Goal: Task Accomplishment & Management: Manage account settings

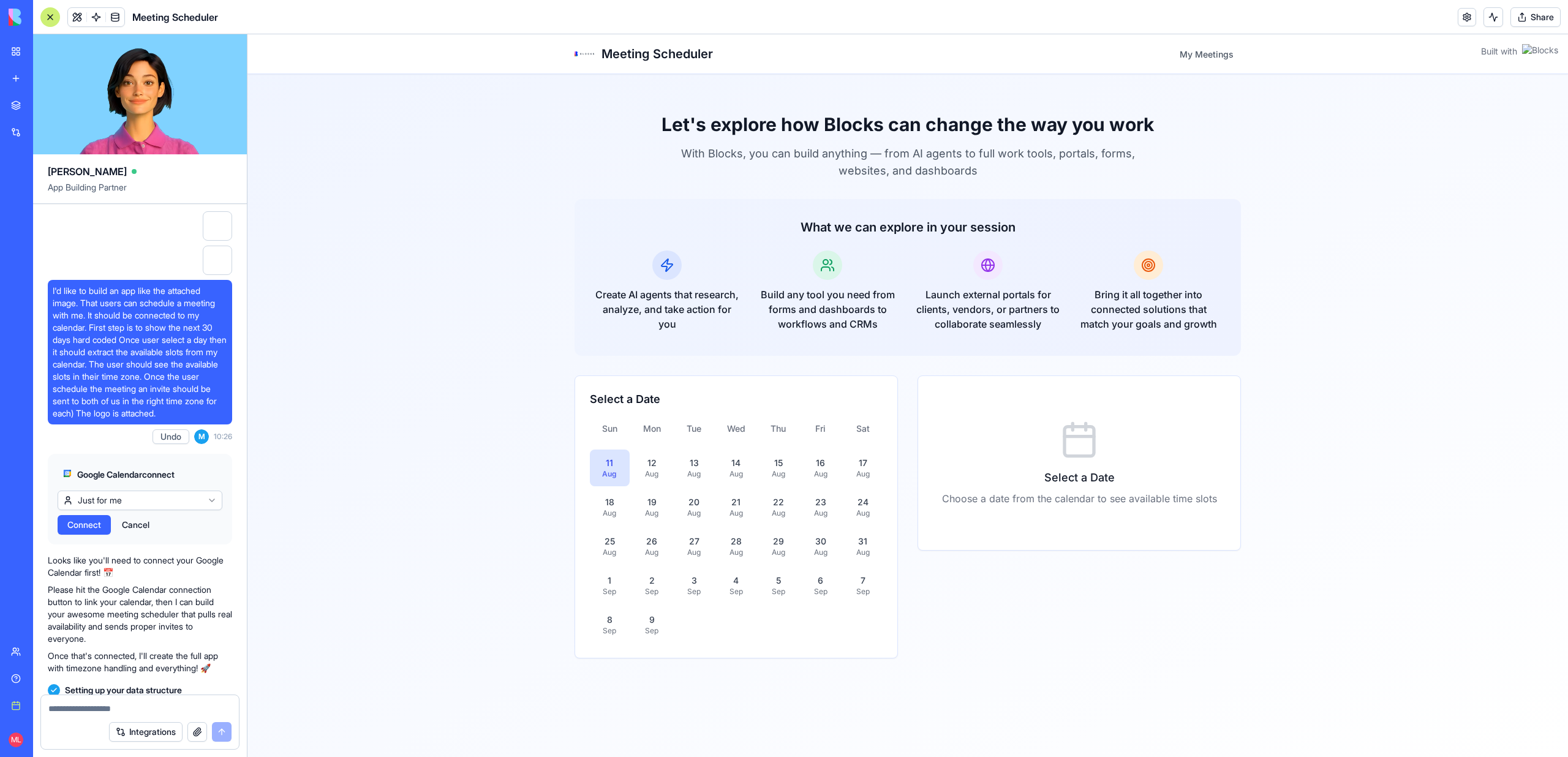
scroll to position [13916, 0]
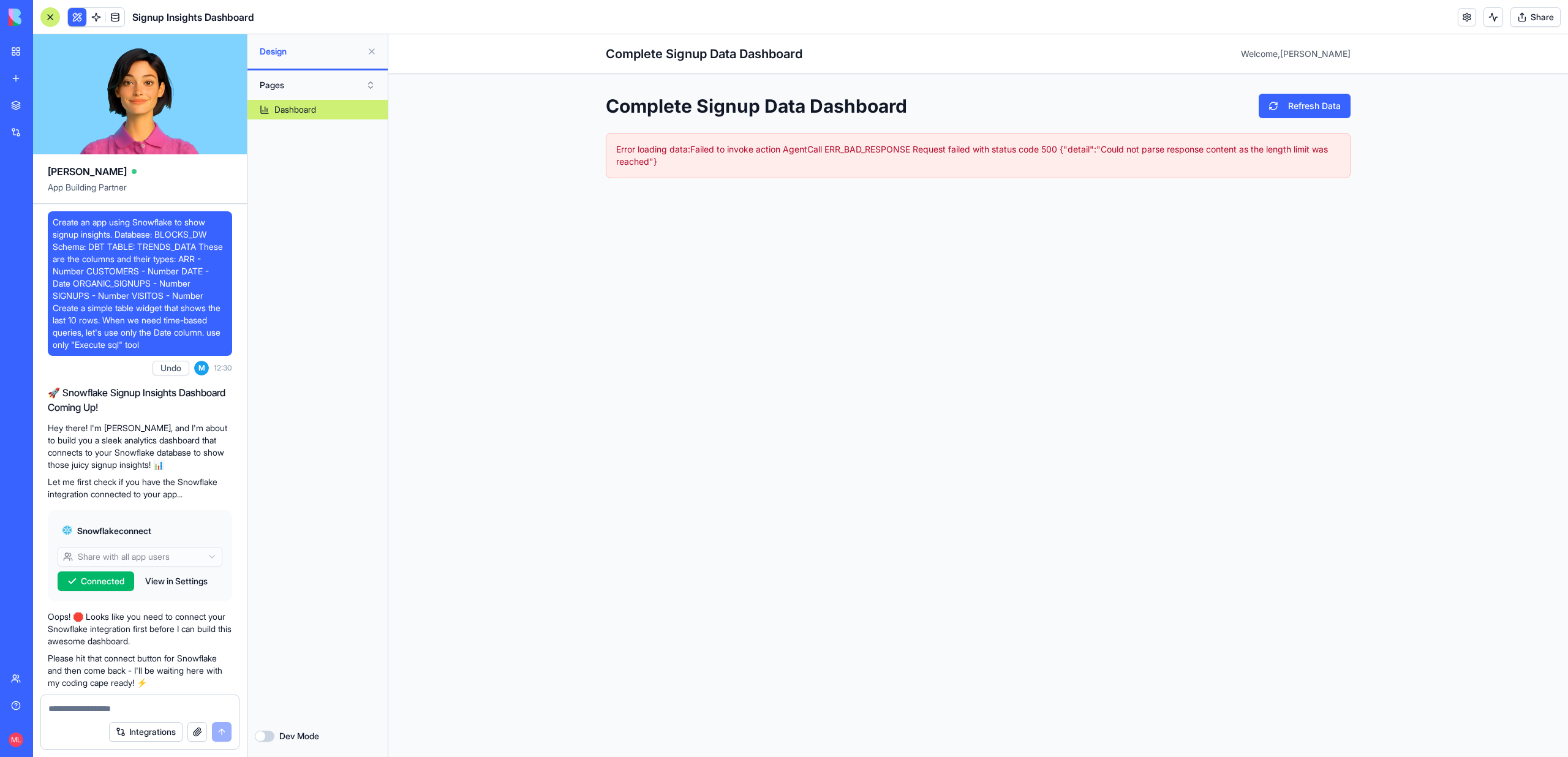
scroll to position [3655, 0]
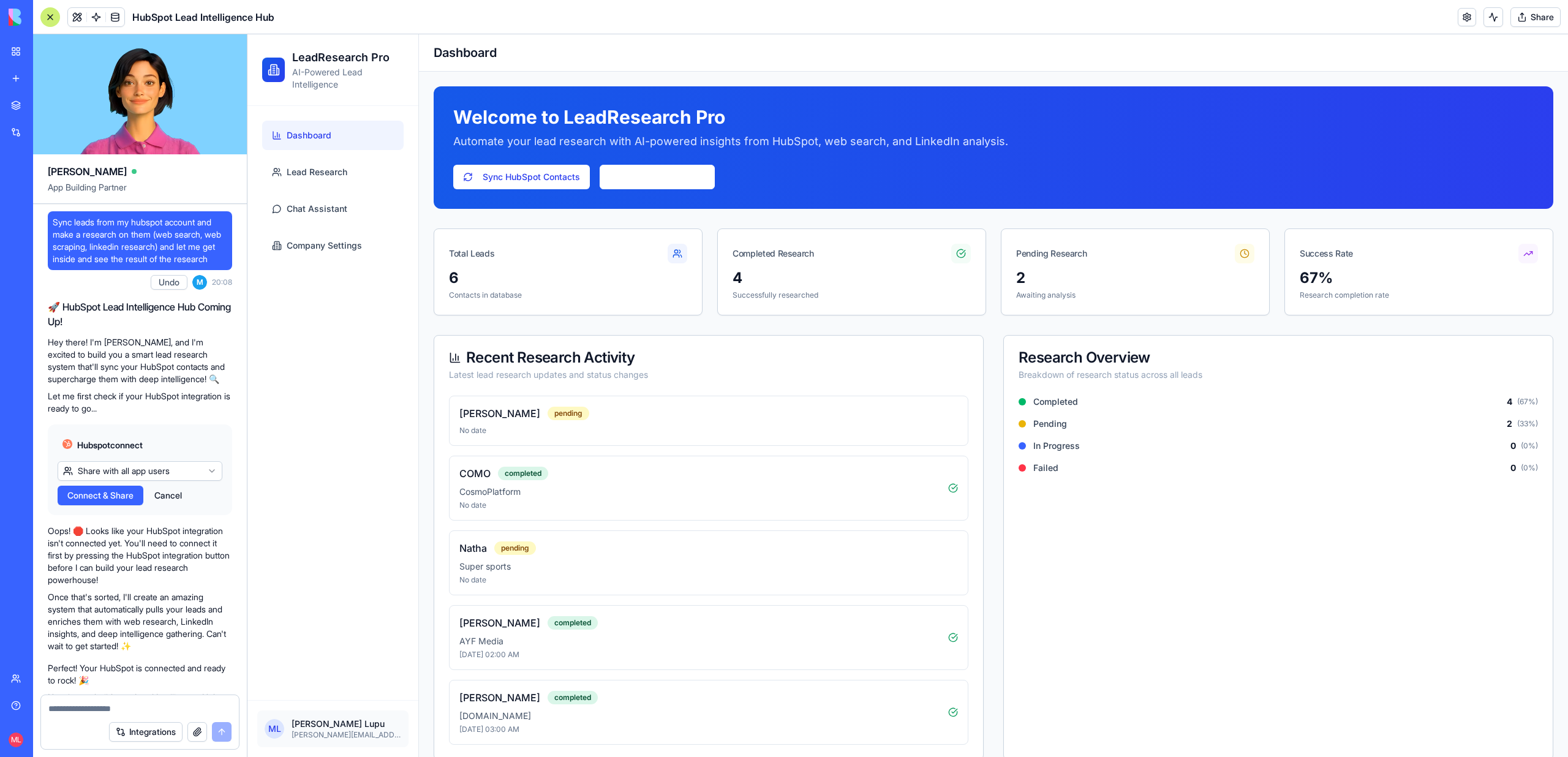
scroll to position [1165, 0]
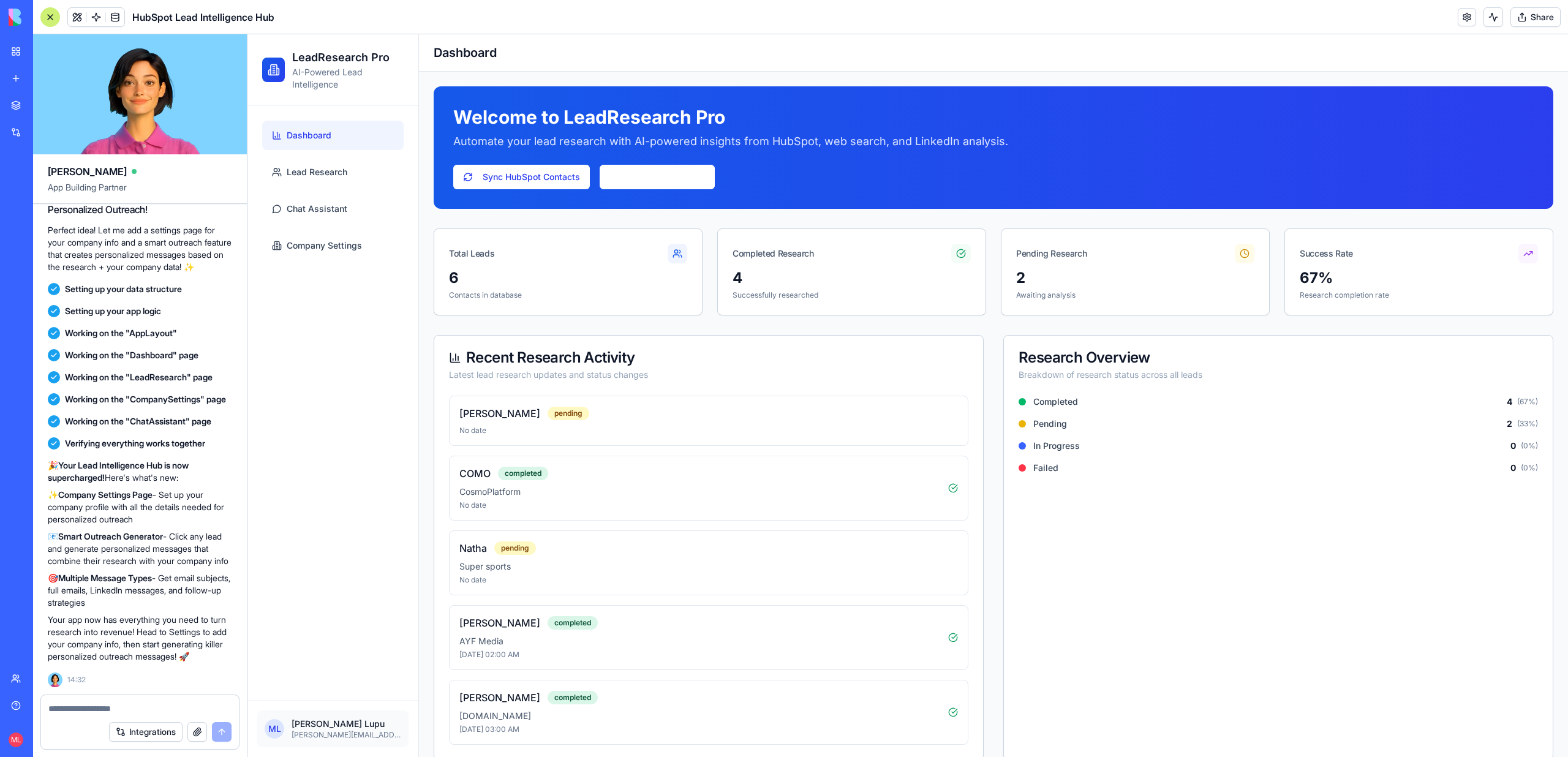
click at [50, 17] on div at bounding box center [50, 17] width 20 height 20
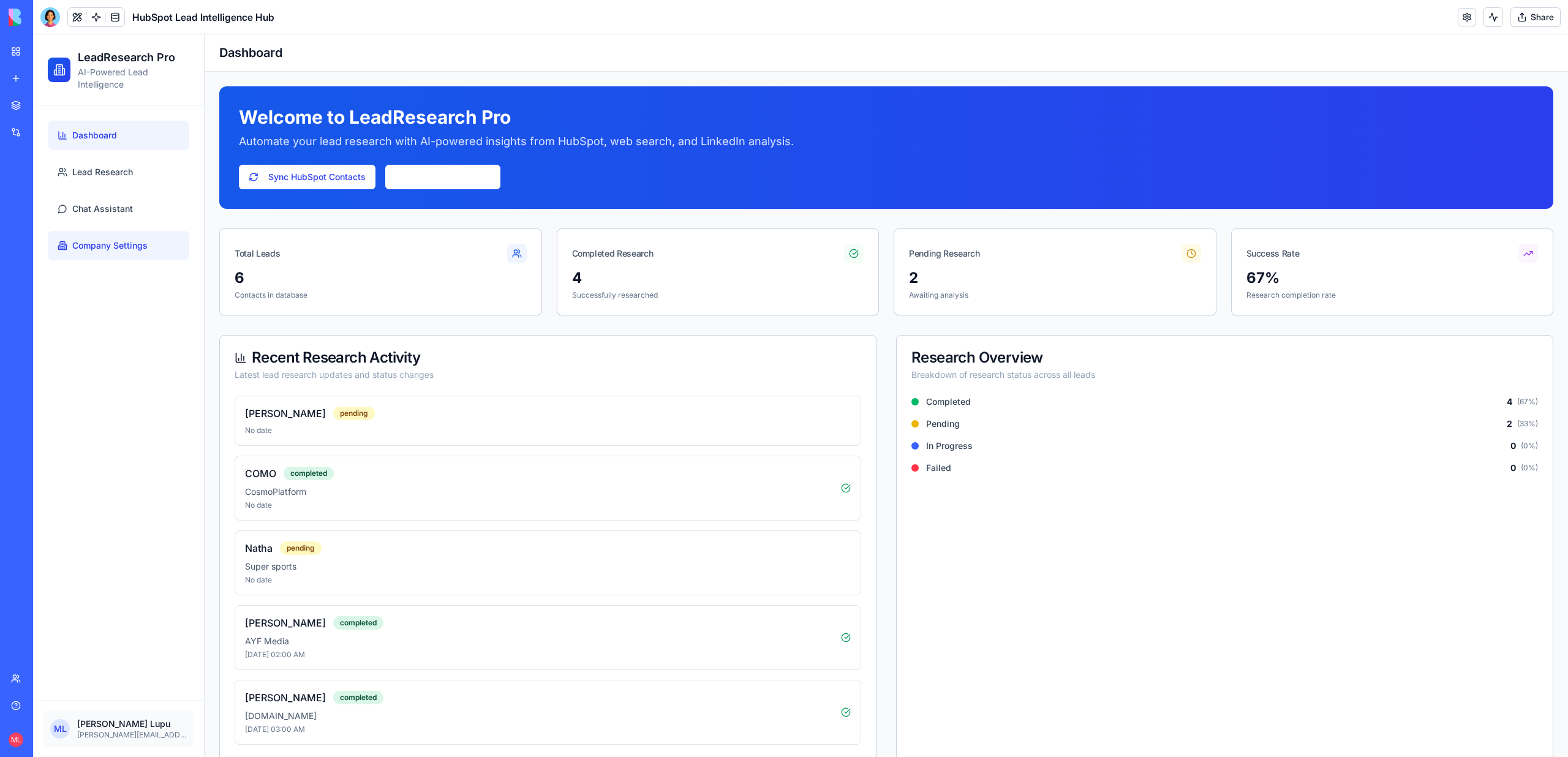
click at [136, 260] on link "Company Settings" at bounding box center [119, 245] width 142 height 29
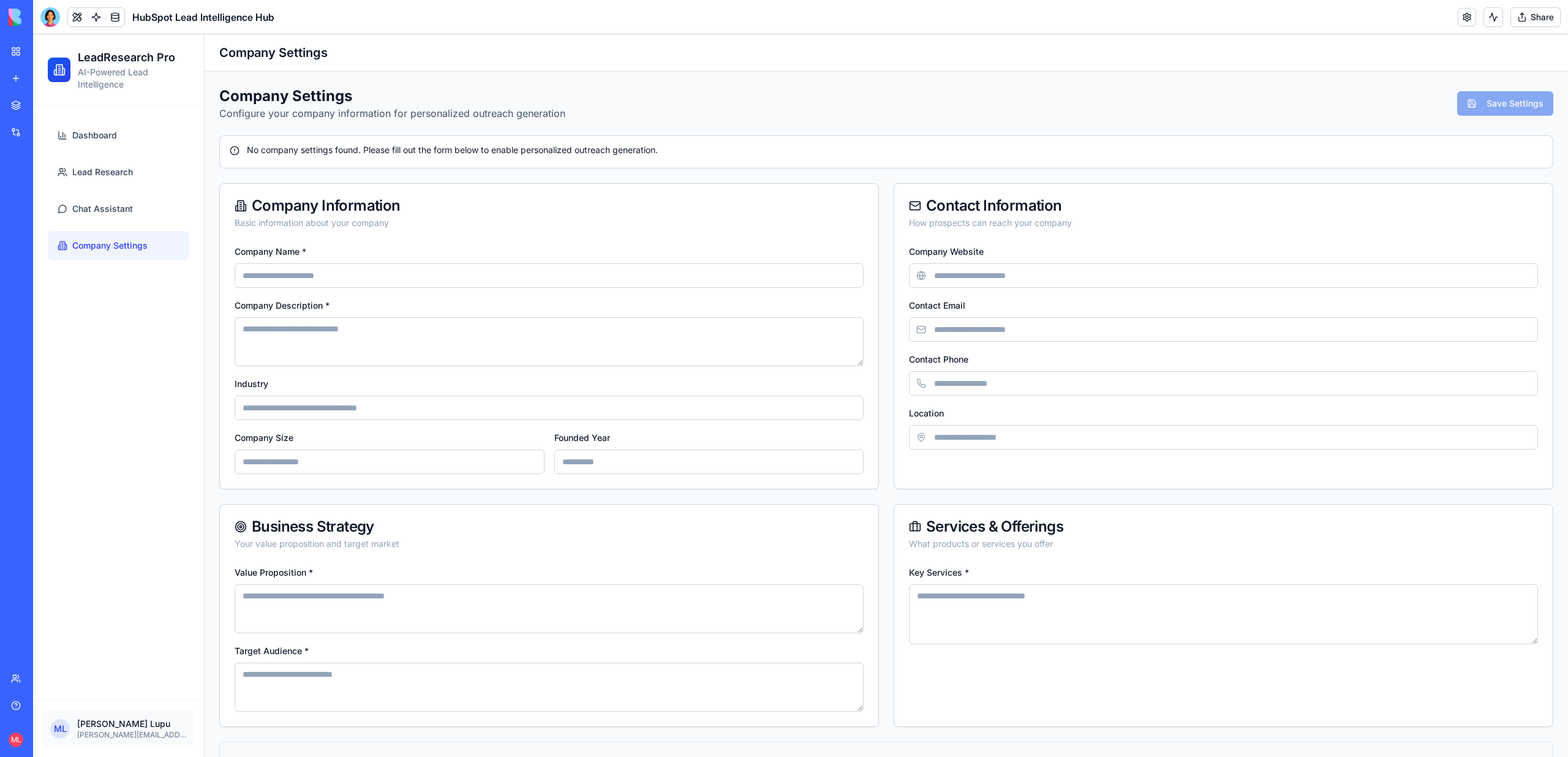
type input "******"
type textarea "**********"
type input "***"
type input "**********"
type input "****"
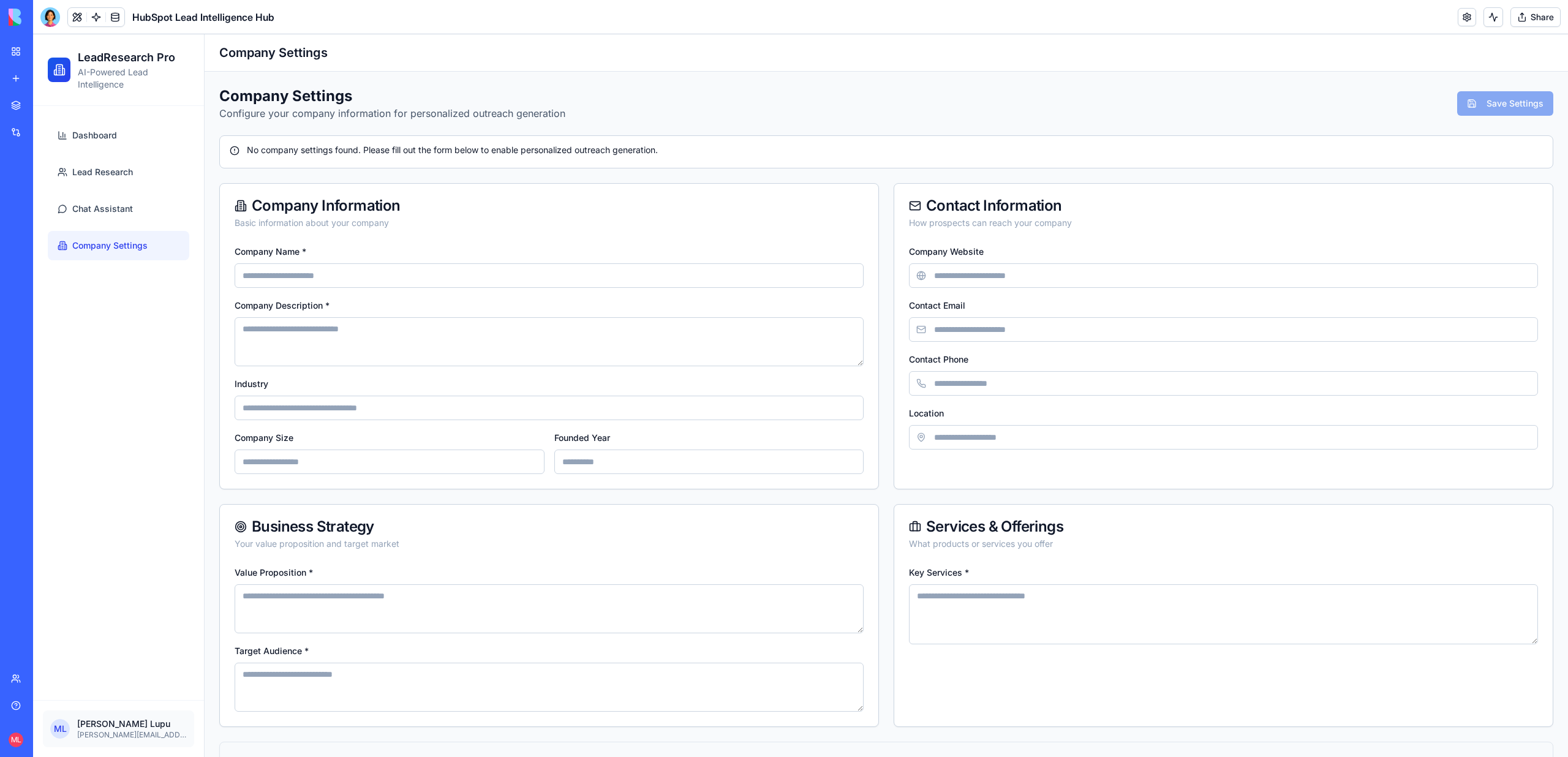
type input "**********"
type textarea "**********"
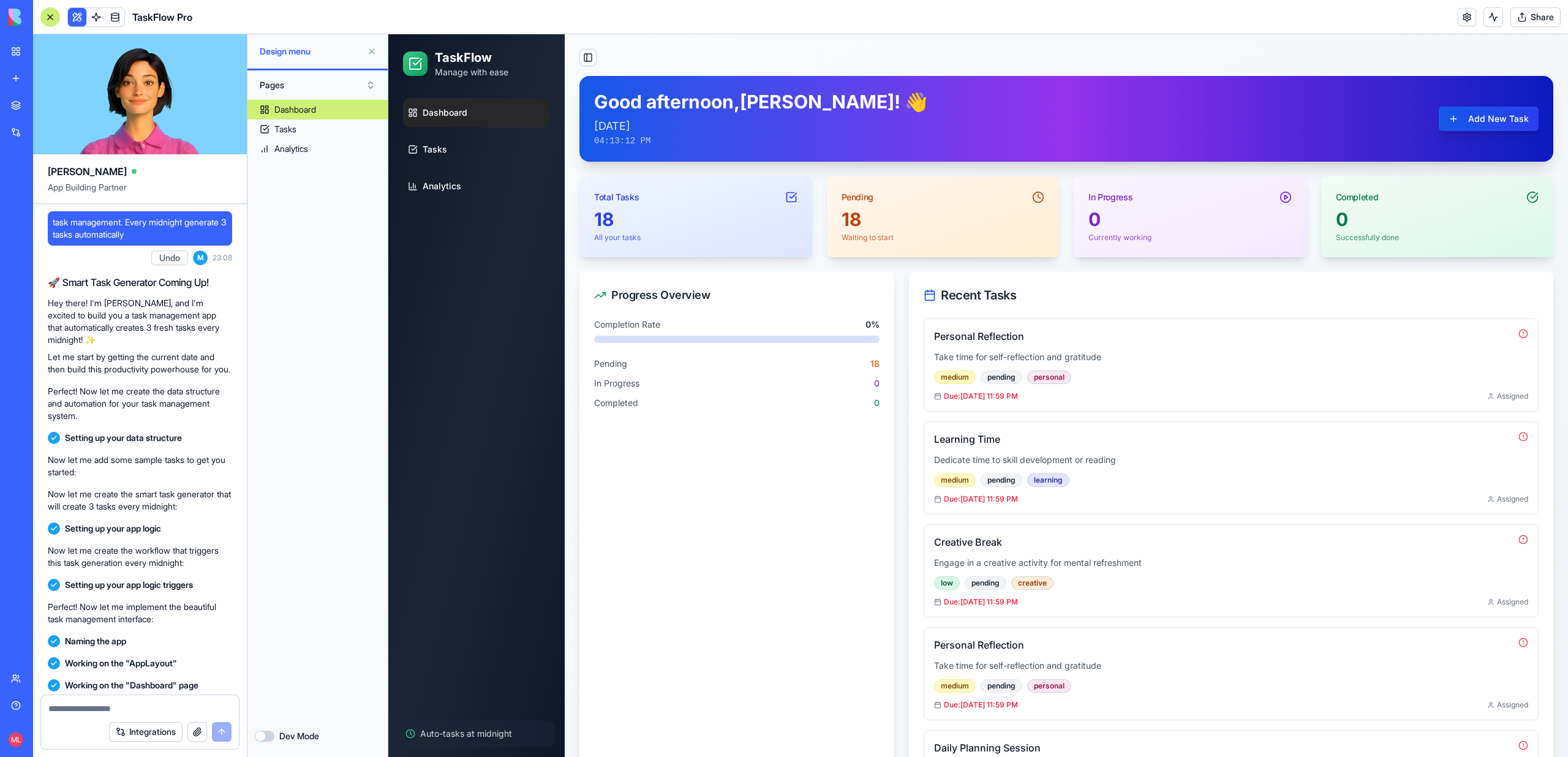
scroll to position [229, 0]
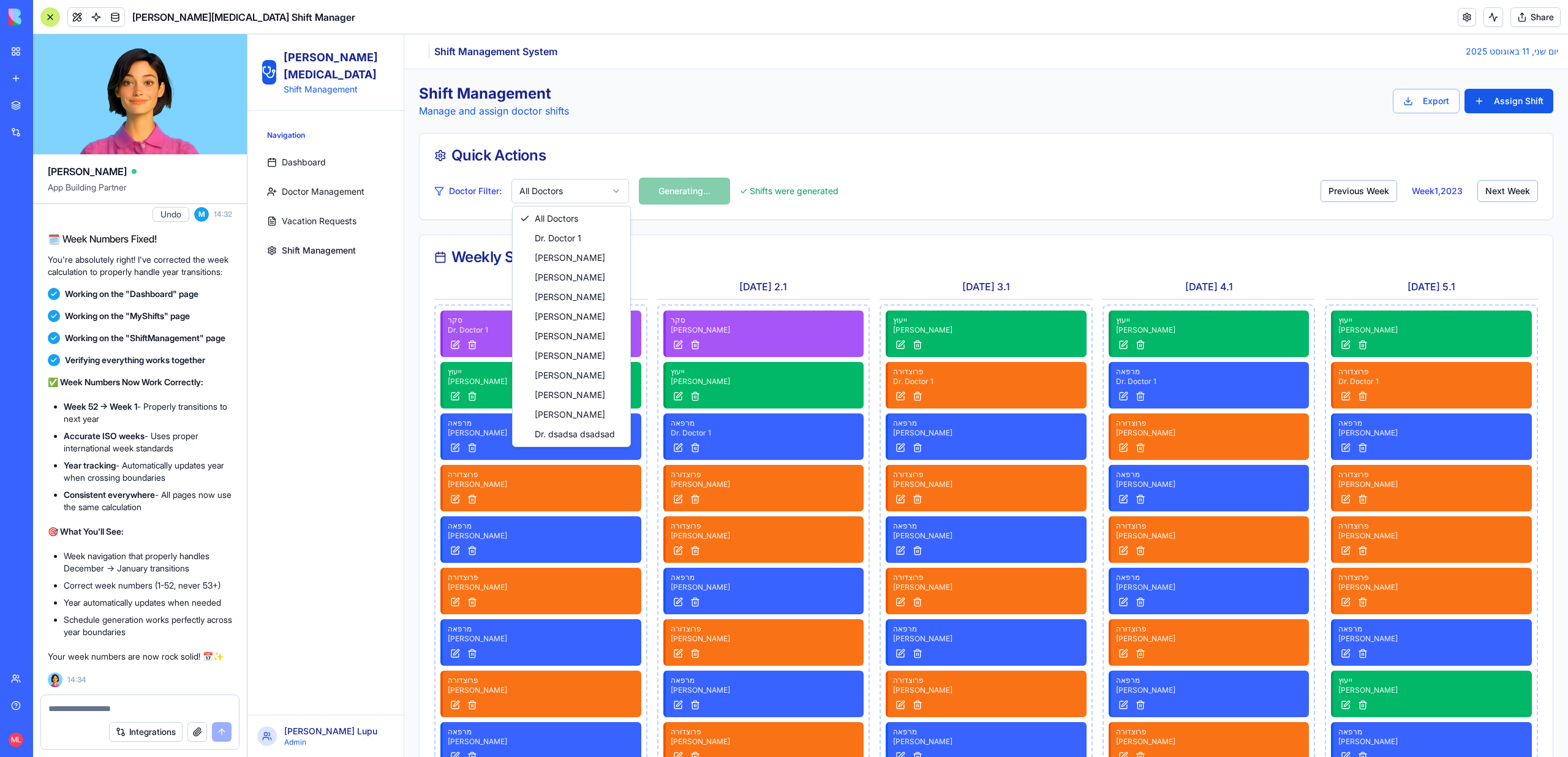
click at [558, 191] on html "Sheba Gastro Shift Management Navigation Dashboard Doctor Management Vacation R…" at bounding box center [907, 719] width 1320 height 1370
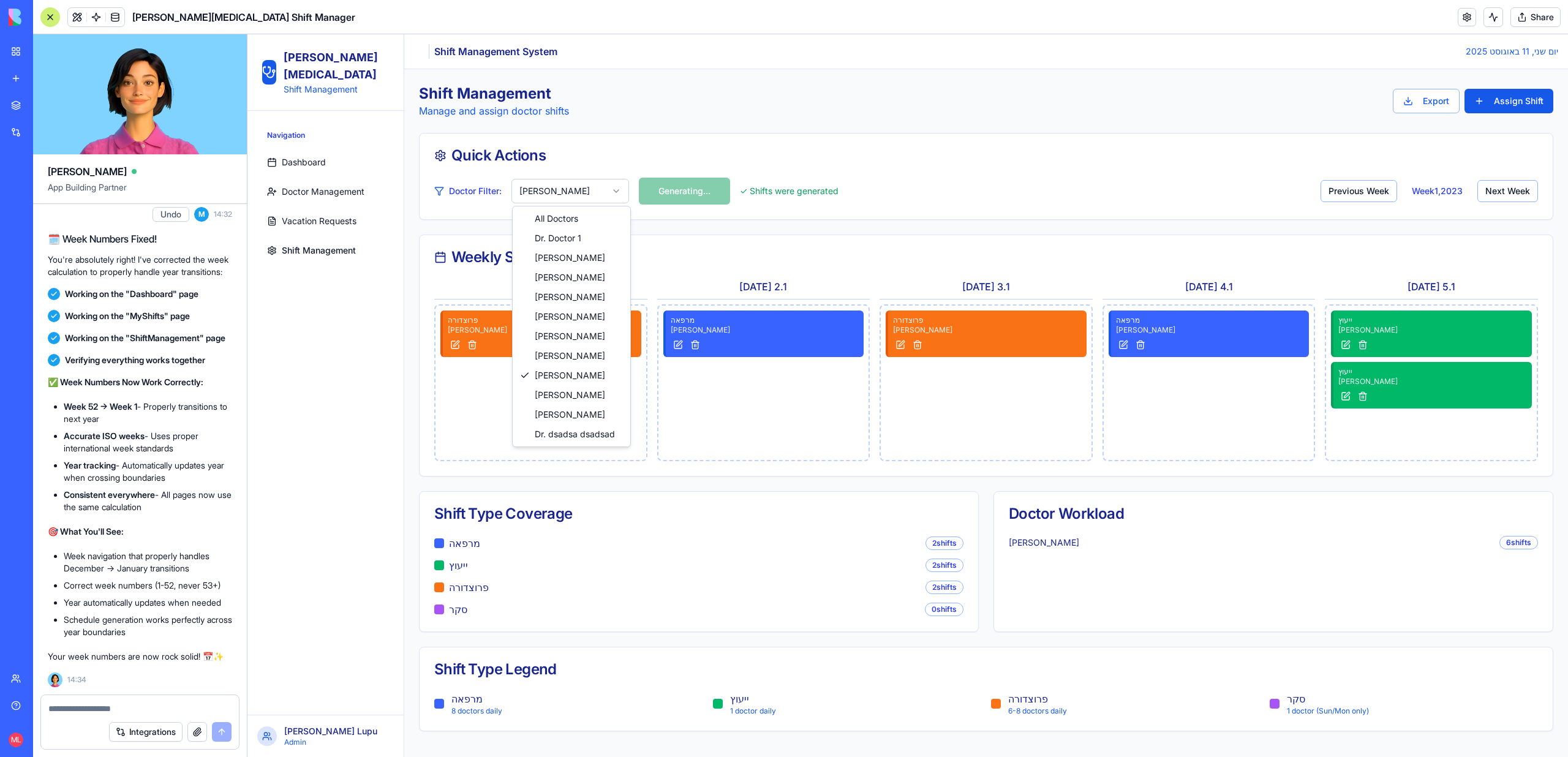
click at [585, 183] on html "Sheba Gastro Shift Management Navigation Dashboard Doctor Management Vacation R…" at bounding box center [907, 395] width 1320 height 722
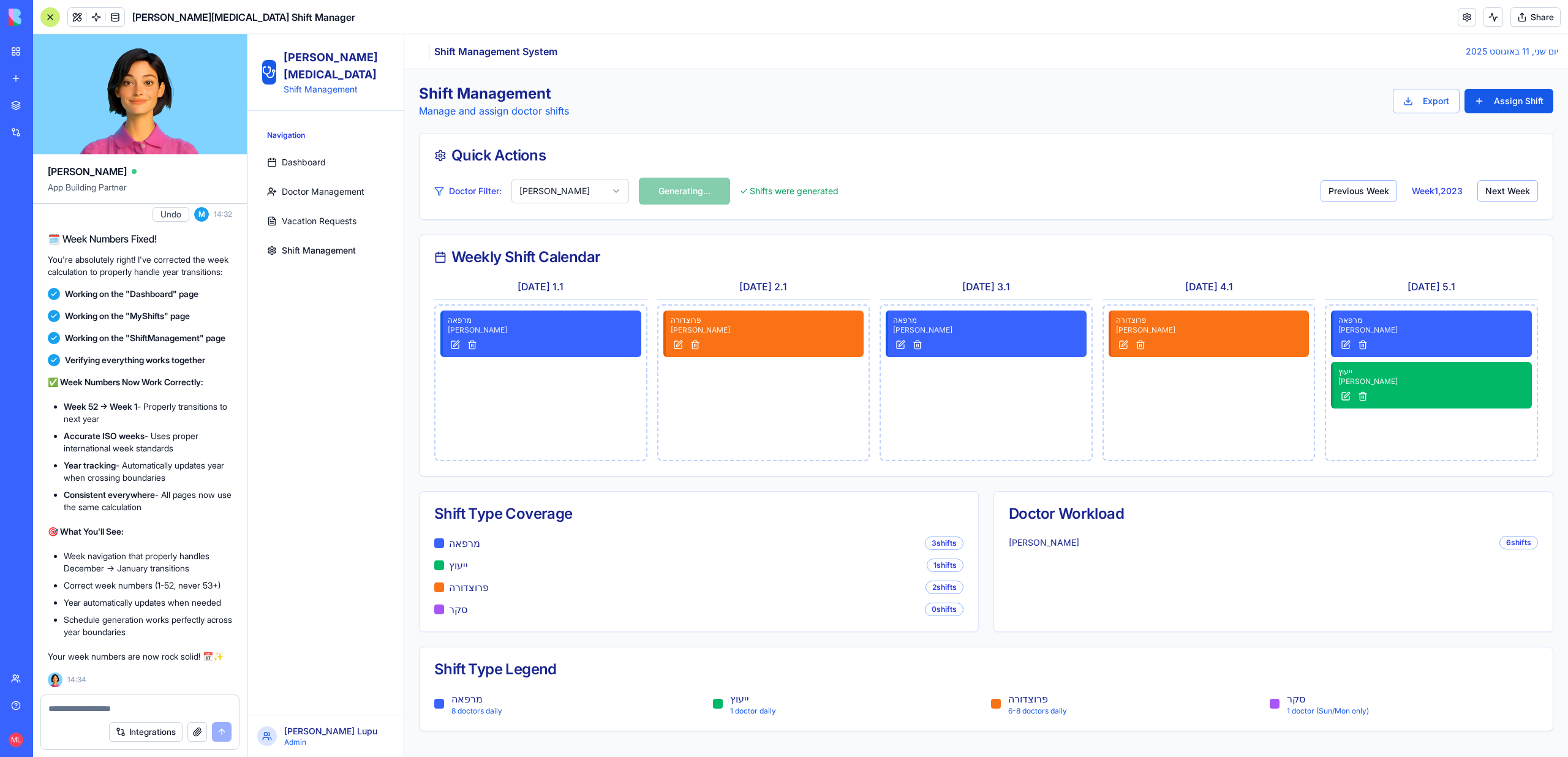
click at [590, 187] on html "Sheba Gastro Shift Management Navigation Dashboard Doctor Management Vacation R…" at bounding box center [907, 395] width 1320 height 722
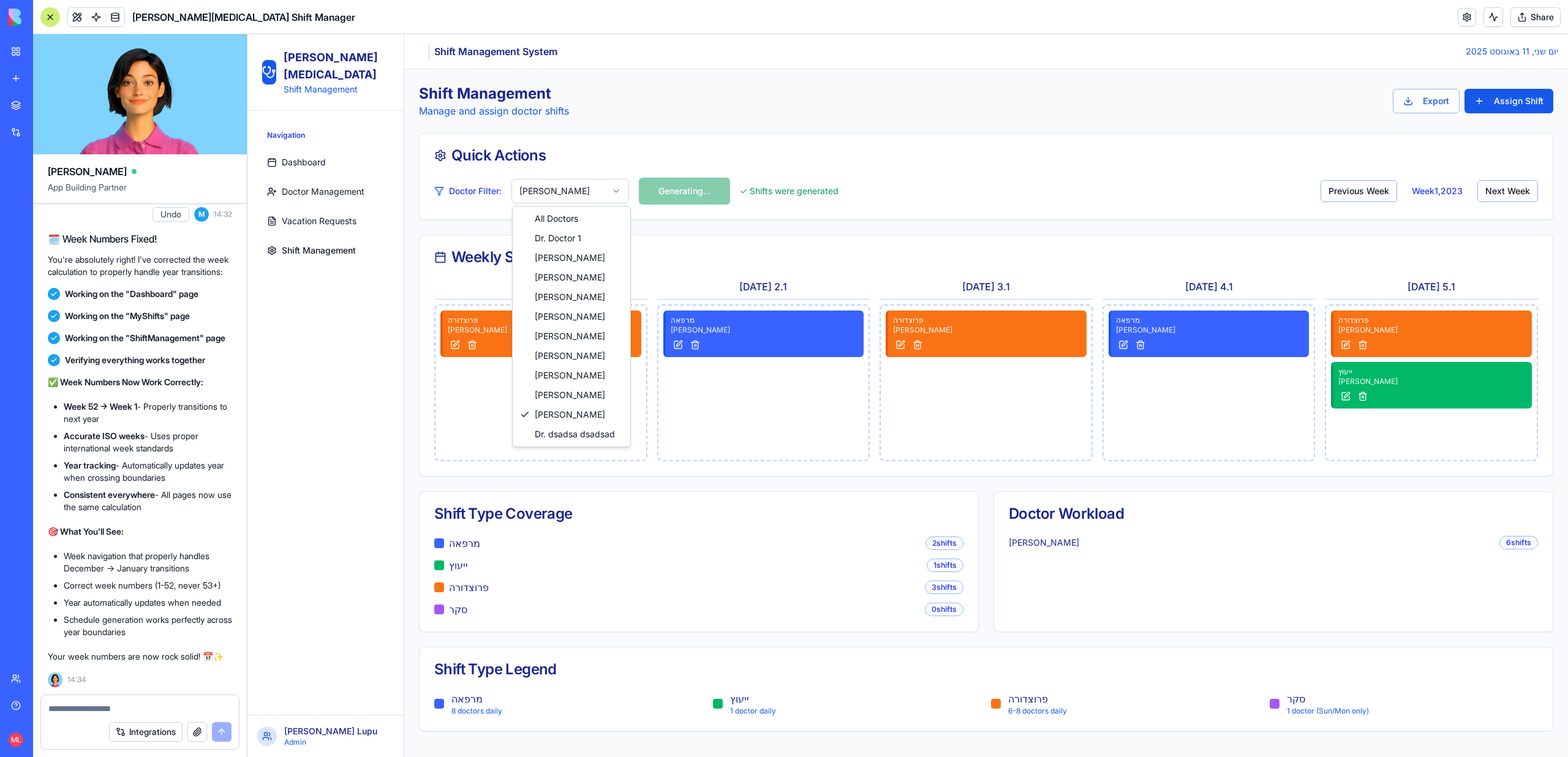
click at [577, 203] on html "Sheba Gastro Shift Management Navigation Dashboard Doctor Management Vacation R…" at bounding box center [907, 395] width 1320 height 722
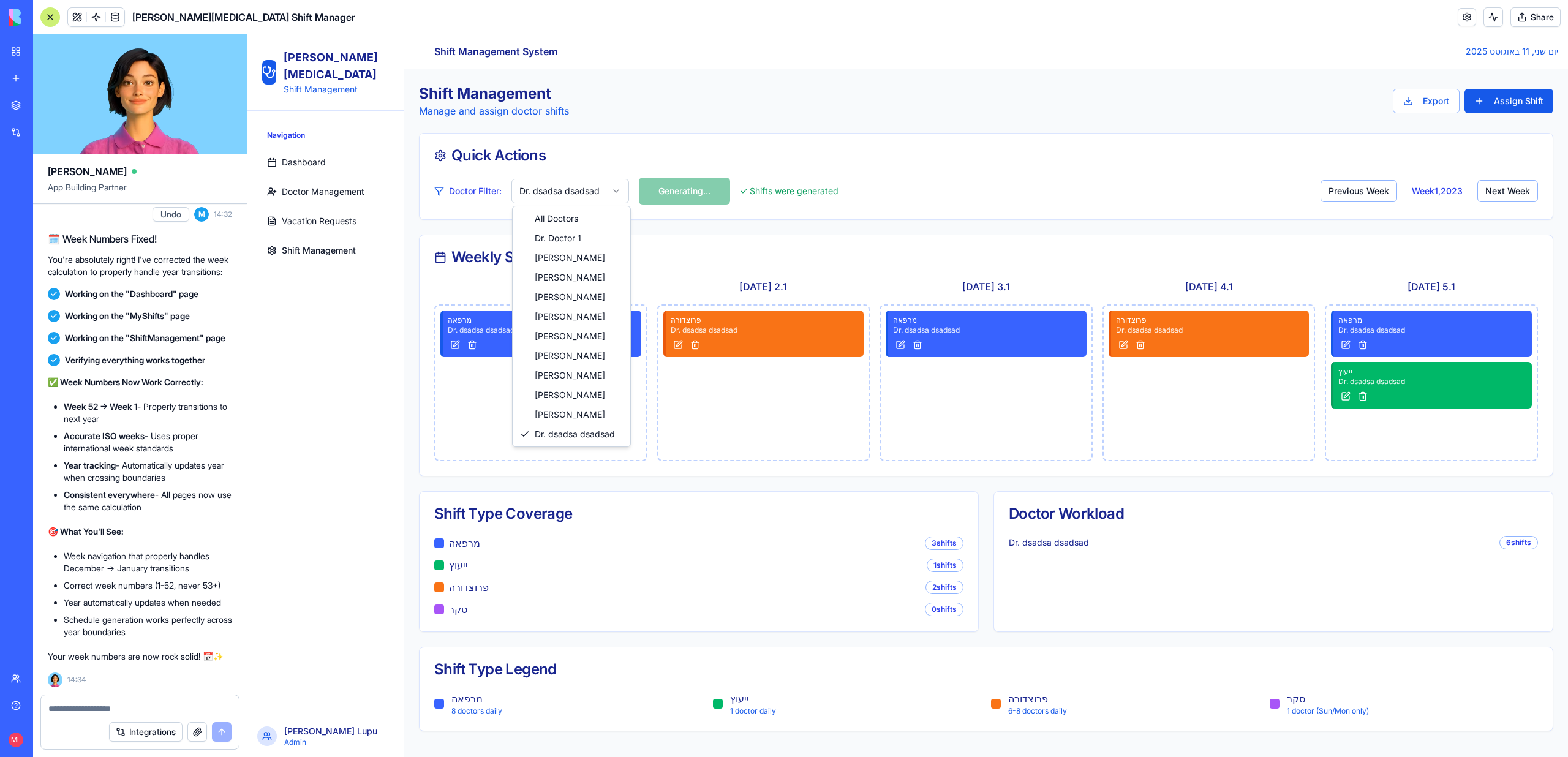
click at [560, 189] on html "Sheba Gastro Shift Management Navigation Dashboard Doctor Management Vacation R…" at bounding box center [907, 395] width 1320 height 722
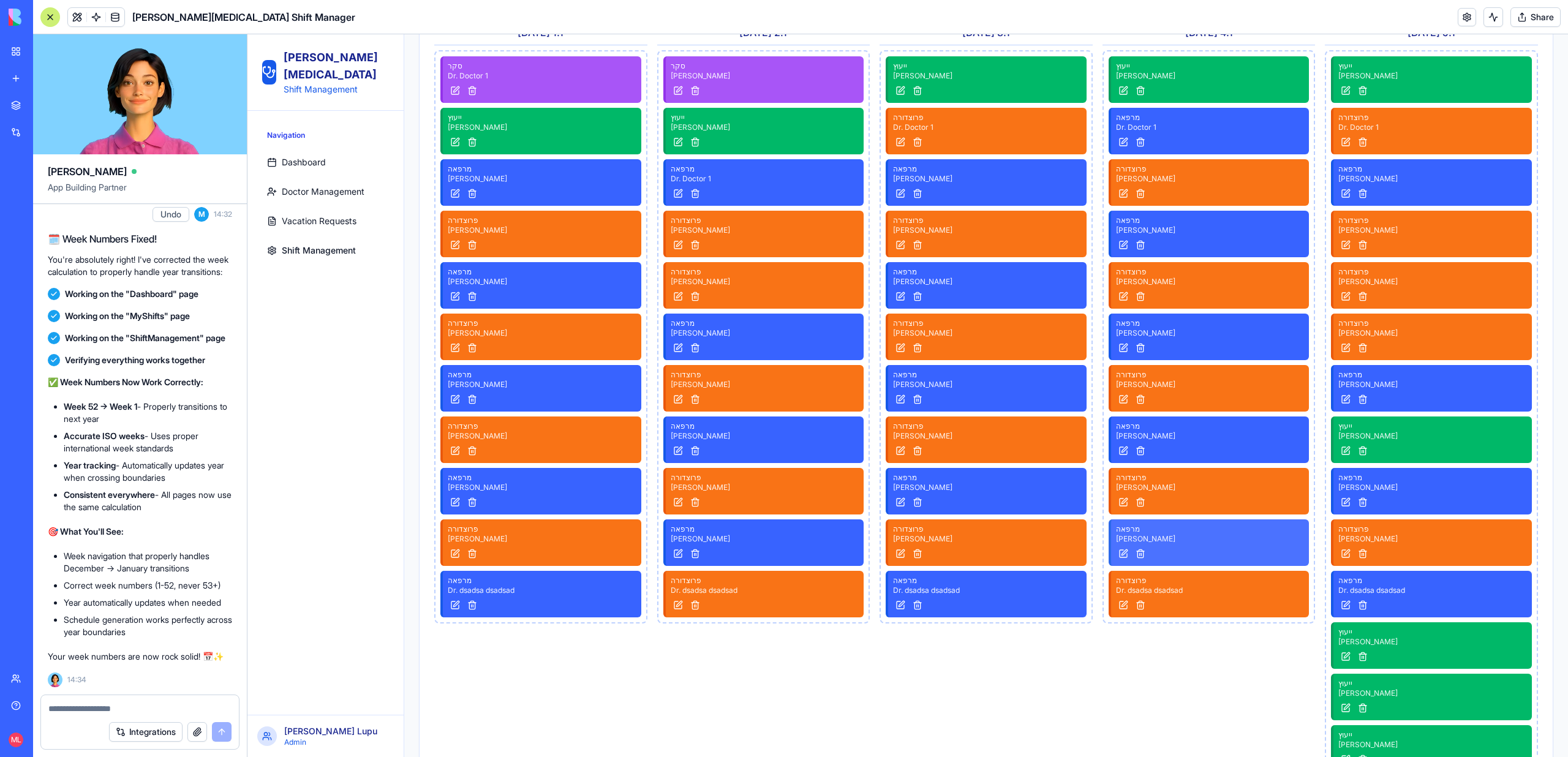
scroll to position [214, 0]
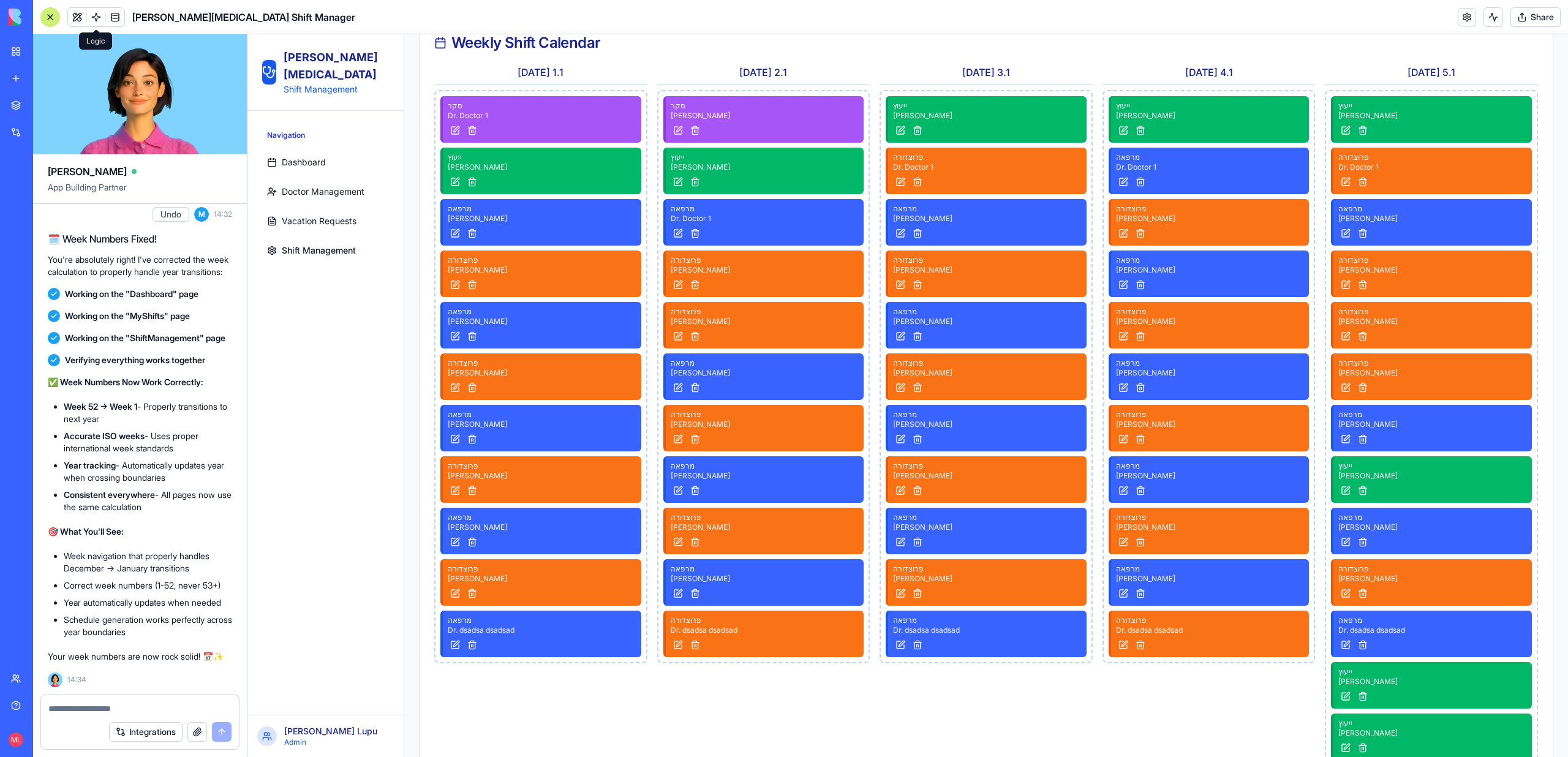
click at [103, 13] on link at bounding box center [96, 17] width 18 height 18
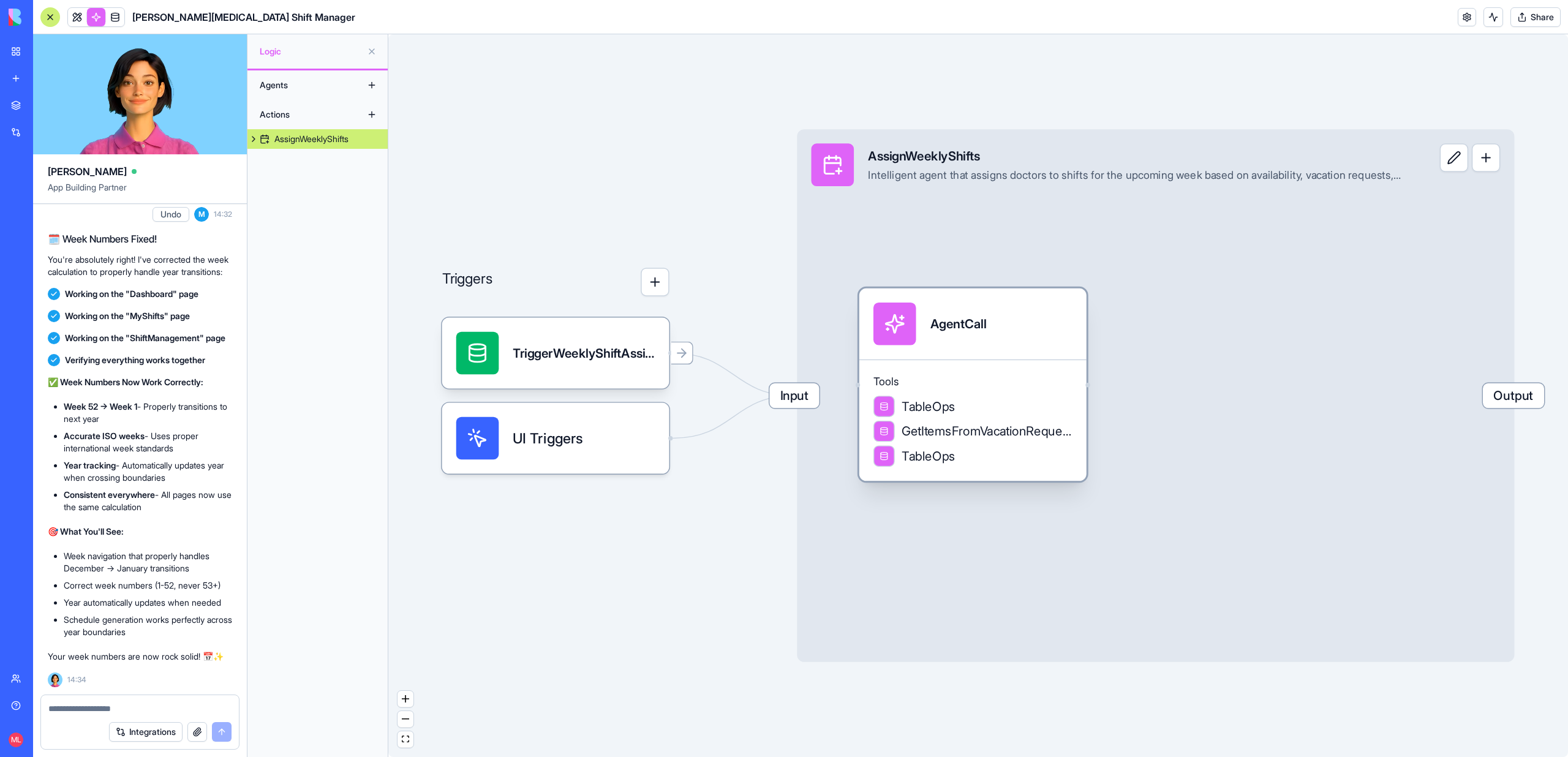
click at [1035, 320] on div "AgentCall" at bounding box center [973, 324] width 199 height 43
click at [1045, 321] on div "AgentCall" at bounding box center [973, 324] width 199 height 43
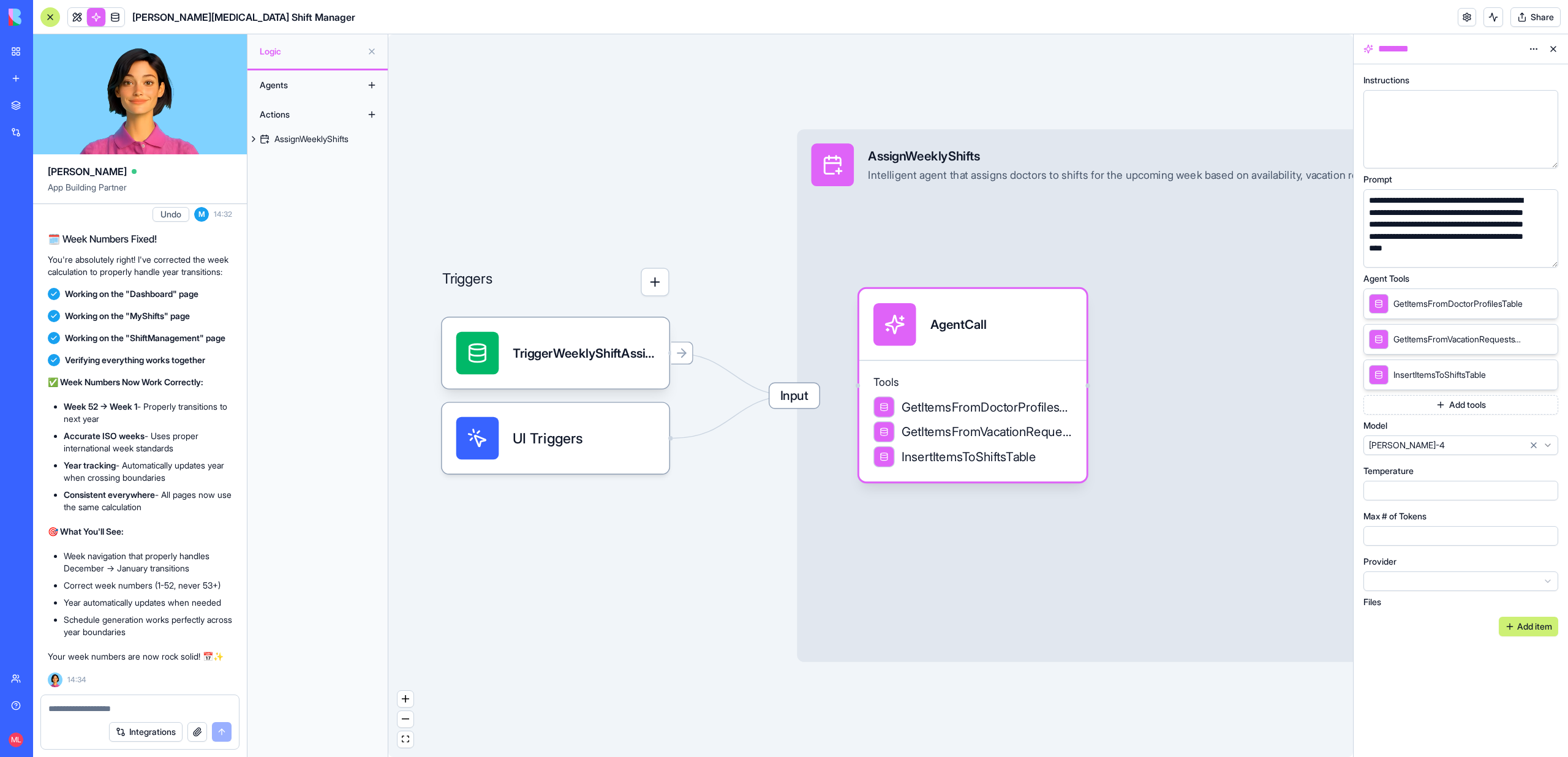
click at [1539, 256] on button "button" at bounding box center [1546, 256] width 20 height 20
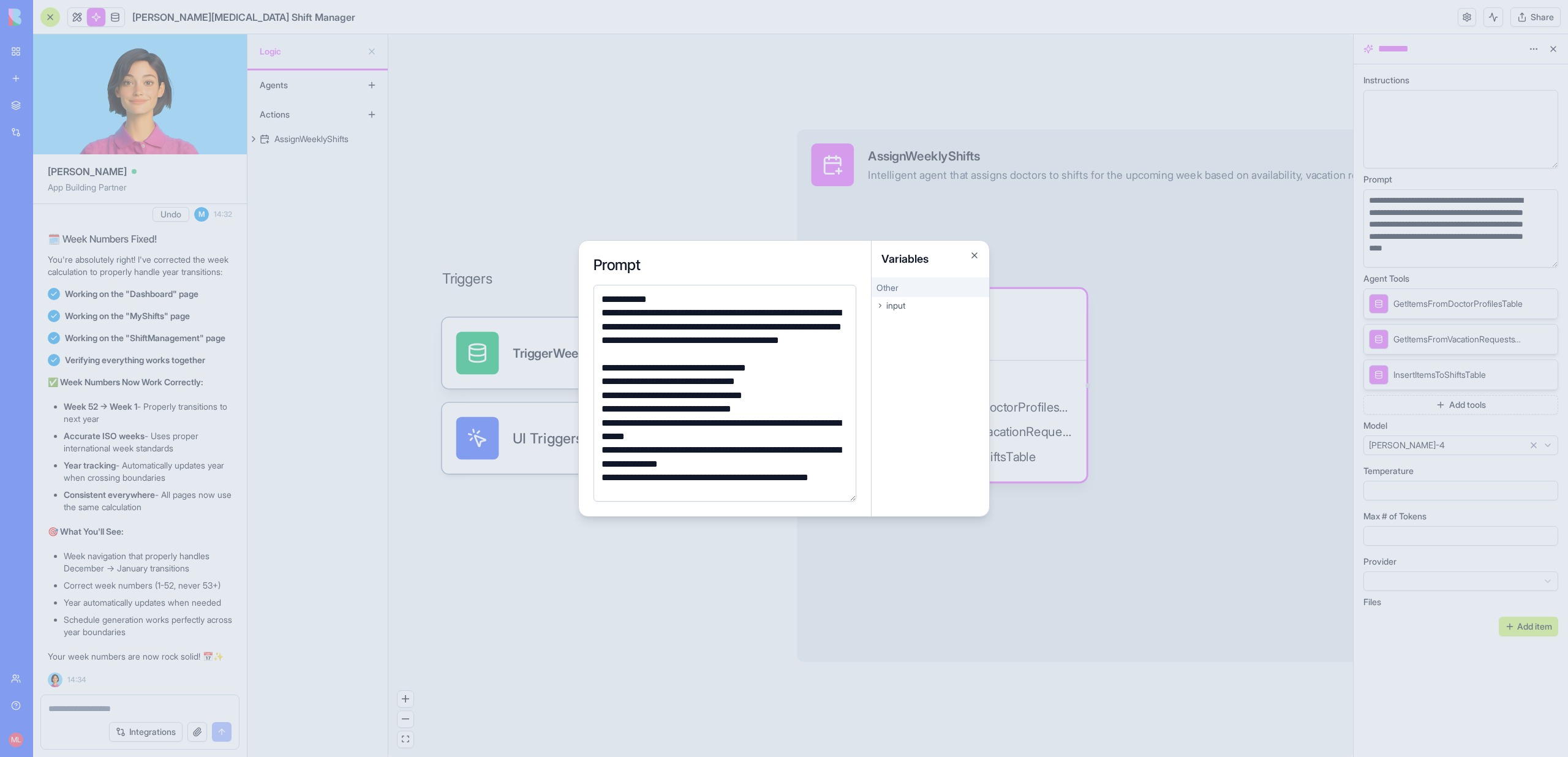
scroll to position [250, 0]
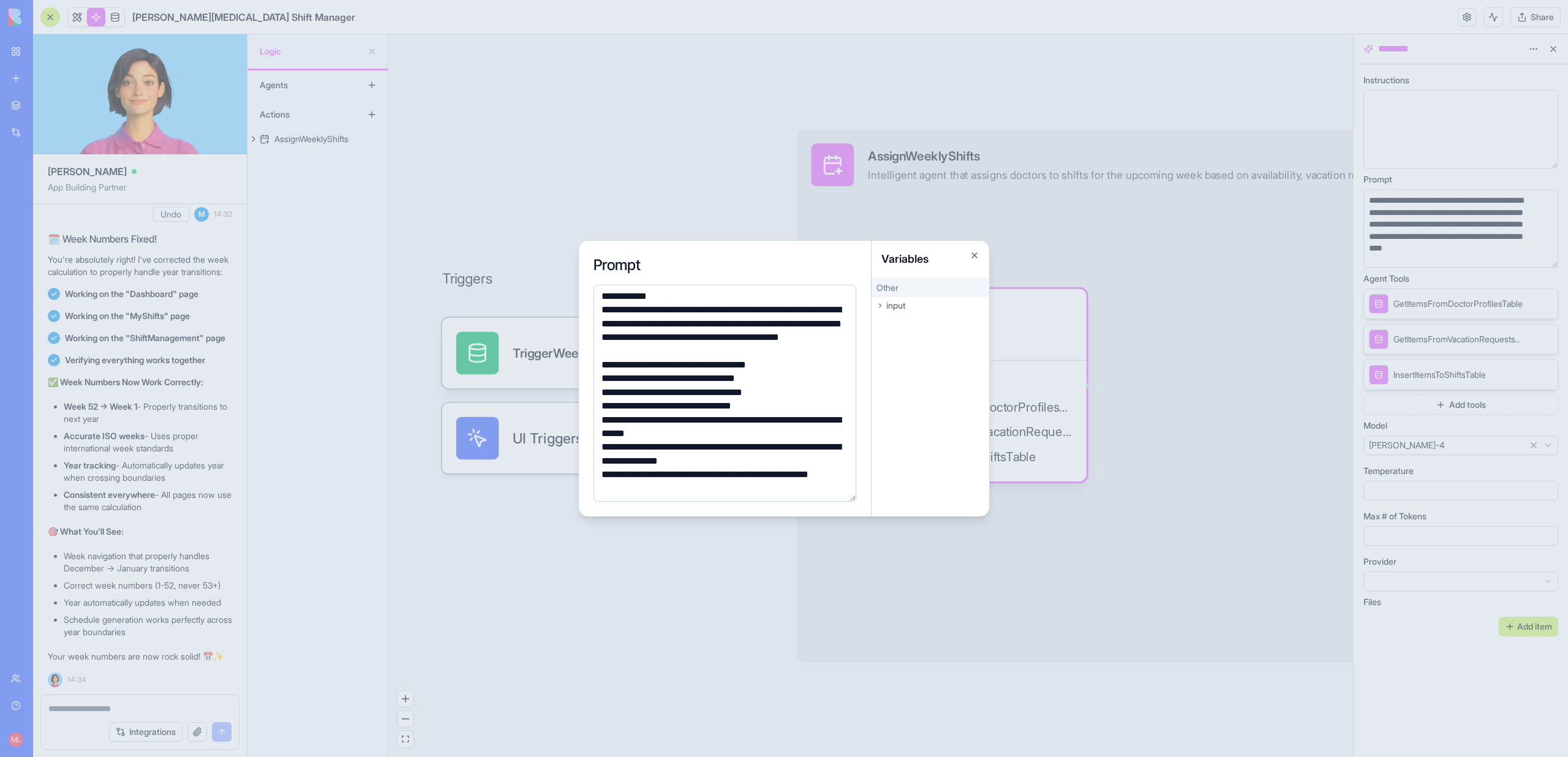
click at [711, 419] on div "**********" at bounding box center [723, 427] width 250 height 28
click at [703, 437] on div "**********" at bounding box center [723, 427] width 250 height 28
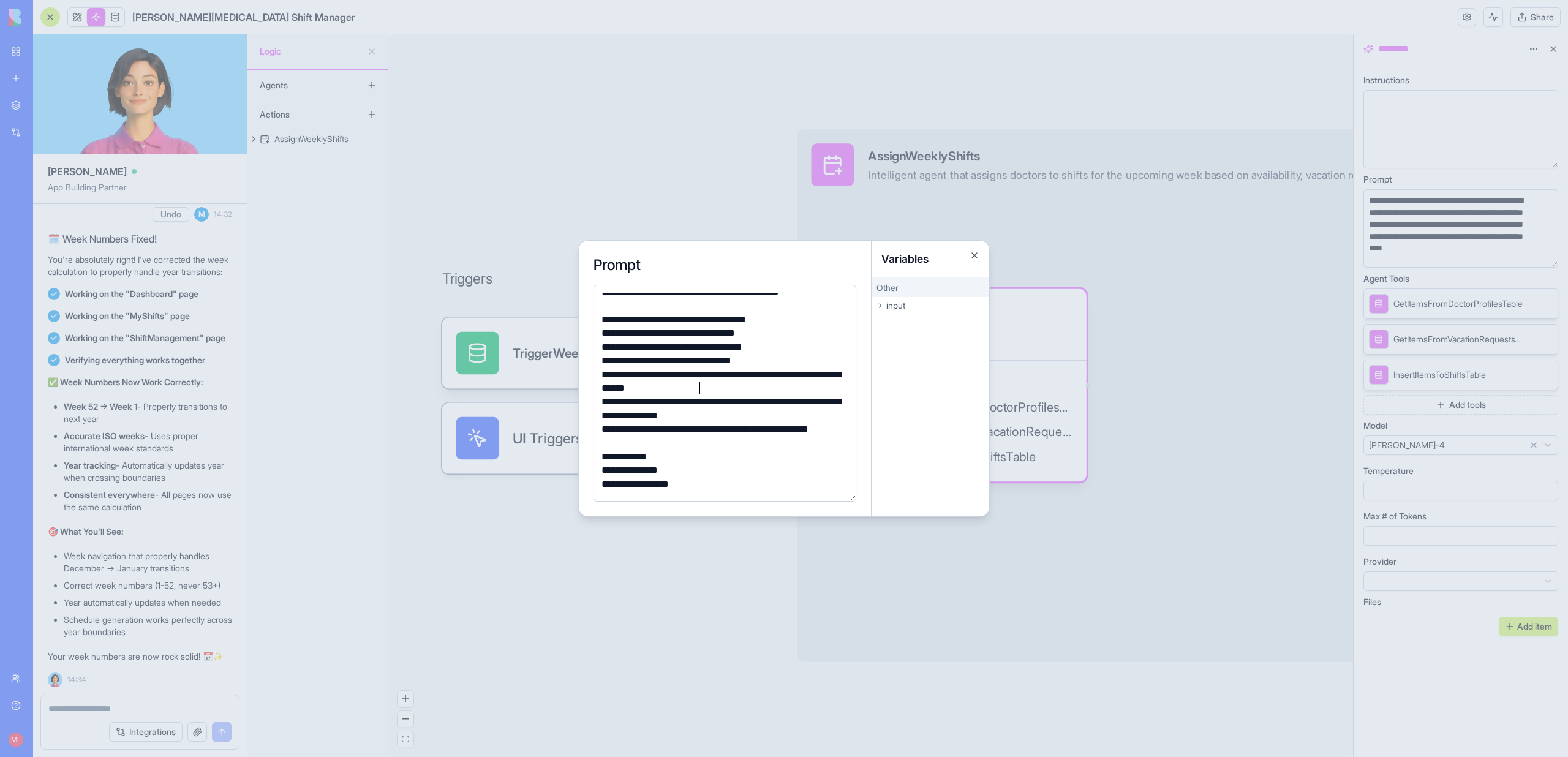
scroll to position [297, 0]
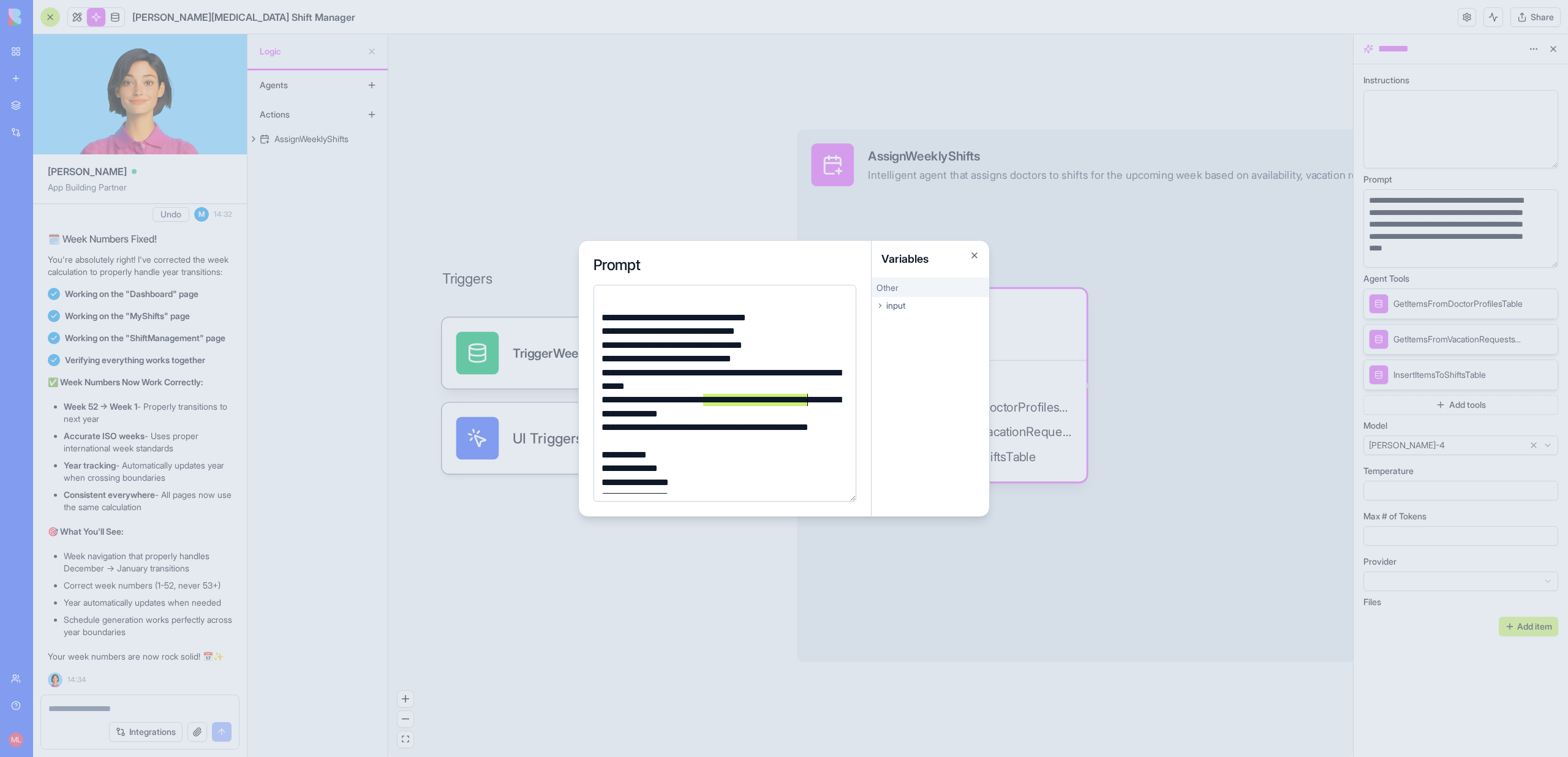
drag, startPoint x: 703, startPoint y: 402, endPoint x: 806, endPoint y: 400, distance: 103.0
click at [806, 400] on div "**********" at bounding box center [723, 407] width 250 height 28
click at [722, 419] on div "**********" at bounding box center [723, 407] width 250 height 28
click at [722, 427] on div "**********" at bounding box center [723, 435] width 250 height 28
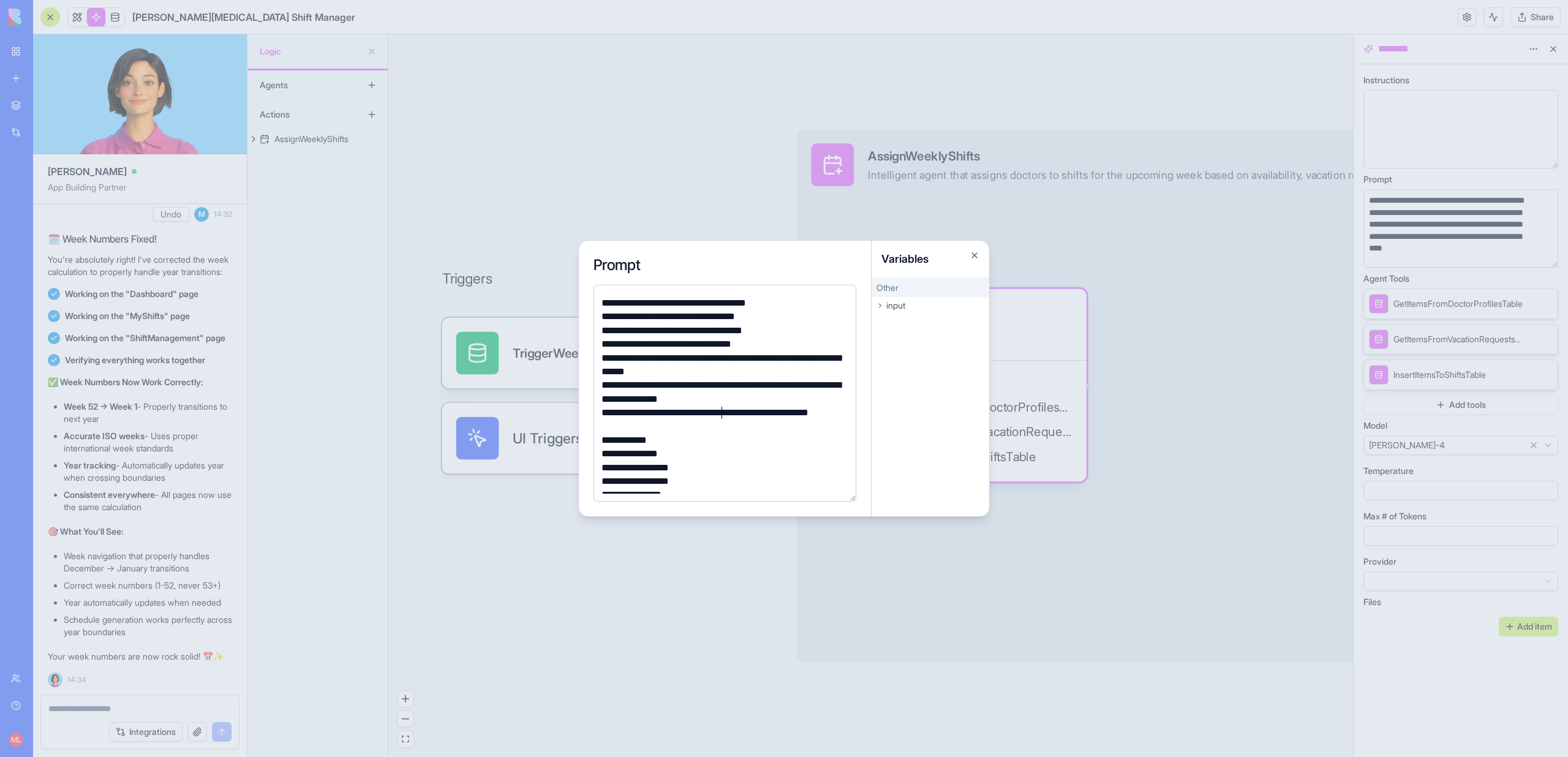
scroll to position [308, 0]
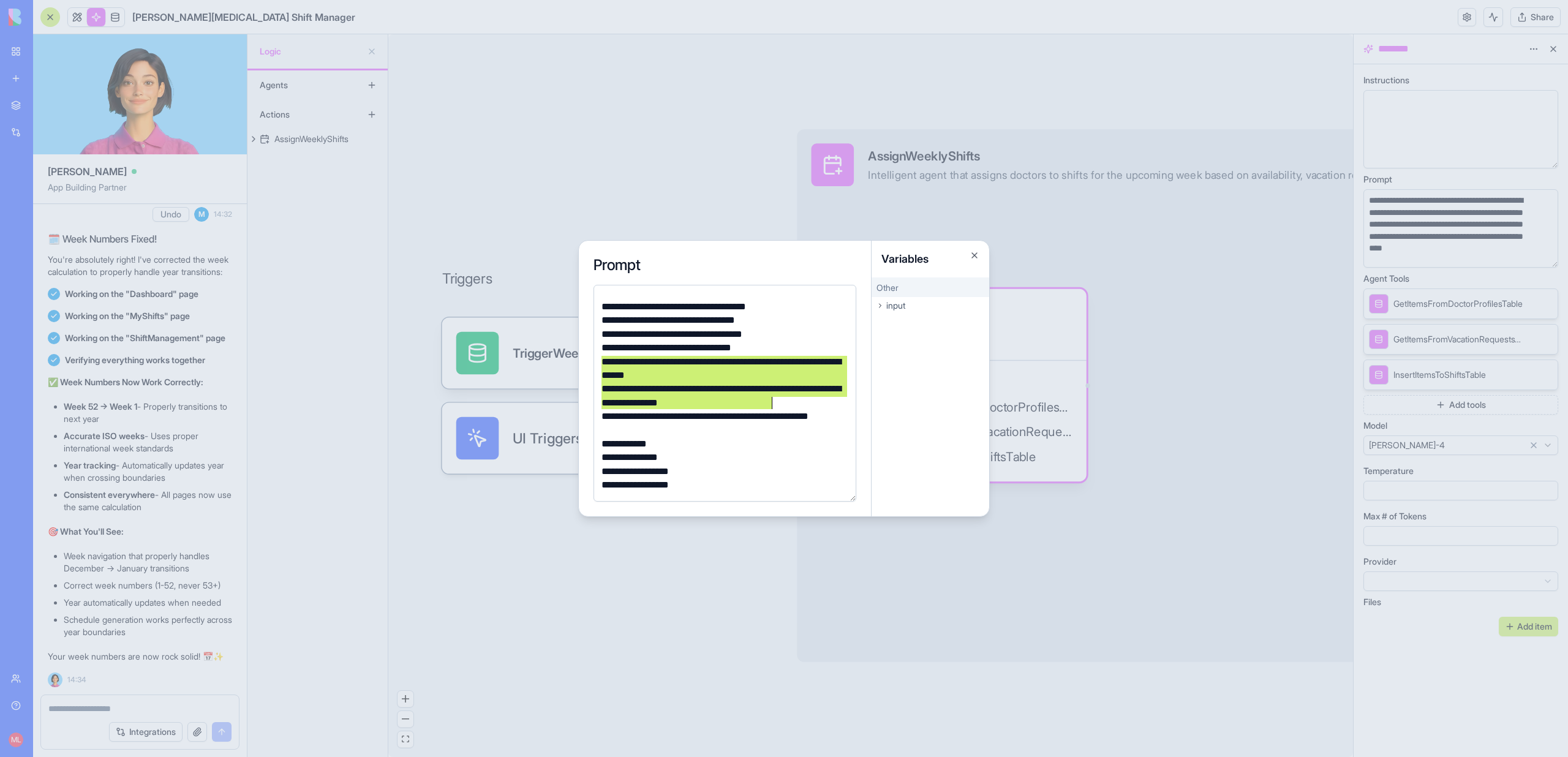
drag, startPoint x: 600, startPoint y: 364, endPoint x: 781, endPoint y: 400, distance: 184.5
click at [781, 400] on div "**********" at bounding box center [723, 471] width 250 height 973
copy div "**********"
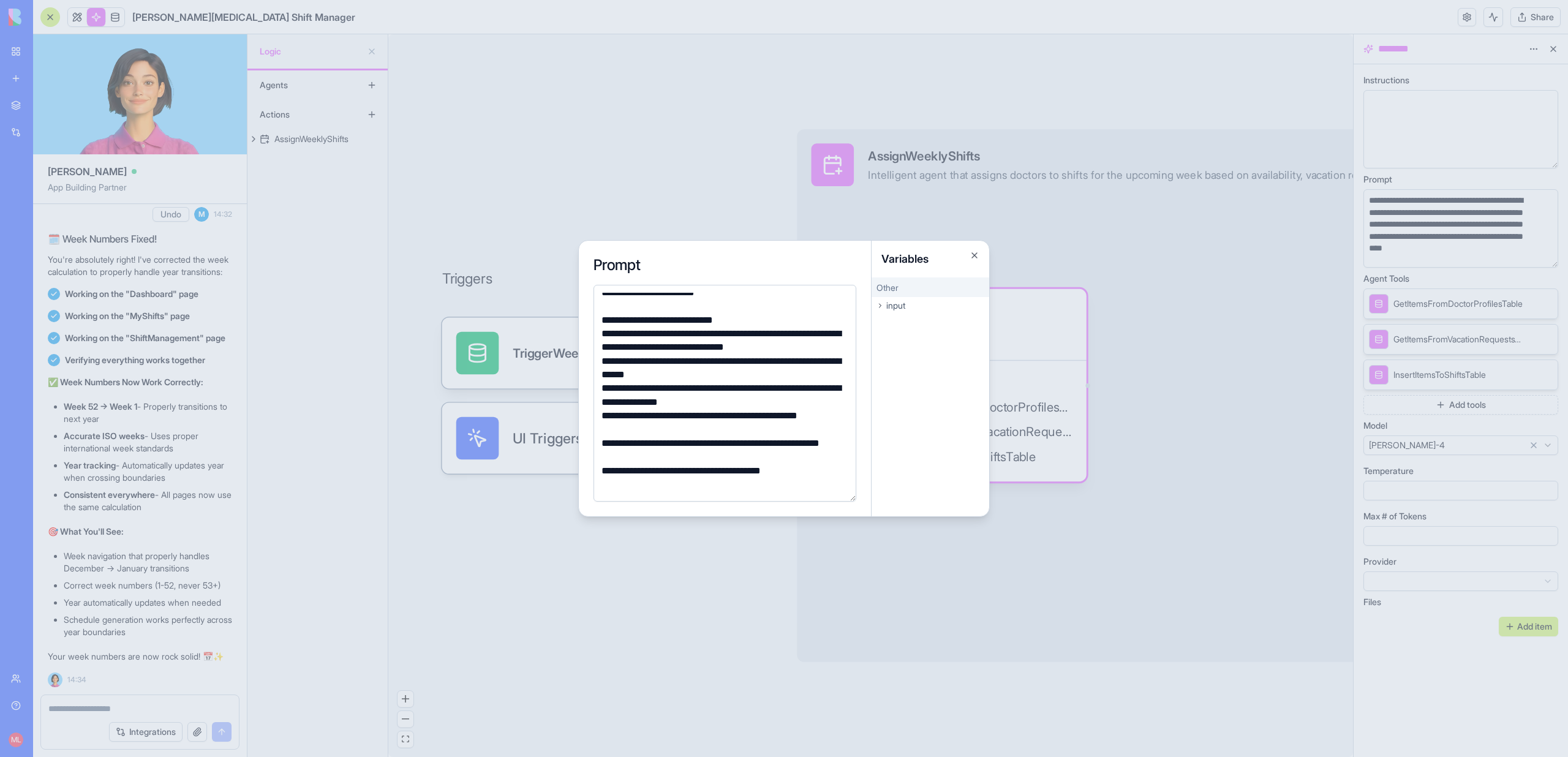
scroll to position [667, 0]
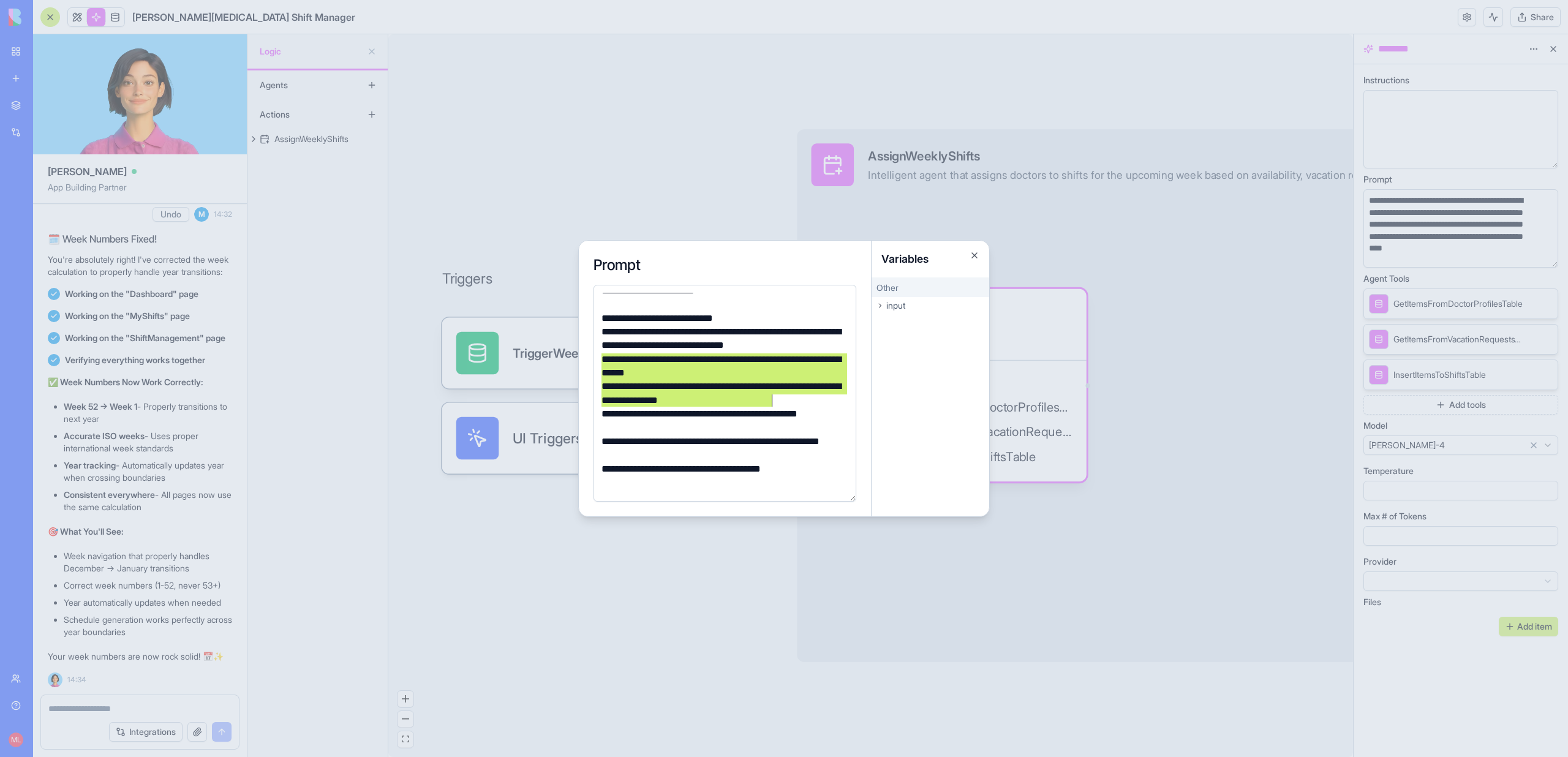
drag, startPoint x: 599, startPoint y: 360, endPoint x: 800, endPoint y: 396, distance: 204.2
click at [800, 396] on div "**********" at bounding box center [723, 112] width 250 height 973
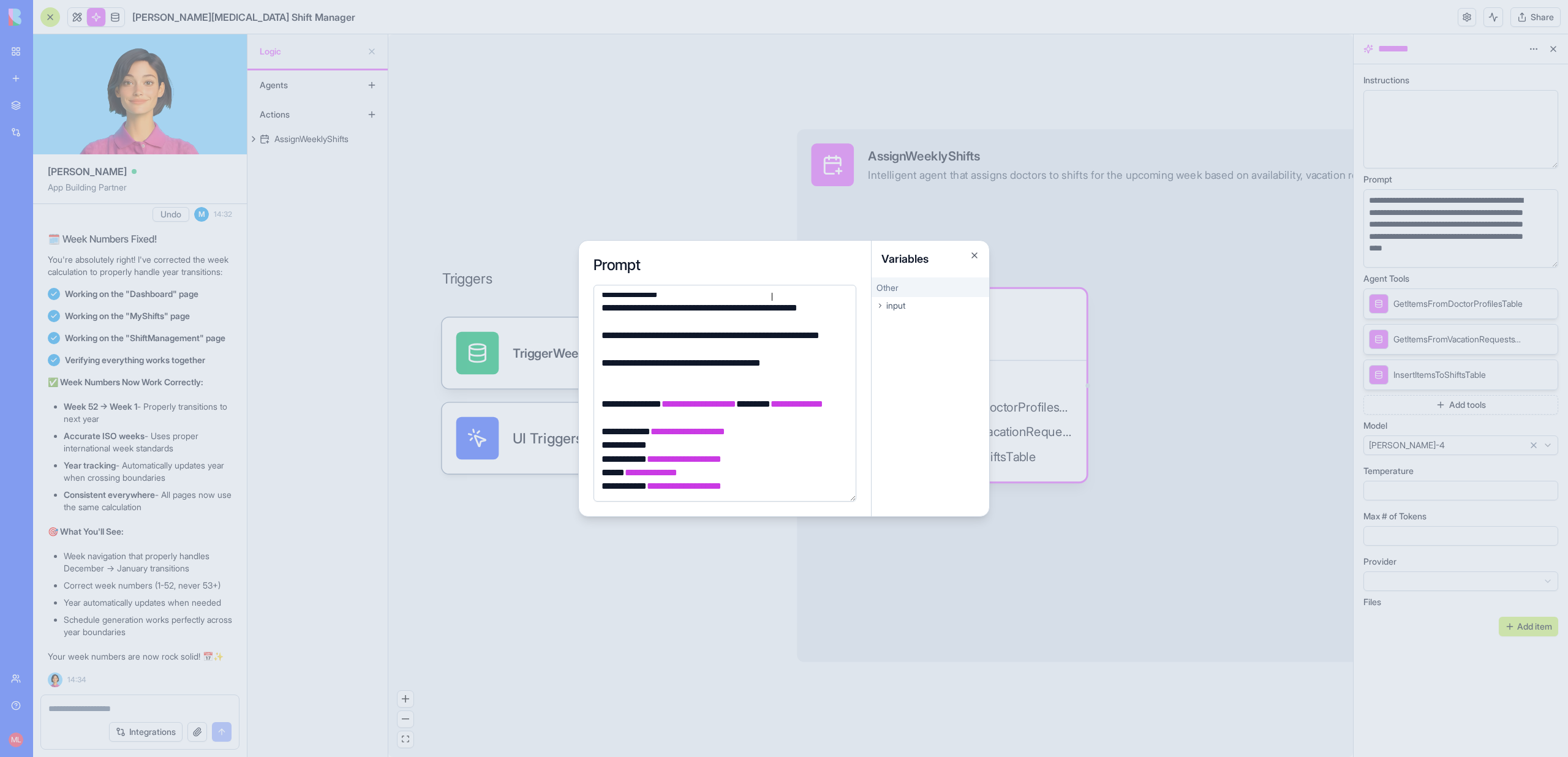
click at [692, 608] on div at bounding box center [784, 378] width 1568 height 757
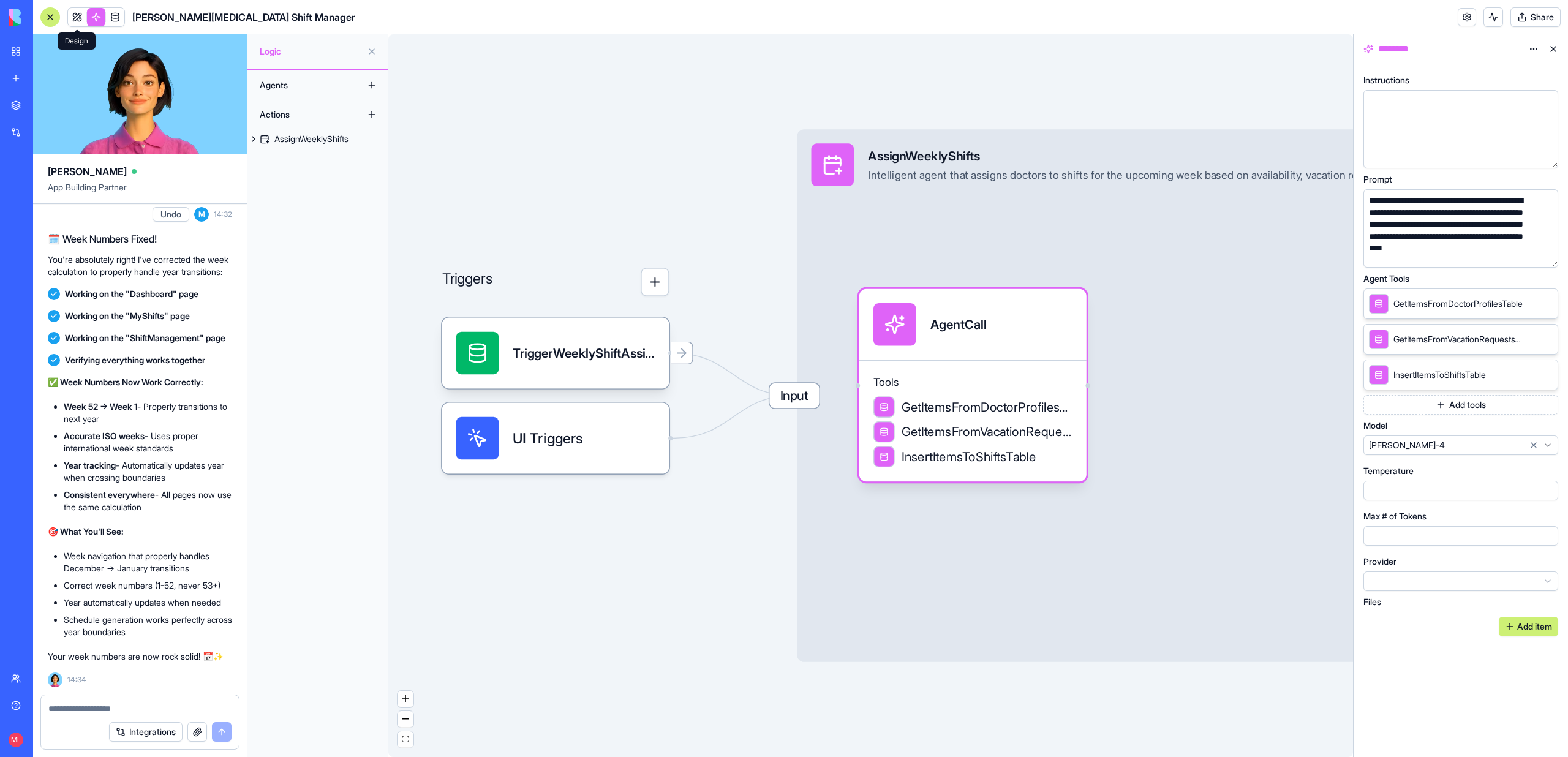
click at [69, 17] on link at bounding box center [77, 17] width 18 height 18
click at [68, 24] on button at bounding box center [77, 17] width 18 height 18
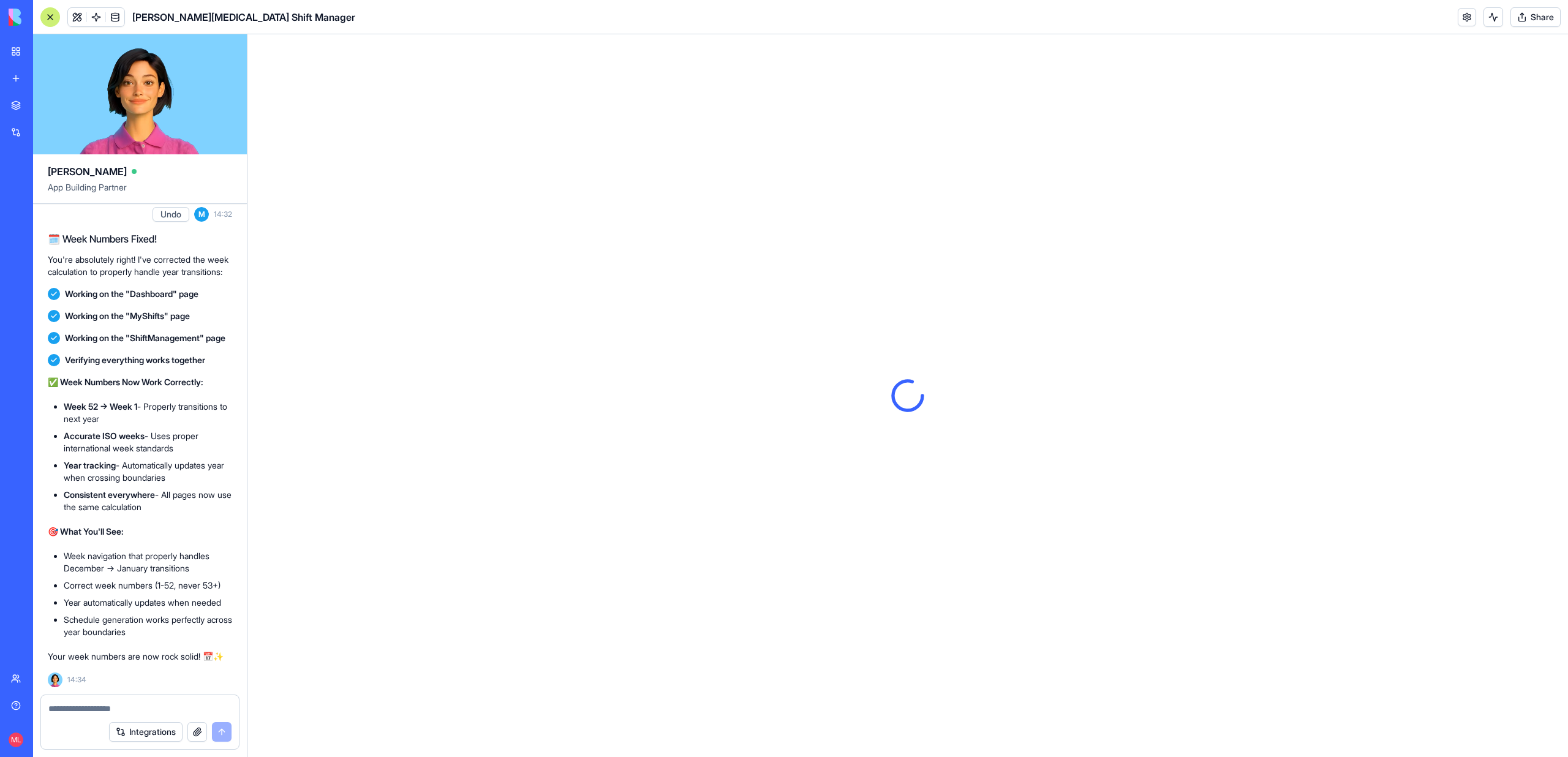
click at [50, 13] on div at bounding box center [50, 17] width 20 height 20
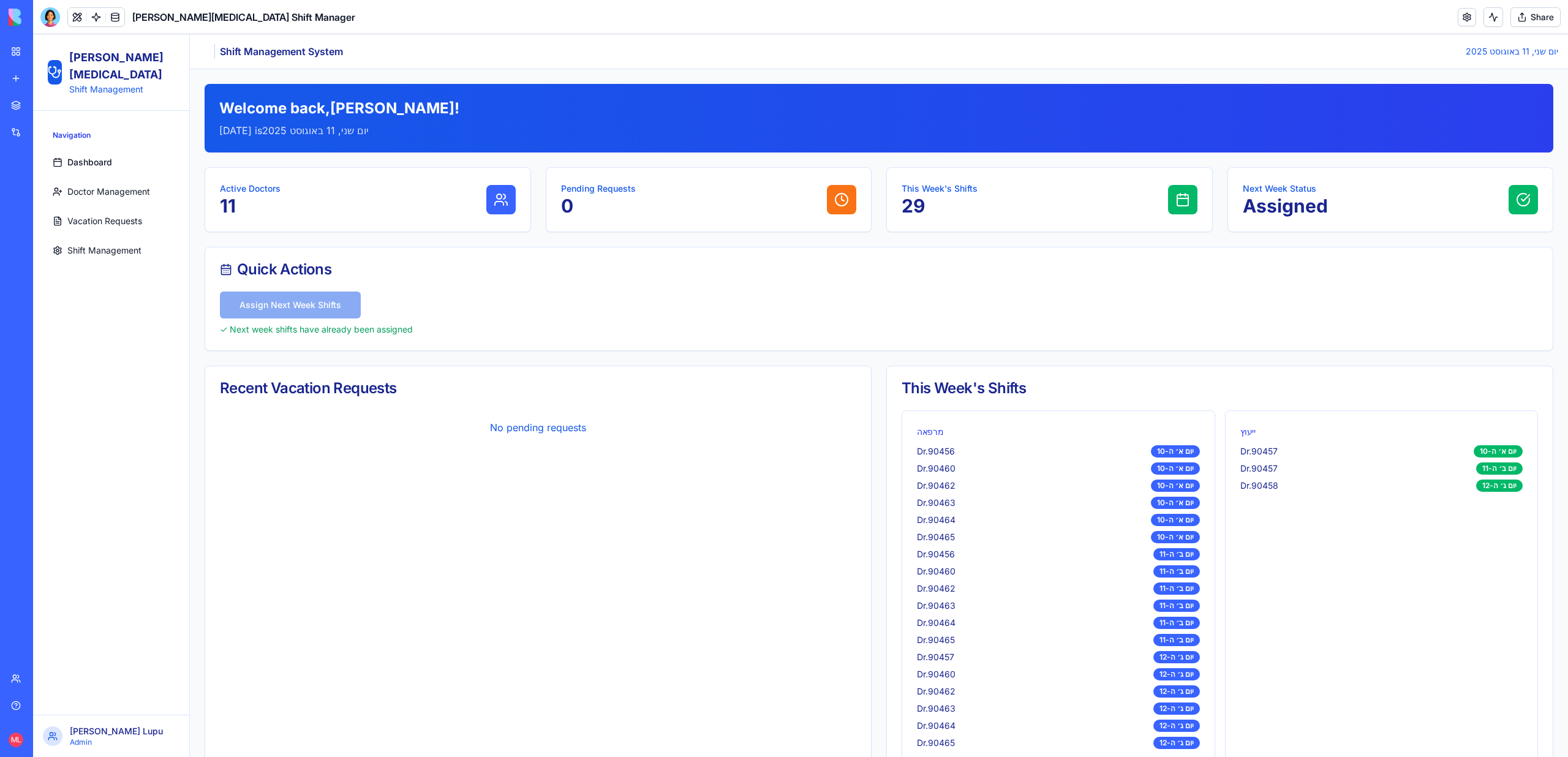
click at [79, 244] on span "Shift Management" at bounding box center [104, 250] width 74 height 12
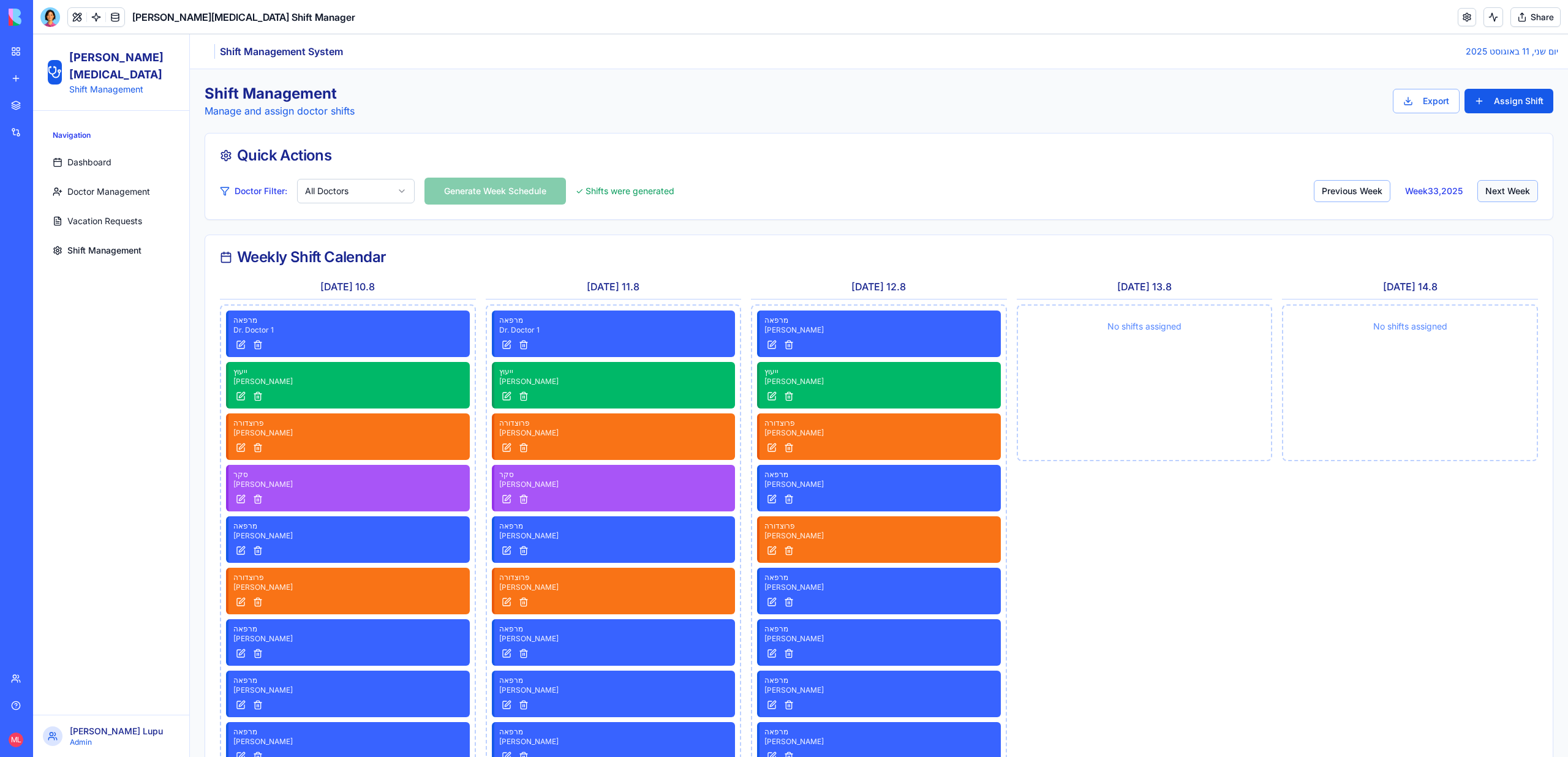
click at [1507, 191] on button "Next Week" at bounding box center [1507, 191] width 60 height 22
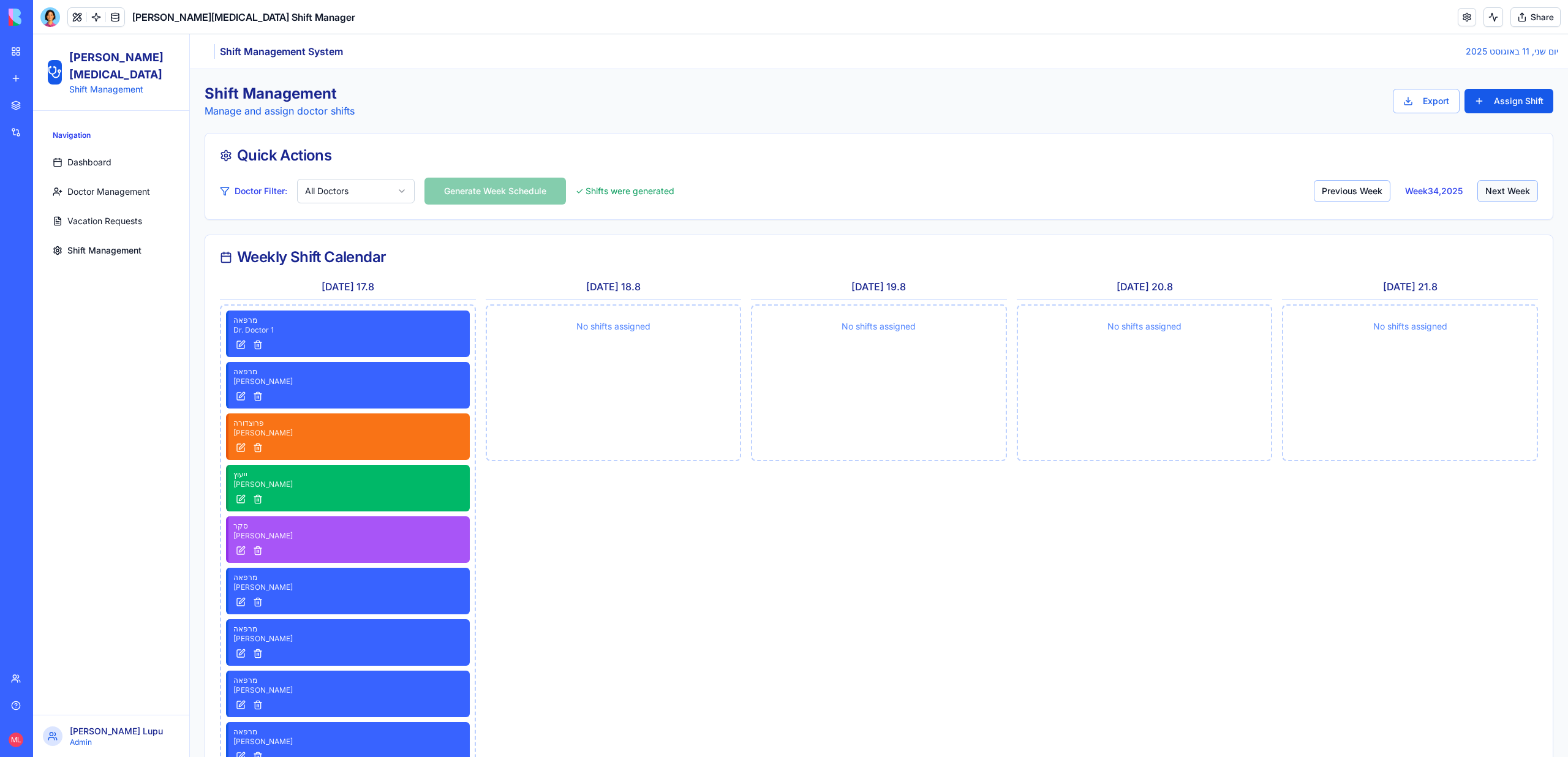
click at [1507, 191] on button "Next Week" at bounding box center [1507, 191] width 60 height 22
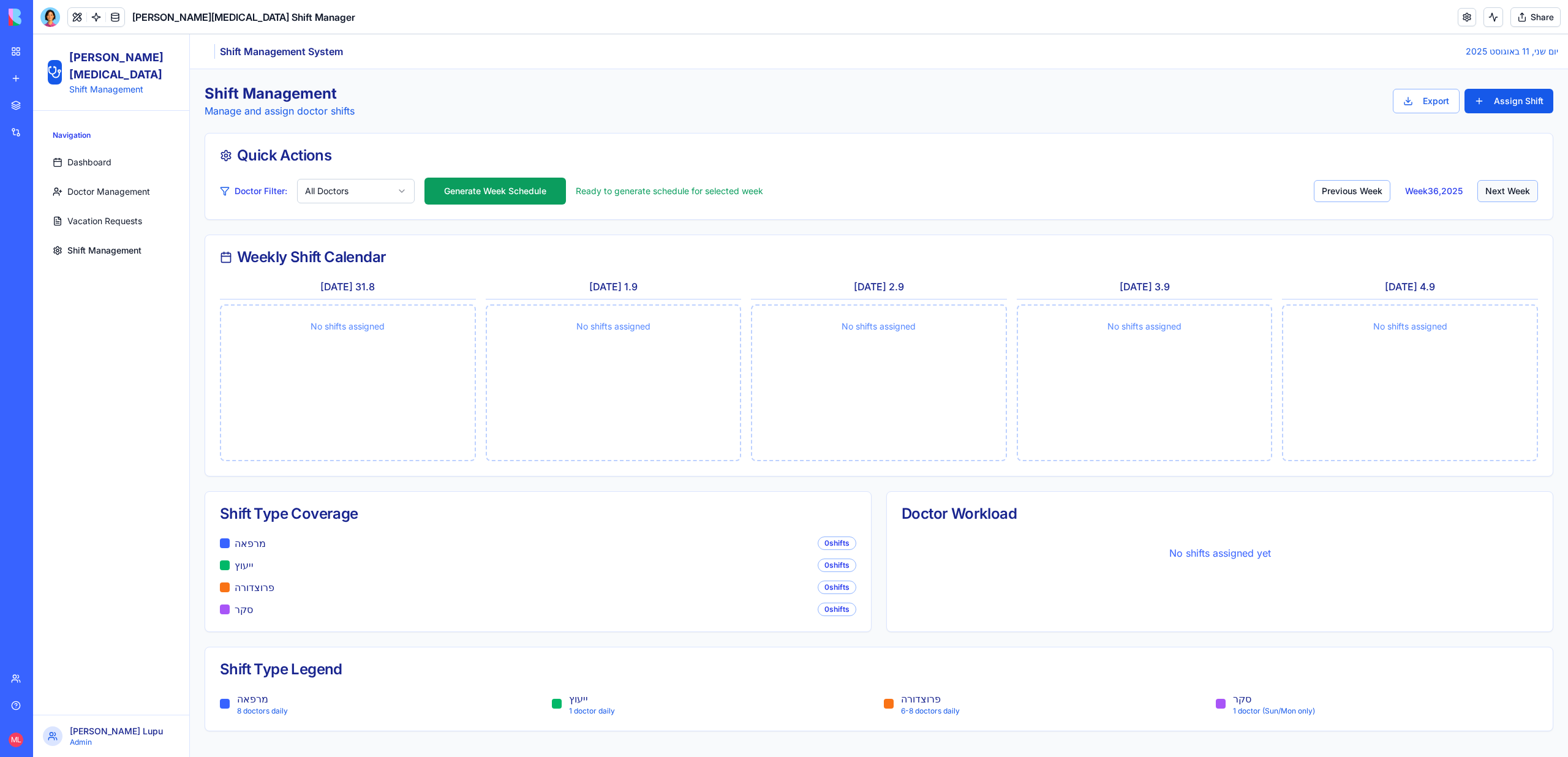
click at [1507, 191] on button "Next Week" at bounding box center [1507, 191] width 60 height 22
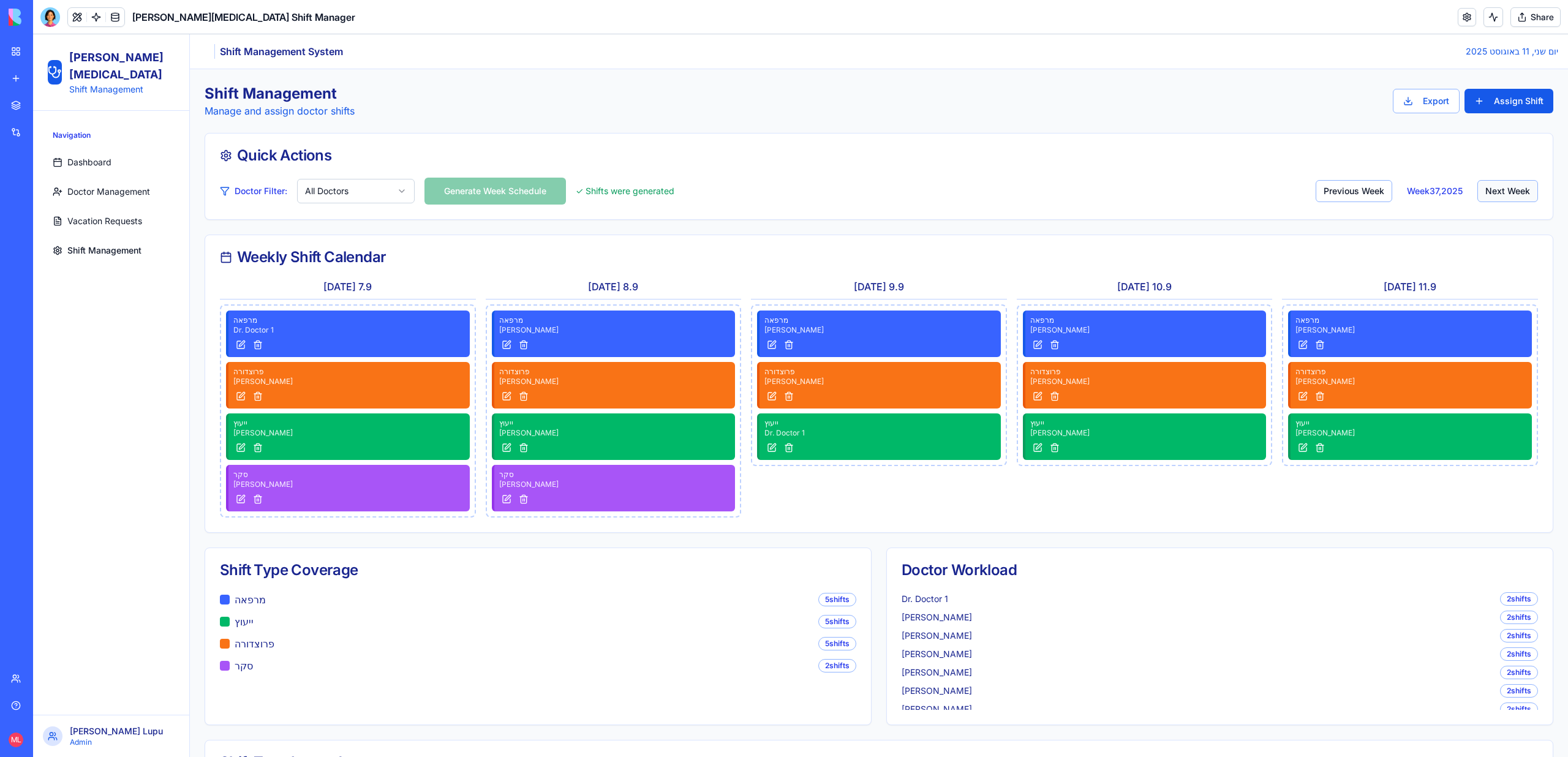
click at [1507, 191] on button "Next Week" at bounding box center [1507, 191] width 60 height 22
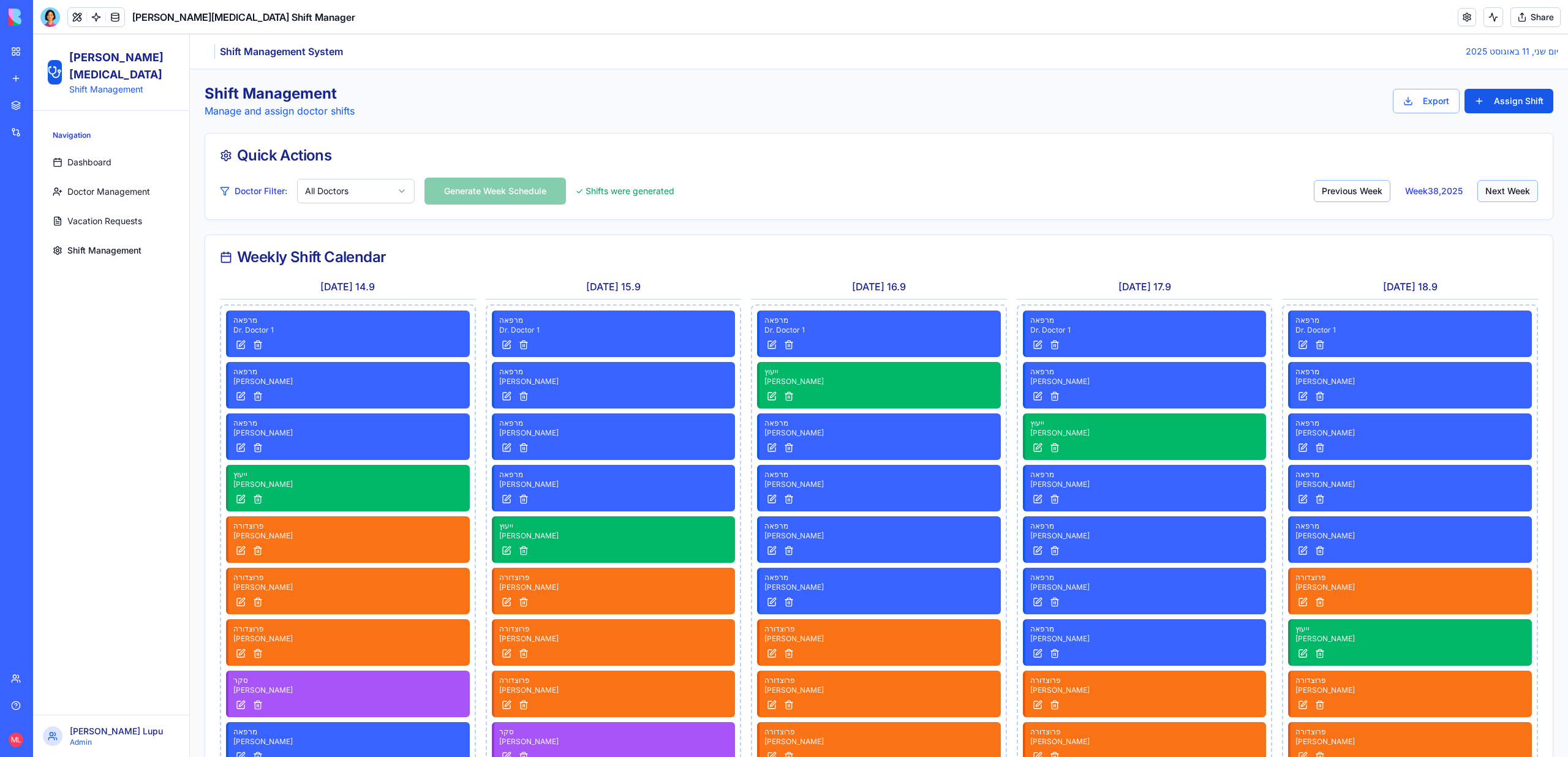
click at [1507, 191] on button "Next Week" at bounding box center [1507, 191] width 60 height 22
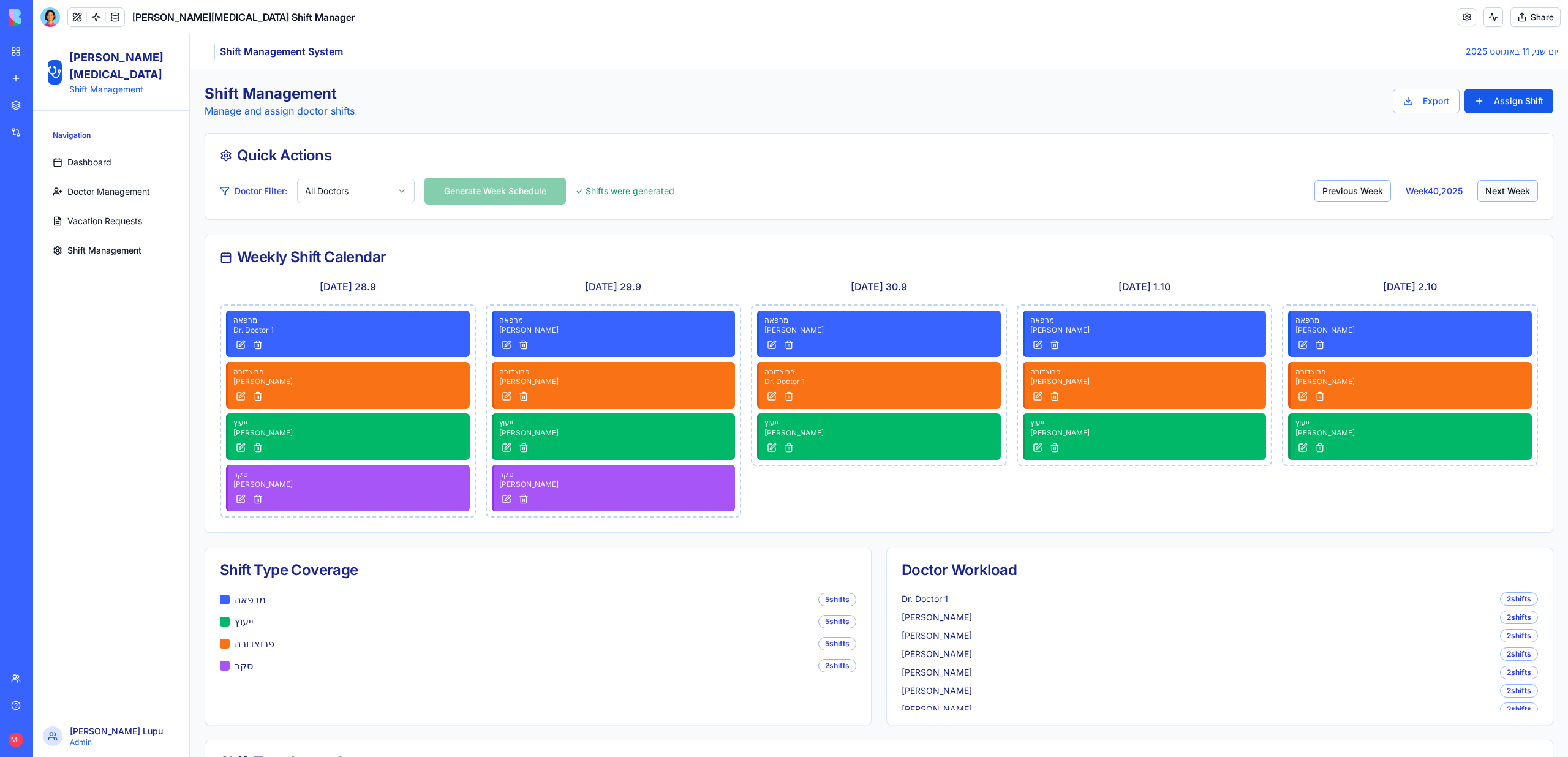
click at [1507, 191] on button "Next Week" at bounding box center [1507, 191] width 60 height 22
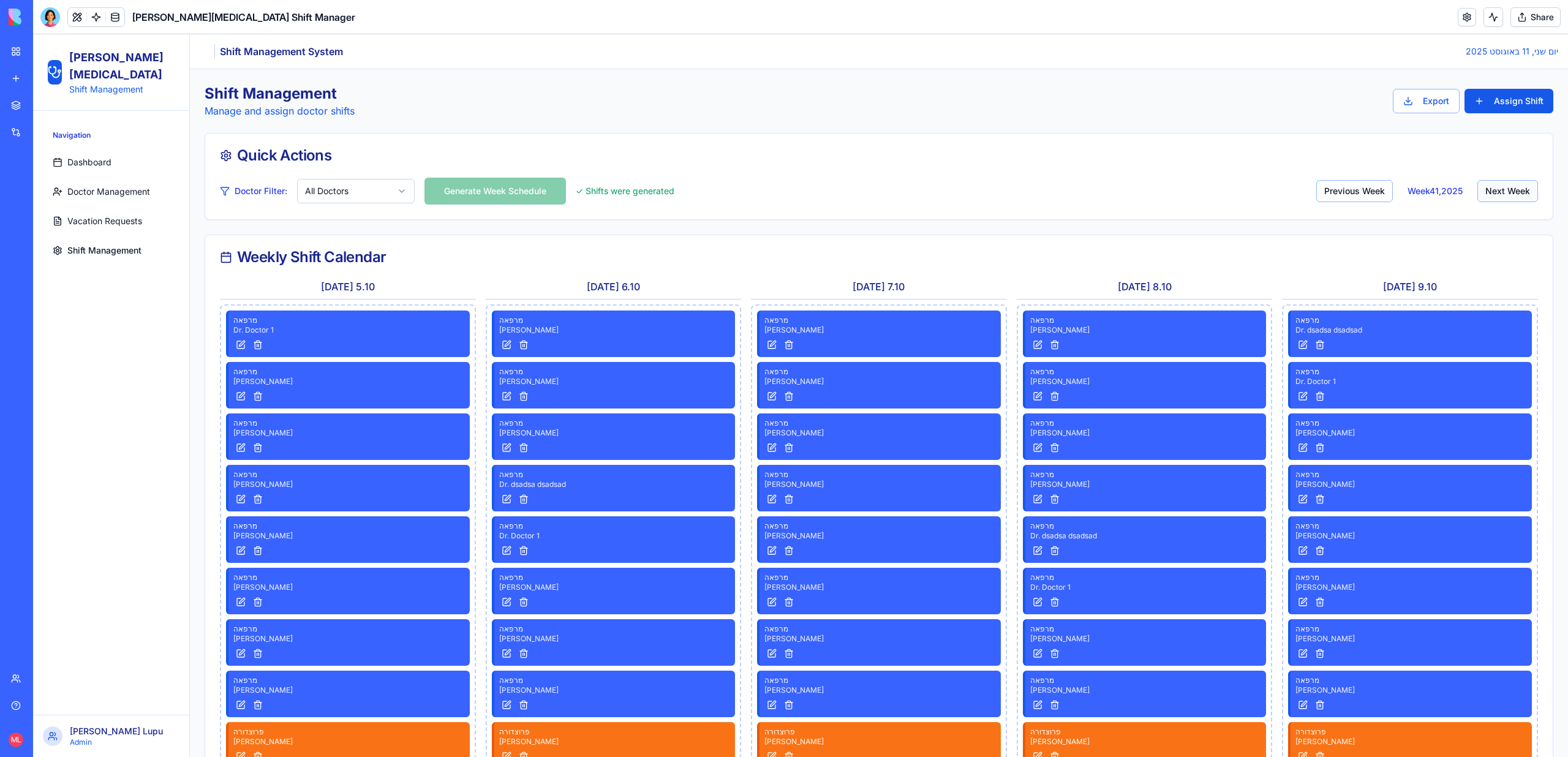
click at [1506, 190] on button "Next Week" at bounding box center [1507, 191] width 60 height 22
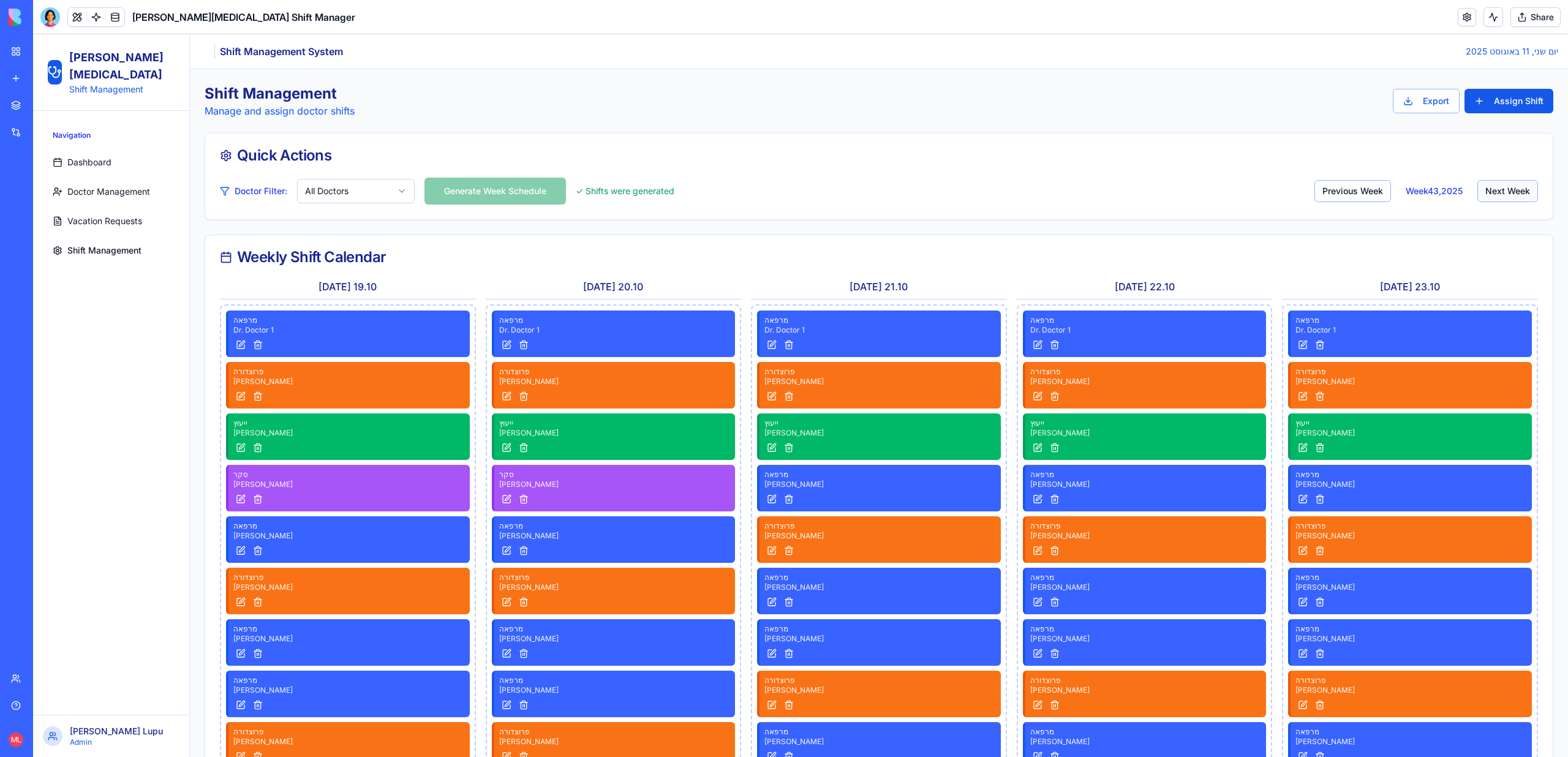
click at [1506, 190] on button "Next Week" at bounding box center [1507, 191] width 60 height 22
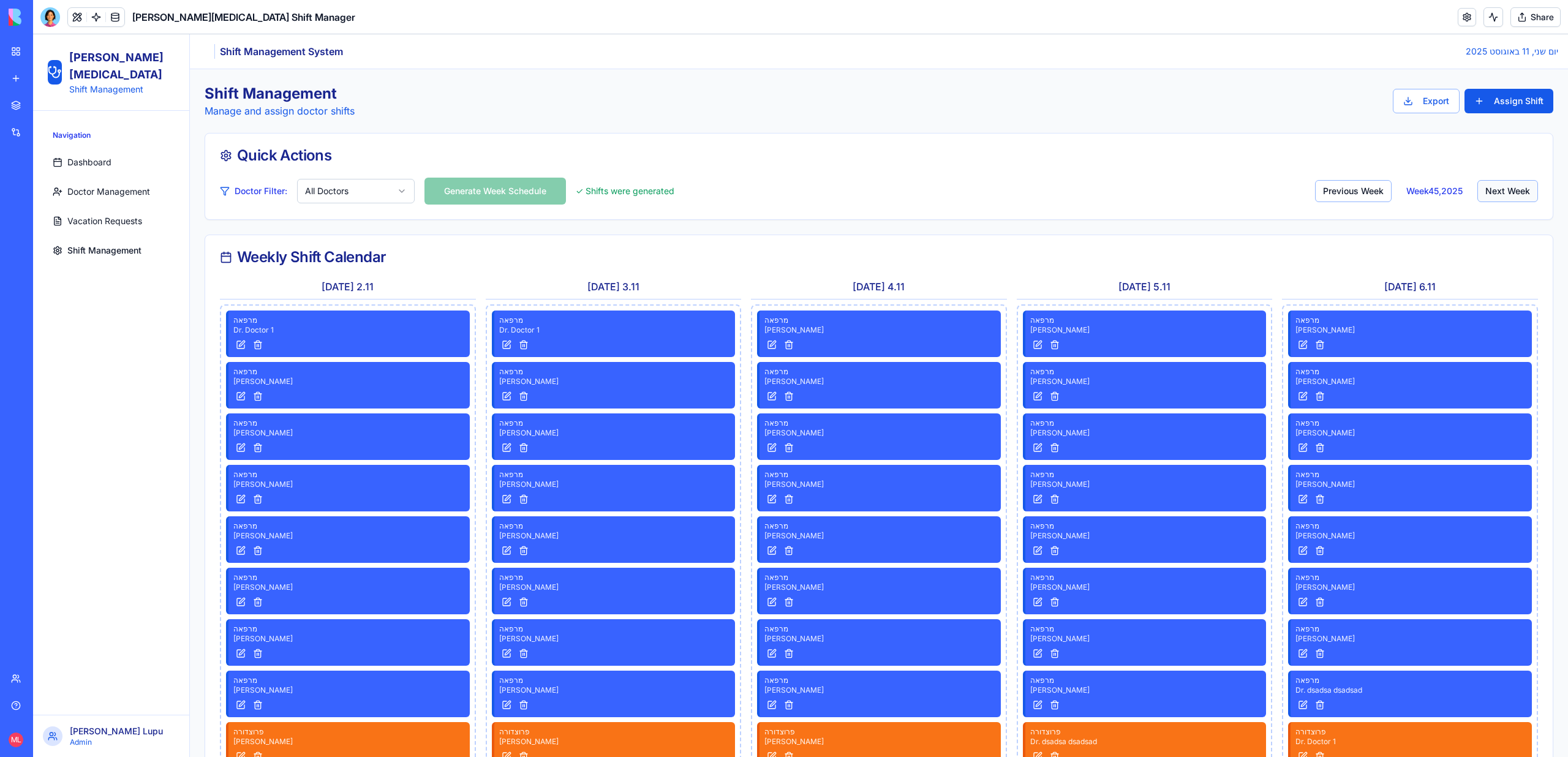
click at [1506, 190] on button "Next Week" at bounding box center [1507, 191] width 60 height 22
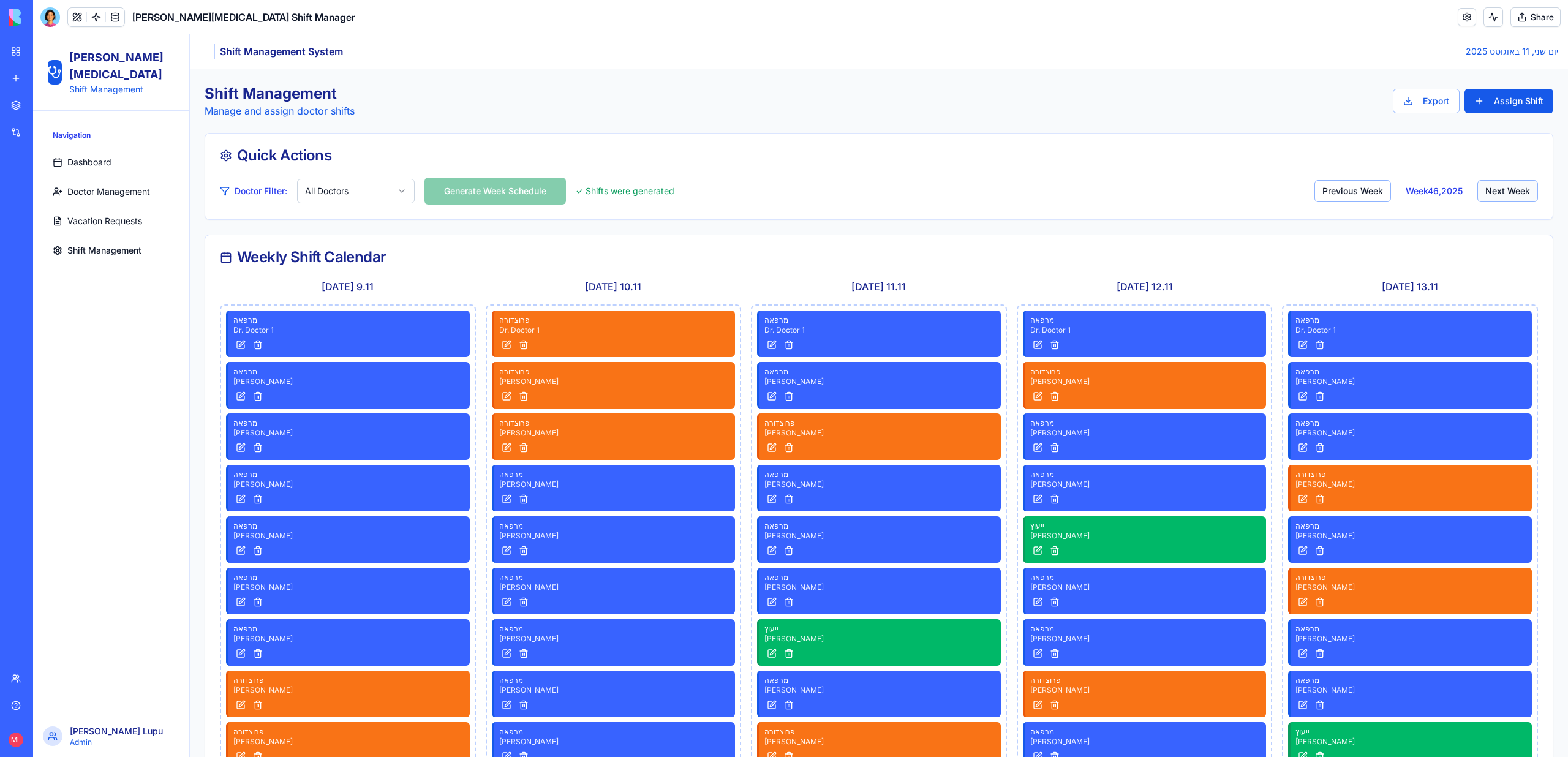
click at [1506, 190] on button "Next Week" at bounding box center [1507, 191] width 60 height 22
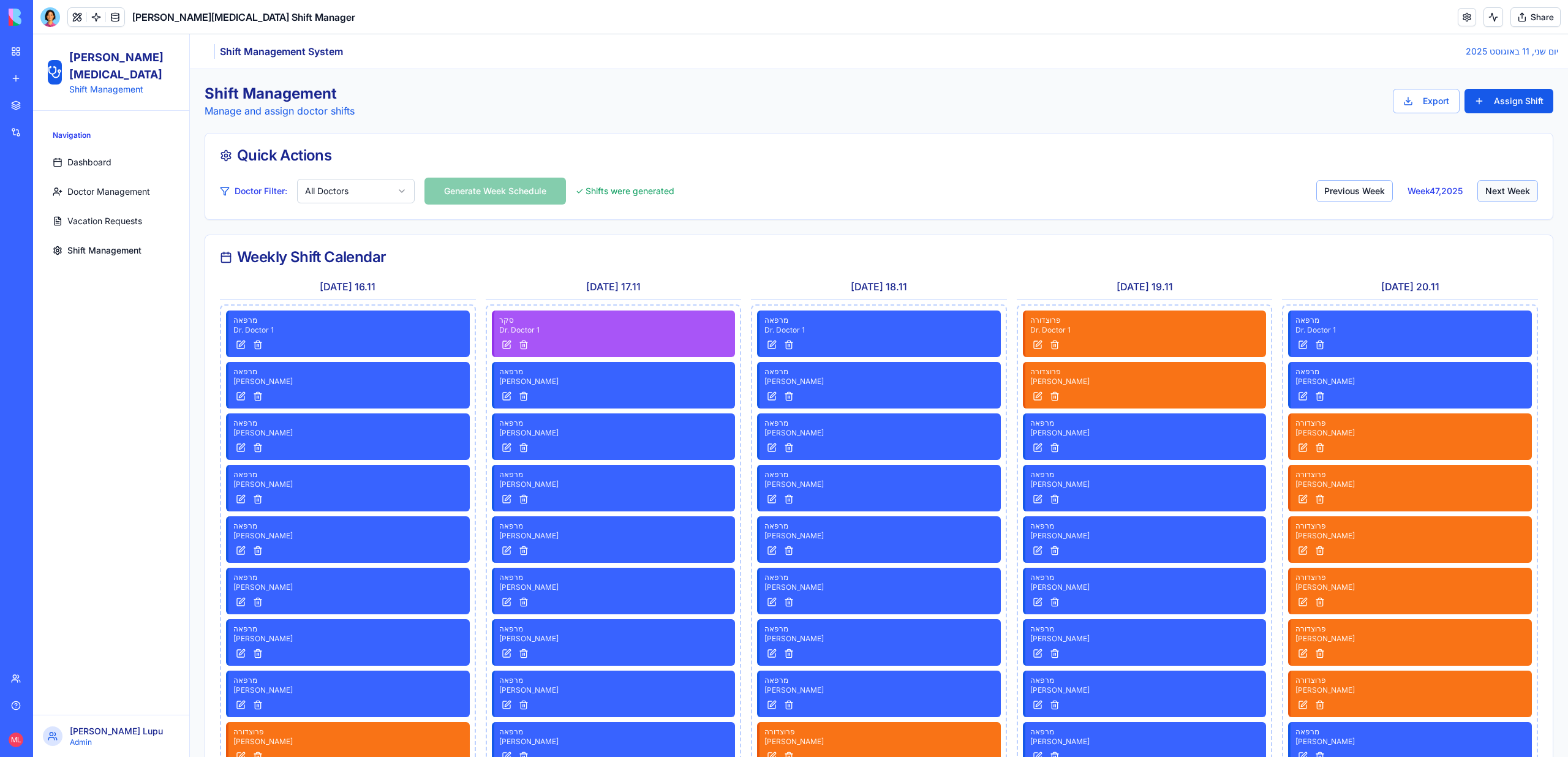
click at [1506, 190] on button "Next Week" at bounding box center [1507, 191] width 60 height 22
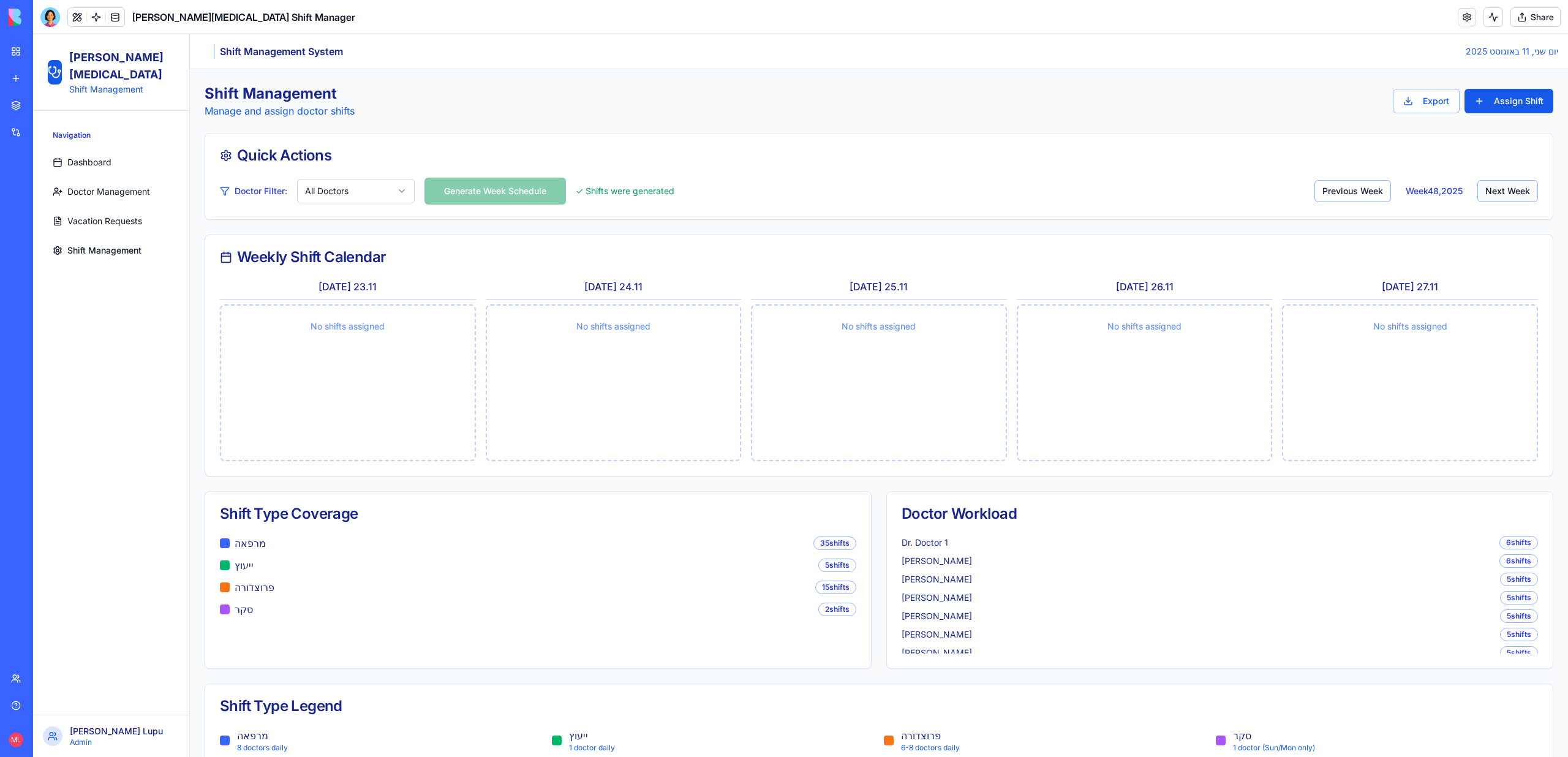
click at [1506, 188] on button "Next Week" at bounding box center [1507, 191] width 60 height 22
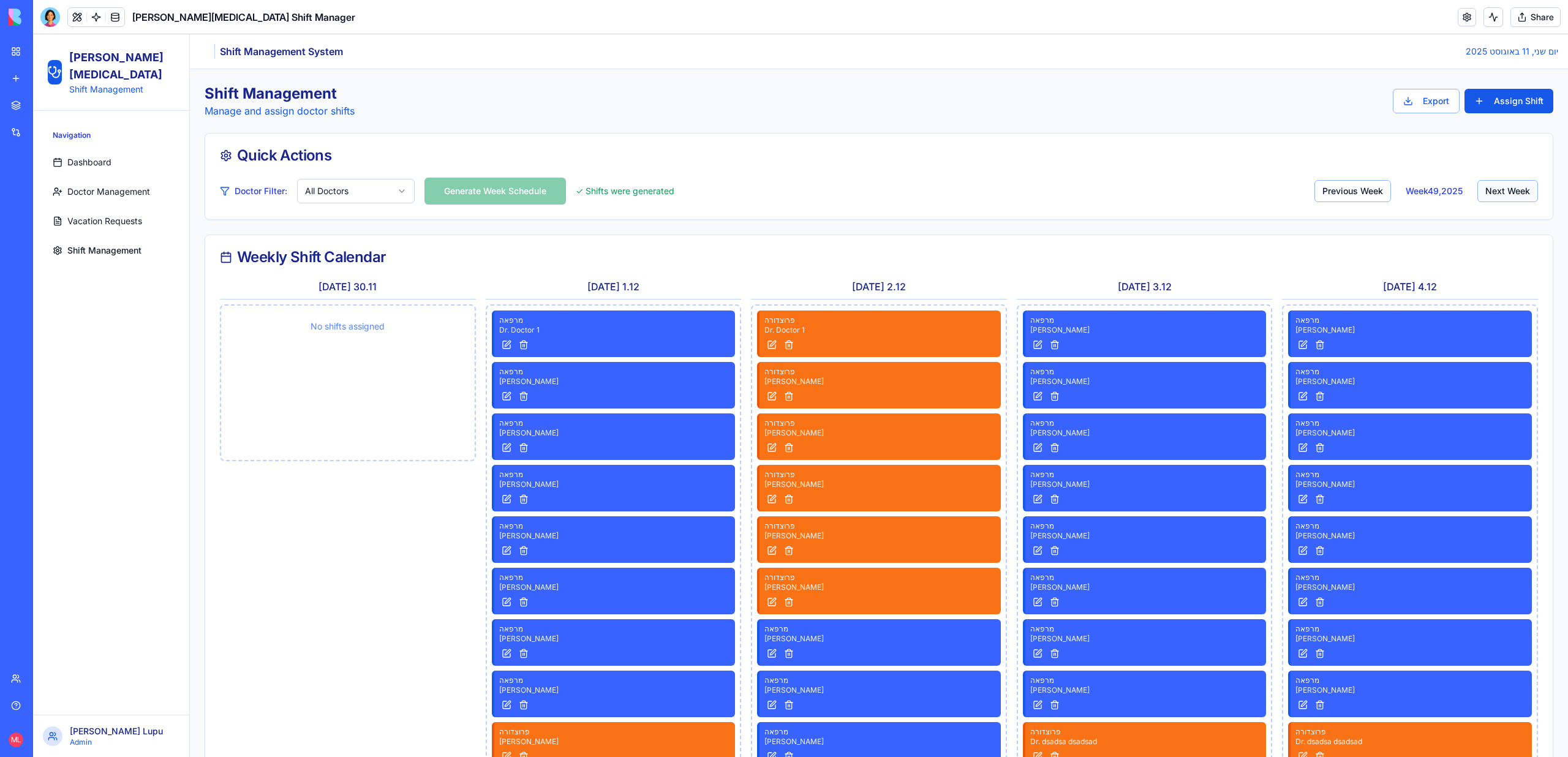
click at [1506, 188] on button "Next Week" at bounding box center [1507, 191] width 60 height 22
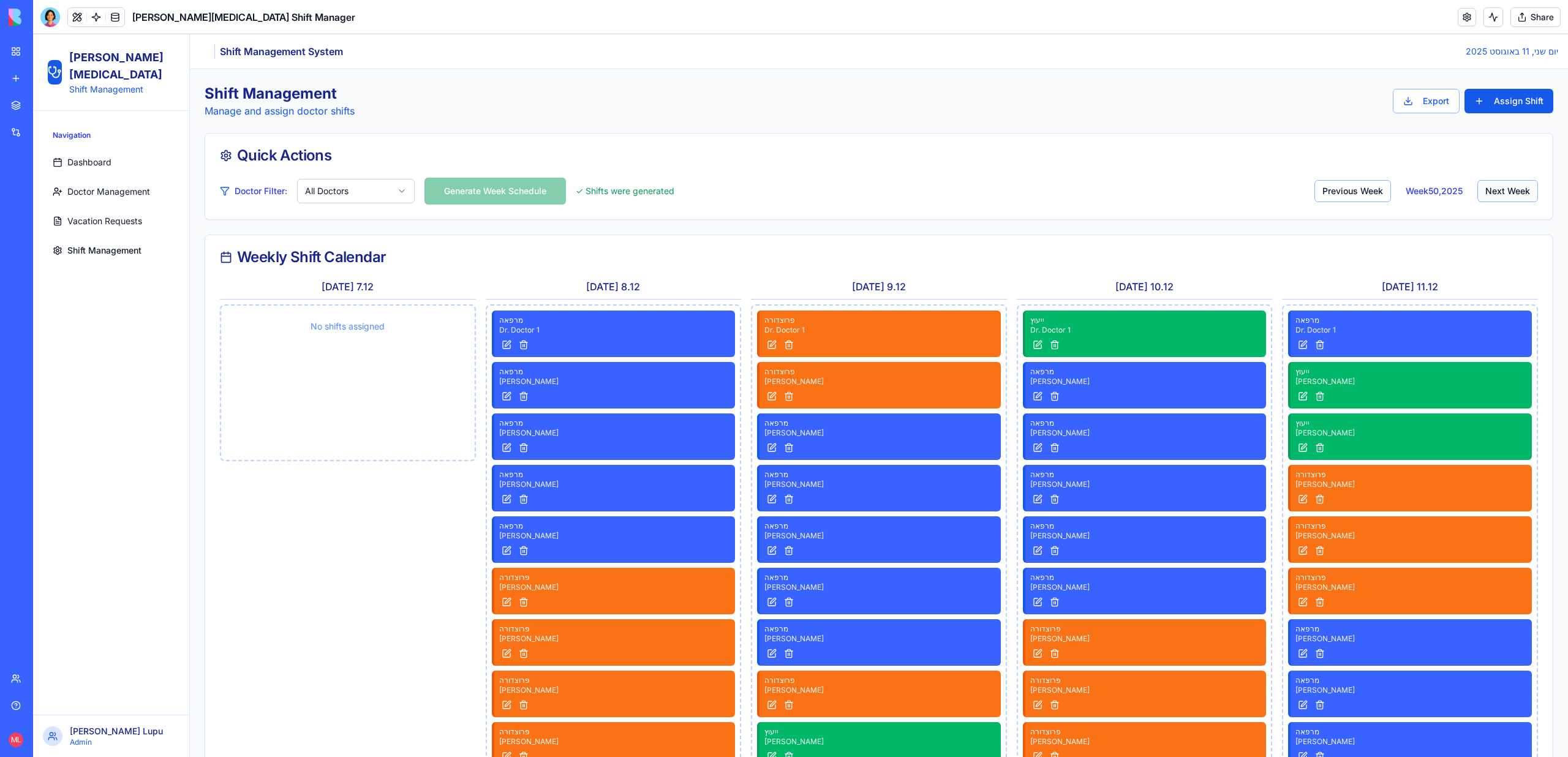
click at [1506, 188] on button "Next Week" at bounding box center [1507, 191] width 60 height 22
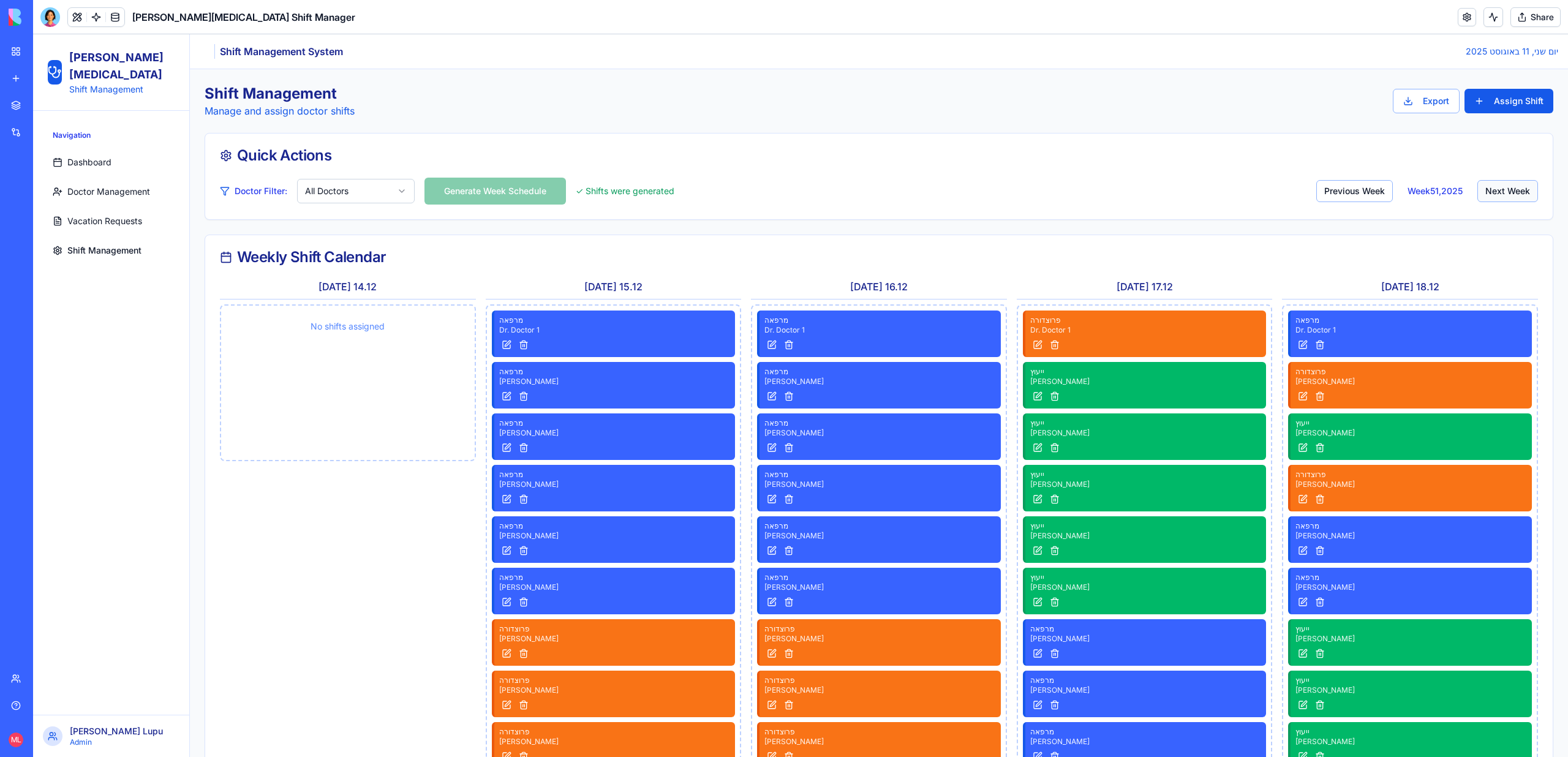
click at [1506, 188] on button "Next Week" at bounding box center [1507, 191] width 60 height 22
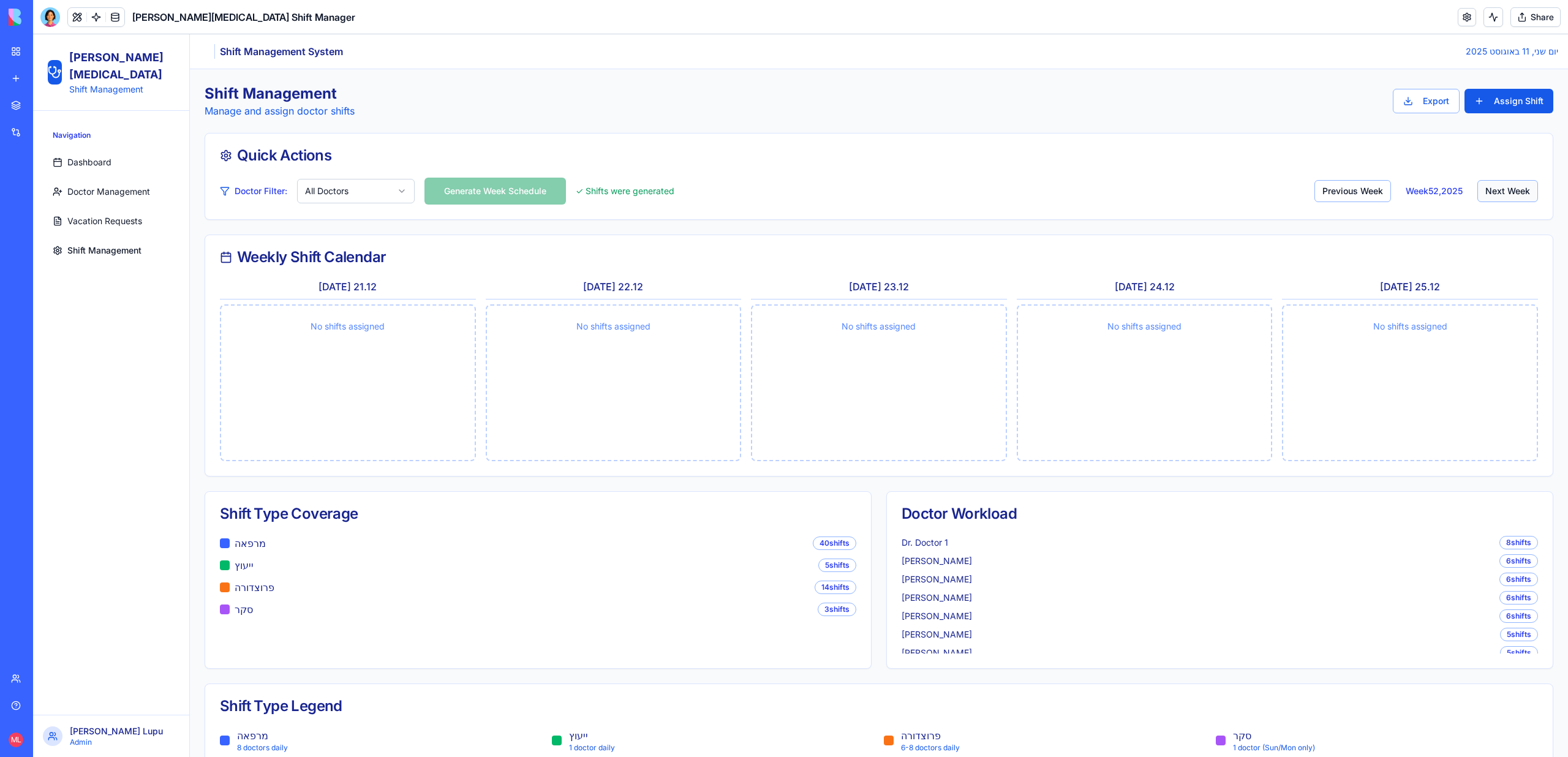
click at [1506, 188] on button "Next Week" at bounding box center [1507, 191] width 60 height 22
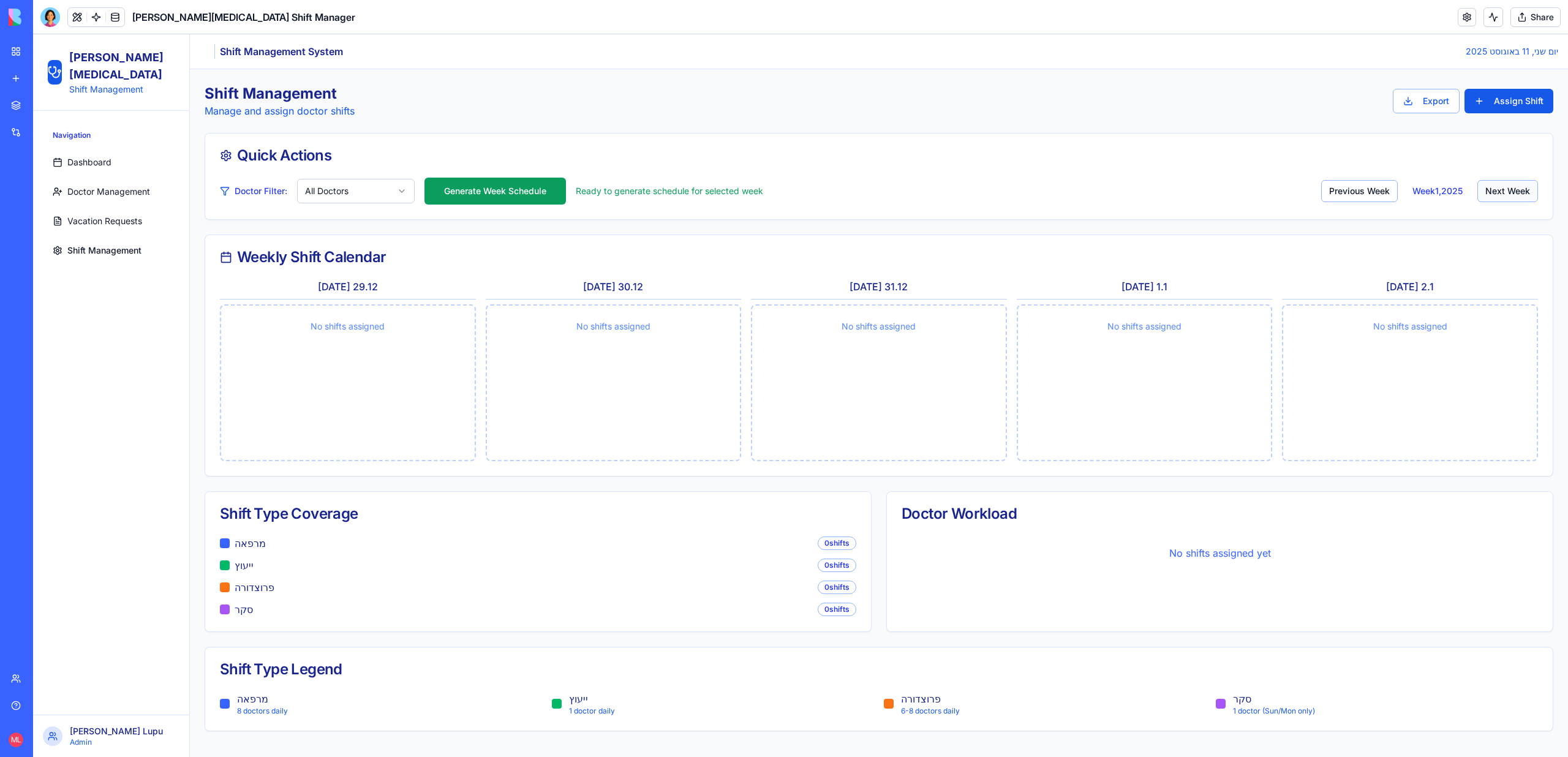
click at [1506, 188] on button "Next Week" at bounding box center [1507, 191] width 60 height 22
click at [1362, 199] on button "Previous Week" at bounding box center [1357, 191] width 77 height 22
click at [509, 203] on button "Generate Week Schedule" at bounding box center [495, 191] width 142 height 27
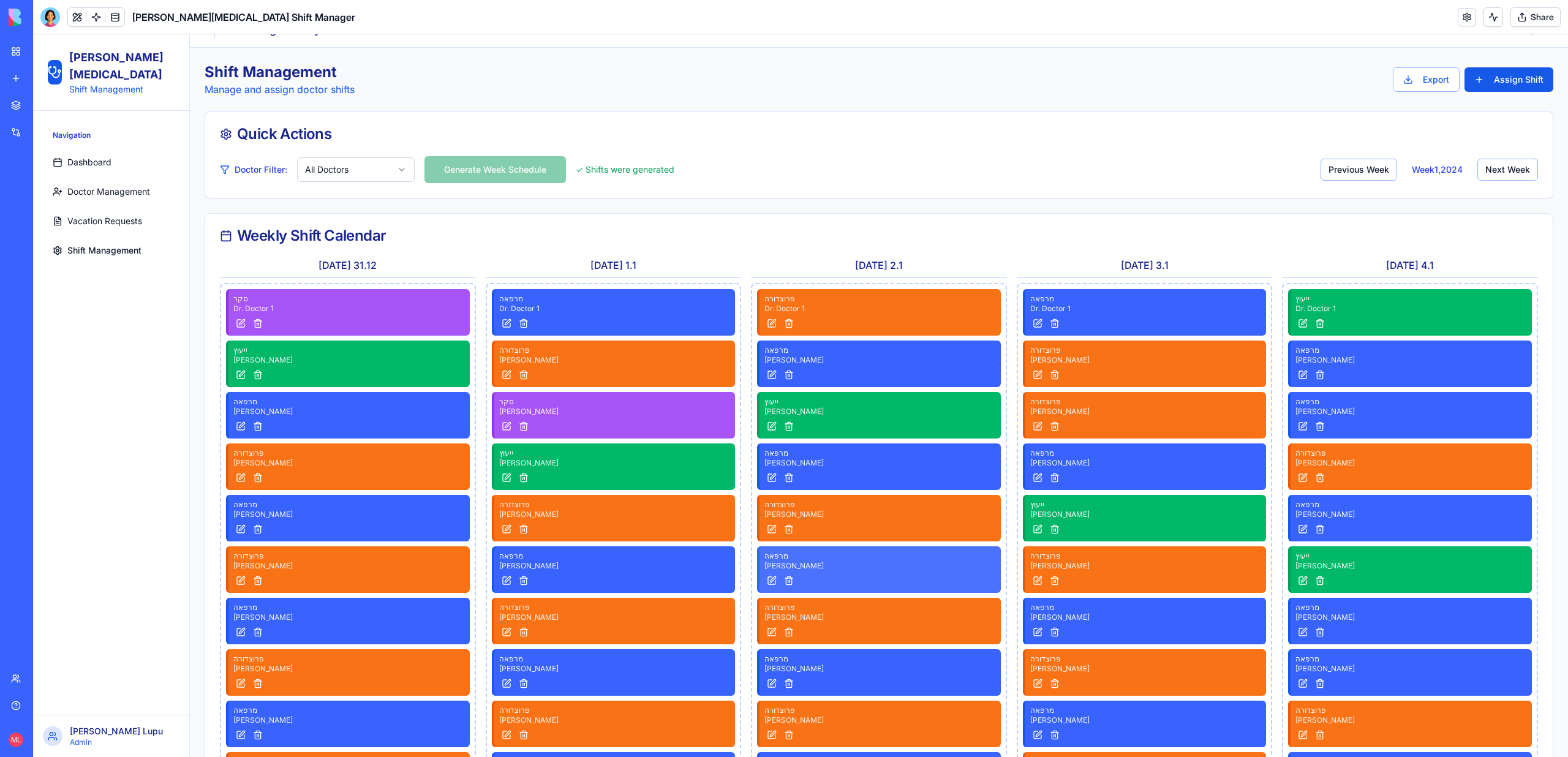
scroll to position [7, 0]
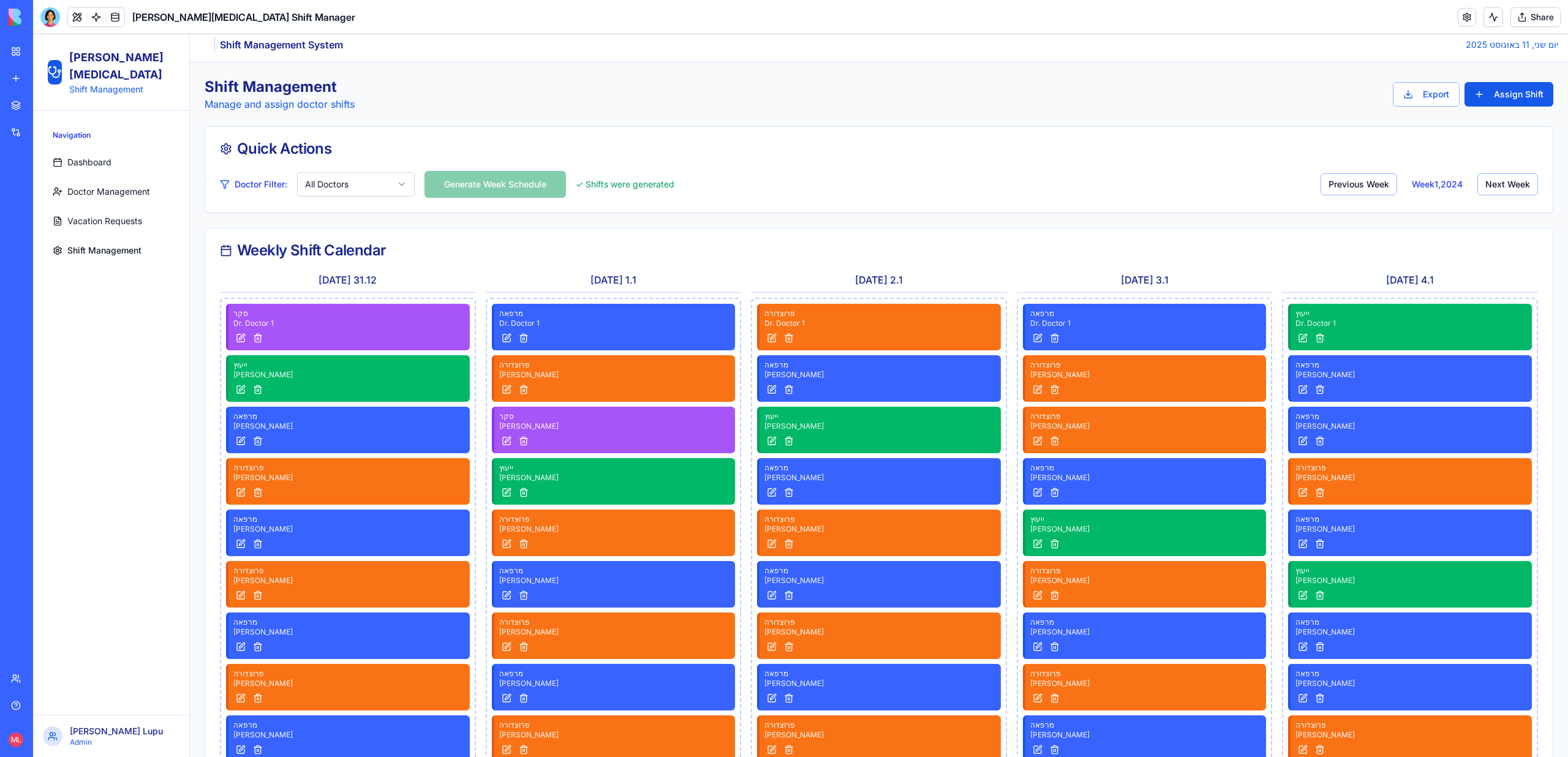
click at [399, 180] on html "Sheba Gastro Shift Management Navigation Dashboard Doctor Management Vacation R…" at bounding box center [800, 610] width 1535 height 1165
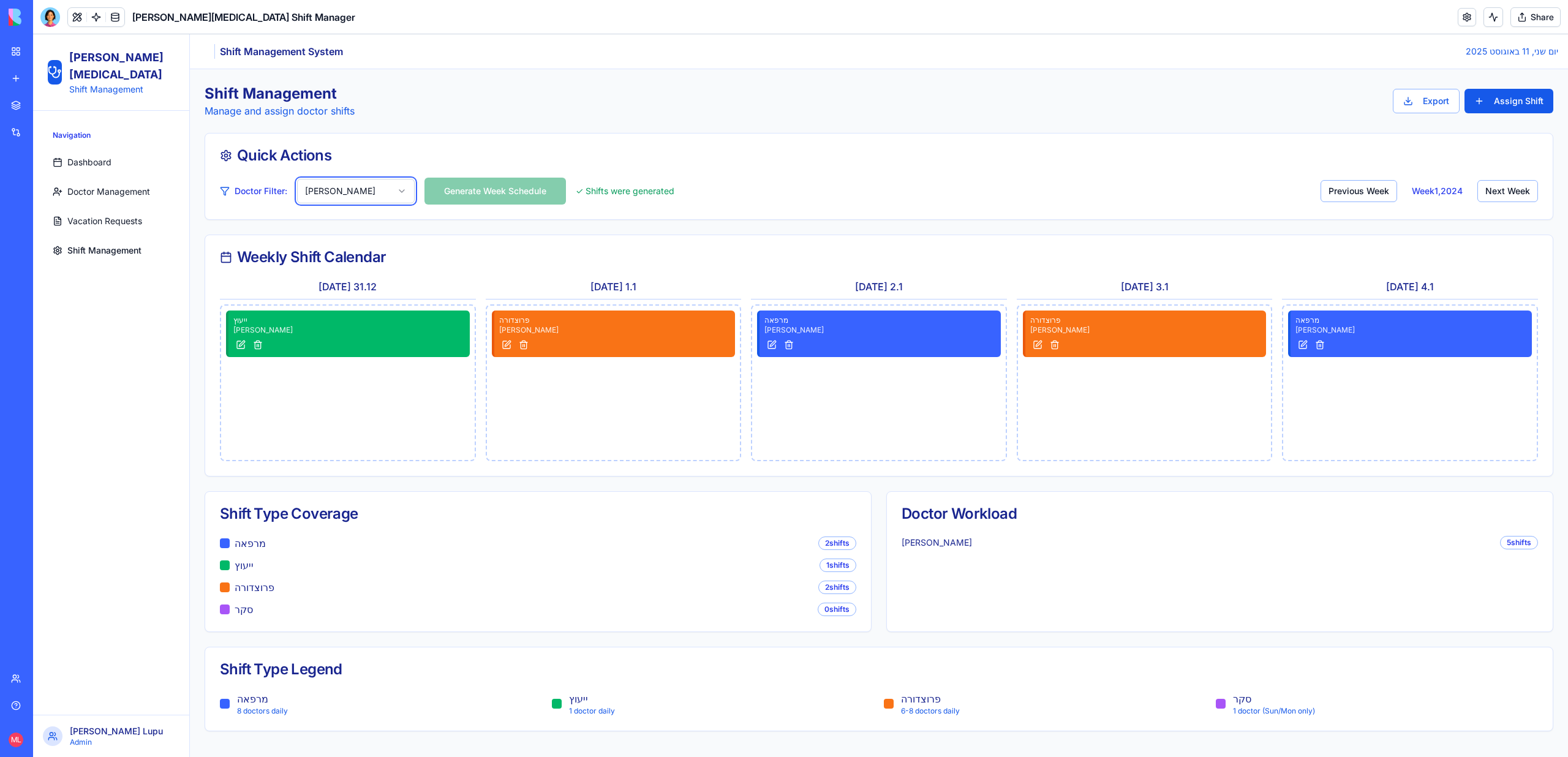
scroll to position [0, 0]
click at [368, 194] on html "Sheba Gastro Shift Management Navigation Dashboard Doctor Management Vacation R…" at bounding box center [800, 395] width 1535 height 722
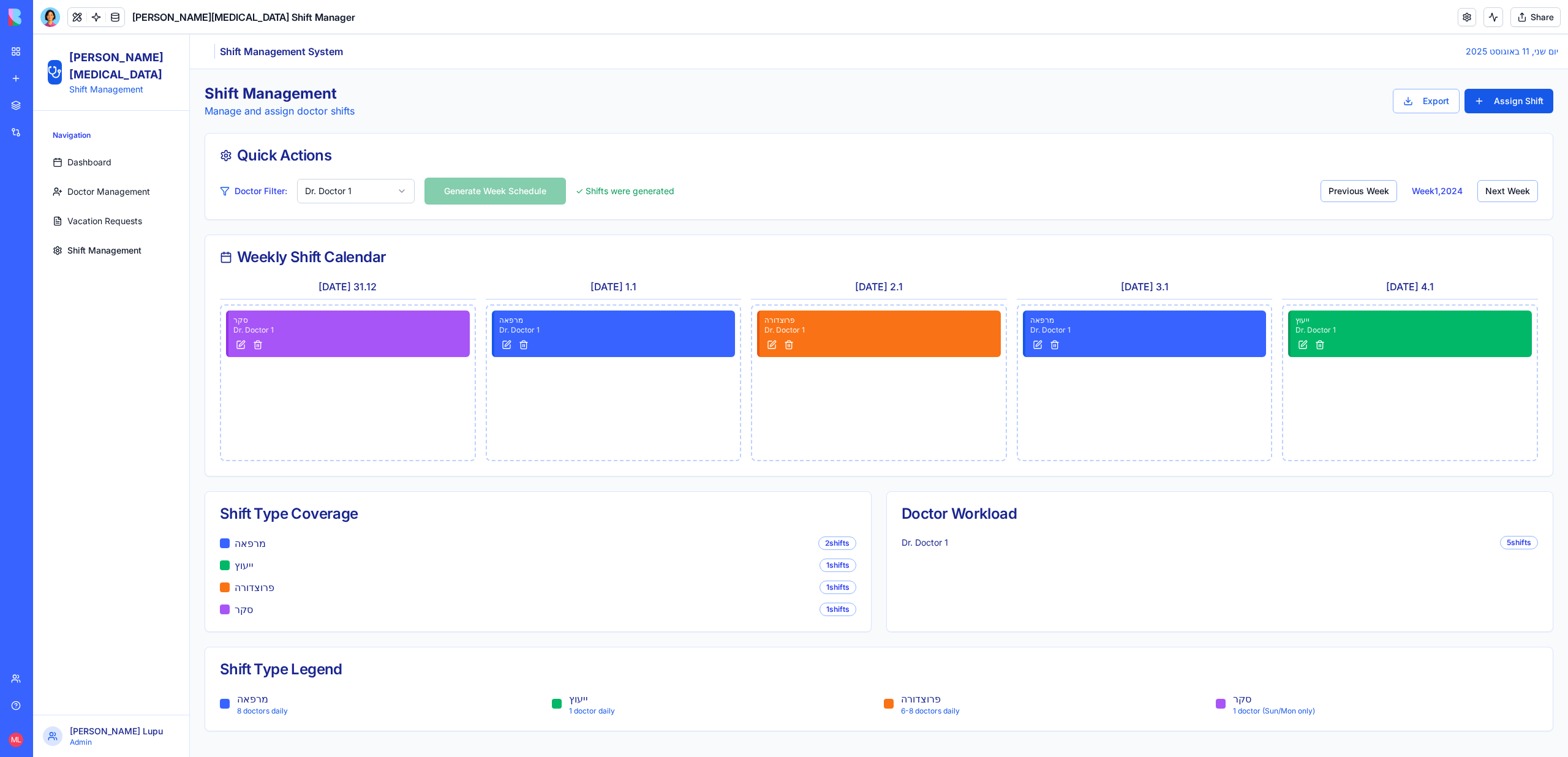
click at [367, 199] on html "Sheba Gastro Shift Management Navigation Dashboard Doctor Management Vacation R…" at bounding box center [800, 395] width 1535 height 722
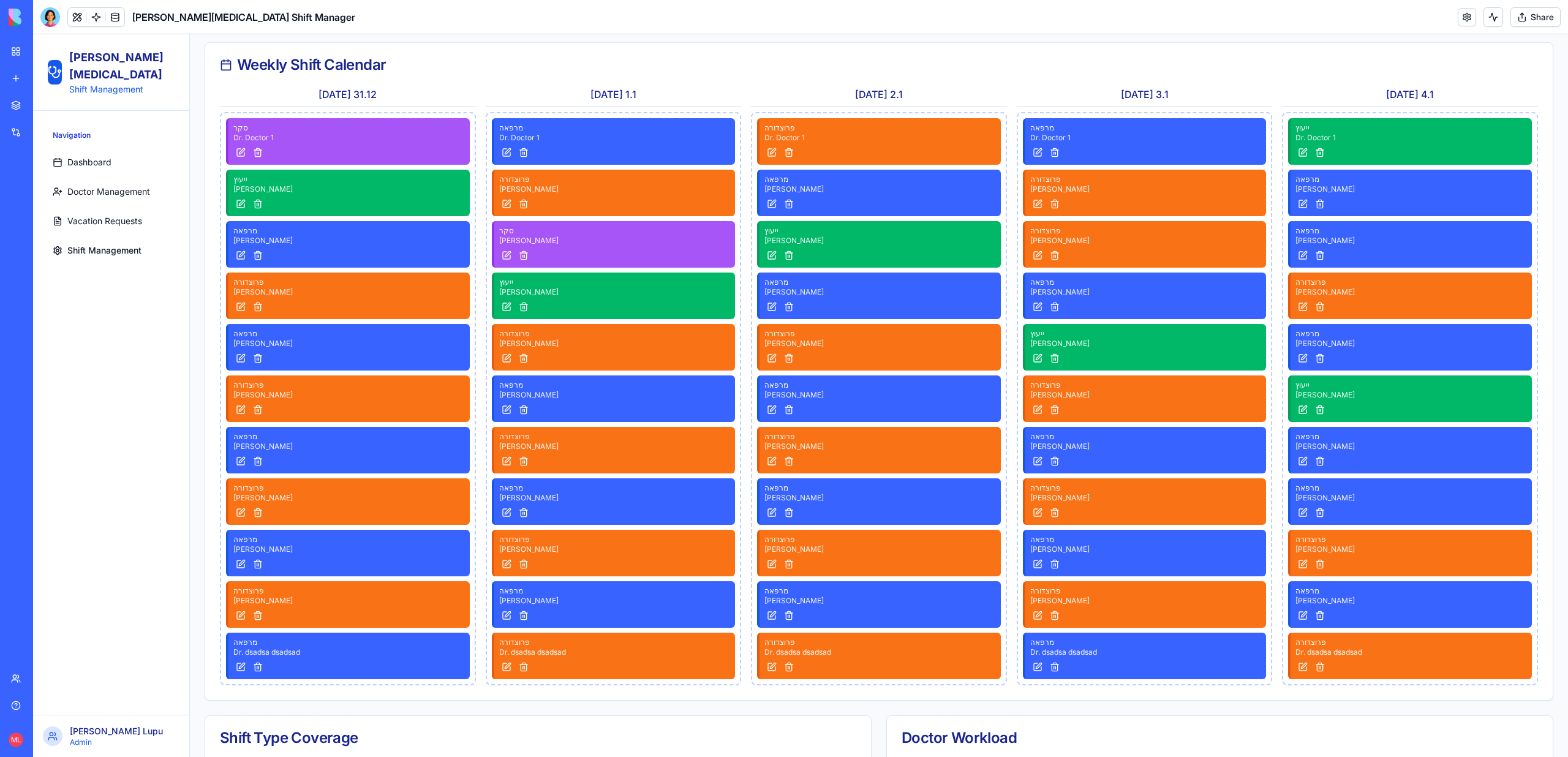
scroll to position [193, 0]
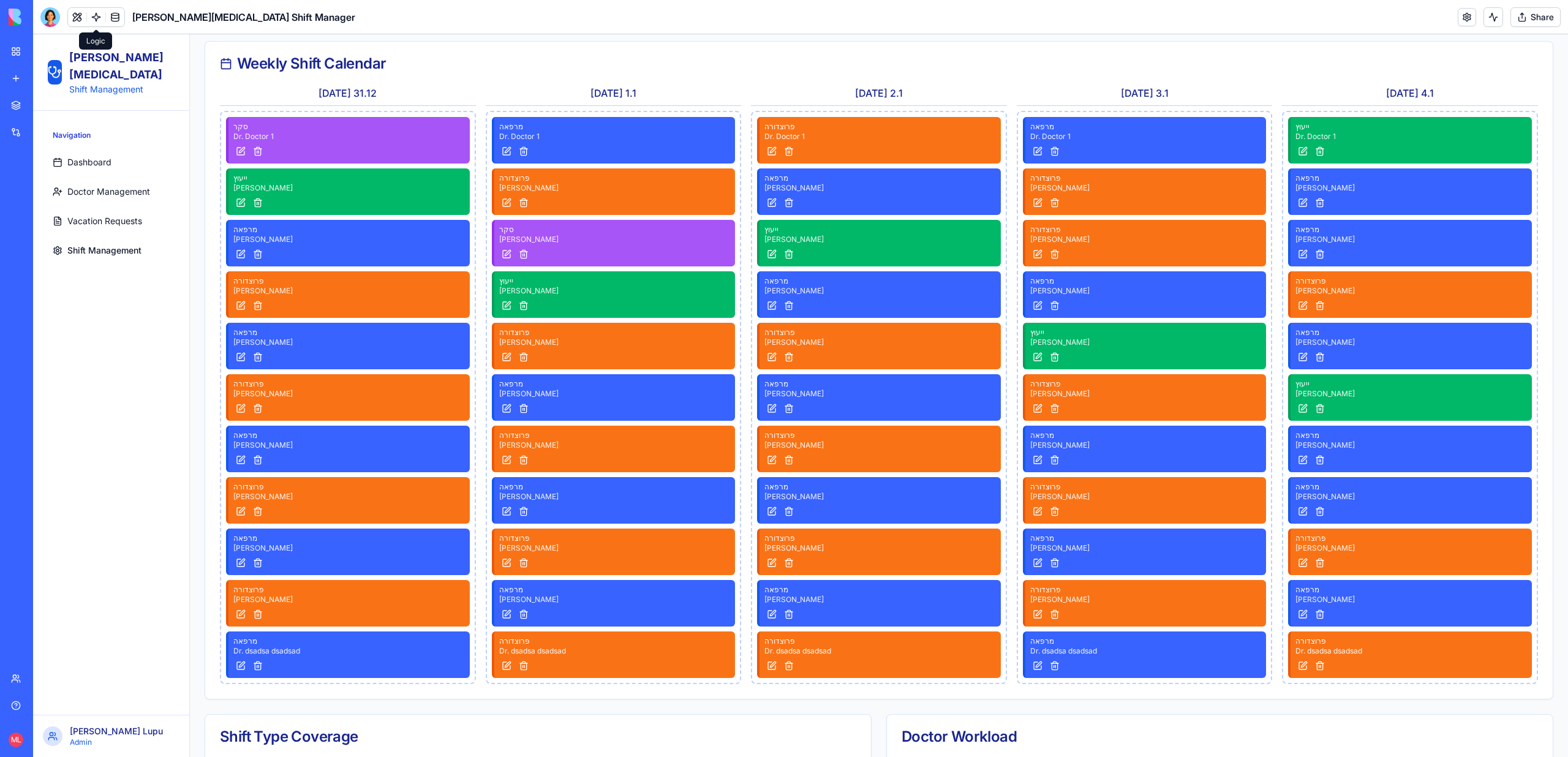
click at [94, 12] on link at bounding box center [96, 17] width 18 height 18
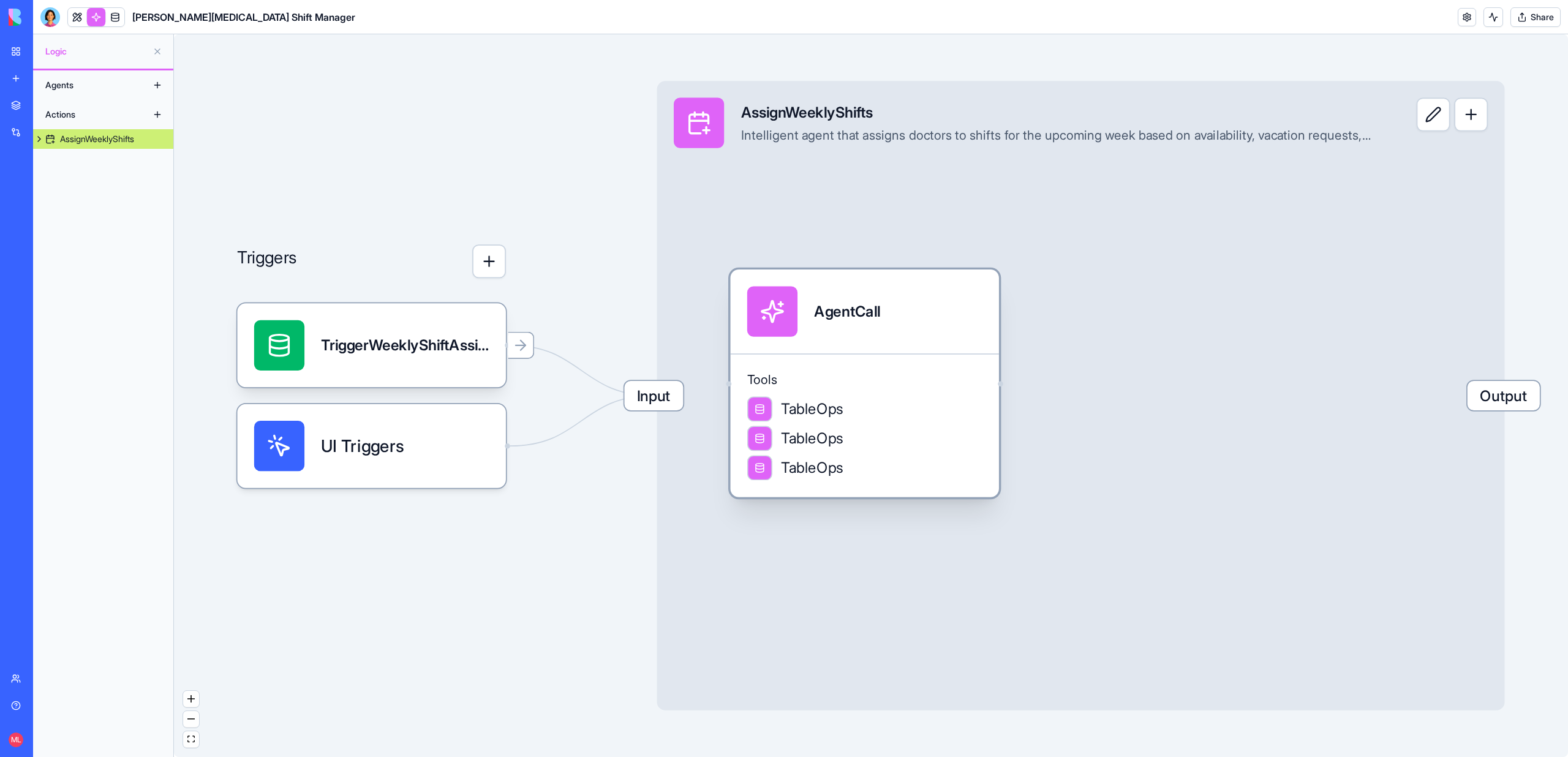
click at [912, 335] on div "AgentCall" at bounding box center [865, 311] width 235 height 50
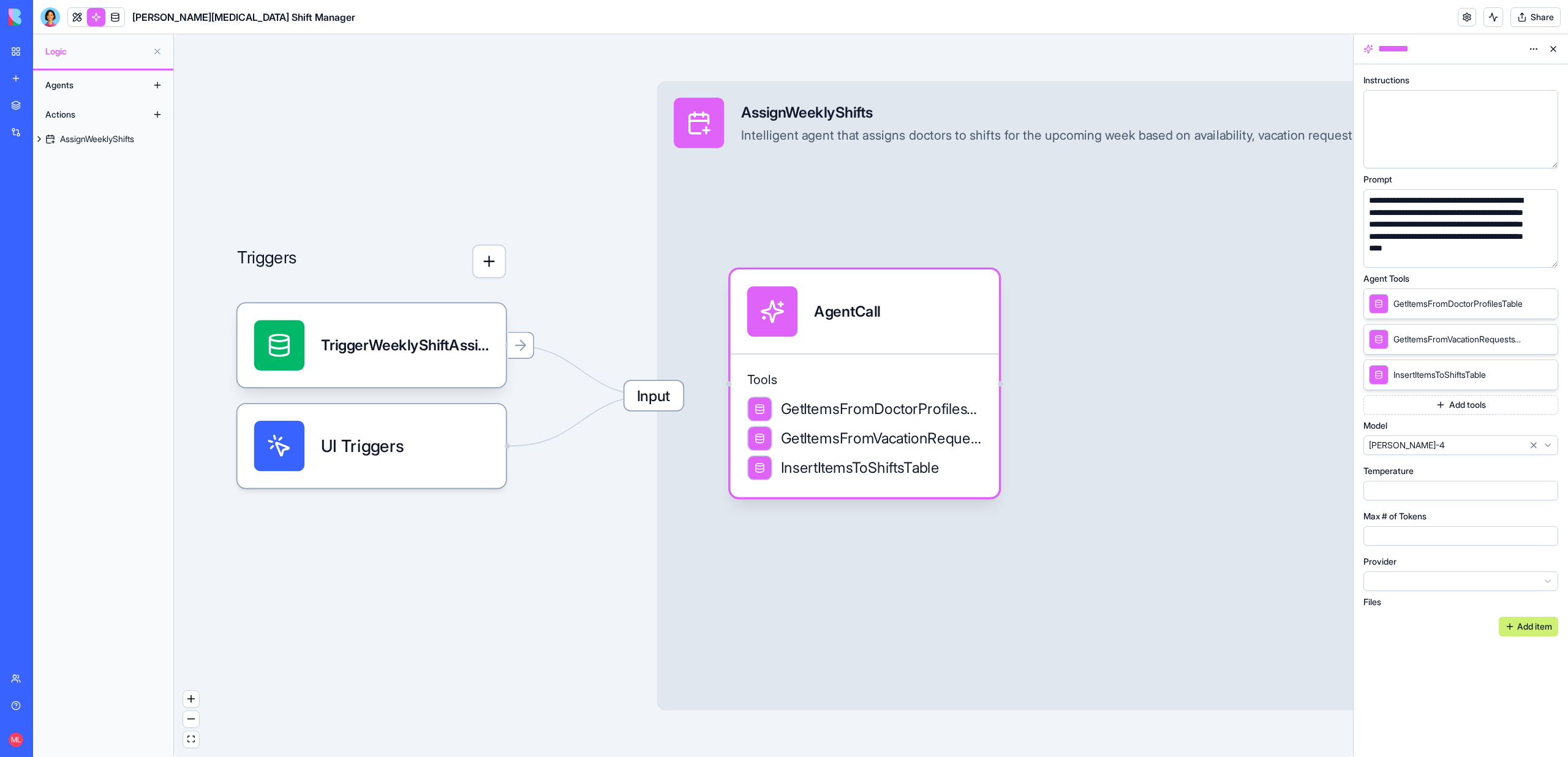
click at [1540, 256] on button "button" at bounding box center [1546, 256] width 20 height 20
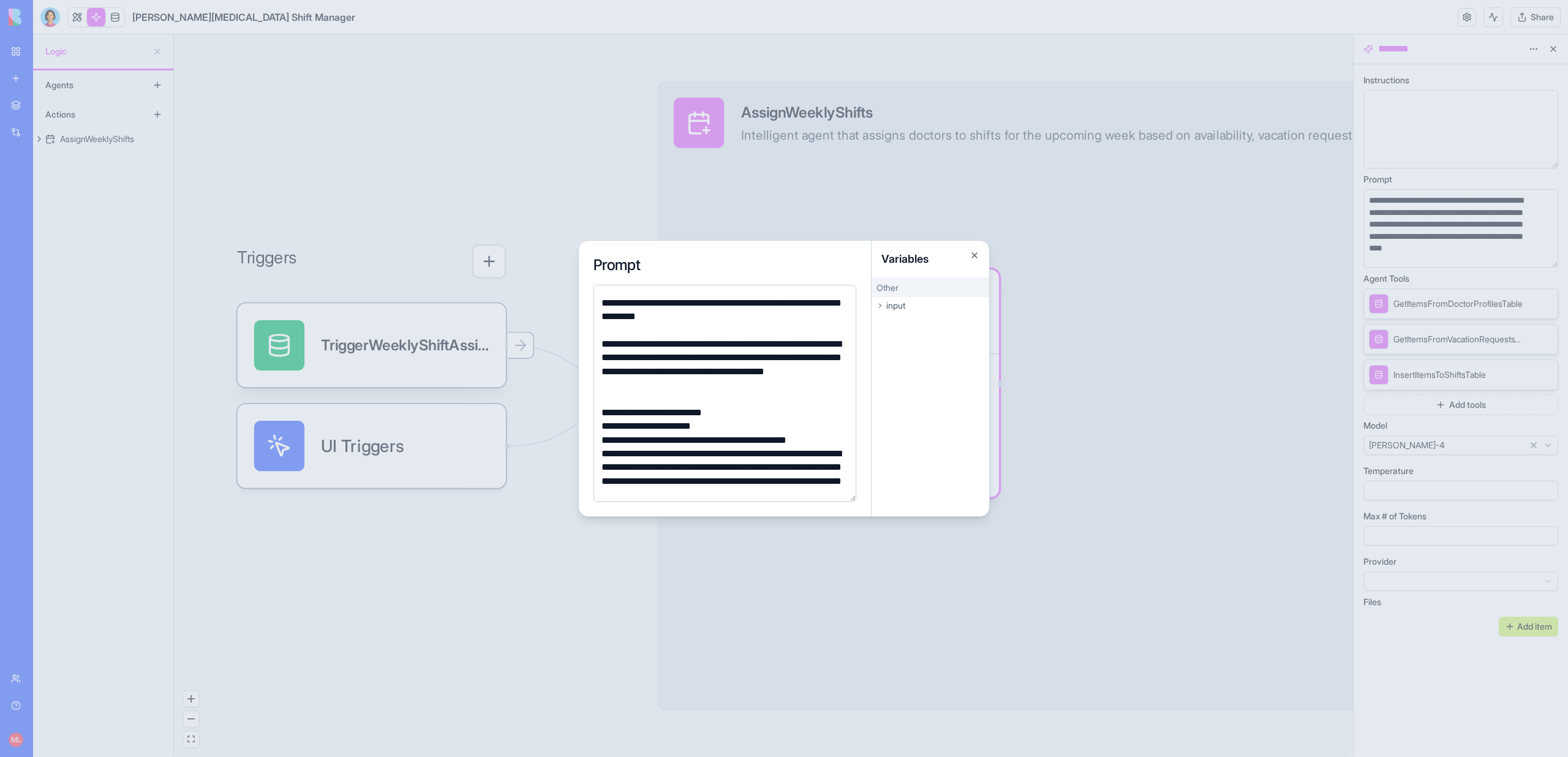
scroll to position [29, 0]
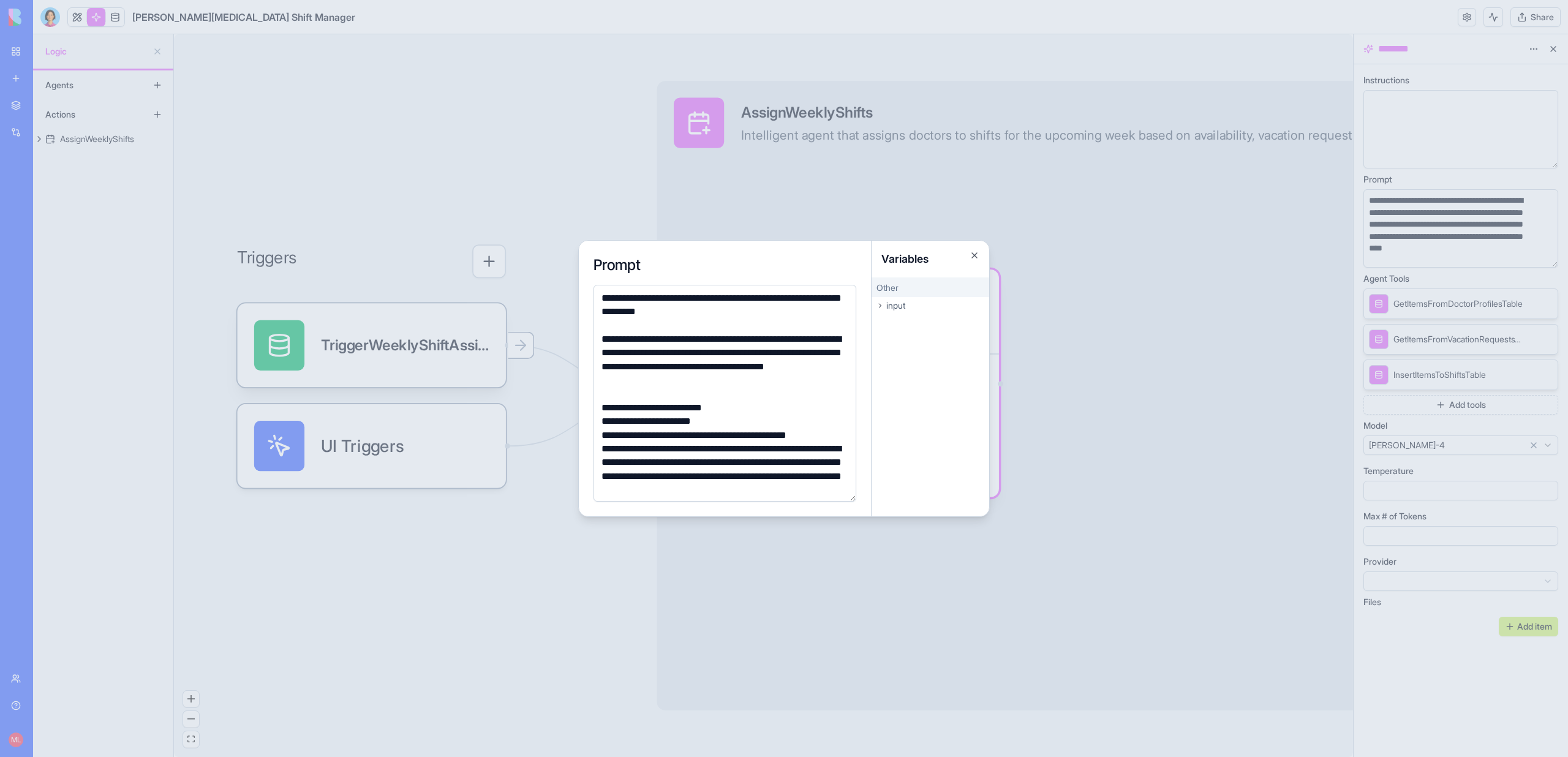
click at [608, 423] on div "**********" at bounding box center [723, 421] width 250 height 14
click at [756, 419] on div "**********" at bounding box center [723, 421] width 250 height 14
click at [976, 182] on div at bounding box center [784, 378] width 1568 height 757
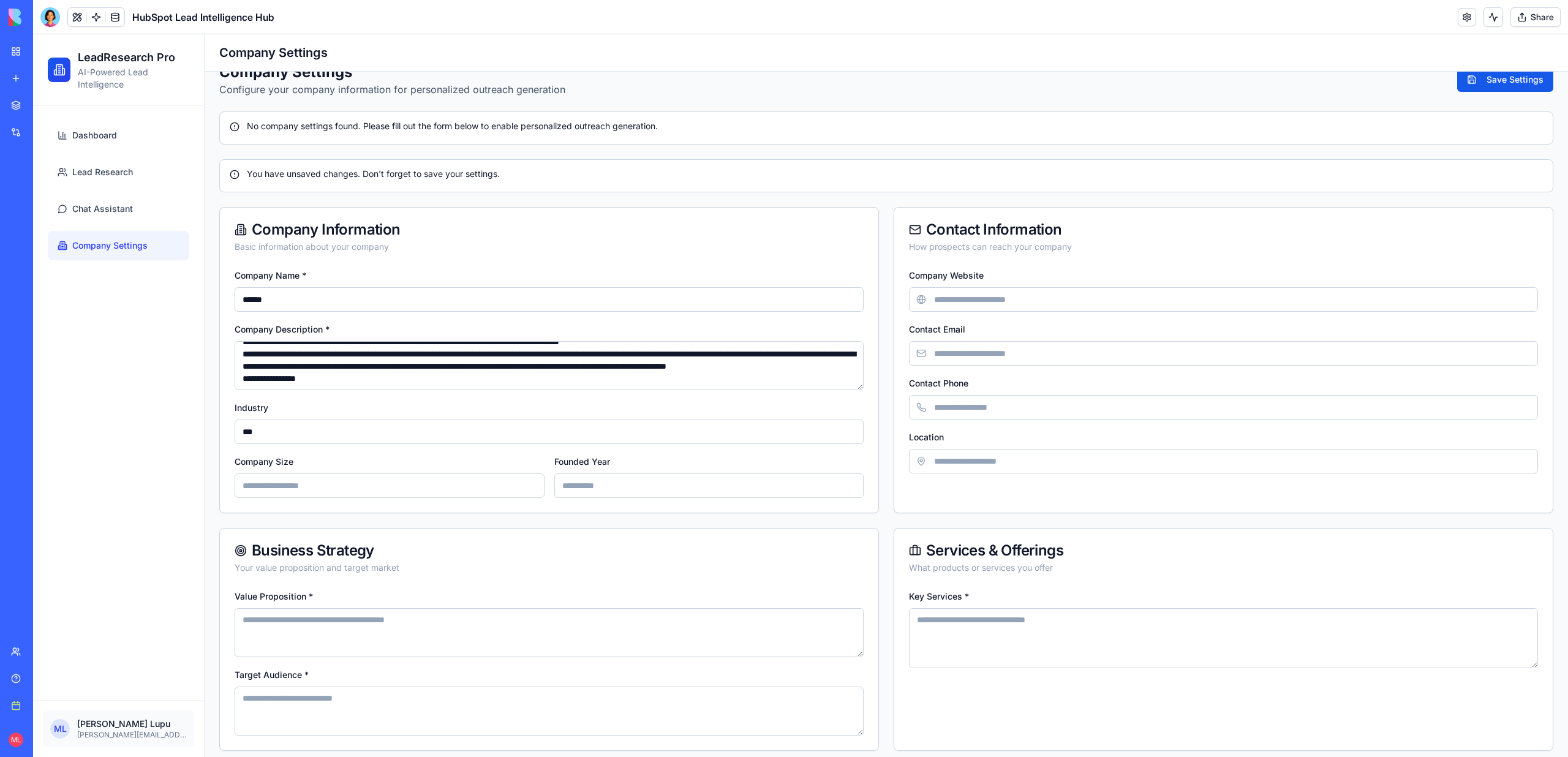
scroll to position [24, 0]
drag, startPoint x: 345, startPoint y: 378, endPoint x: 225, endPoint y: 381, distance: 120.0
click at [225, 381] on div "**********" at bounding box center [549, 390] width 658 height 245
click at [442, 379] on textarea "**********" at bounding box center [549, 365] width 629 height 49
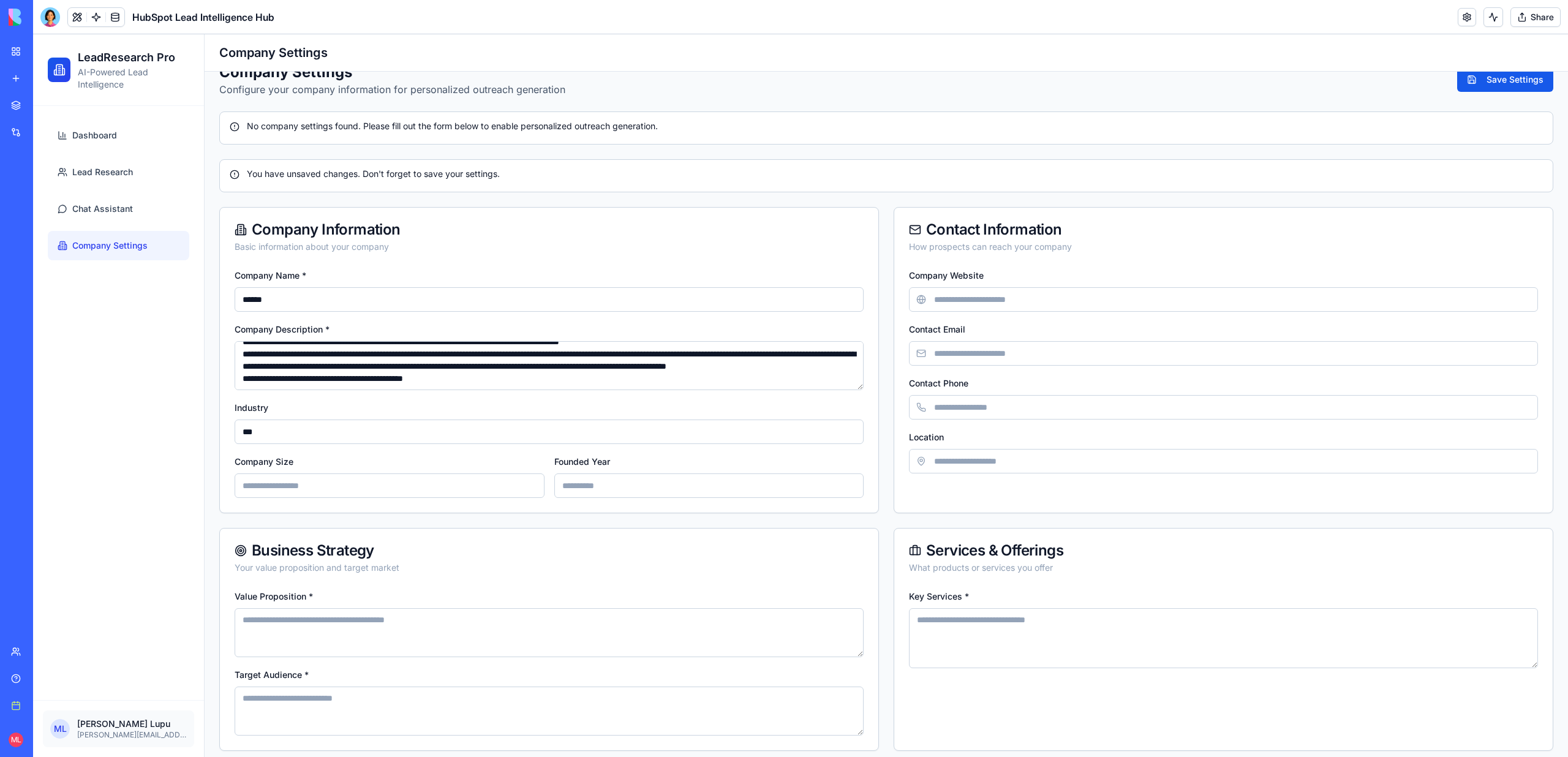
click at [446, 379] on textarea "**********" at bounding box center [549, 365] width 629 height 49
click at [599, 379] on textarea "**********" at bounding box center [549, 365] width 629 height 49
click at [368, 378] on textarea "**********" at bounding box center [549, 365] width 629 height 49
click at [582, 383] on textarea "**********" at bounding box center [549, 365] width 629 height 49
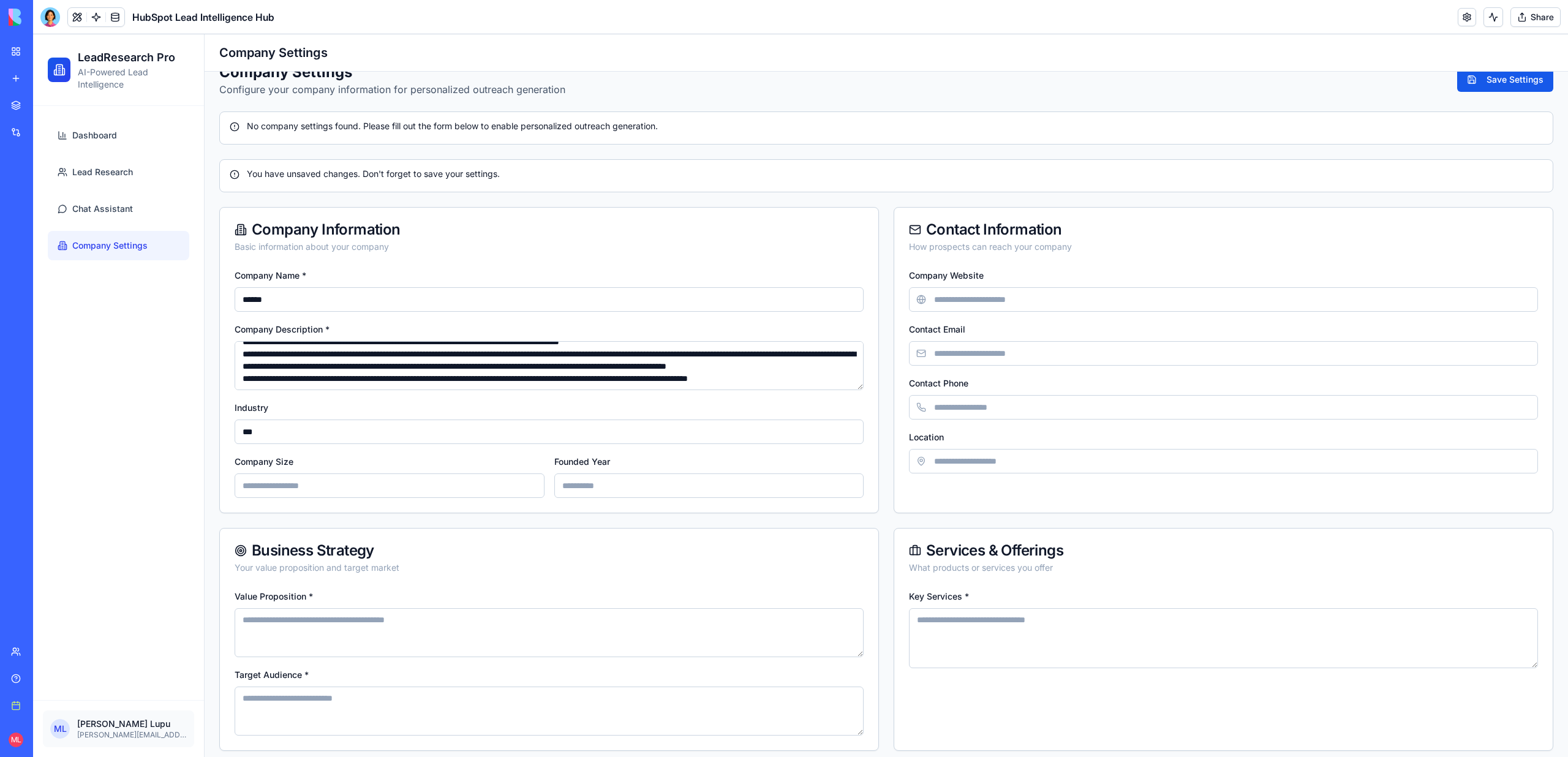
click at [309, 378] on textarea "**********" at bounding box center [549, 365] width 629 height 49
drag, startPoint x: 815, startPoint y: 375, endPoint x: 999, endPoint y: 372, distance: 184.0
click at [999, 372] on div "**********" at bounding box center [886, 479] width 1334 height 544
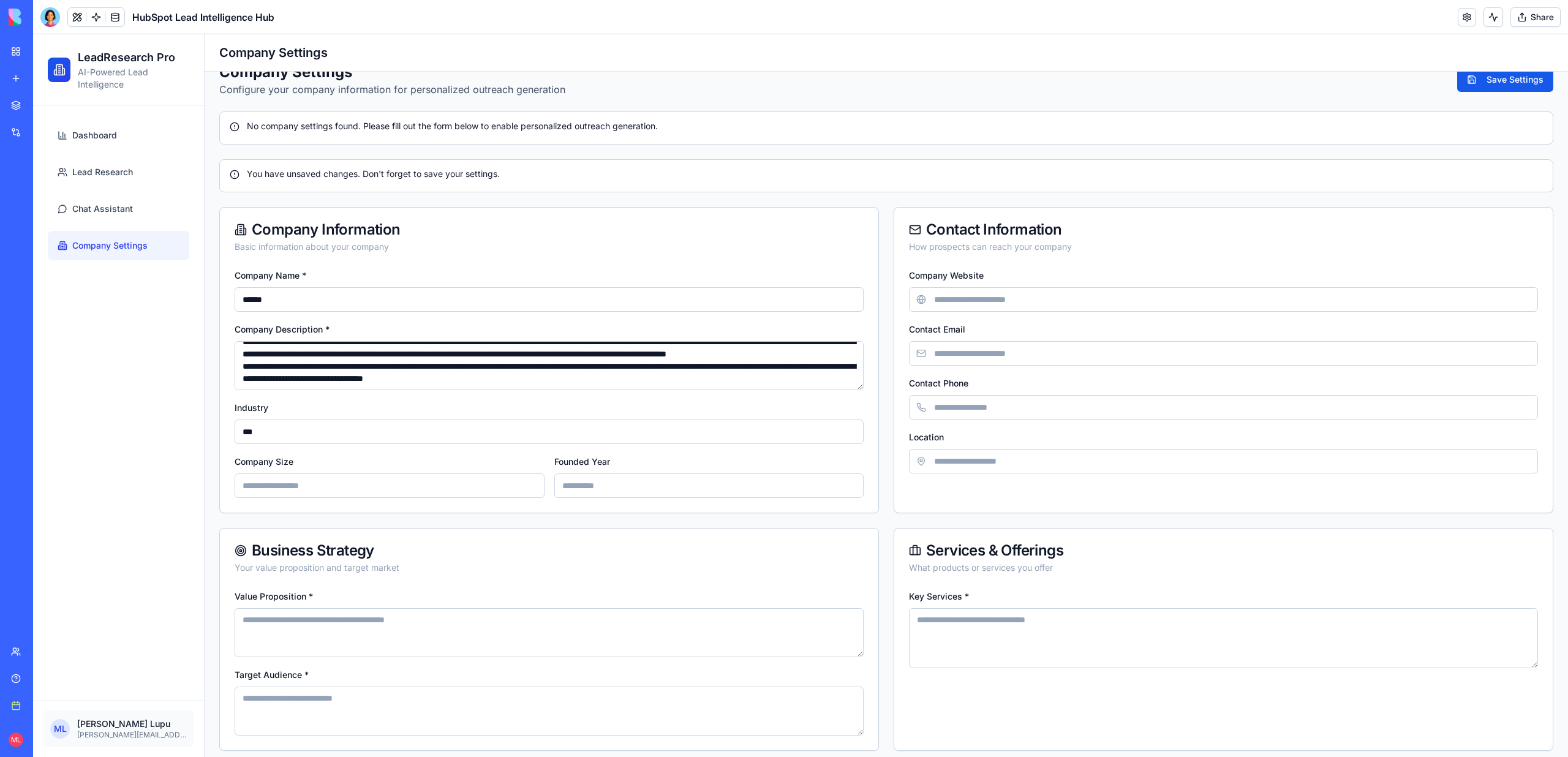
type textarea "**********"
click at [260, 480] on input "Company Size" at bounding box center [389, 485] width 310 height 24
type input "**********"
click at [634, 484] on input "Founded Year" at bounding box center [709, 485] width 310 height 24
click at [621, 491] on input "Founded Year" at bounding box center [709, 485] width 310 height 24
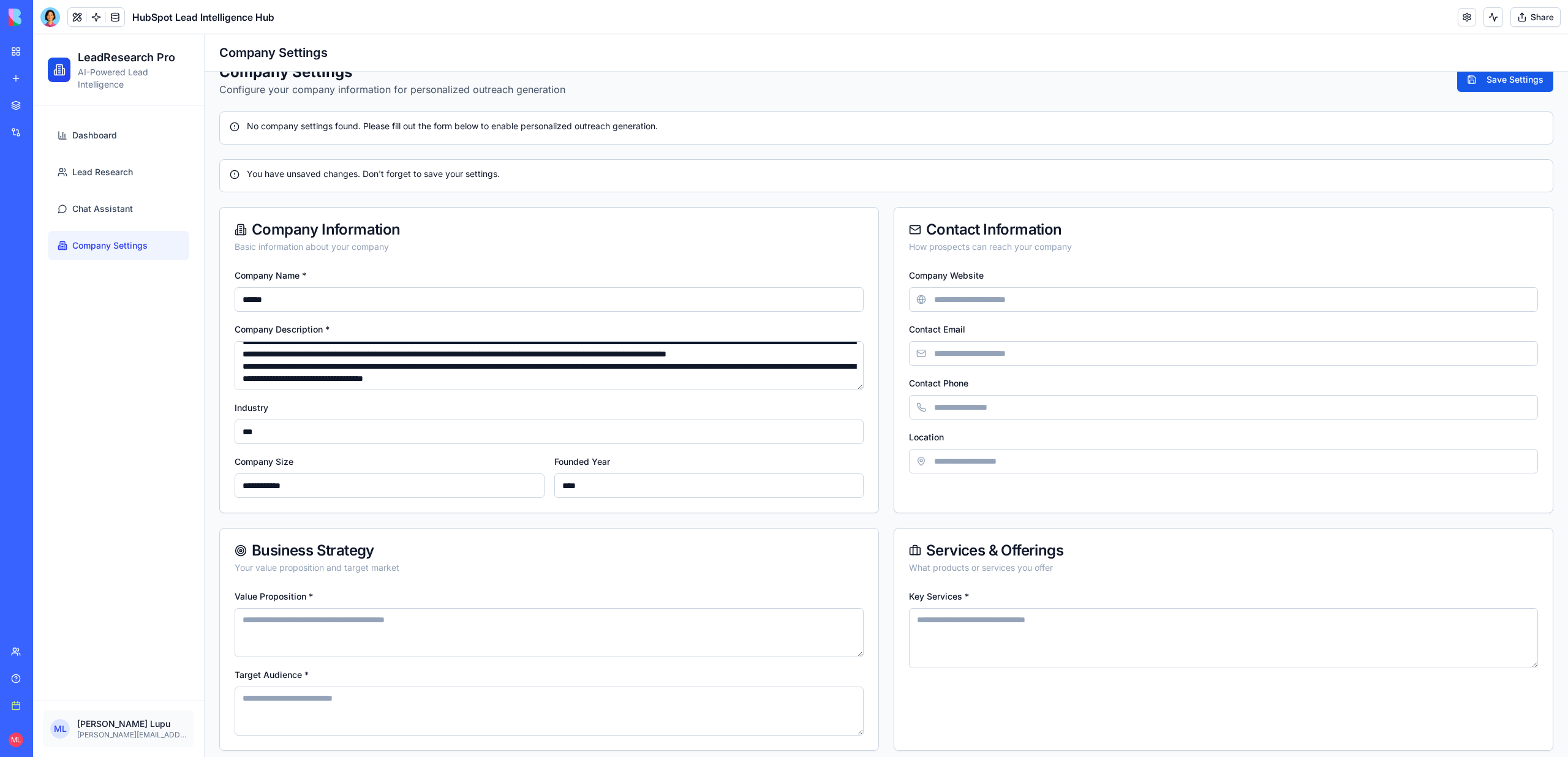
type input "****"
click at [975, 304] on input "Company Website" at bounding box center [1223, 299] width 629 height 24
type input "**********"
click at [1025, 348] on input "Contact Email" at bounding box center [1223, 353] width 629 height 24
click at [943, 357] on input "**********" at bounding box center [1223, 353] width 629 height 24
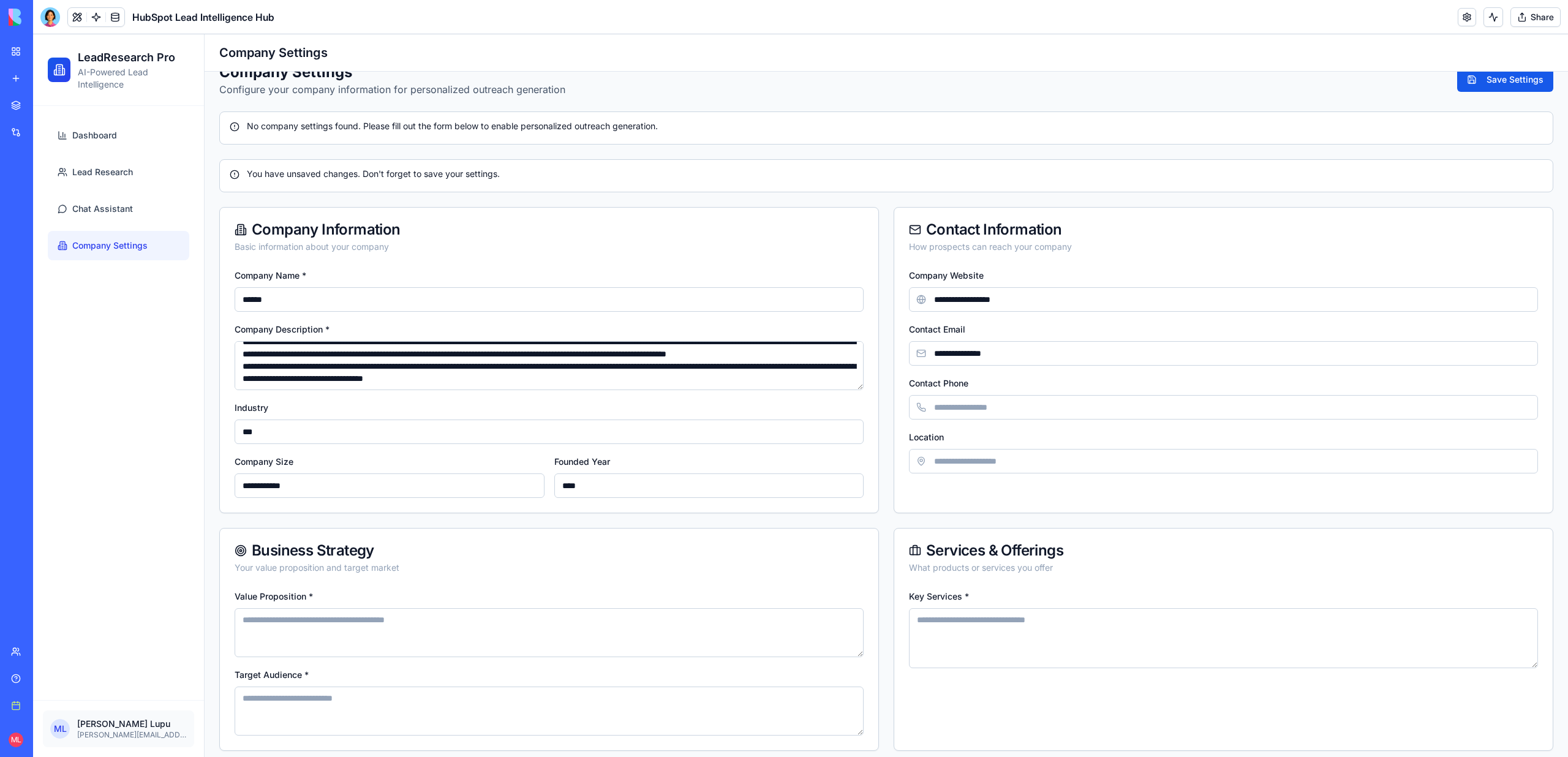
click at [1029, 351] on input "**********" at bounding box center [1223, 353] width 629 height 24
type input "**********"
click at [940, 404] on input "Contact Phone" at bounding box center [1223, 407] width 629 height 24
click at [935, 526] on div "**********" at bounding box center [886, 479] width 1334 height 544
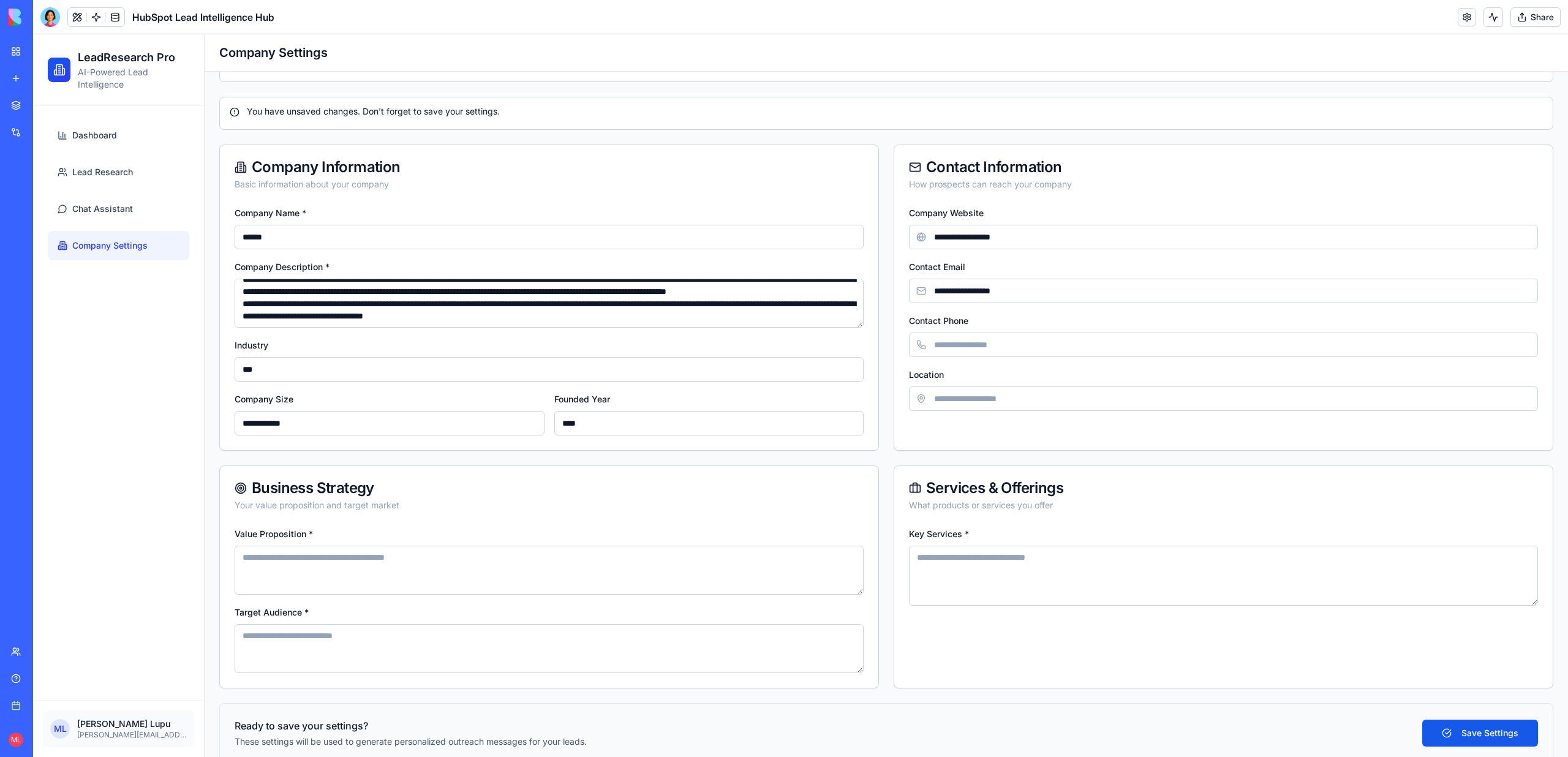
scroll to position [107, 0]
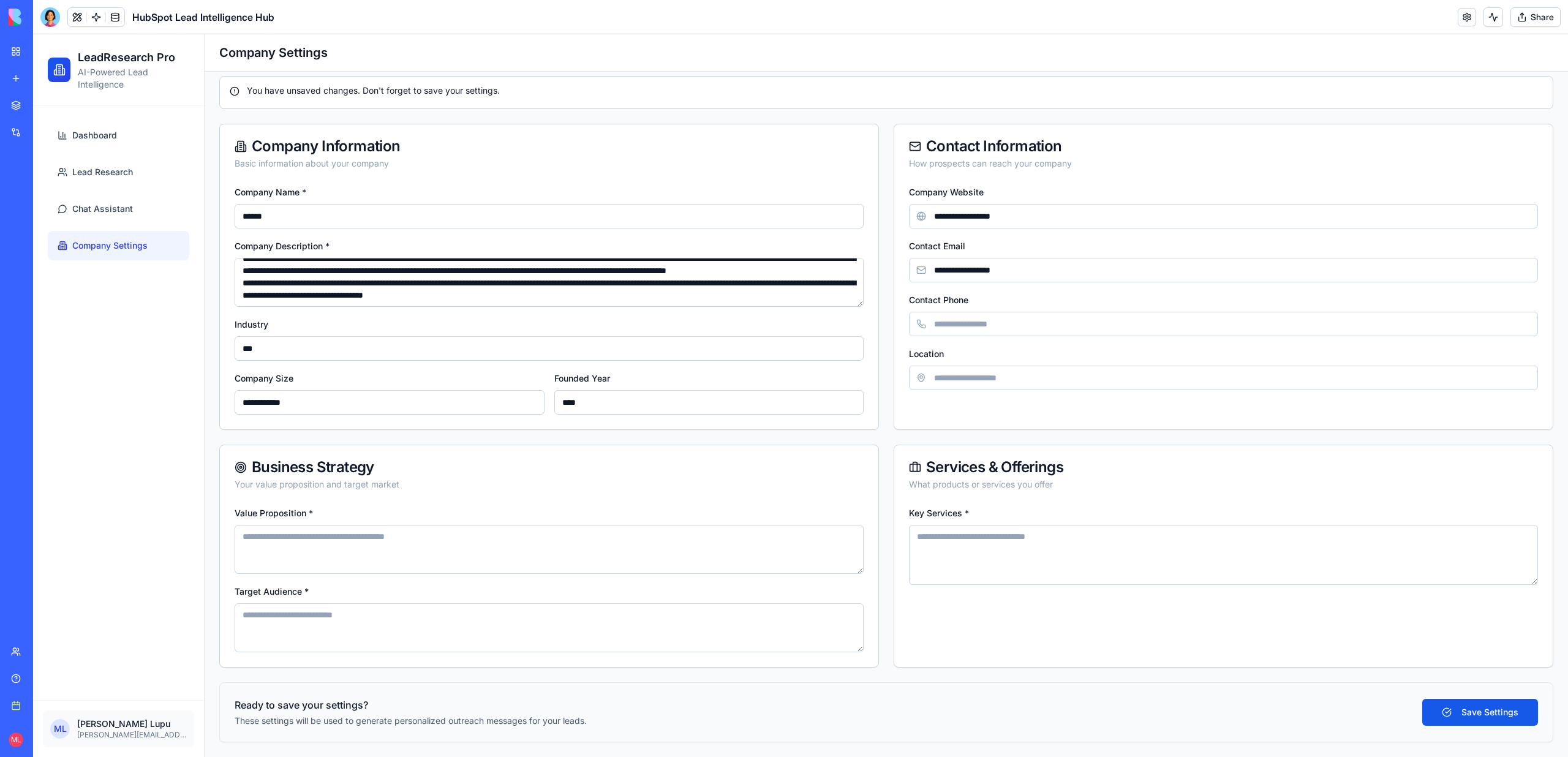
click at [381, 545] on textarea "Value Proposition *" at bounding box center [549, 549] width 629 height 49
click at [453, 473] on div "Business Strategy" at bounding box center [549, 467] width 629 height 14
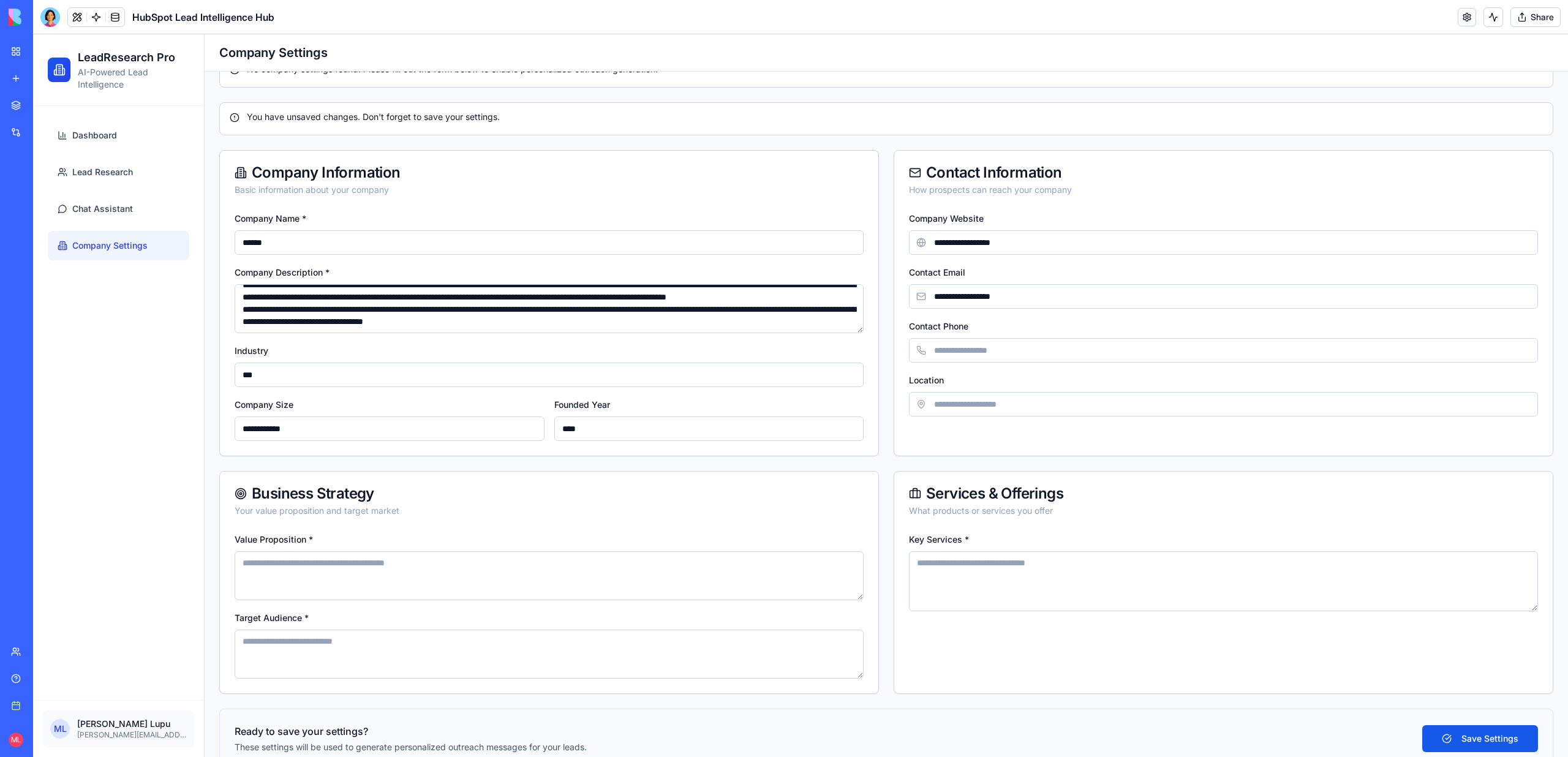
scroll to position [73, 0]
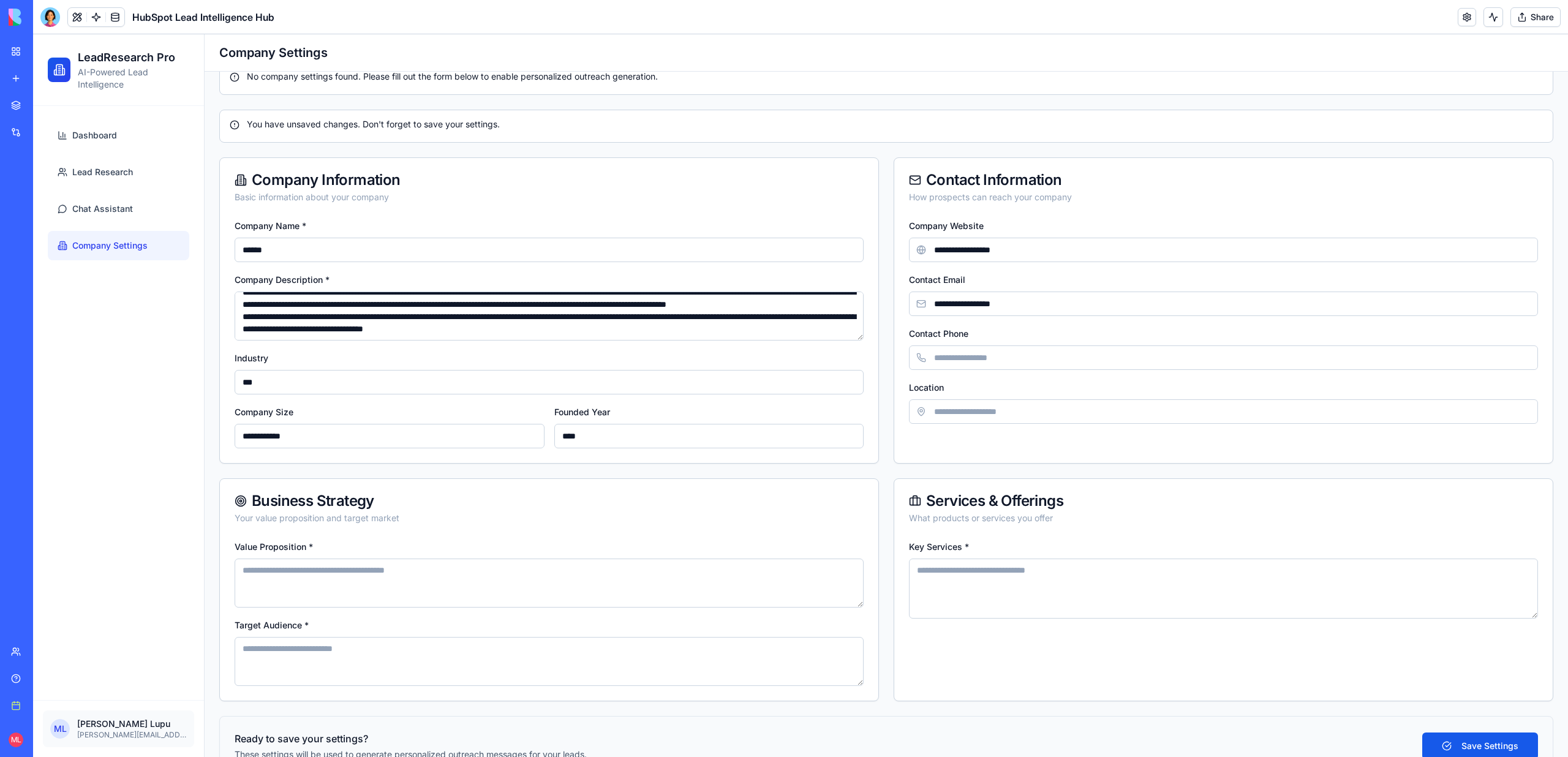
click at [397, 307] on textarea "**********" at bounding box center [549, 316] width 629 height 49
click at [414, 649] on textarea "Target Audience *" at bounding box center [549, 661] width 629 height 49
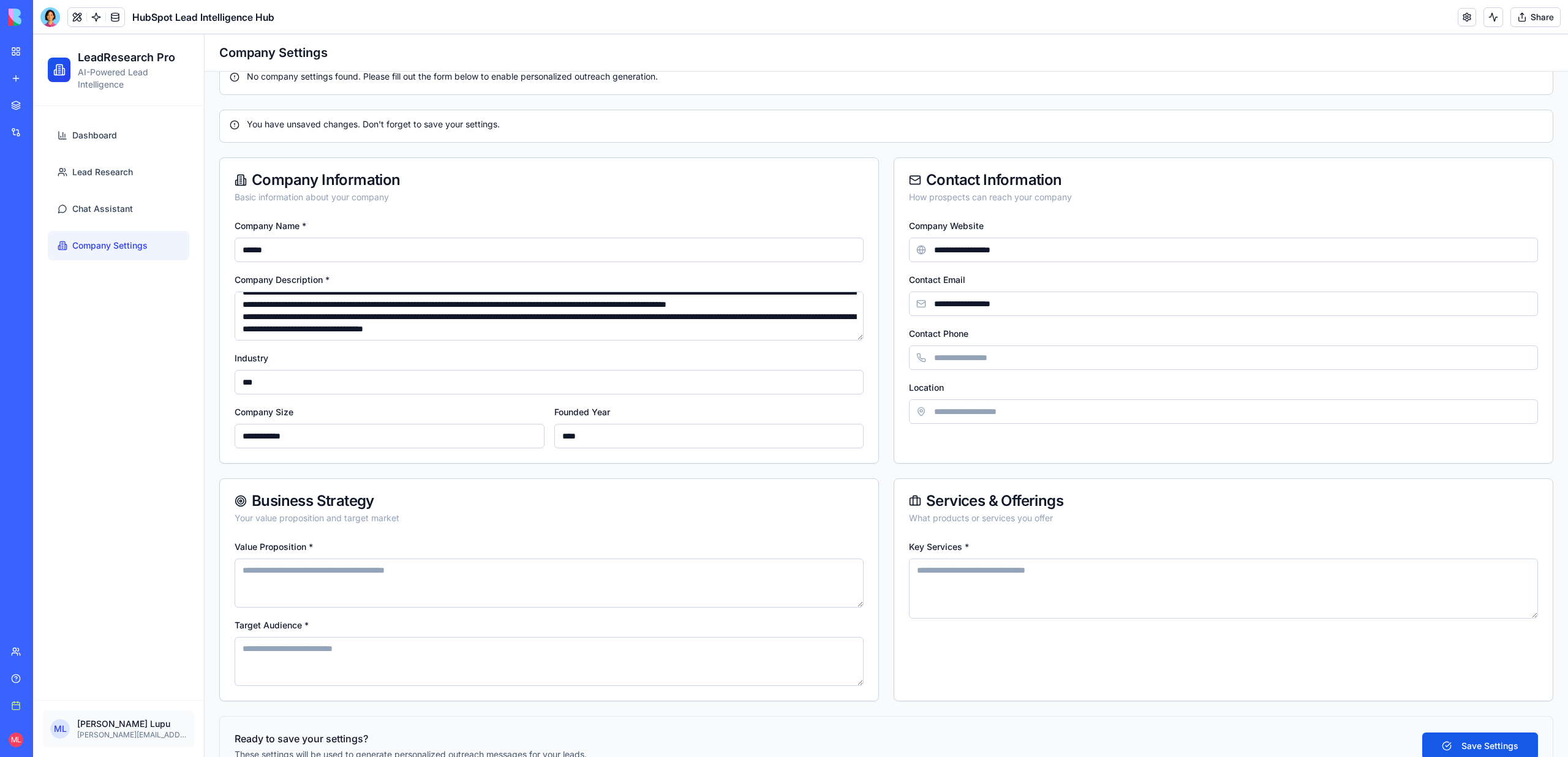
paste textarea "**********"
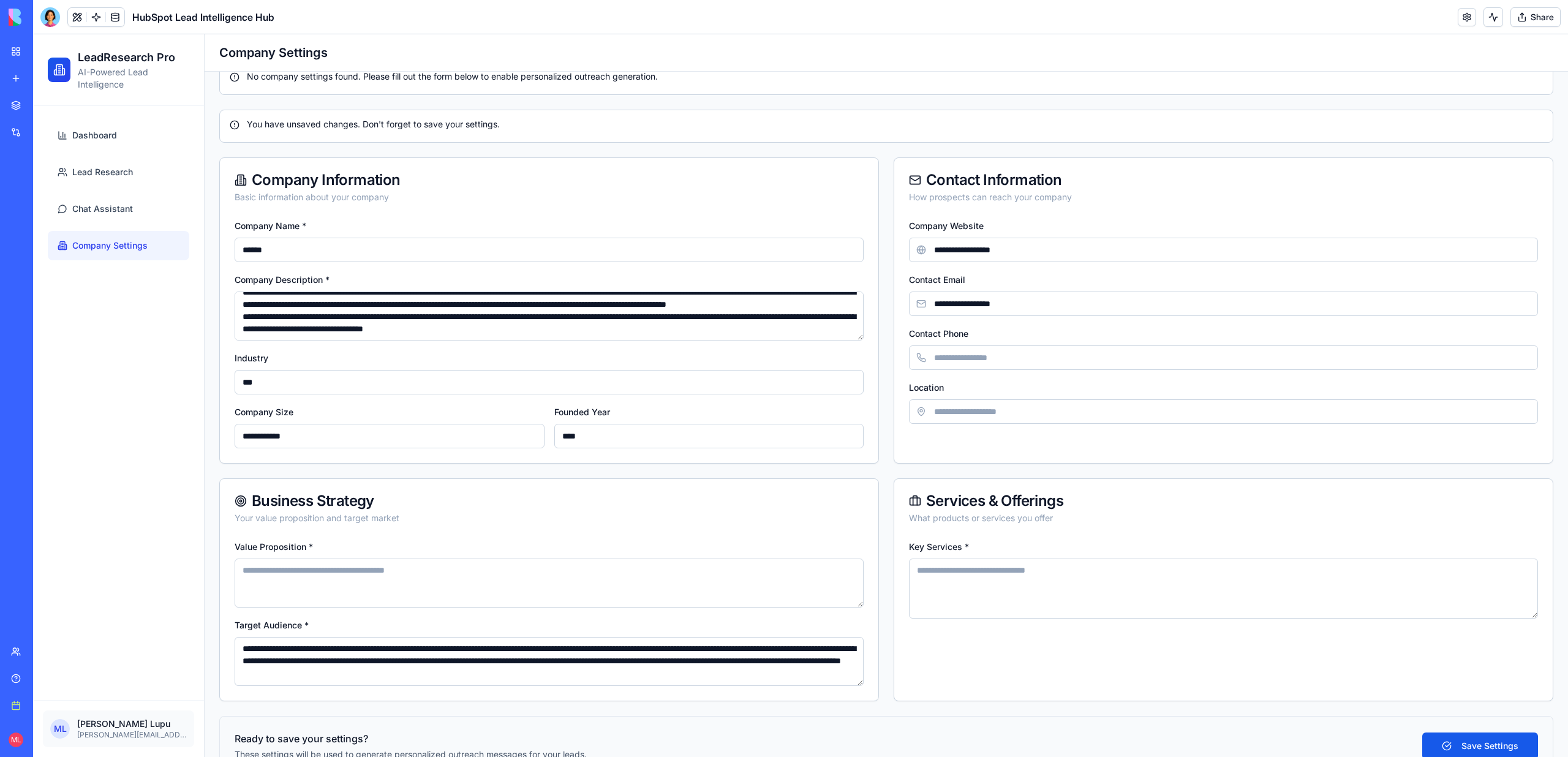
scroll to position [107, 0]
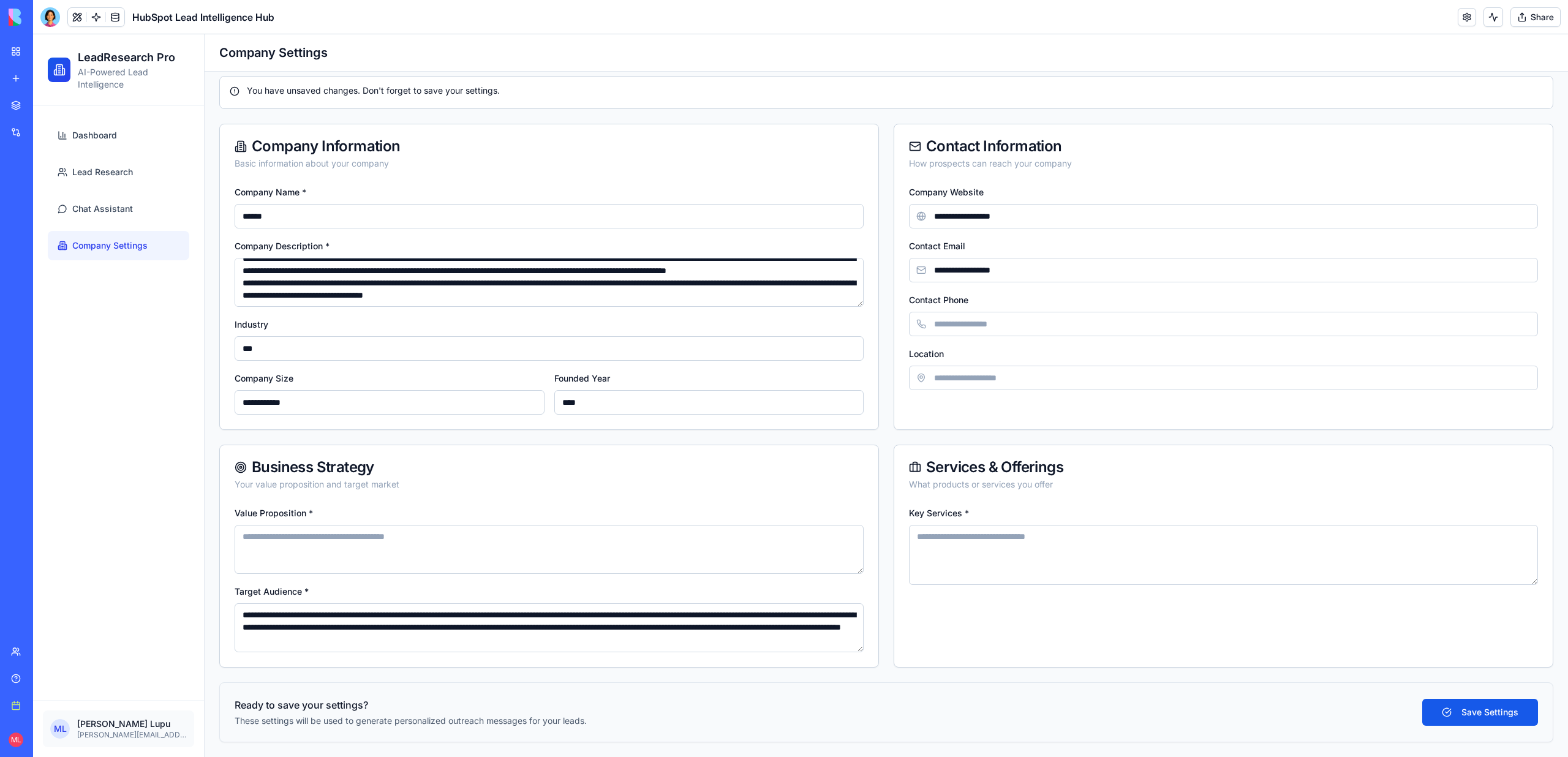
type textarea "**********"
click at [292, 561] on textarea "Value Proposition *" at bounding box center [549, 549] width 629 height 49
paste textarea "**********"
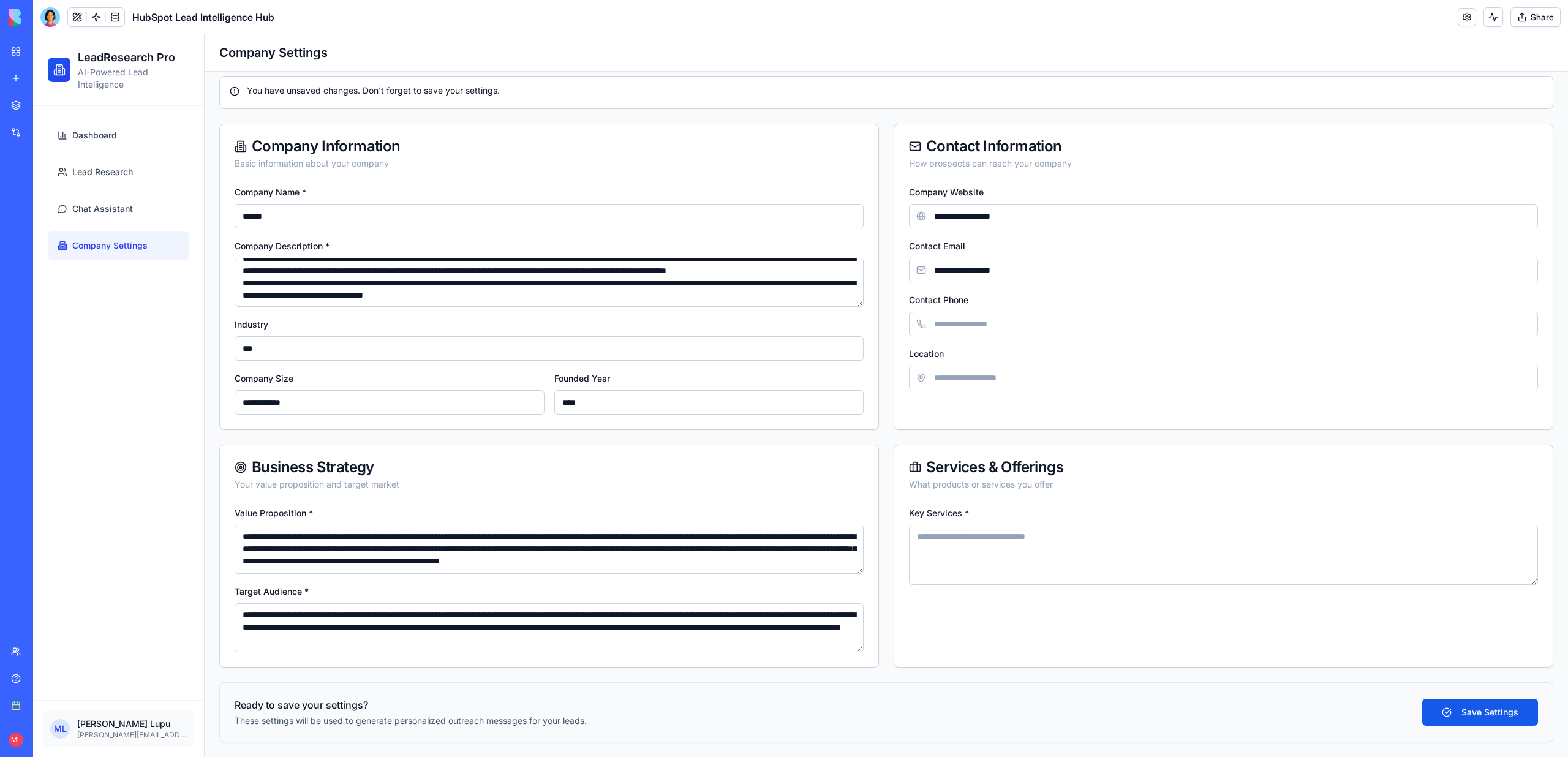
scroll to position [11, 0]
type textarea "**********"
click at [1150, 551] on textarea "Key Services *" at bounding box center [1223, 555] width 629 height 60
paste textarea "**********"
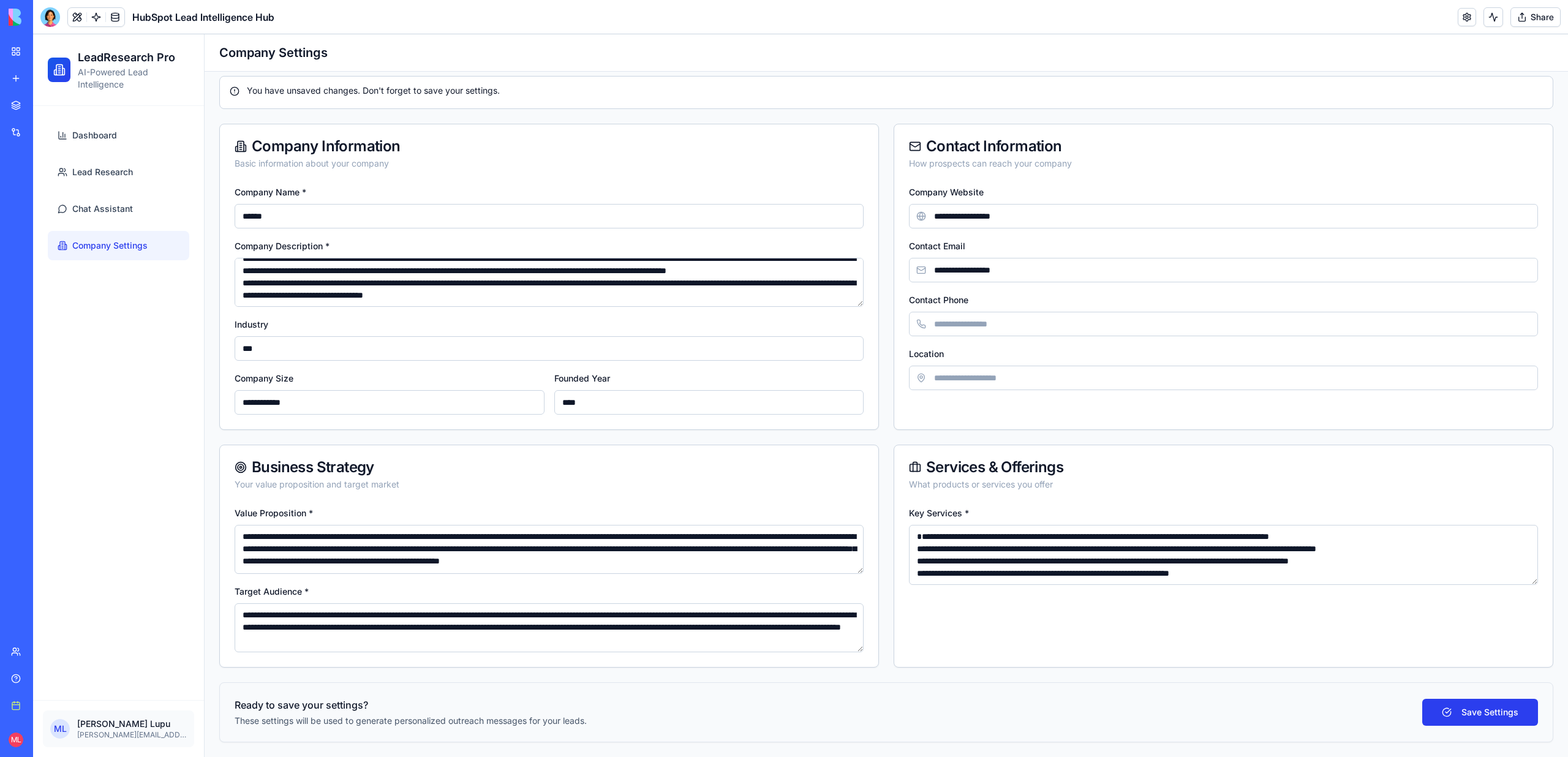
type textarea "**********"
click at [1452, 715] on button "Save Settings" at bounding box center [1480, 712] width 116 height 27
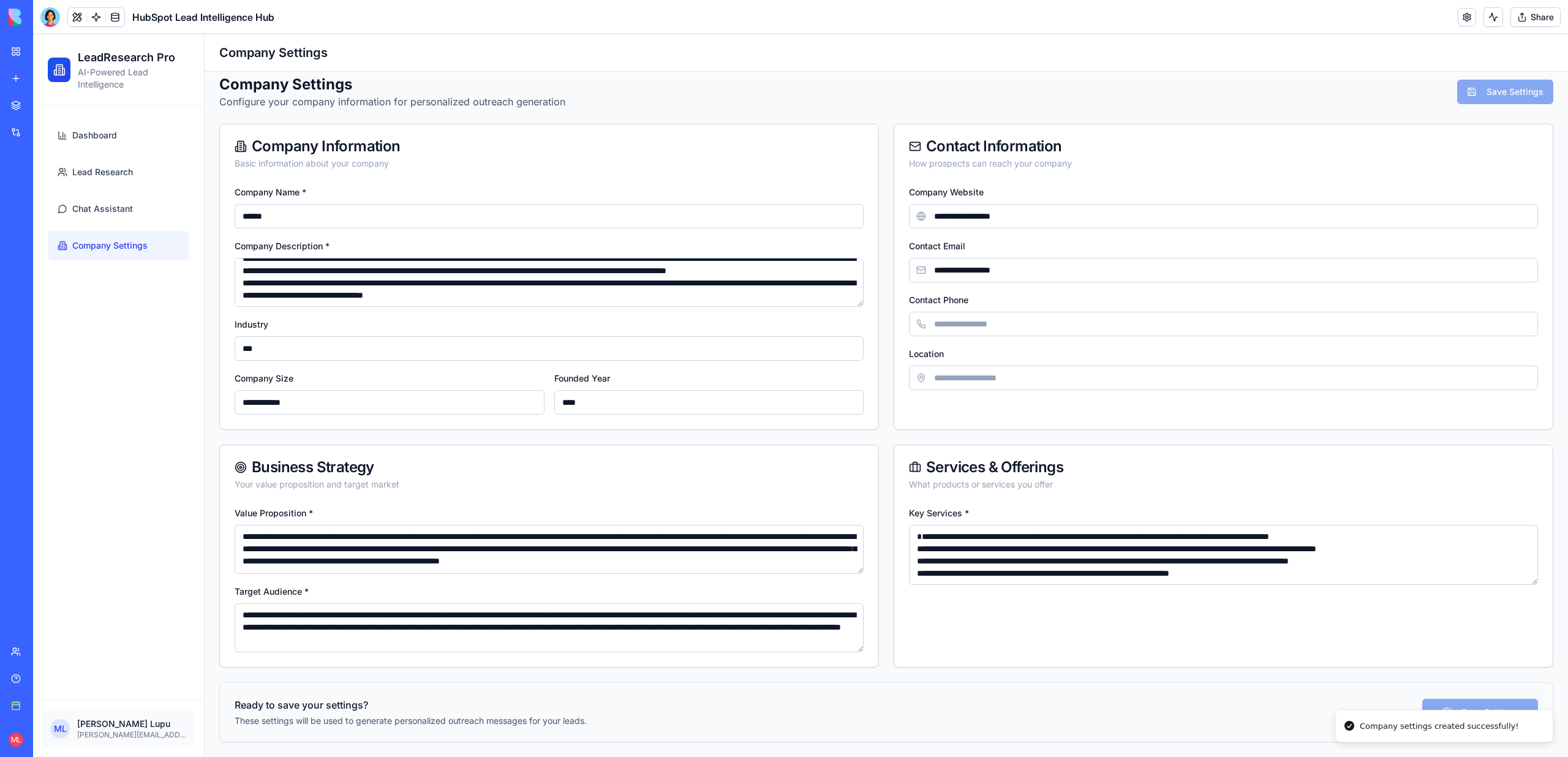
scroll to position [0, 0]
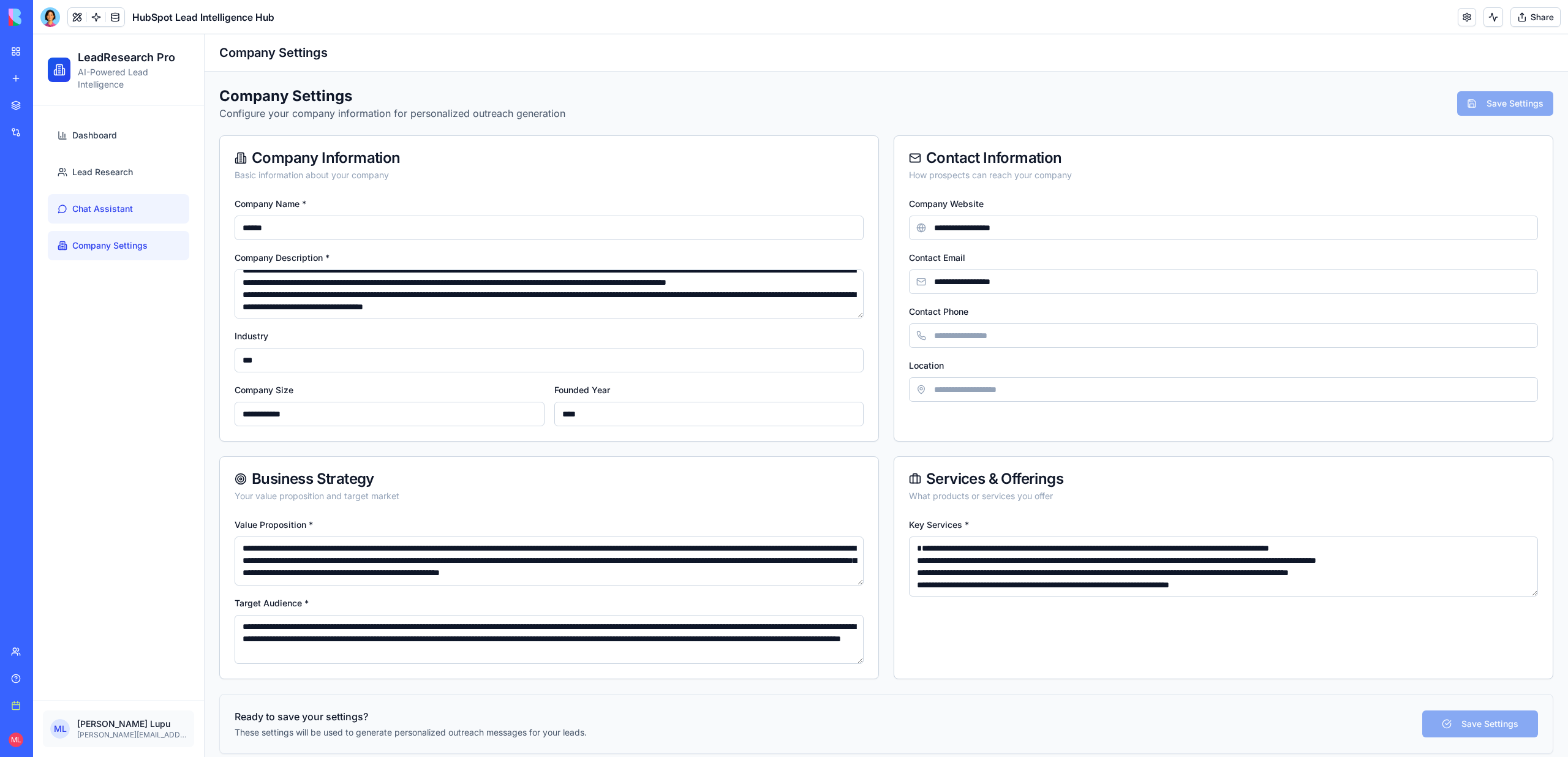
click at [85, 203] on span "Chat Assistant" at bounding box center [102, 208] width 60 height 12
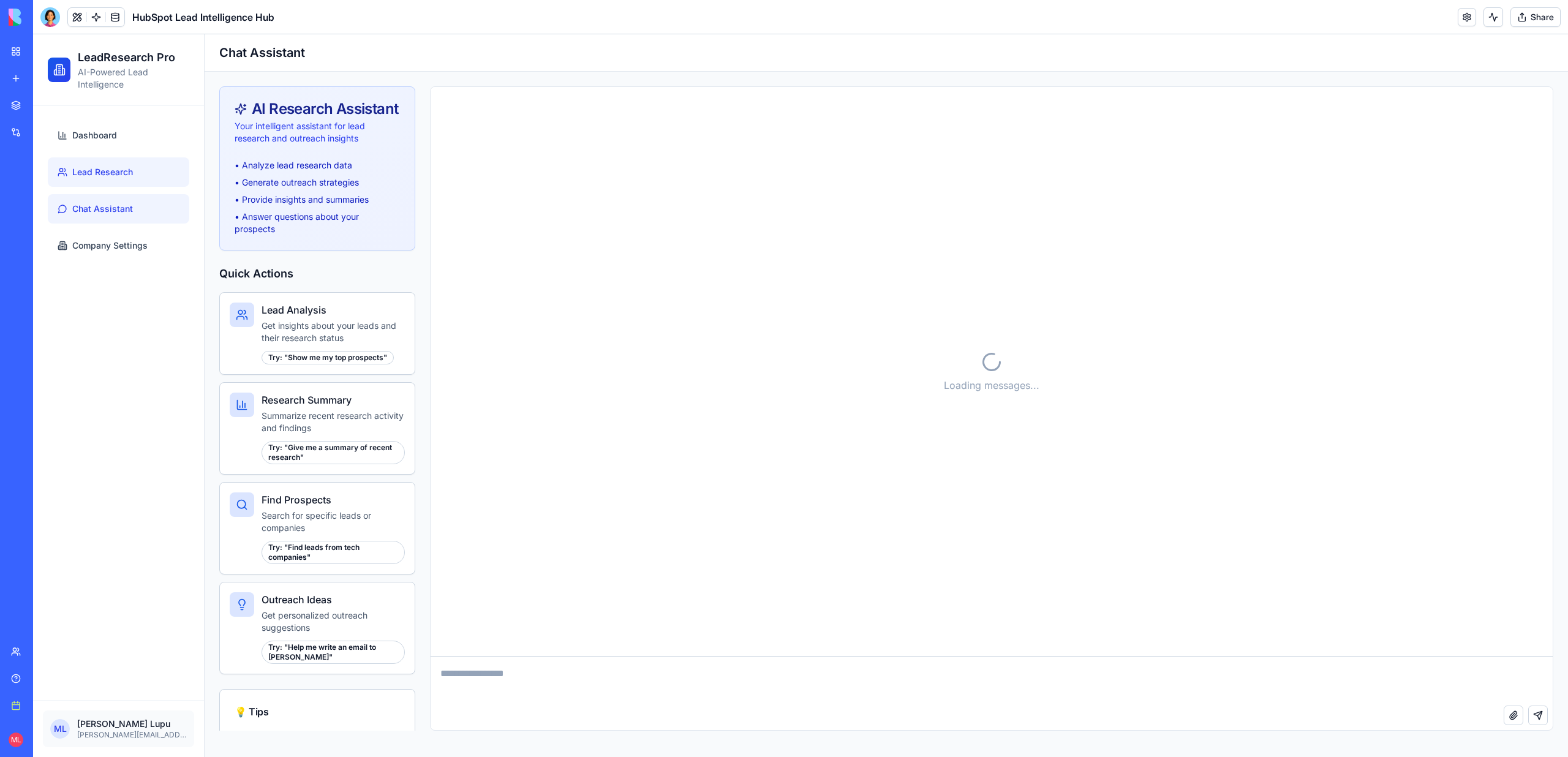
click at [90, 174] on span "Lead Research" at bounding box center [102, 172] width 60 height 12
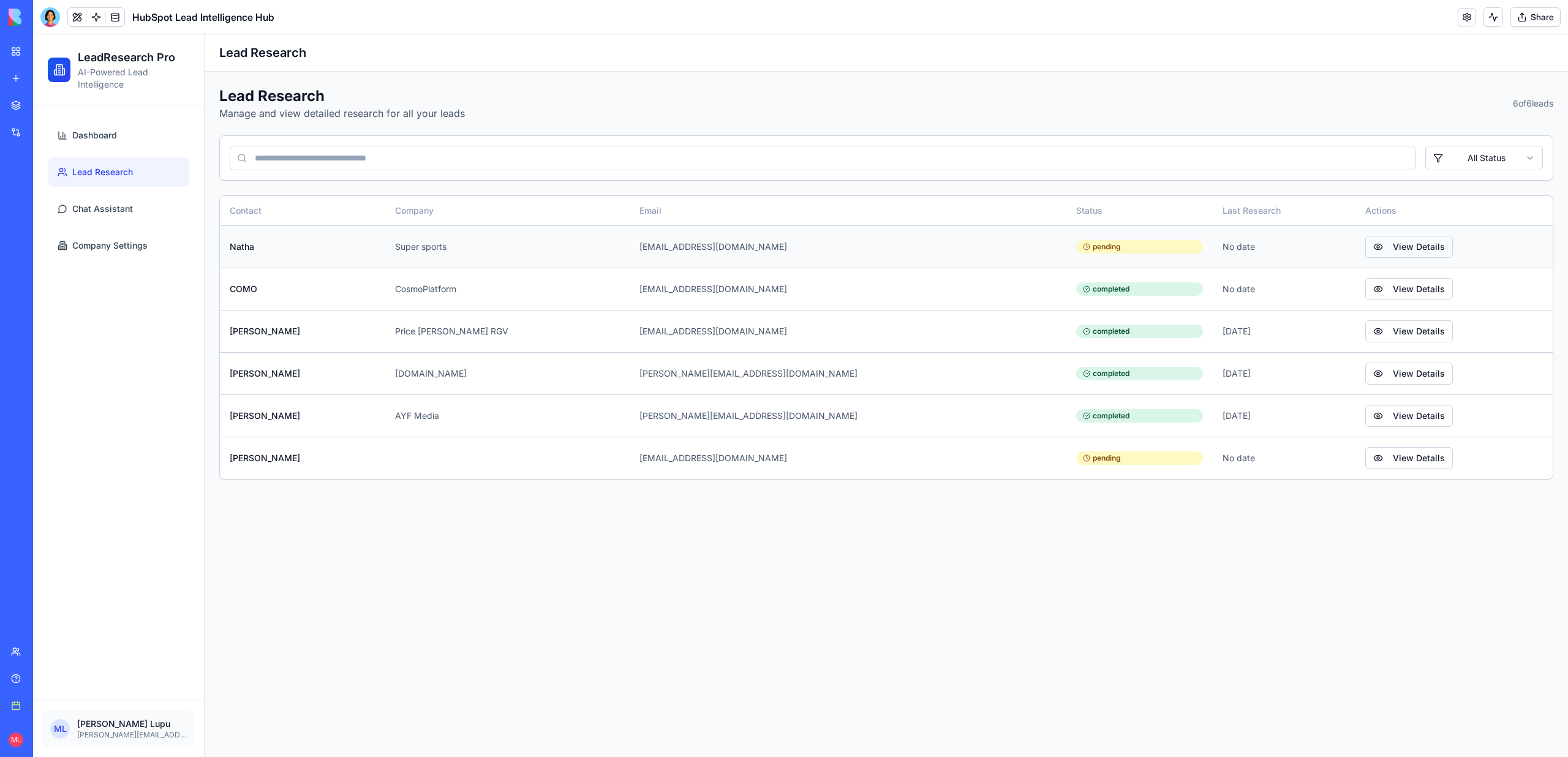
click at [1375, 242] on button "View Details" at bounding box center [1409, 247] width 88 height 22
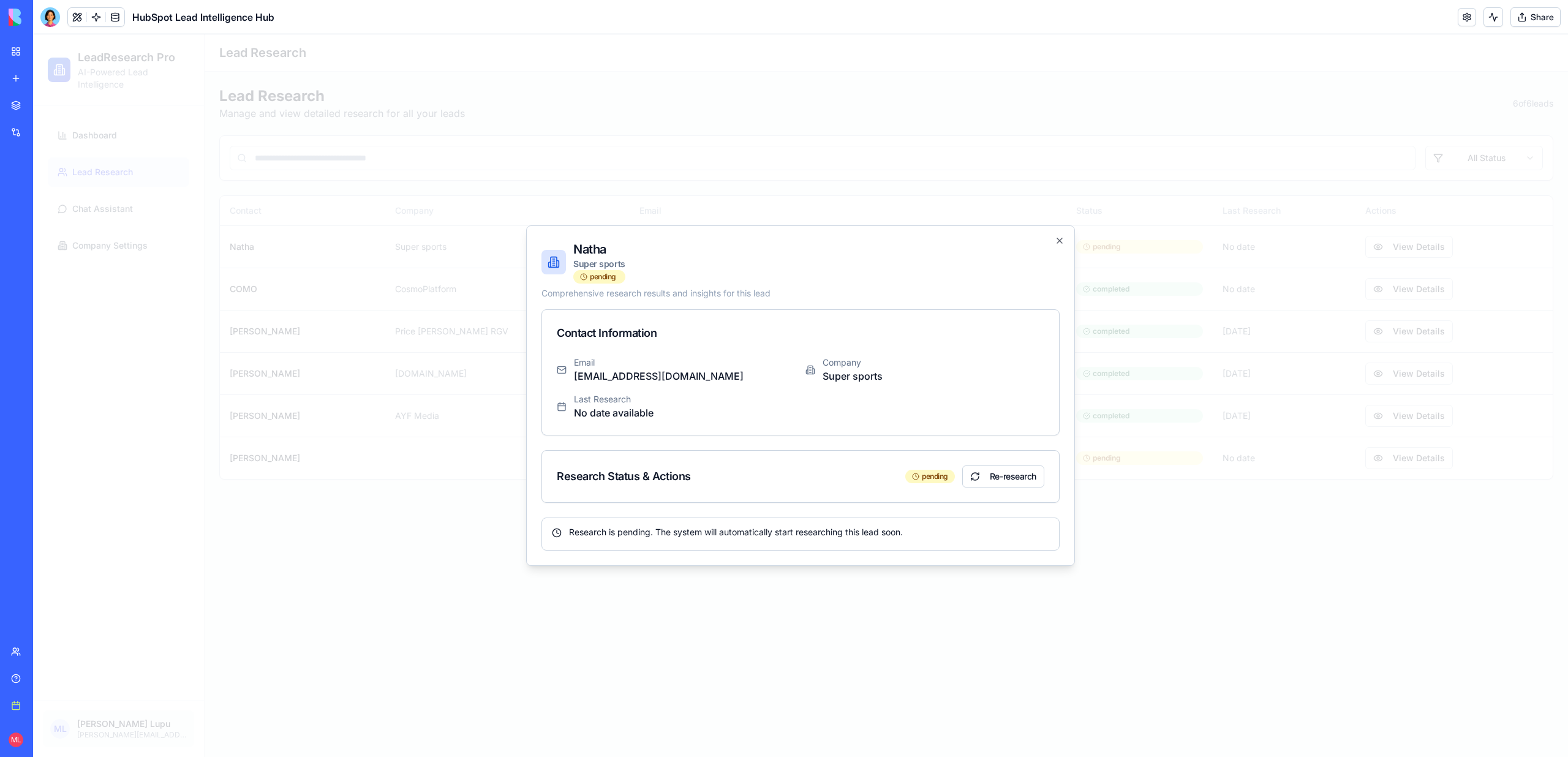
click at [1314, 402] on div at bounding box center [800, 395] width 1535 height 722
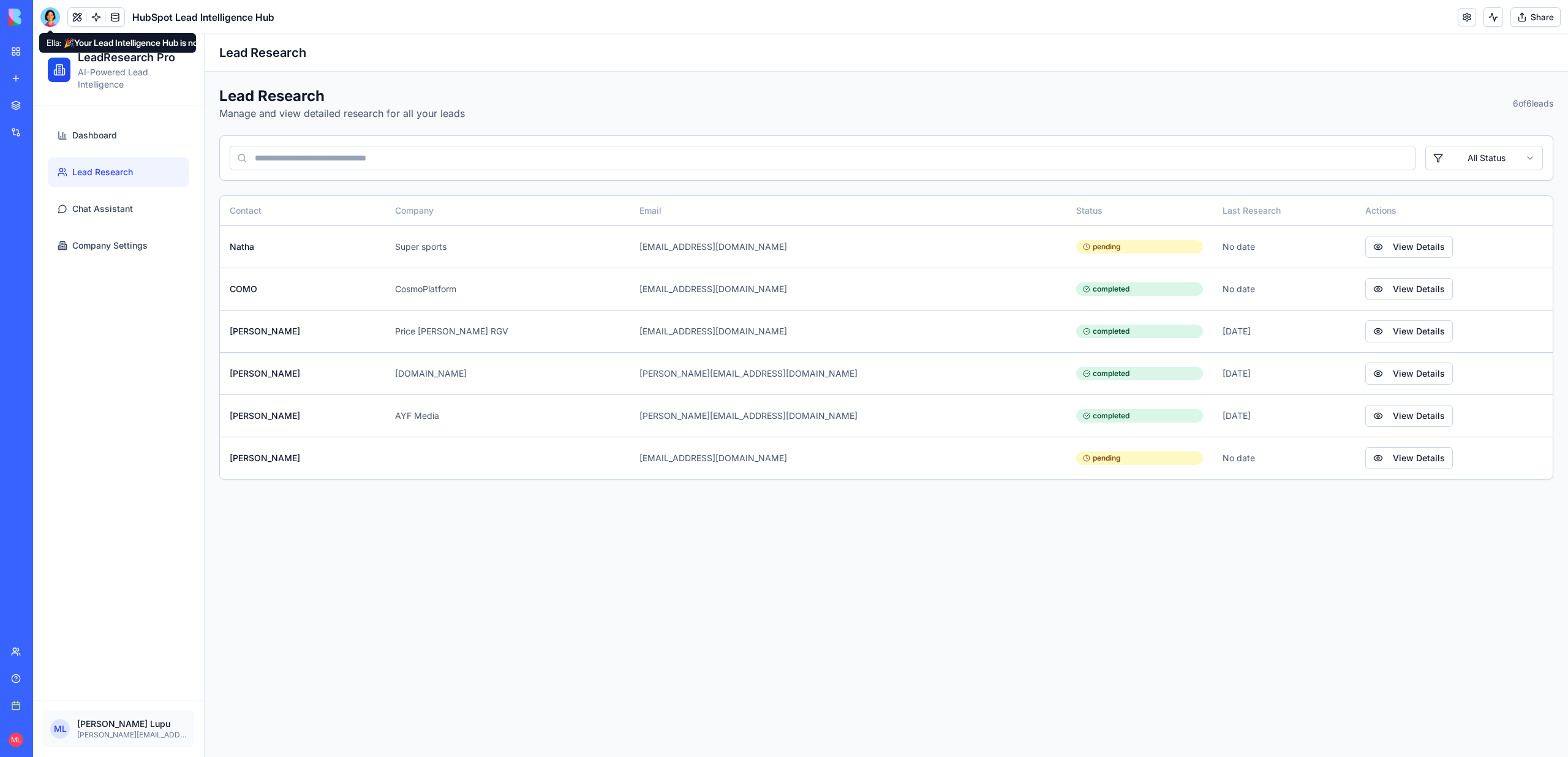
click at [48, 14] on div at bounding box center [50, 17] width 20 height 20
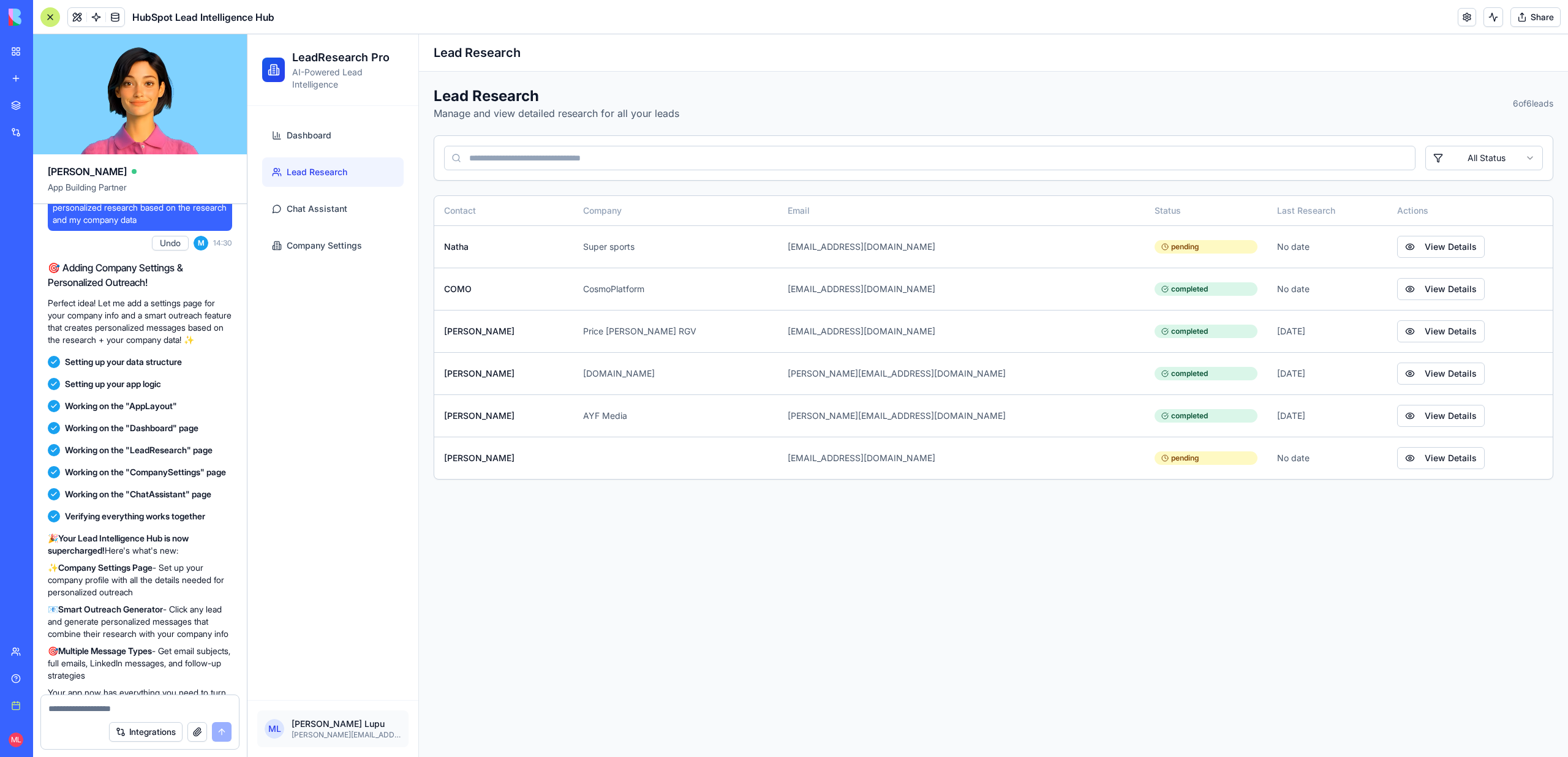
scroll to position [1000, 0]
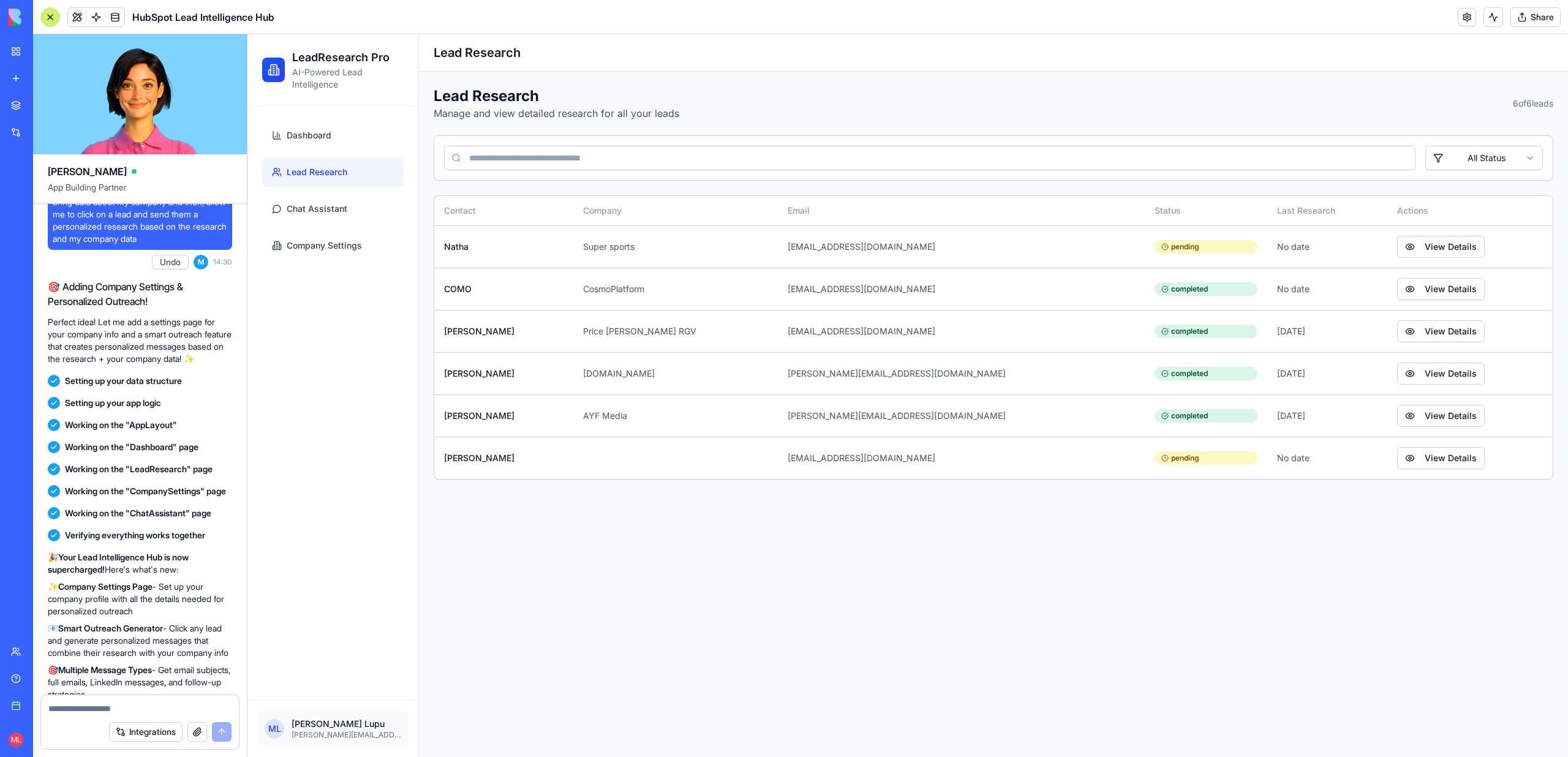
click at [123, 710] on textarea at bounding box center [140, 708] width 183 height 12
drag, startPoint x: 102, startPoint y: 239, endPoint x: 222, endPoint y: 267, distance: 123.2
click at [222, 245] on span "Can you add a settings page where I can bring data about my company and then, a…" at bounding box center [140, 214] width 174 height 61
copy span "click on a lead and send them a personalized research based on the research and…"
click at [105, 707] on textarea "**********" at bounding box center [140, 708] width 183 height 12
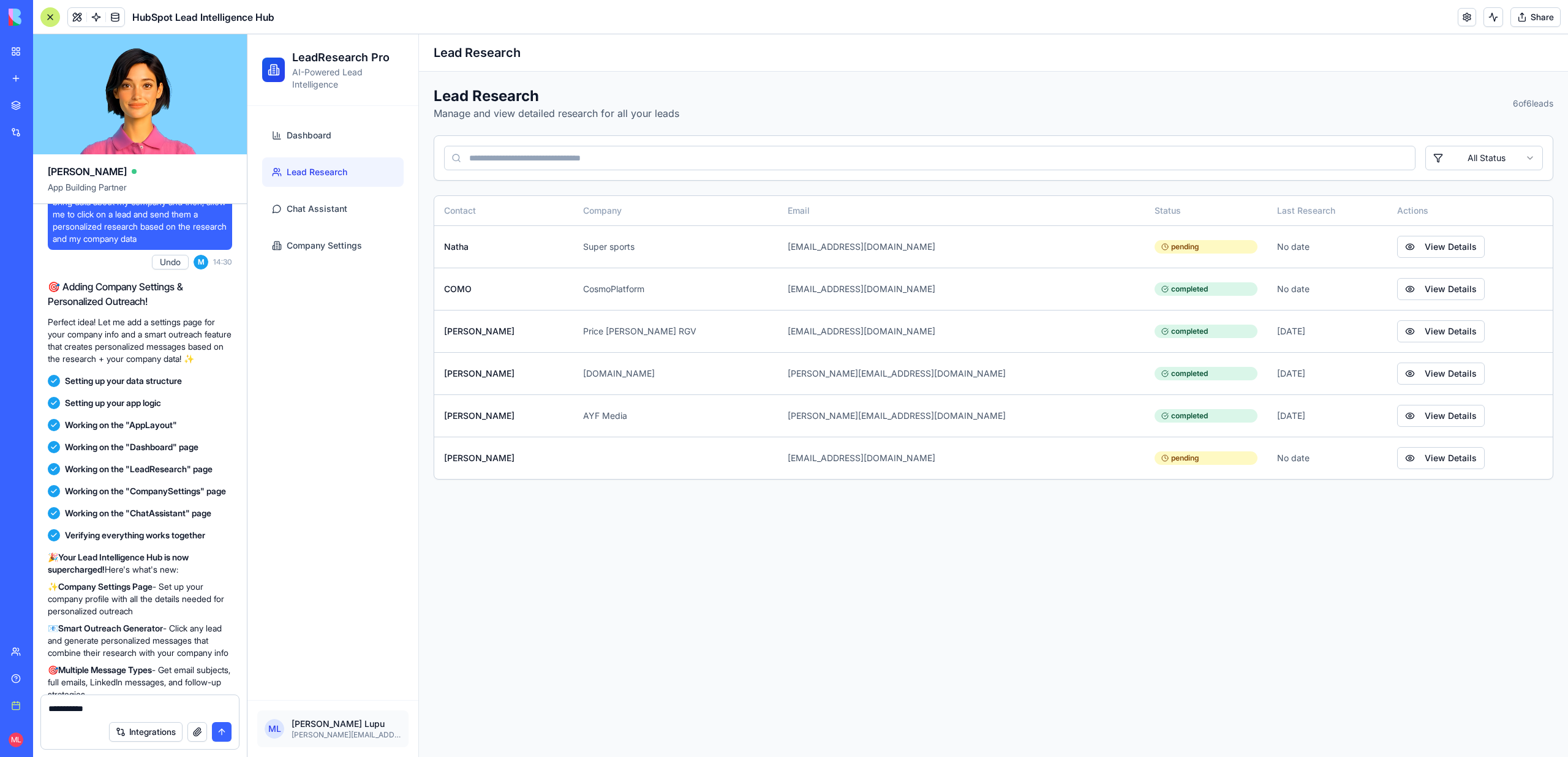
paste textarea "**********"
click at [112, 697] on textarea "**********" at bounding box center [140, 696] width 183 height 37
type textarea "**********"
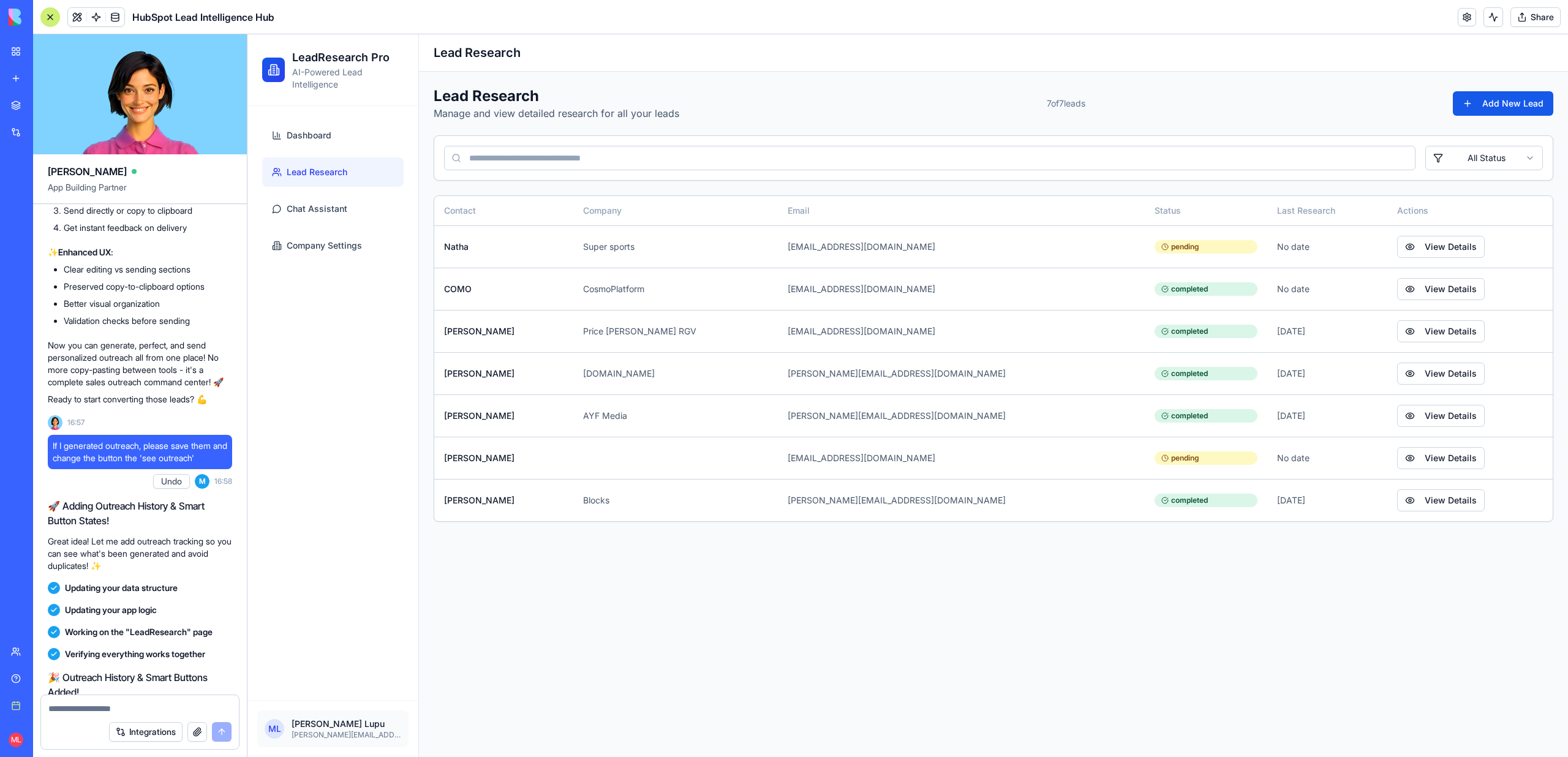
scroll to position [3974, 0]
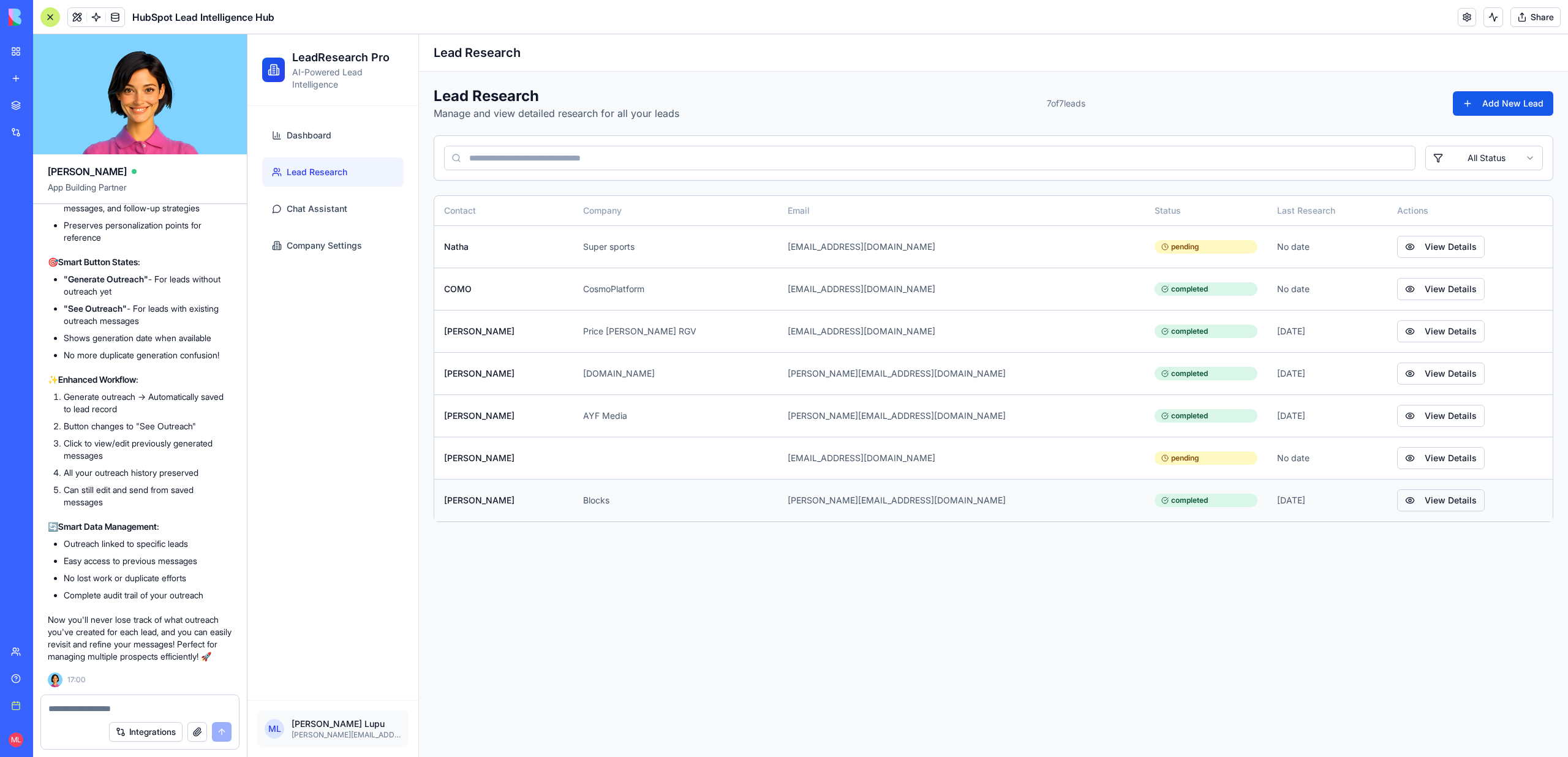
click at [1397, 501] on button "View Details" at bounding box center [1441, 500] width 88 height 22
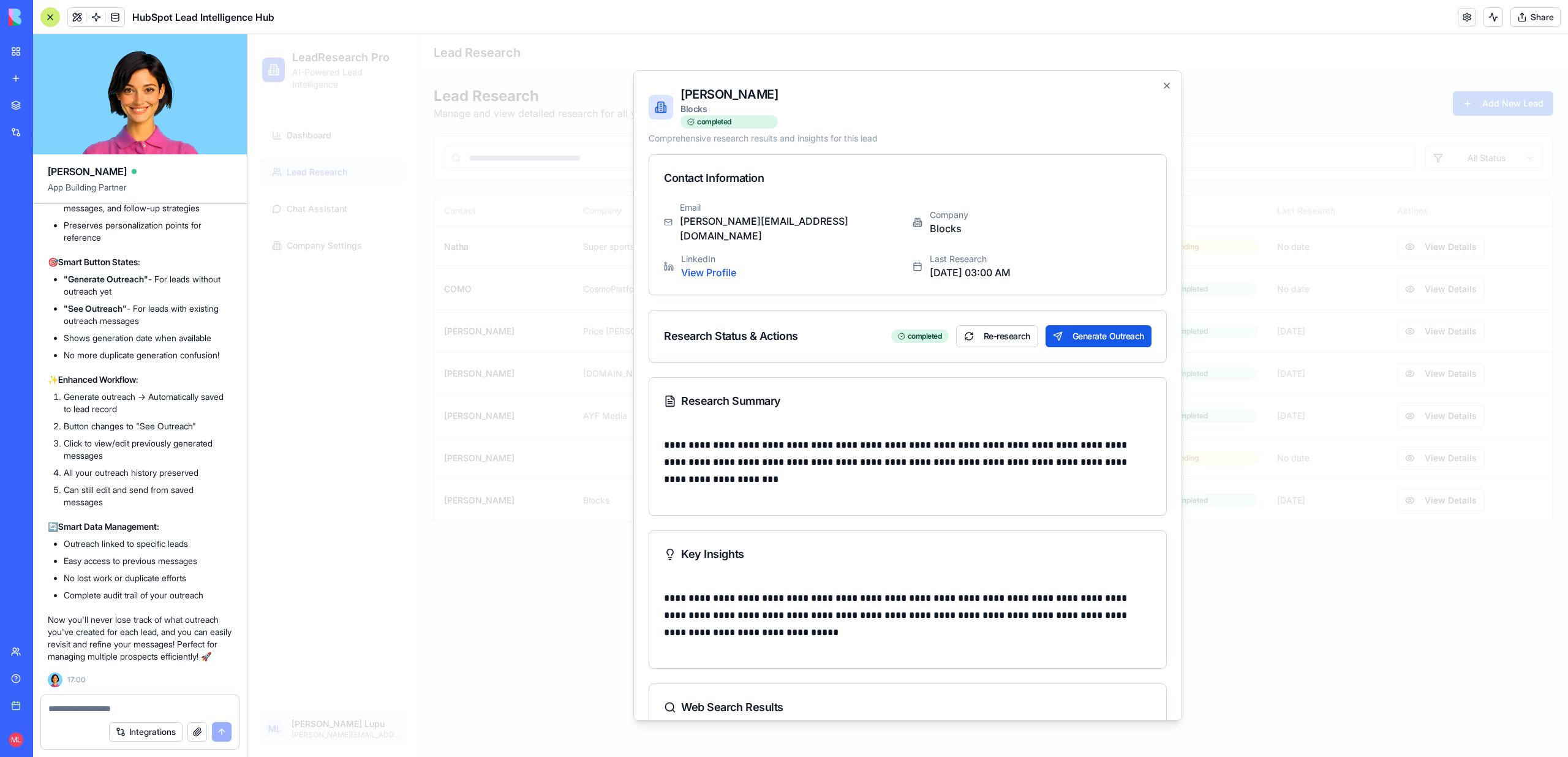
click at [1110, 311] on div "Research Status & Actions completed Re-research Generate Outreach" at bounding box center [907, 336] width 517 height 51
click at [1120, 325] on button "Generate Outreach" at bounding box center [1099, 336] width 106 height 22
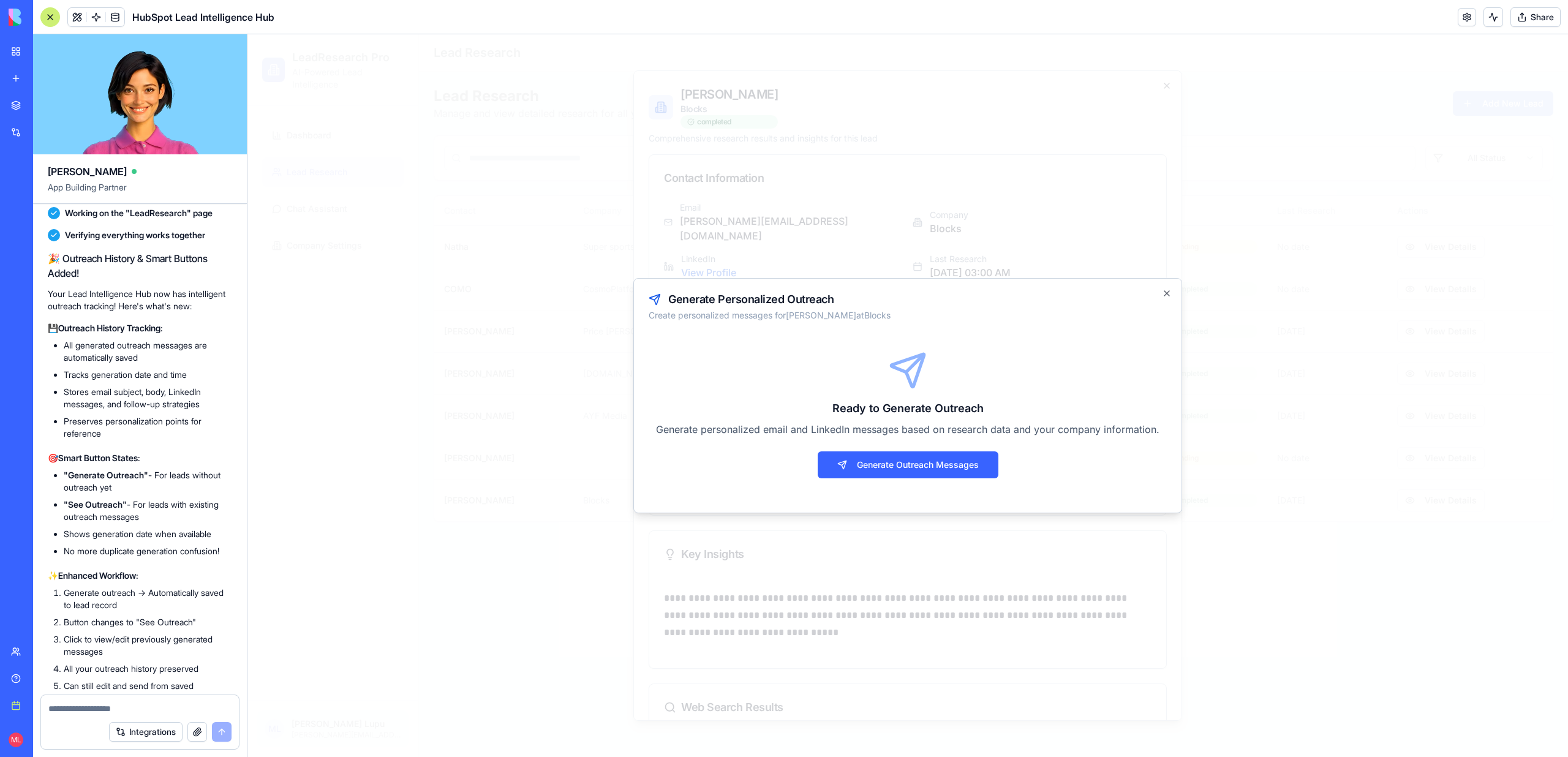
scroll to position [3606, 0]
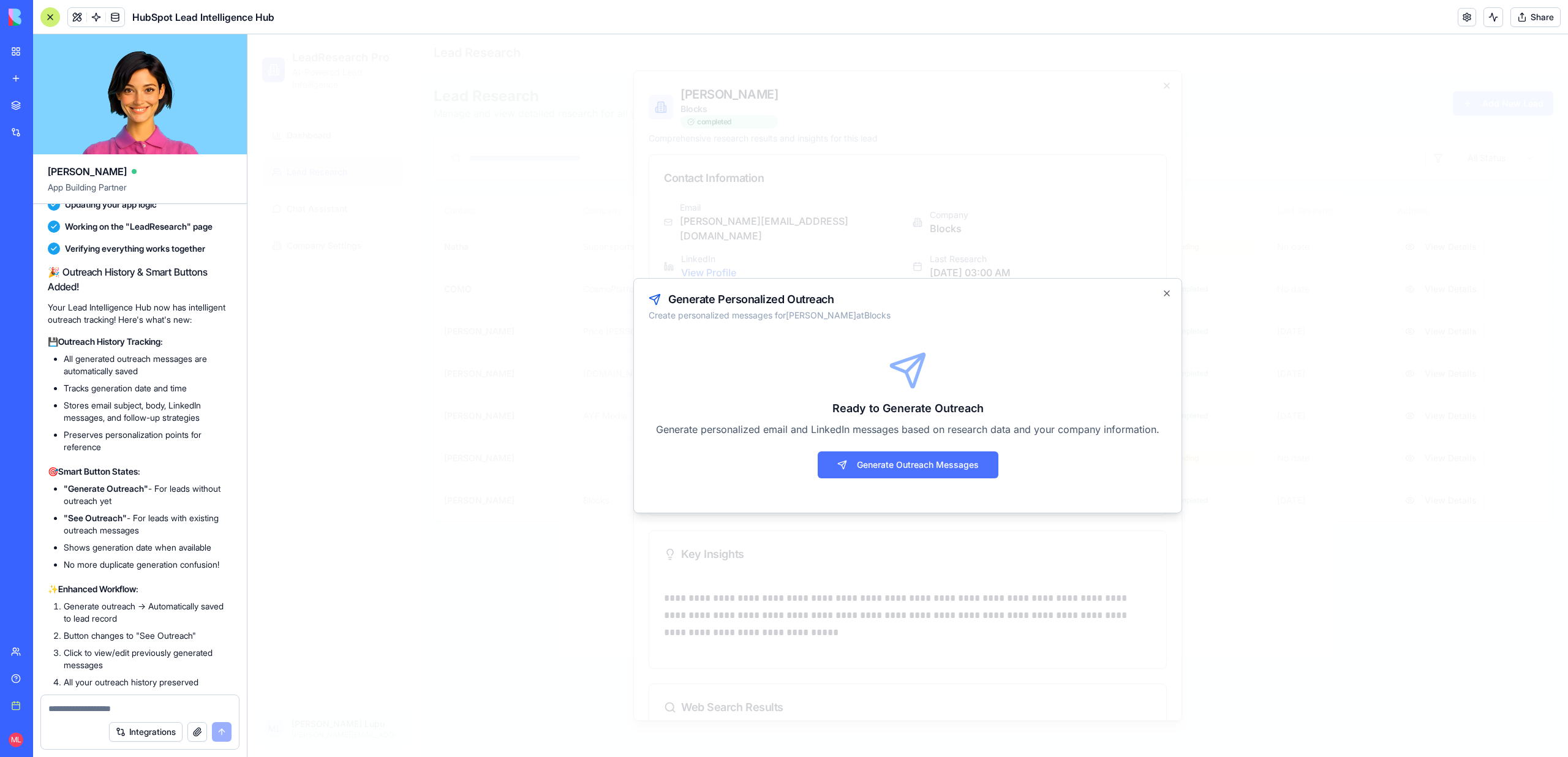
click at [863, 470] on button "Generate Outreach Messages" at bounding box center [908, 465] width 181 height 27
click at [873, 469] on button "Generate Outreach Messages" at bounding box center [908, 465] width 181 height 27
click at [96, 18] on link at bounding box center [96, 17] width 18 height 18
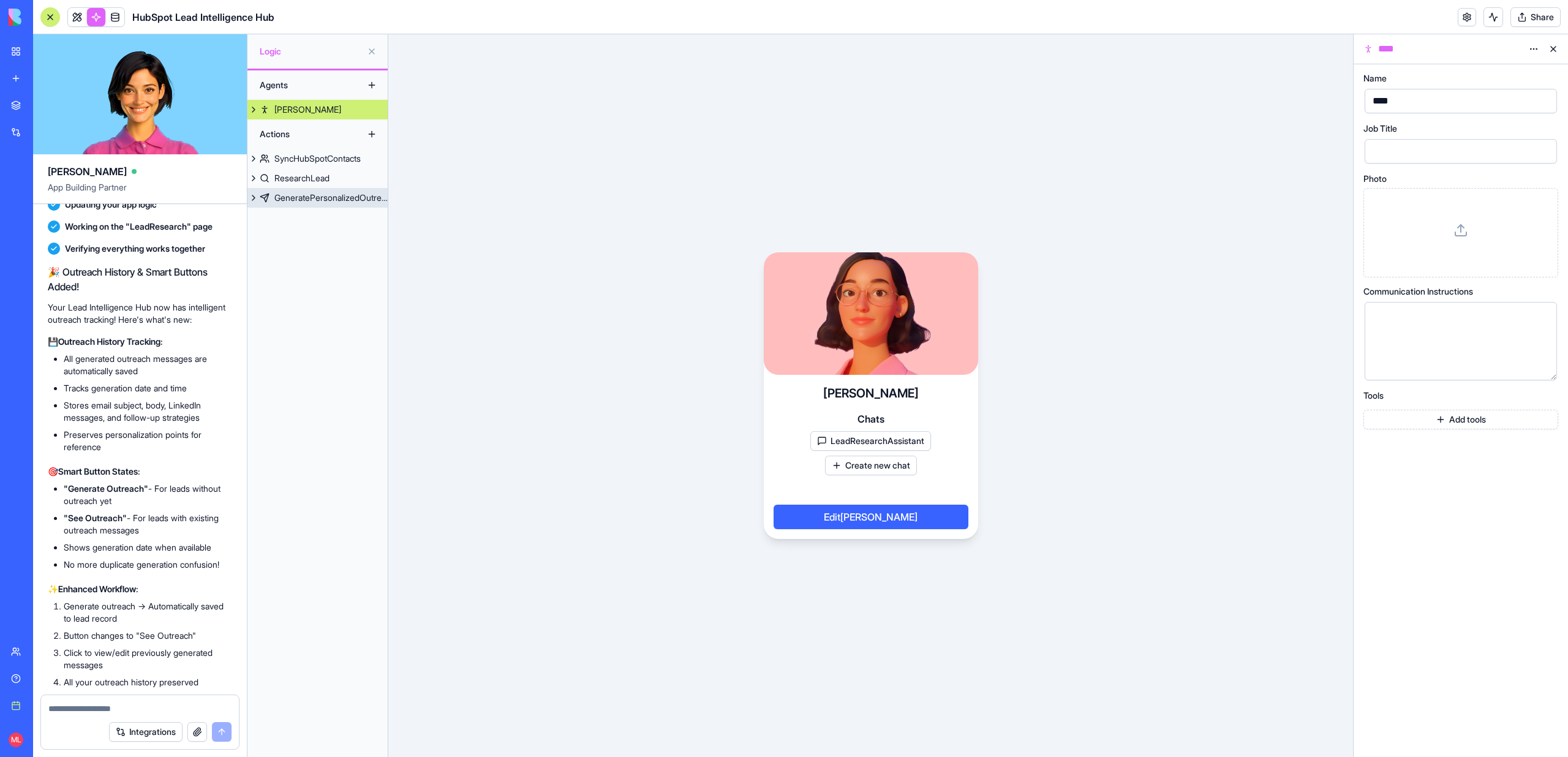
click at [320, 194] on div "GeneratePersonalizedOutreach" at bounding box center [331, 197] width 113 height 12
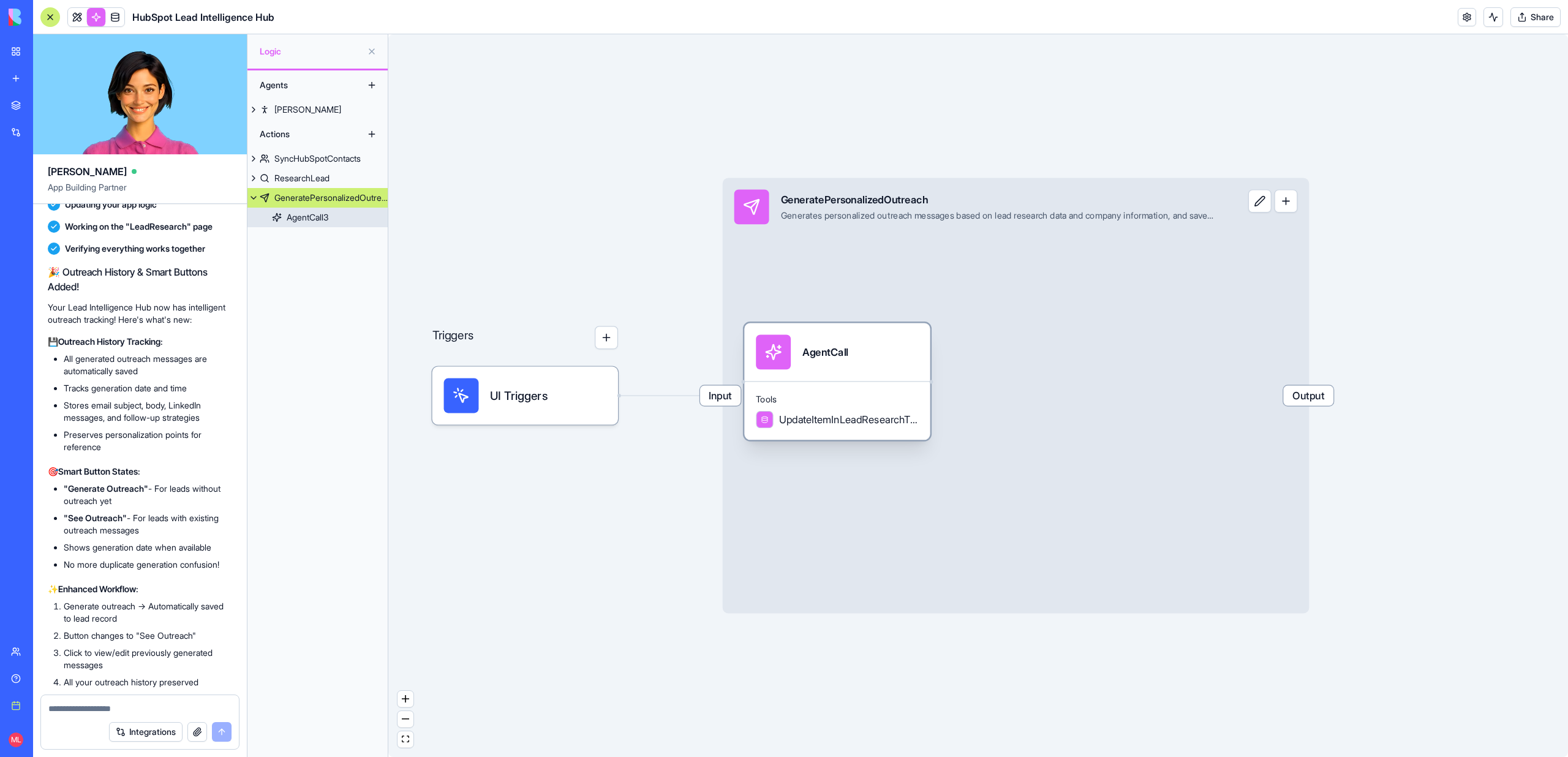
click at [857, 377] on div "AgentCall" at bounding box center [836, 351] width 186 height 58
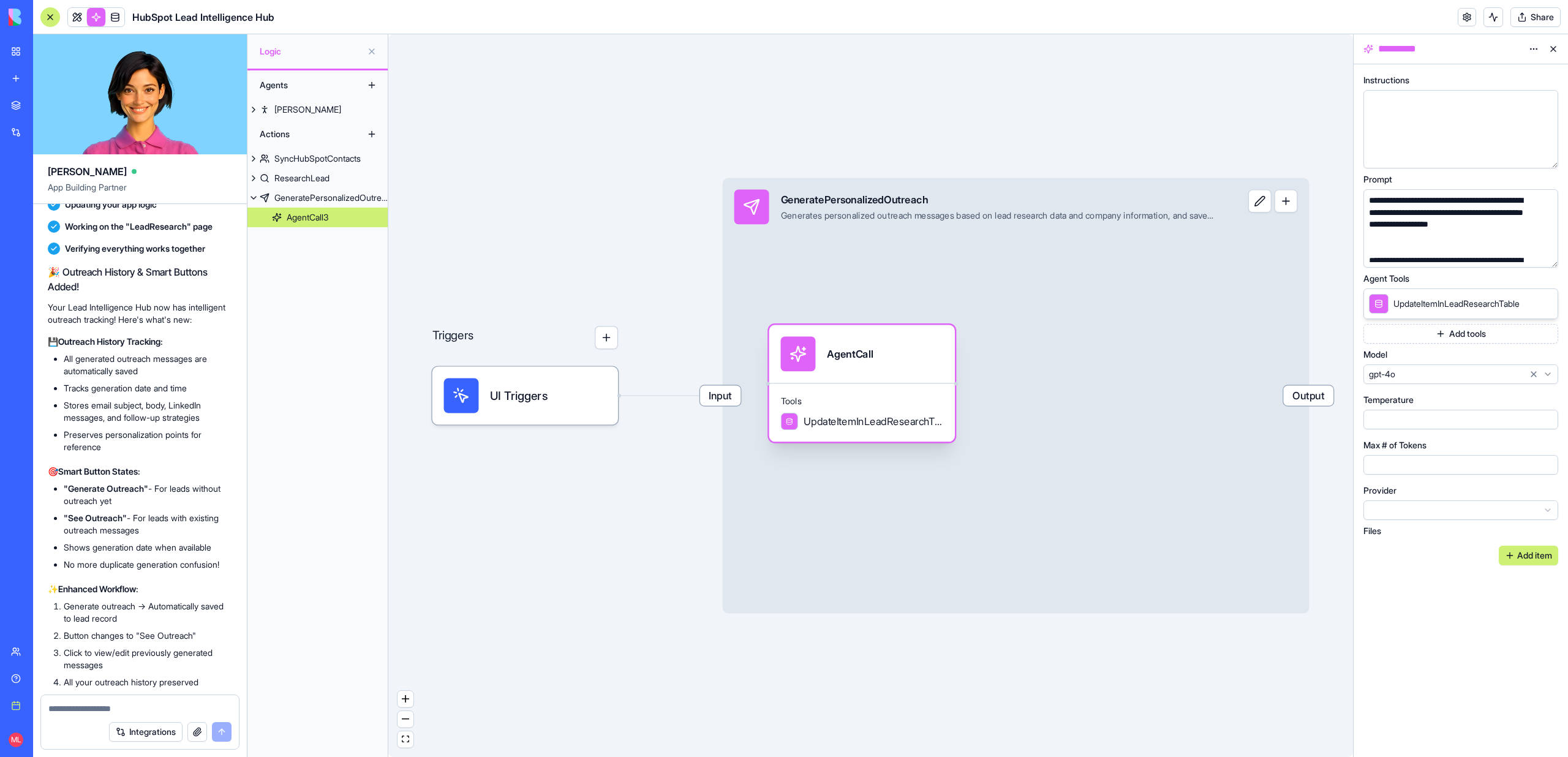
drag, startPoint x: 857, startPoint y: 378, endPoint x: 885, endPoint y: 380, distance: 28.1
click at [884, 380] on div "AgentCall" at bounding box center [861, 353] width 186 height 58
click at [114, 23] on link at bounding box center [115, 17] width 18 height 18
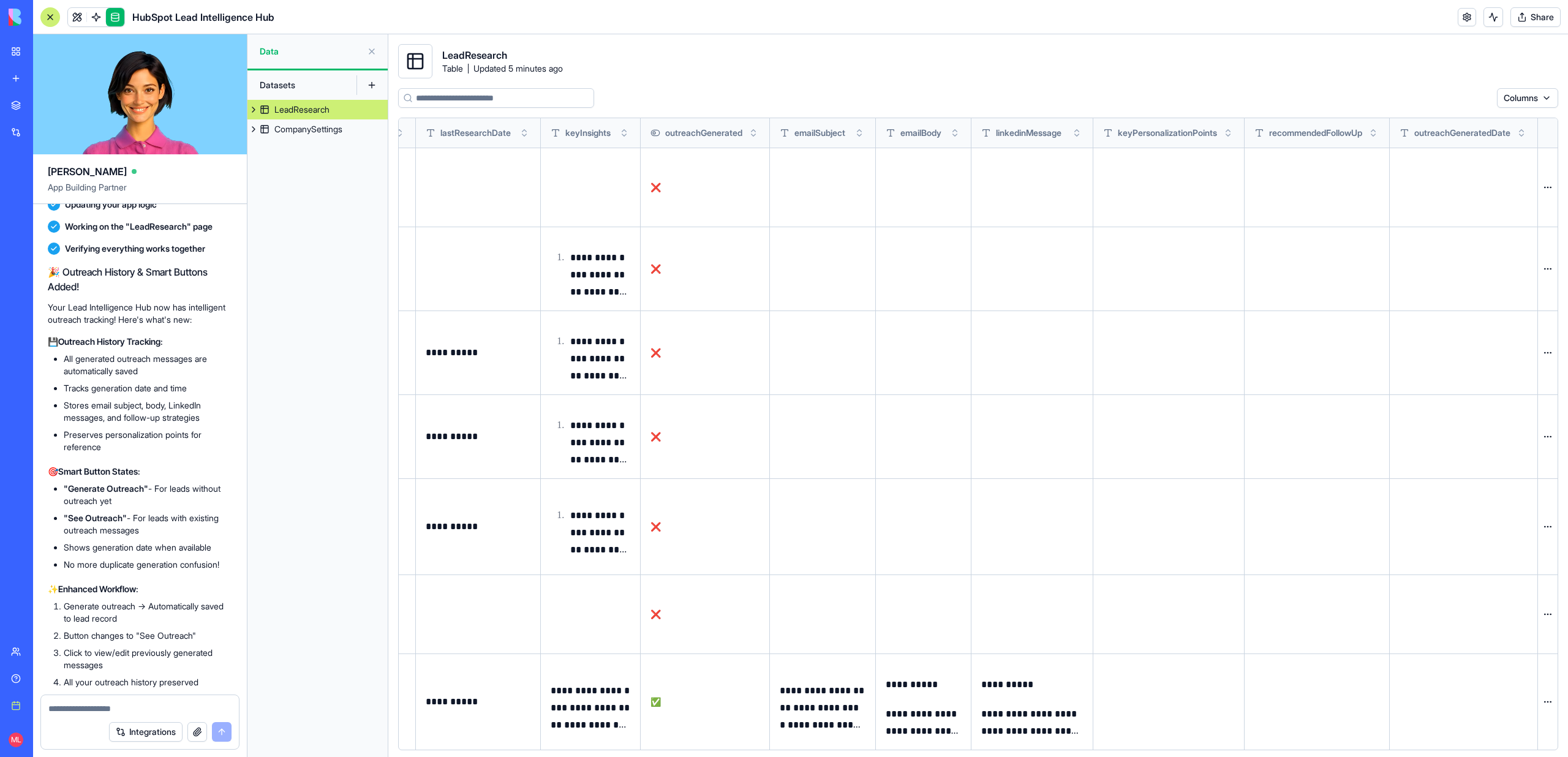
scroll to position [3, 0]
click at [81, 19] on link at bounding box center [77, 17] width 18 height 18
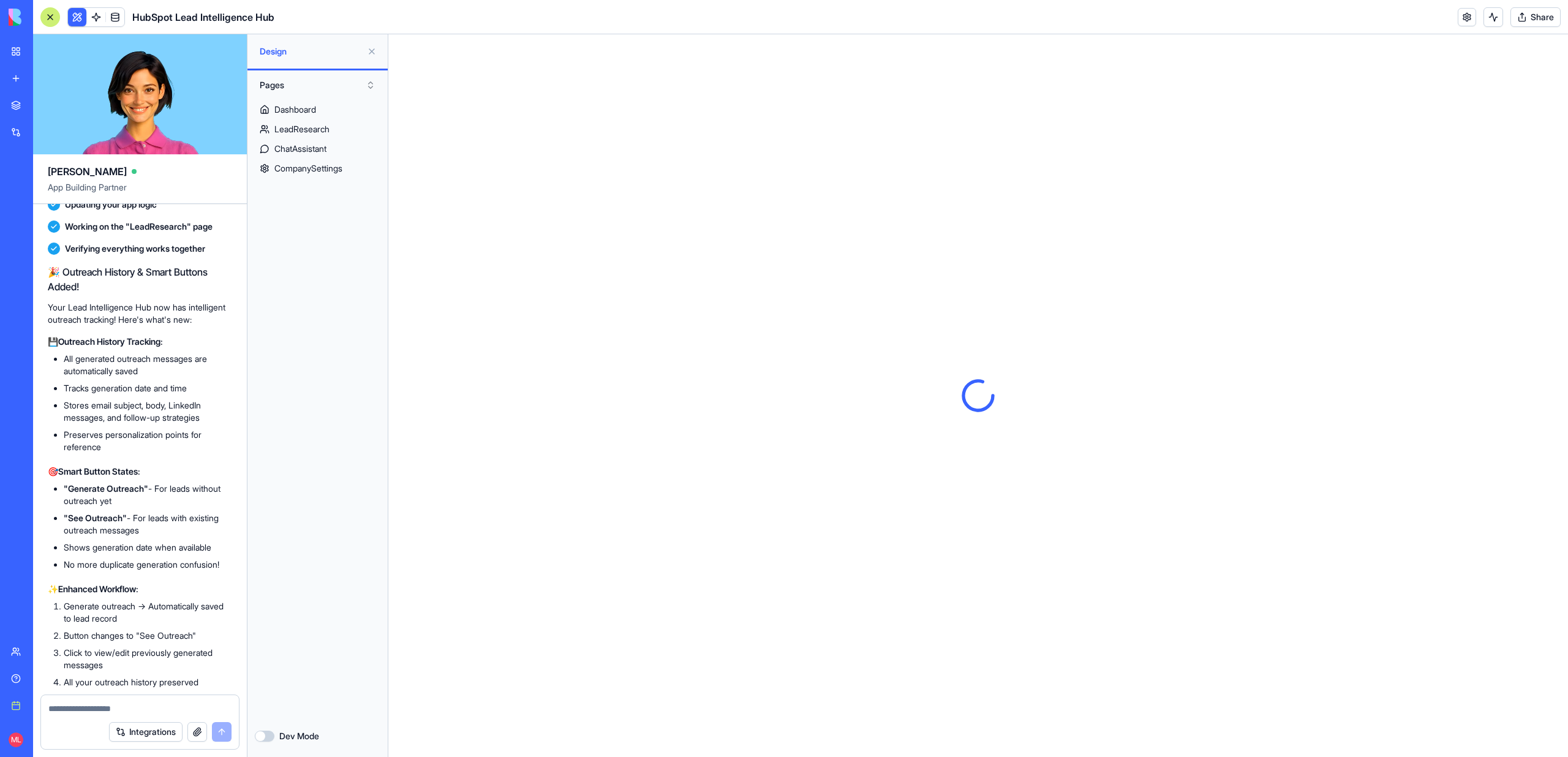
click at [70, 20] on button at bounding box center [77, 17] width 18 height 18
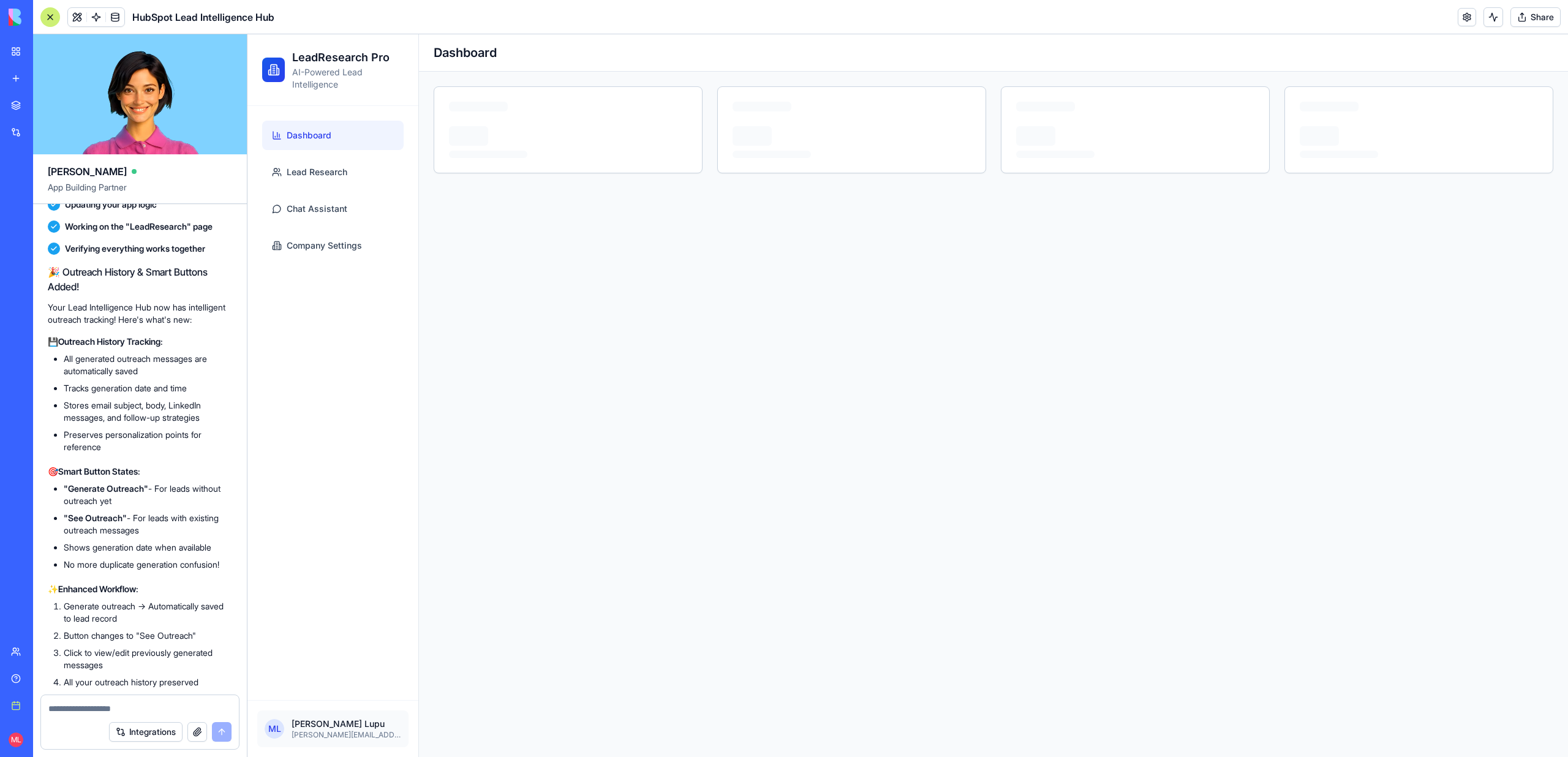
click at [48, 14] on div at bounding box center [50, 17] width 20 height 20
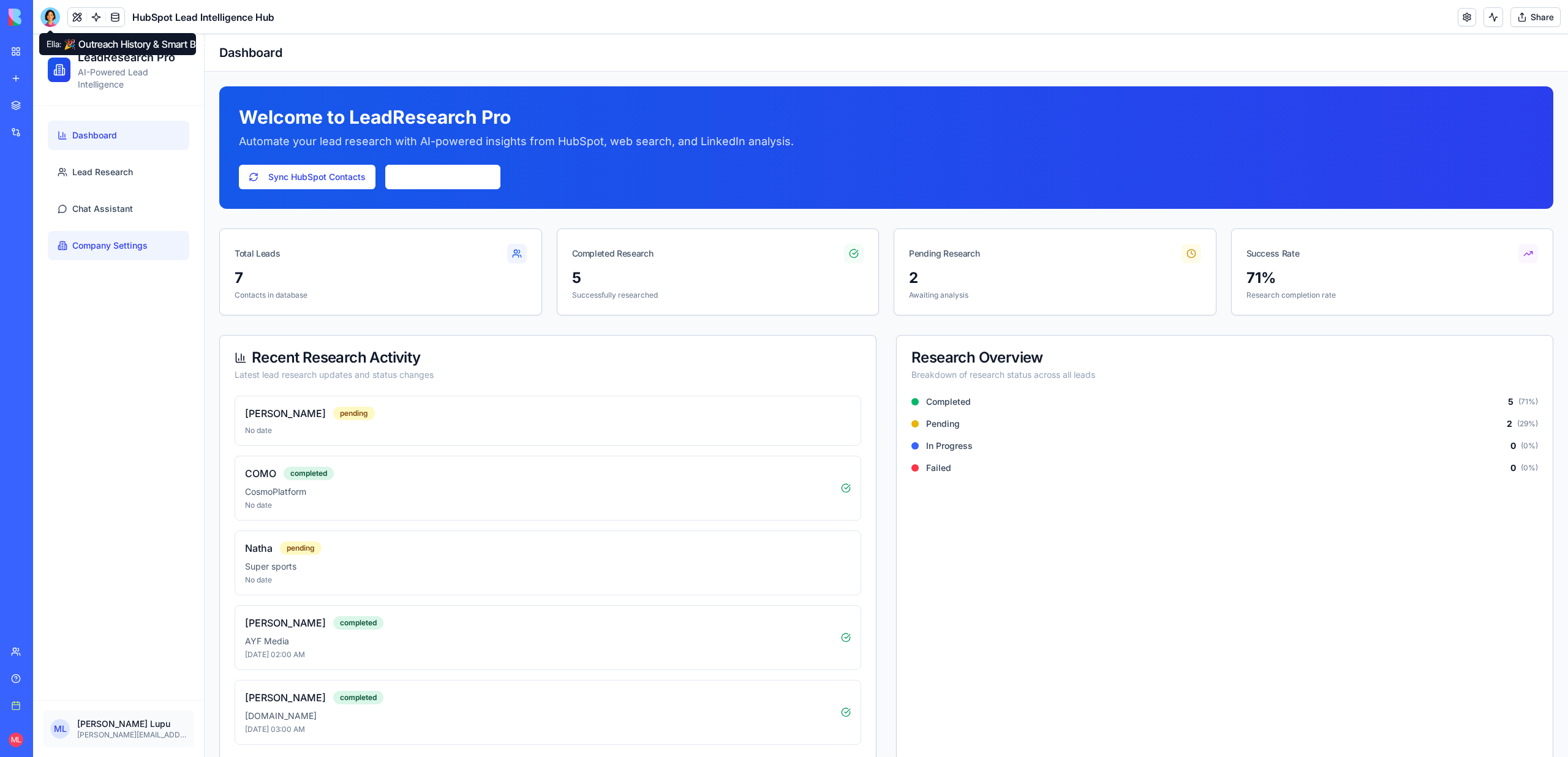
click at [119, 244] on span "Company Settings" at bounding box center [109, 245] width 75 height 12
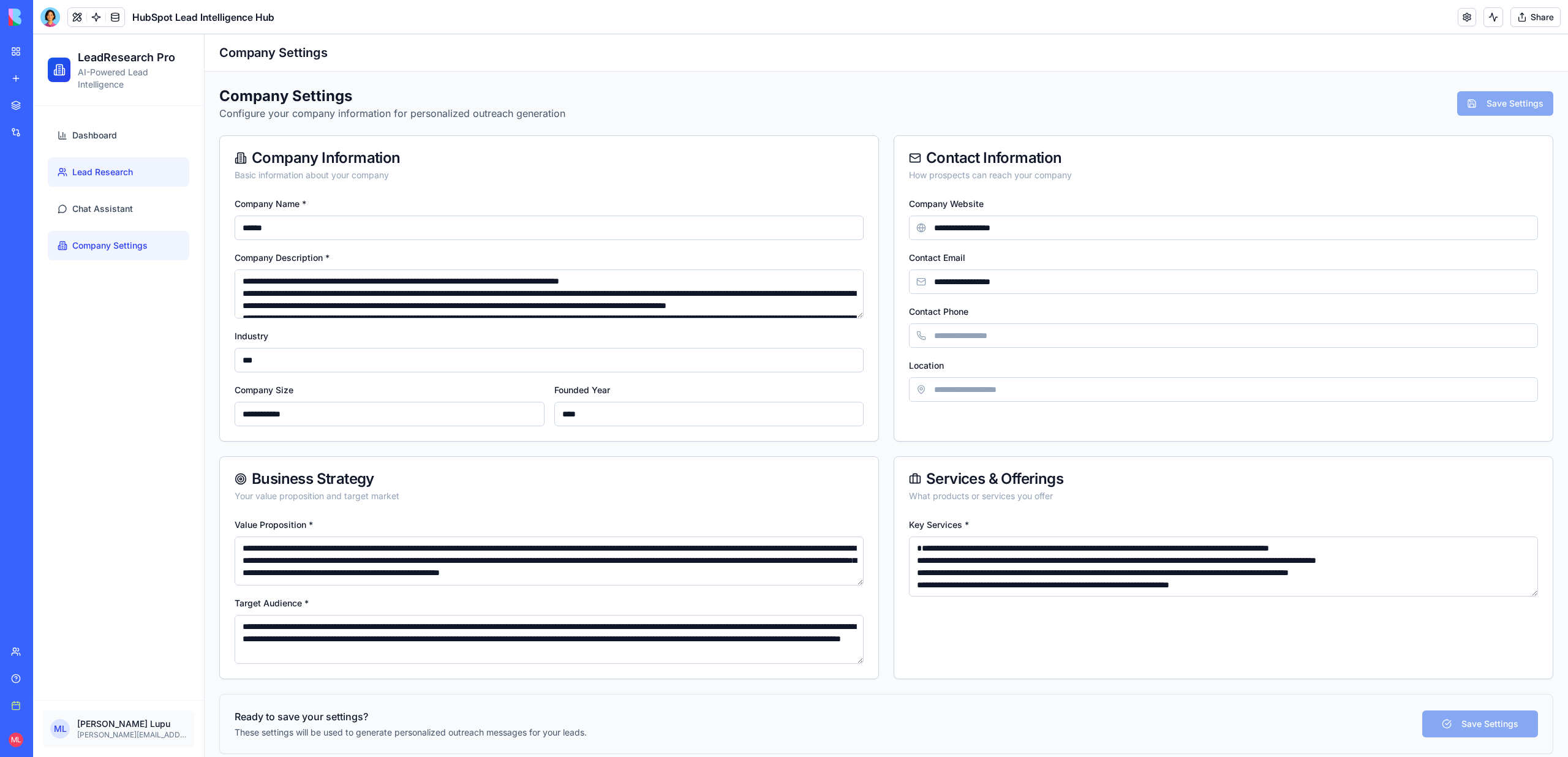
click at [111, 168] on span "Lead Research" at bounding box center [102, 172] width 60 height 12
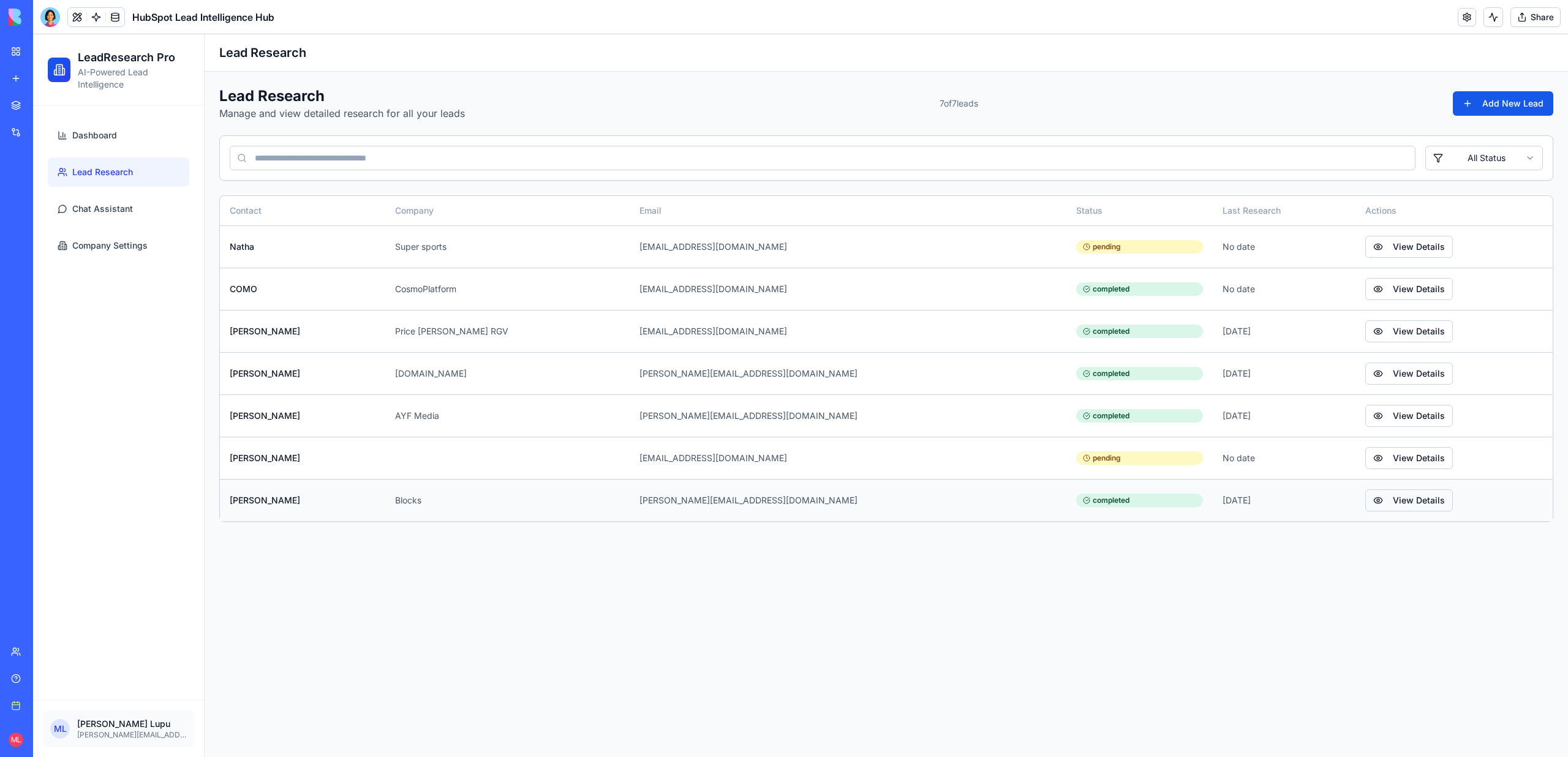
click at [1355, 511] on td "View Details" at bounding box center [1453, 500] width 197 height 42
click at [1365, 494] on button "View Details" at bounding box center [1409, 500] width 88 height 22
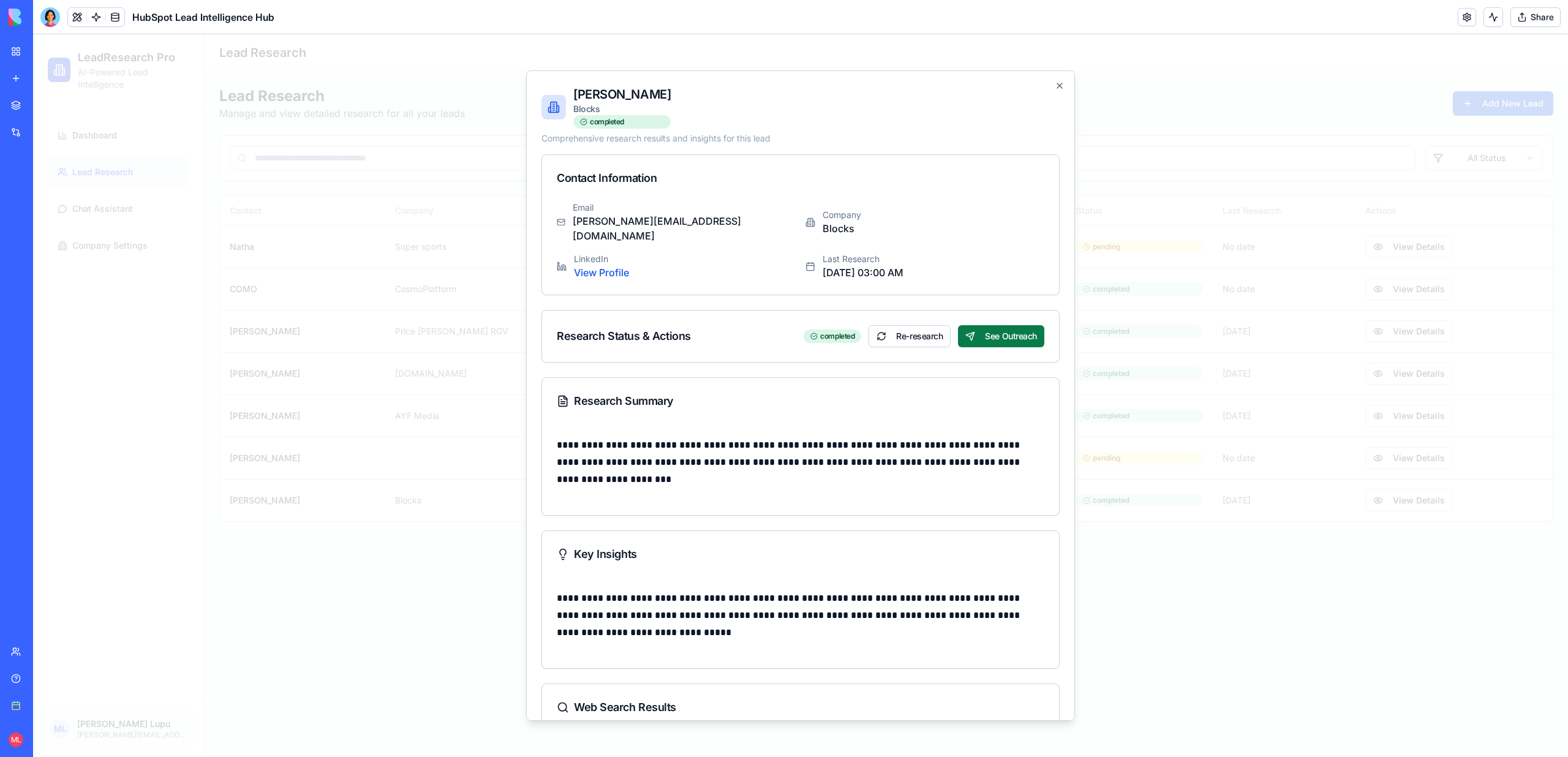
click at [1017, 328] on button "See Outreach" at bounding box center [1001, 336] width 87 height 22
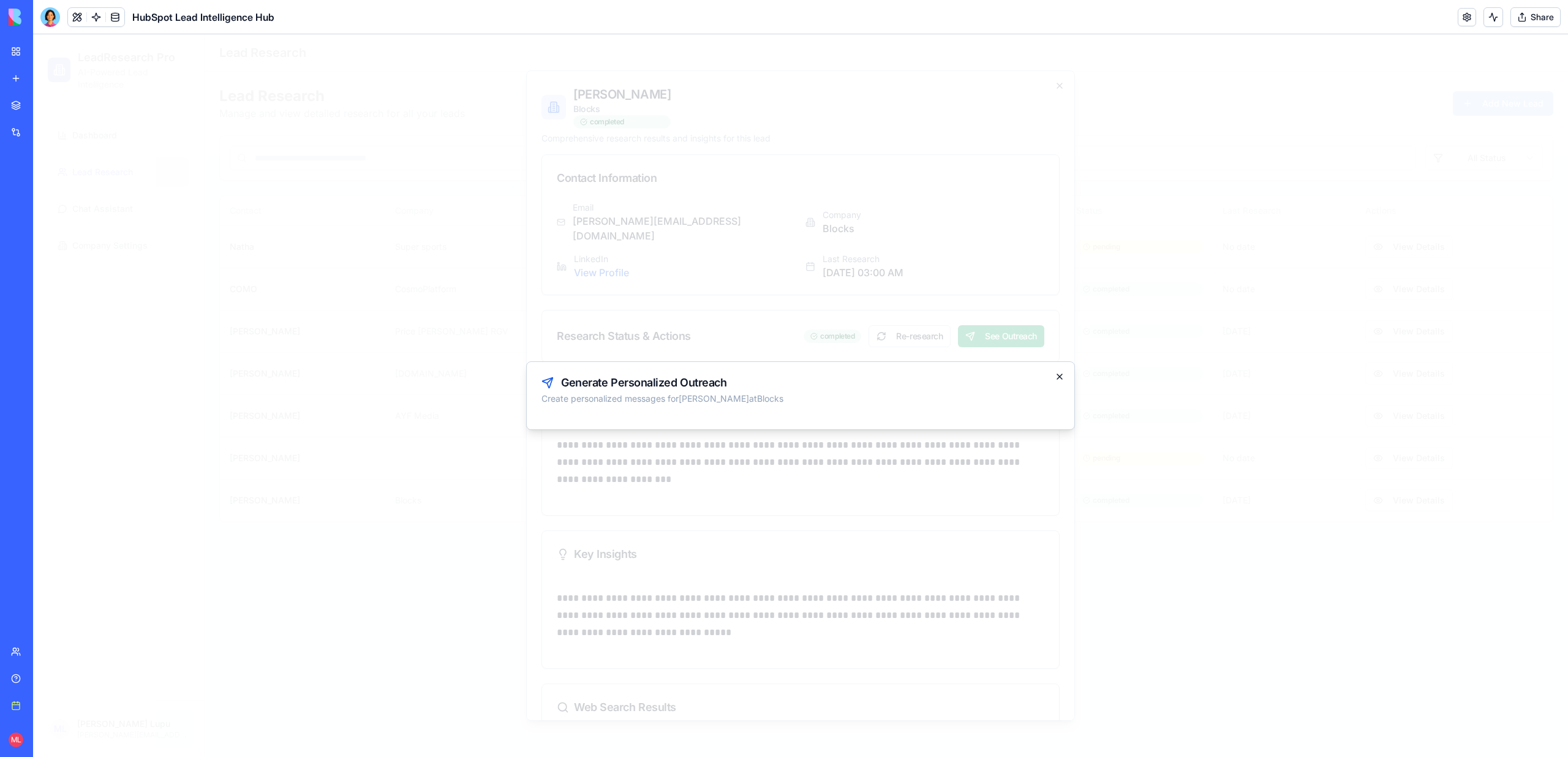
click at [1059, 372] on icon "button" at bounding box center [1059, 376] width 10 height 10
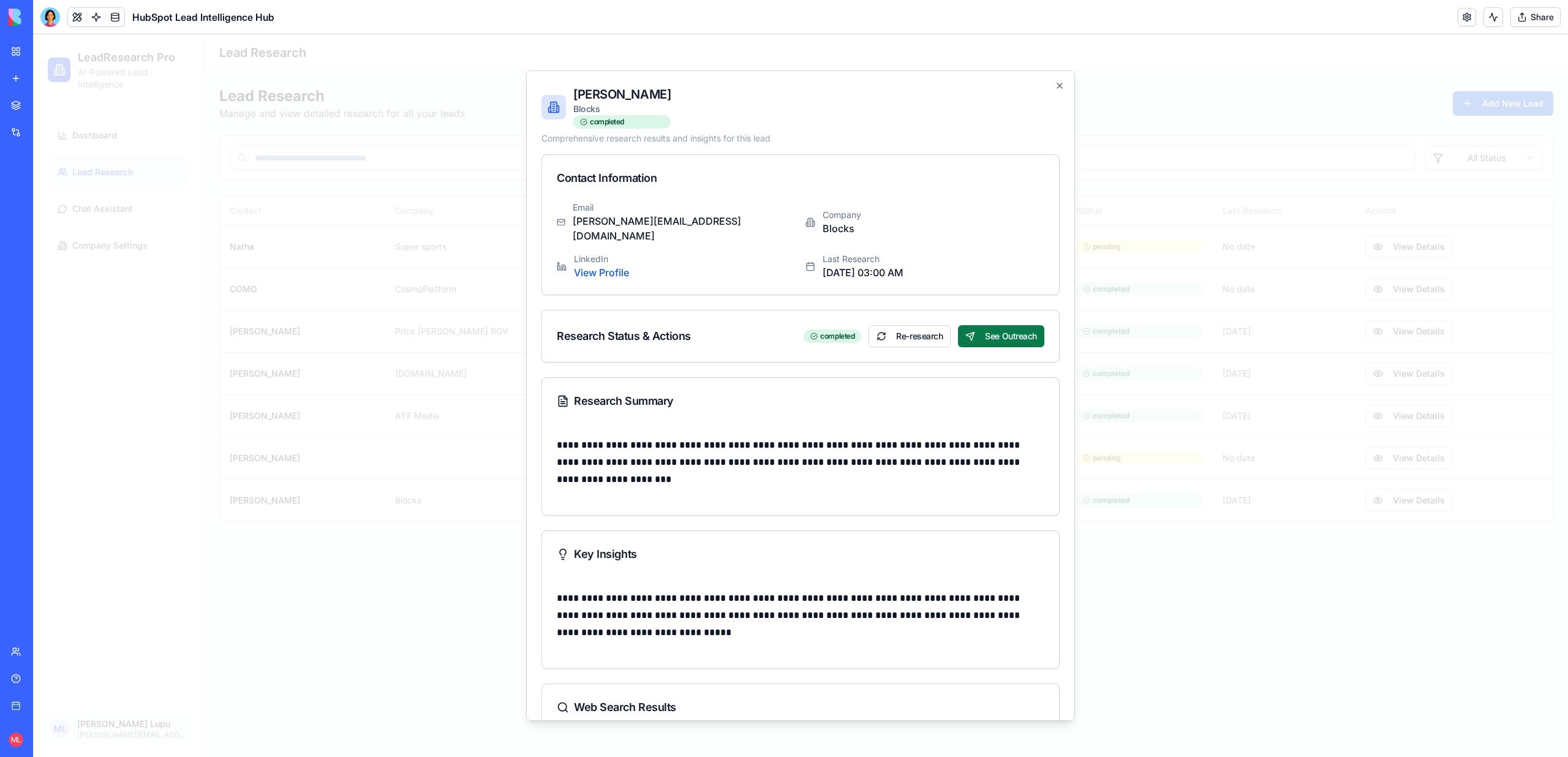
click at [995, 326] on button "See Outreach" at bounding box center [1001, 336] width 87 height 22
click at [47, 20] on div at bounding box center [50, 17] width 20 height 20
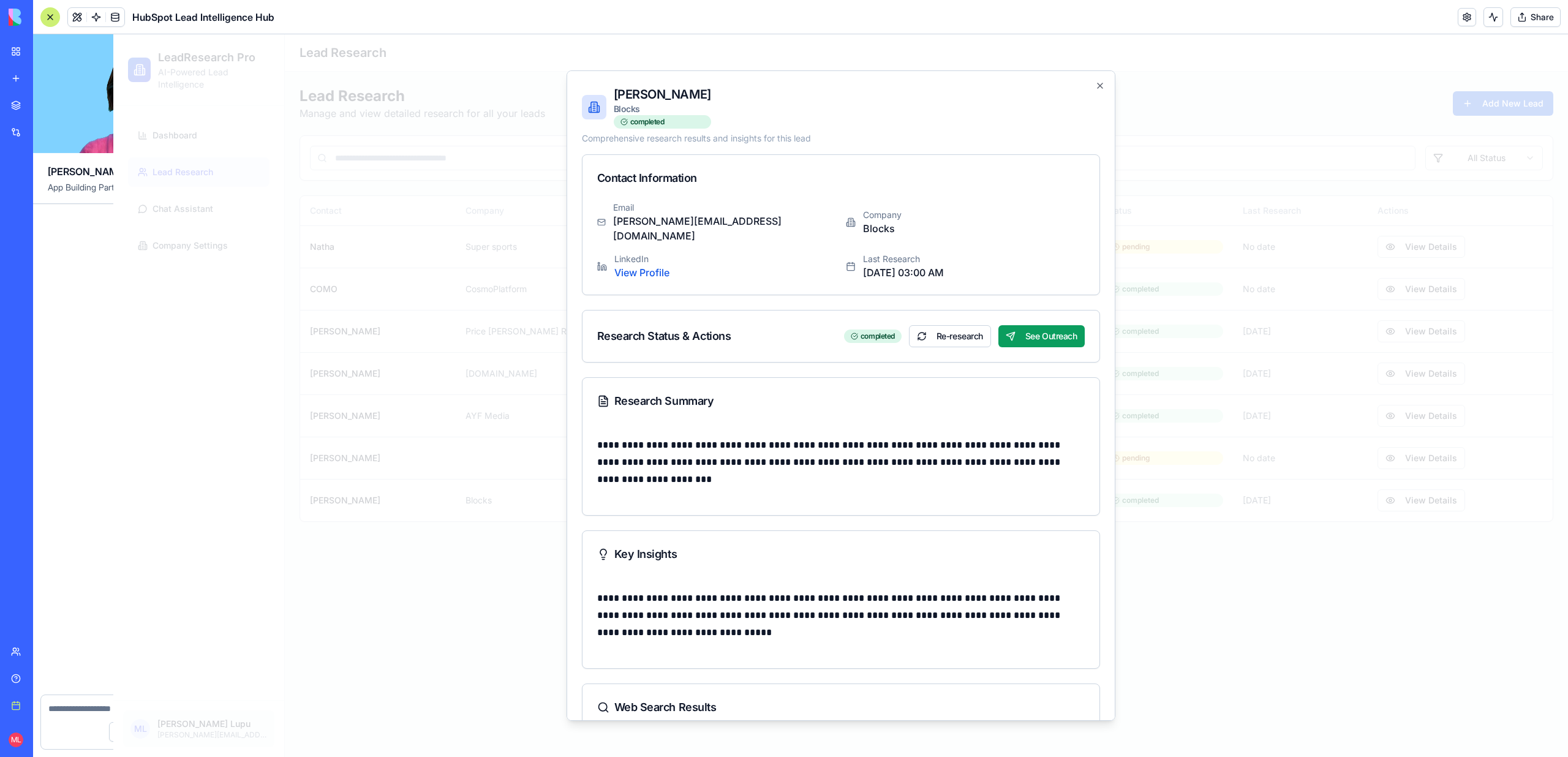
scroll to position [3974, 0]
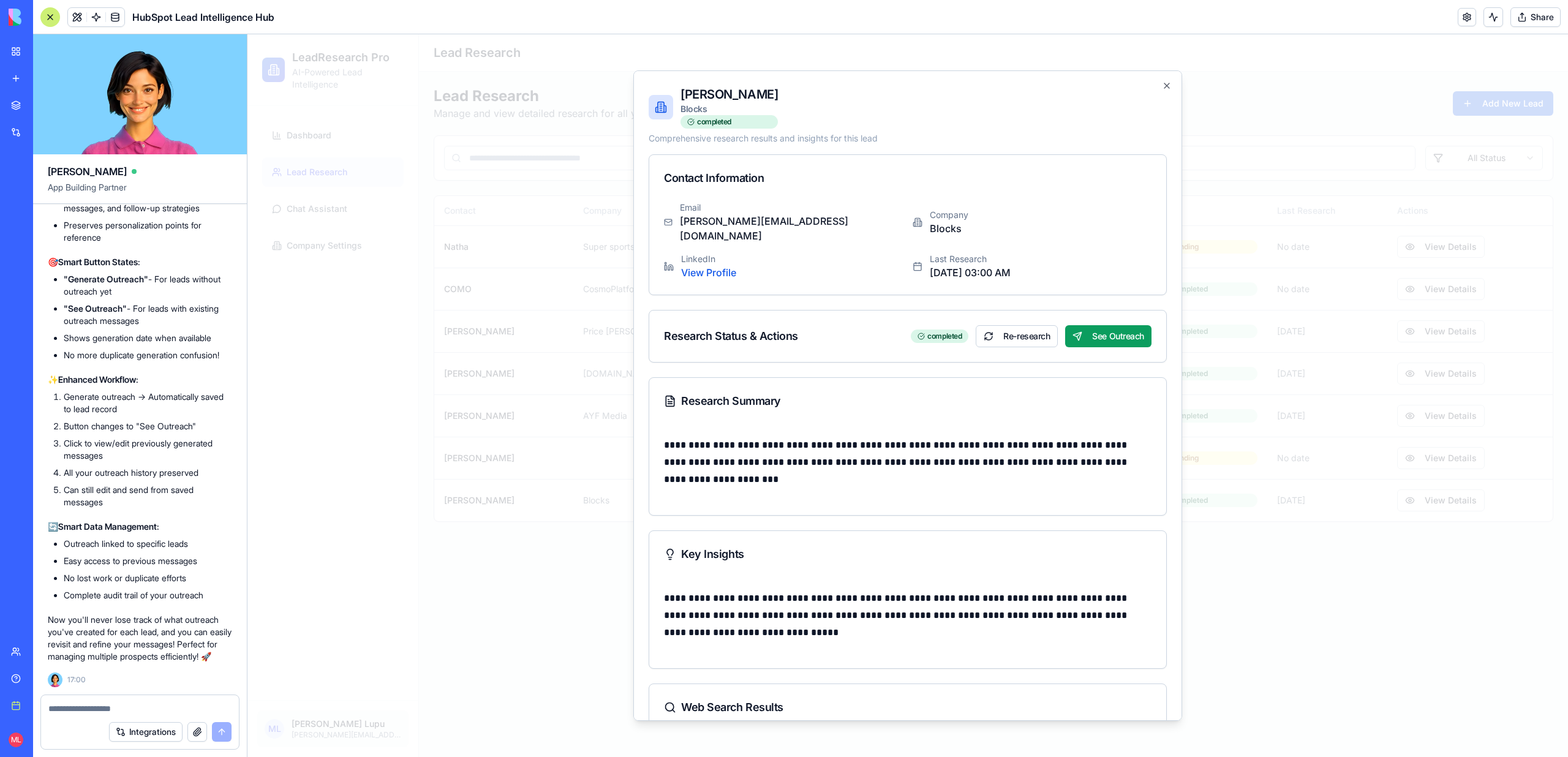
click at [109, 701] on div at bounding box center [140, 705] width 198 height 20
click at [111, 707] on textarea at bounding box center [140, 708] width 183 height 12
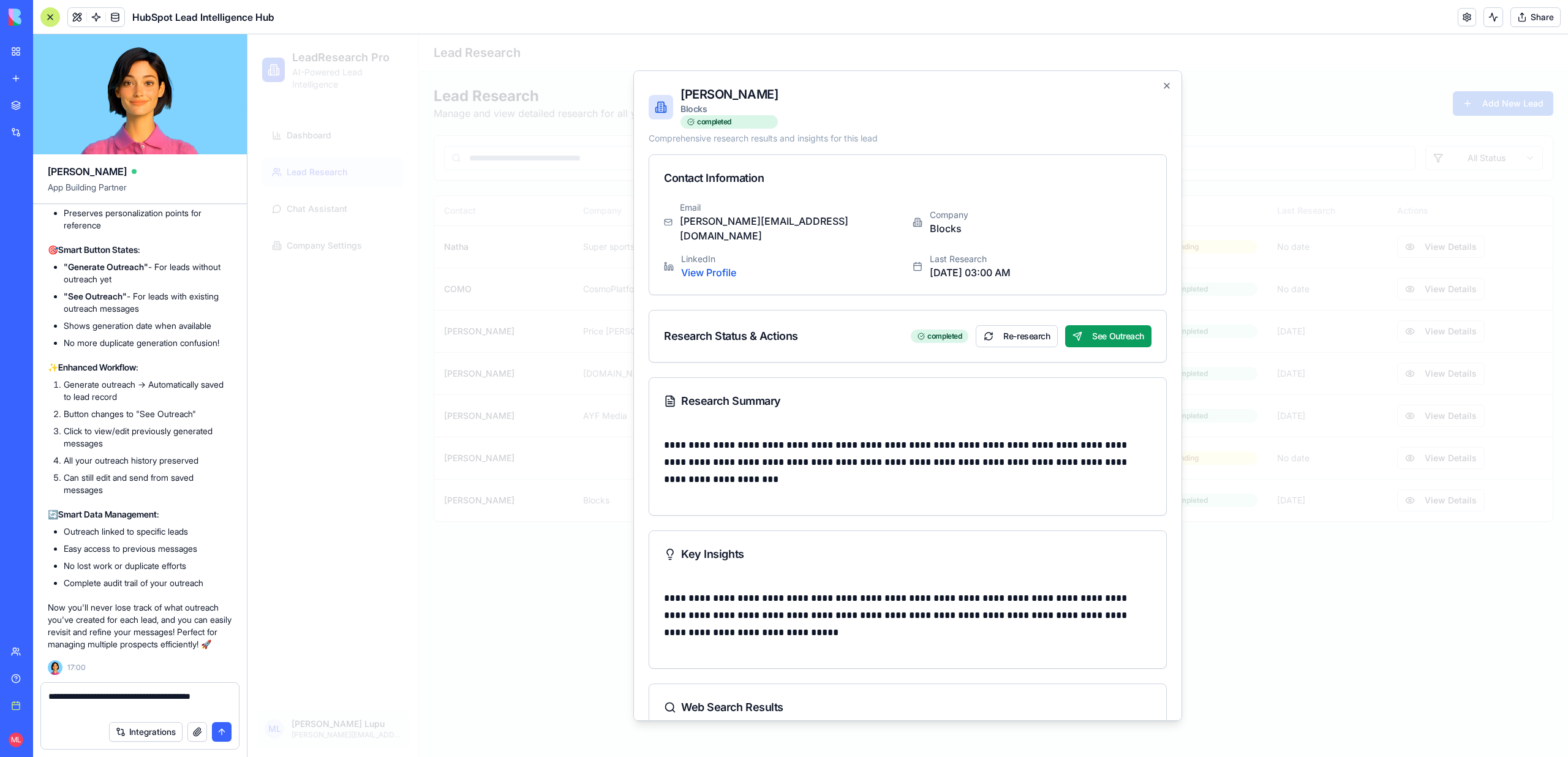
type textarea "**********"
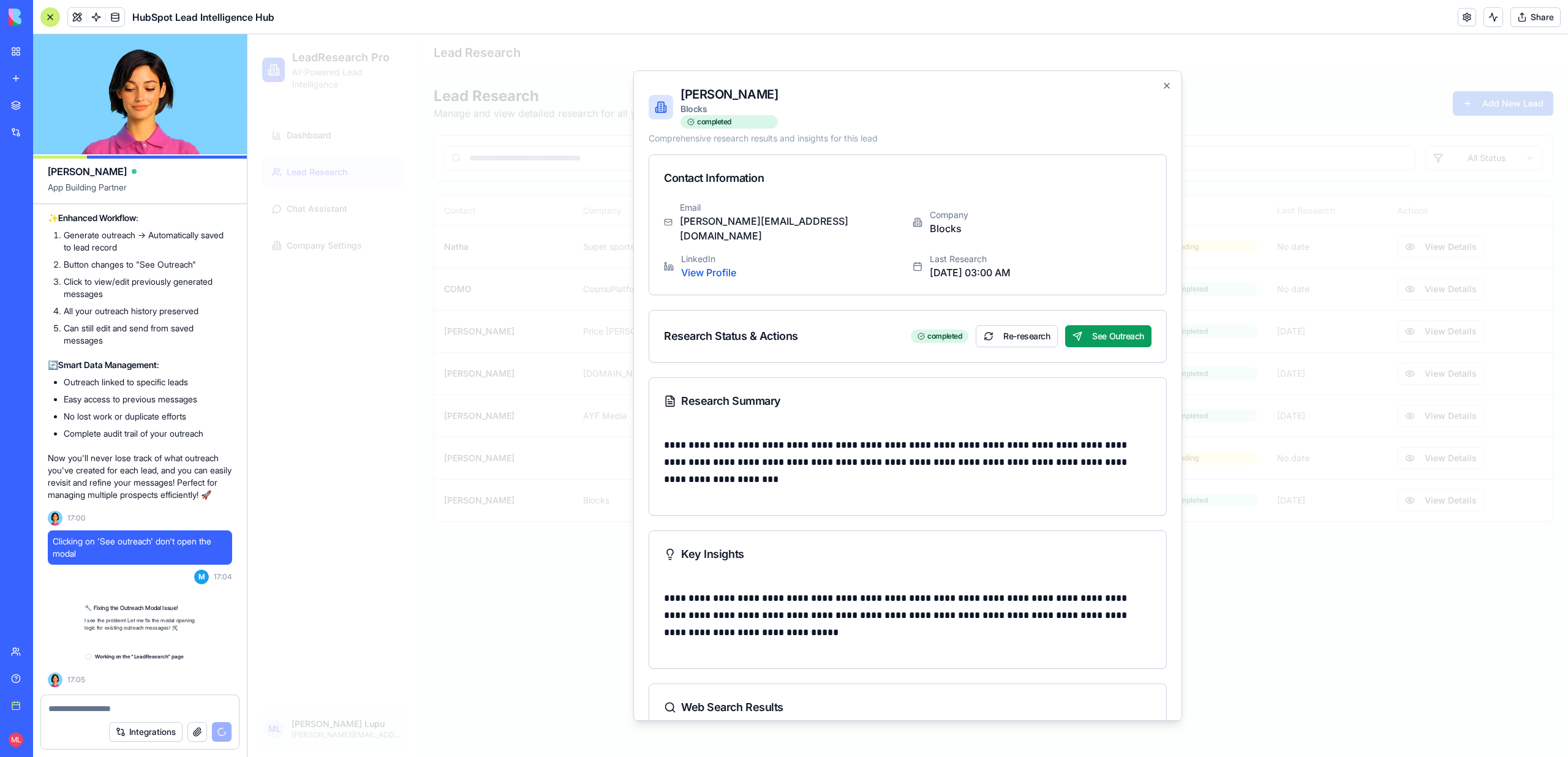
scroll to position [4148, 0]
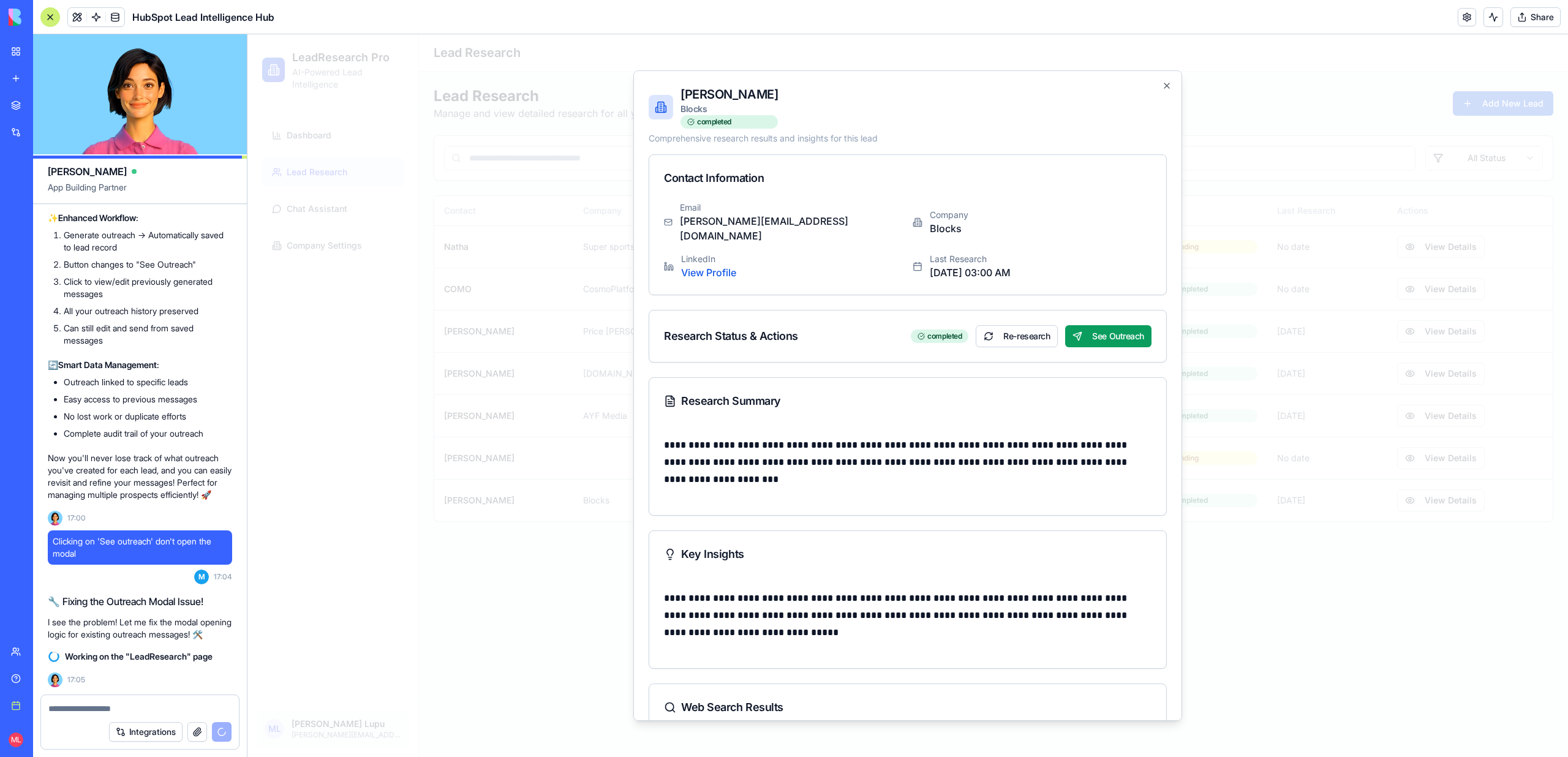
click at [1104, 311] on div "Research Status & Actions completed Re-research See Outreach" at bounding box center [907, 336] width 517 height 51
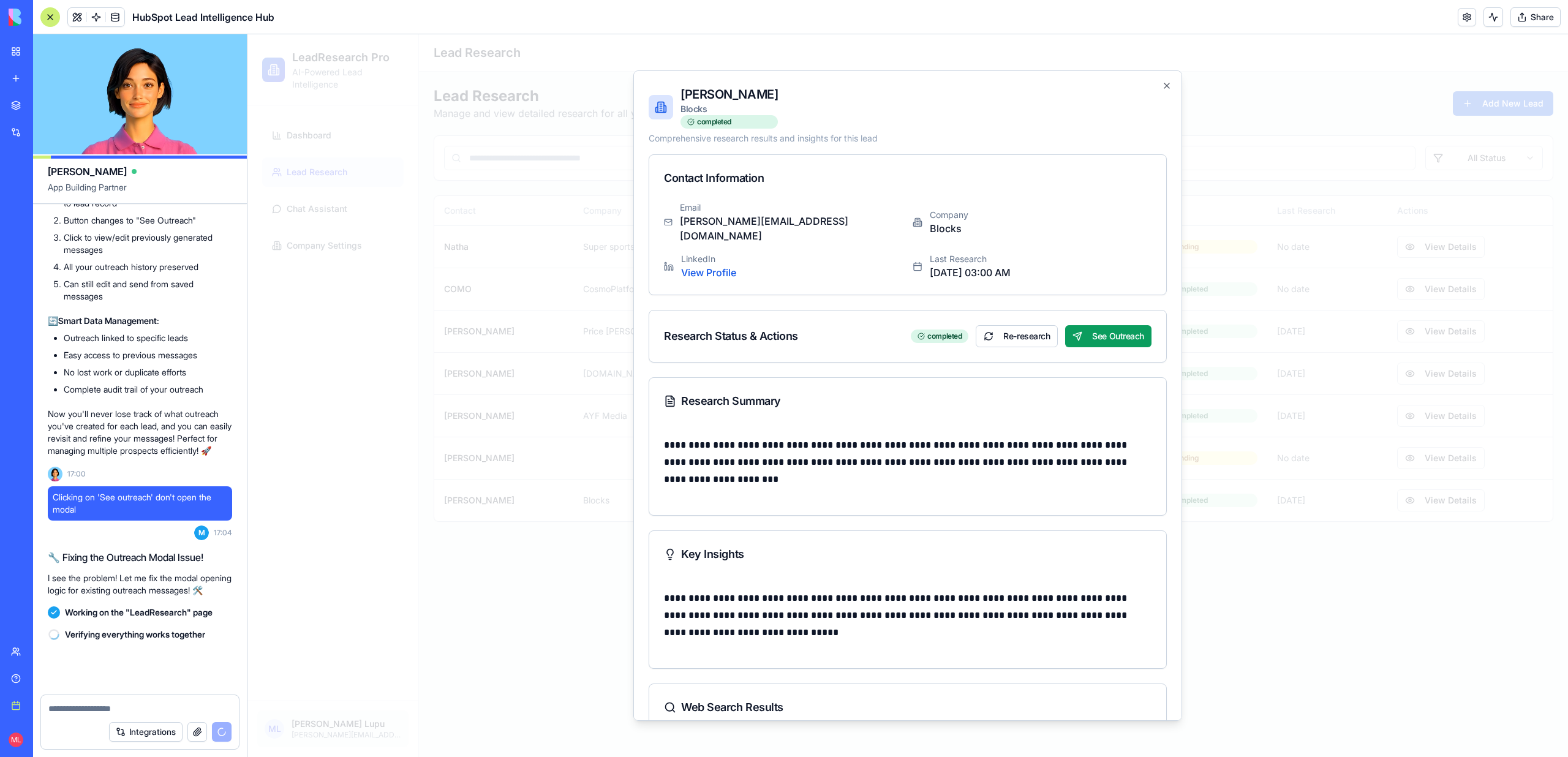
scroll to position [4193, 0]
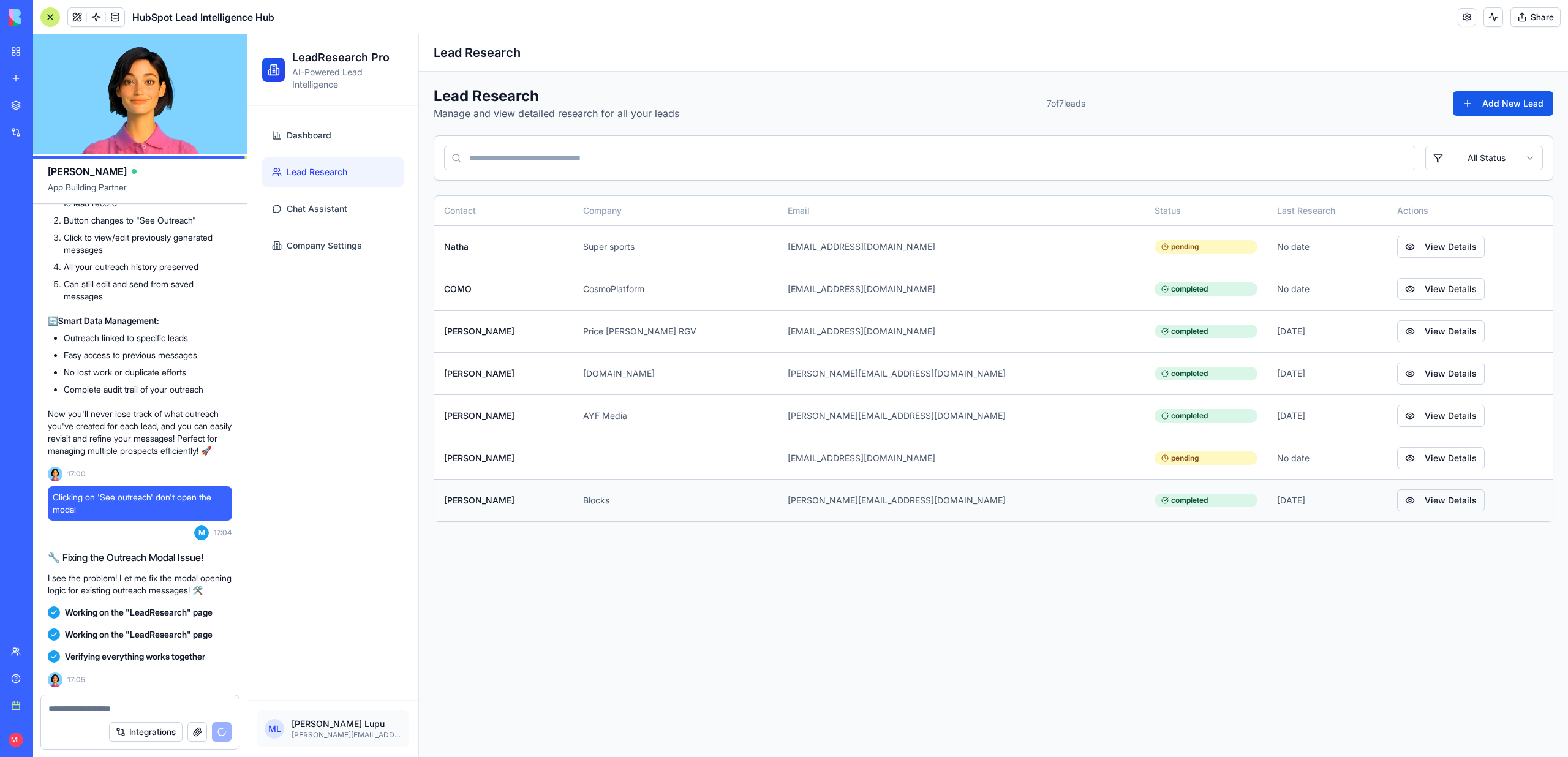
click at [1397, 506] on button "View Details" at bounding box center [1441, 500] width 88 height 22
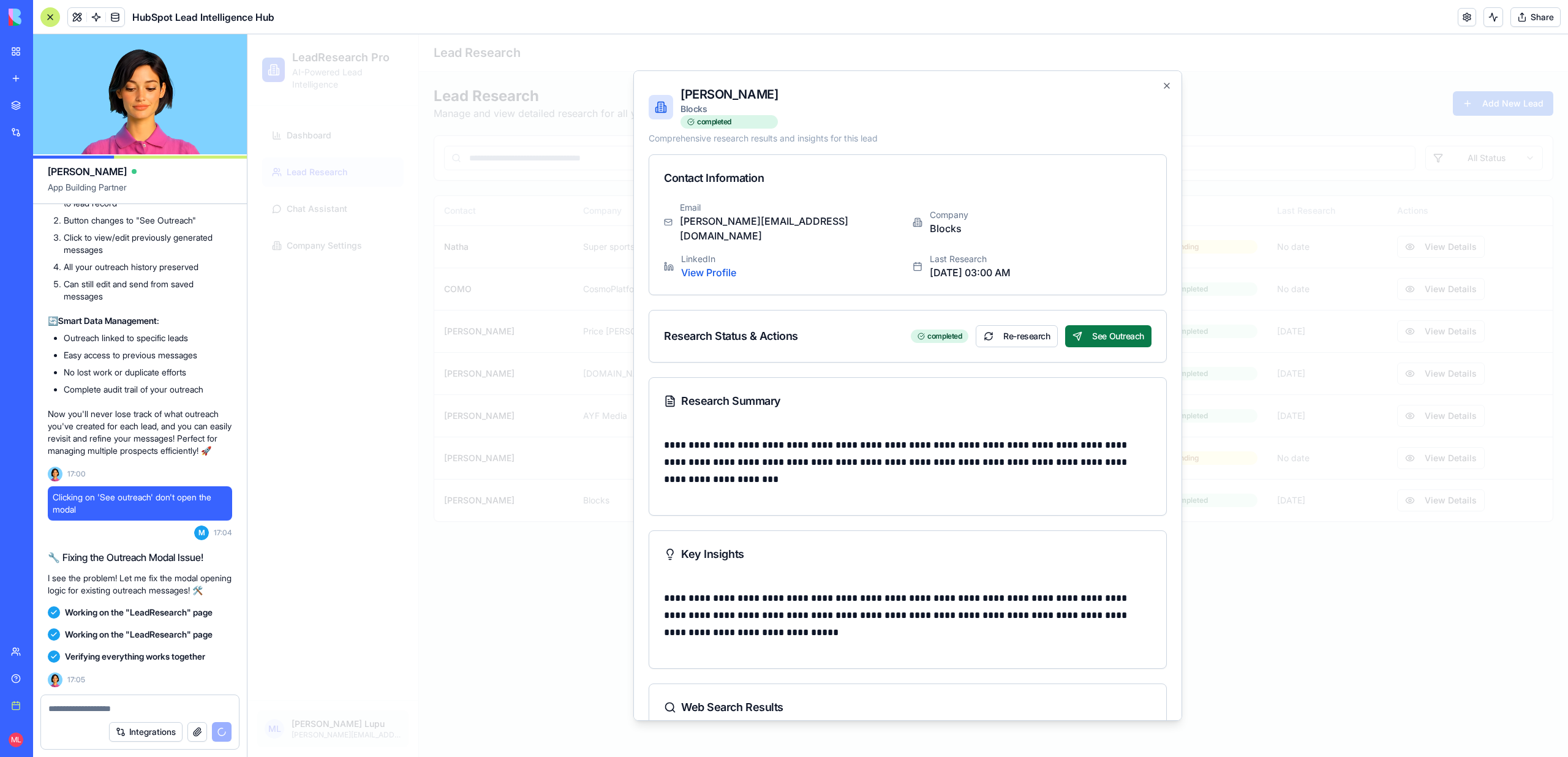
click at [1089, 328] on button "See Outreach" at bounding box center [1108, 336] width 87 height 22
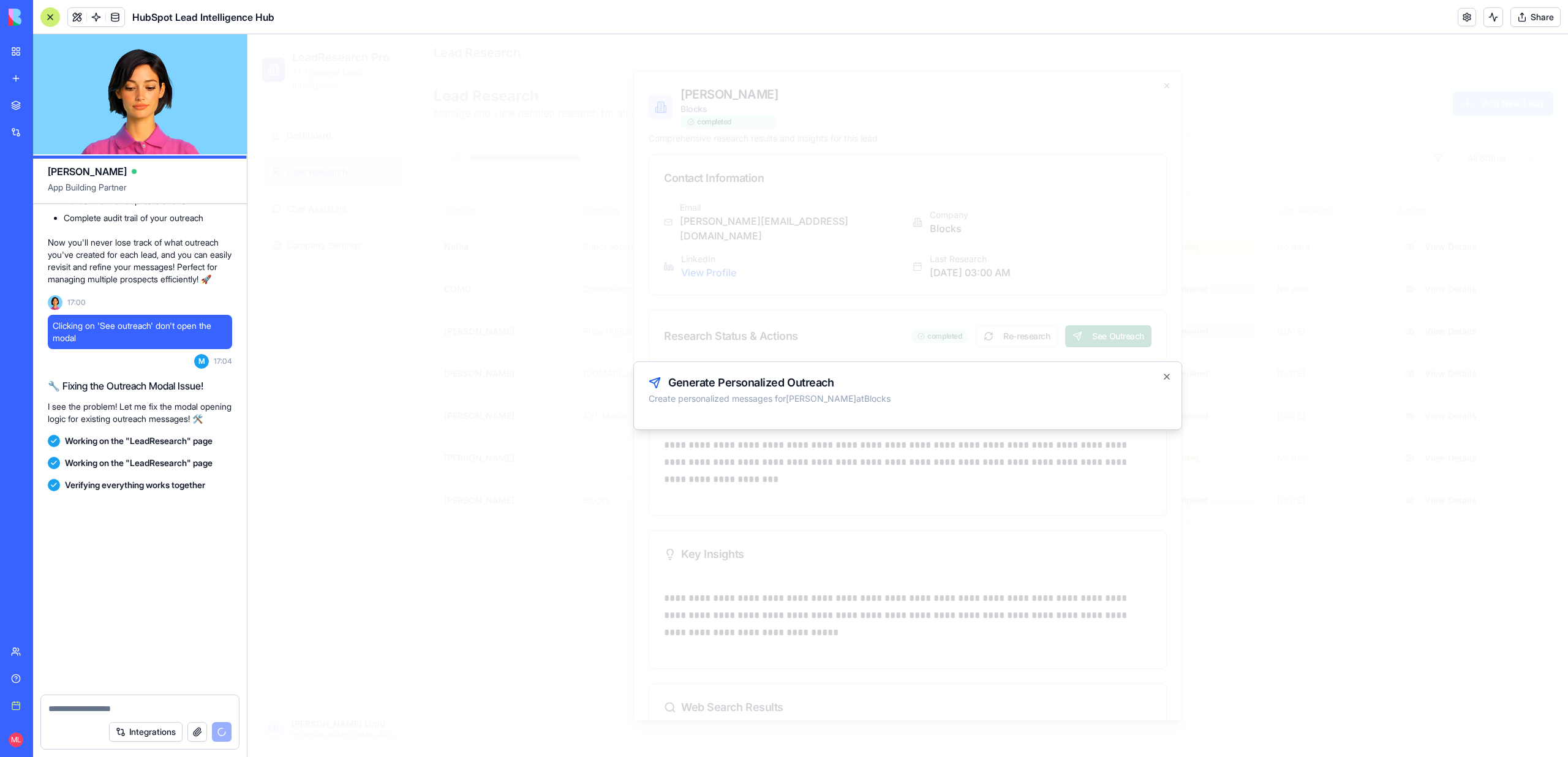
scroll to position [4697, 0]
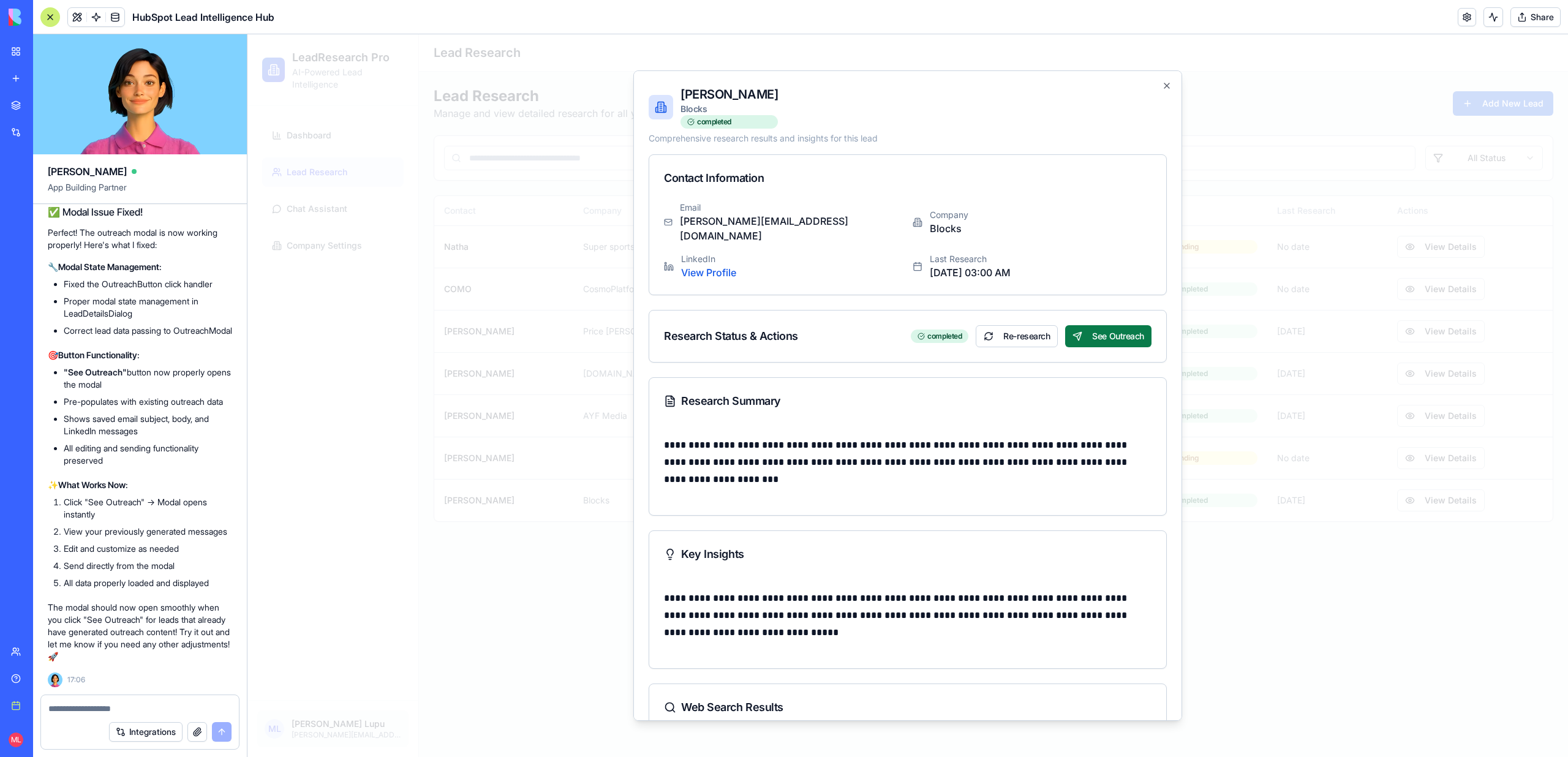
click at [1107, 325] on button "See Outreach" at bounding box center [1108, 336] width 87 height 22
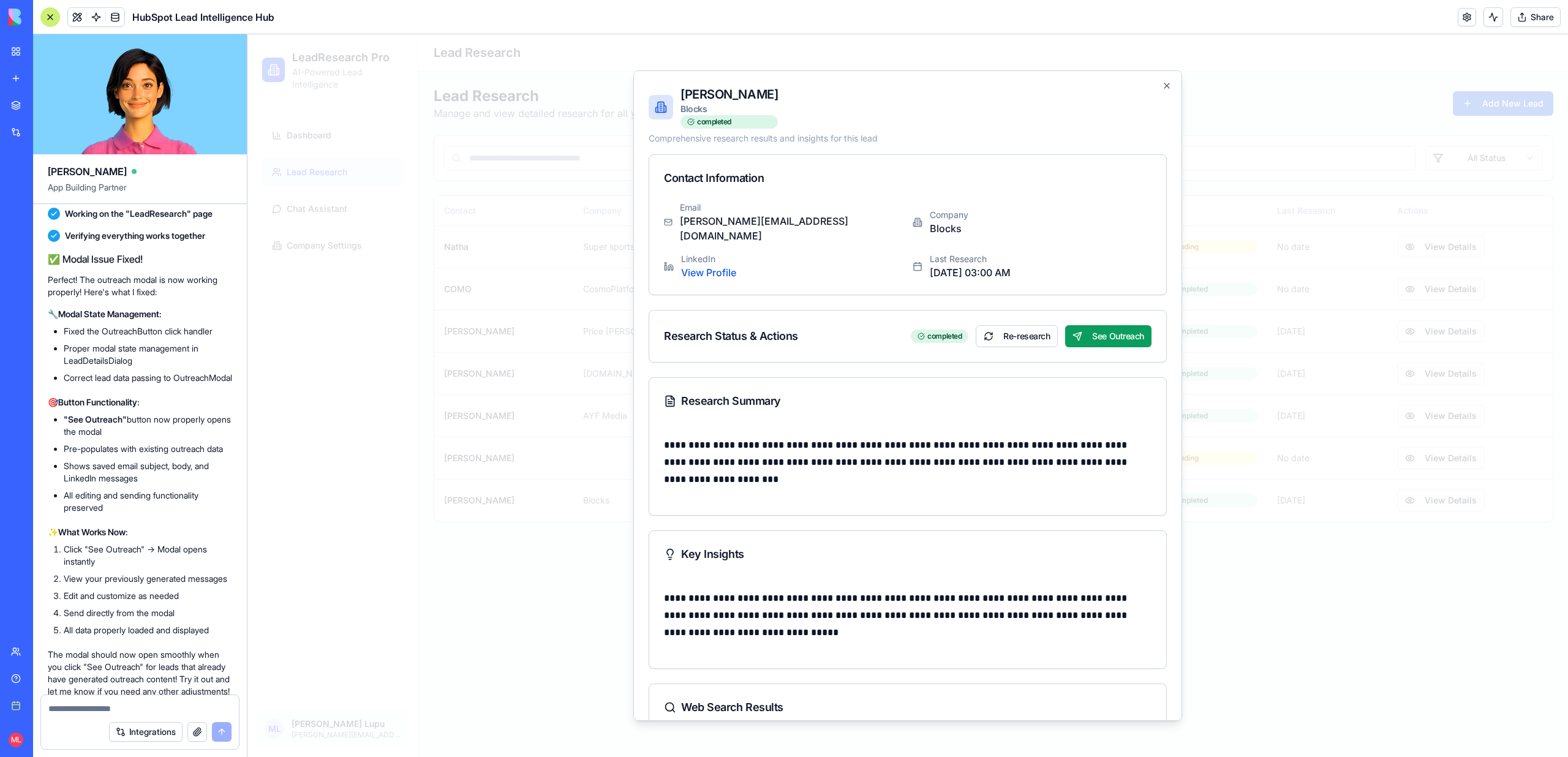
click at [442, 421] on div at bounding box center [907, 395] width 1320 height 722
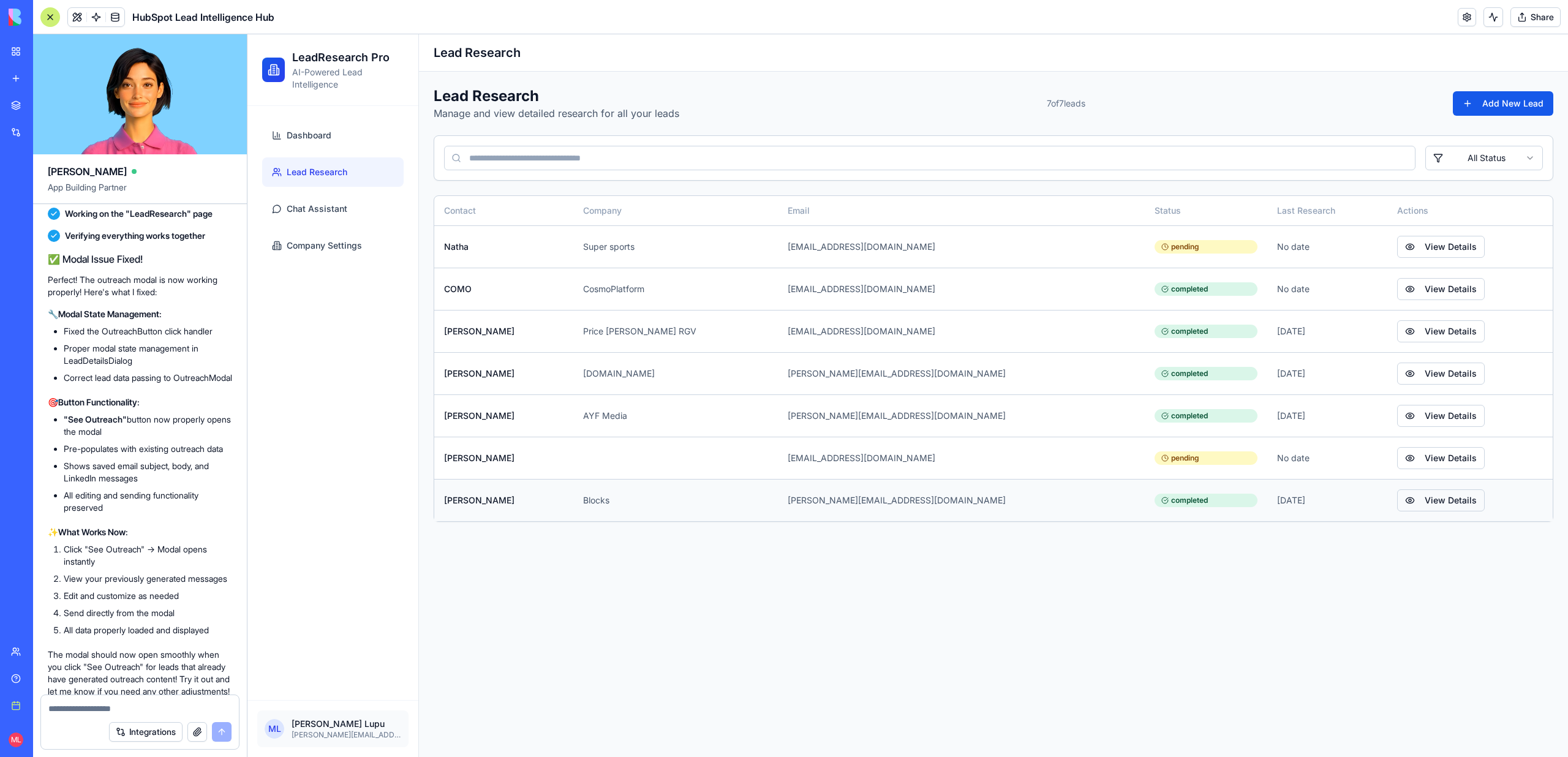
click at [1397, 503] on button "View Details" at bounding box center [1441, 500] width 88 height 22
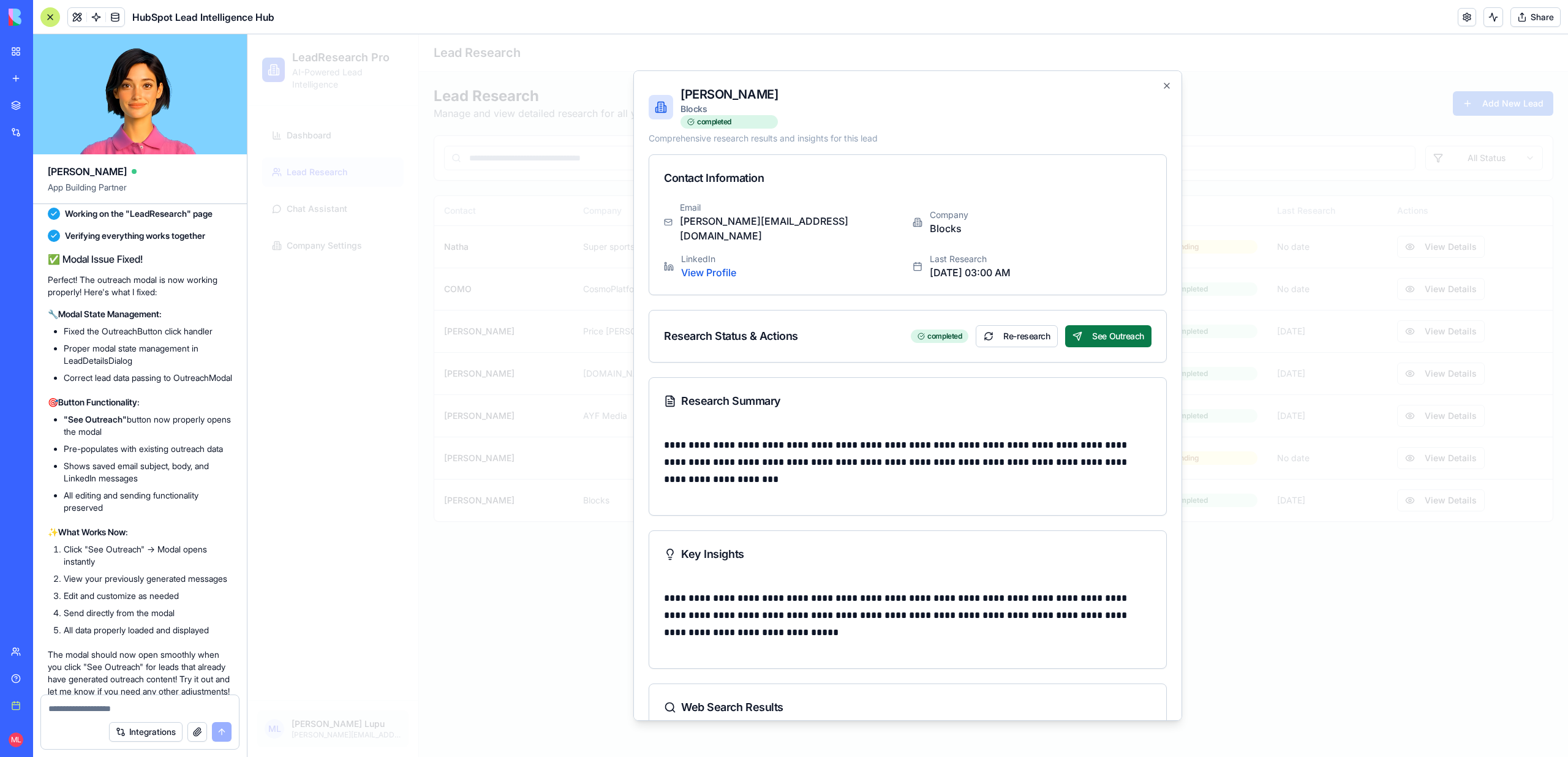
click at [1105, 325] on button "See Outreach" at bounding box center [1108, 336] width 87 height 22
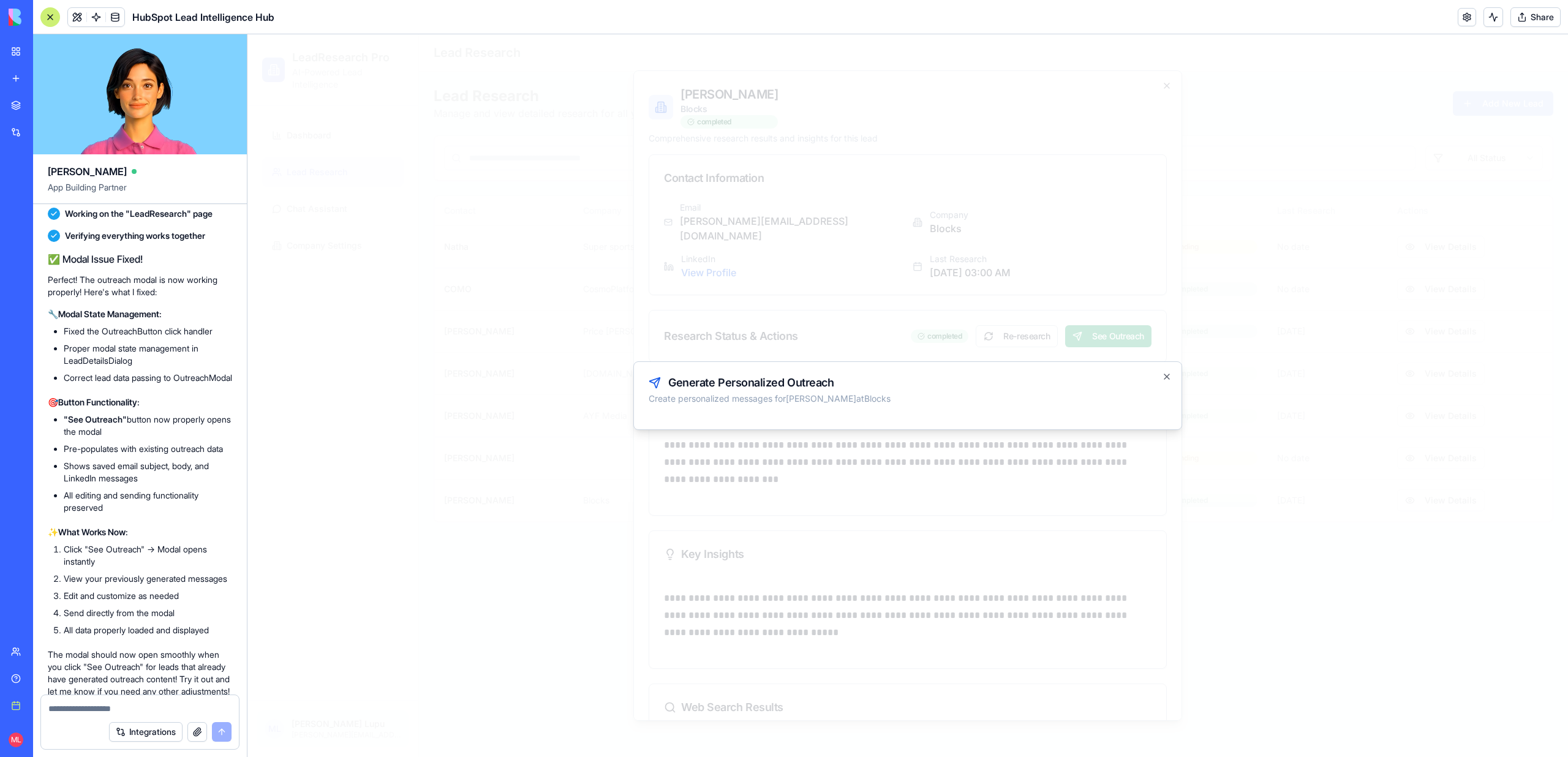
click at [120, 711] on textarea at bounding box center [140, 708] width 183 height 12
type textarea "**********"
paste textarea
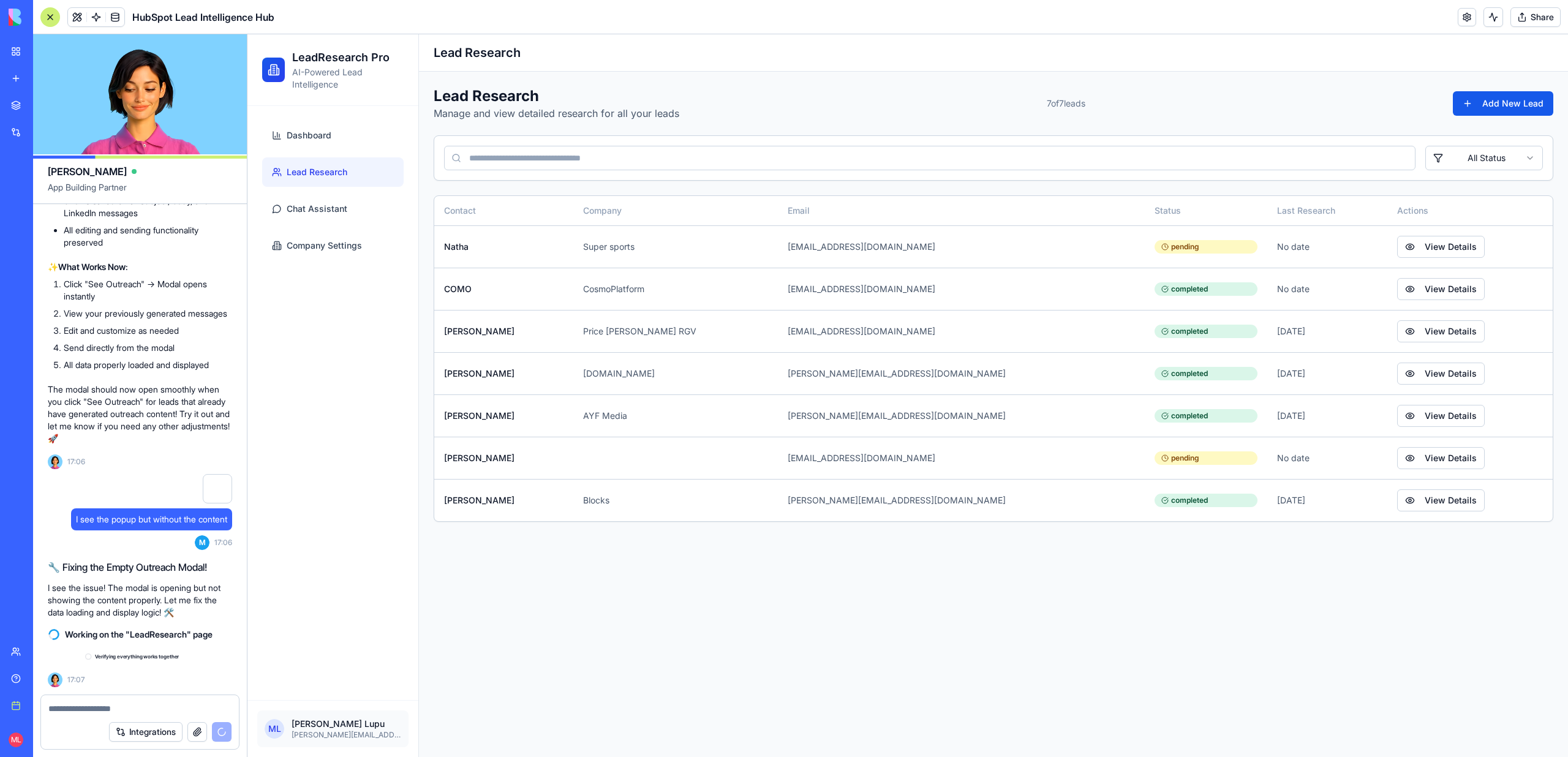
scroll to position [4915, 0]
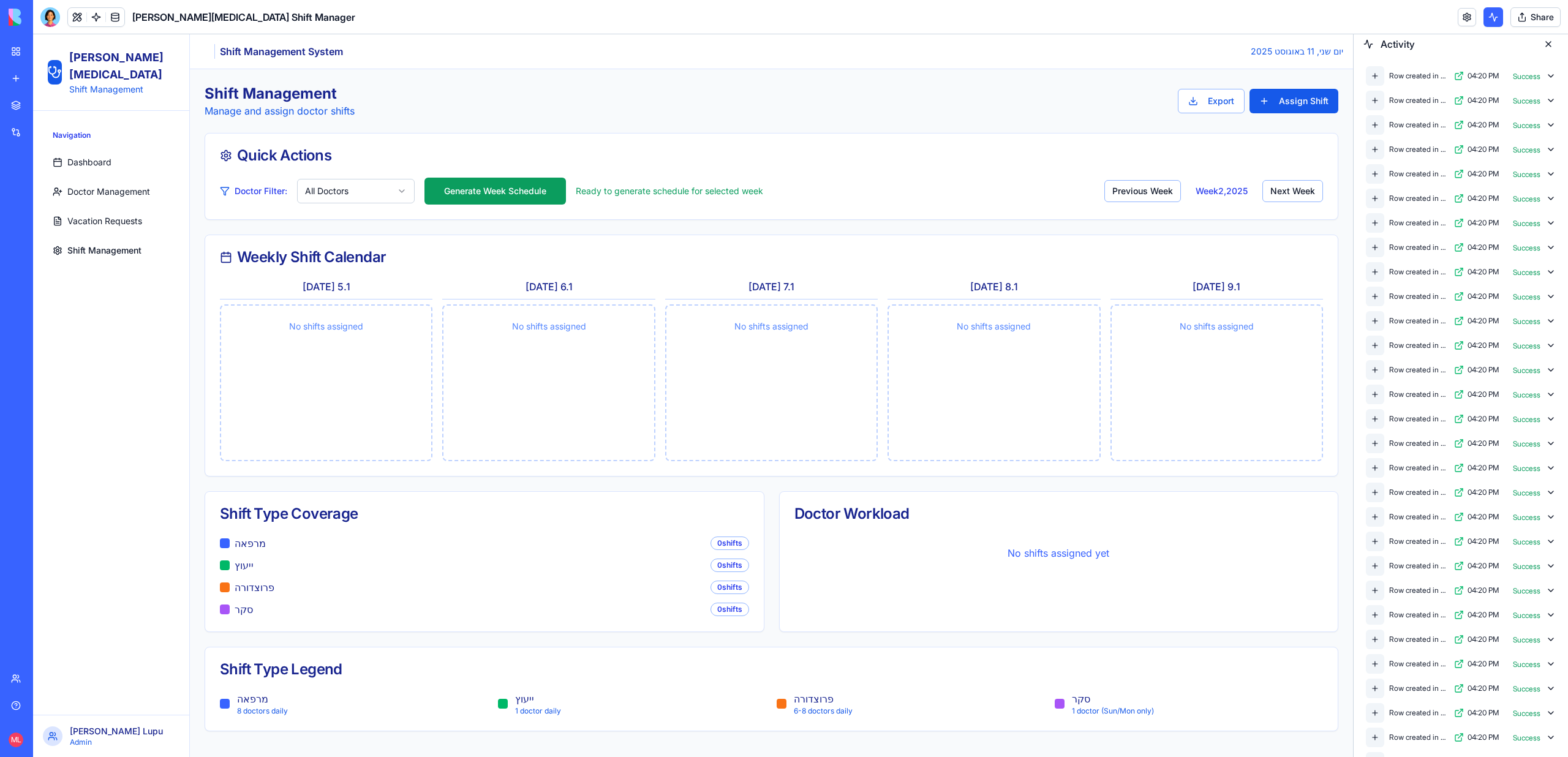
scroll to position [1220, 0]
click at [1550, 199] on icon at bounding box center [1550, 203] width 10 height 10
click at [1552, 290] on icon at bounding box center [1550, 290] width 10 height 10
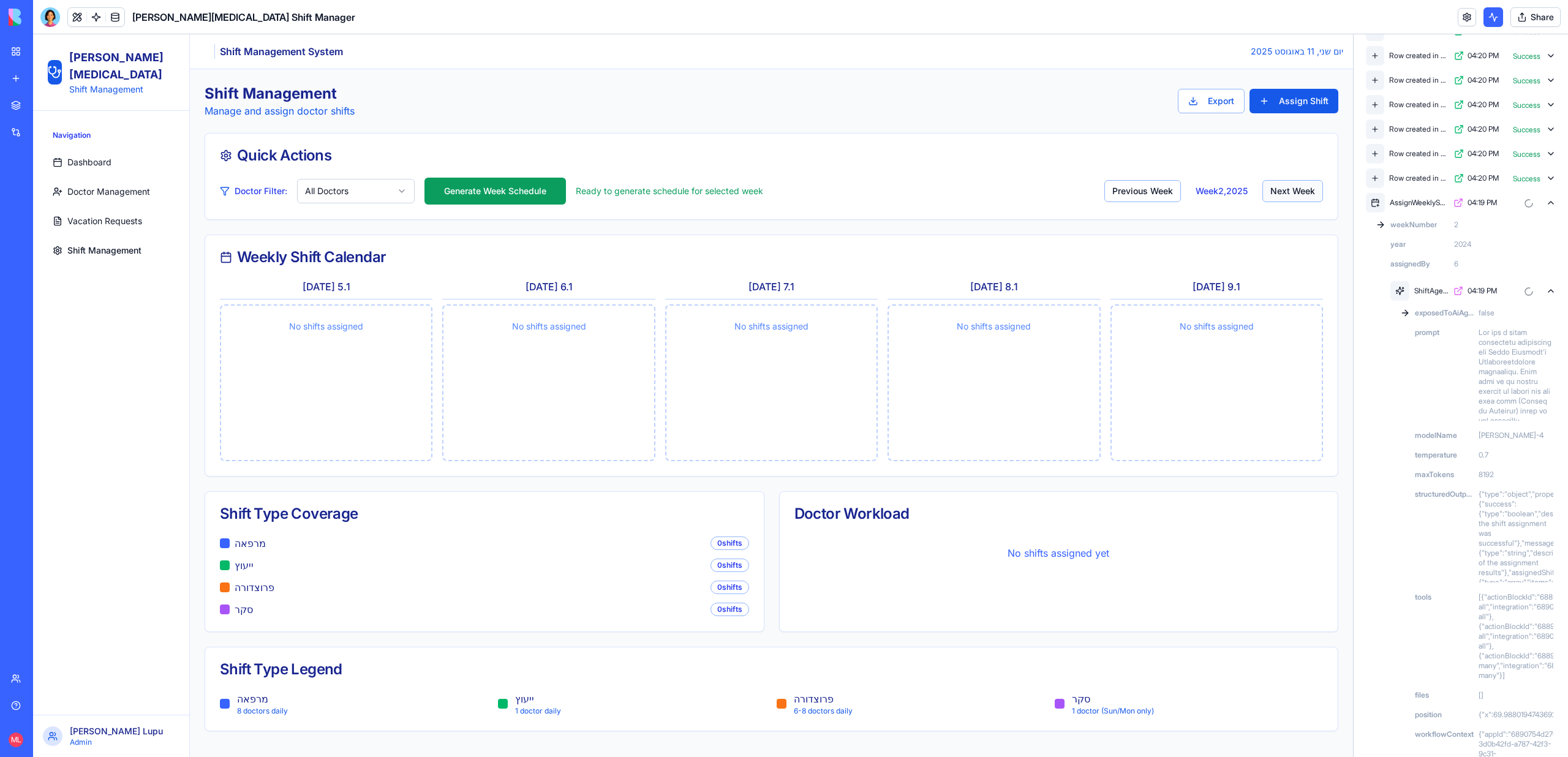
click at [1296, 189] on button "Next Week" at bounding box center [1292, 191] width 60 height 22
click at [1160, 181] on button "Previous Week" at bounding box center [1142, 191] width 77 height 22
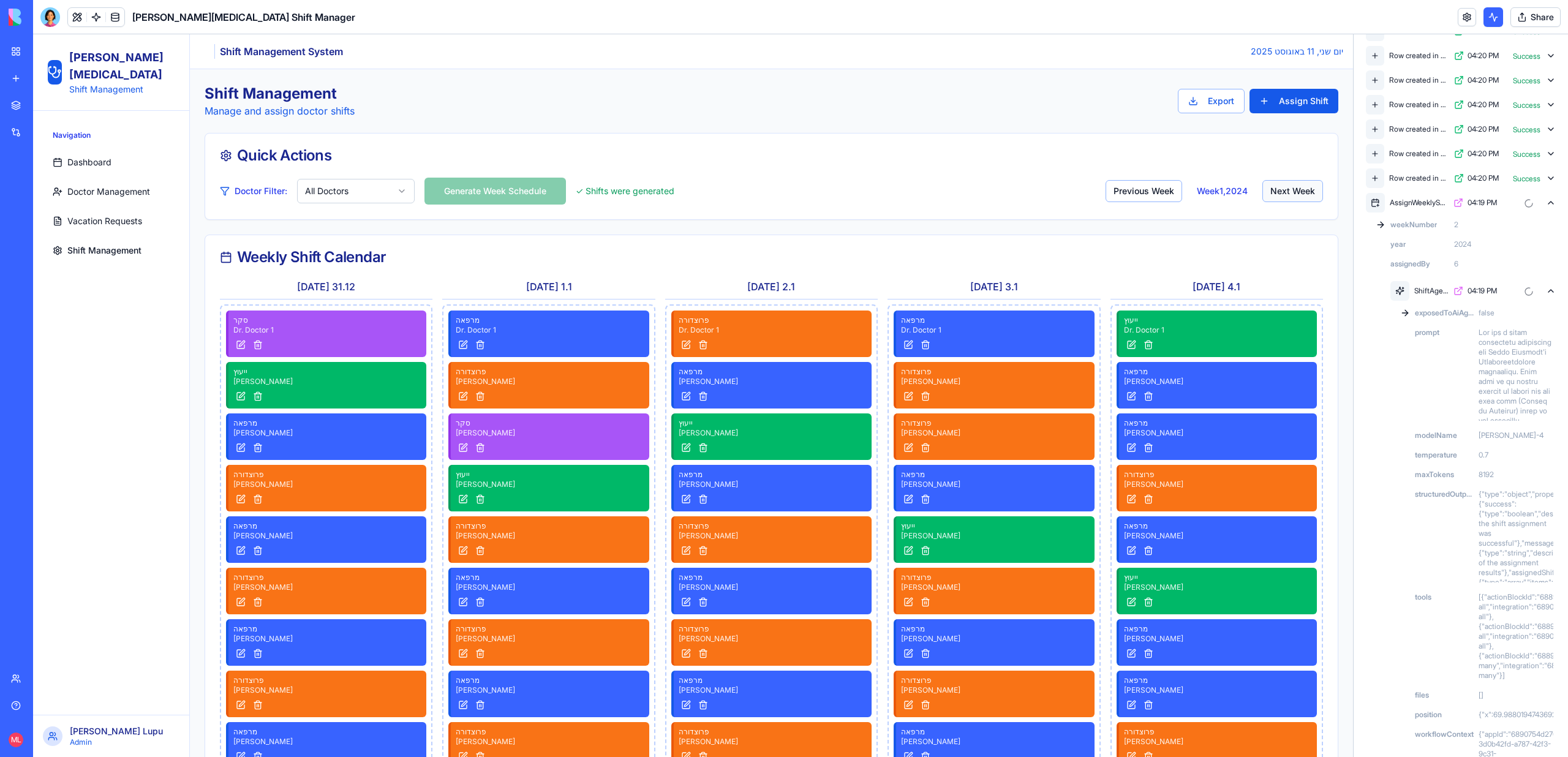
click at [1299, 182] on button "Next Week" at bounding box center [1292, 191] width 60 height 22
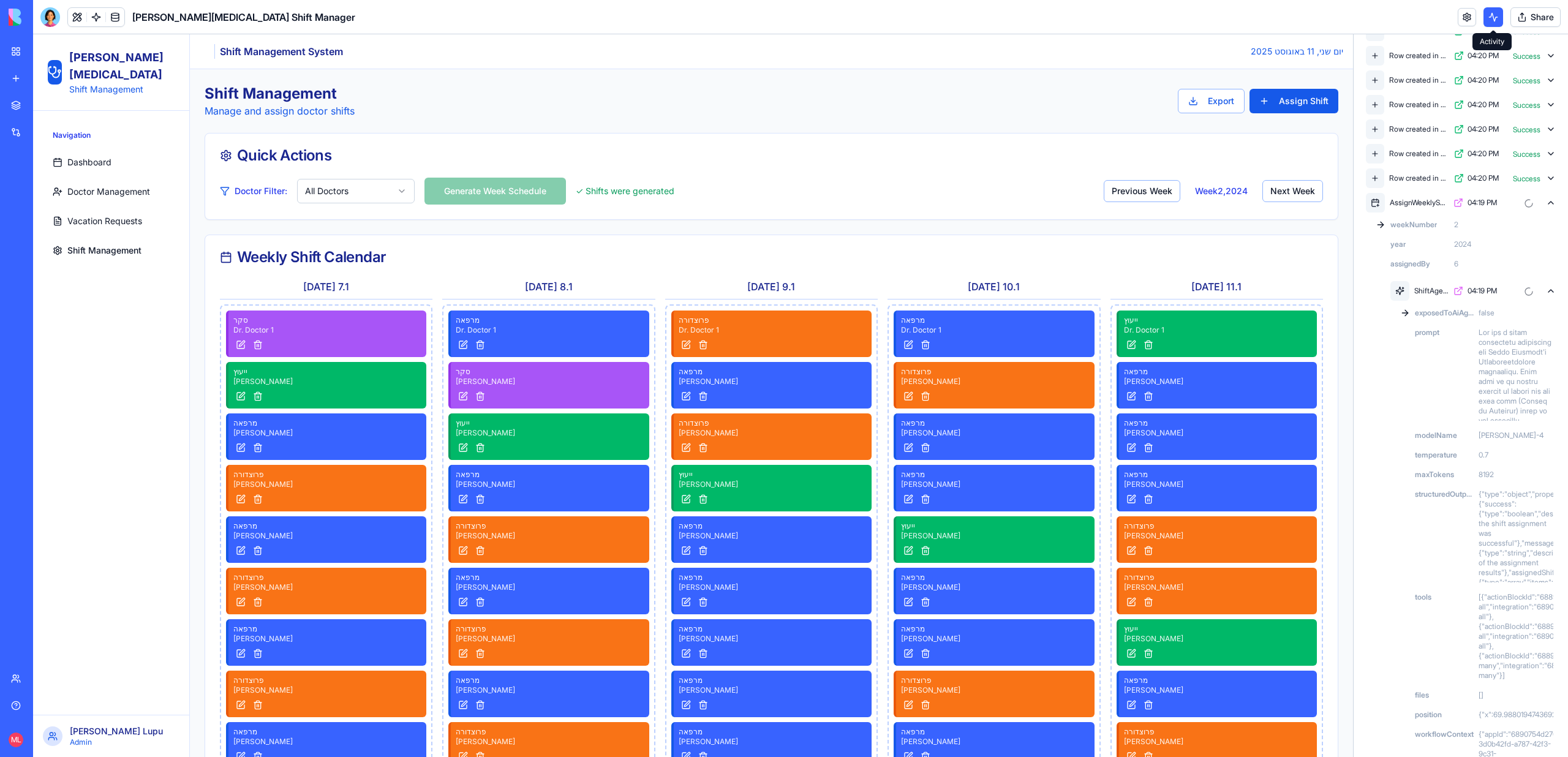
click at [1492, 22] on button at bounding box center [1493, 17] width 20 height 20
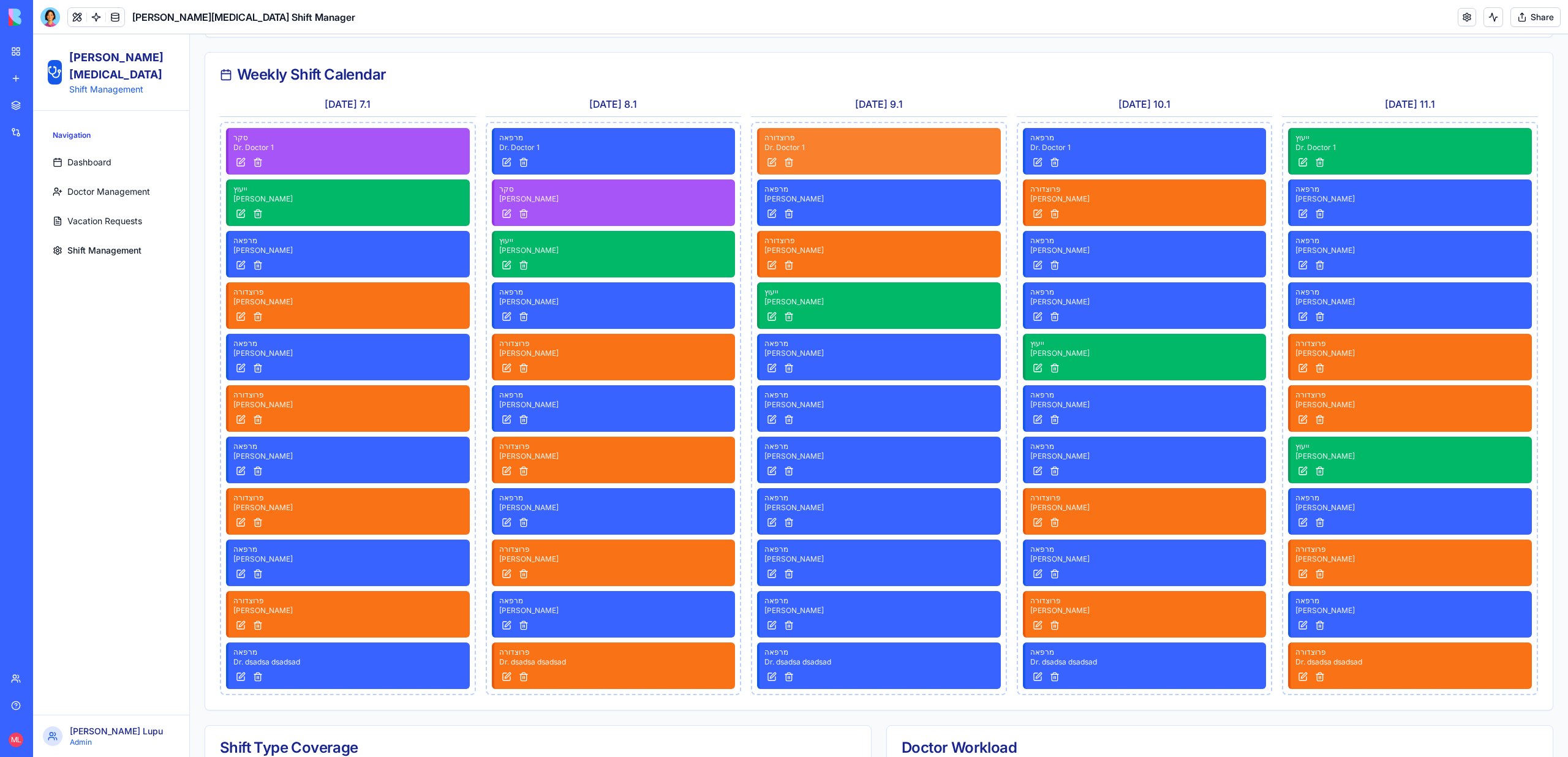
scroll to position [82, 0]
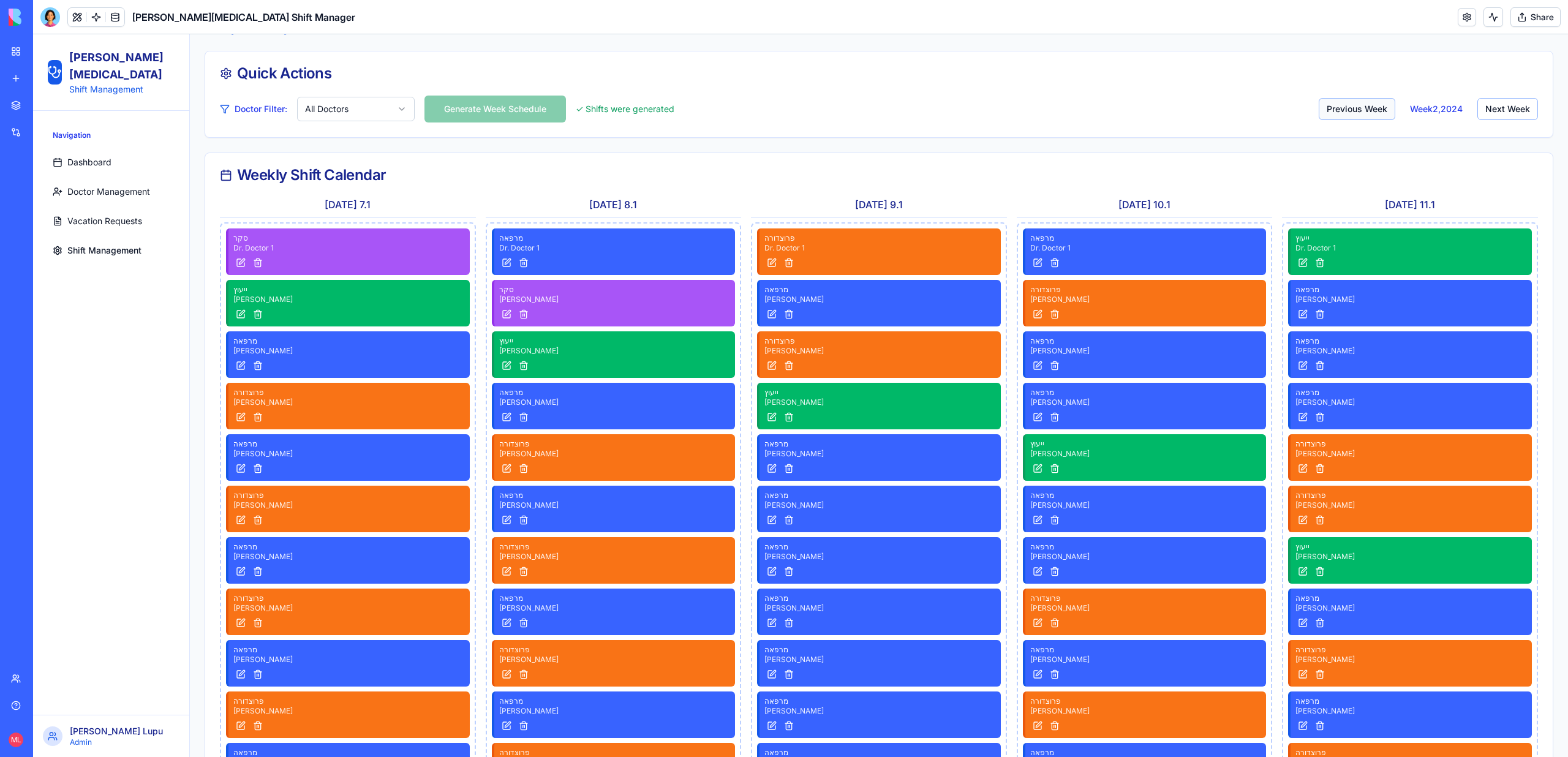
click at [1344, 108] on button "Previous Week" at bounding box center [1356, 109] width 77 height 22
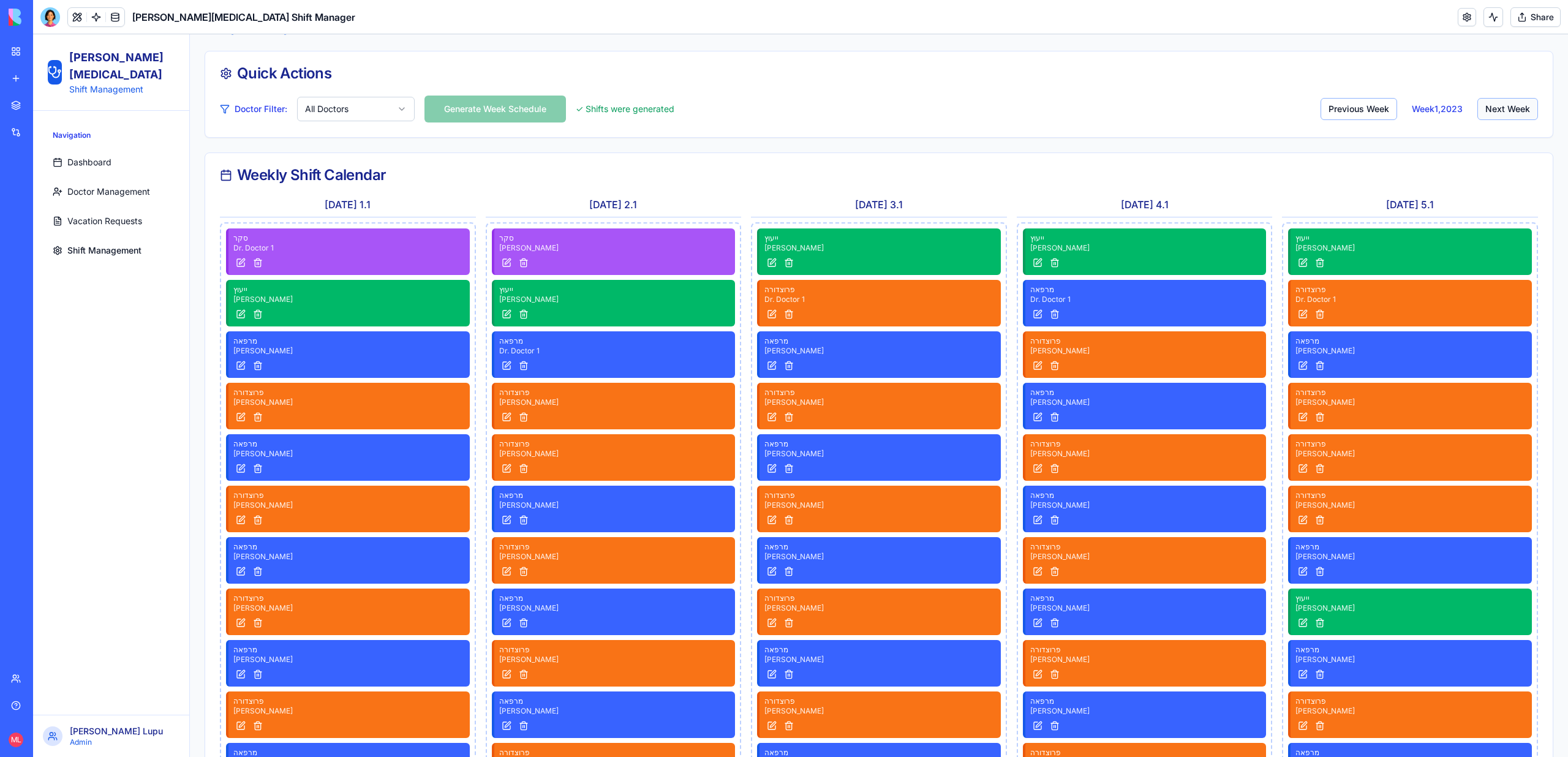
click at [1506, 102] on button "Next Week" at bounding box center [1507, 109] width 60 height 22
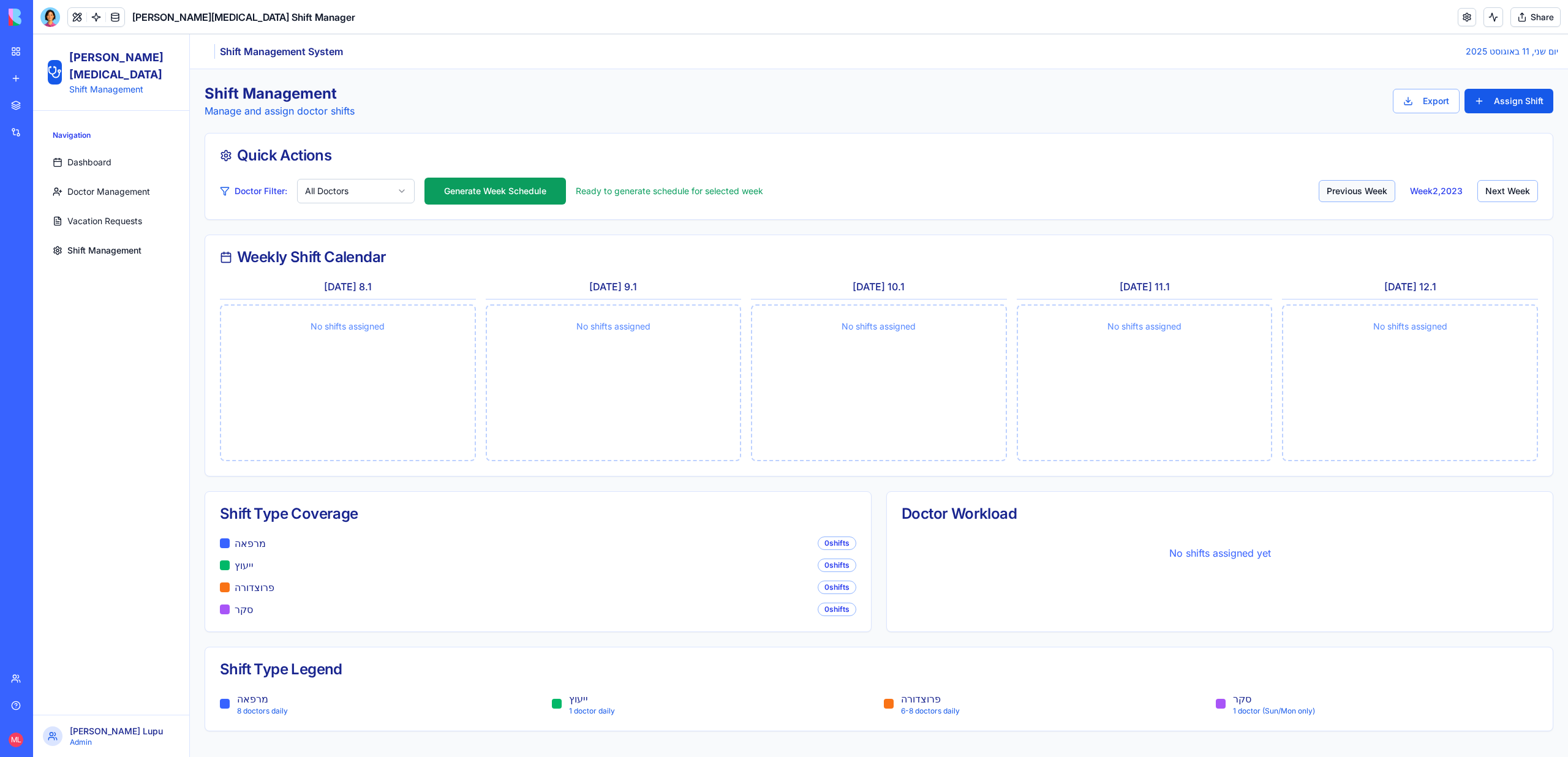
click at [1377, 191] on button "Previous Week" at bounding box center [1356, 191] width 77 height 22
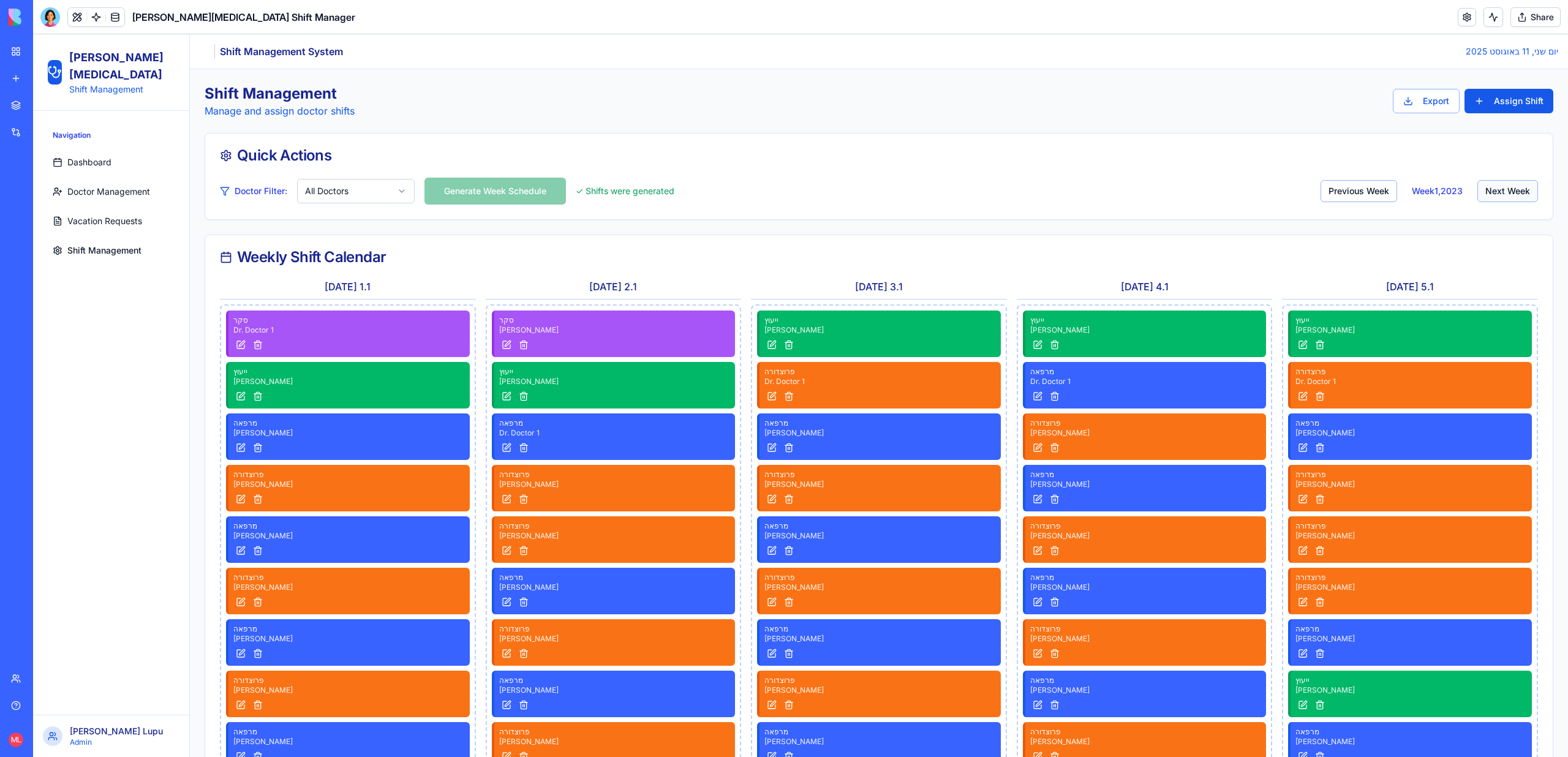
click at [1486, 189] on button "Next Week" at bounding box center [1507, 191] width 60 height 22
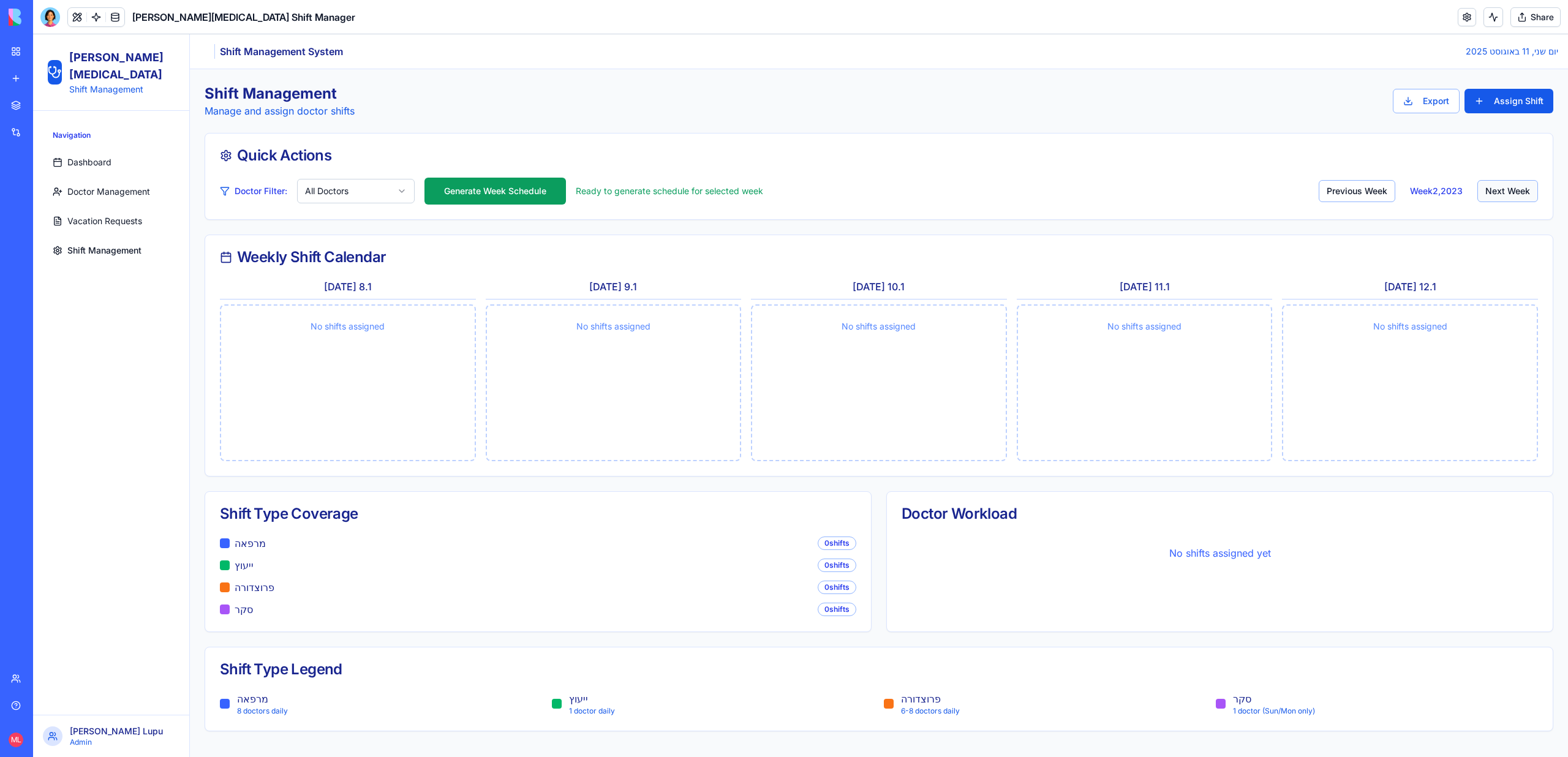
click at [1486, 189] on button "Next Week" at bounding box center [1507, 191] width 60 height 22
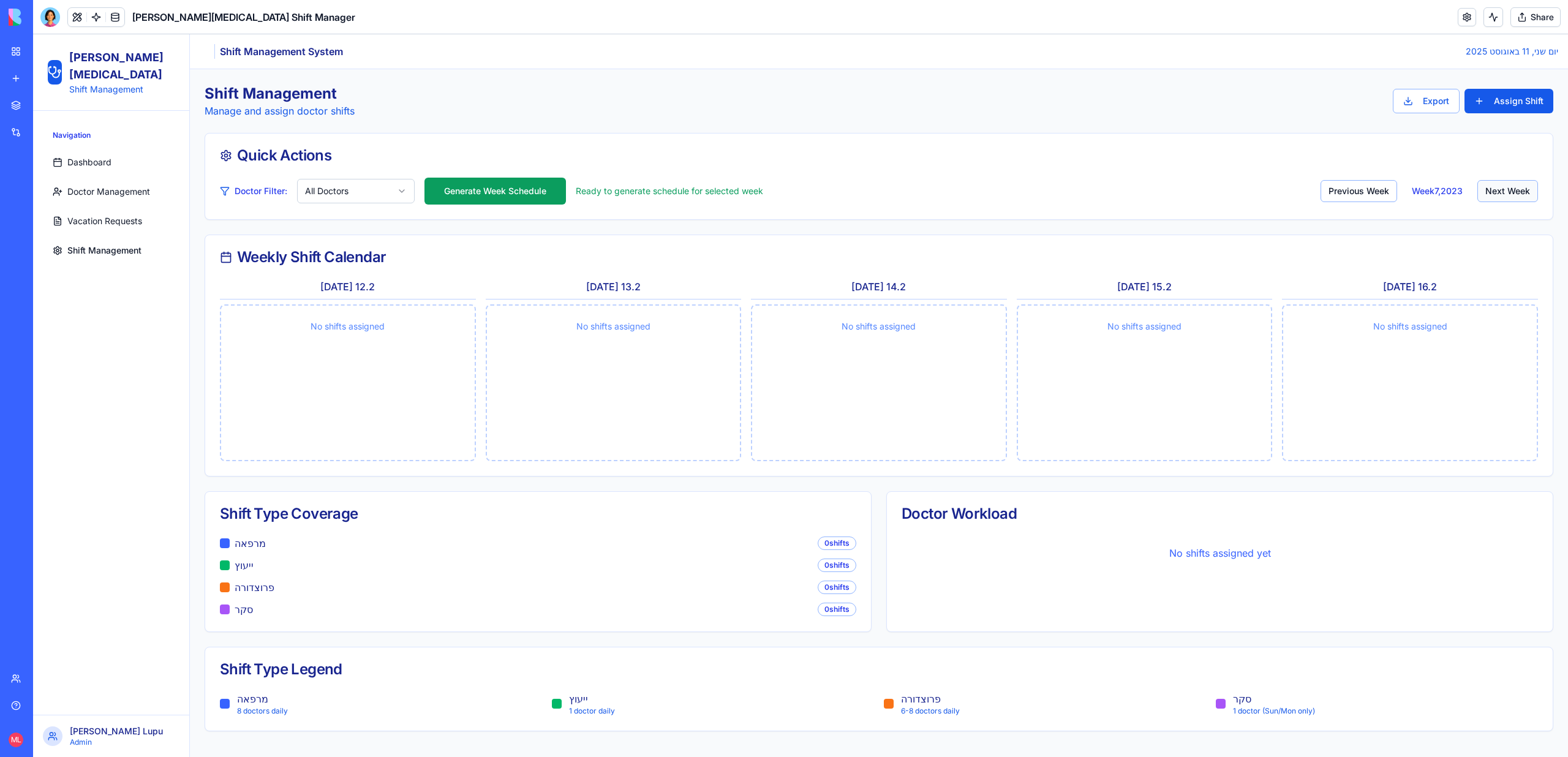
click at [1486, 189] on button "Next Week" at bounding box center [1507, 191] width 60 height 22
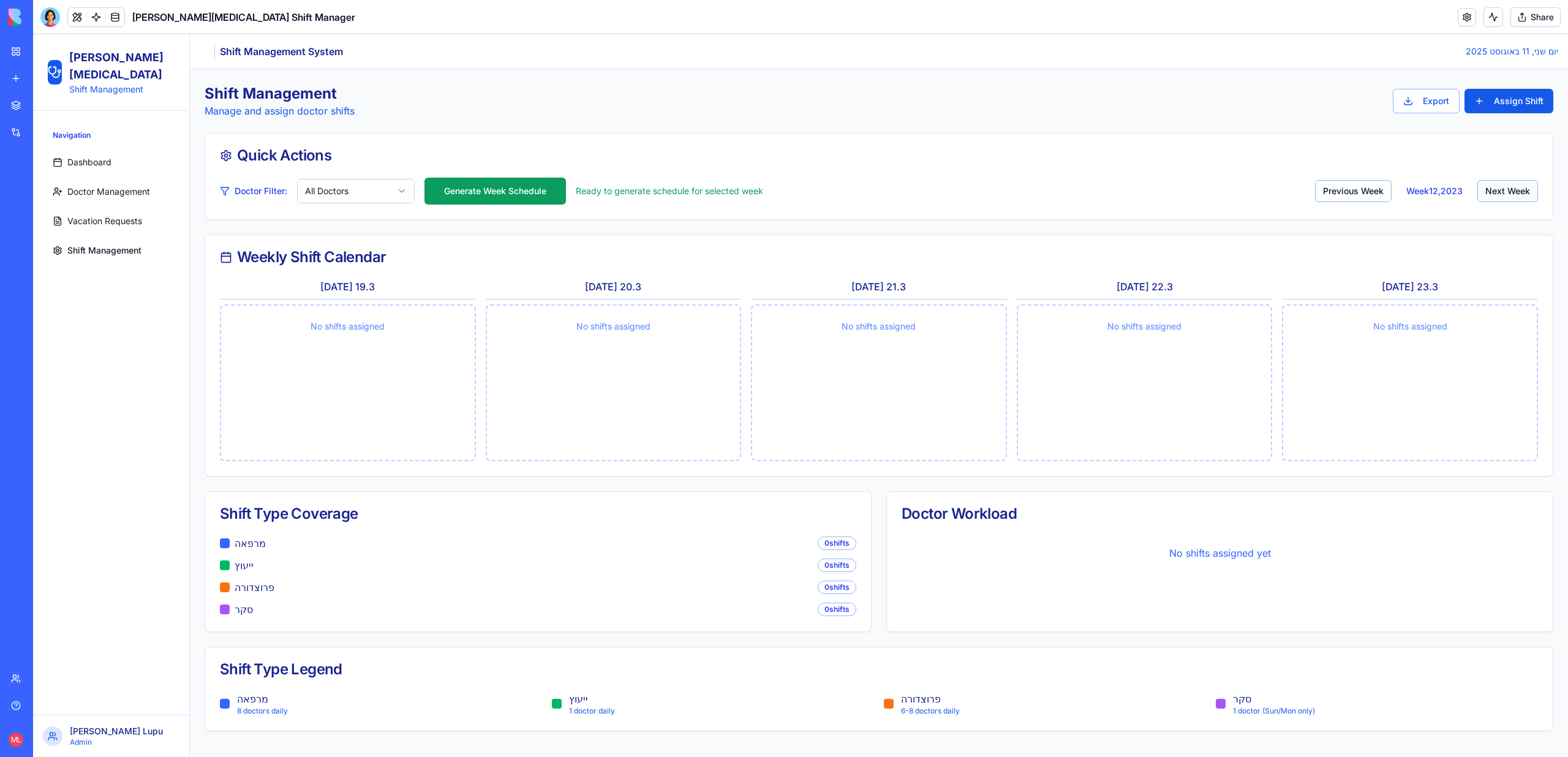
click at [1486, 189] on button "Next Week" at bounding box center [1507, 191] width 60 height 22
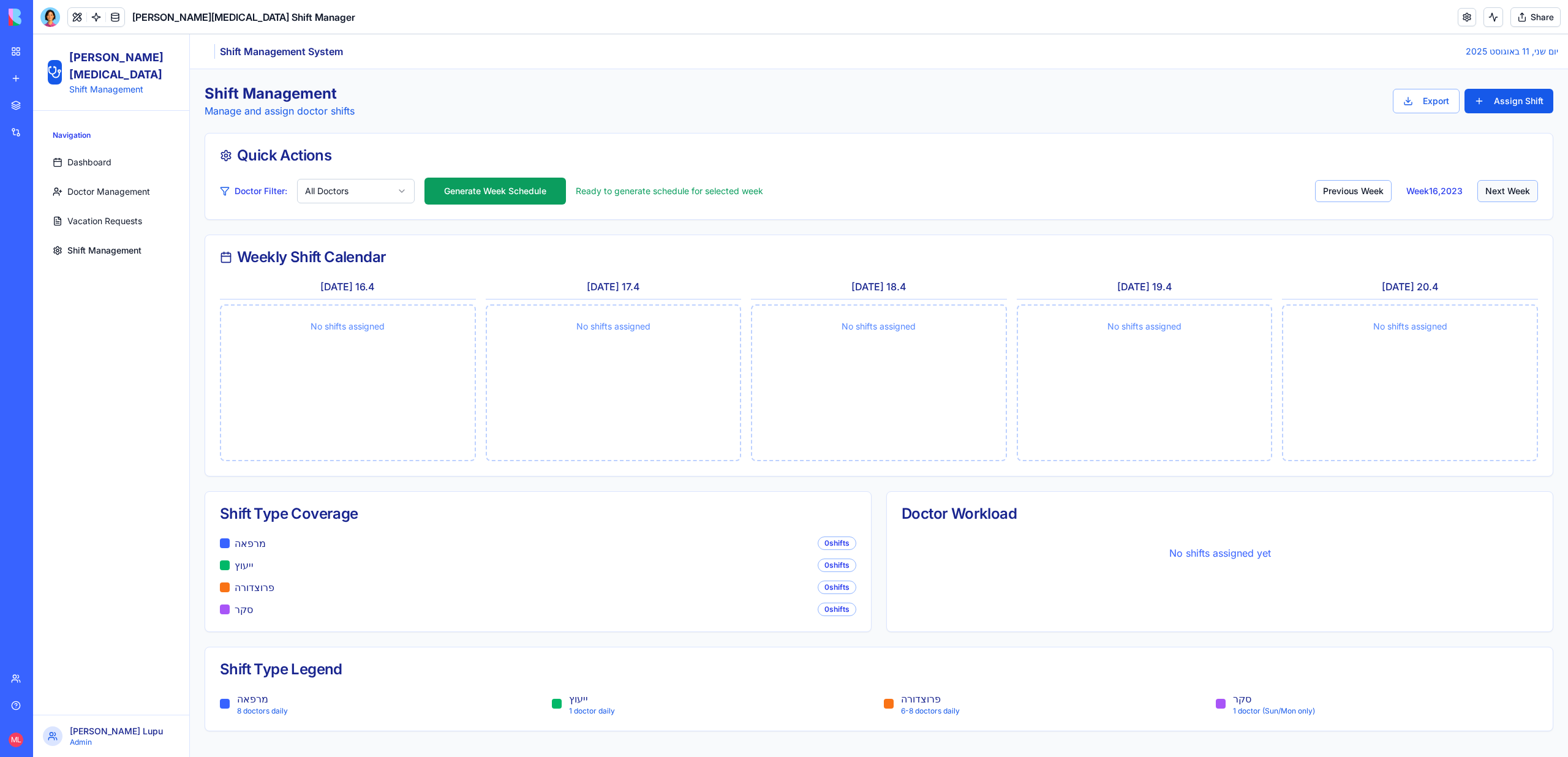
click at [1486, 189] on button "Next Week" at bounding box center [1507, 191] width 60 height 22
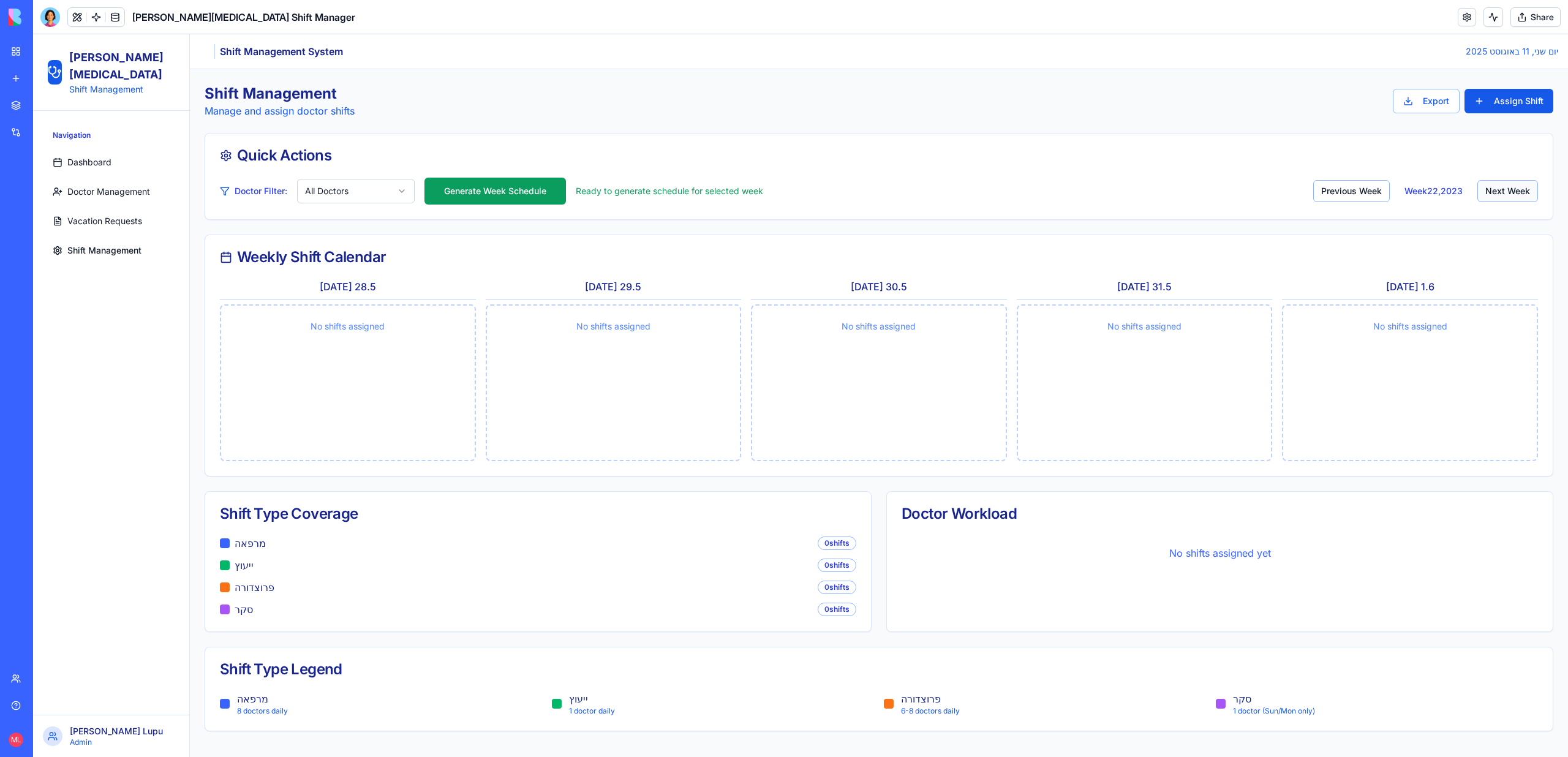
click at [1486, 189] on button "Next Week" at bounding box center [1507, 191] width 60 height 22
click at [1487, 189] on button "Next Week" at bounding box center [1507, 191] width 60 height 22
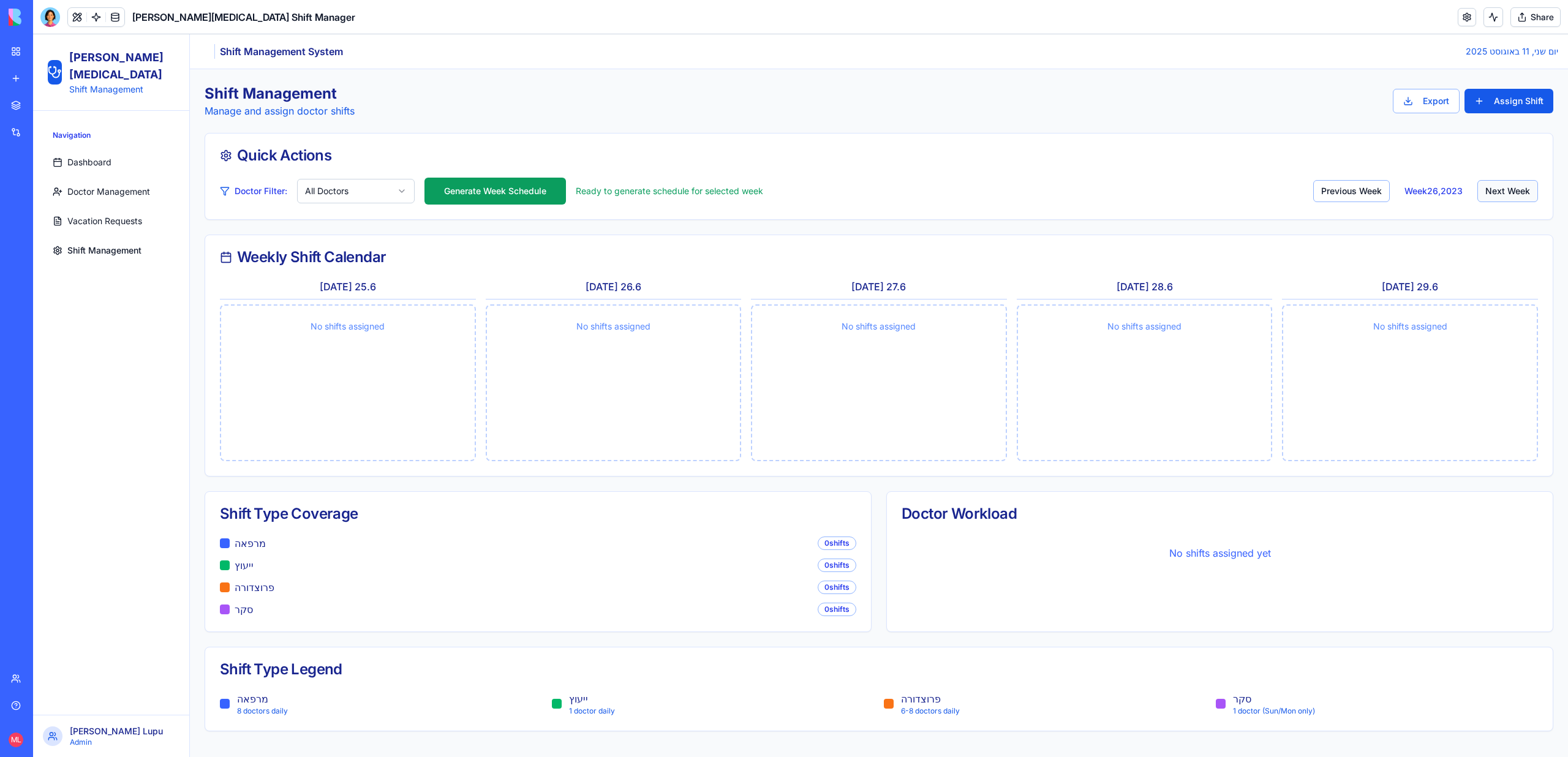
click at [1487, 189] on button "Next Week" at bounding box center [1507, 191] width 60 height 22
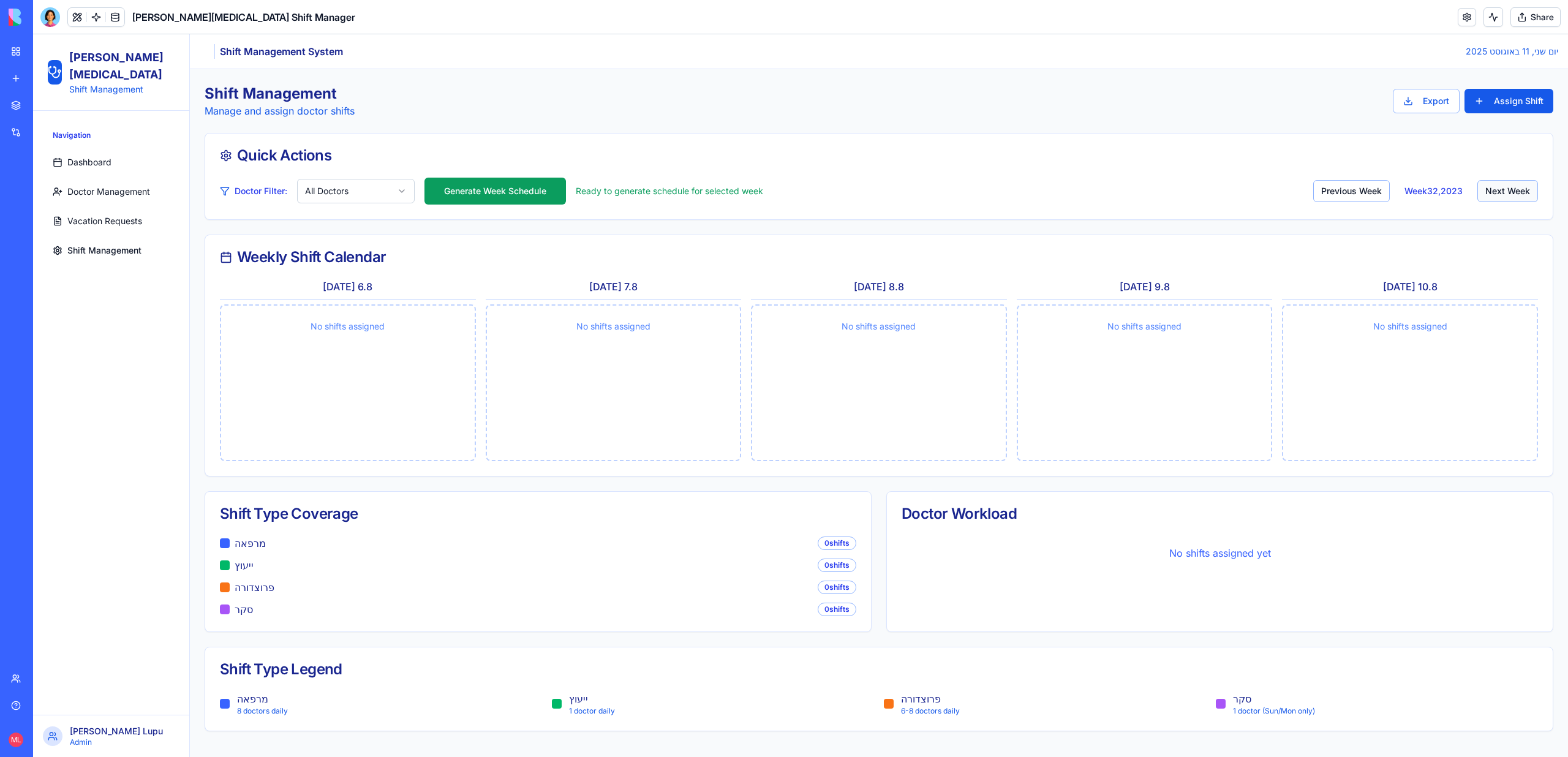
click at [1487, 189] on button "Next Week" at bounding box center [1507, 191] width 60 height 22
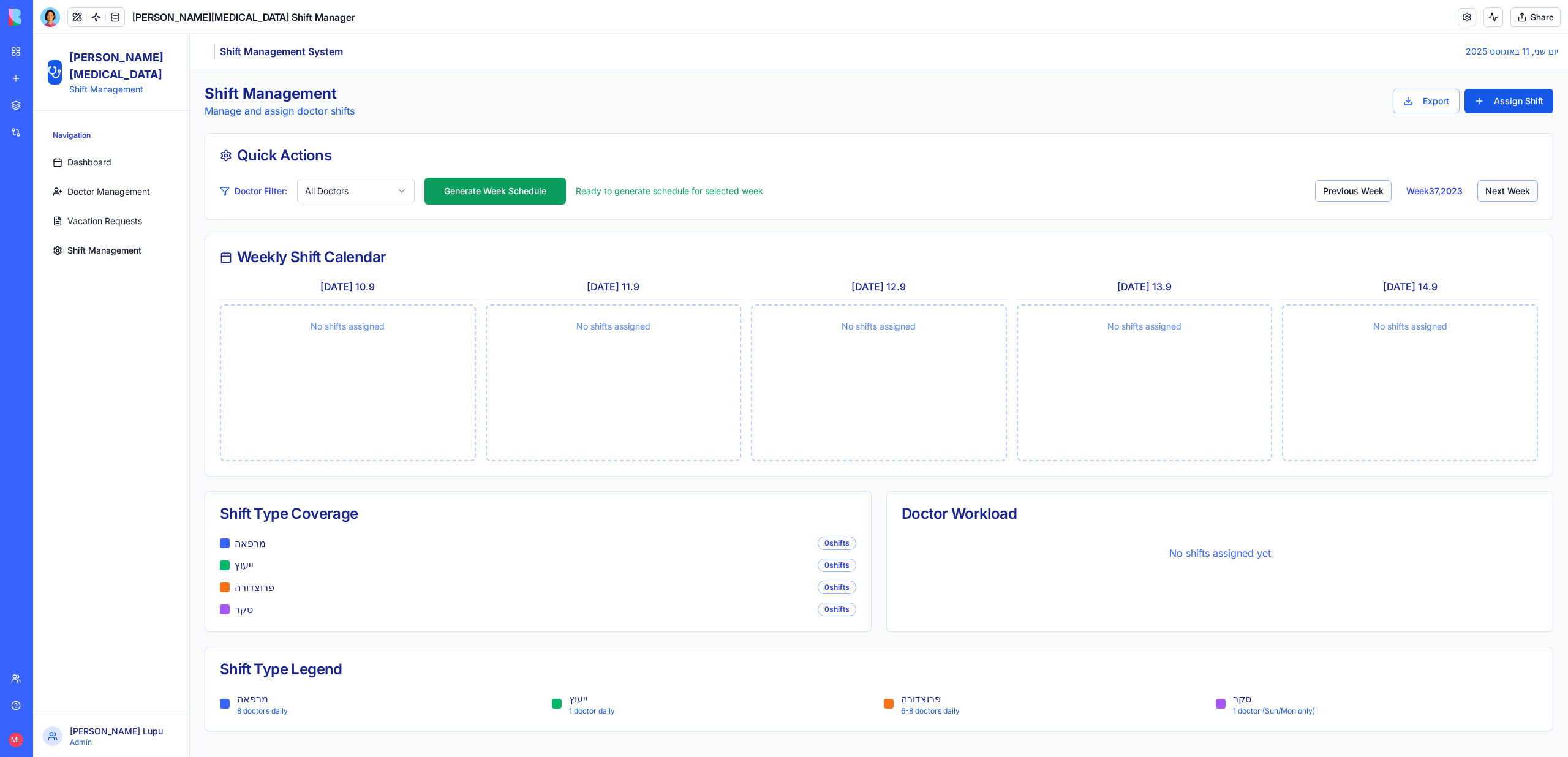
click at [1487, 189] on button "Next Week" at bounding box center [1507, 191] width 60 height 22
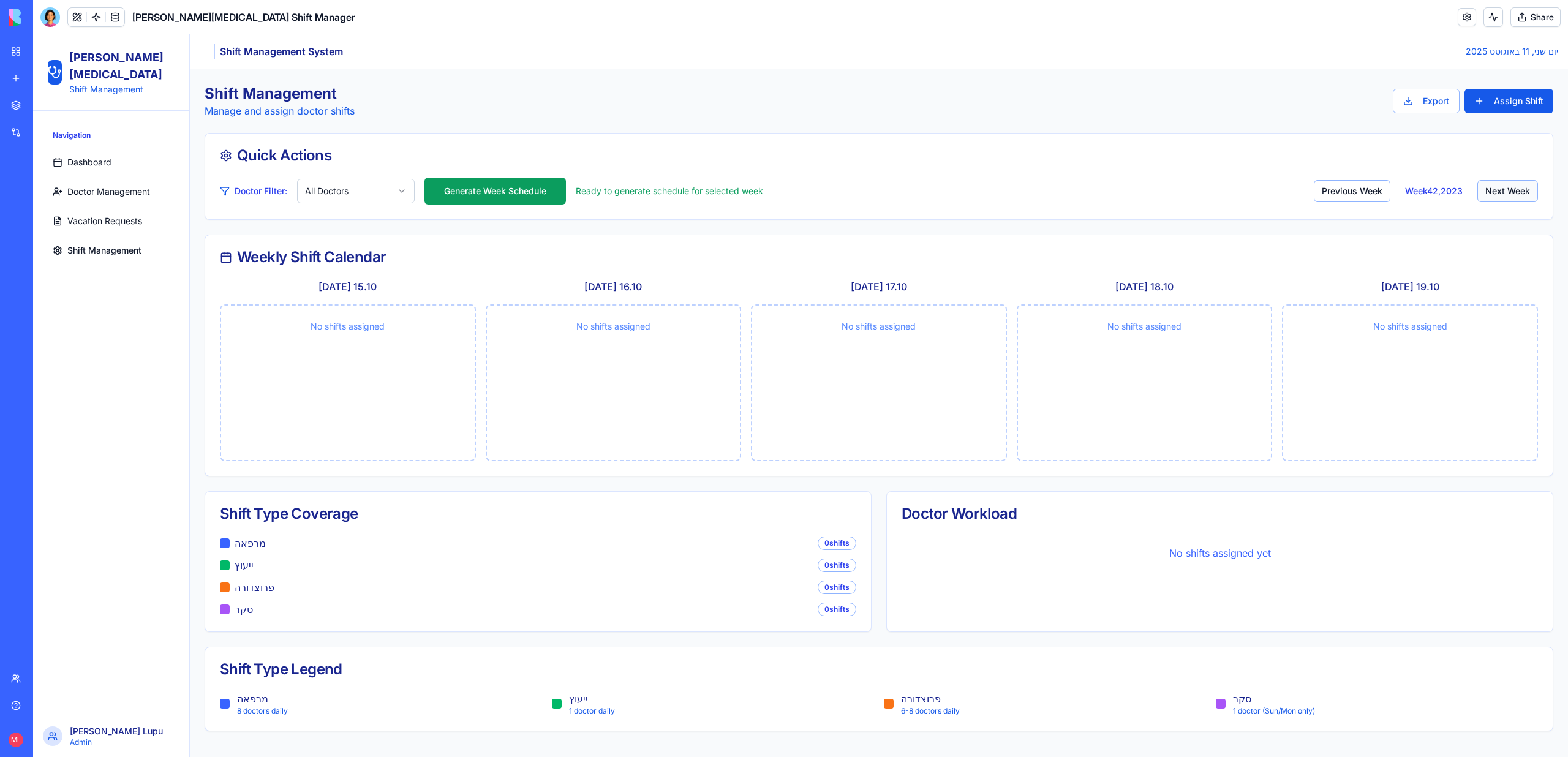
click at [1487, 189] on button "Next Week" at bounding box center [1507, 191] width 60 height 22
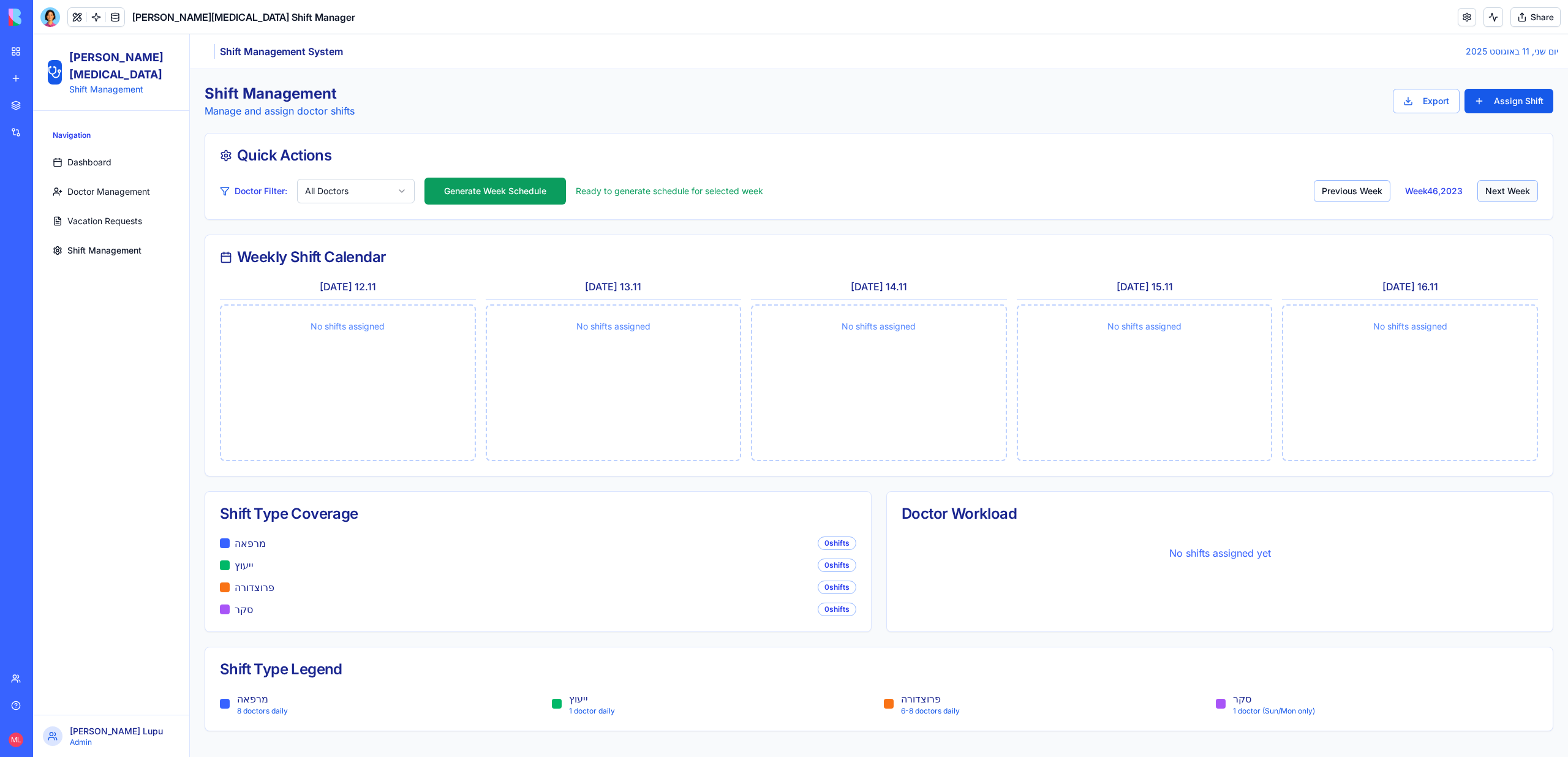
click at [1487, 189] on button "Next Week" at bounding box center [1507, 191] width 60 height 22
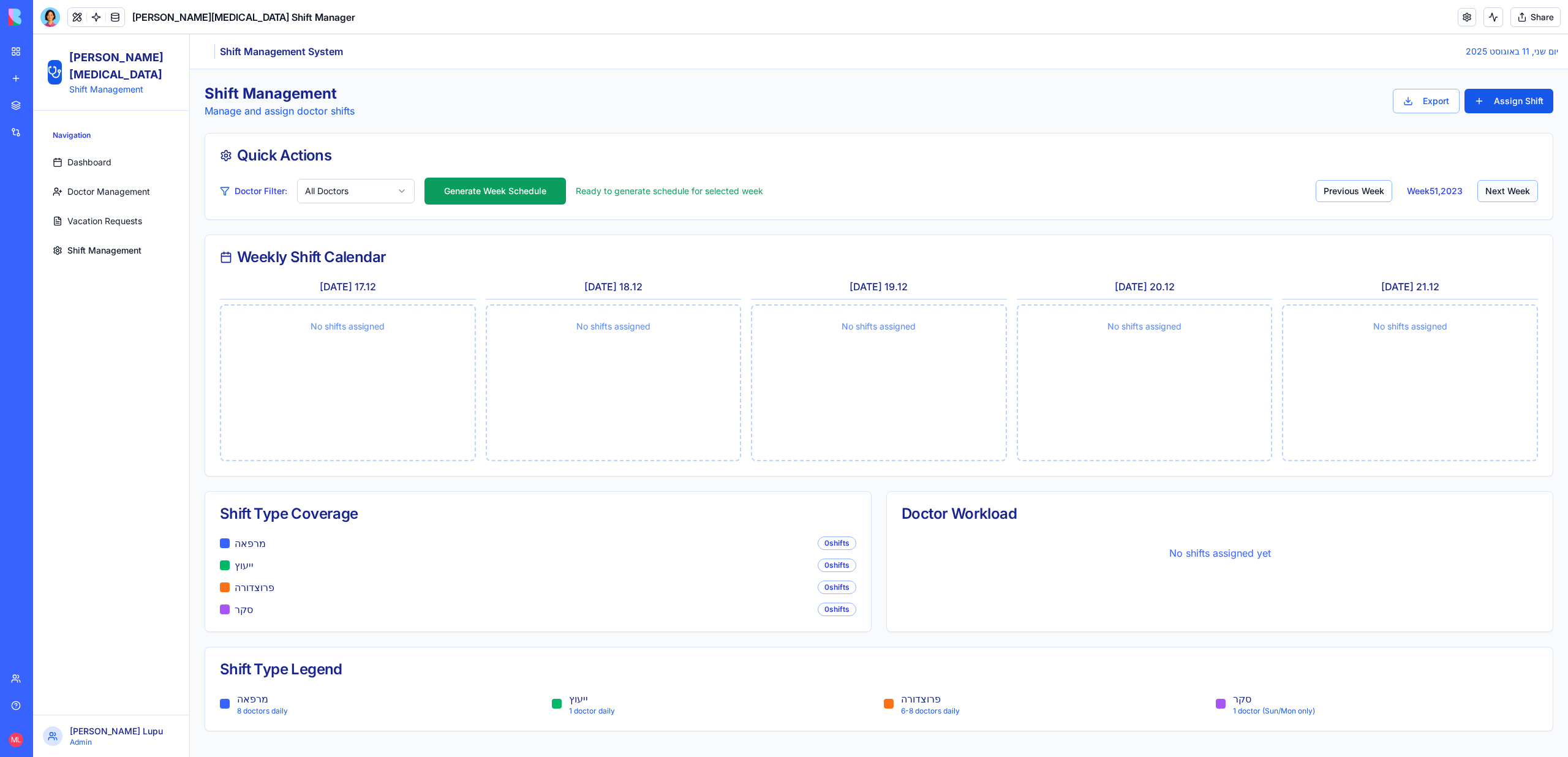
click at [1487, 189] on button "Next Week" at bounding box center [1507, 191] width 60 height 22
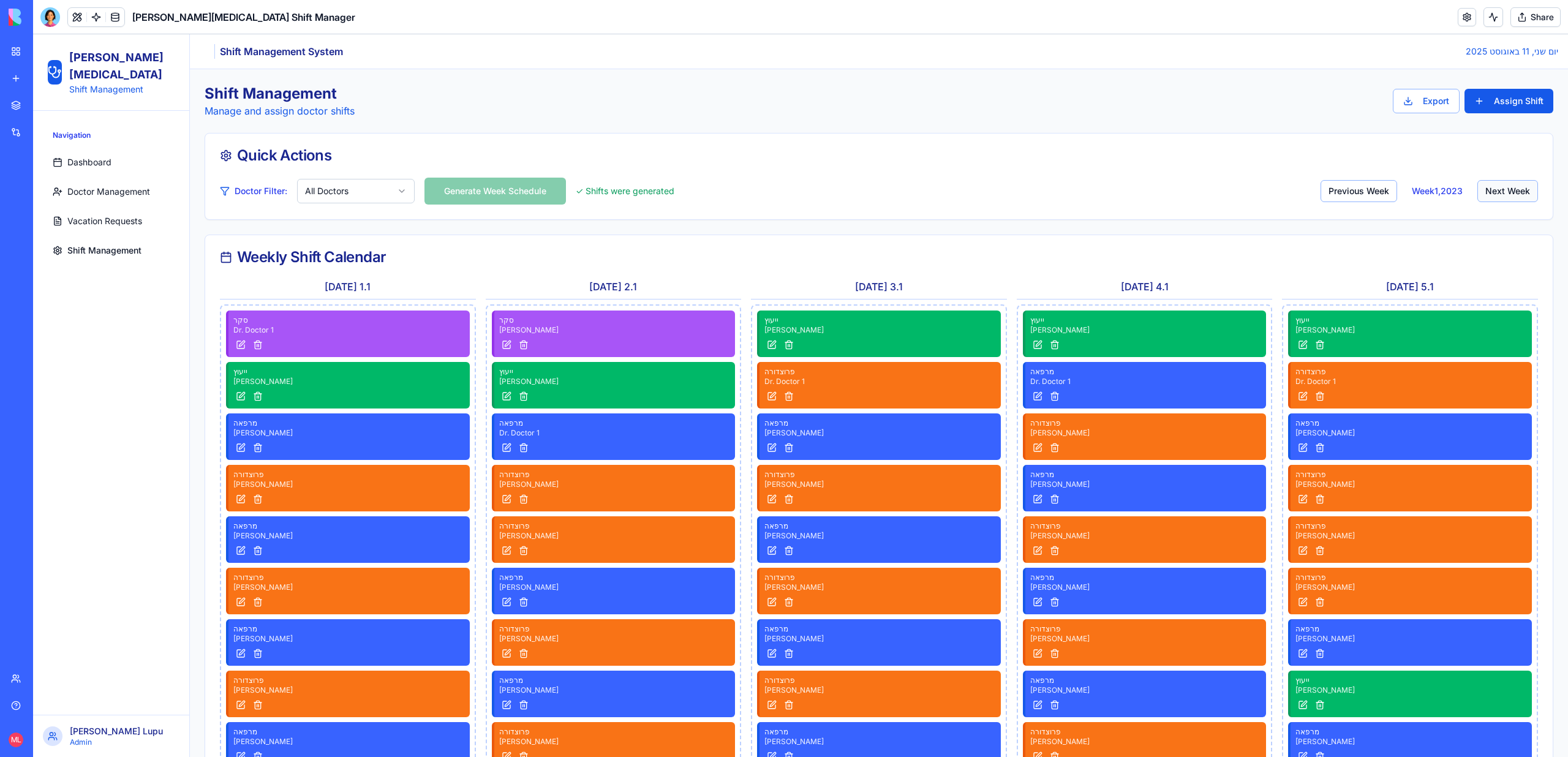
click at [1487, 189] on button "Next Week" at bounding box center [1507, 191] width 60 height 22
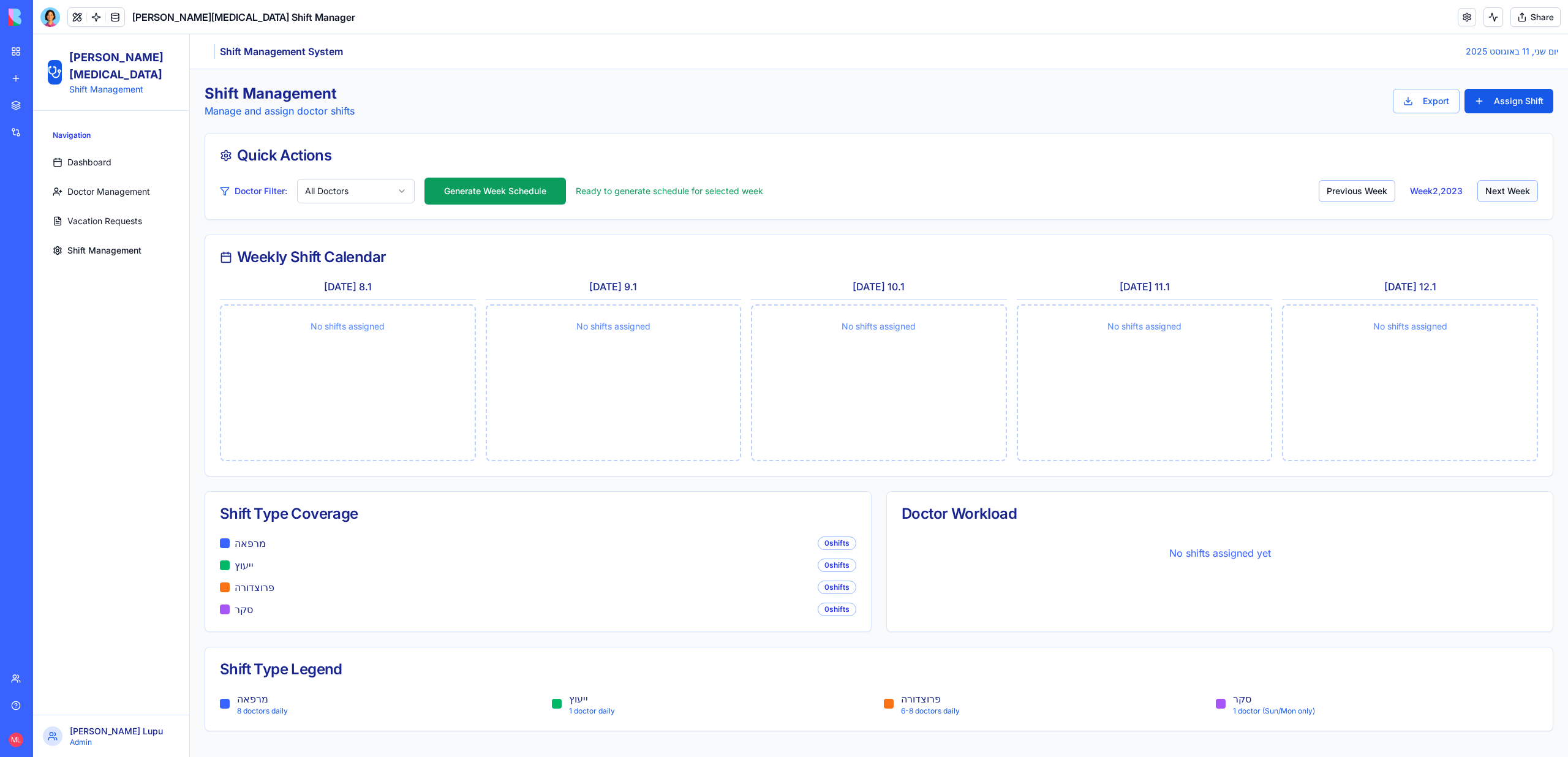
click at [1487, 189] on button "Next Week" at bounding box center [1507, 191] width 60 height 22
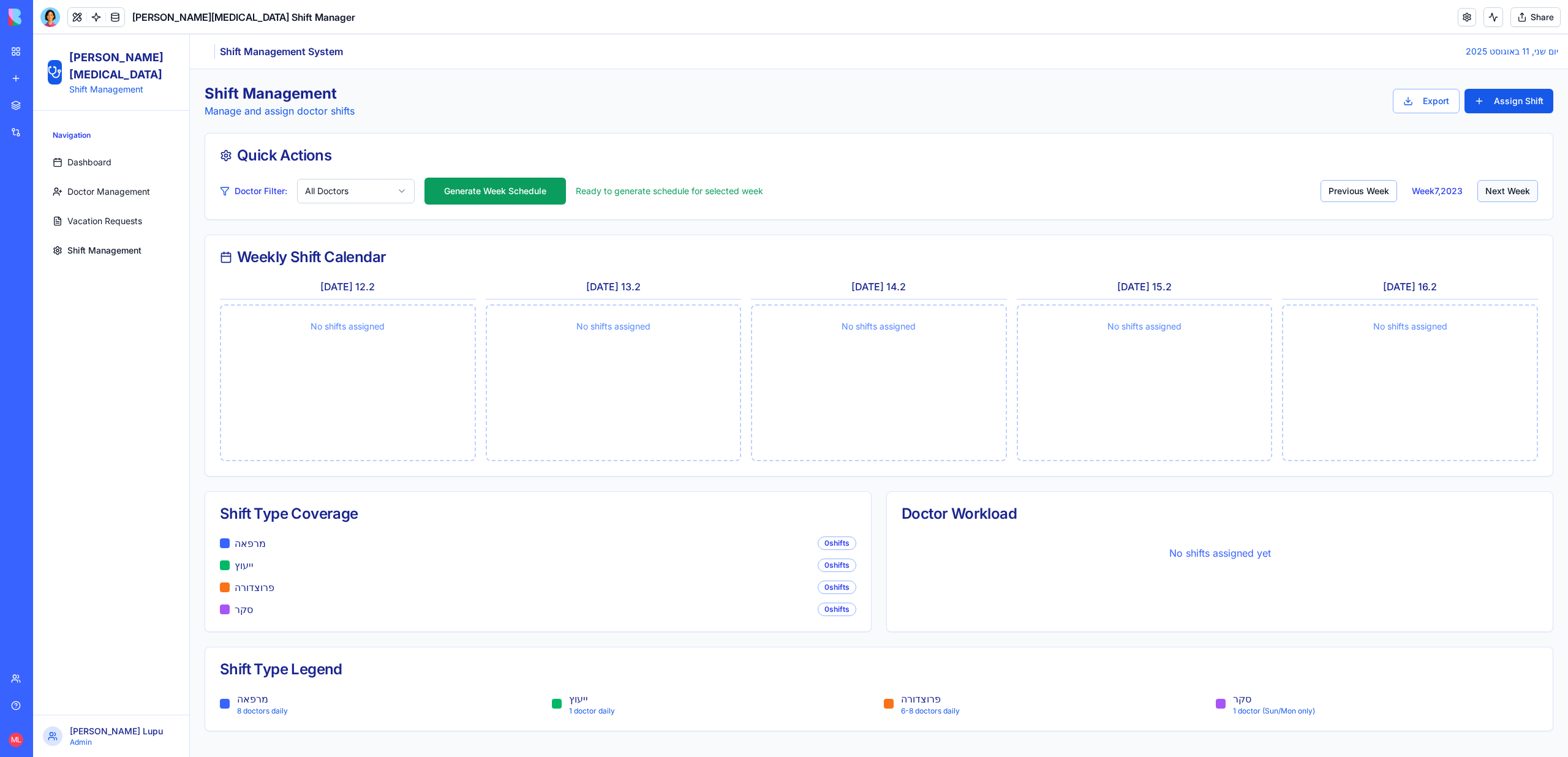
click at [1487, 189] on button "Next Week" at bounding box center [1507, 191] width 60 height 22
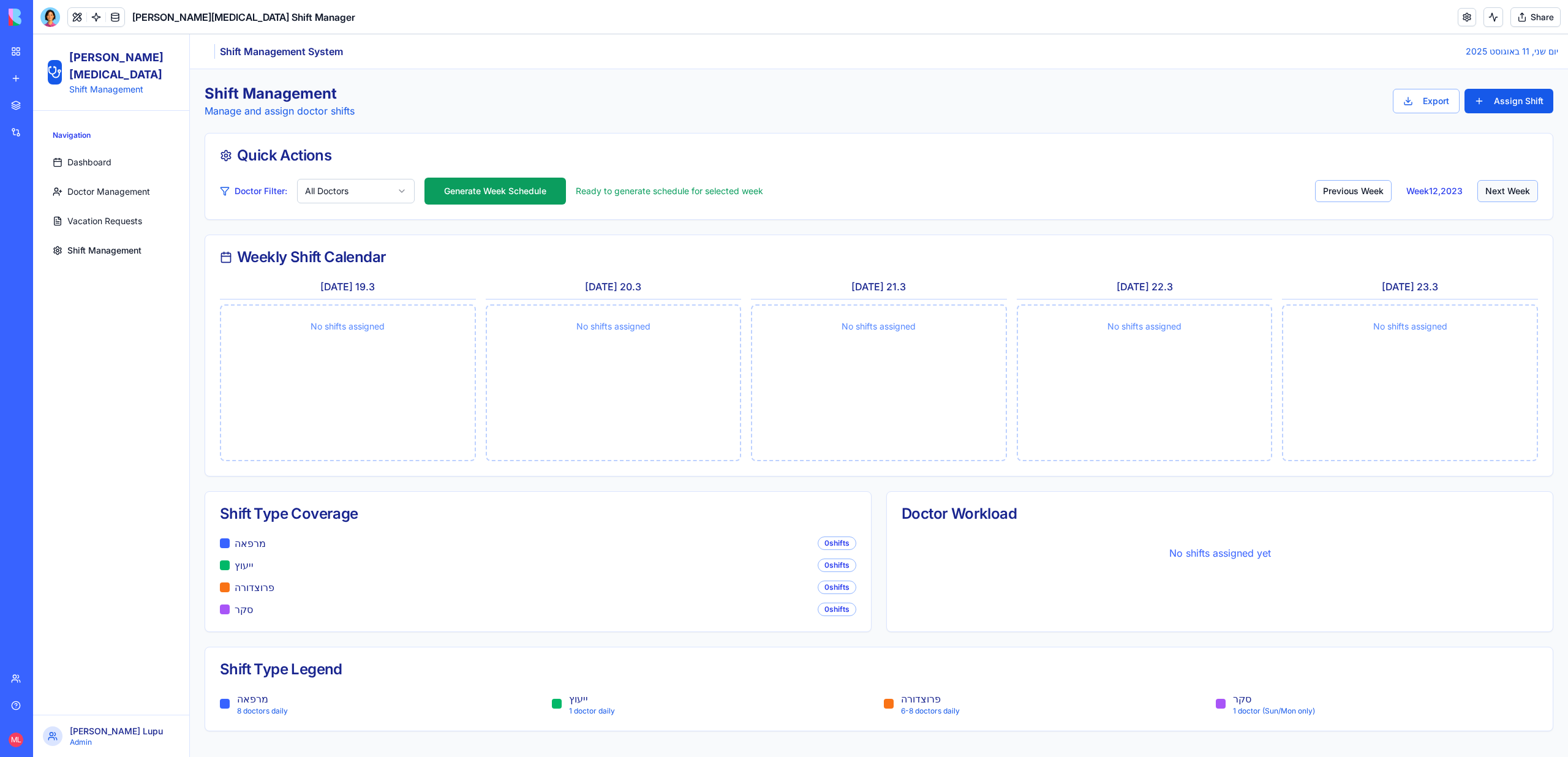
click at [1487, 189] on button "Next Week" at bounding box center [1507, 191] width 60 height 22
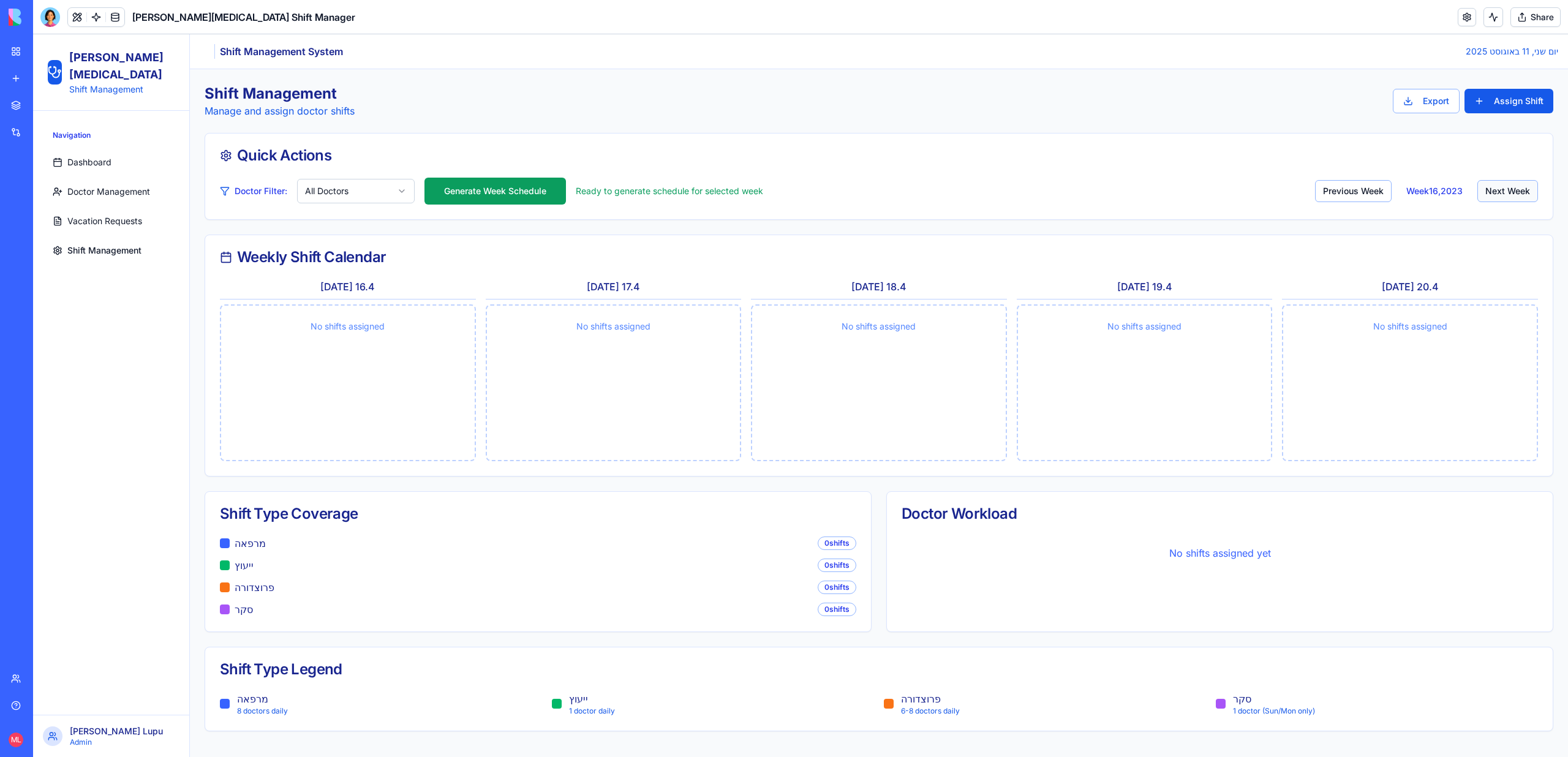
click at [1487, 189] on button "Next Week" at bounding box center [1507, 191] width 60 height 22
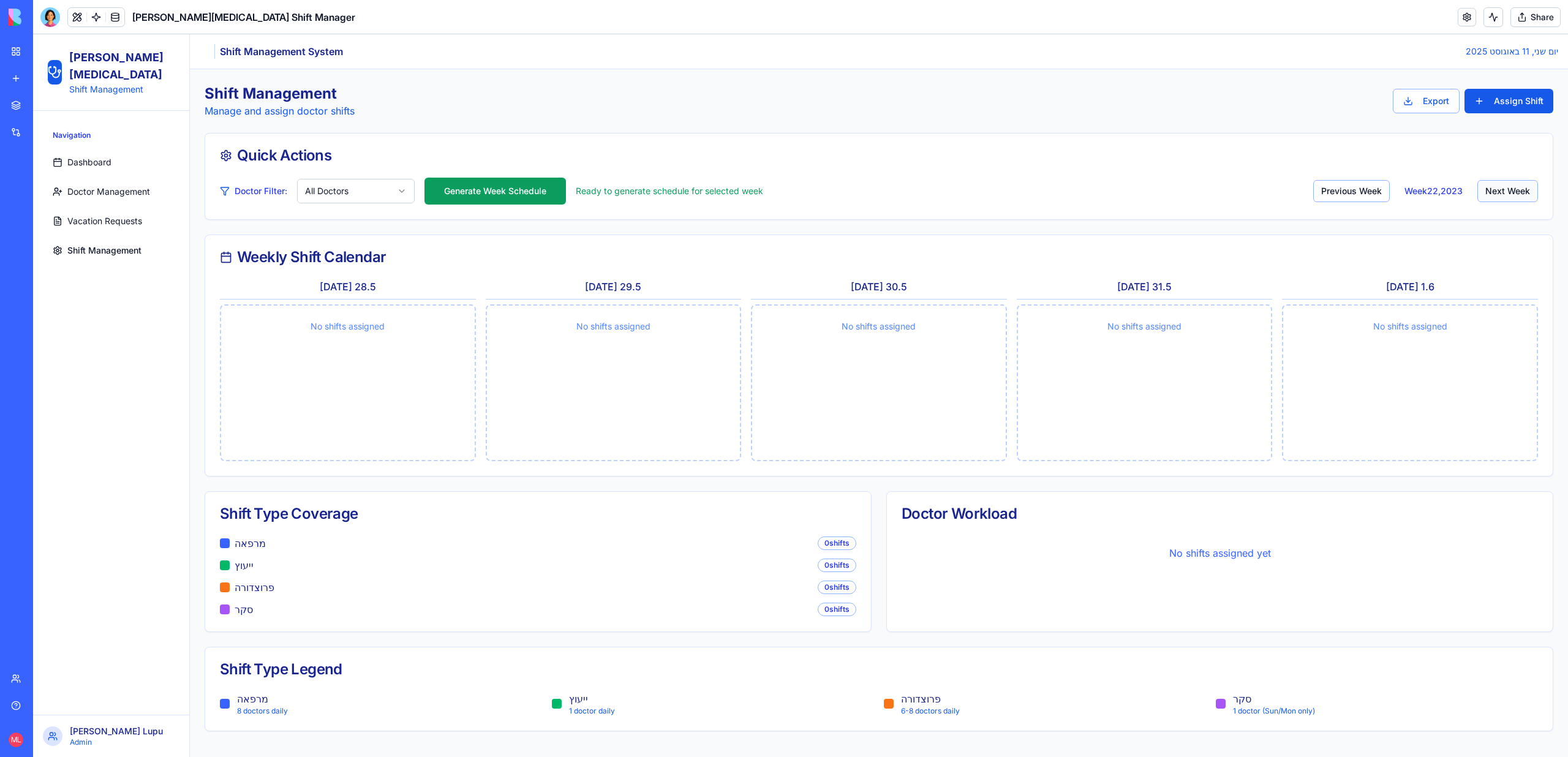
click at [1488, 189] on button "Next Week" at bounding box center [1507, 191] width 60 height 22
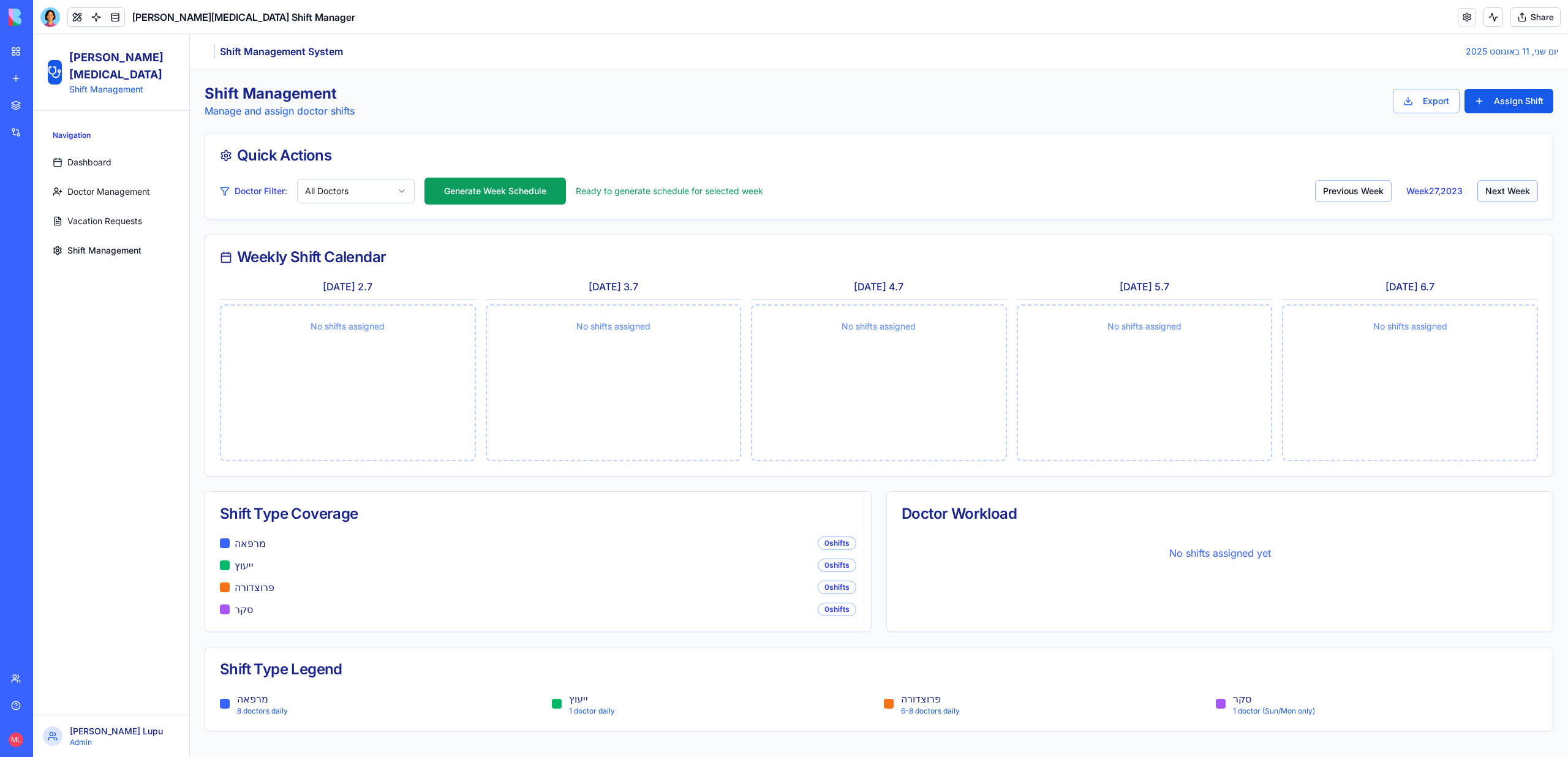
click at [1488, 189] on button "Next Week" at bounding box center [1507, 191] width 60 height 22
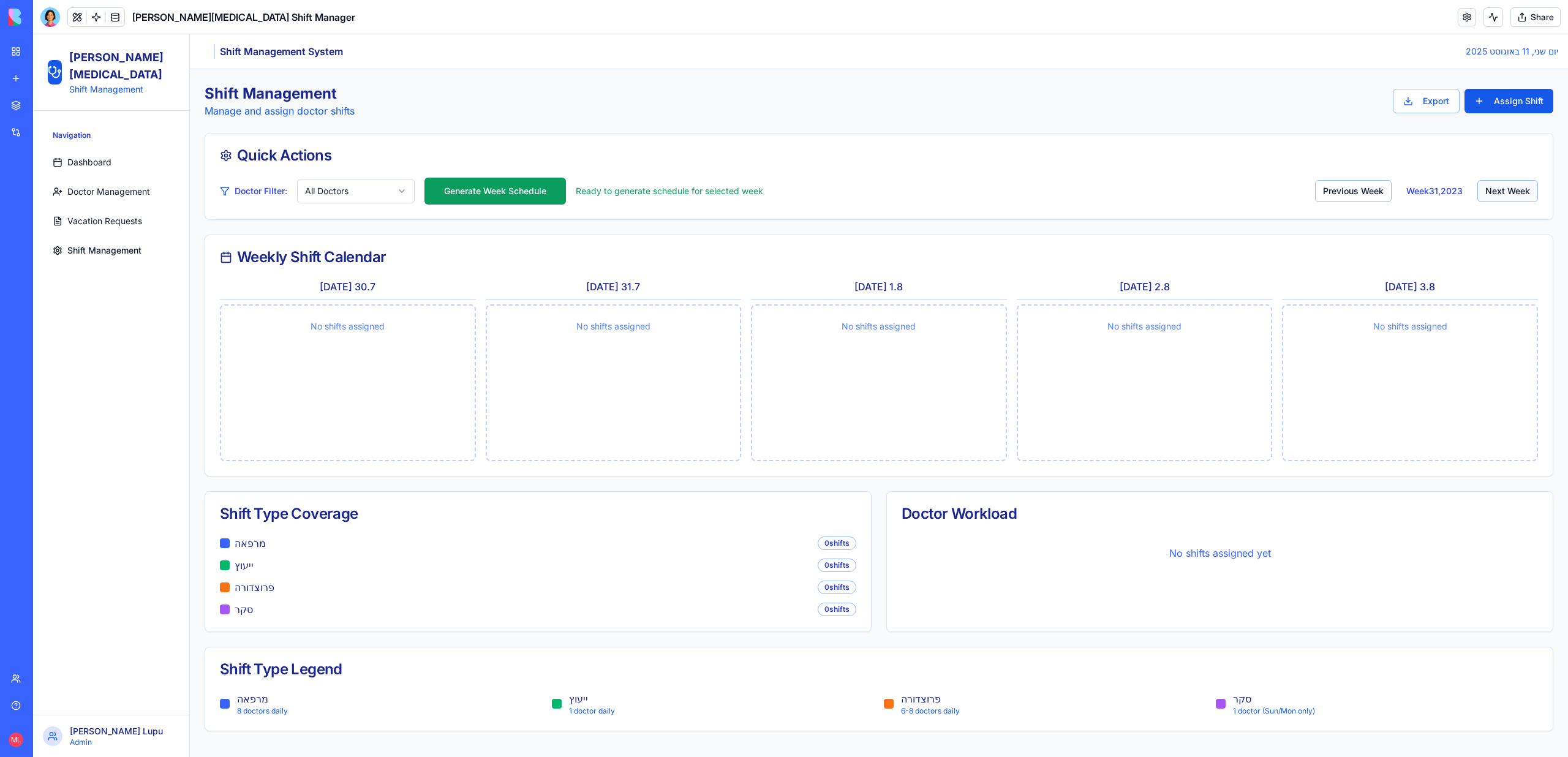
click at [1488, 189] on button "Next Week" at bounding box center [1507, 191] width 60 height 22
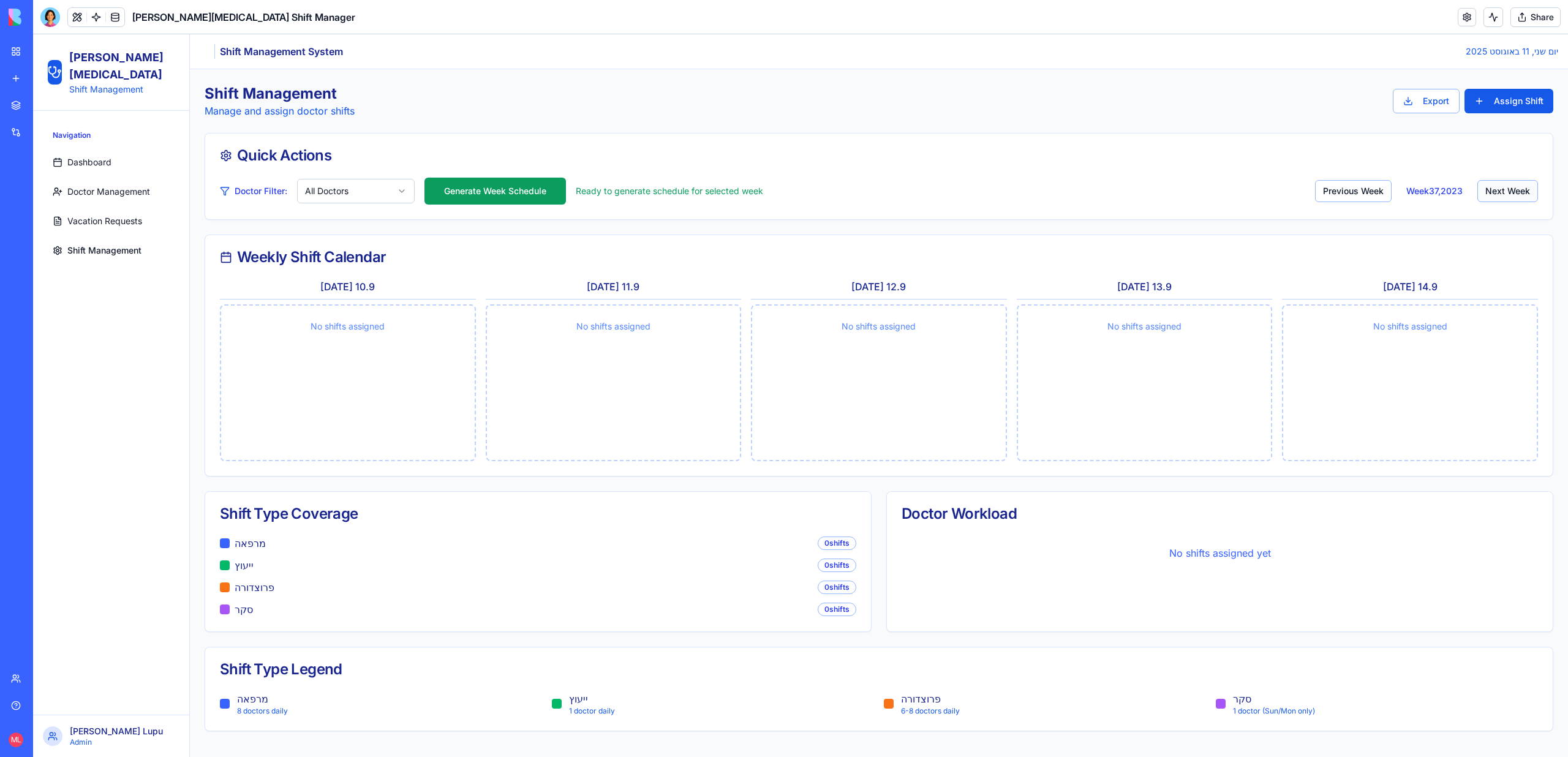
click at [1488, 189] on button "Next Week" at bounding box center [1507, 191] width 60 height 22
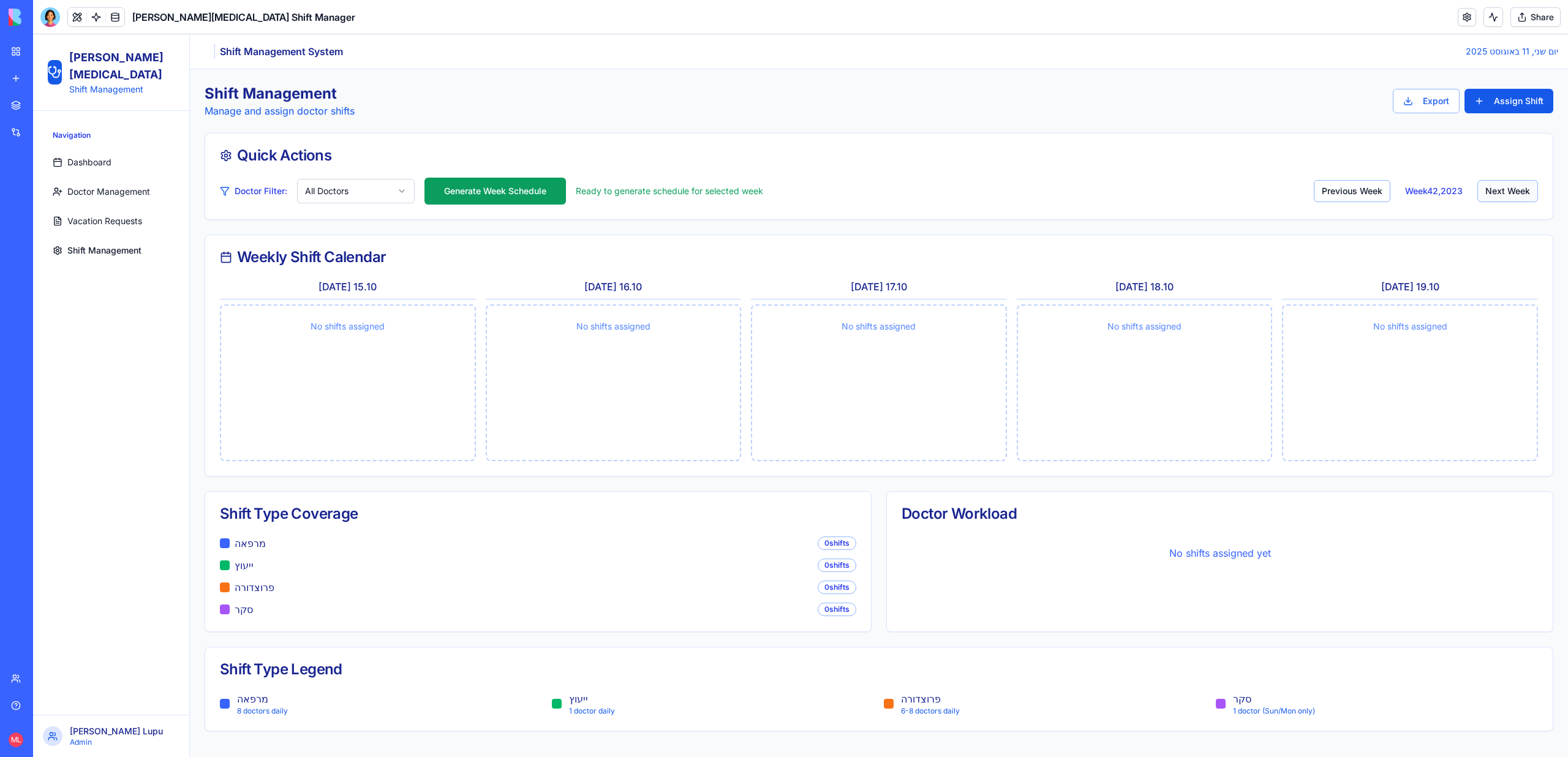
click at [1488, 189] on button "Next Week" at bounding box center [1507, 191] width 60 height 22
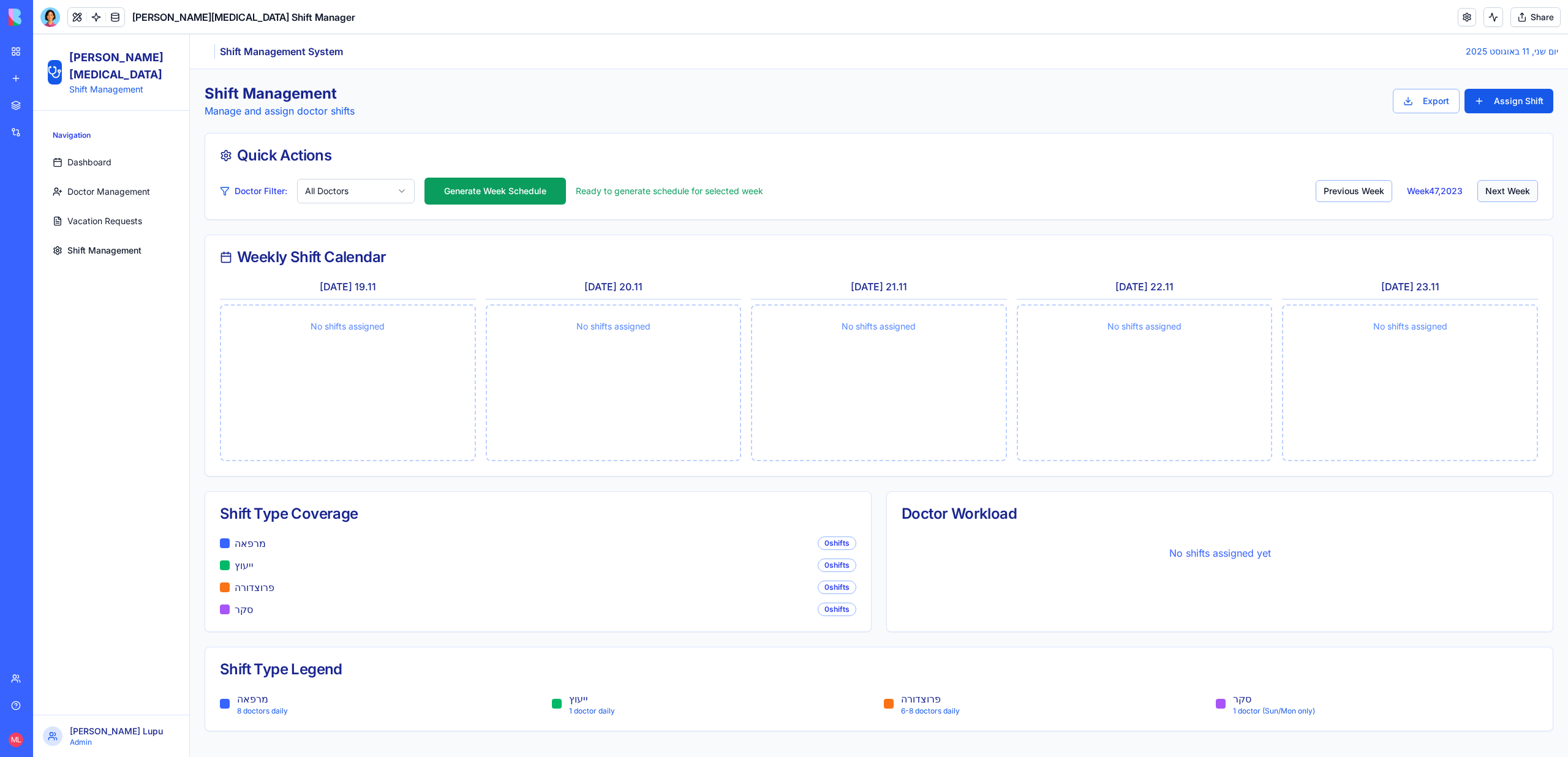
click at [1488, 189] on button "Next Week" at bounding box center [1507, 191] width 60 height 22
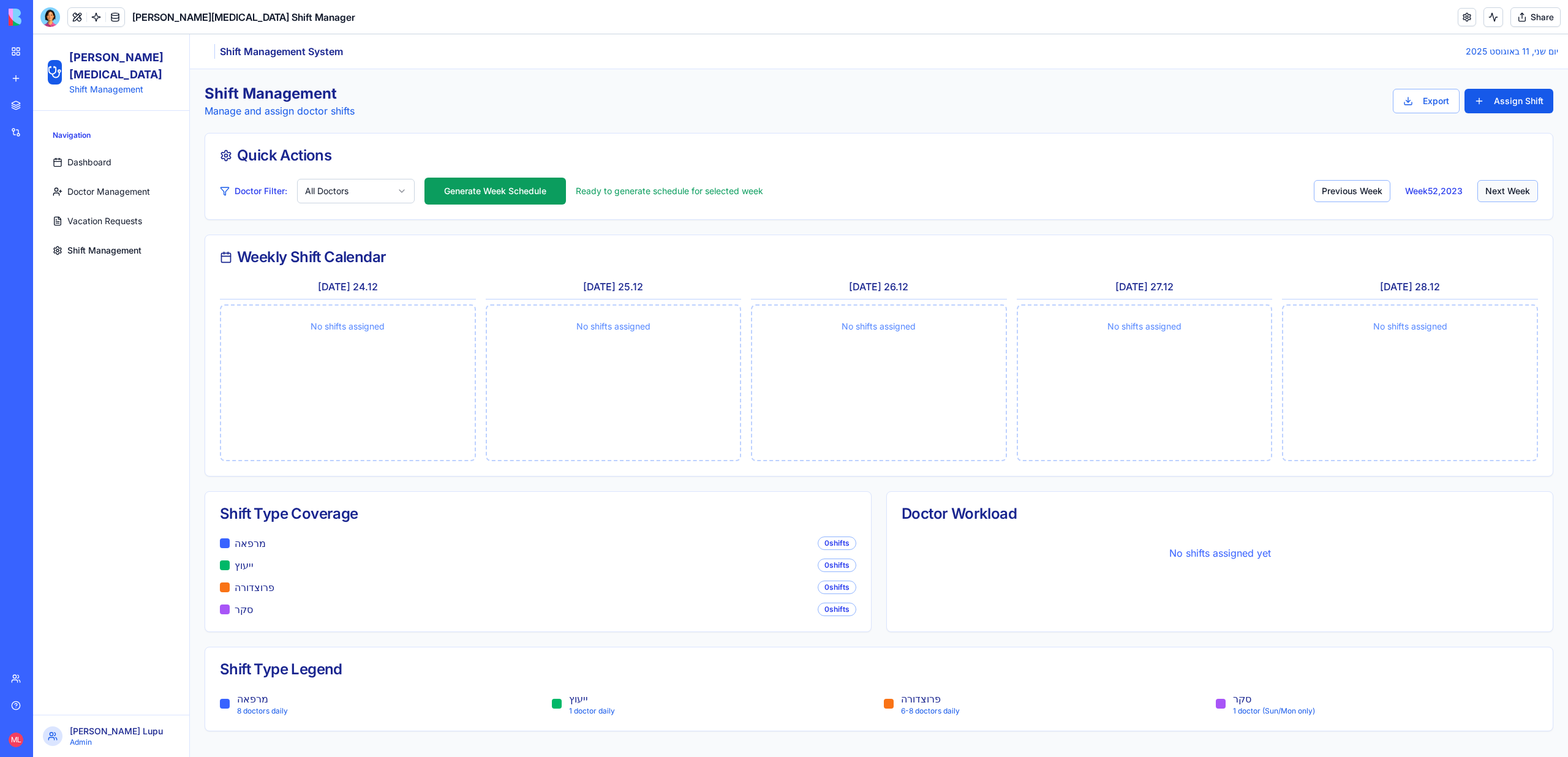
click at [1488, 189] on button "Next Week" at bounding box center [1507, 191] width 60 height 22
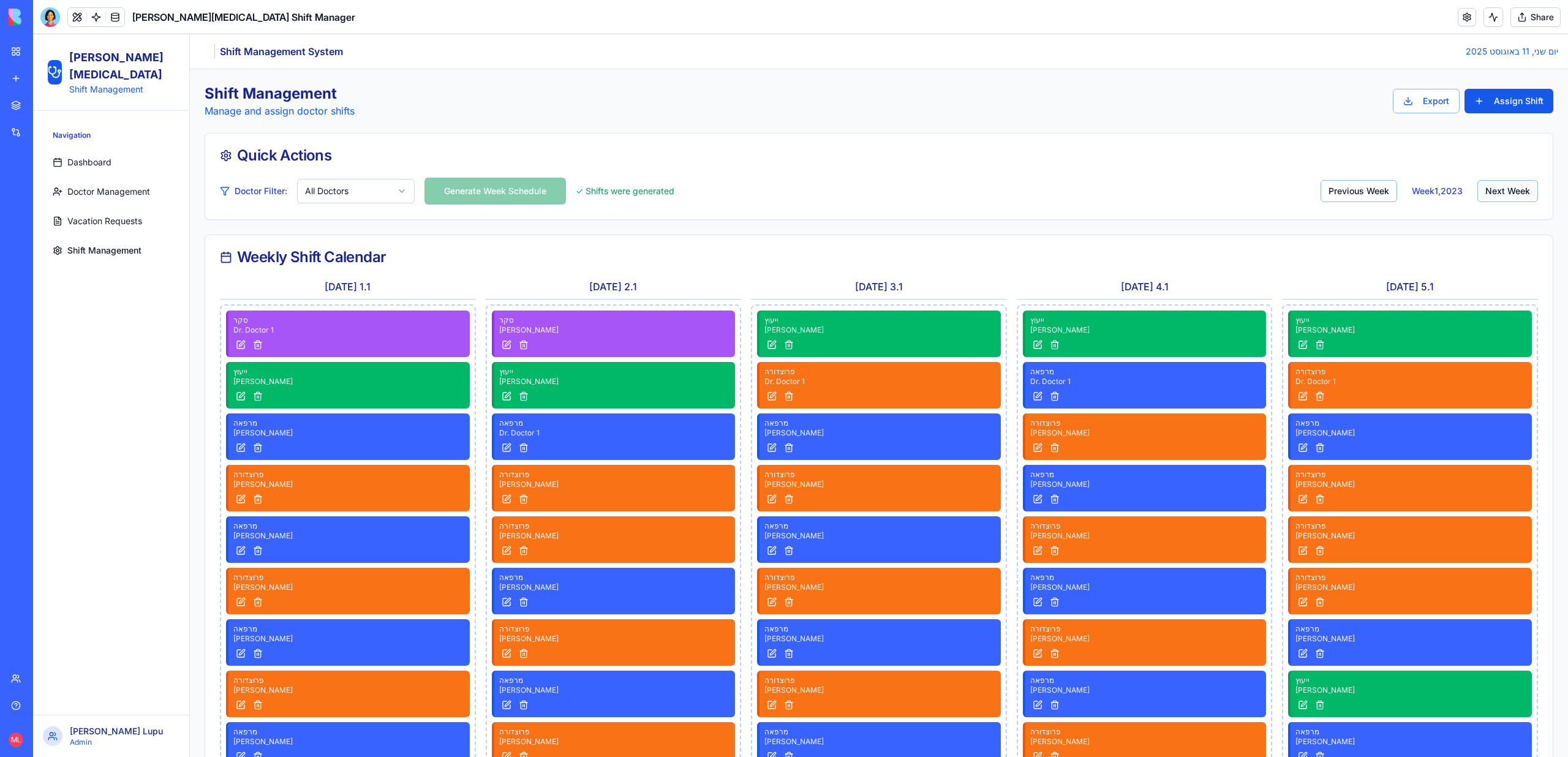
click at [1488, 189] on button "Next Week" at bounding box center [1507, 191] width 60 height 22
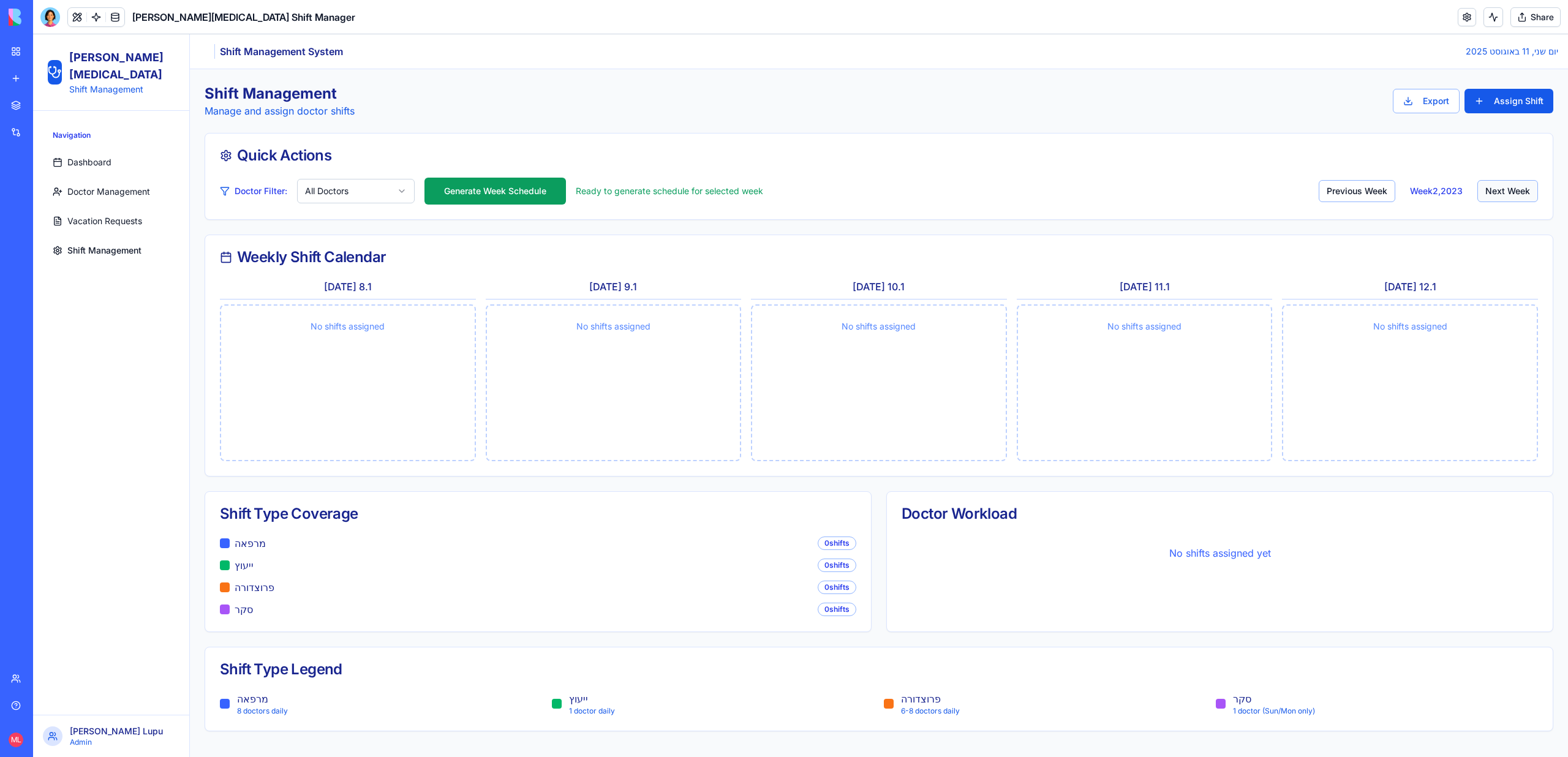
click at [1488, 189] on button "Next Week" at bounding box center [1507, 191] width 60 height 22
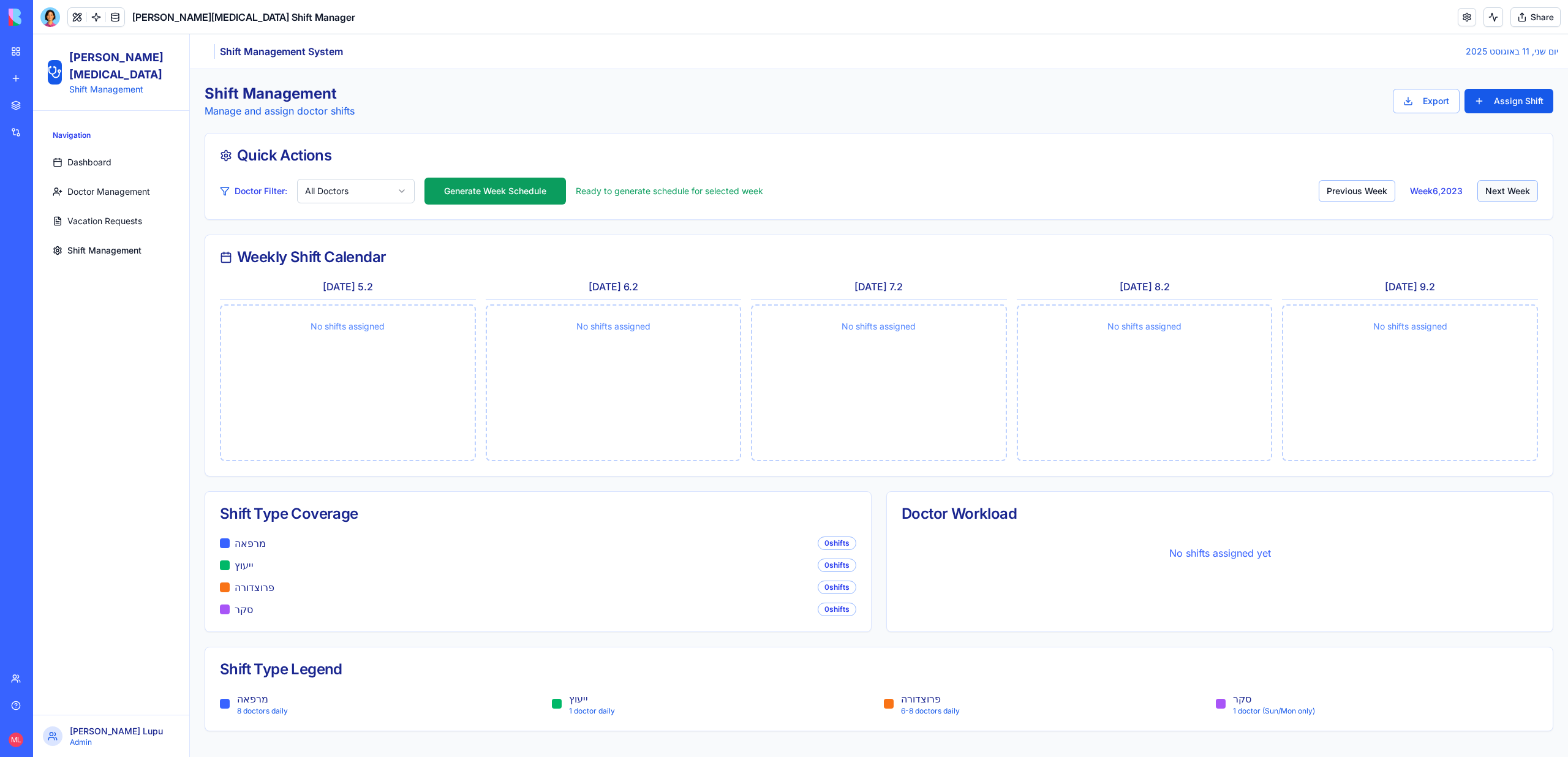
click at [1488, 189] on button "Next Week" at bounding box center [1507, 191] width 60 height 22
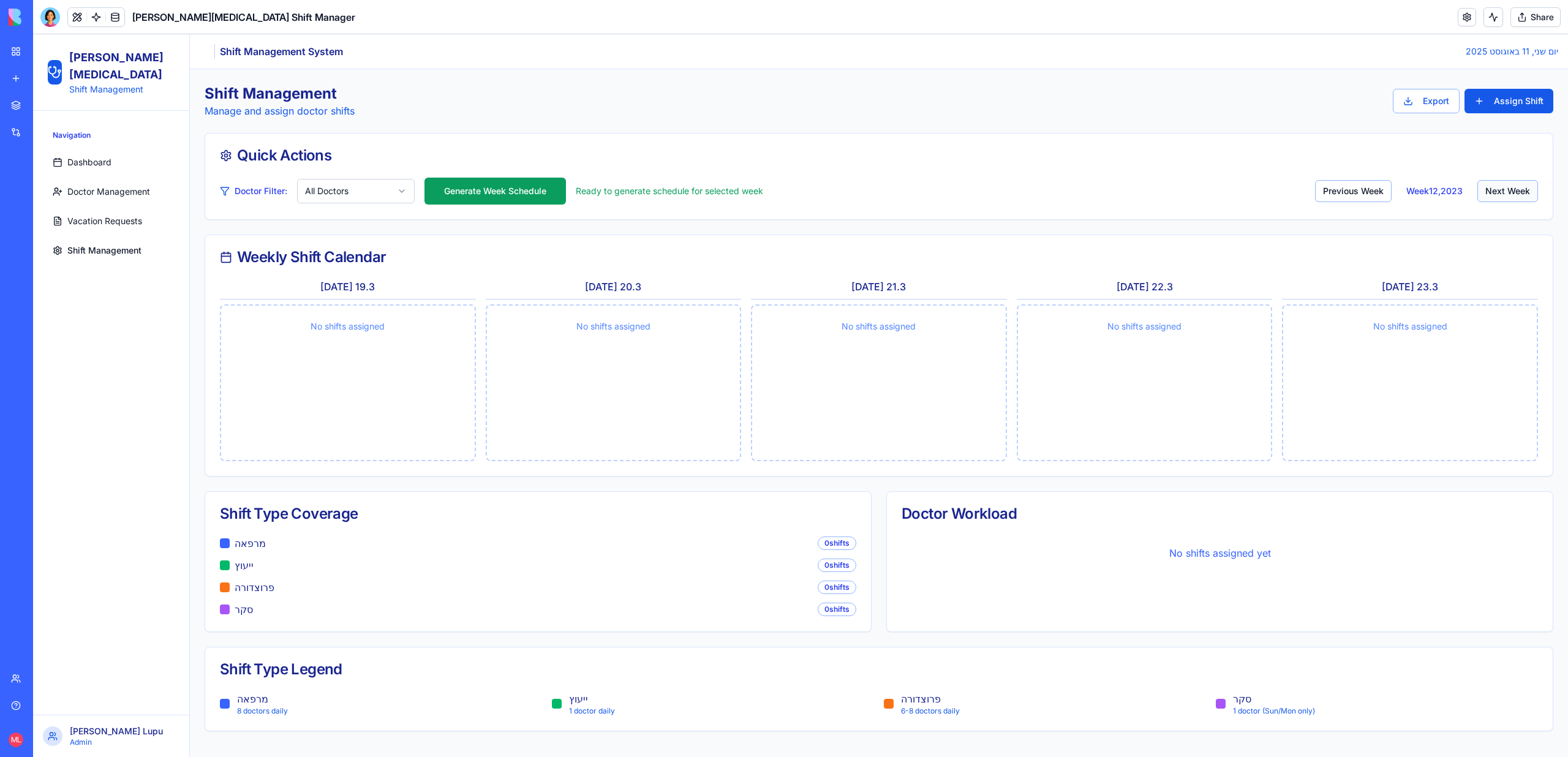
click at [1488, 189] on button "Next Week" at bounding box center [1507, 191] width 60 height 22
click at [1318, 188] on button "Previous Week" at bounding box center [1354, 191] width 77 height 22
click at [1318, 188] on button "Previous Week" at bounding box center [1353, 191] width 77 height 22
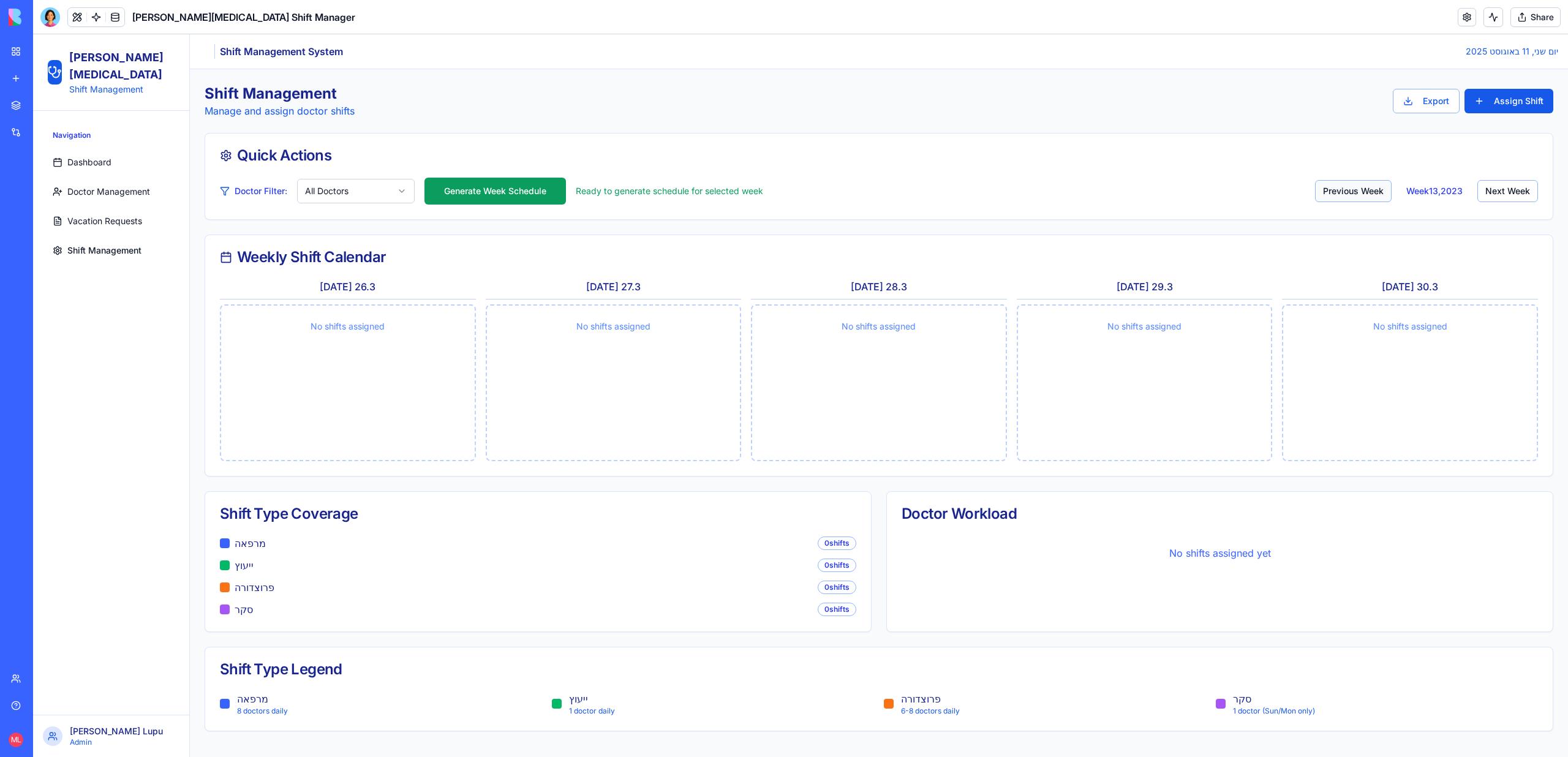
click at [1318, 188] on button "Previous Week" at bounding box center [1353, 191] width 77 height 22
click at [1318, 188] on button "Previous Week" at bounding box center [1355, 191] width 77 height 22
click at [1318, 188] on button "Previous Week" at bounding box center [1353, 191] width 77 height 22
click at [1318, 188] on button "Previous Week" at bounding box center [1356, 191] width 77 height 22
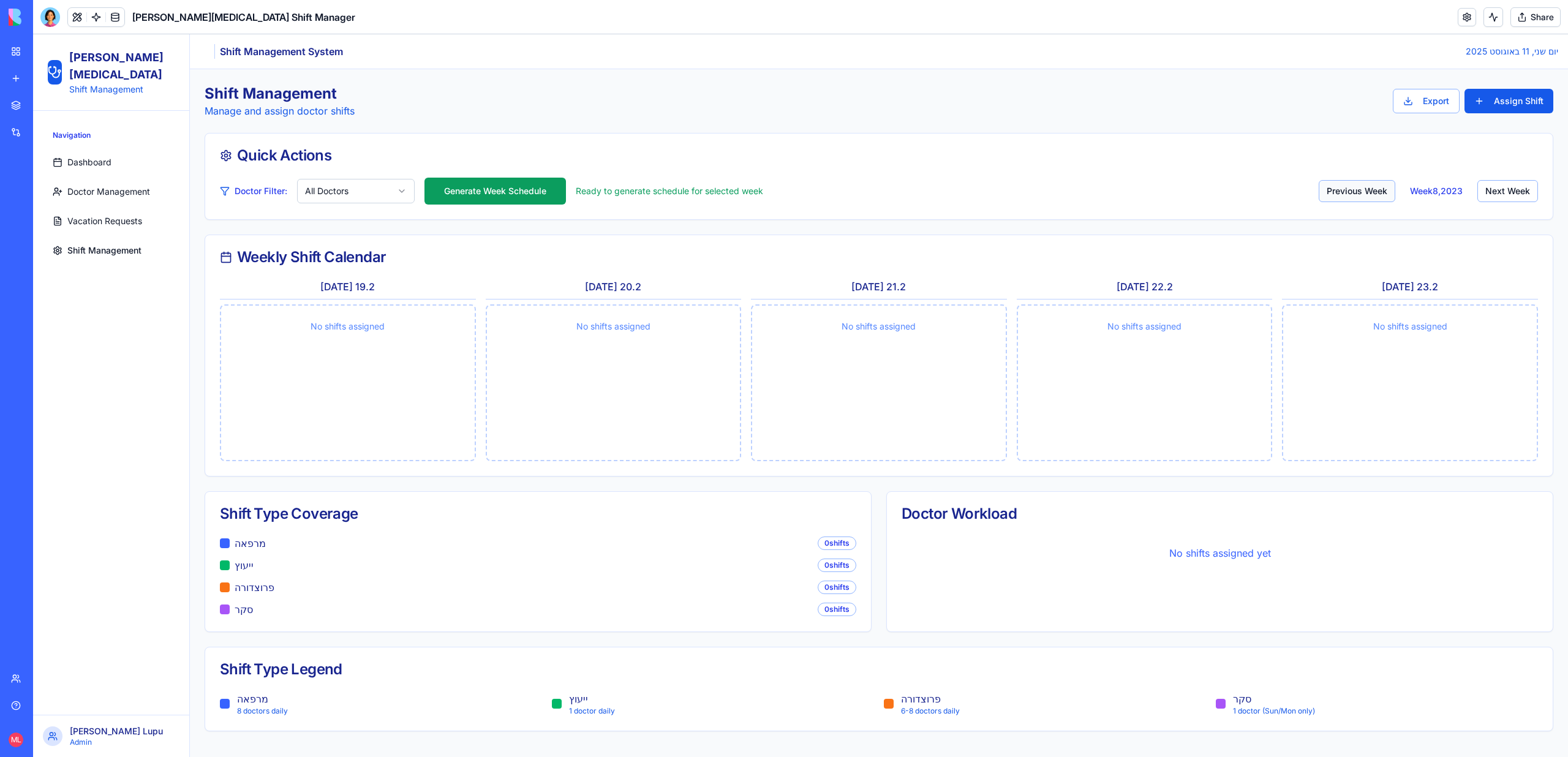
click at [1318, 188] on button "Previous Week" at bounding box center [1356, 191] width 77 height 22
click at [1320, 188] on button "Previous Week" at bounding box center [1358, 191] width 77 height 22
click at [1318, 188] on button "Previous Week" at bounding box center [1356, 191] width 77 height 22
click at [1319, 188] on button "Previous Week" at bounding box center [1357, 191] width 77 height 22
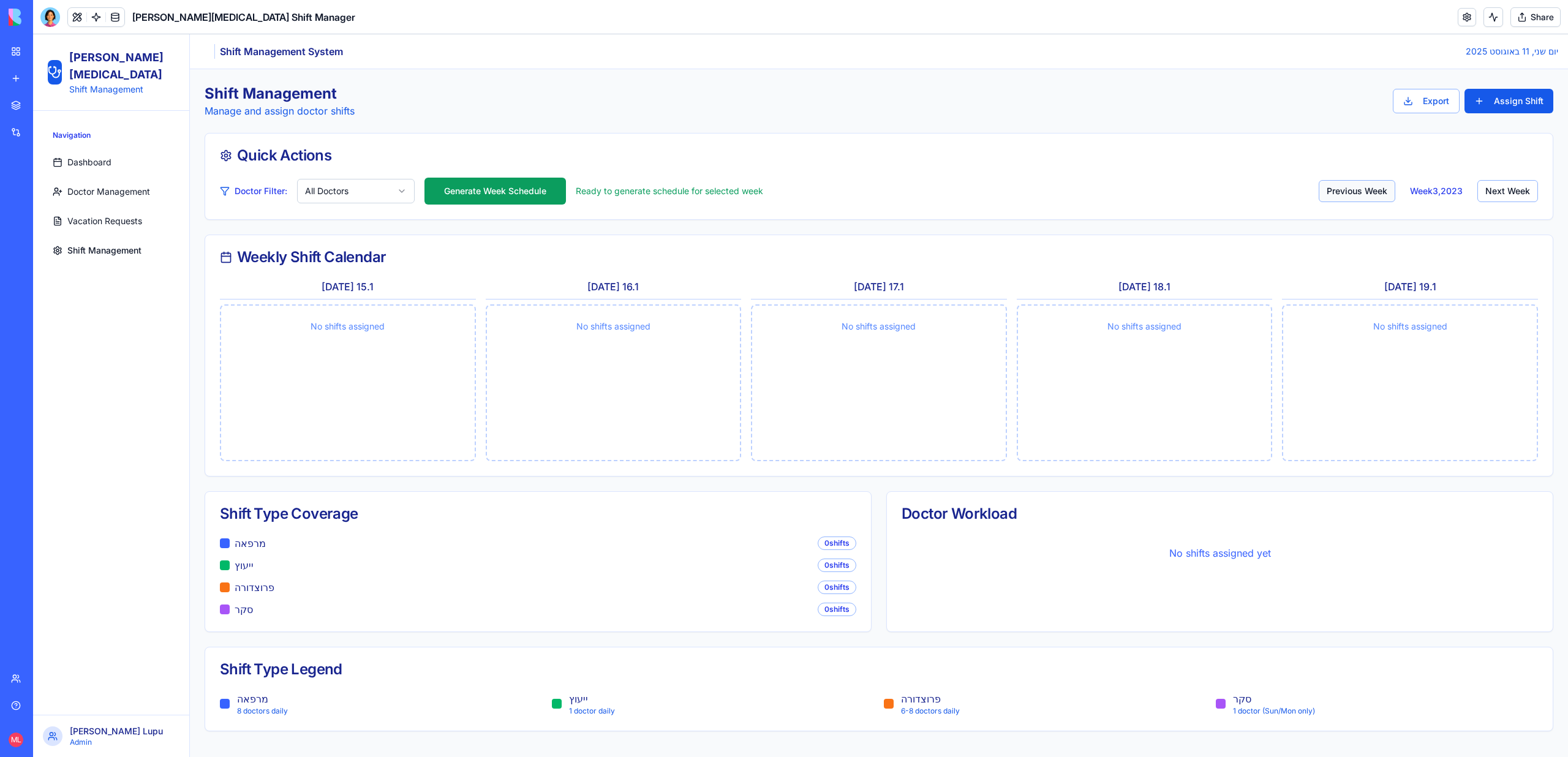
click at [1318, 188] on button "Previous Week" at bounding box center [1356, 191] width 77 height 22
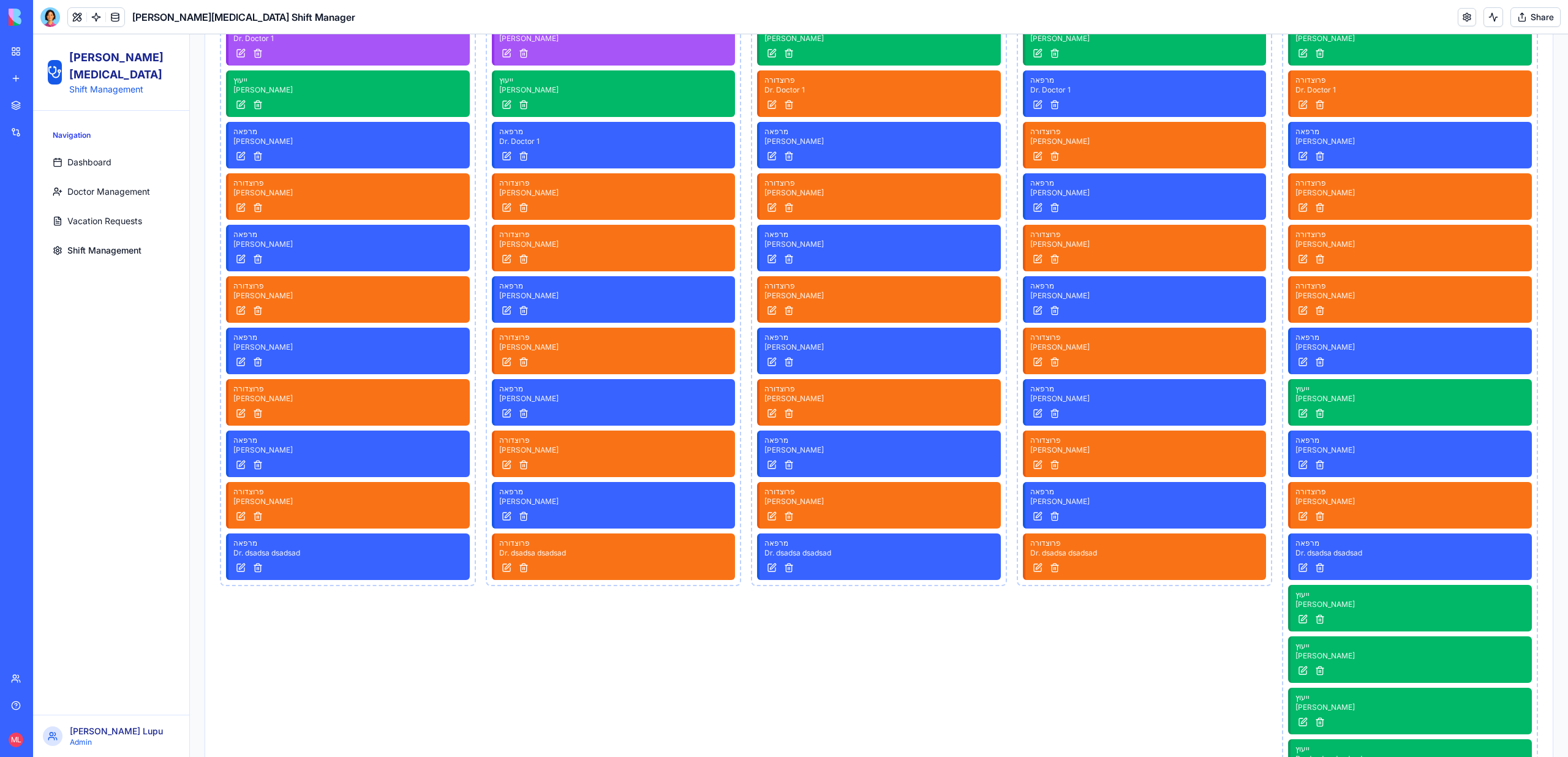
scroll to position [84, 0]
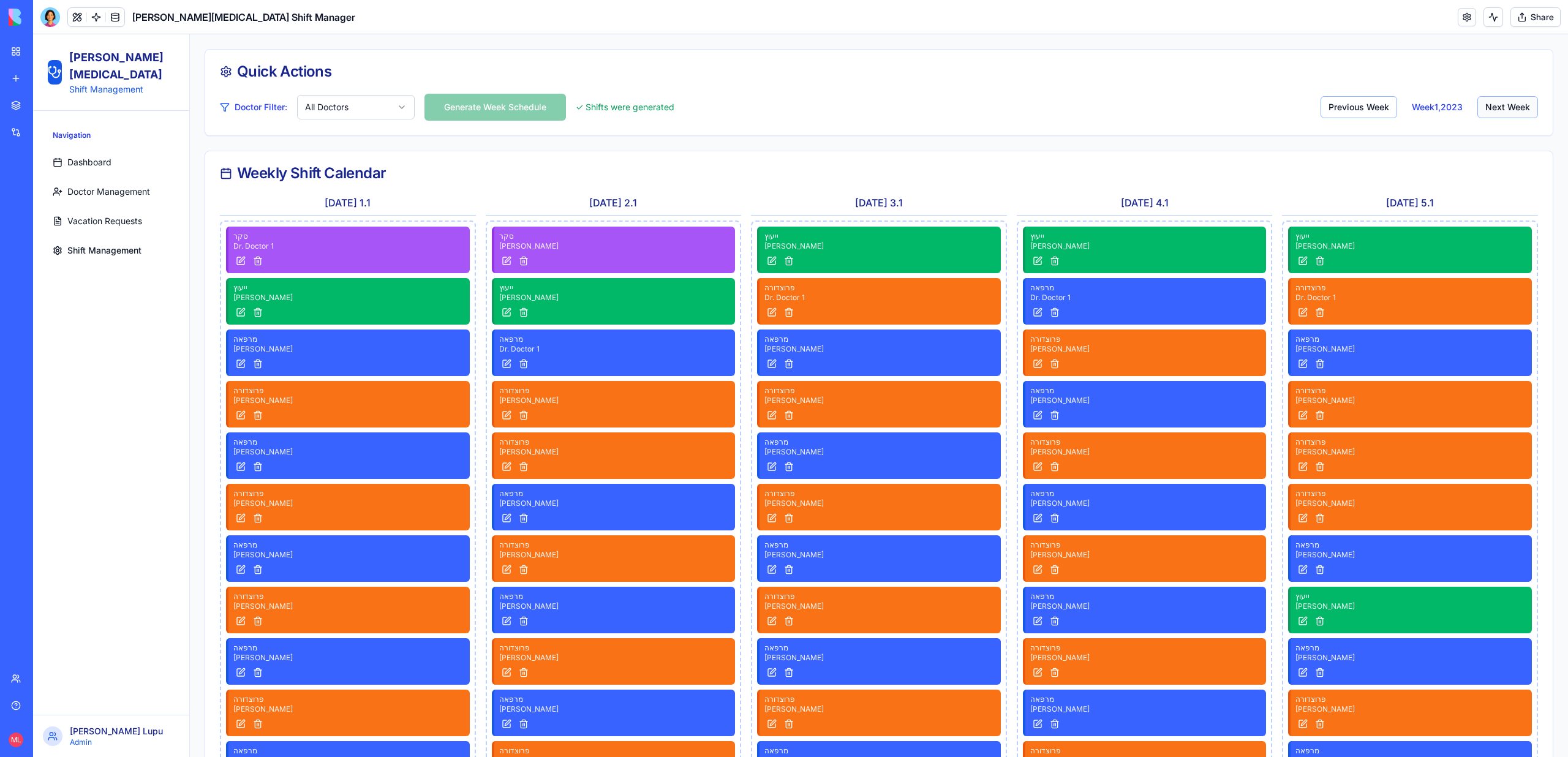
click at [1507, 111] on button "Next Week" at bounding box center [1507, 107] width 60 height 22
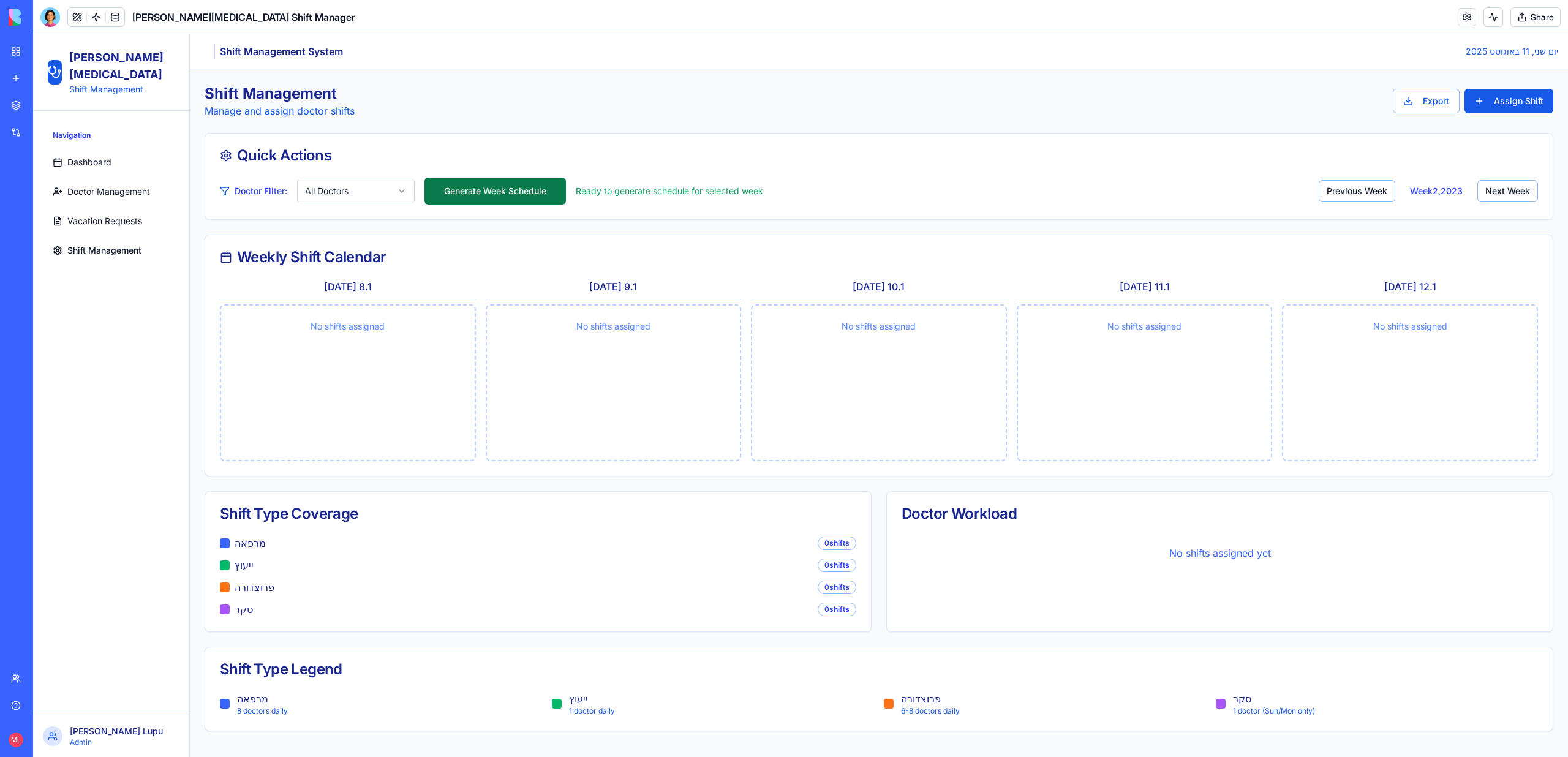
click at [557, 185] on button "Generate Week Schedule" at bounding box center [495, 191] width 142 height 27
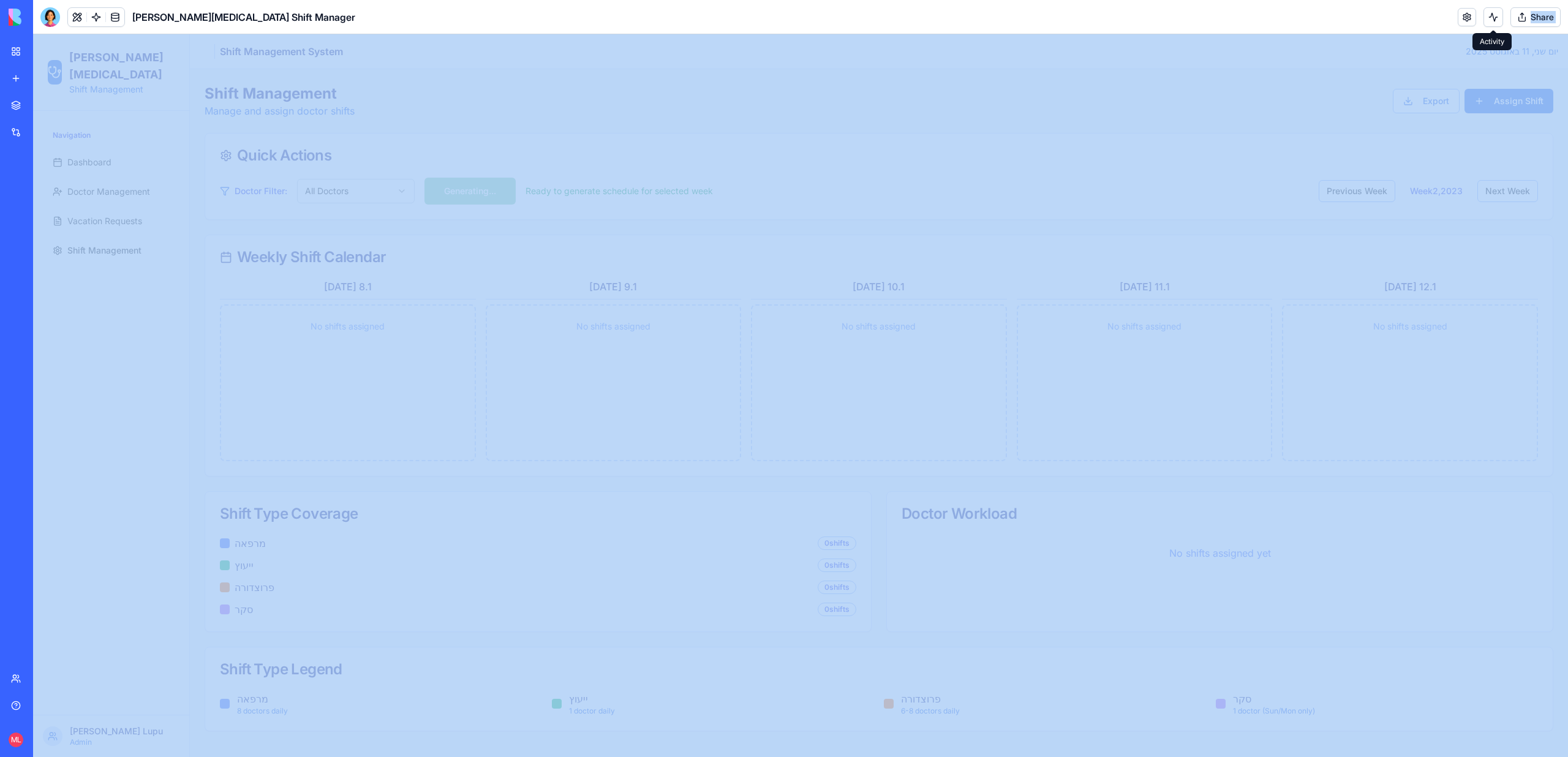
click at [1491, 24] on body "BETA My workspace New app Marketplace Integrations Recent HubSpot Lead Intellig…" at bounding box center [784, 378] width 1568 height 757
click at [1491, 18] on button at bounding box center [1493, 17] width 20 height 20
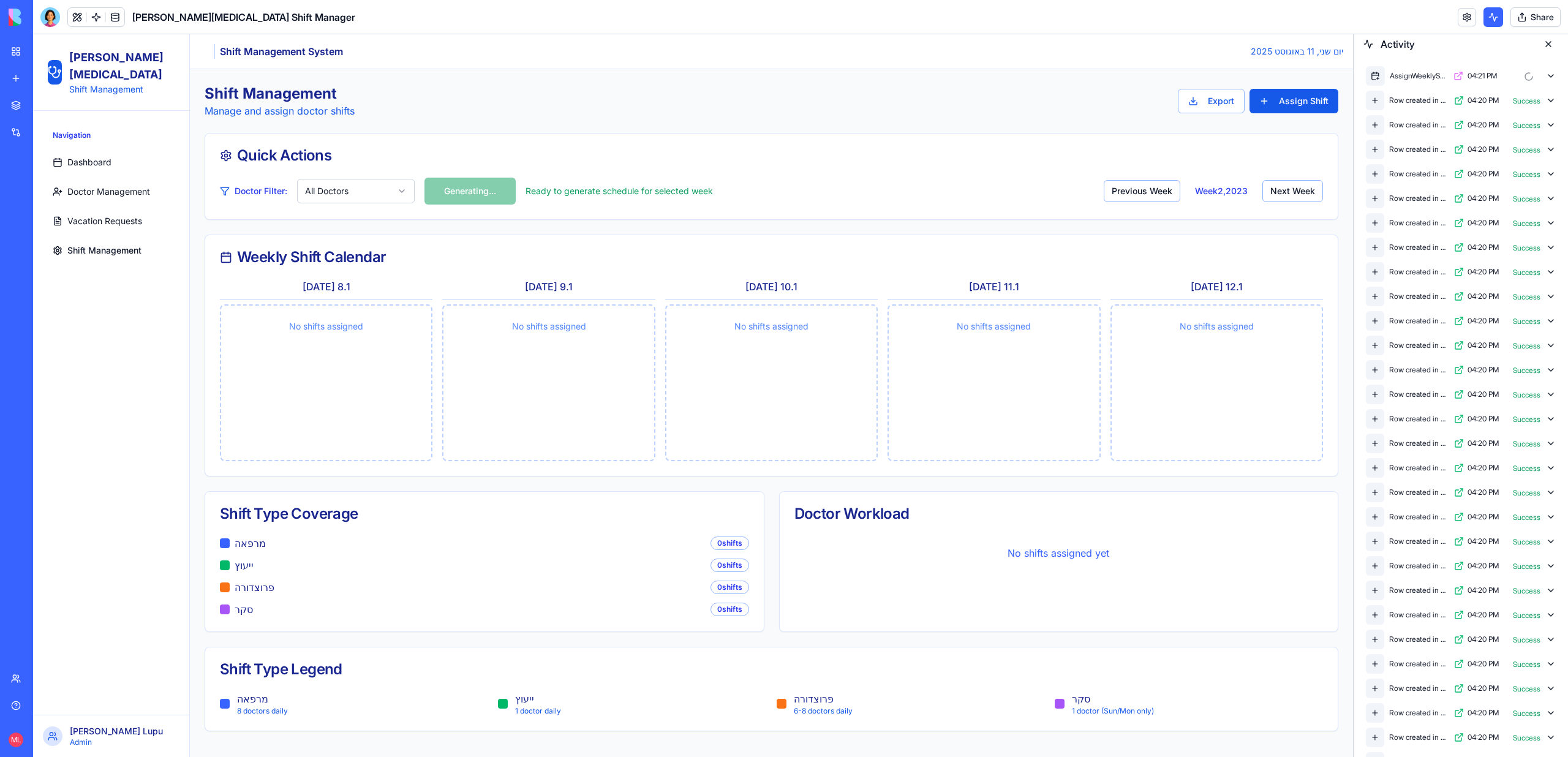
click at [1552, 78] on icon at bounding box center [1550, 75] width 10 height 10
click at [1500, 24] on button at bounding box center [1493, 17] width 20 height 20
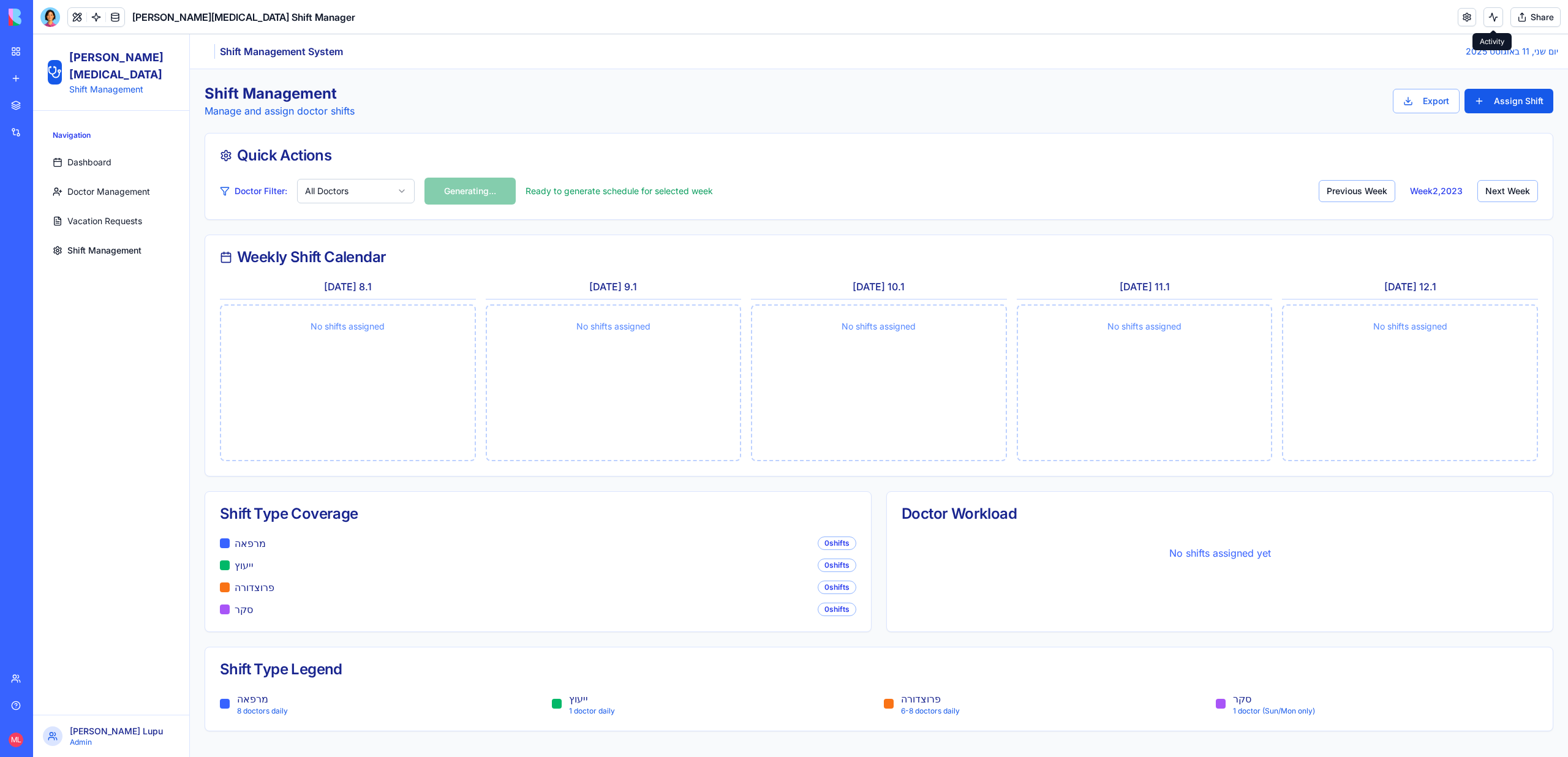
click at [1314, 116] on div "Shift Management Manage and assign doctor shifts Export Assign Shift" at bounding box center [878, 101] width 1348 height 34
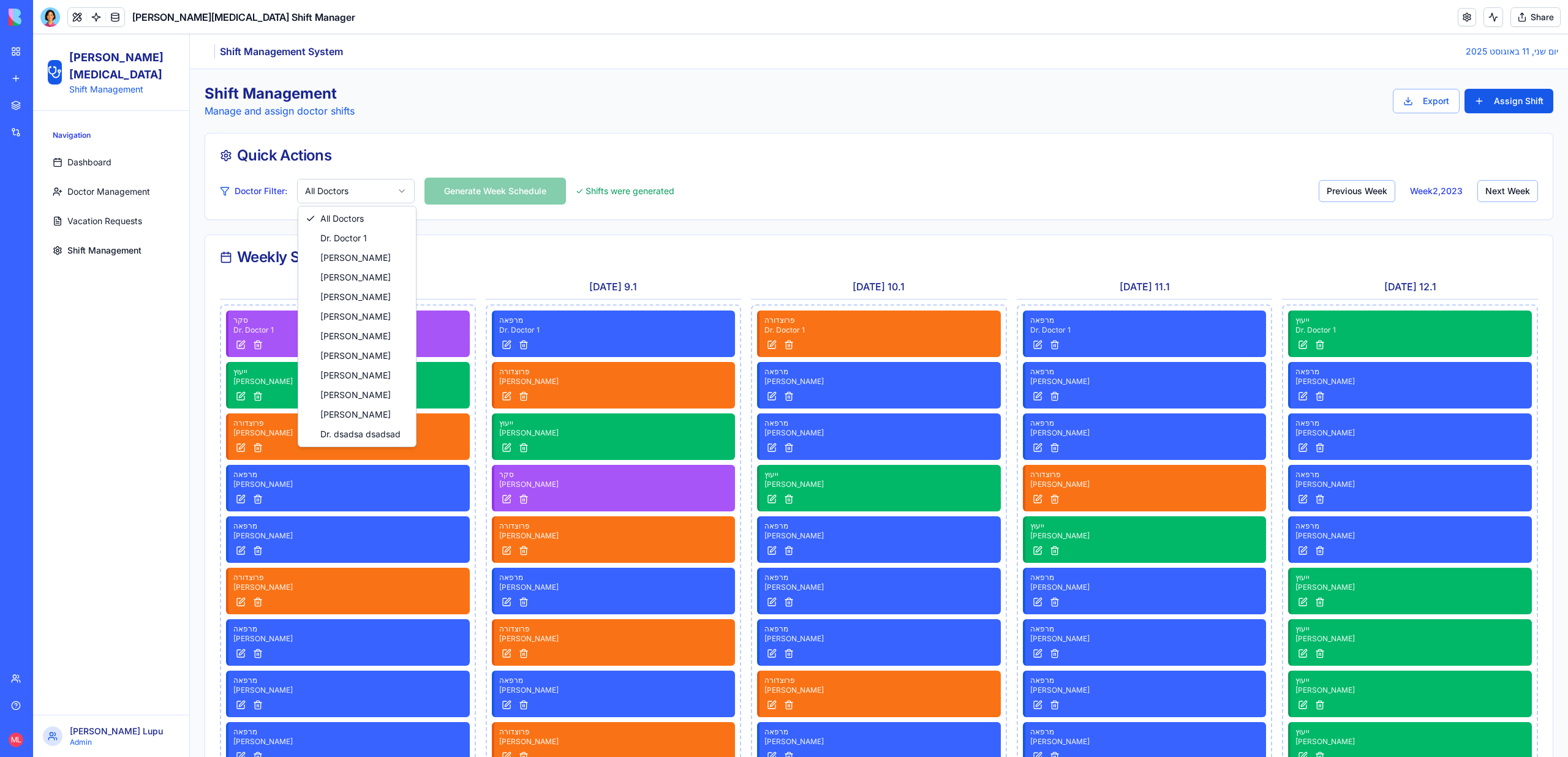
click at [361, 199] on html "Sheba Gastro Shift Management Navigation Dashboard Doctor Management Vacation R…" at bounding box center [800, 616] width 1535 height 1165
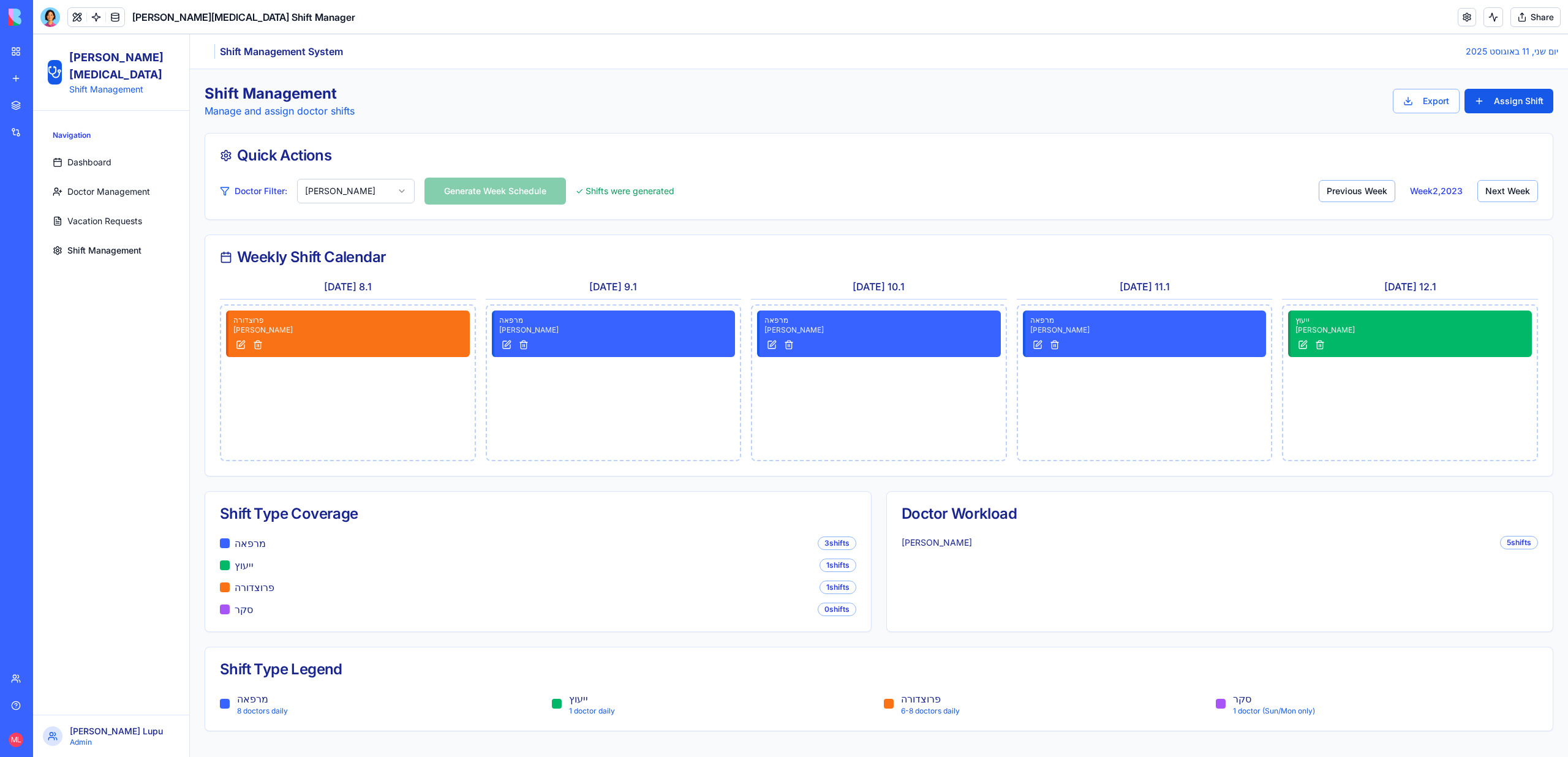
click at [364, 207] on div "Doctor Filter: Dr. Michal Weisz Generate Week Schedule ✓ Shifts were generated …" at bounding box center [878, 199] width 1347 height 42
click at [364, 196] on html "Sheba Gastro Shift Management Navigation Dashboard Doctor Management Vacation R…" at bounding box center [800, 395] width 1535 height 722
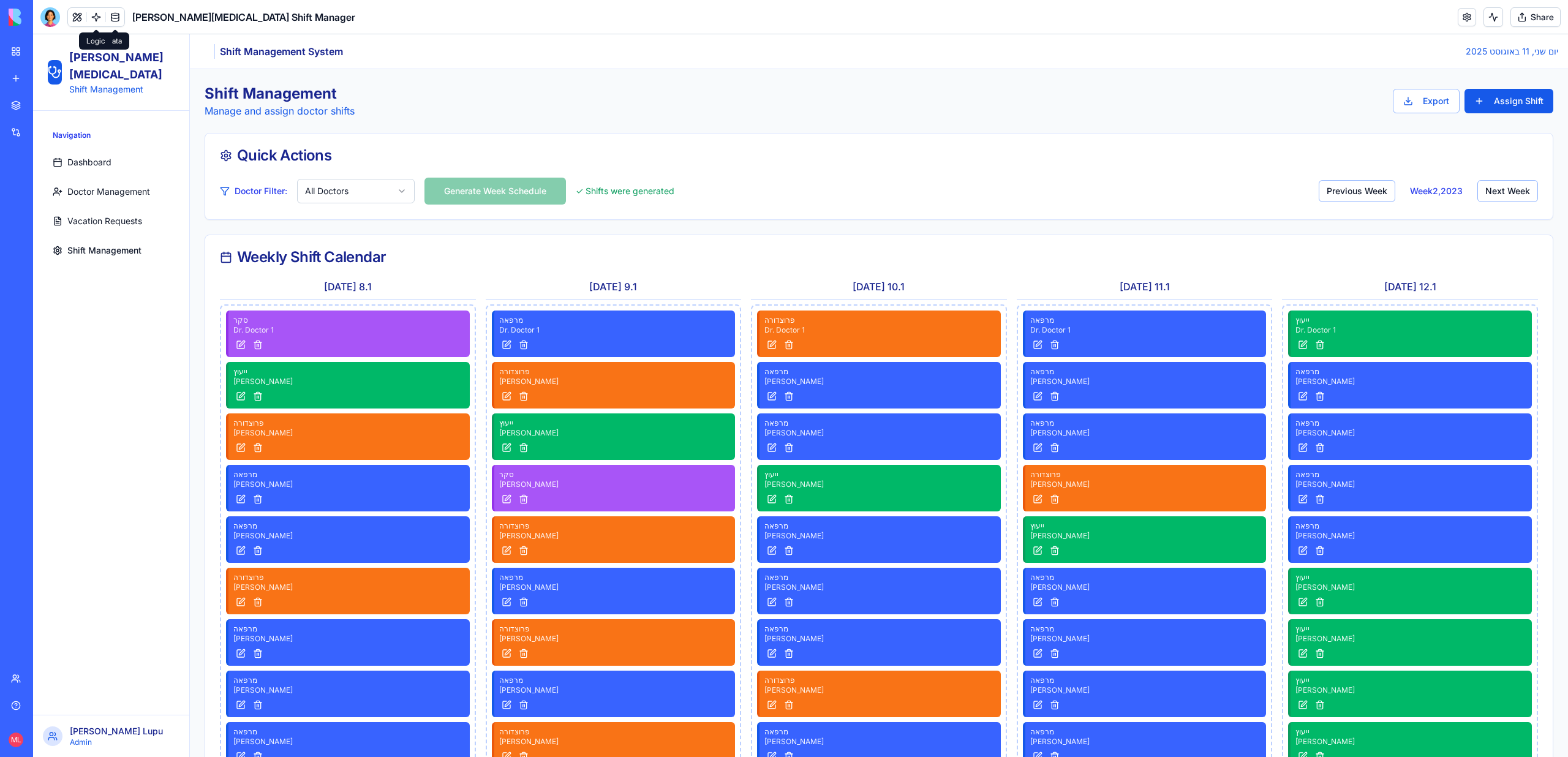
click at [100, 9] on link at bounding box center [96, 17] width 18 height 18
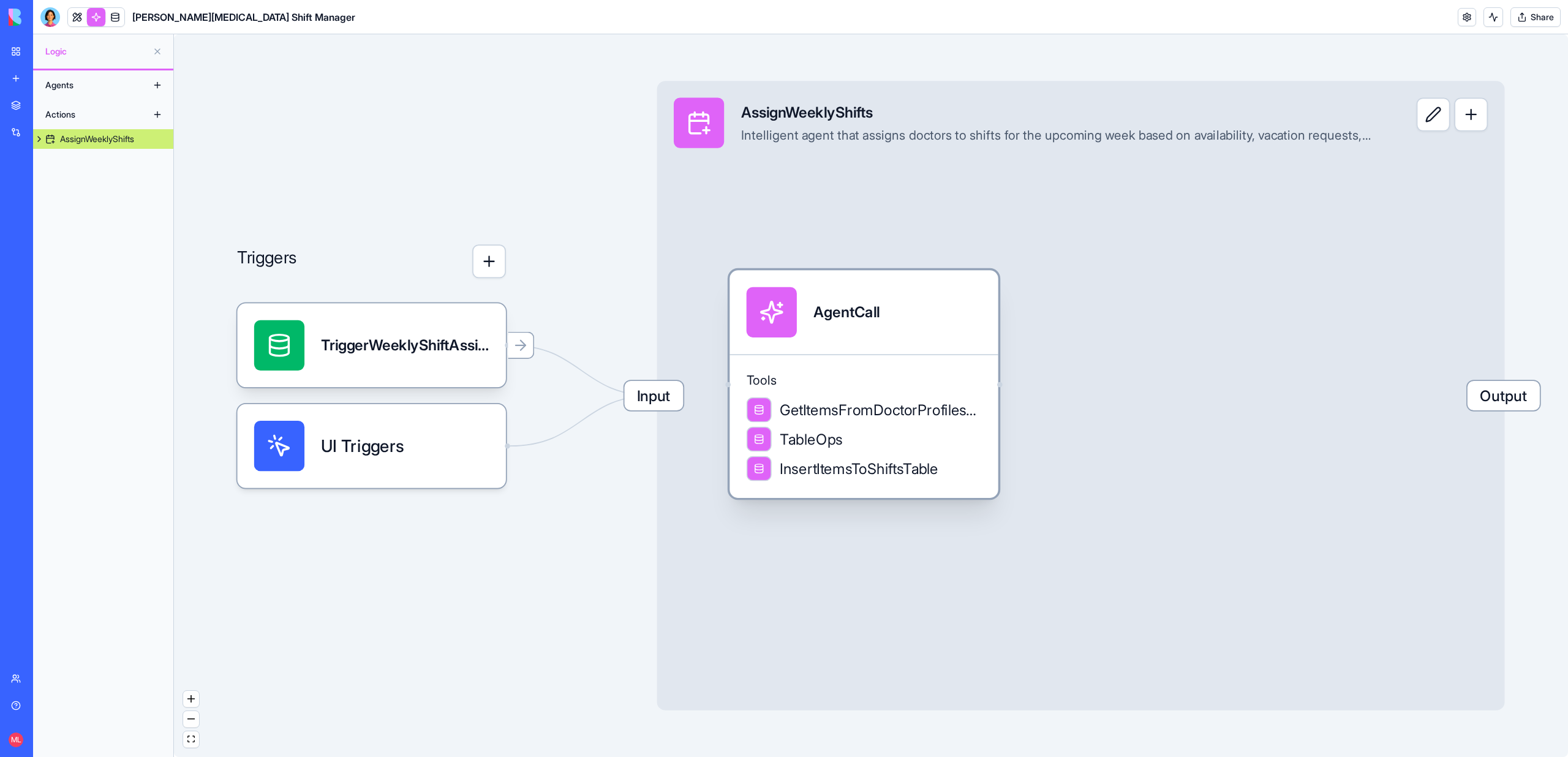
click at [827, 283] on div "AgentCall" at bounding box center [863, 312] width 268 height 84
click at [827, 282] on div "AgentCall" at bounding box center [863, 312] width 268 height 84
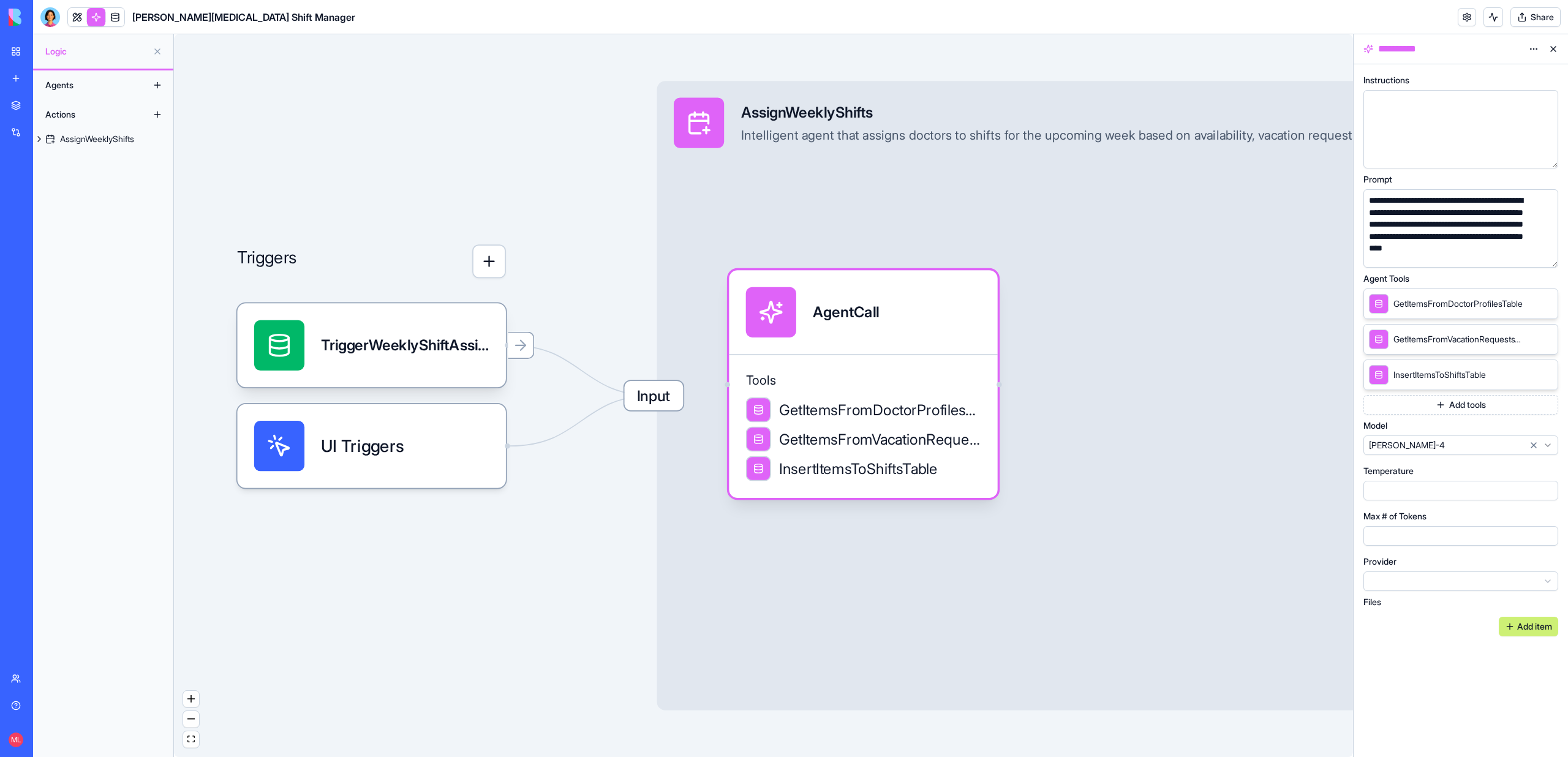
click at [1543, 255] on button "button" at bounding box center [1546, 256] width 20 height 20
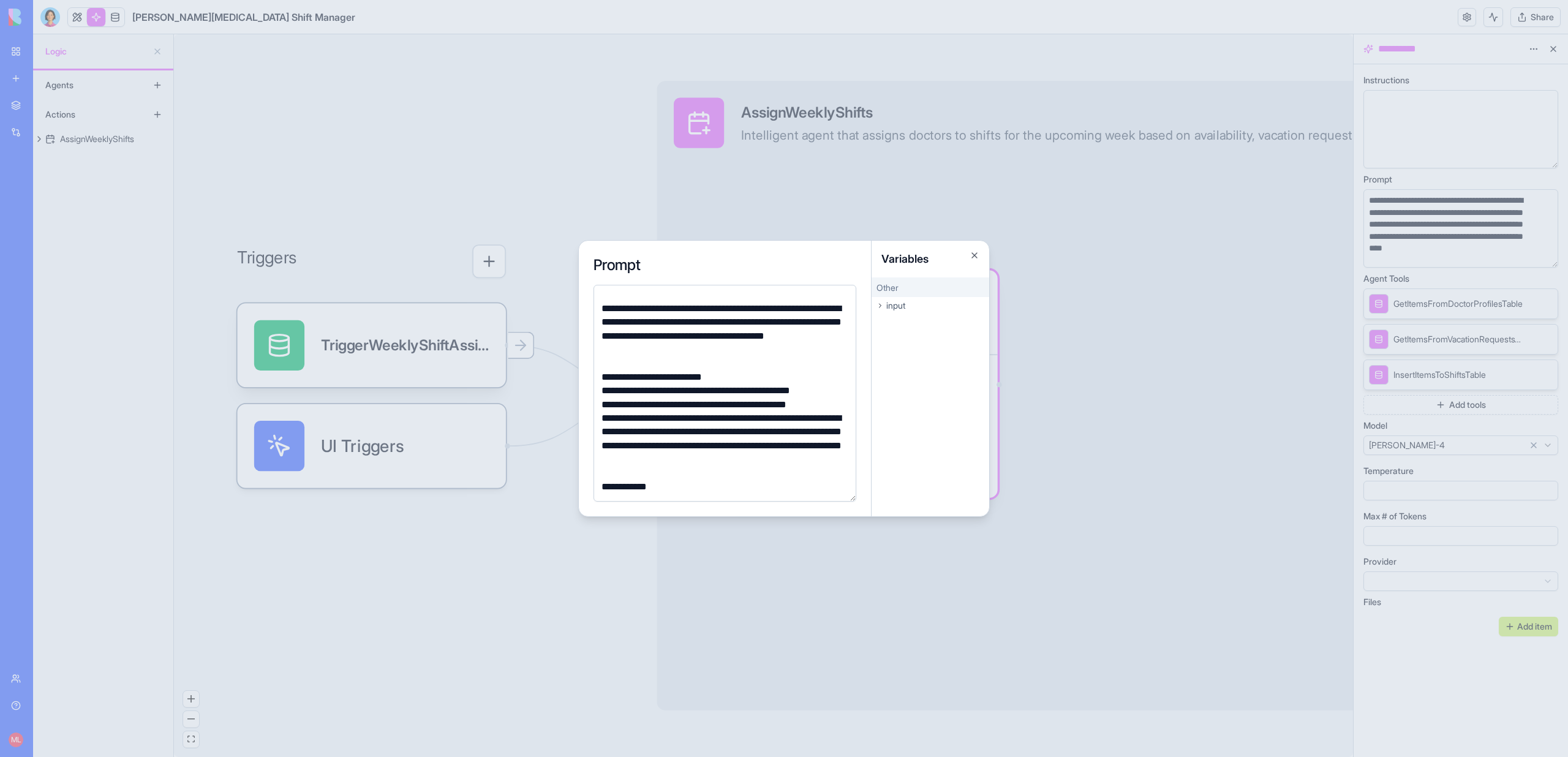
scroll to position [65, 0]
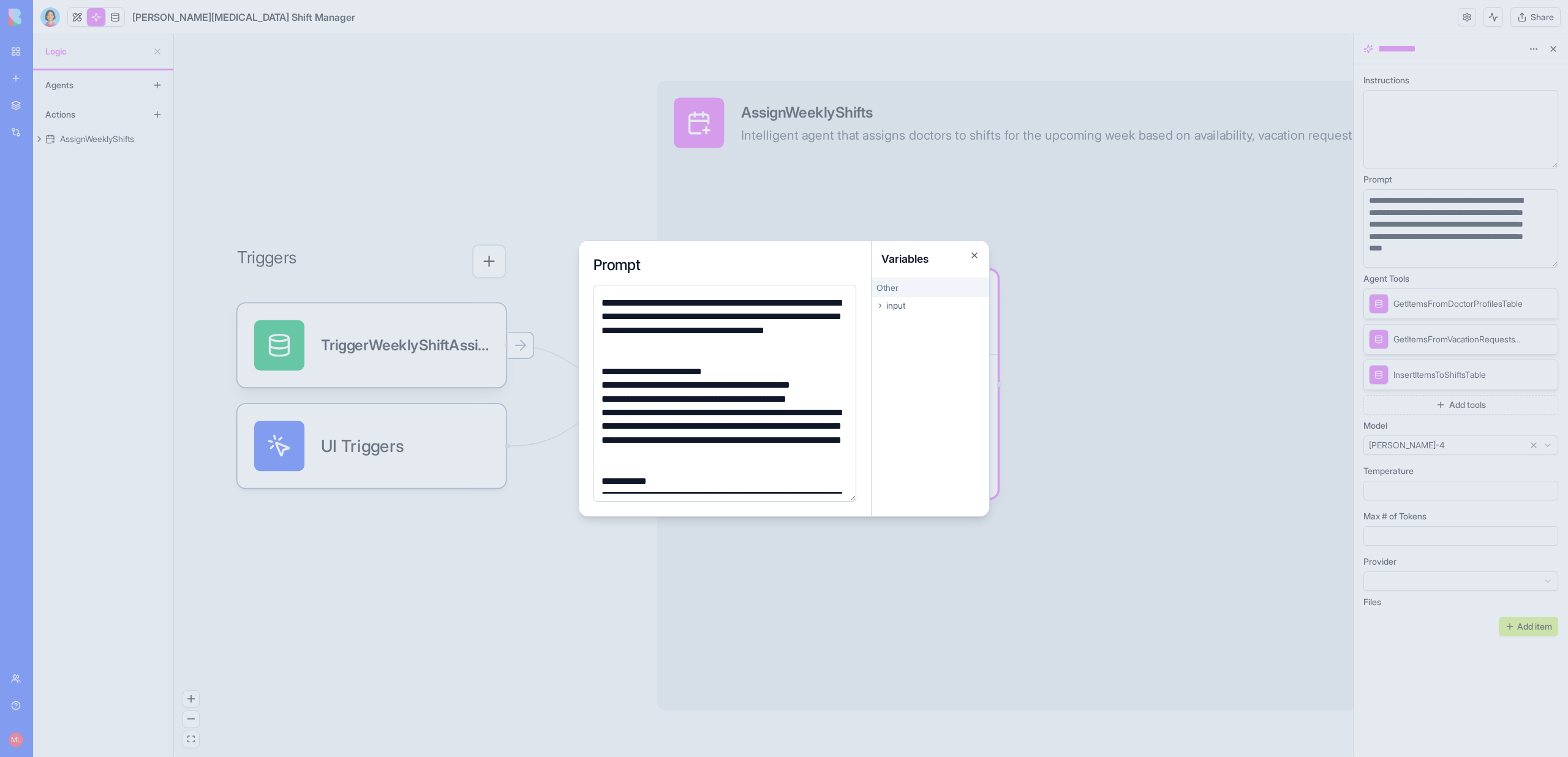
click at [733, 385] on div "**********" at bounding box center [723, 385] width 250 height 14
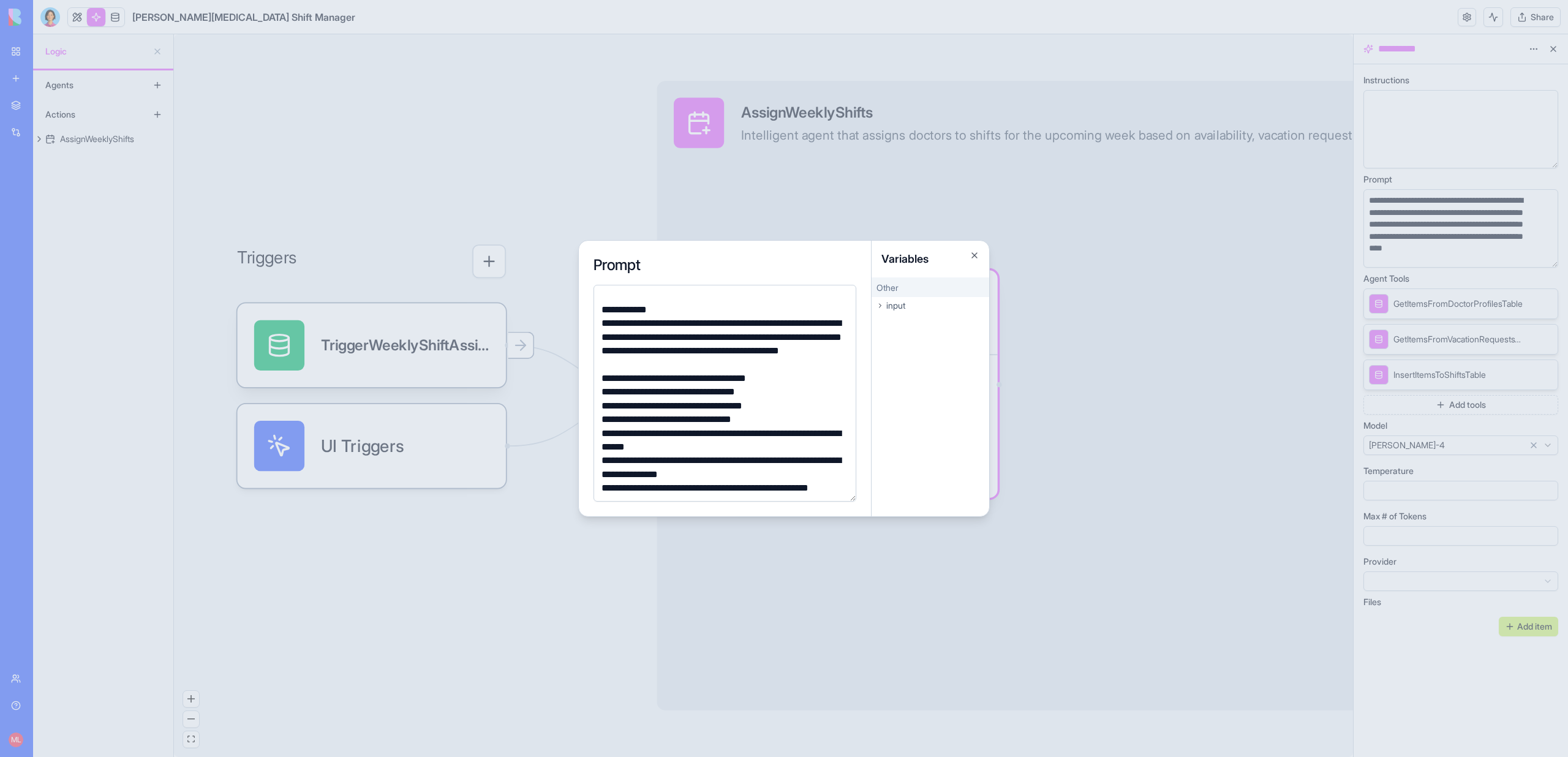
scroll to position [238, 0]
drag, startPoint x: 711, startPoint y: 446, endPoint x: 629, endPoint y: 444, distance: 82.0
click at [629, 444] on div "**********" at bounding box center [723, 438] width 250 height 28
click at [743, 447] on div "**********" at bounding box center [723, 438] width 250 height 28
click at [520, 406] on div at bounding box center [784, 378] width 1568 height 757
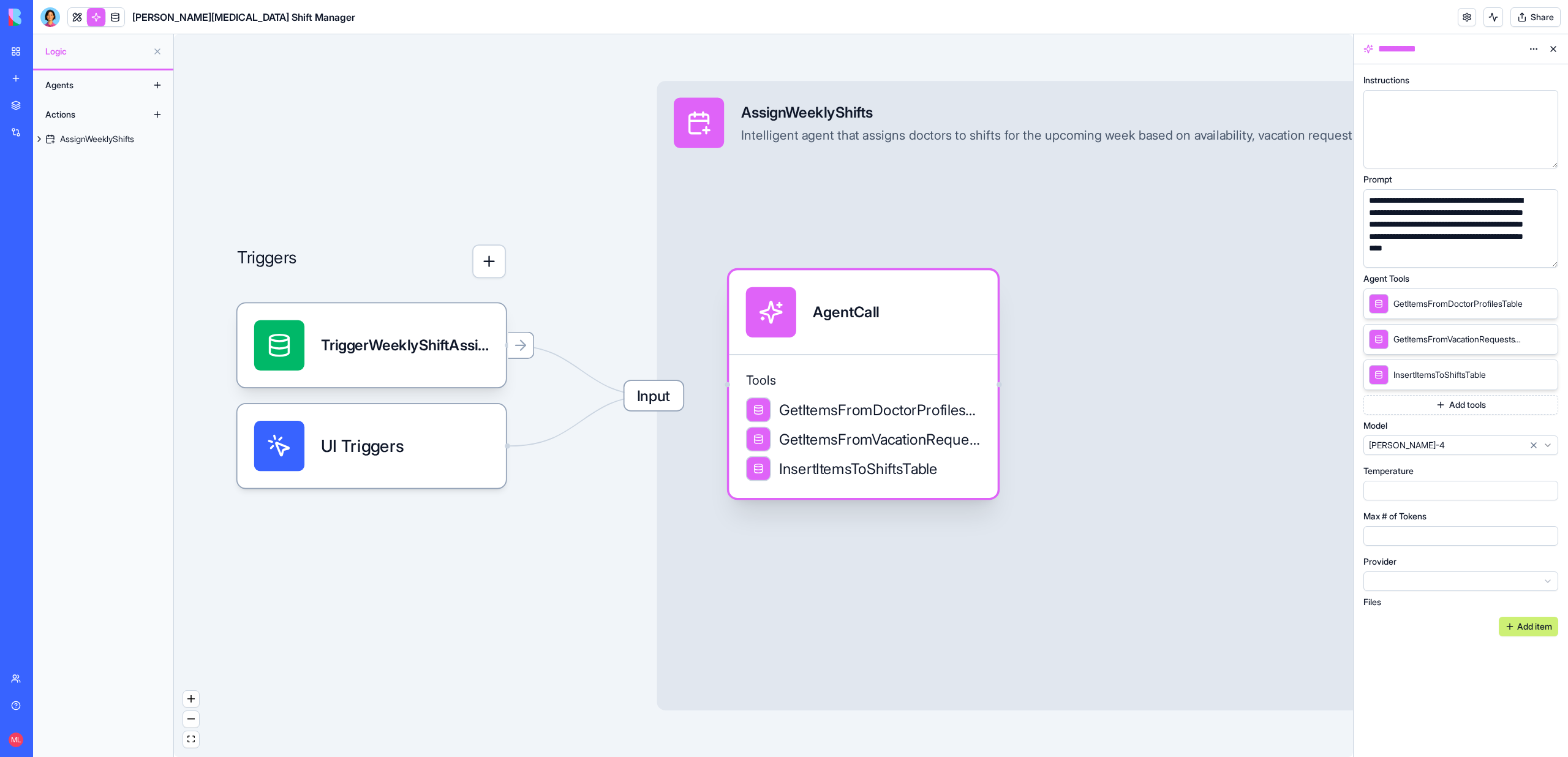
click at [825, 385] on span "Tools" at bounding box center [863, 379] width 235 height 16
click at [813, 352] on div "AgentCall" at bounding box center [863, 312] width 268 height 84
click at [1544, 252] on button "button" at bounding box center [1546, 256] width 20 height 20
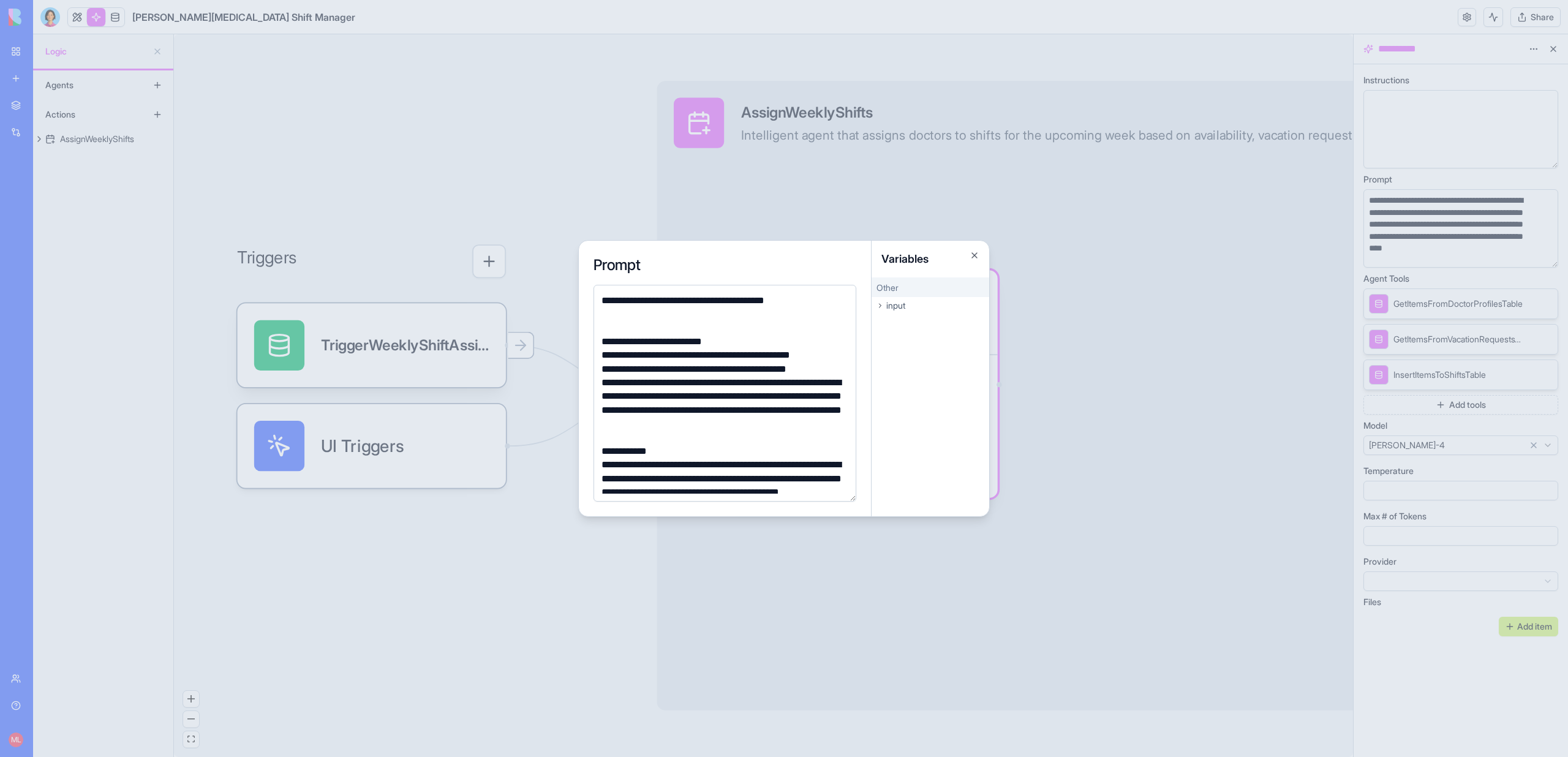
scroll to position [36, 0]
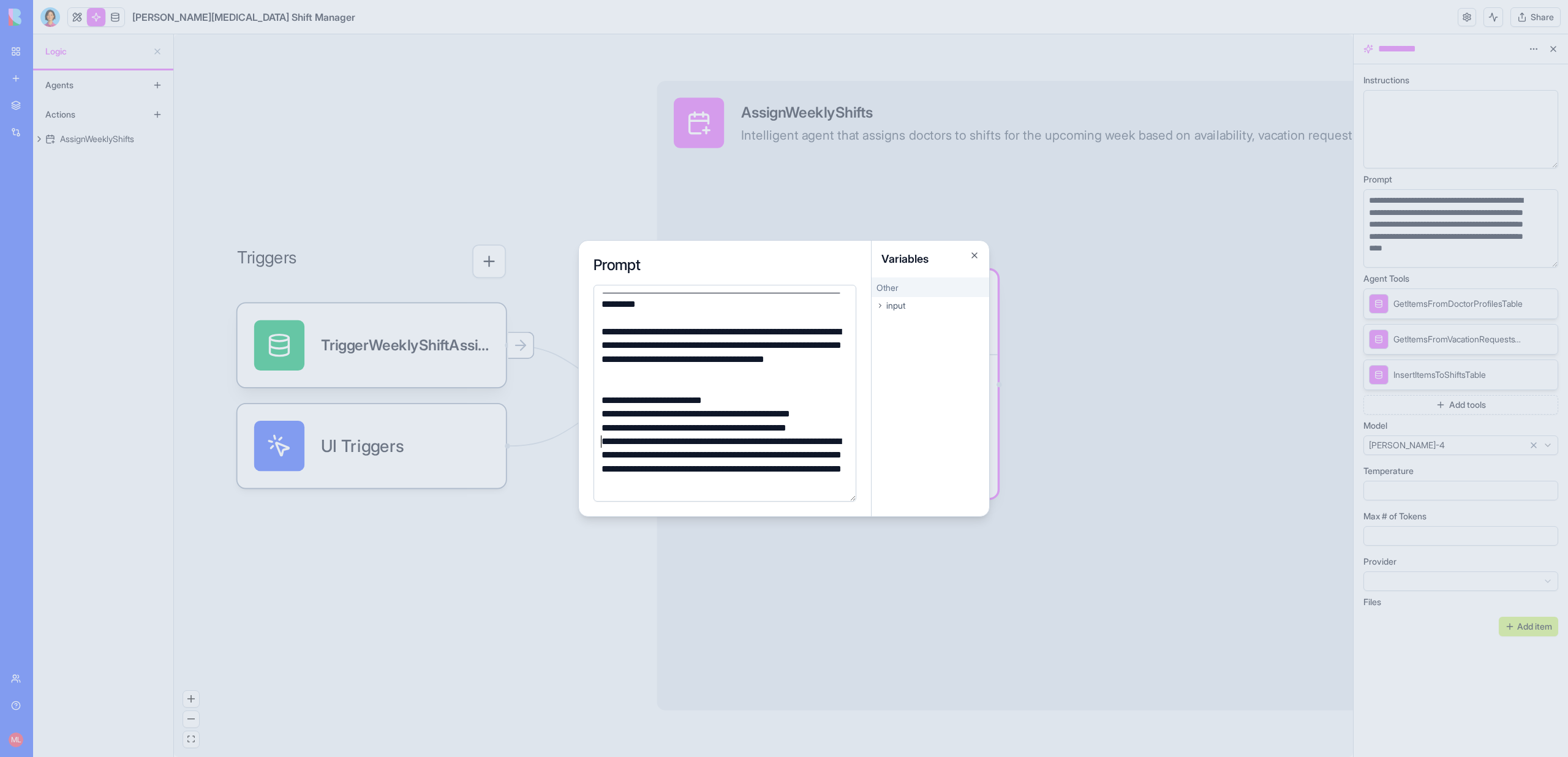
click at [600, 438] on div "**********" at bounding box center [723, 462] width 250 height 55
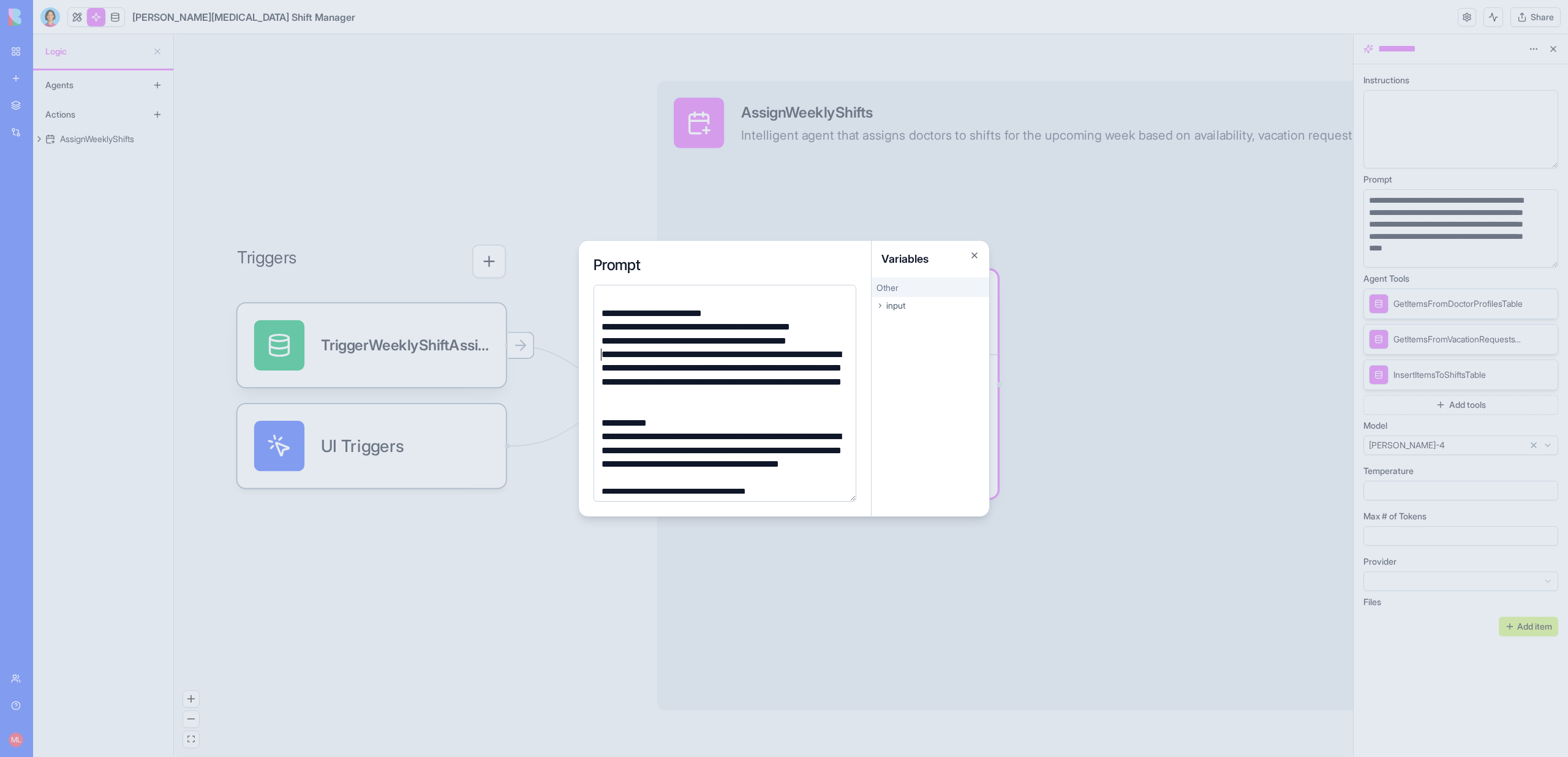
scroll to position [200, 0]
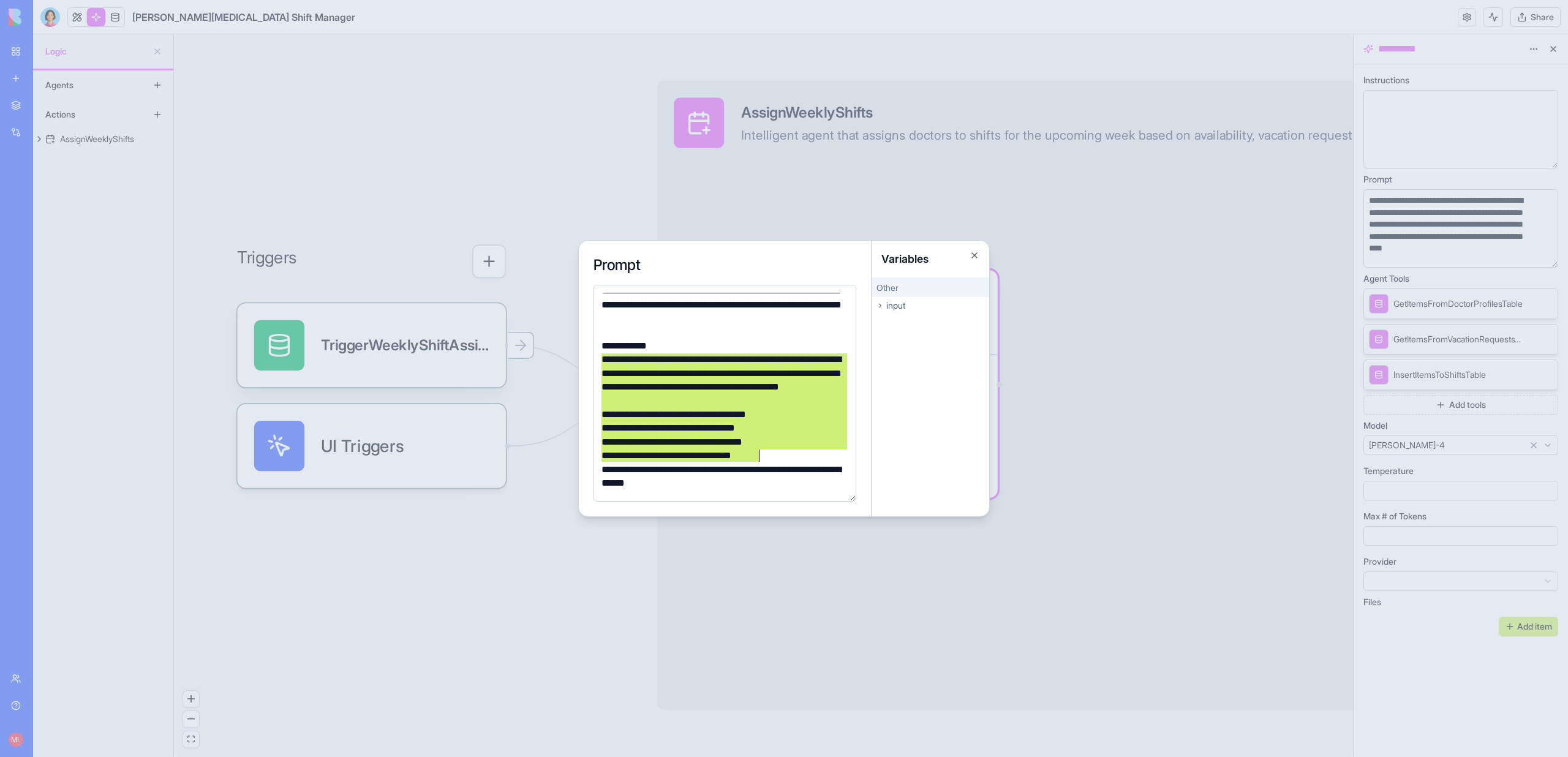
drag, startPoint x: 600, startPoint y: 359, endPoint x: 796, endPoint y: 452, distance: 216.9
click at [796, 452] on div "**********" at bounding box center [723, 600] width 250 height 1015
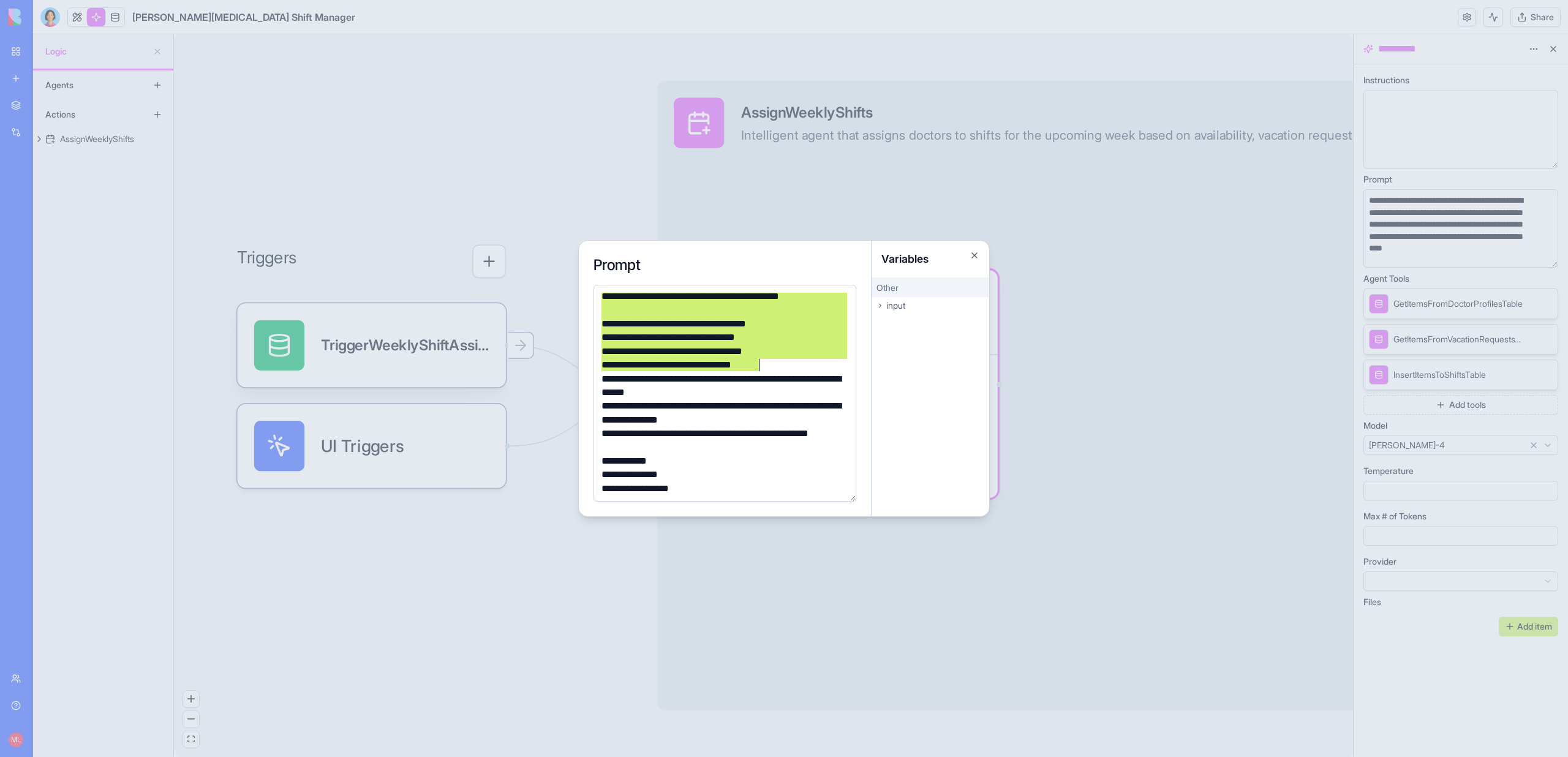
scroll to position [324, 0]
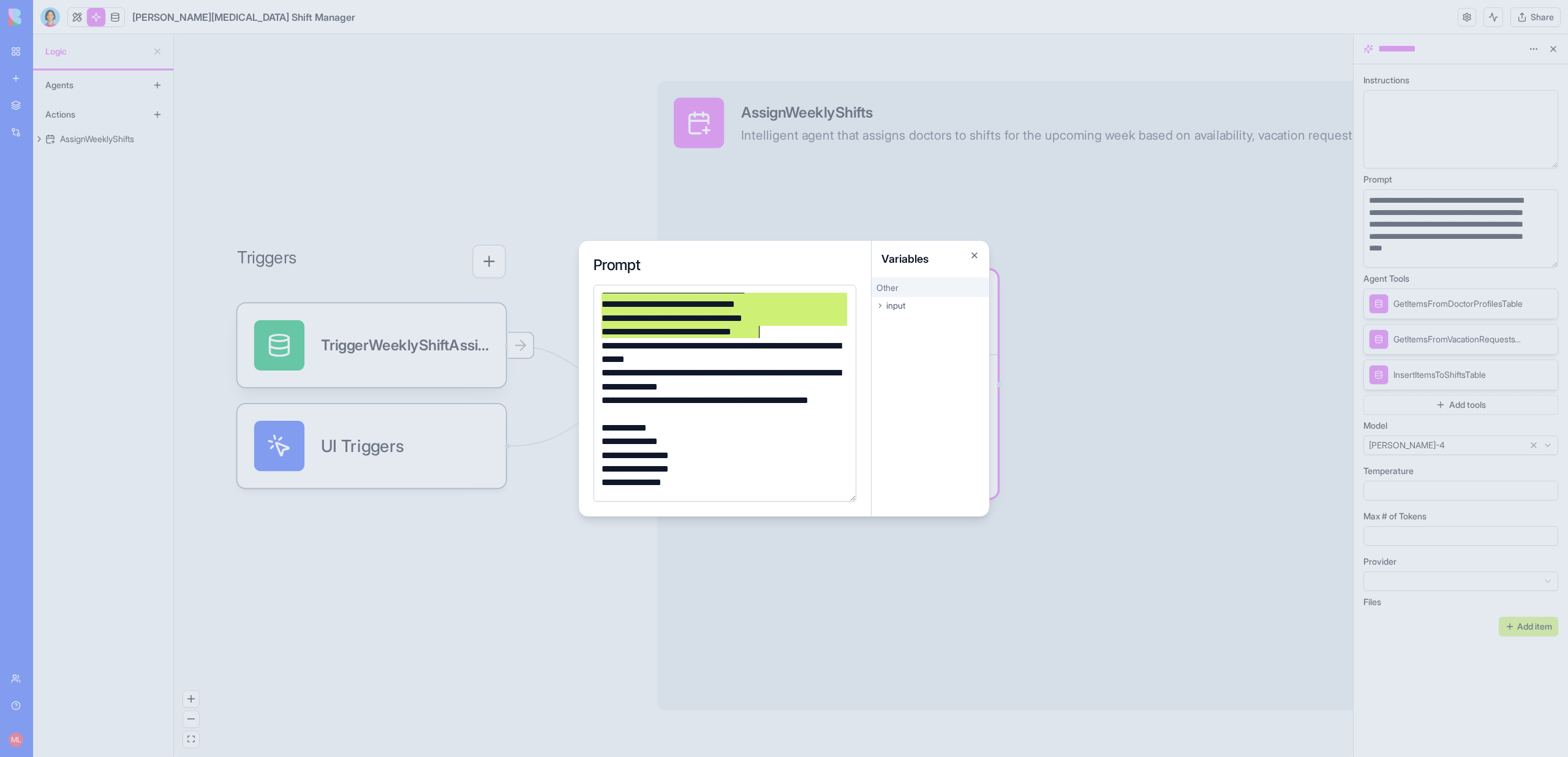
click at [796, 452] on div "**********" at bounding box center [723, 456] width 250 height 14
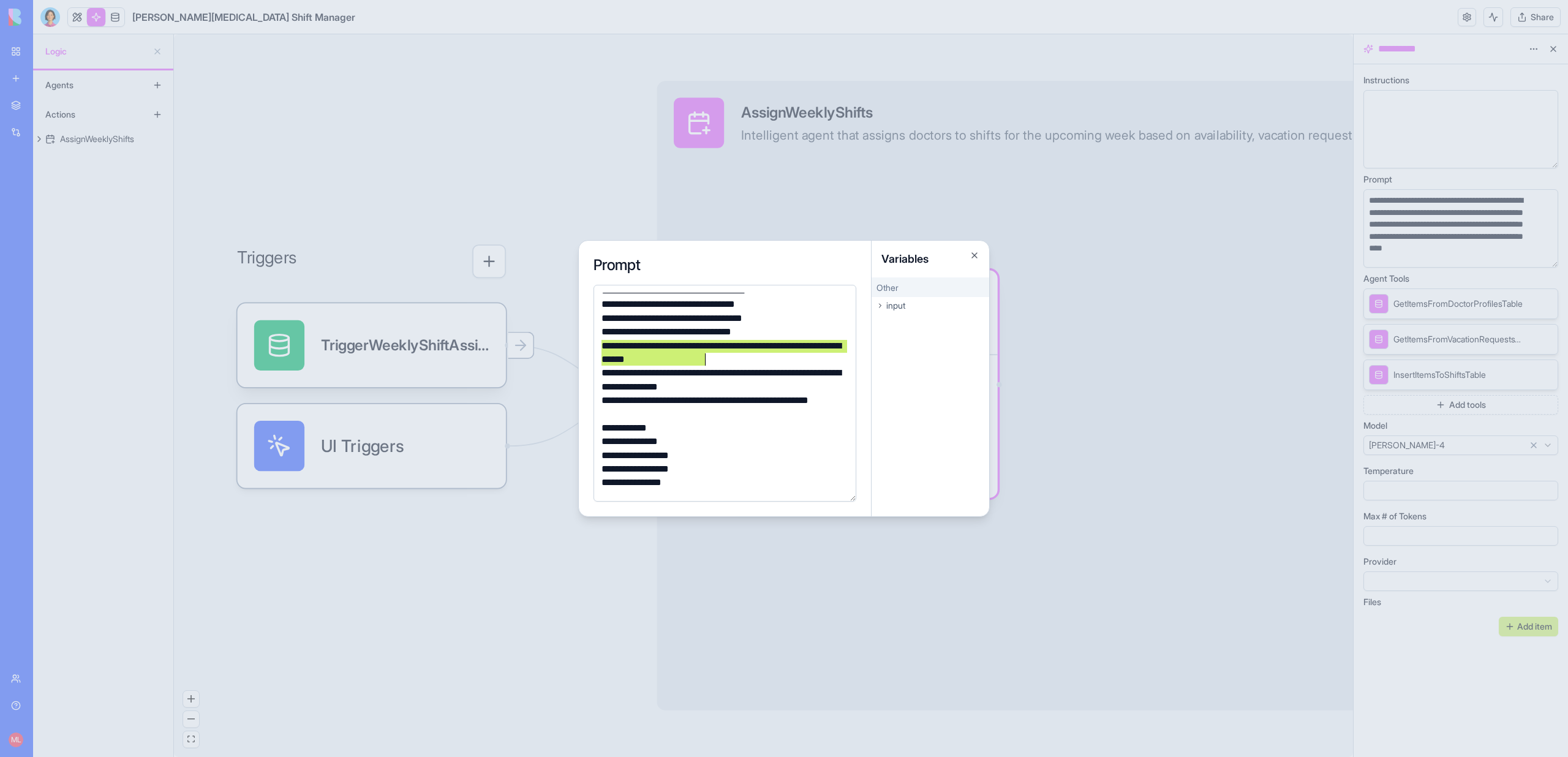
drag, startPoint x: 598, startPoint y: 347, endPoint x: 729, endPoint y: 362, distance: 131.9
click at [729, 362] on div "**********" at bounding box center [723, 353] width 250 height 28
copy div "**********"
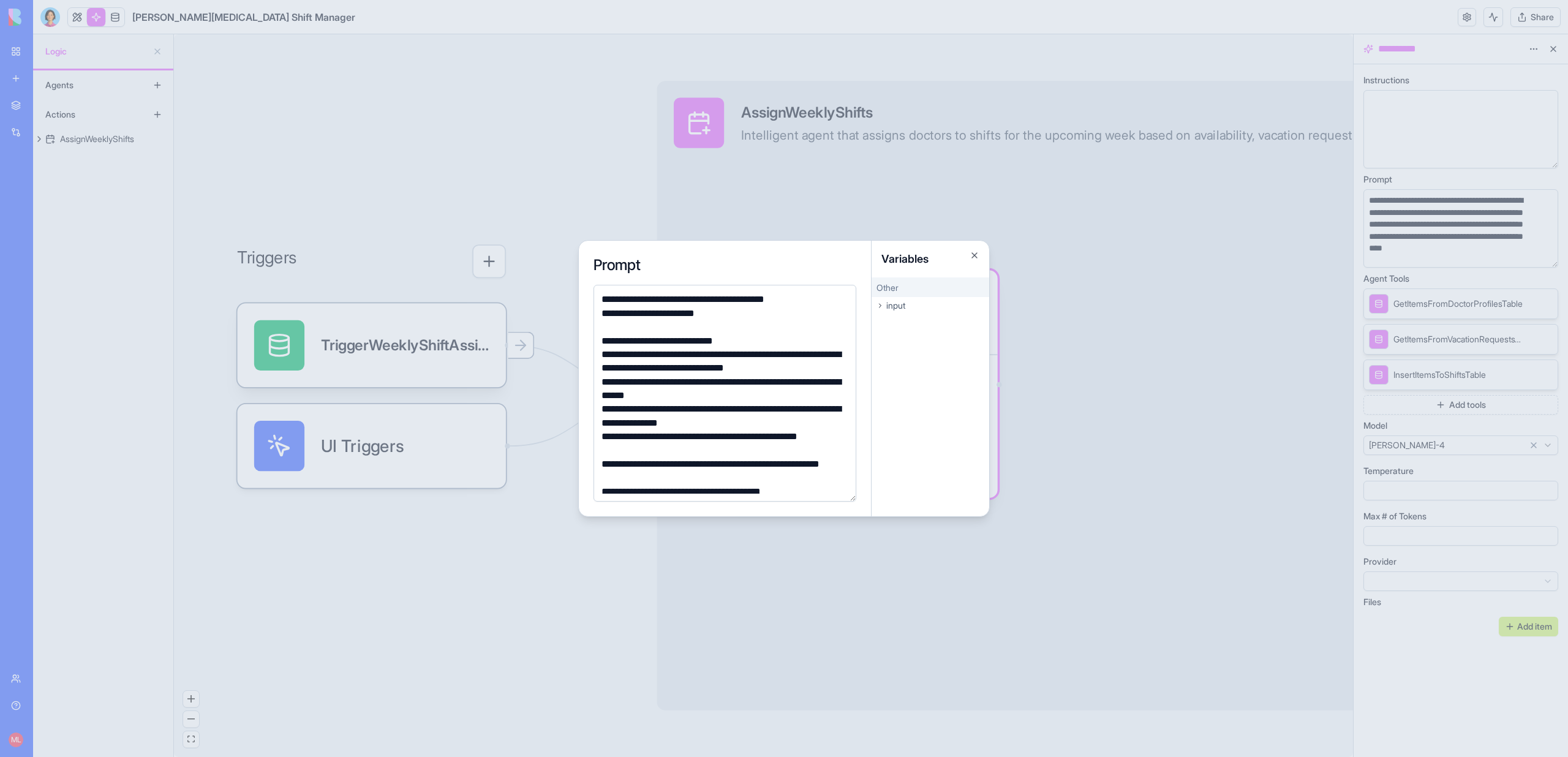
scroll to position [657, 0]
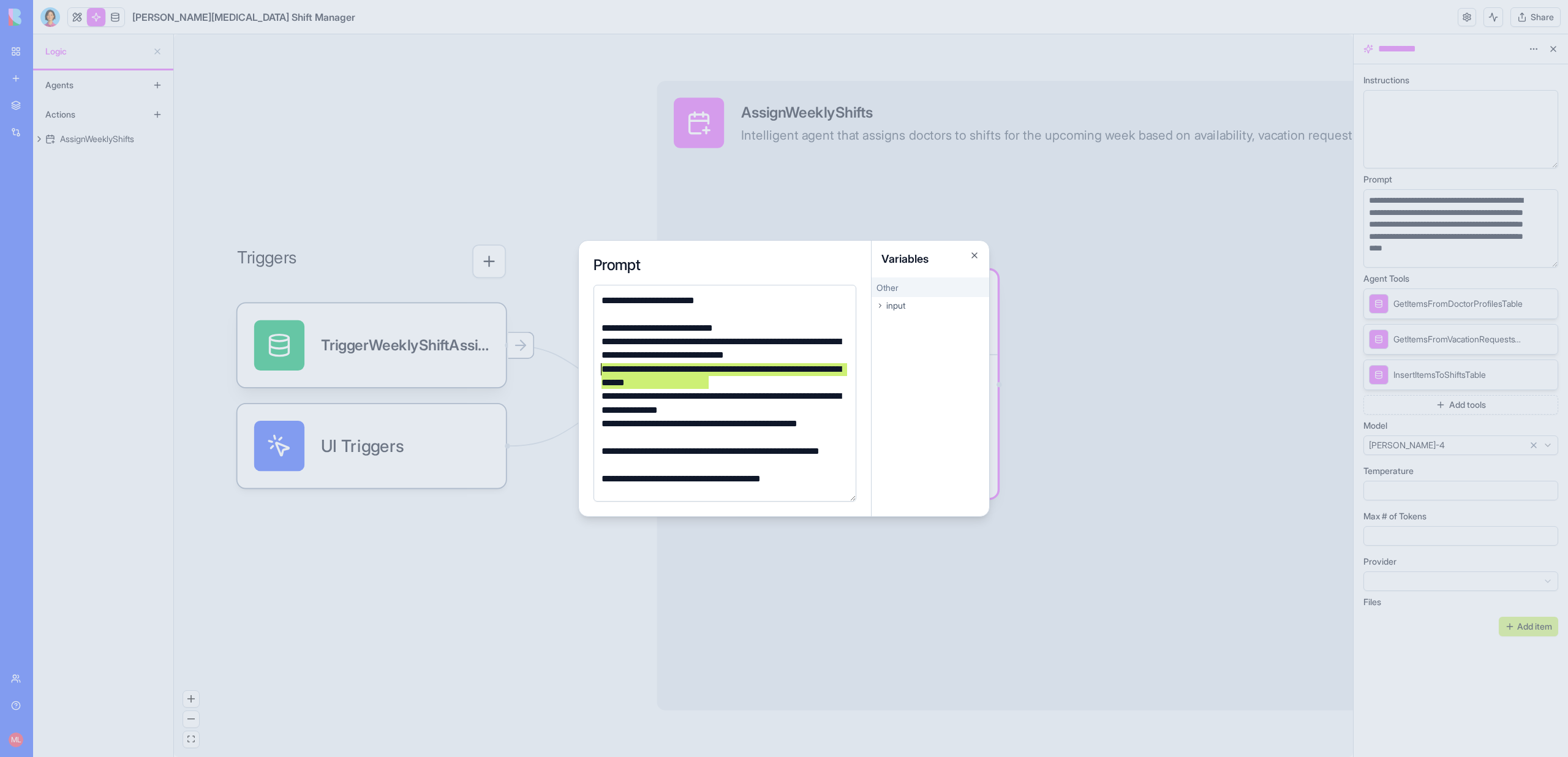
drag, startPoint x: 716, startPoint y: 379, endPoint x: 569, endPoint y: 372, distance: 147.2
click at [569, 372] on body "**********" at bounding box center [784, 378] width 1568 height 757
click at [539, 212] on div at bounding box center [784, 378] width 1568 height 757
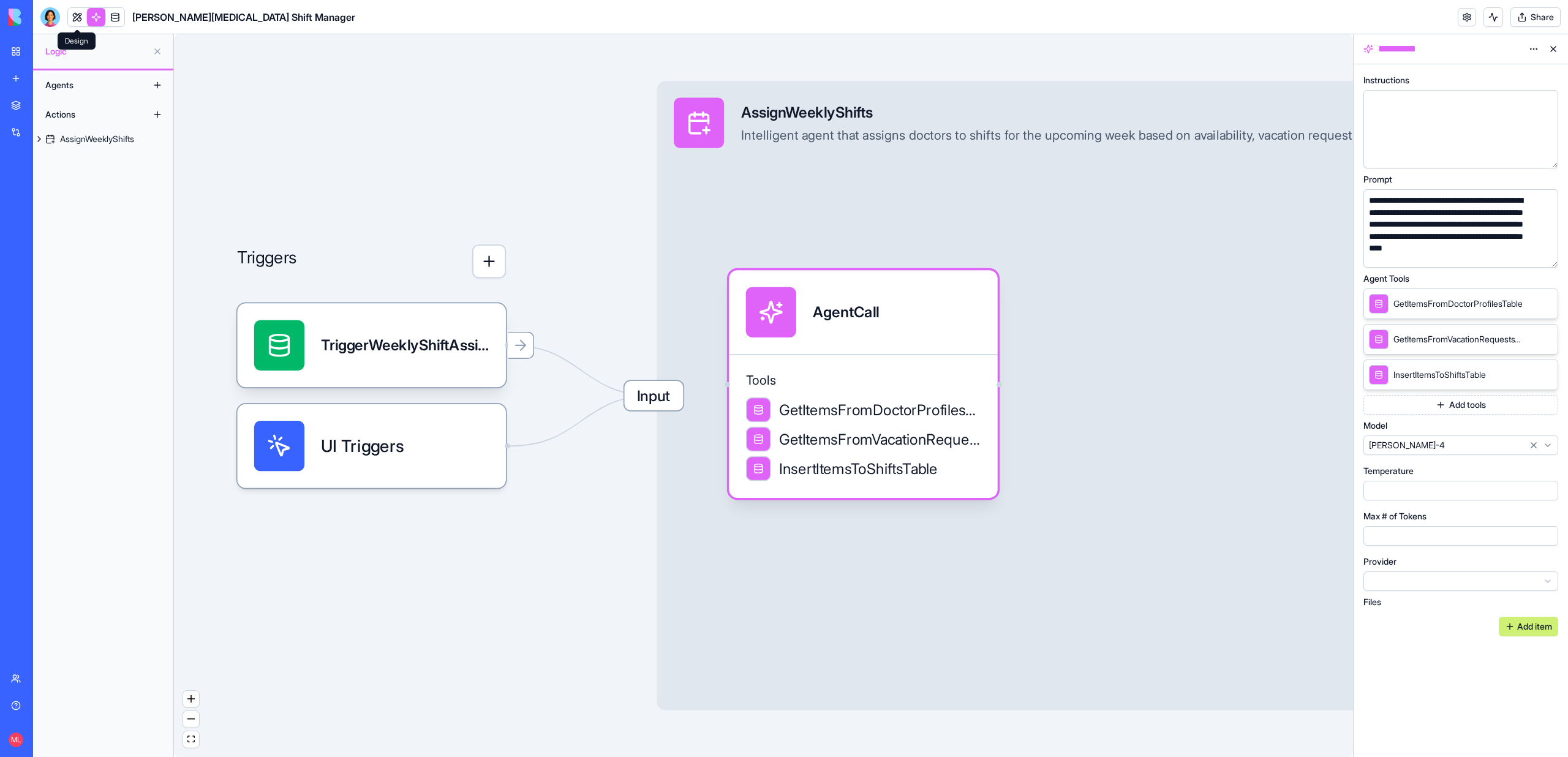
click at [70, 22] on link at bounding box center [77, 17] width 18 height 18
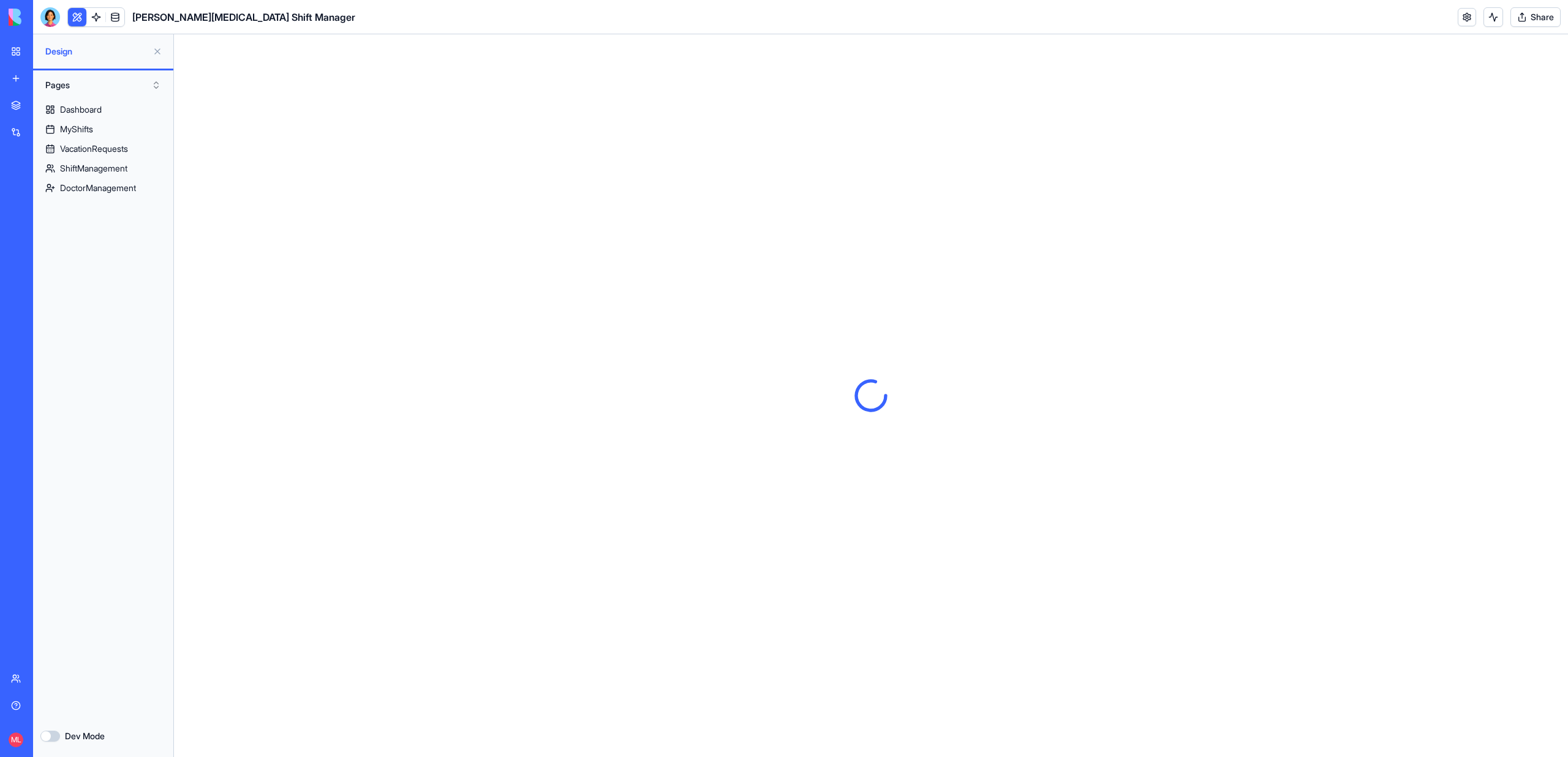
click at [82, 14] on button at bounding box center [77, 17] width 18 height 18
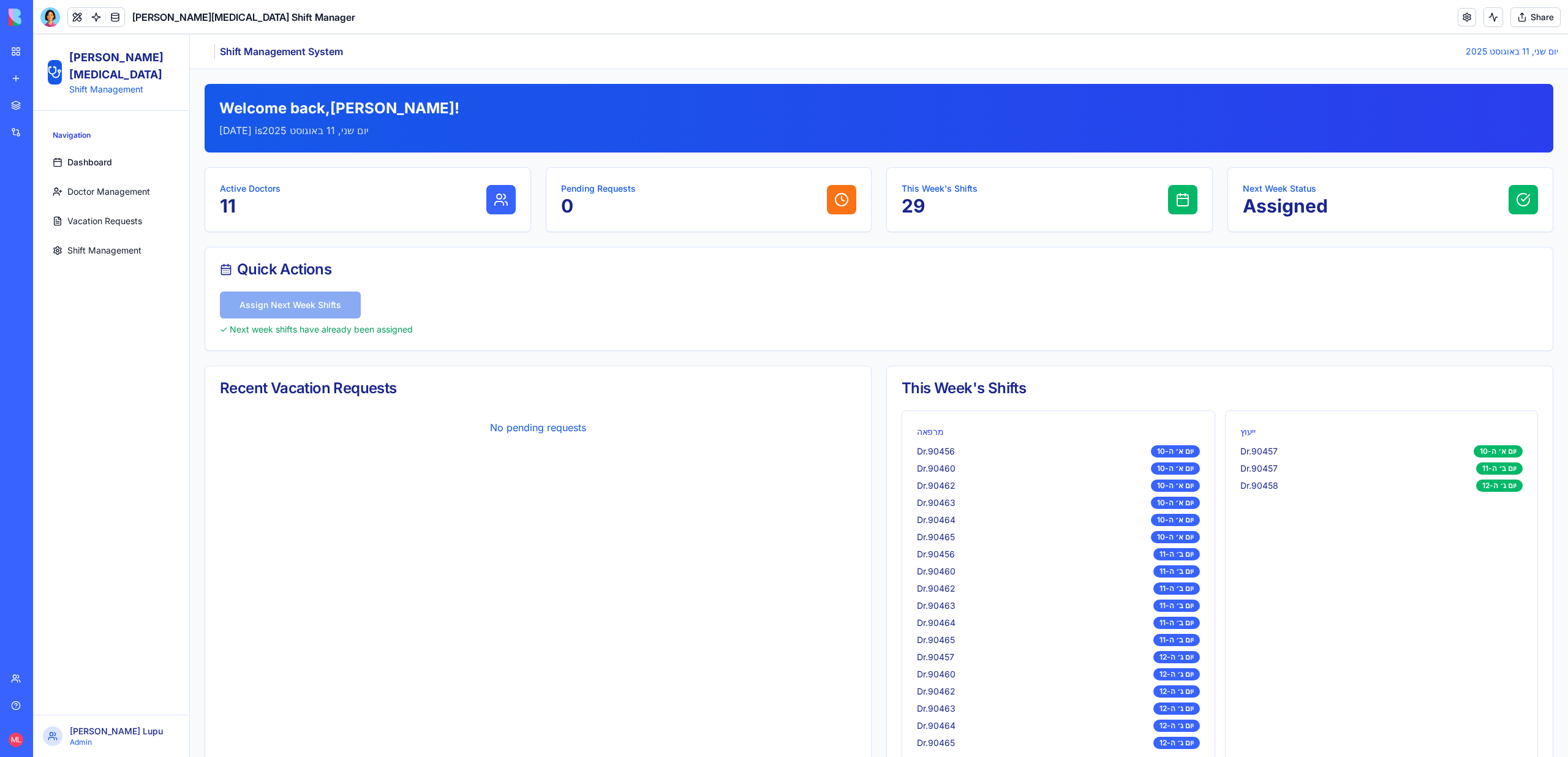
click at [63, 238] on link "Shift Management" at bounding box center [111, 250] width 127 height 24
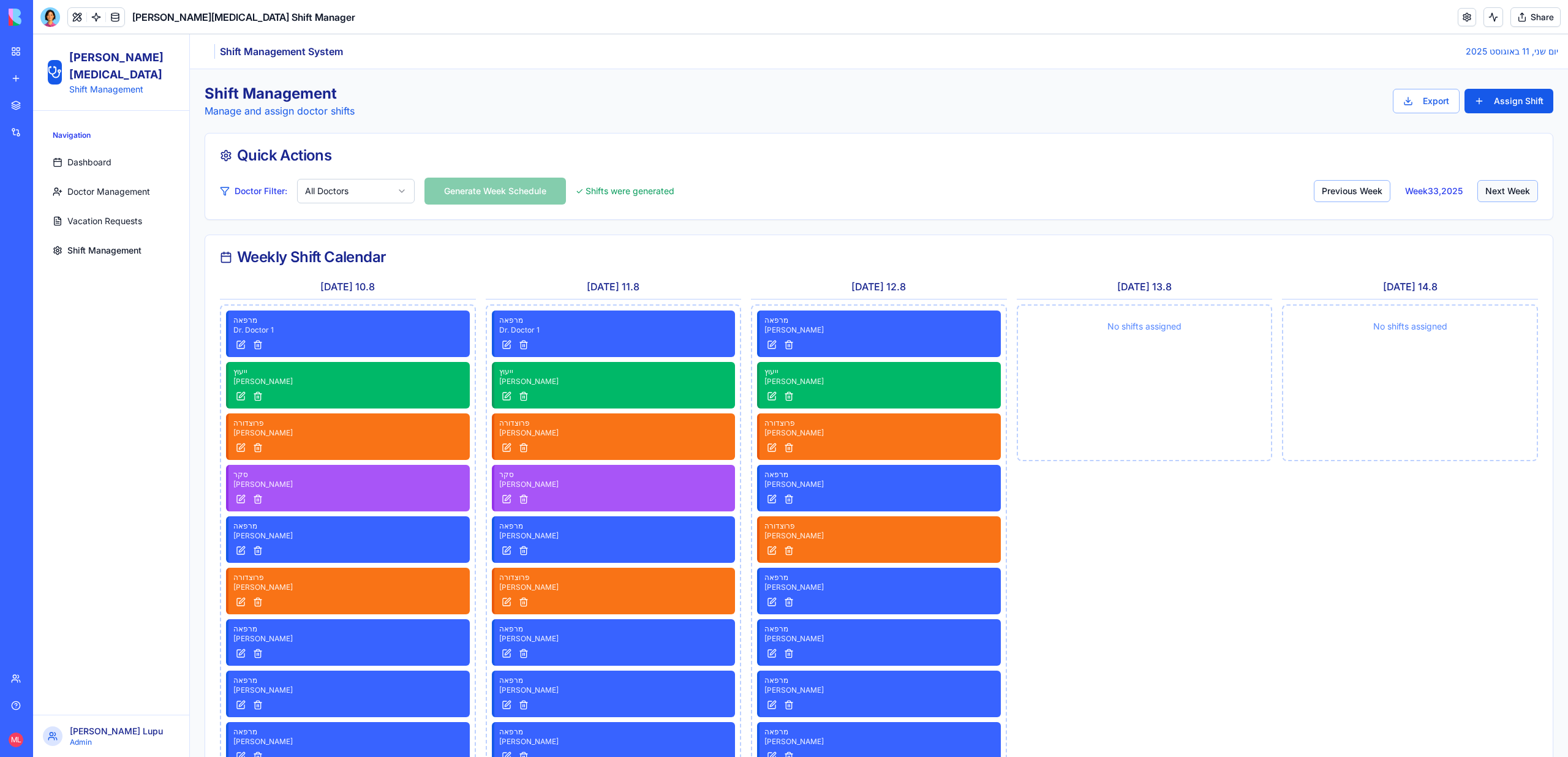
click at [1493, 191] on button "Next Week" at bounding box center [1507, 191] width 60 height 22
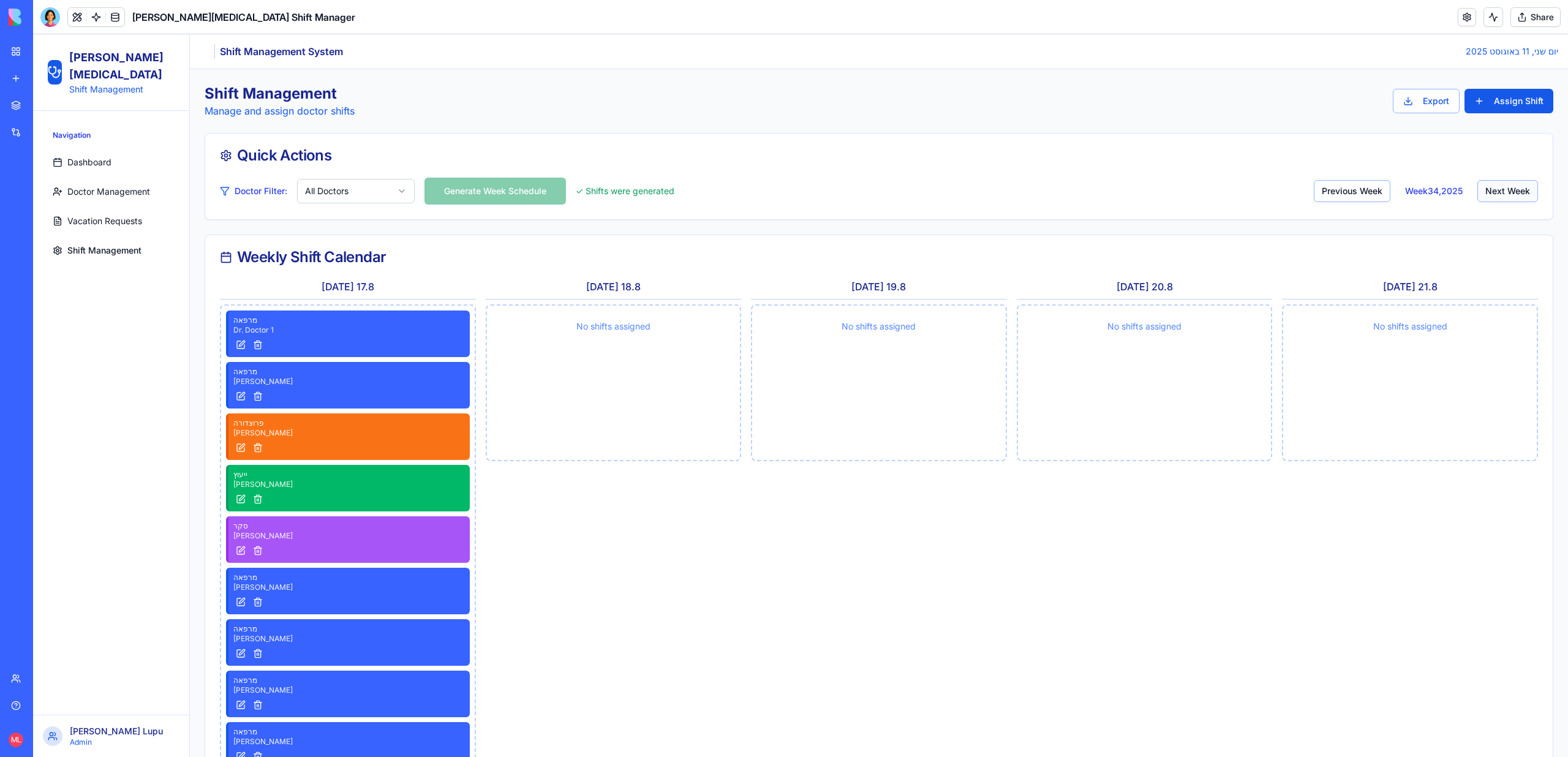
click at [1493, 191] on button "Next Week" at bounding box center [1507, 191] width 60 height 22
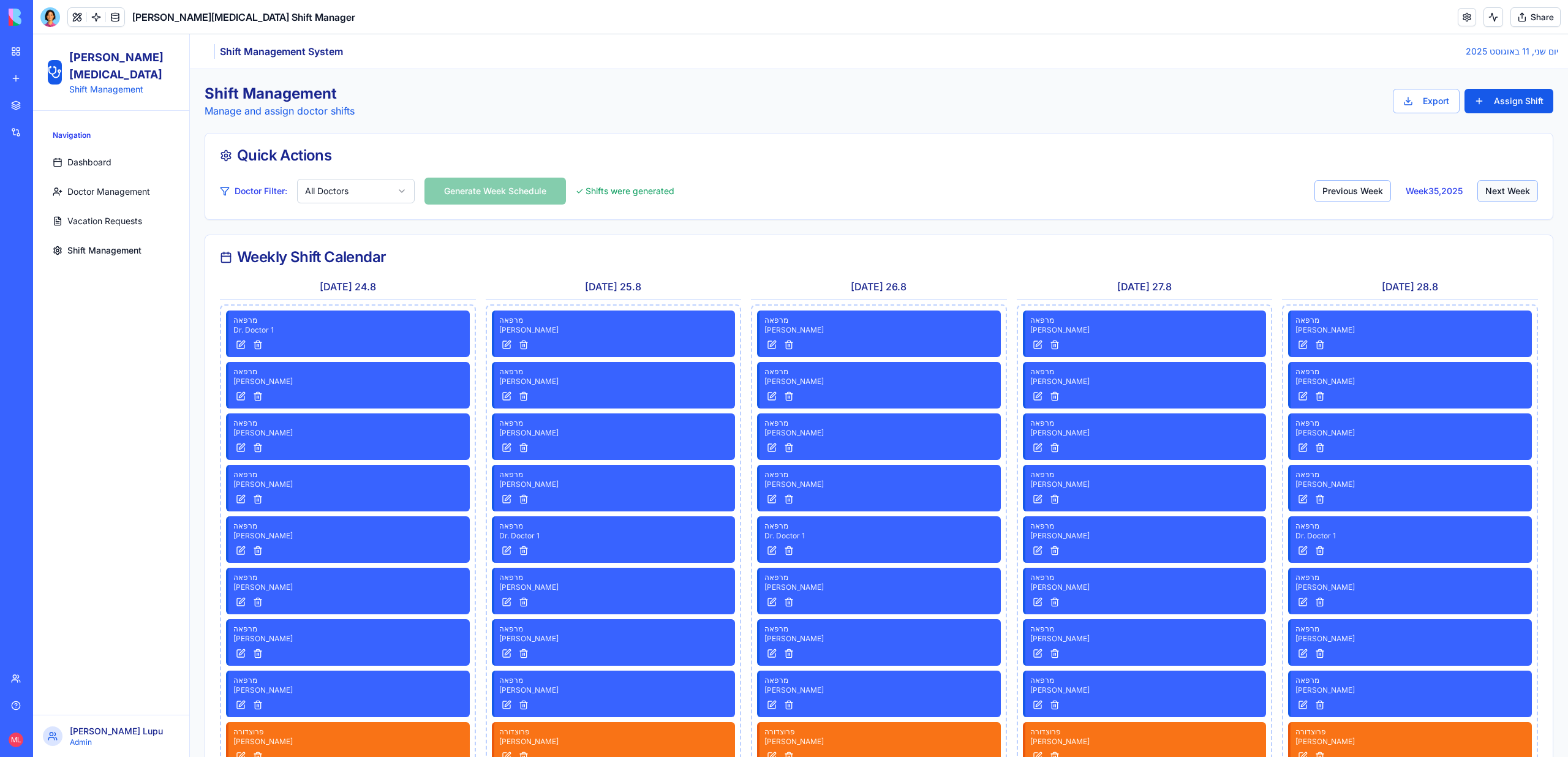
click at [1488, 192] on button "Next Week" at bounding box center [1507, 191] width 60 height 22
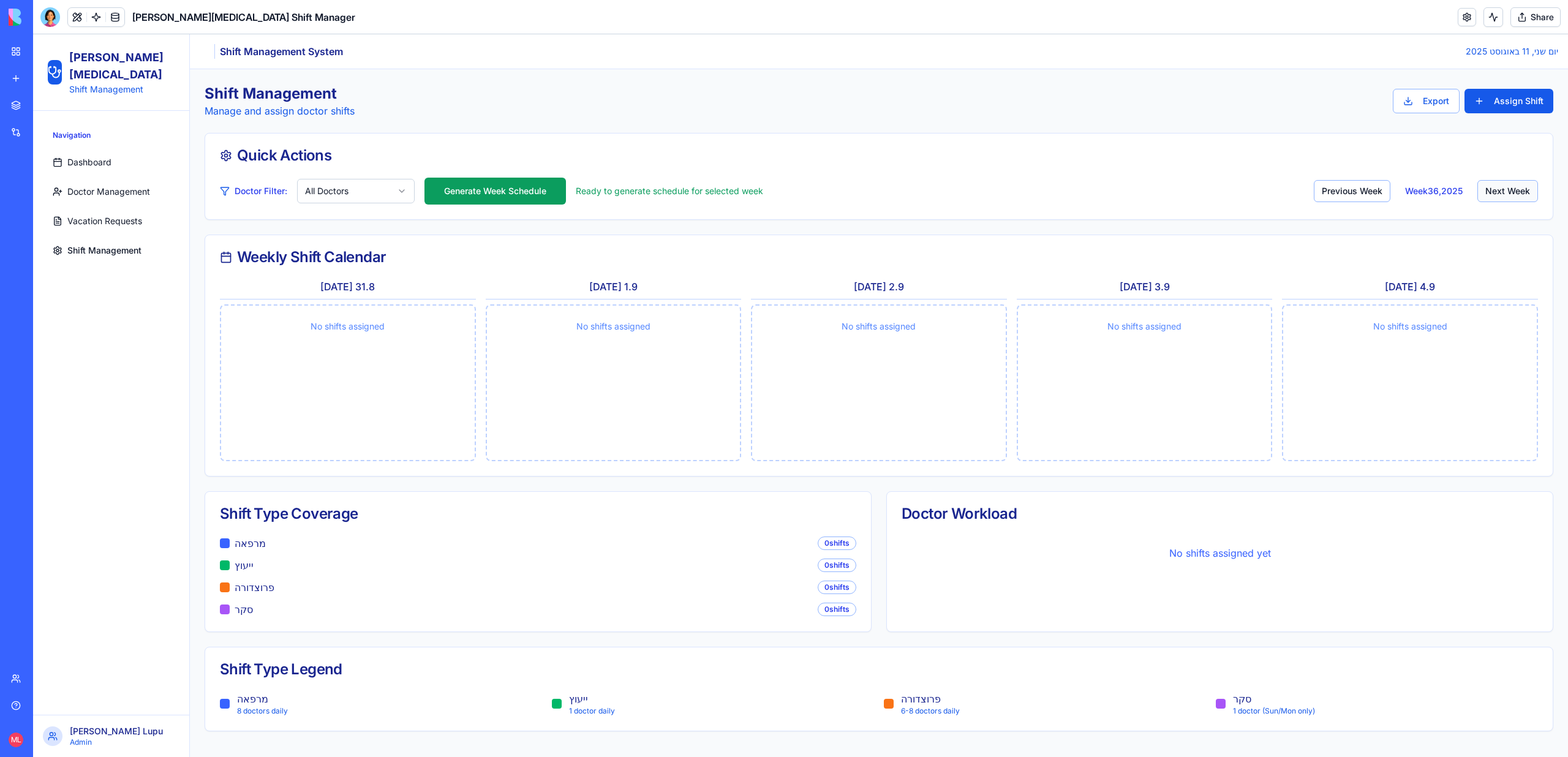
click at [1488, 192] on button "Next Week" at bounding box center [1507, 191] width 60 height 22
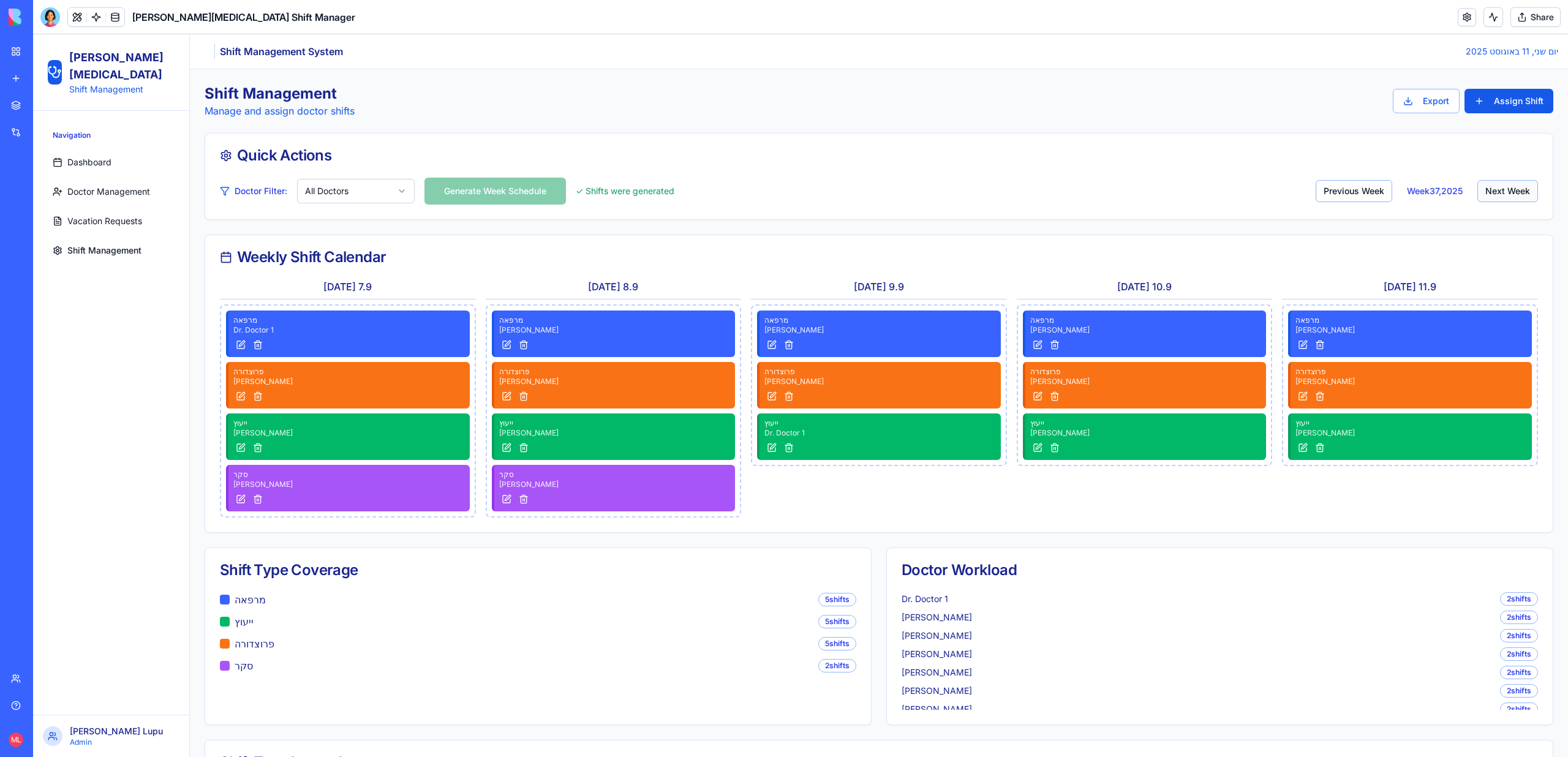
click at [1488, 192] on button "Next Week" at bounding box center [1507, 191] width 60 height 22
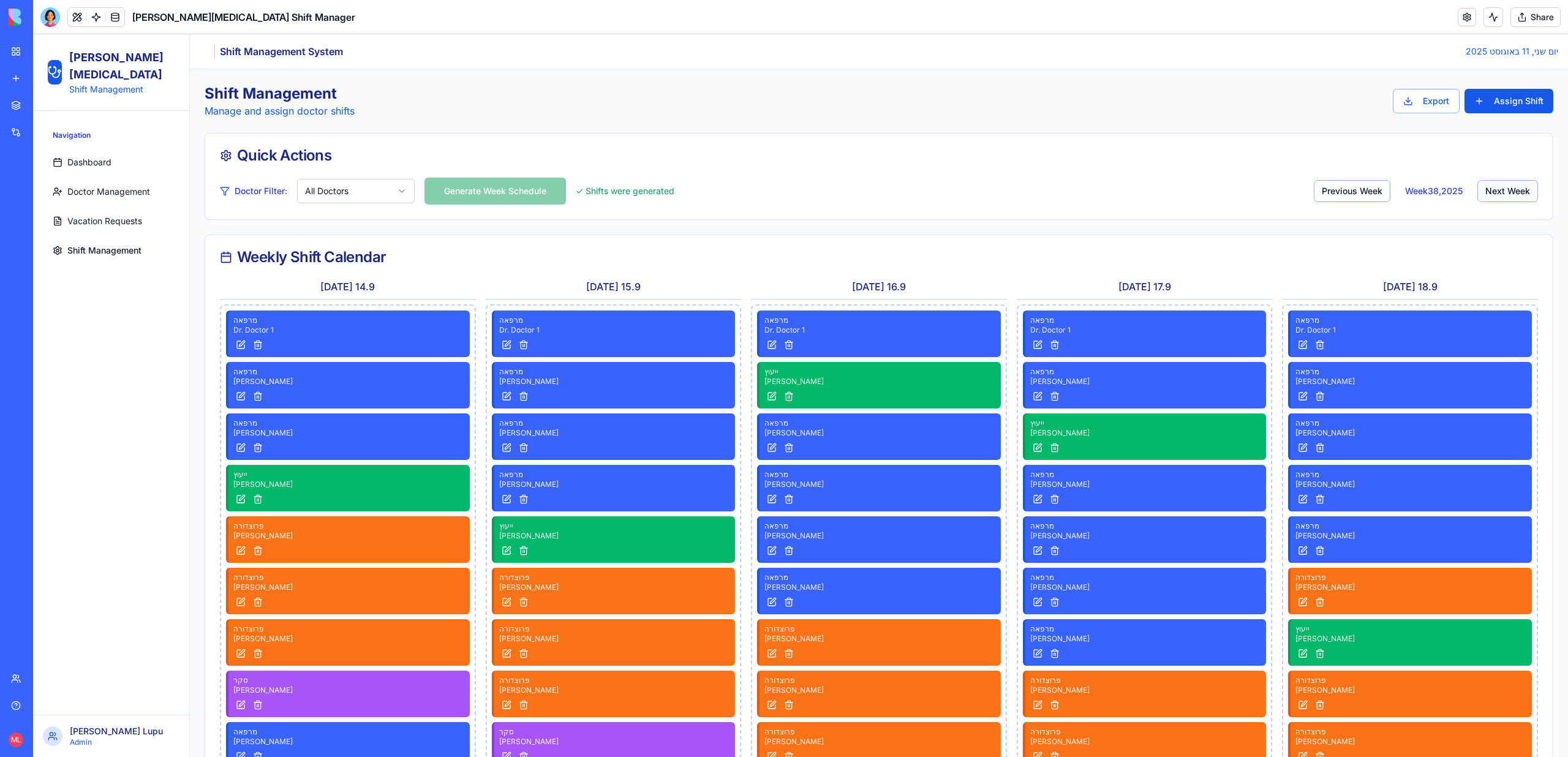
click at [1488, 192] on button "Next Week" at bounding box center [1507, 191] width 60 height 22
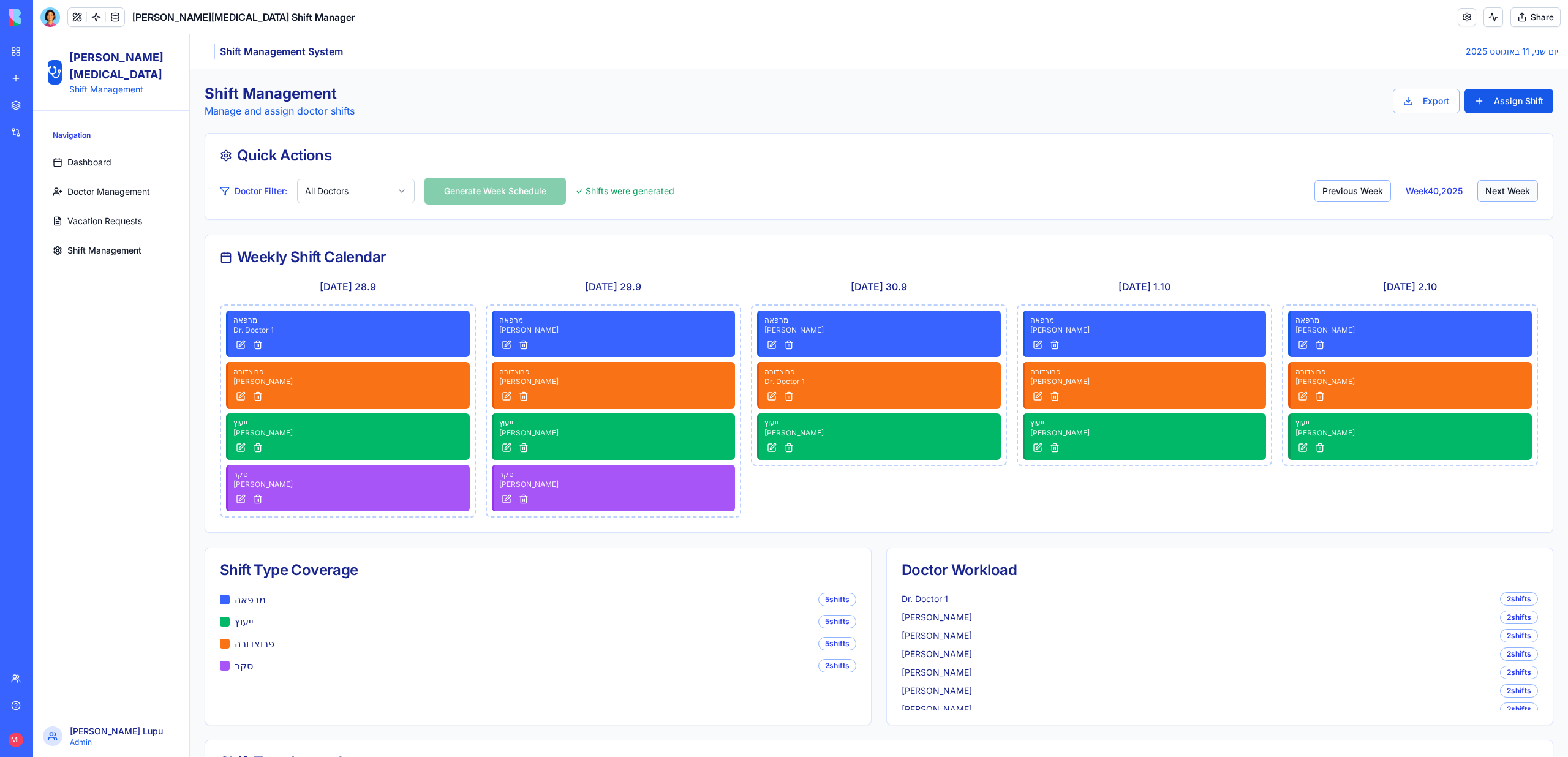
click at [1488, 192] on button "Next Week" at bounding box center [1507, 191] width 60 height 22
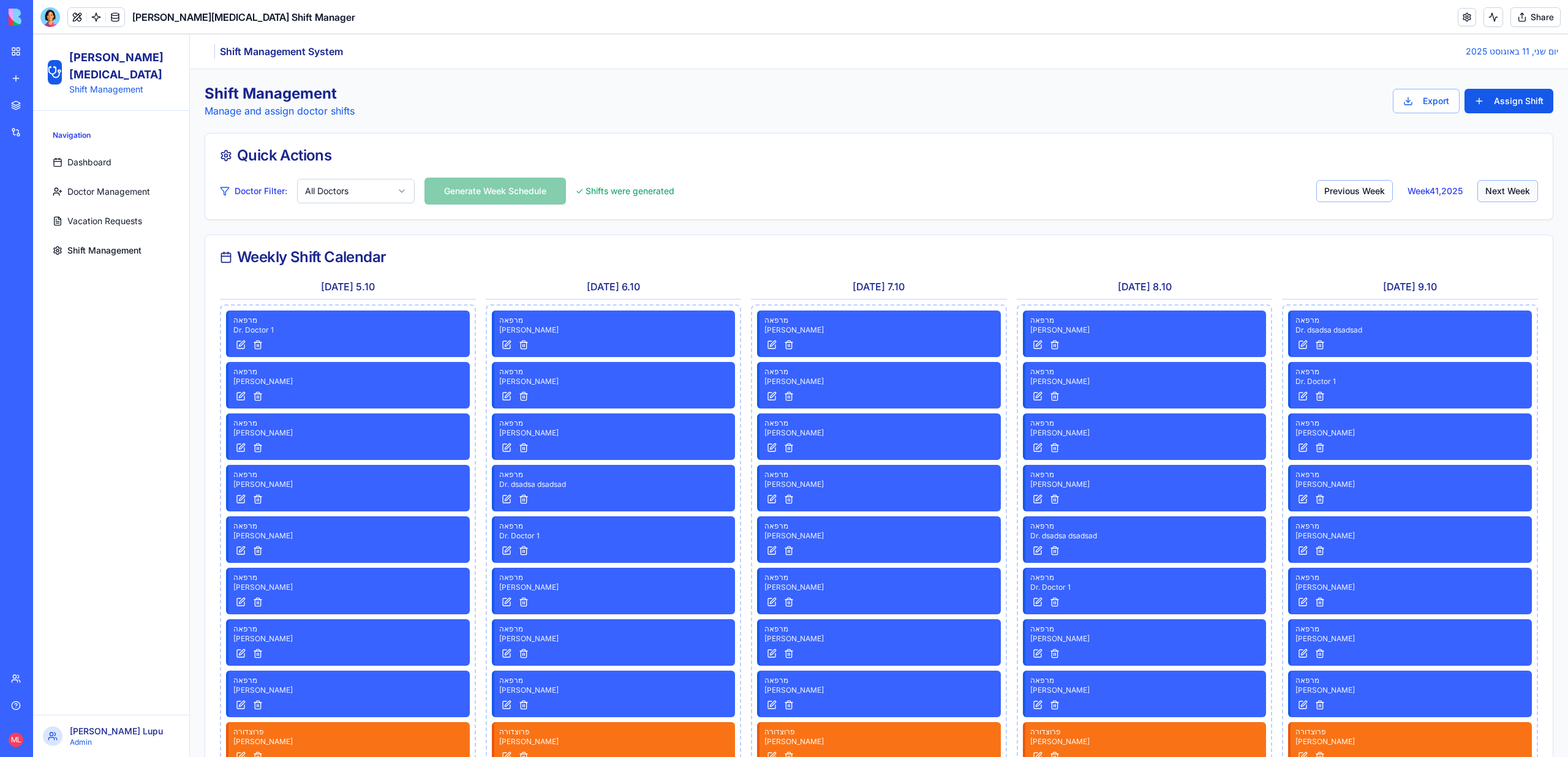
click at [1488, 192] on button "Next Week" at bounding box center [1507, 191] width 60 height 22
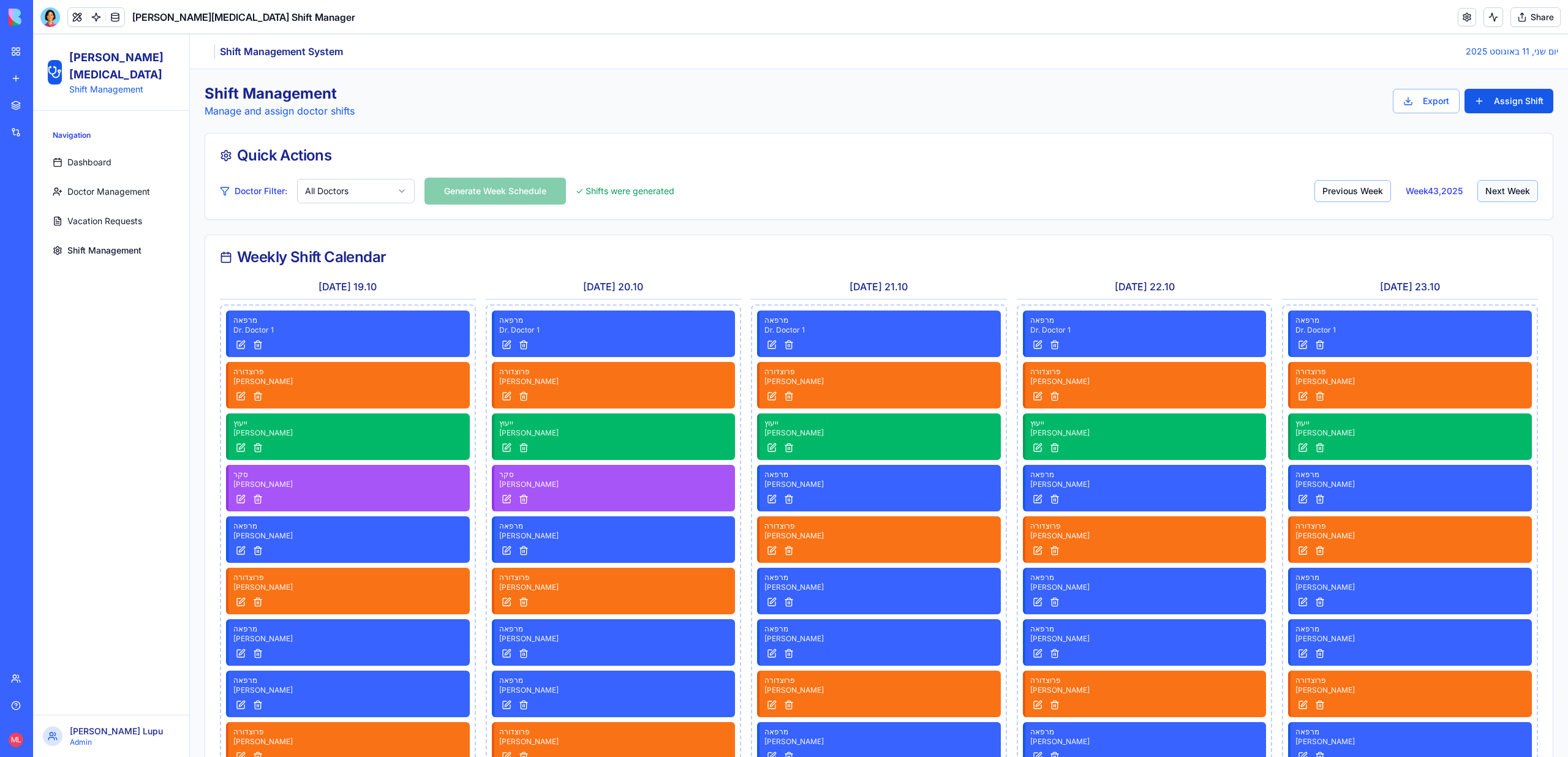
click at [1488, 192] on button "Next Week" at bounding box center [1507, 191] width 60 height 22
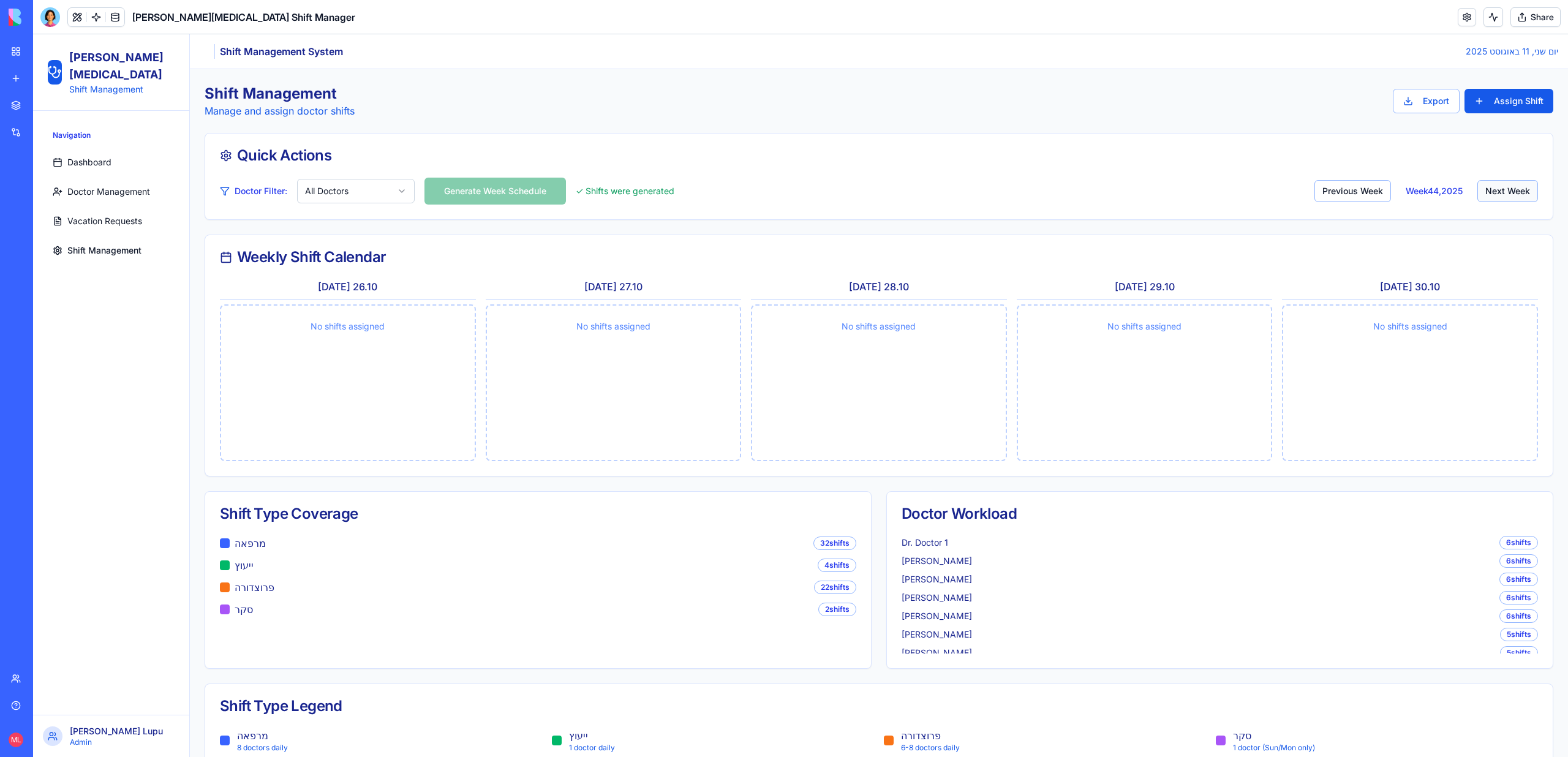
click at [1488, 192] on button "Next Week" at bounding box center [1507, 191] width 60 height 22
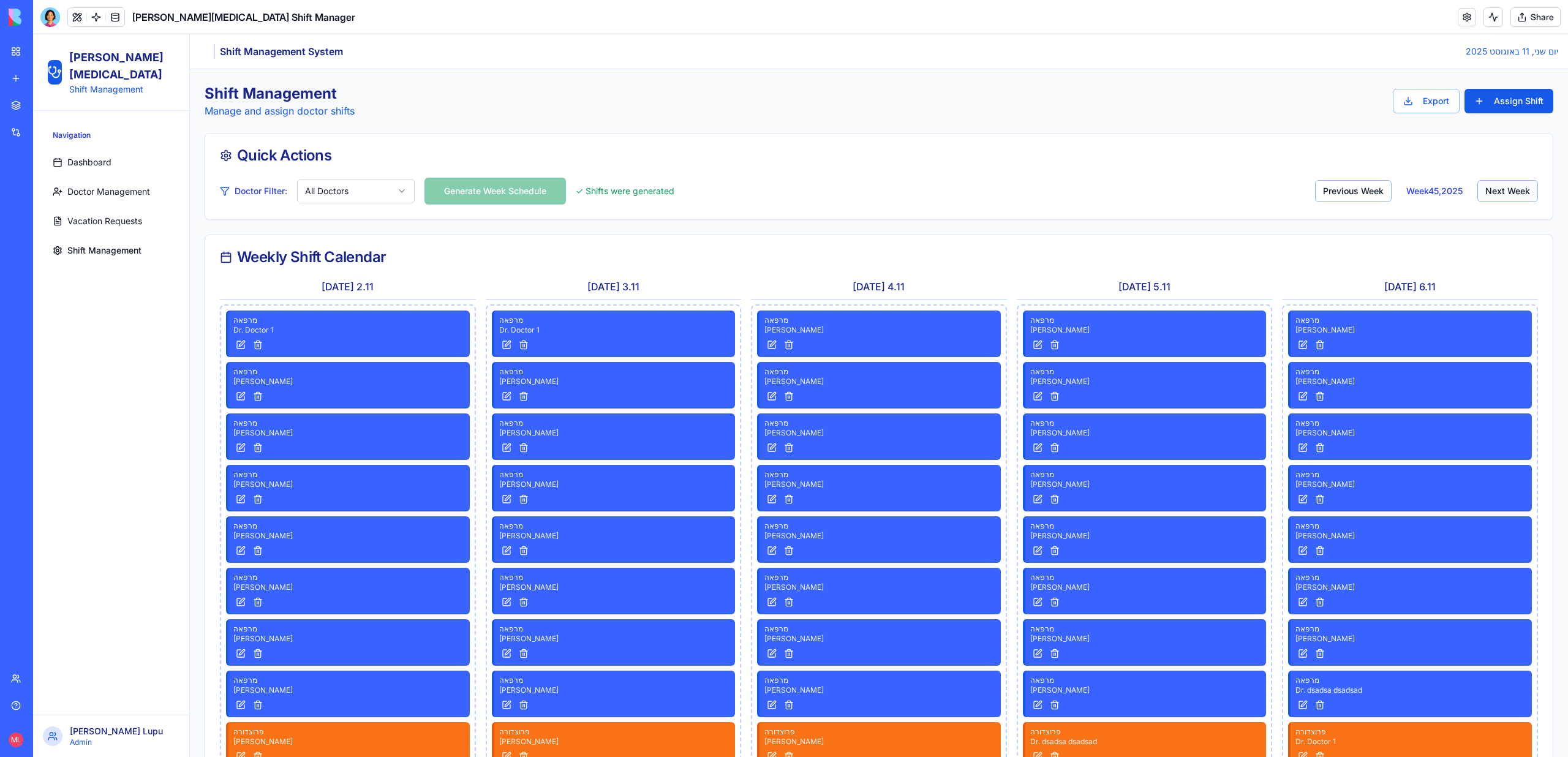
click at [1488, 192] on button "Next Week" at bounding box center [1507, 191] width 60 height 22
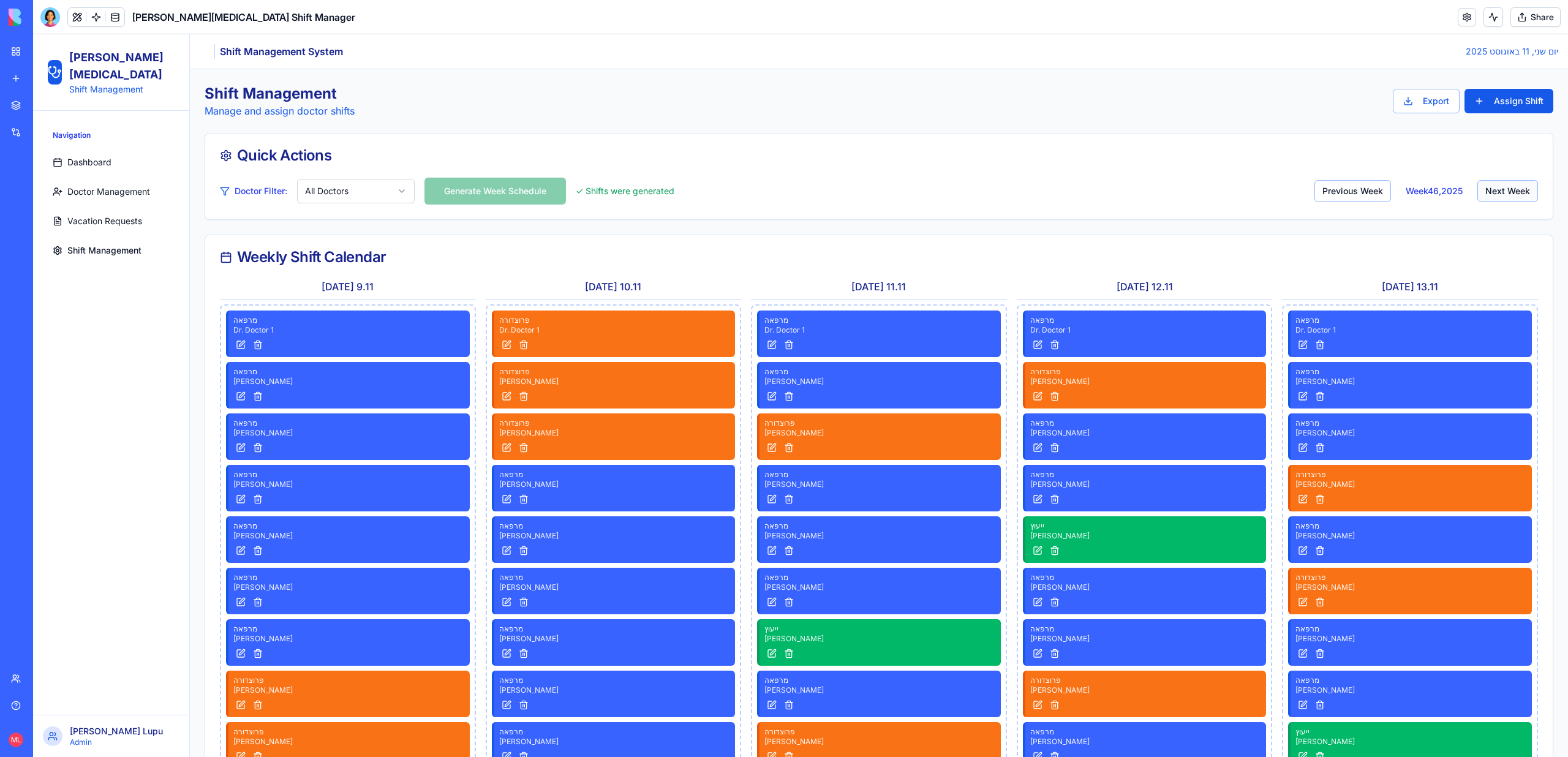
click at [1488, 192] on button "Next Week" at bounding box center [1507, 191] width 60 height 22
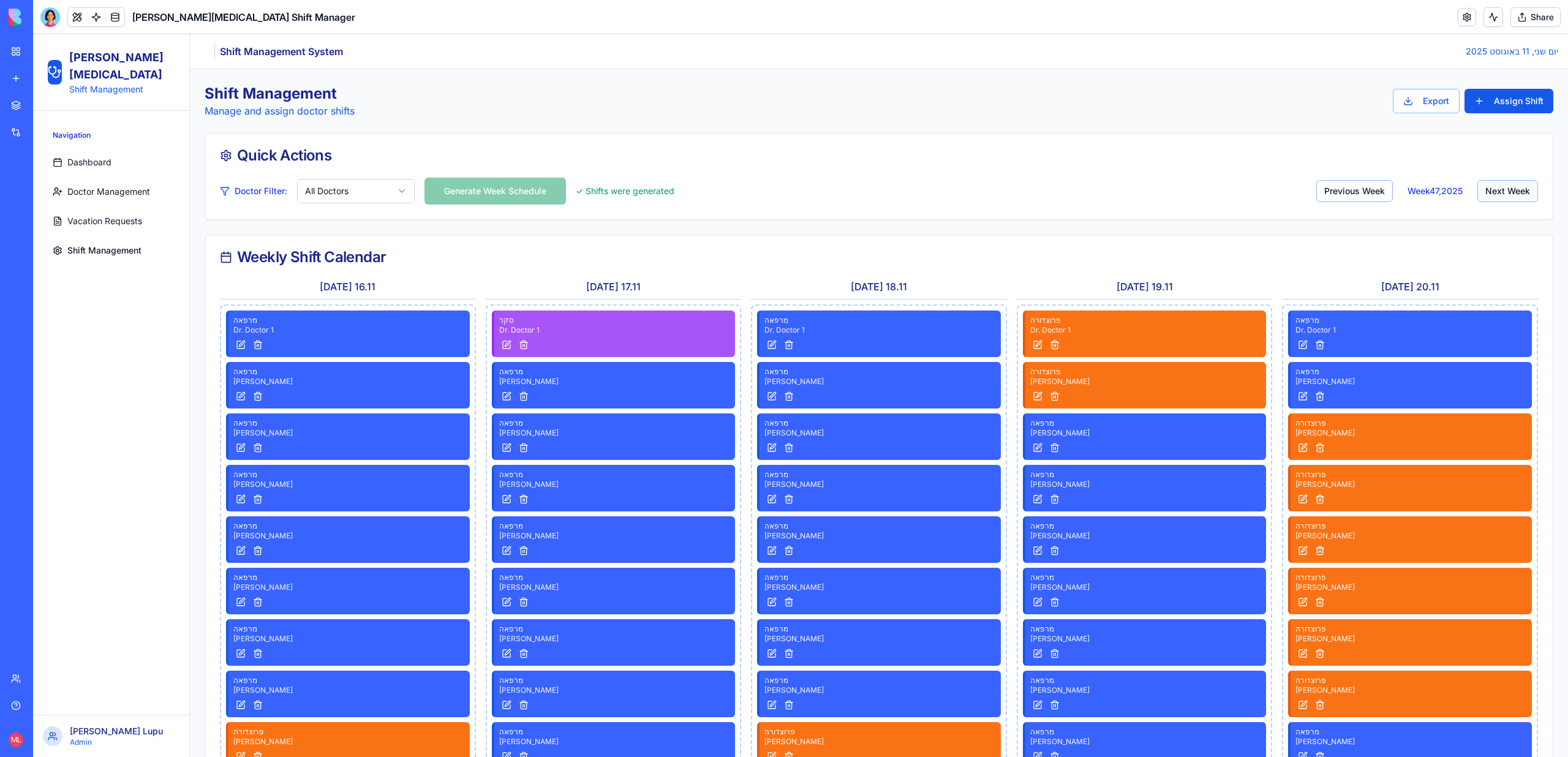
click at [1488, 192] on button "Next Week" at bounding box center [1507, 191] width 60 height 22
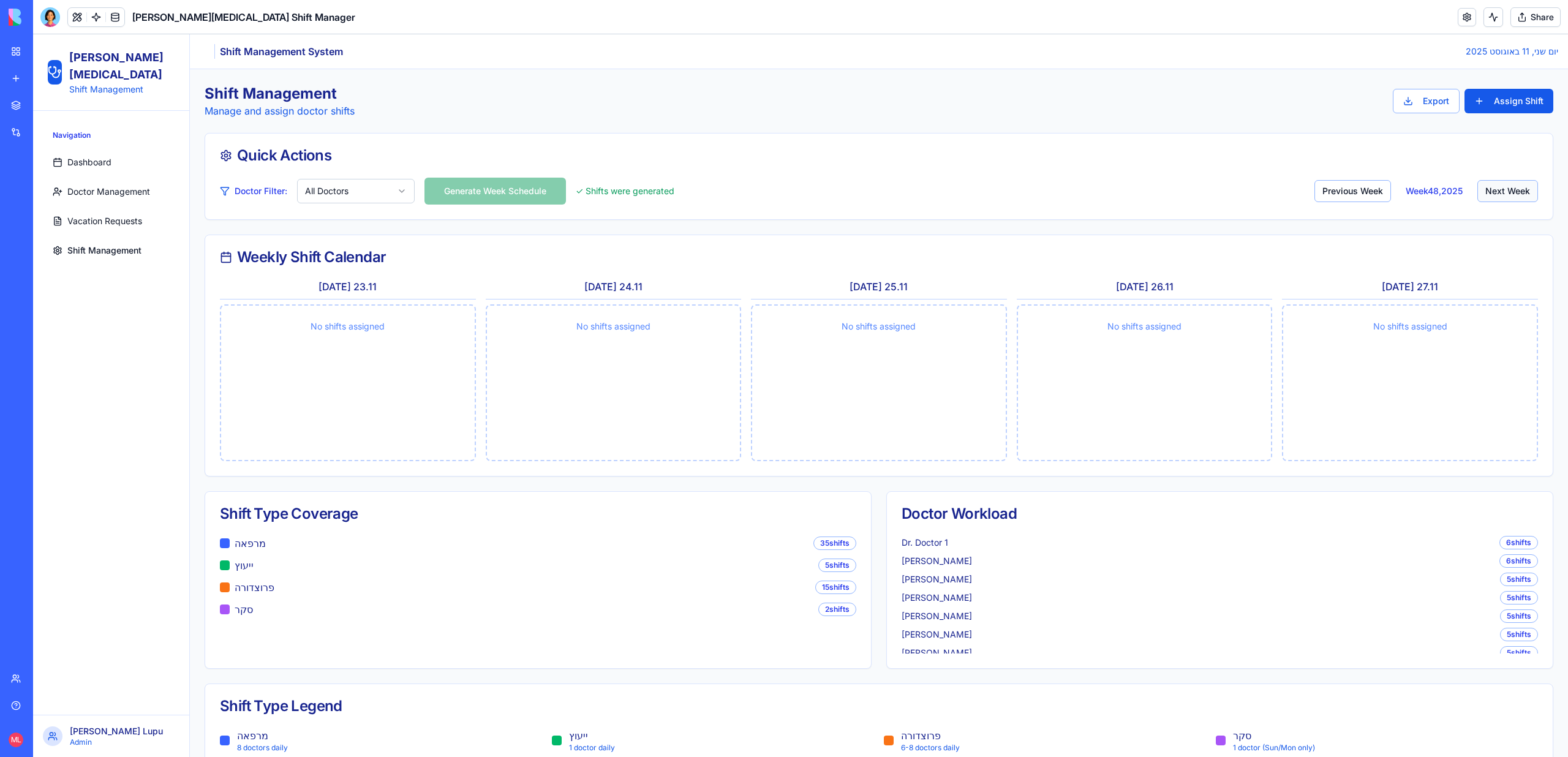
click at [1488, 192] on button "Next Week" at bounding box center [1507, 191] width 60 height 22
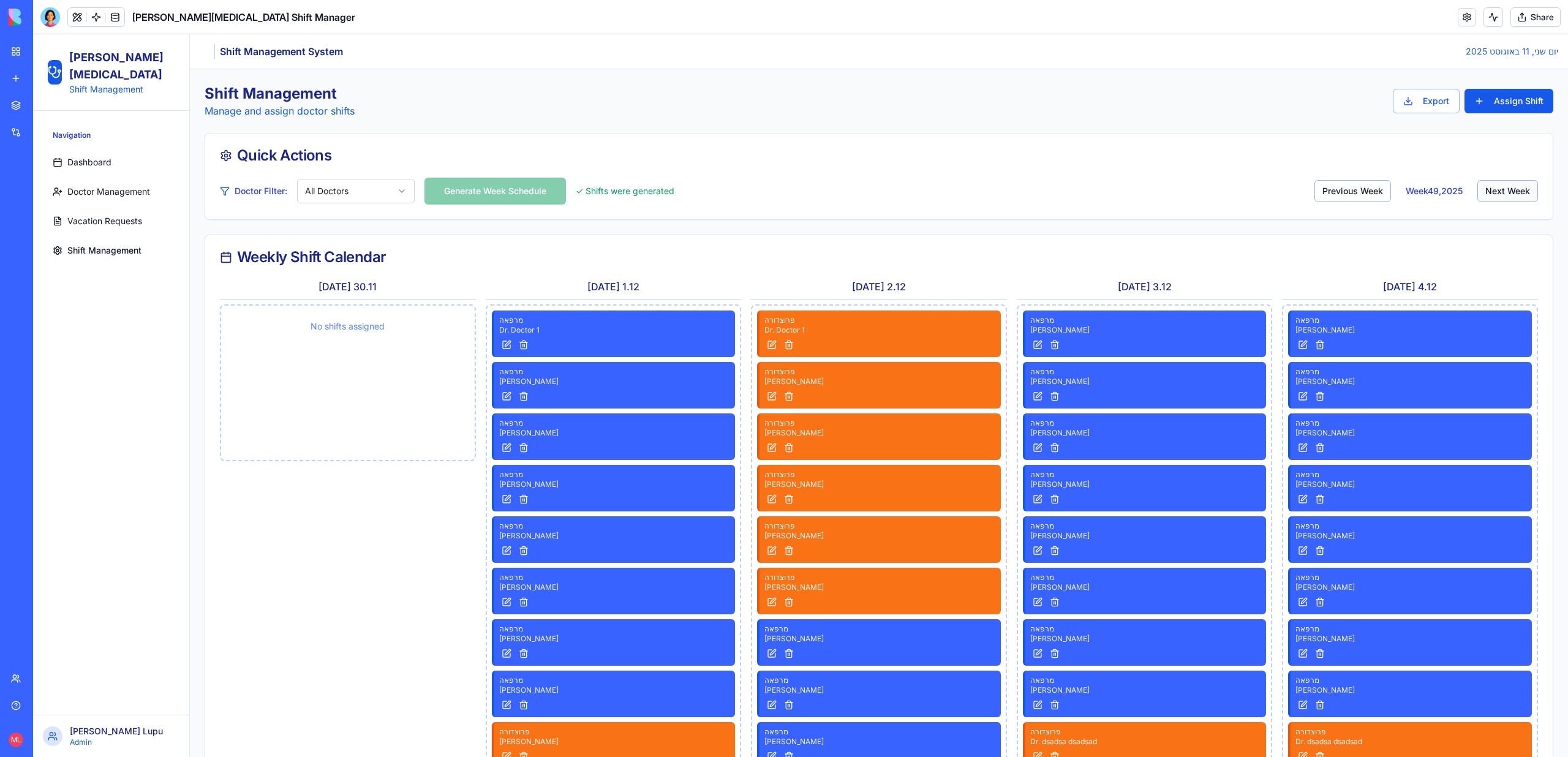
click at [1488, 192] on button "Next Week" at bounding box center [1507, 191] width 60 height 22
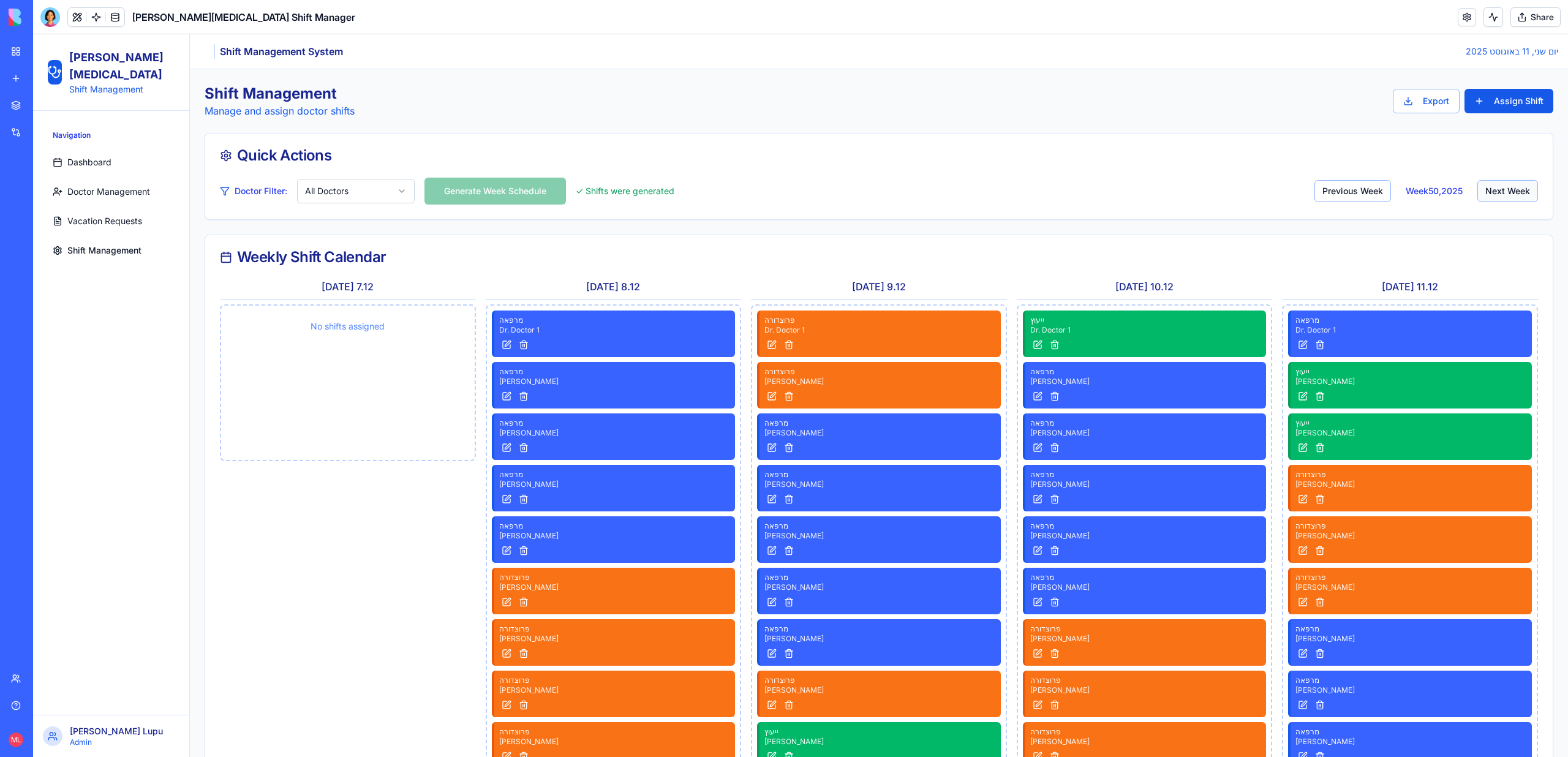
click at [1488, 192] on button "Next Week" at bounding box center [1507, 191] width 60 height 22
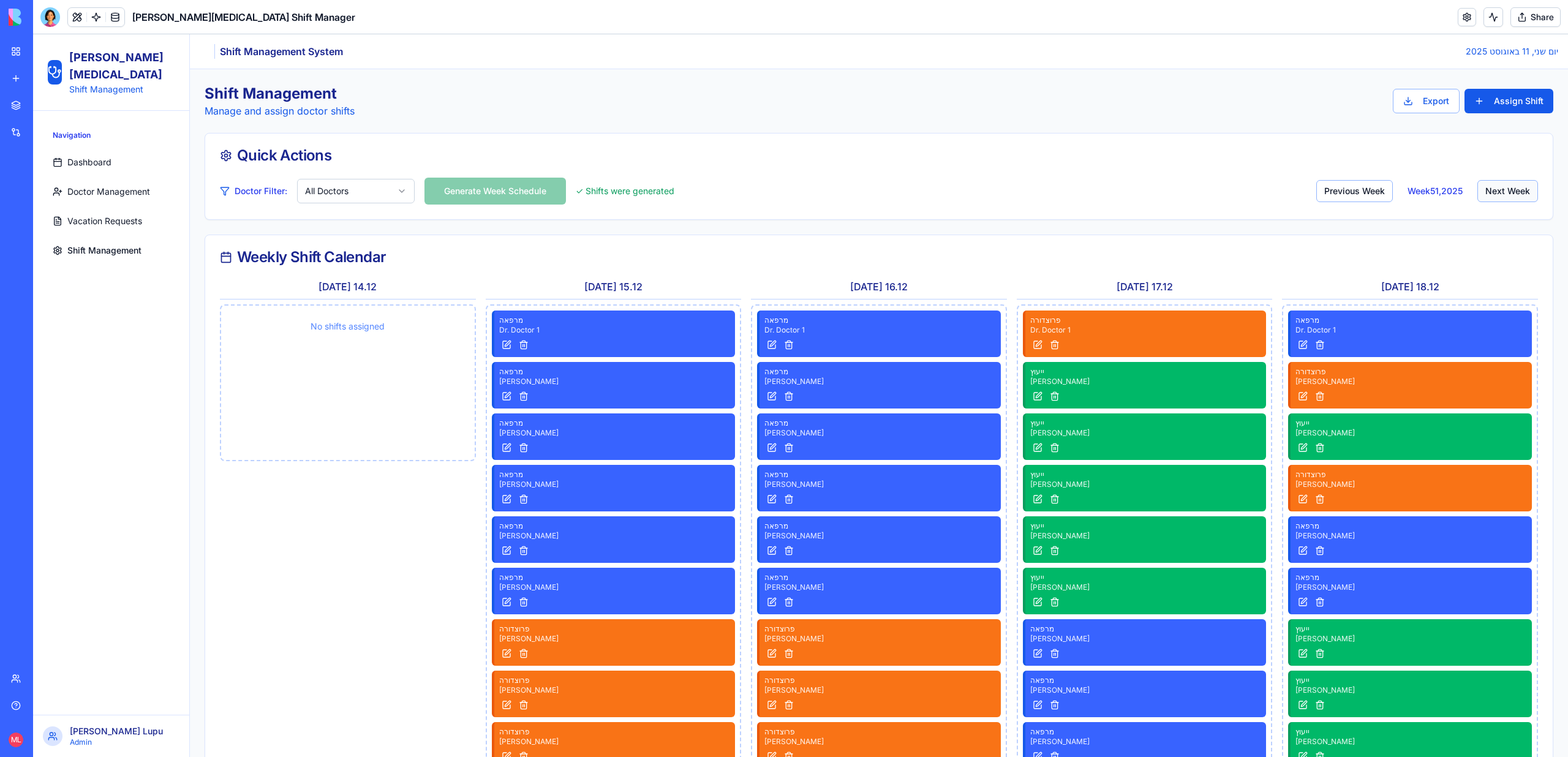
click at [1488, 192] on button "Next Week" at bounding box center [1507, 191] width 60 height 22
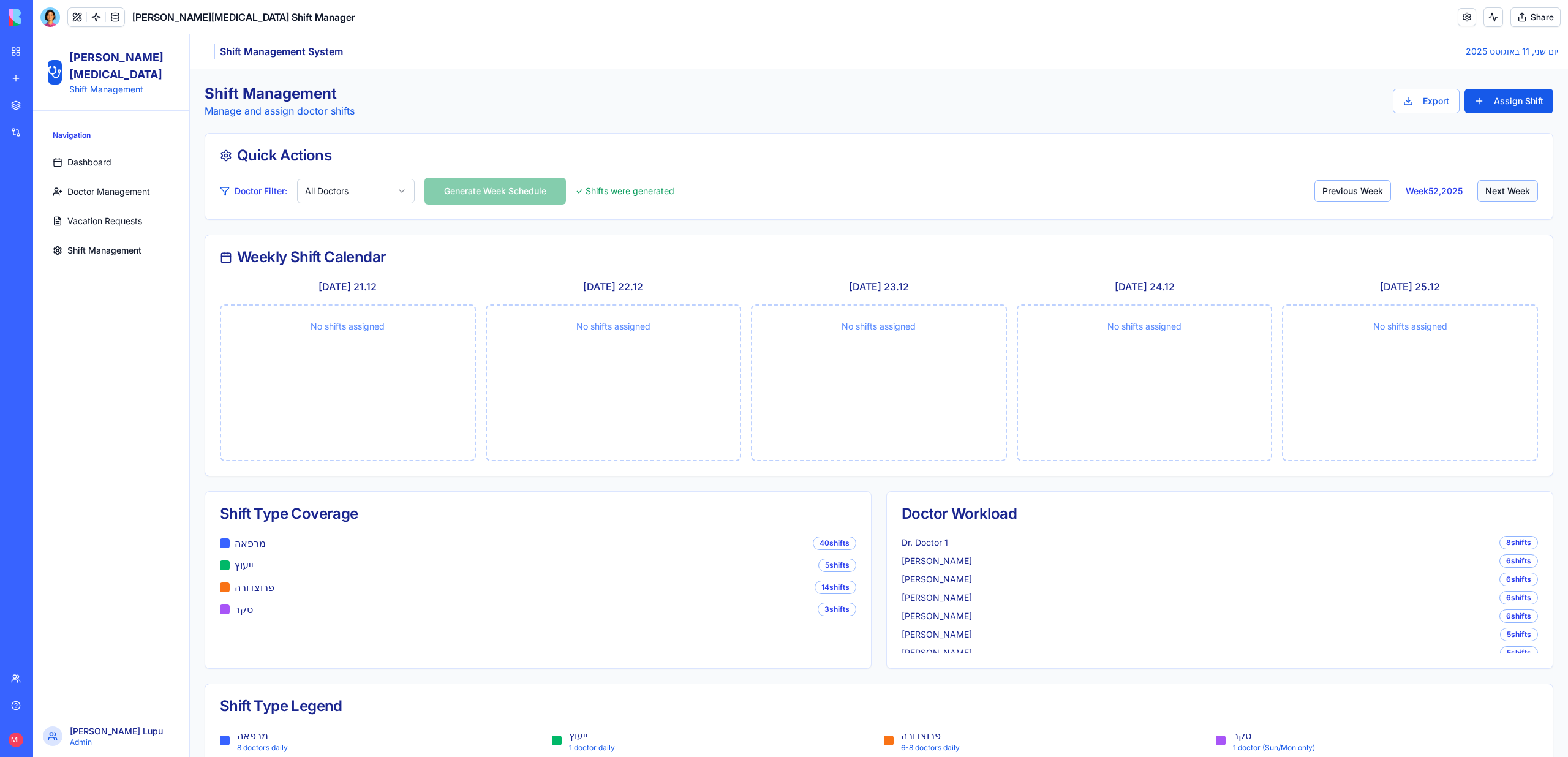
click at [1489, 192] on button "Next Week" at bounding box center [1507, 191] width 60 height 22
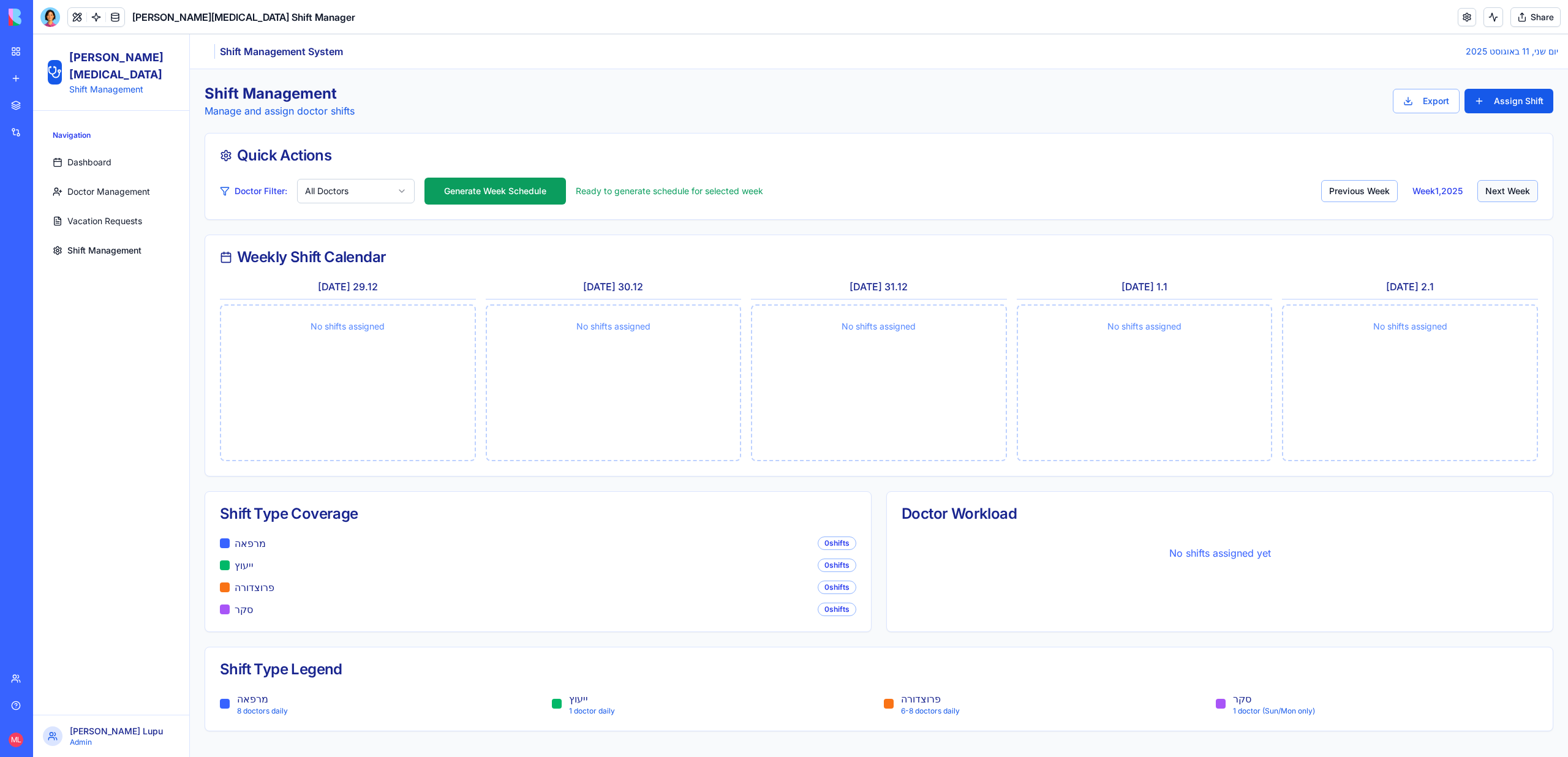
click at [1489, 193] on button "Next Week" at bounding box center [1507, 191] width 60 height 22
click at [1333, 195] on button "Previous Week" at bounding box center [1357, 191] width 77 height 22
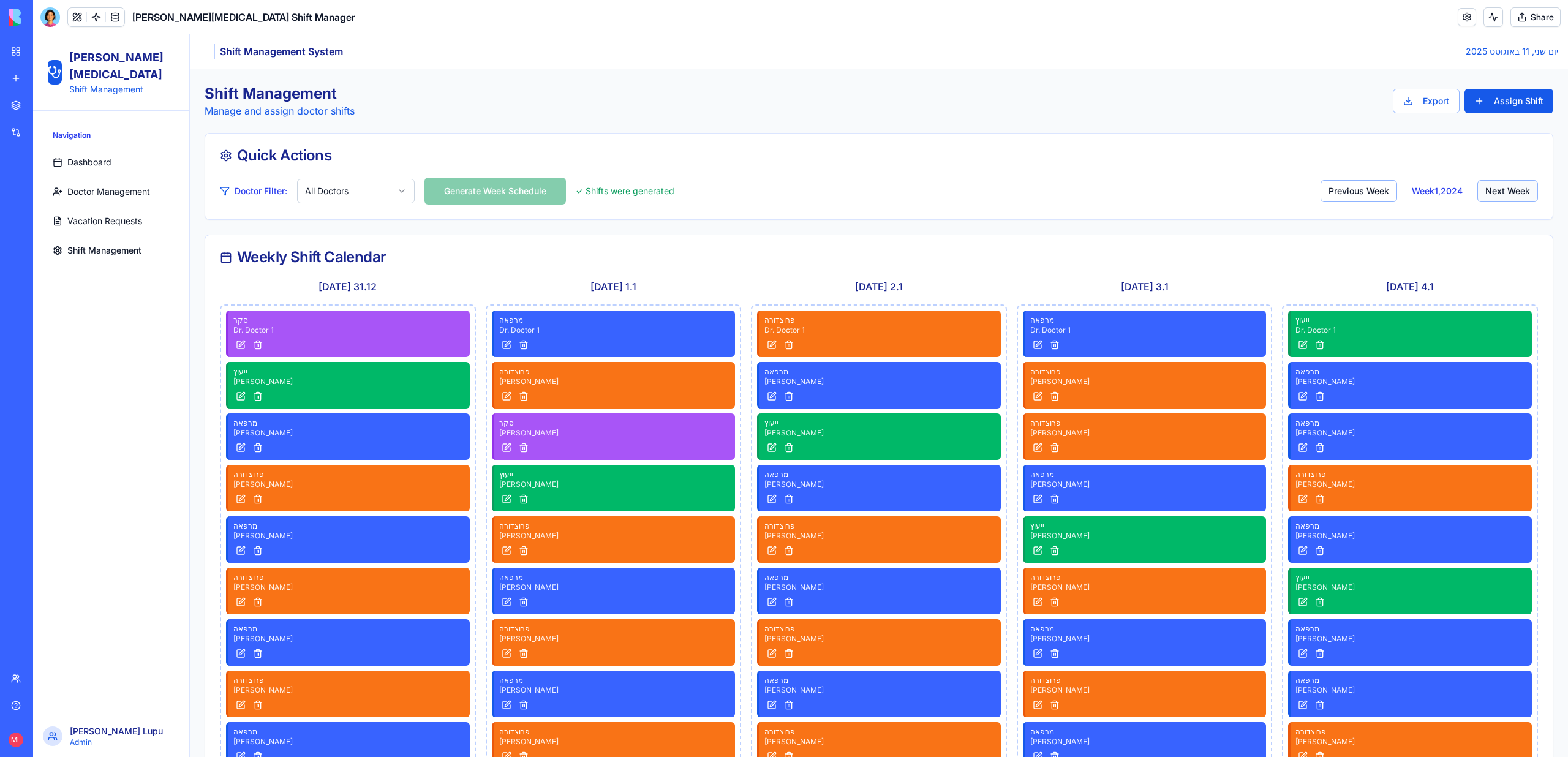
click at [1510, 189] on button "Next Week" at bounding box center [1507, 191] width 60 height 22
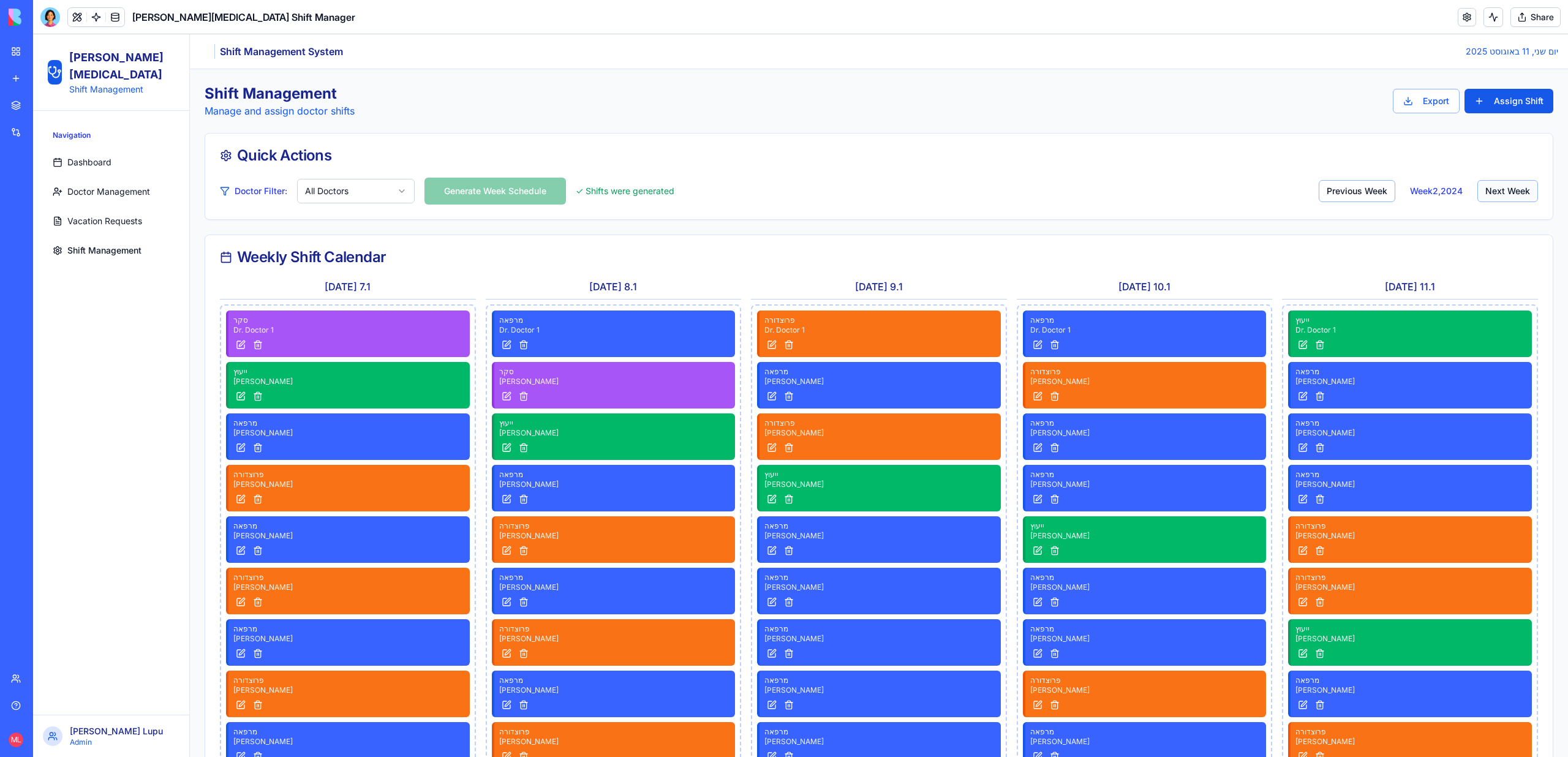
click at [1510, 189] on button "Next Week" at bounding box center [1507, 191] width 60 height 22
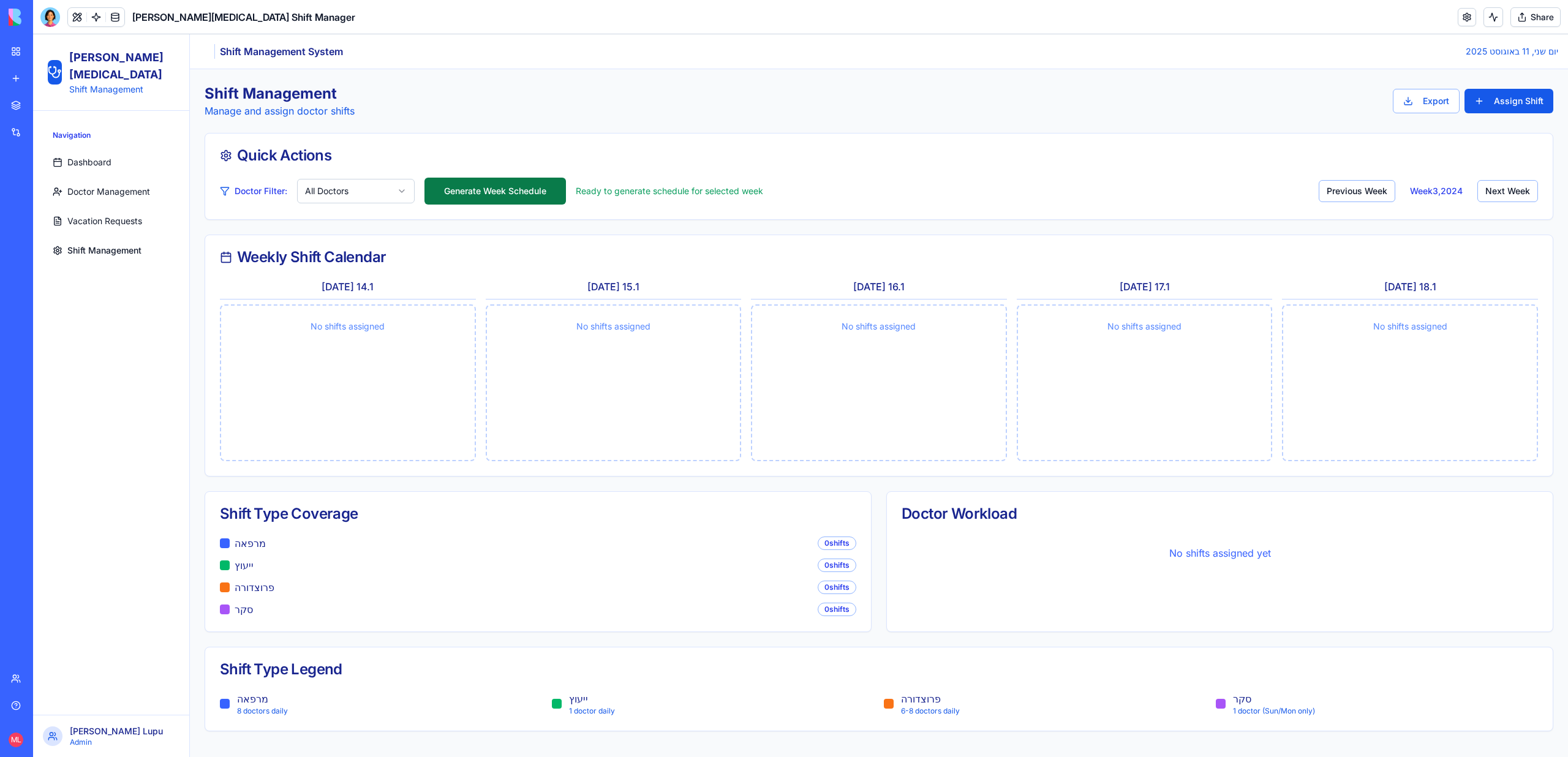
click at [530, 189] on button "Generate Week Schedule" at bounding box center [495, 191] width 142 height 27
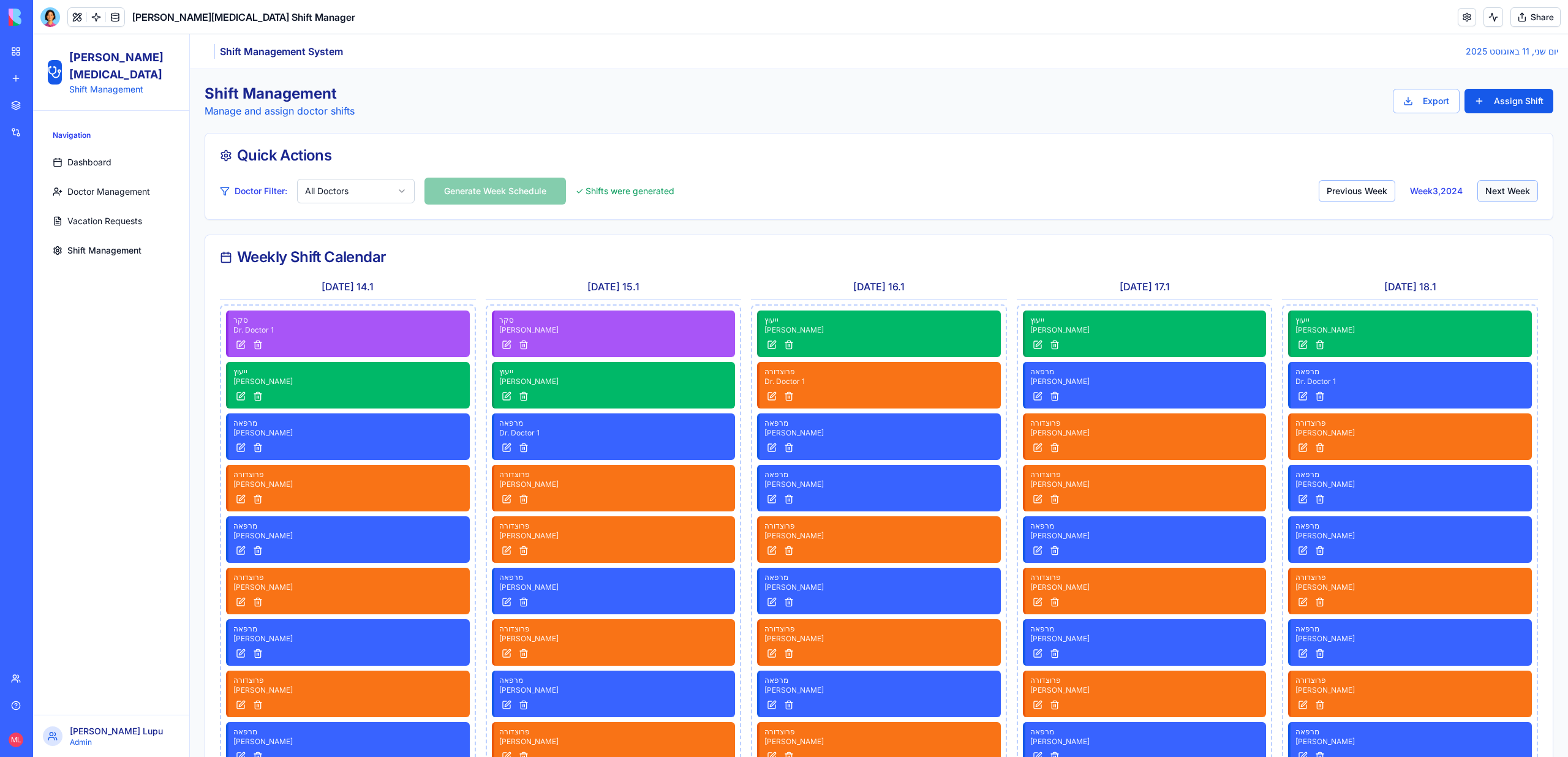
click at [1513, 191] on button "Next Week" at bounding box center [1507, 191] width 60 height 22
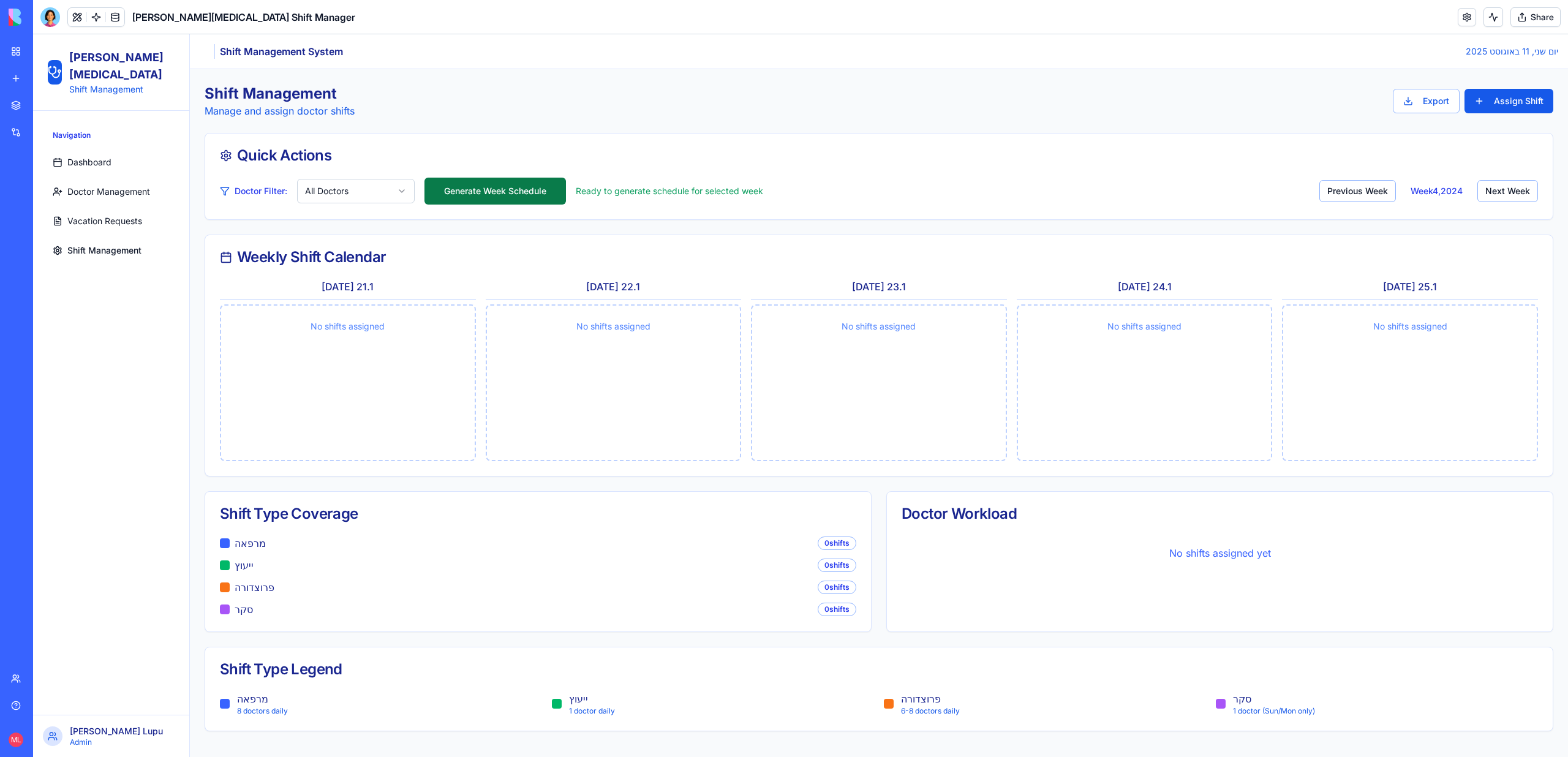
click at [473, 184] on button "Generate Week Schedule" at bounding box center [495, 191] width 142 height 27
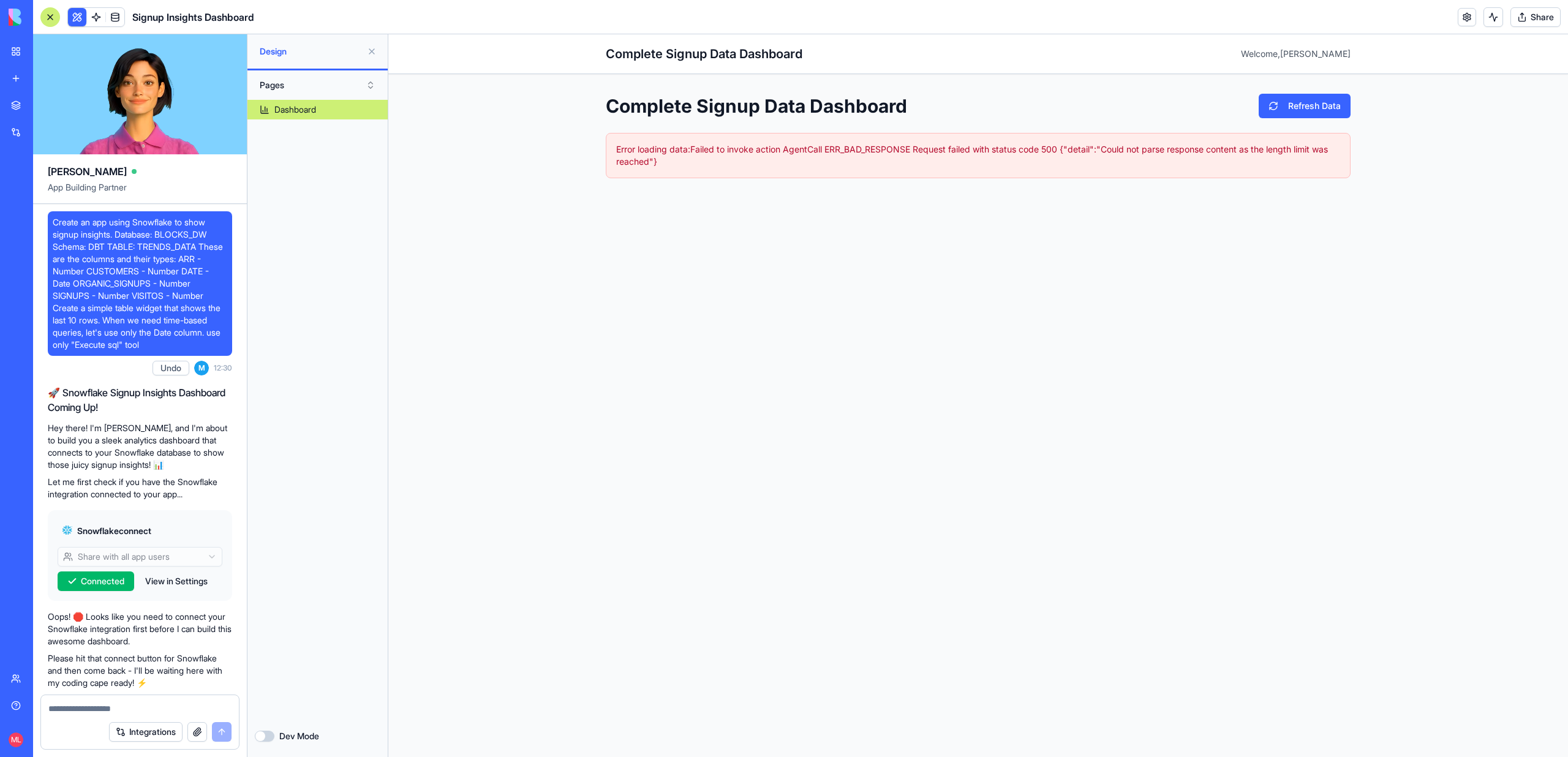
scroll to position [3655, 0]
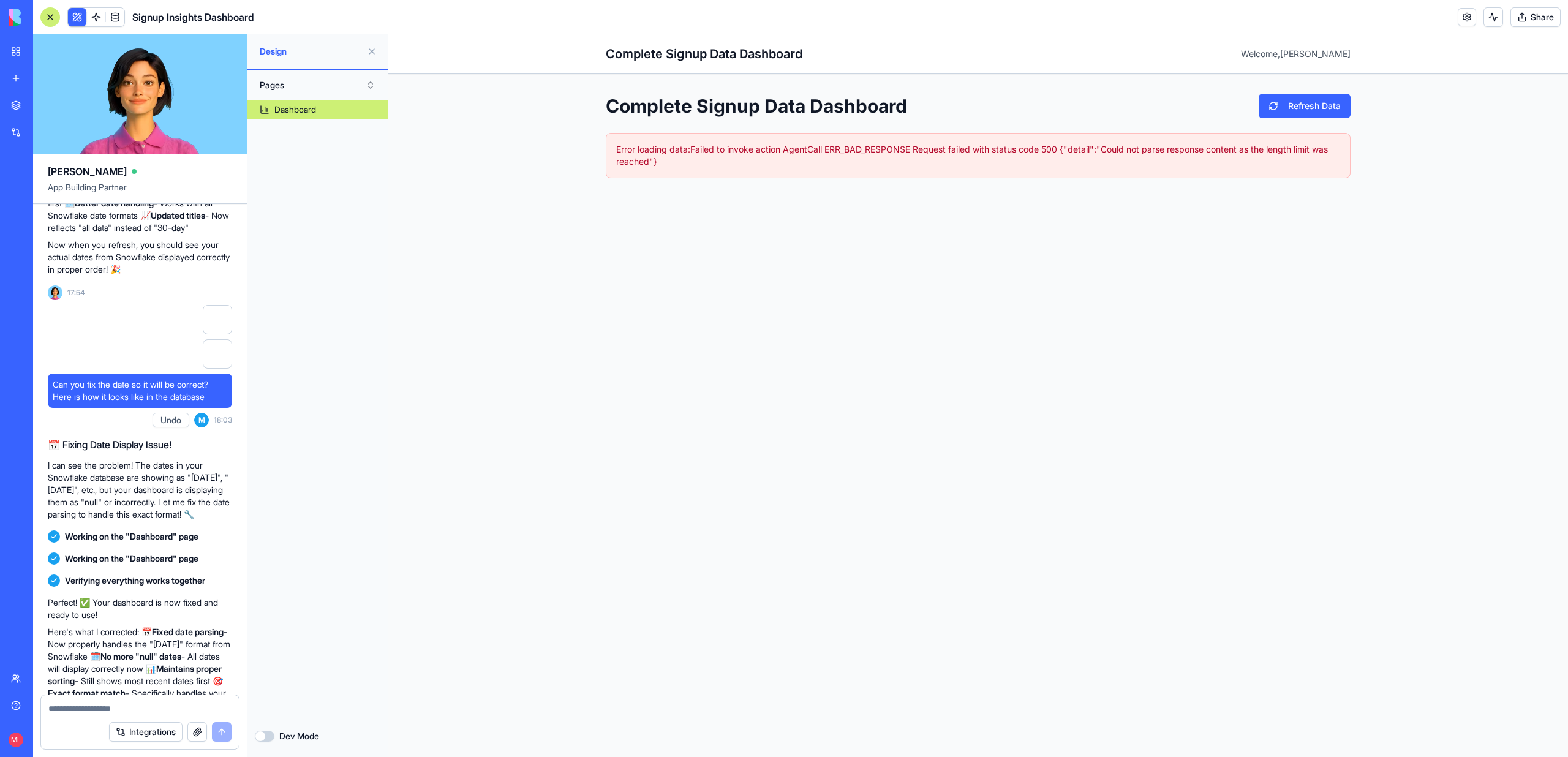
click at [11, 56] on link "My workspace" at bounding box center [28, 51] width 49 height 24
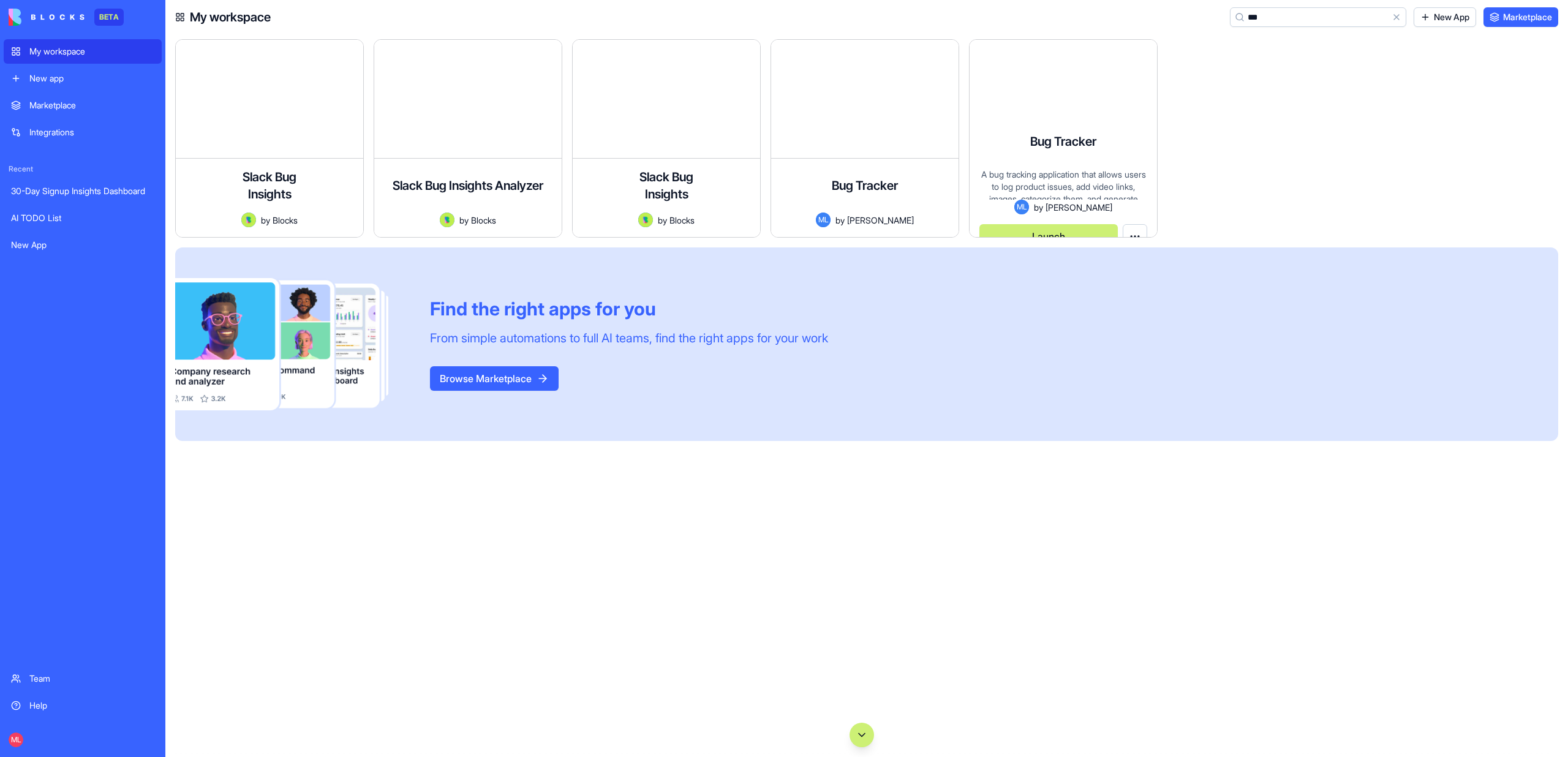
type input "***"
click at [1117, 87] on div "Bug Tracker A bug tracking application that allows users to log product issues,…" at bounding box center [1063, 138] width 189 height 199
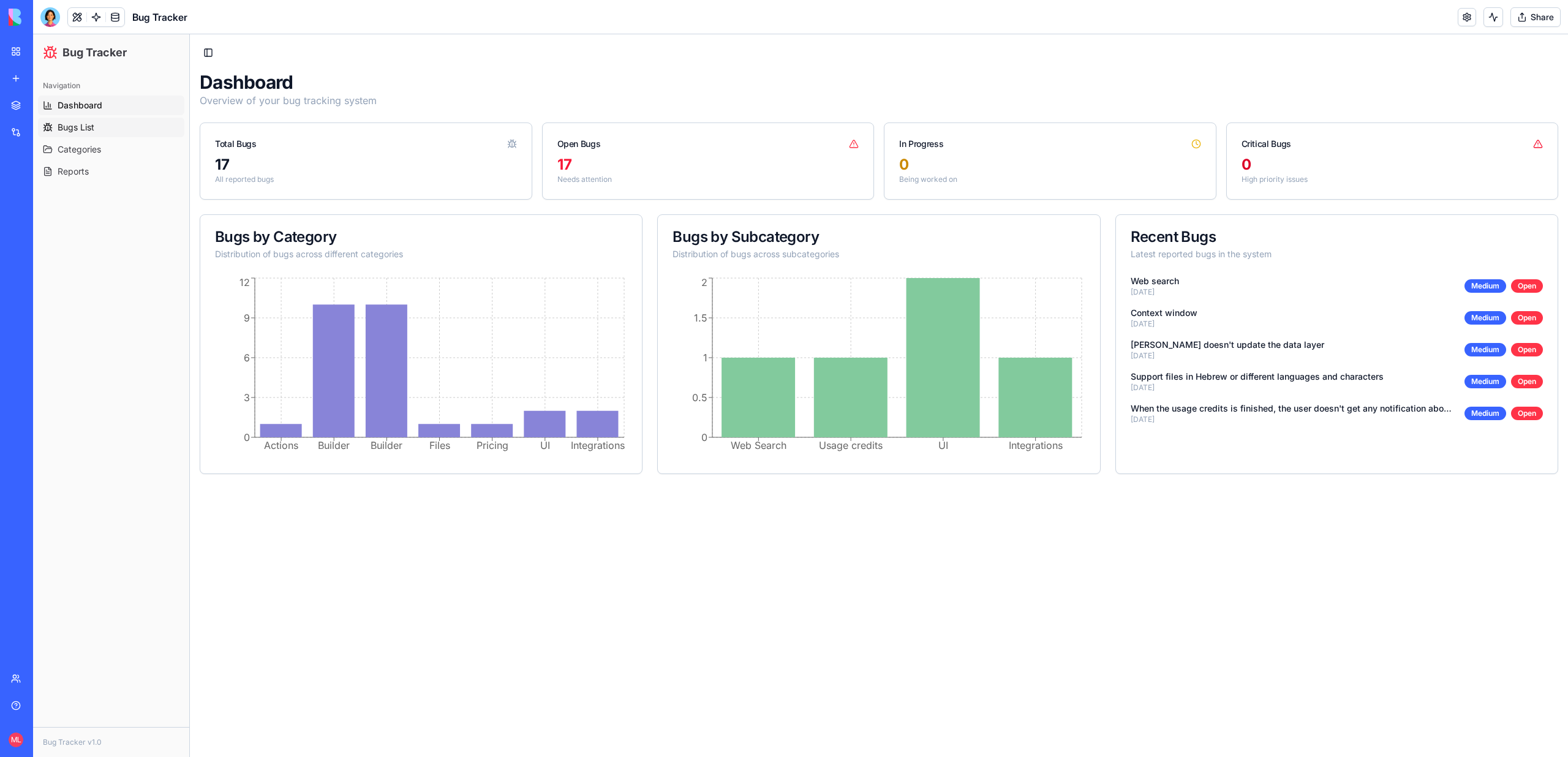
click at [71, 119] on link "Bugs List" at bounding box center [111, 127] width 146 height 20
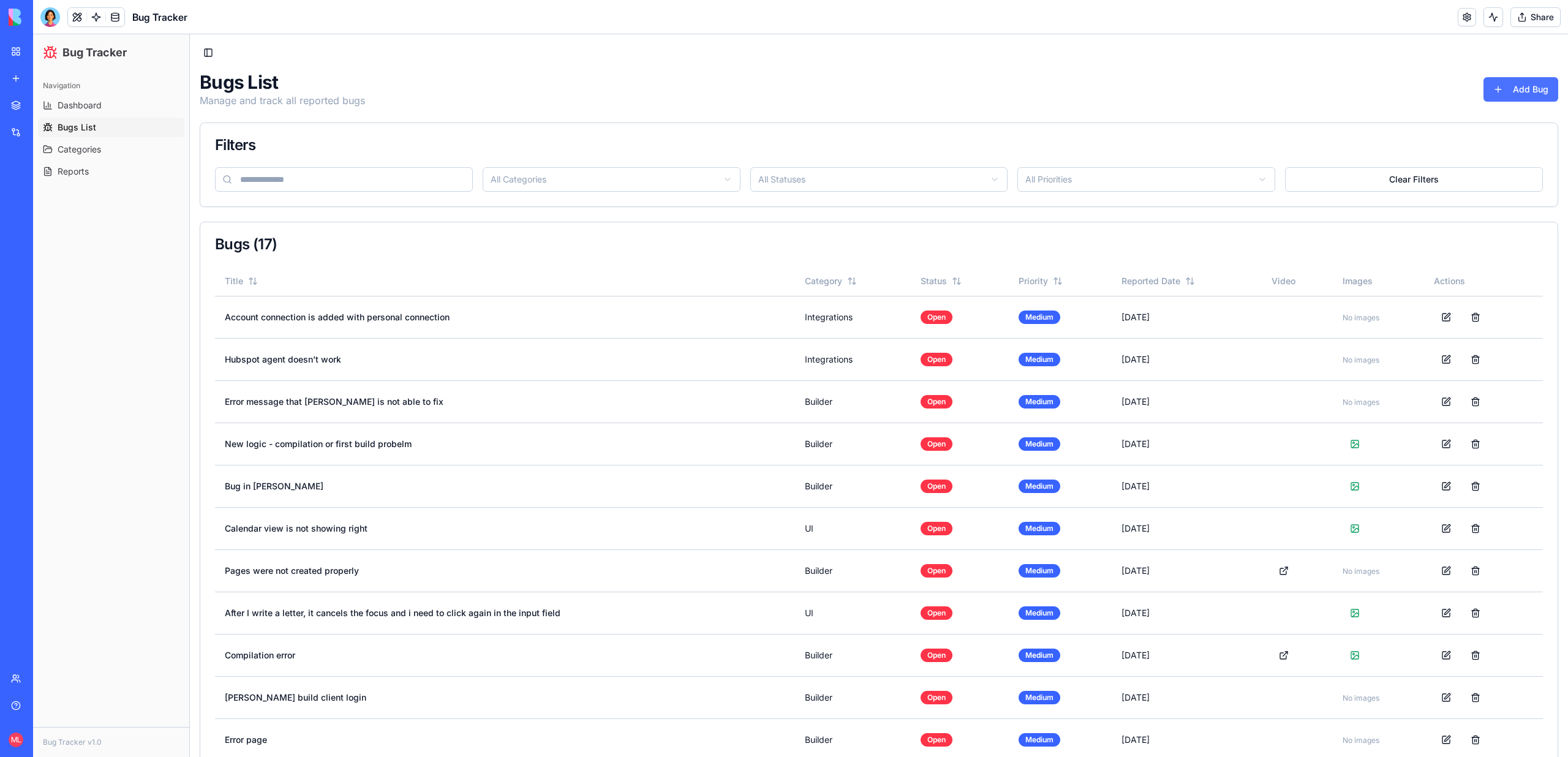
click at [1547, 83] on button "Add Bug" at bounding box center [1521, 89] width 75 height 24
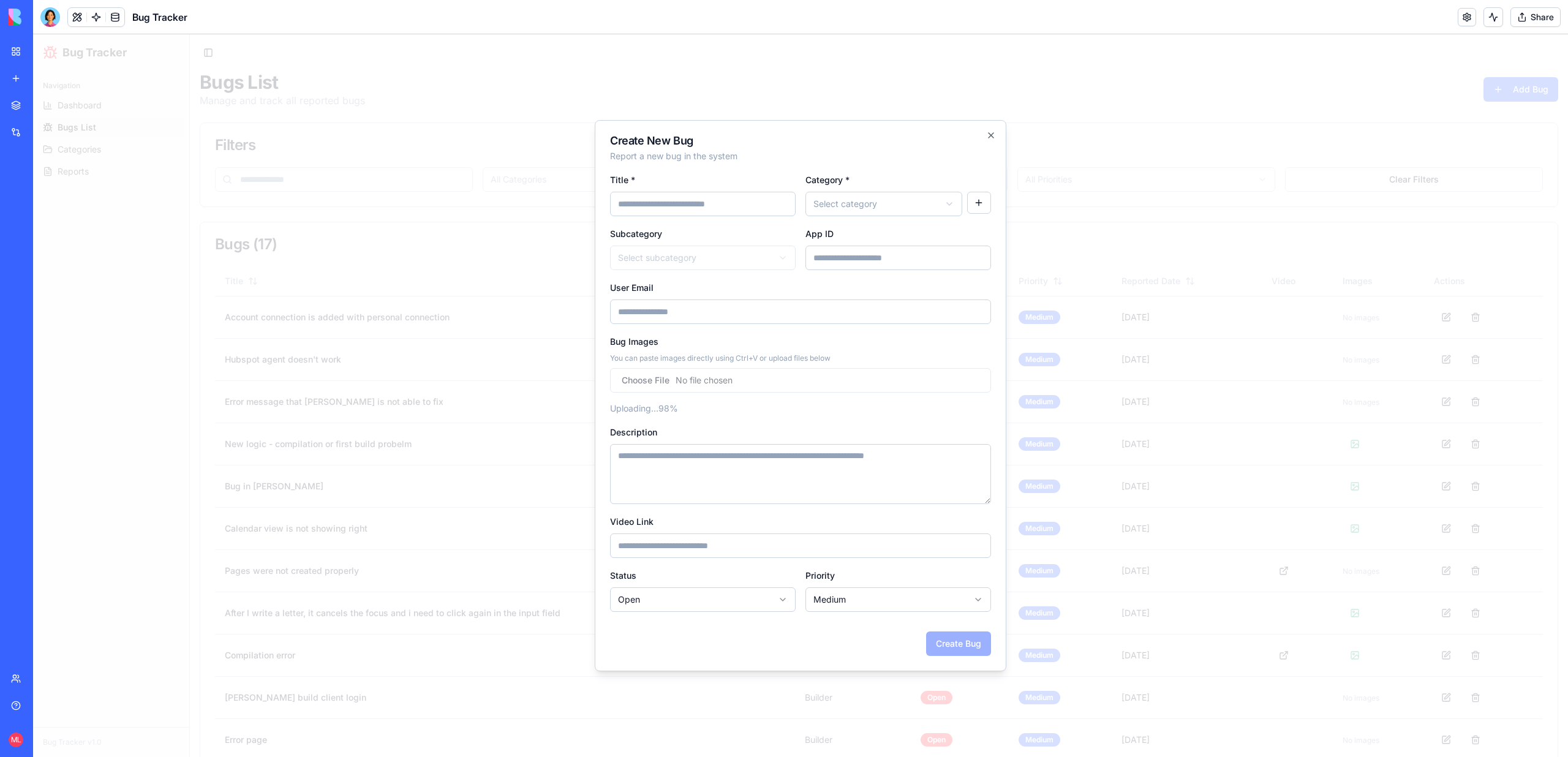
click at [676, 210] on input "Title *" at bounding box center [703, 203] width 186 height 24
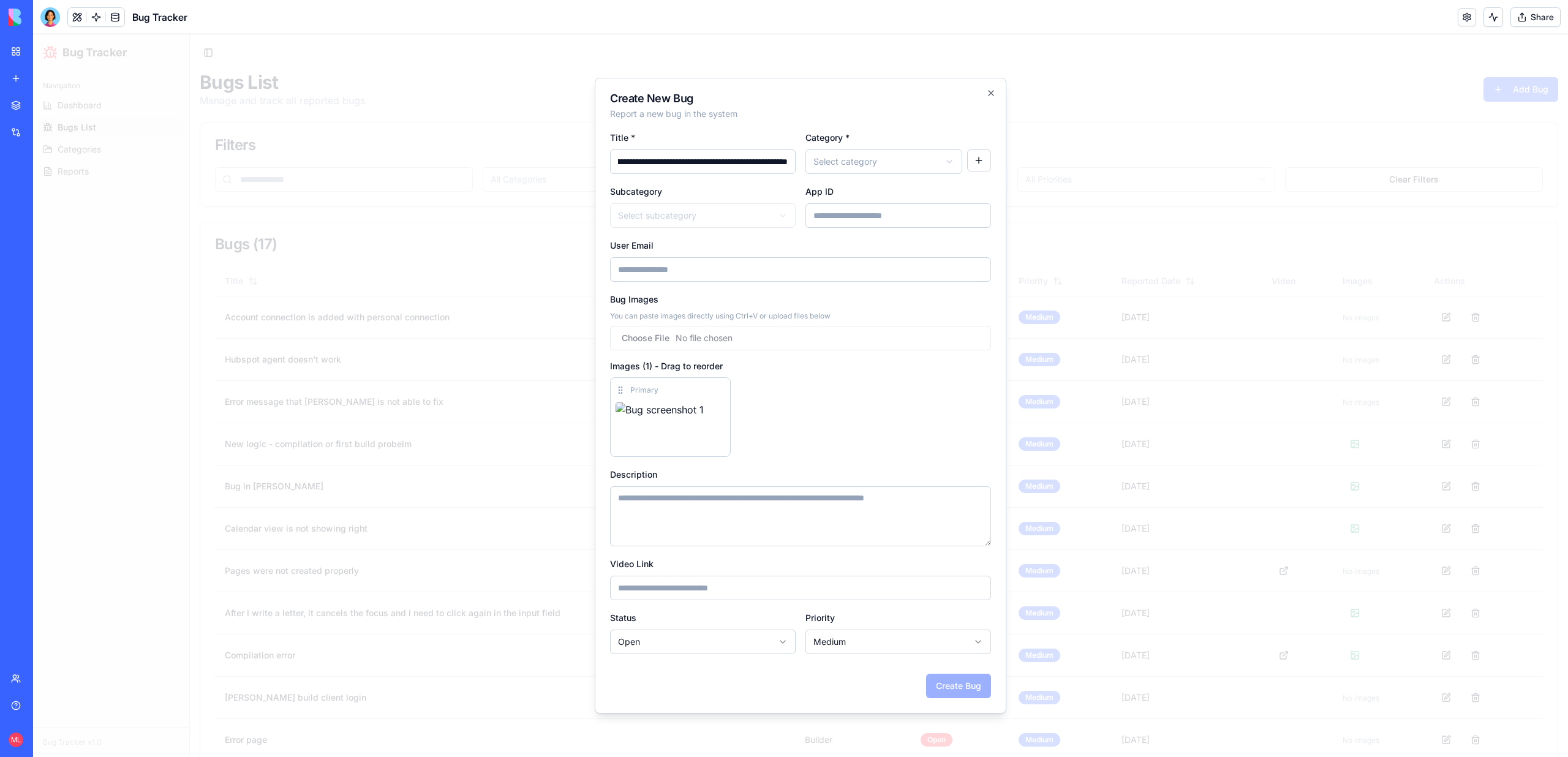
scroll to position [0, 142]
type input "**********"
click at [715, 530] on textarea "Description" at bounding box center [800, 516] width 381 height 60
type textarea "*"
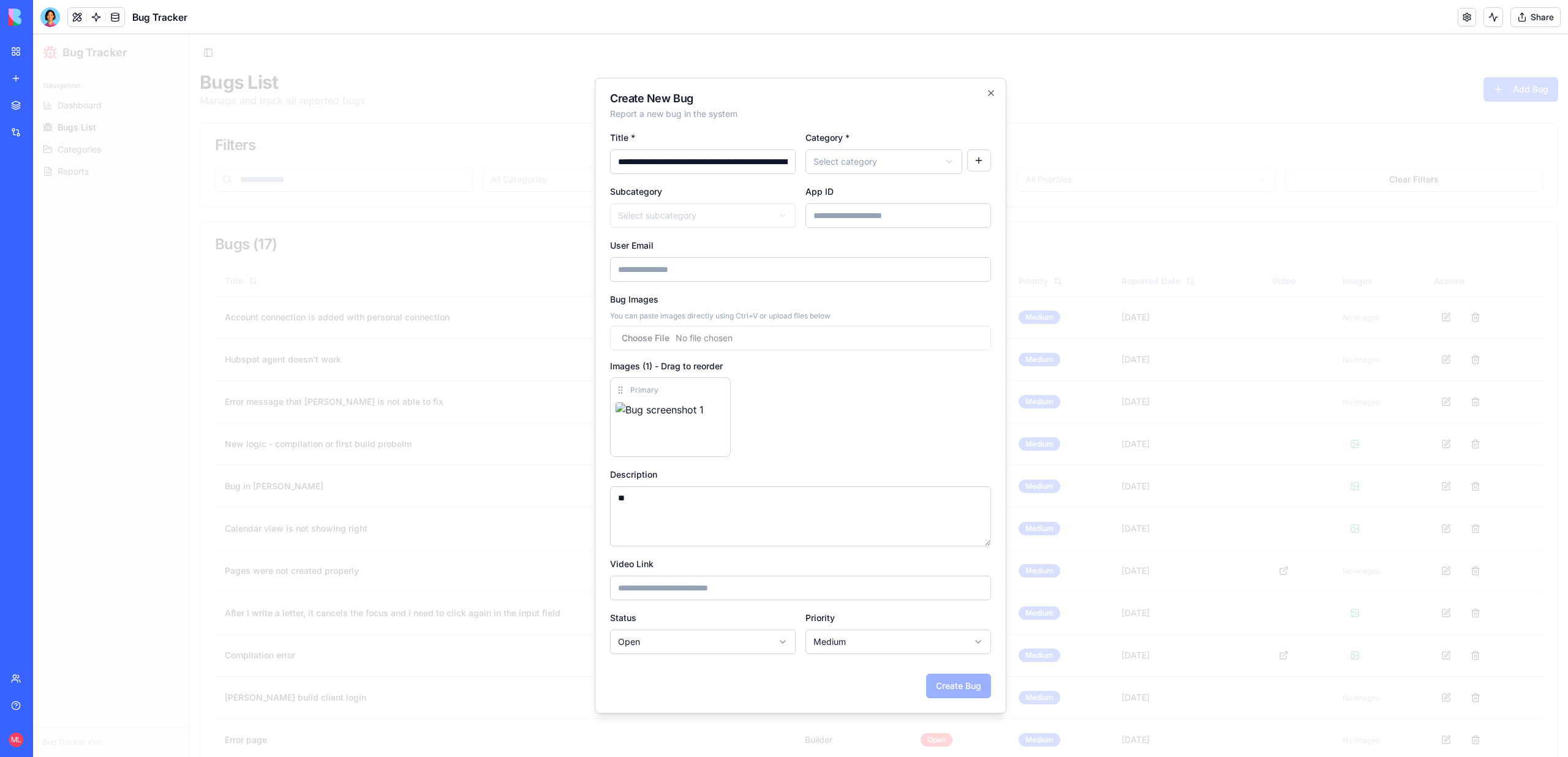
type textarea "*"
click at [878, 535] on textarea "Description" at bounding box center [800, 516] width 381 height 60
paste textarea "**********"
type textarea "**********"
click at [713, 581] on input "Video Link" at bounding box center [800, 587] width 381 height 24
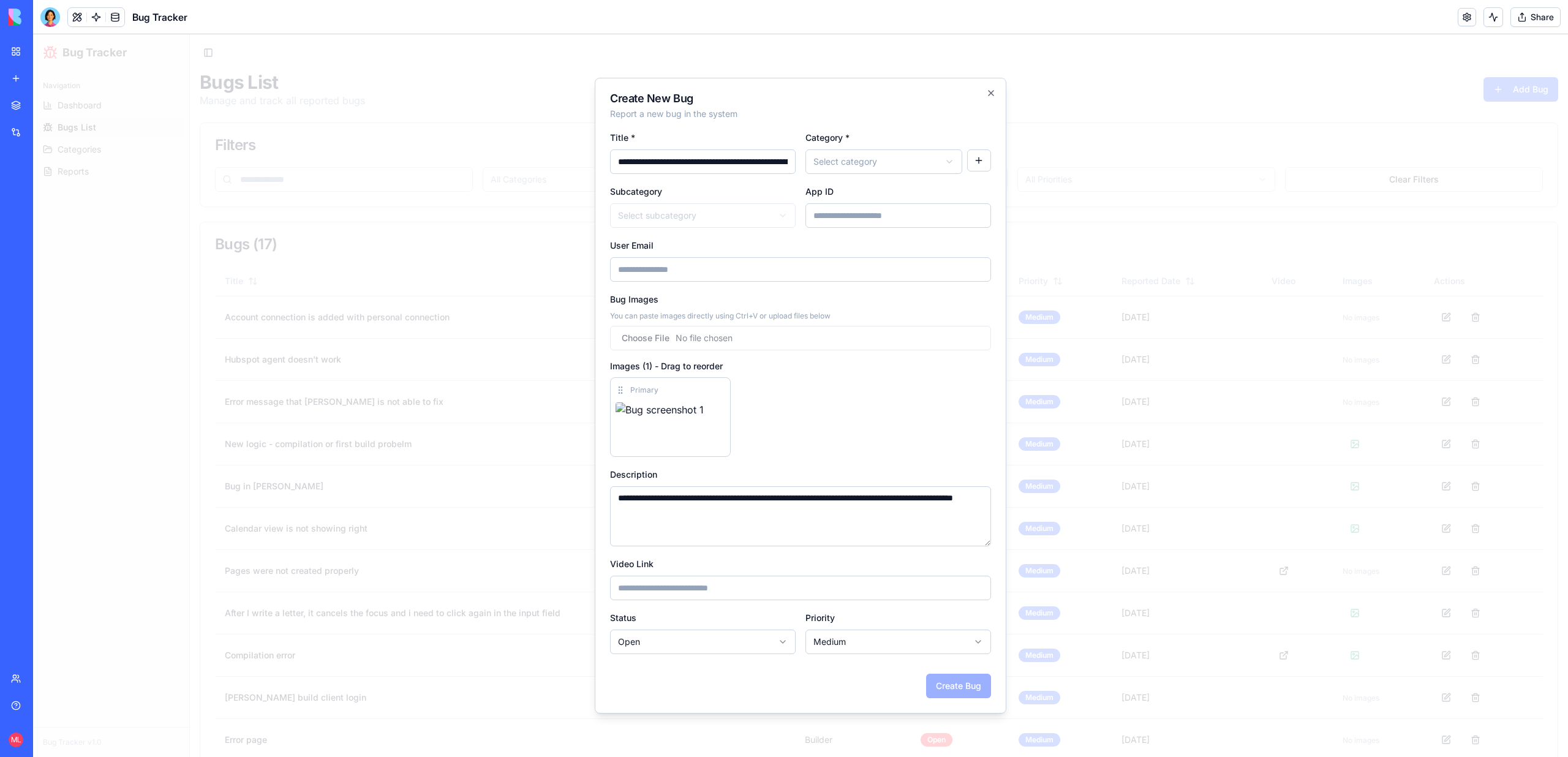
paste input "**********"
type input "**********"
click at [684, 494] on textarea "**********" at bounding box center [800, 516] width 381 height 60
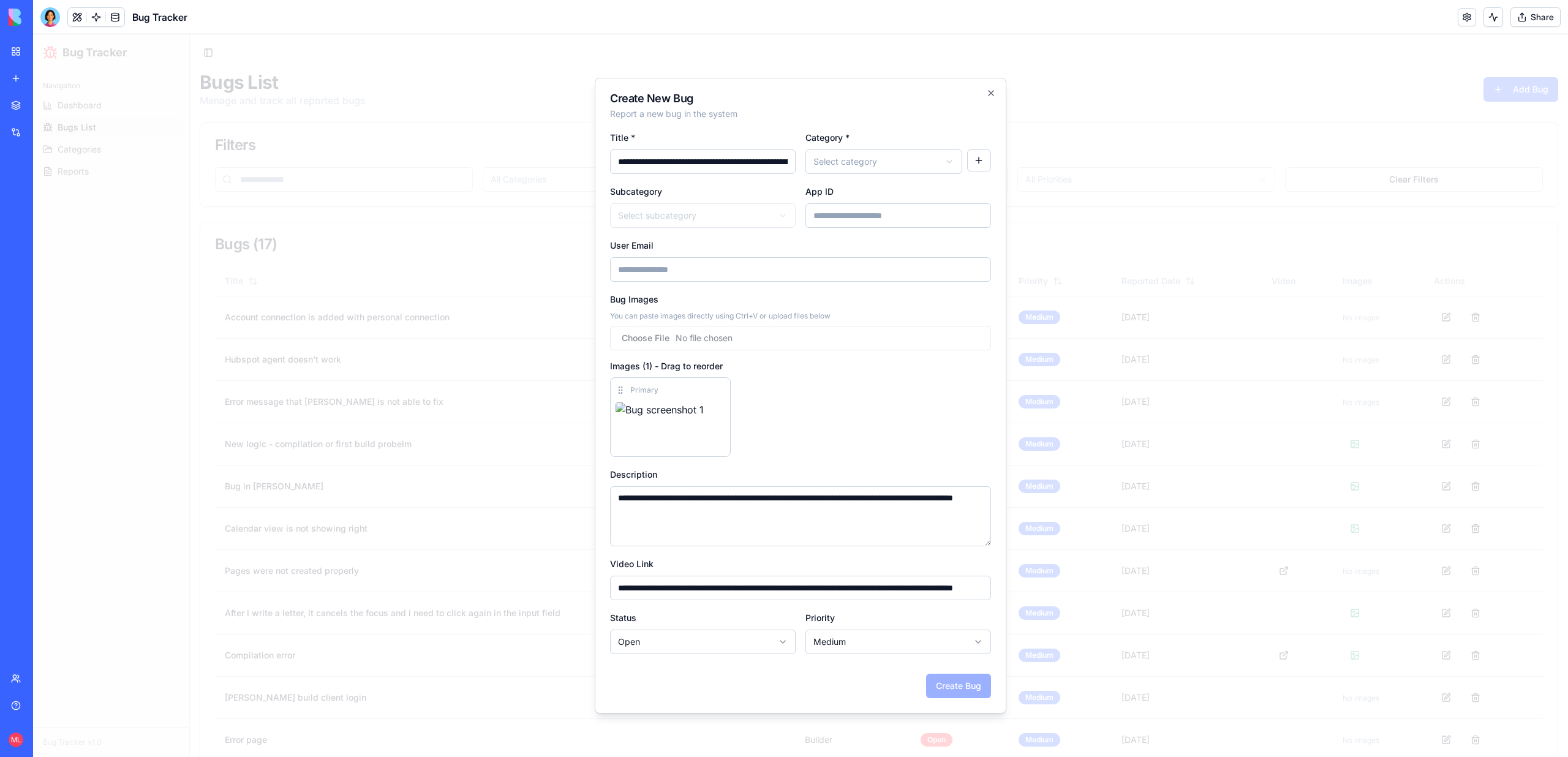
click at [684, 494] on textarea "**********" at bounding box center [800, 516] width 381 height 60
click at [835, 431] on div "Primary" at bounding box center [800, 416] width 381 height 79
click at [705, 273] on input "User Email" at bounding box center [800, 269] width 381 height 24
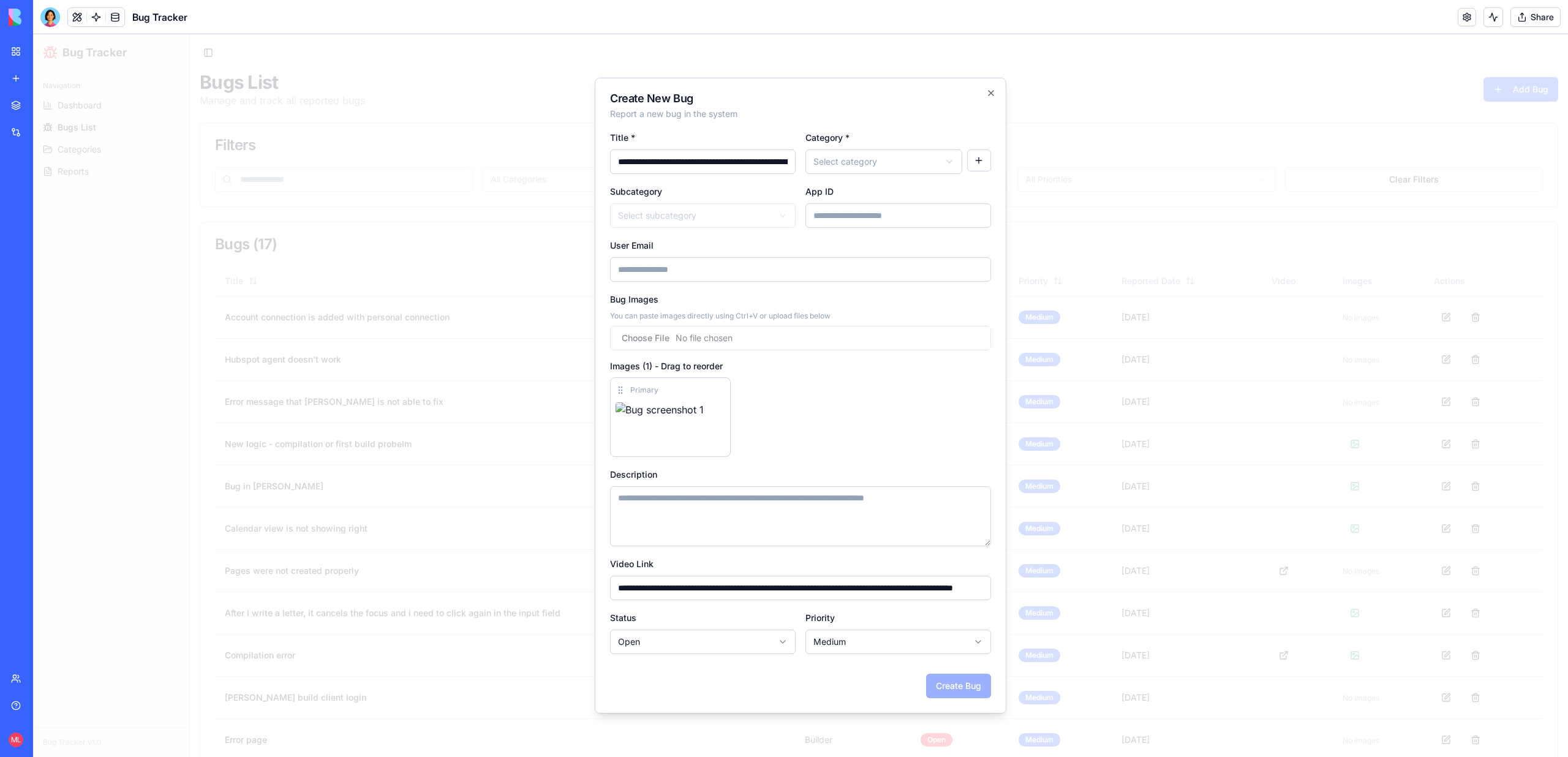
paste input "**********"
type input "**********"
click at [779, 248] on div "**********" at bounding box center [800, 259] width 381 height 44
click at [852, 153] on body "Bug Tracker Navigation Dashboard Bugs List Categories Reports Bug Tracker v1.0 …" at bounding box center [800, 536] width 1535 height 1005
click at [840, 156] on body "Bug Tracker Navigation Dashboard Bugs List Categories Reports Bug Tracker v1.0 …" at bounding box center [800, 536] width 1535 height 1005
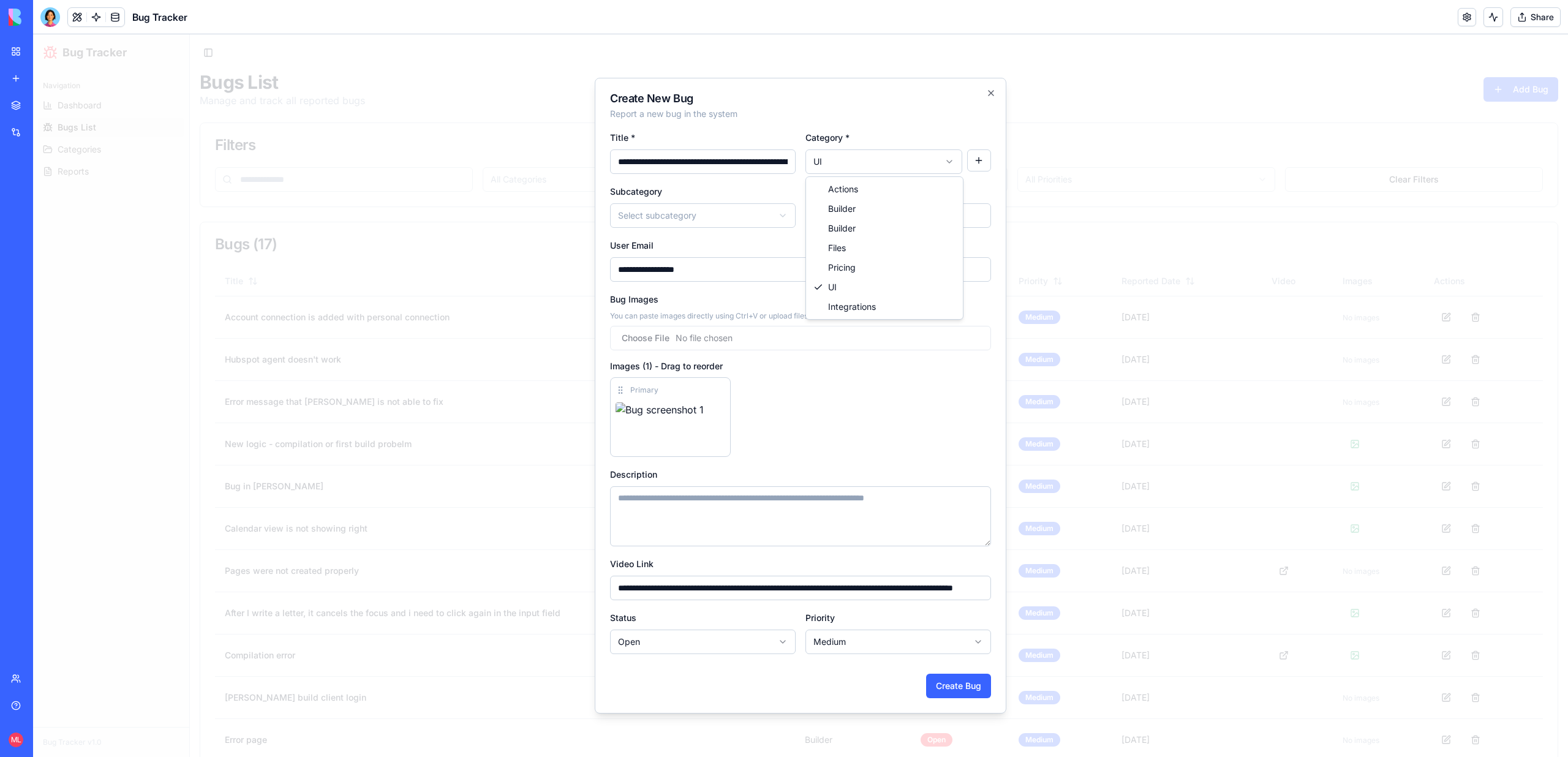
select select "*******"
click at [954, 691] on button "Create Bug" at bounding box center [958, 686] width 65 height 24
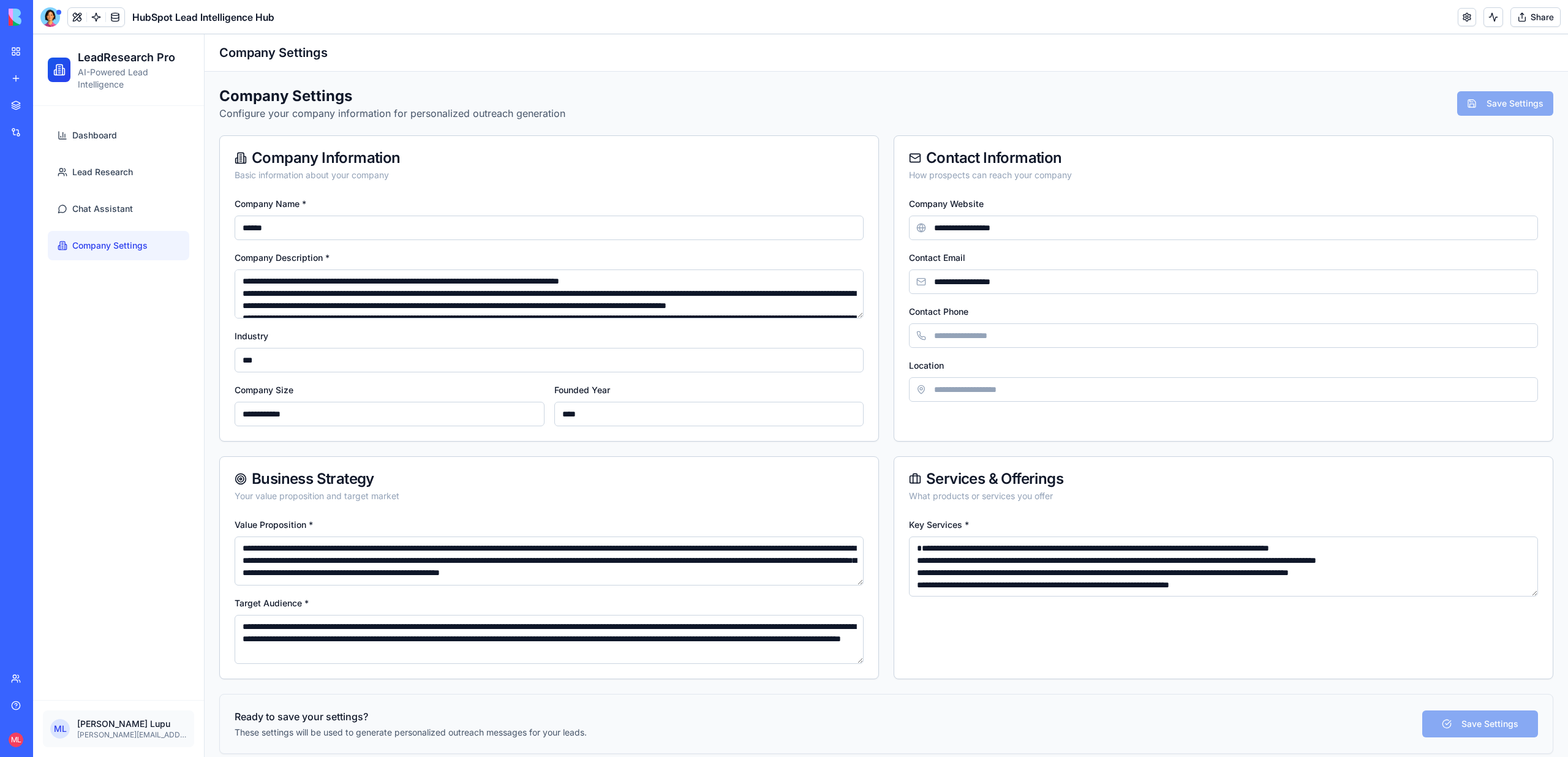
click at [113, 187] on ul "Dashboard Lead Research Chat Assistant Company Settings" at bounding box center [119, 190] width 142 height 140
click at [109, 173] on span "Lead Research" at bounding box center [102, 172] width 60 height 12
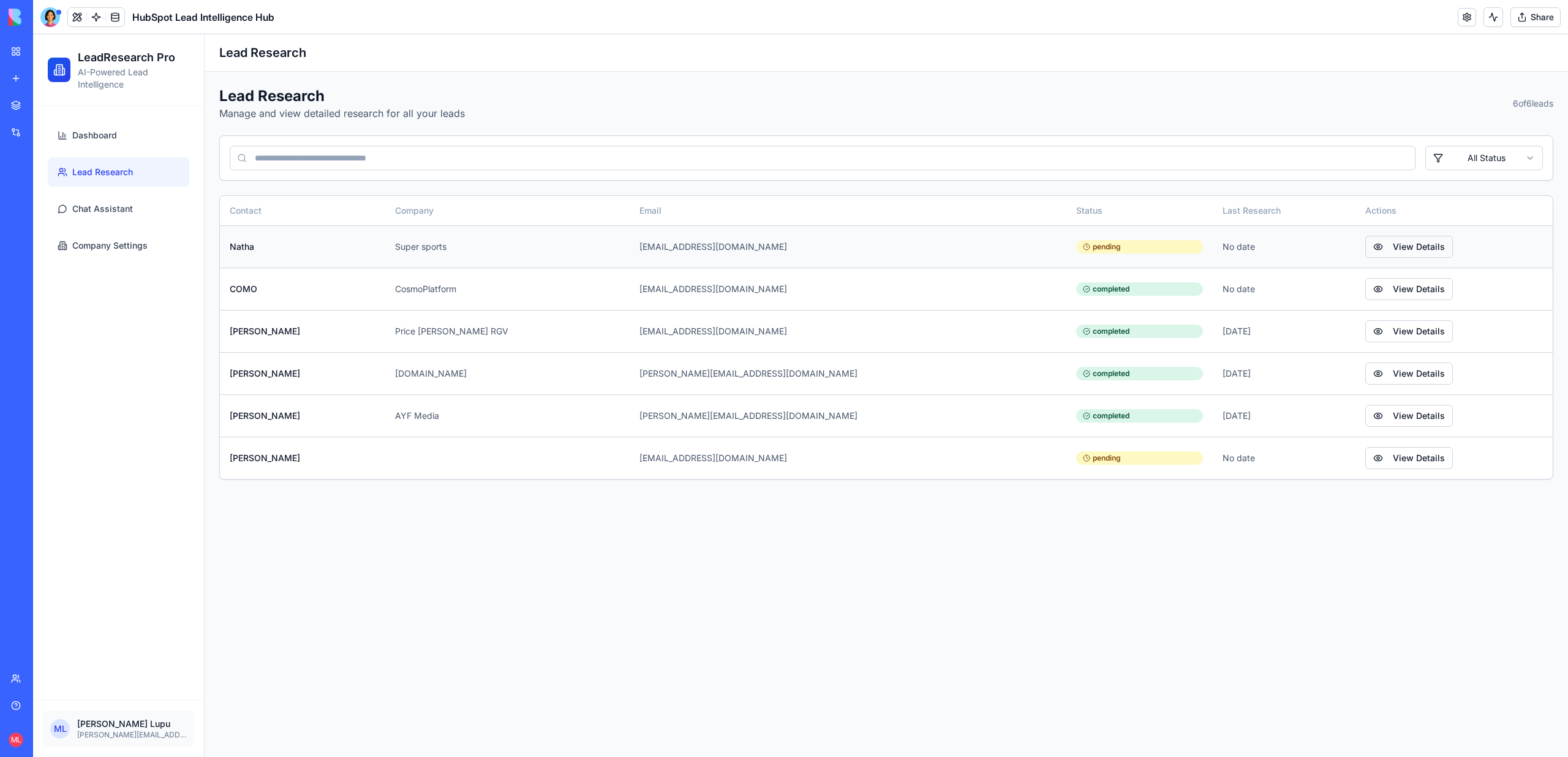
click at [1365, 236] on button "View Details" at bounding box center [1409, 247] width 88 height 22
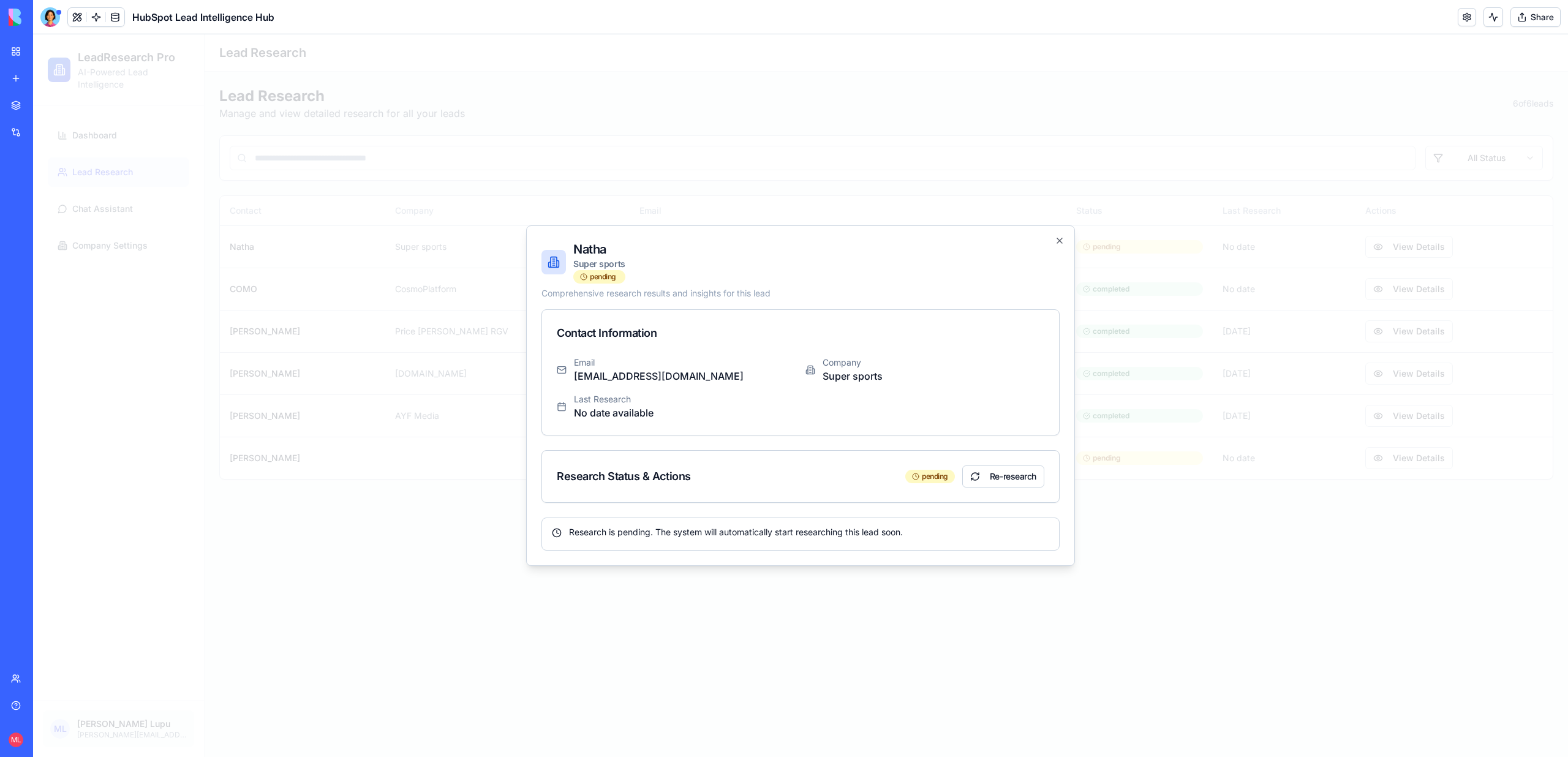
click at [442, 547] on div at bounding box center [800, 395] width 1535 height 722
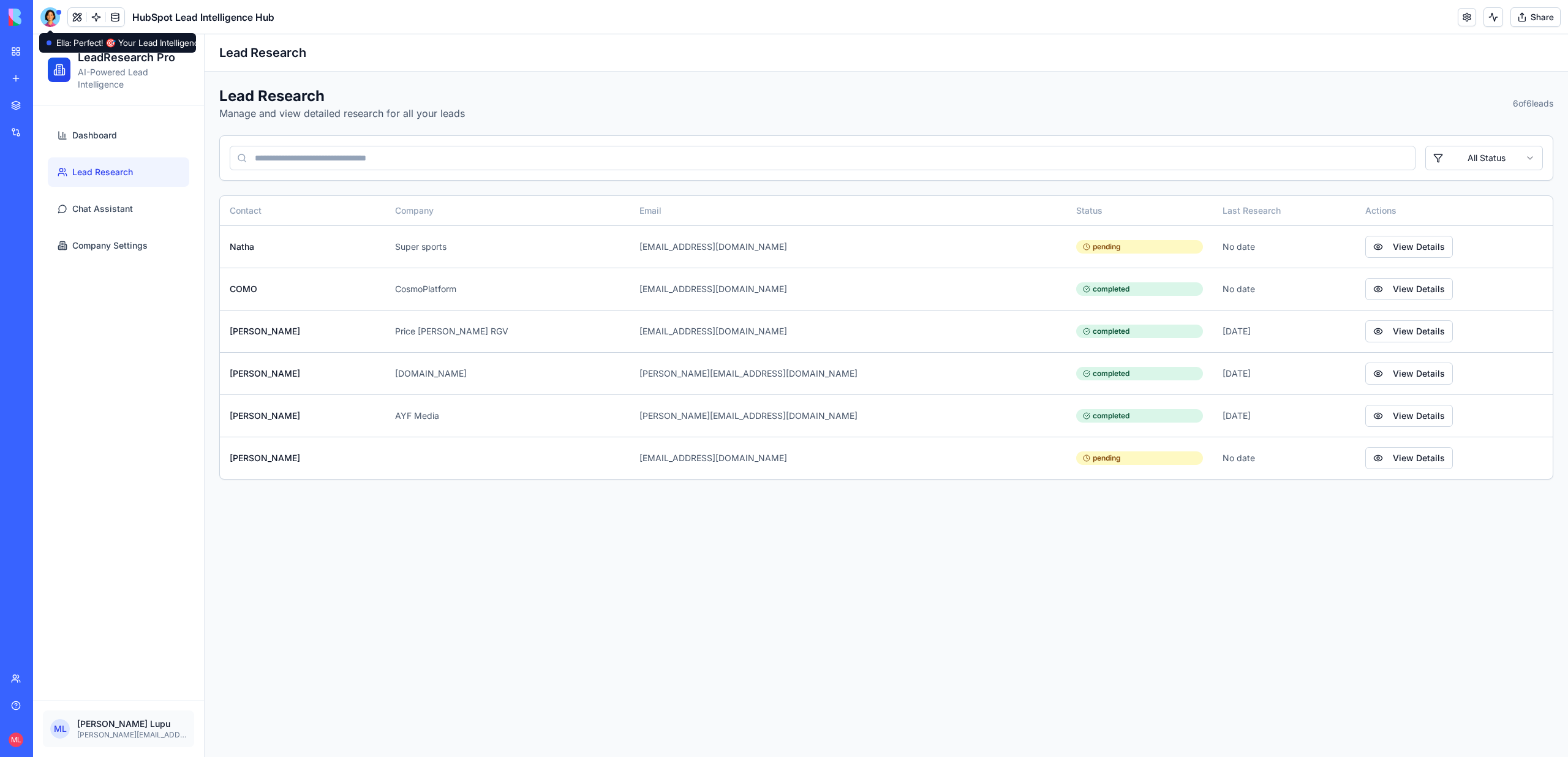
click at [51, 18] on div at bounding box center [50, 17] width 20 height 20
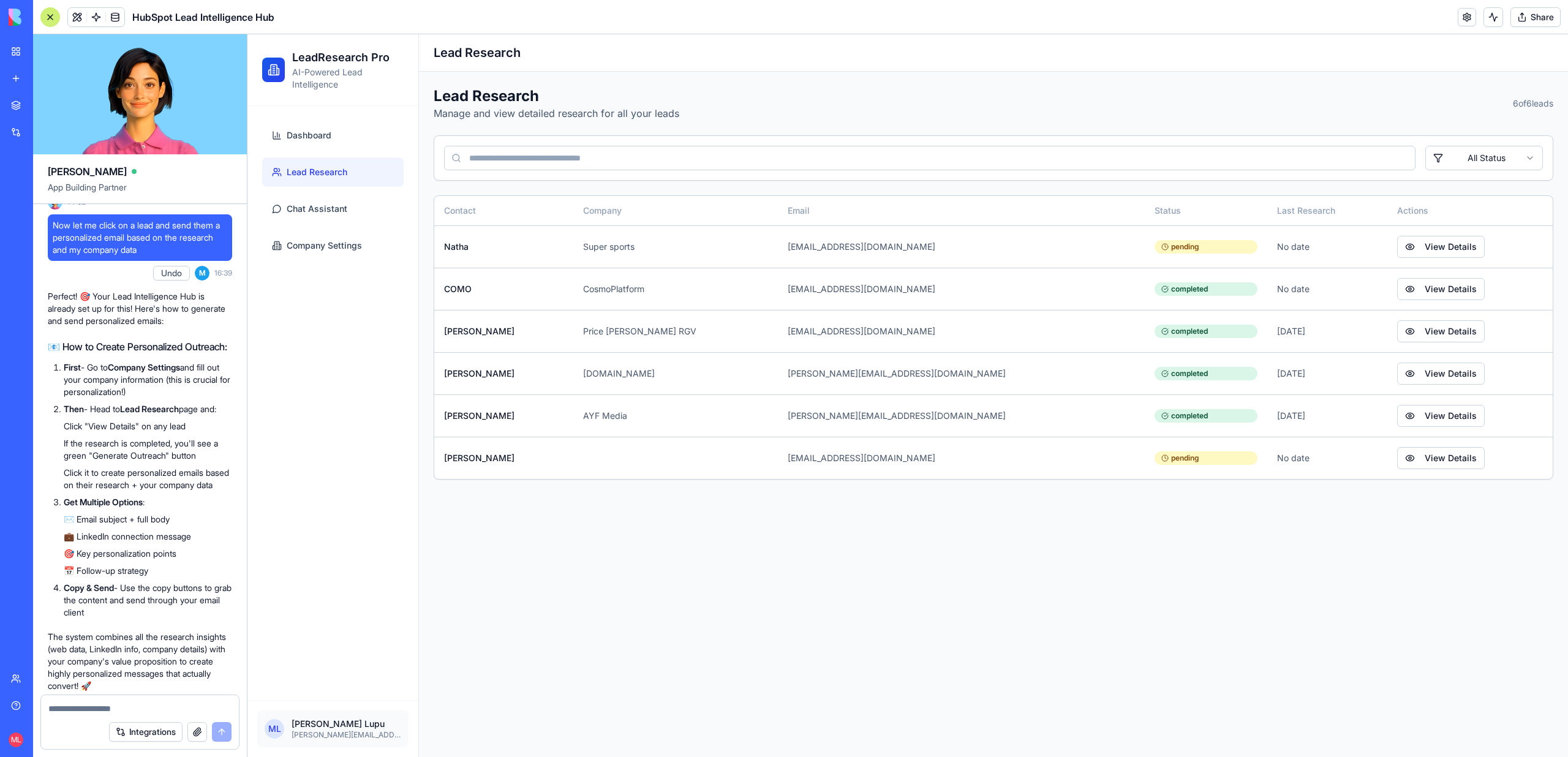
scroll to position [1573, 0]
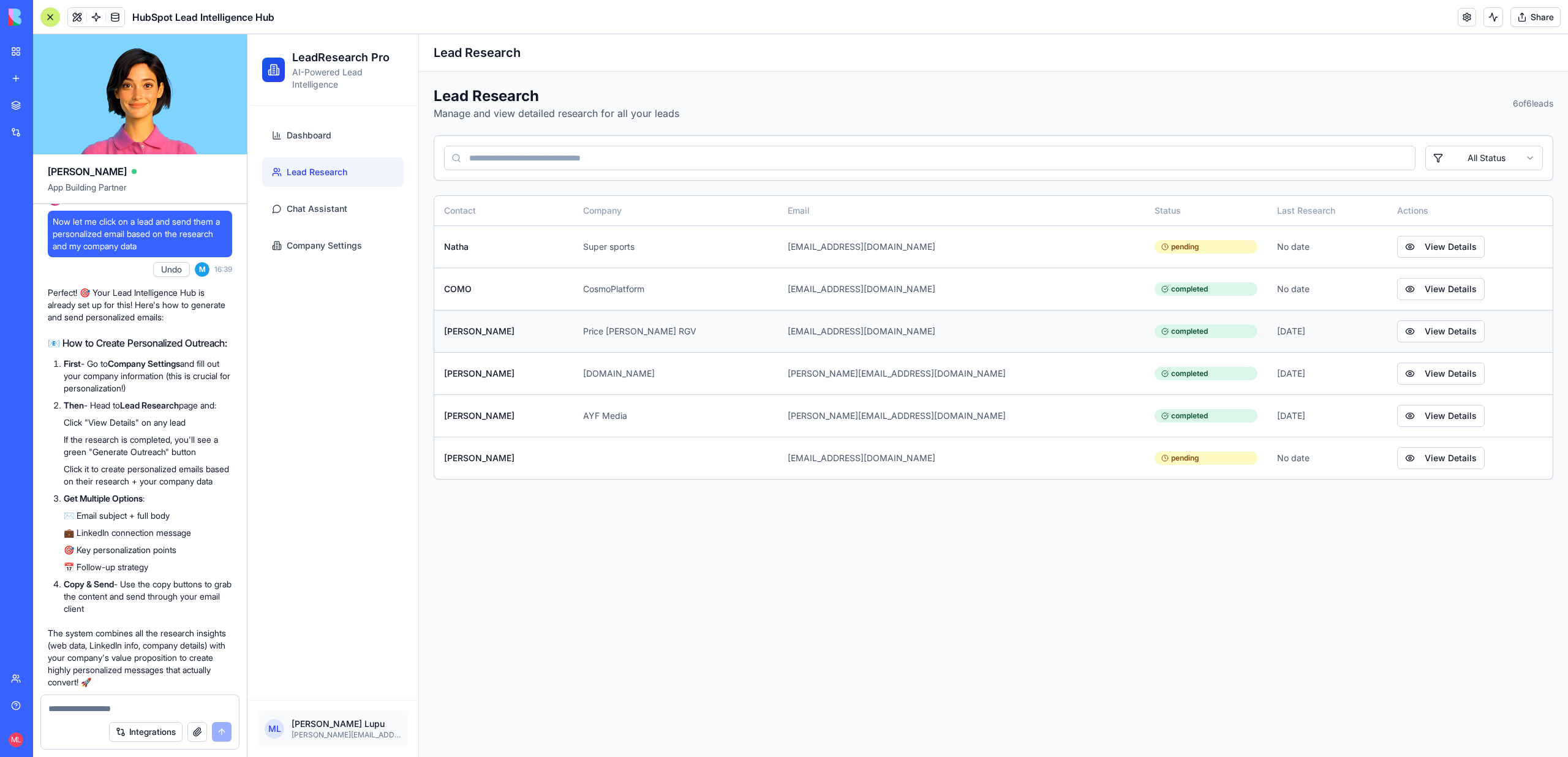
click at [1452, 334] on td "View Details" at bounding box center [1470, 331] width 165 height 42
click at [1401, 334] on button "View Details" at bounding box center [1441, 332] width 88 height 22
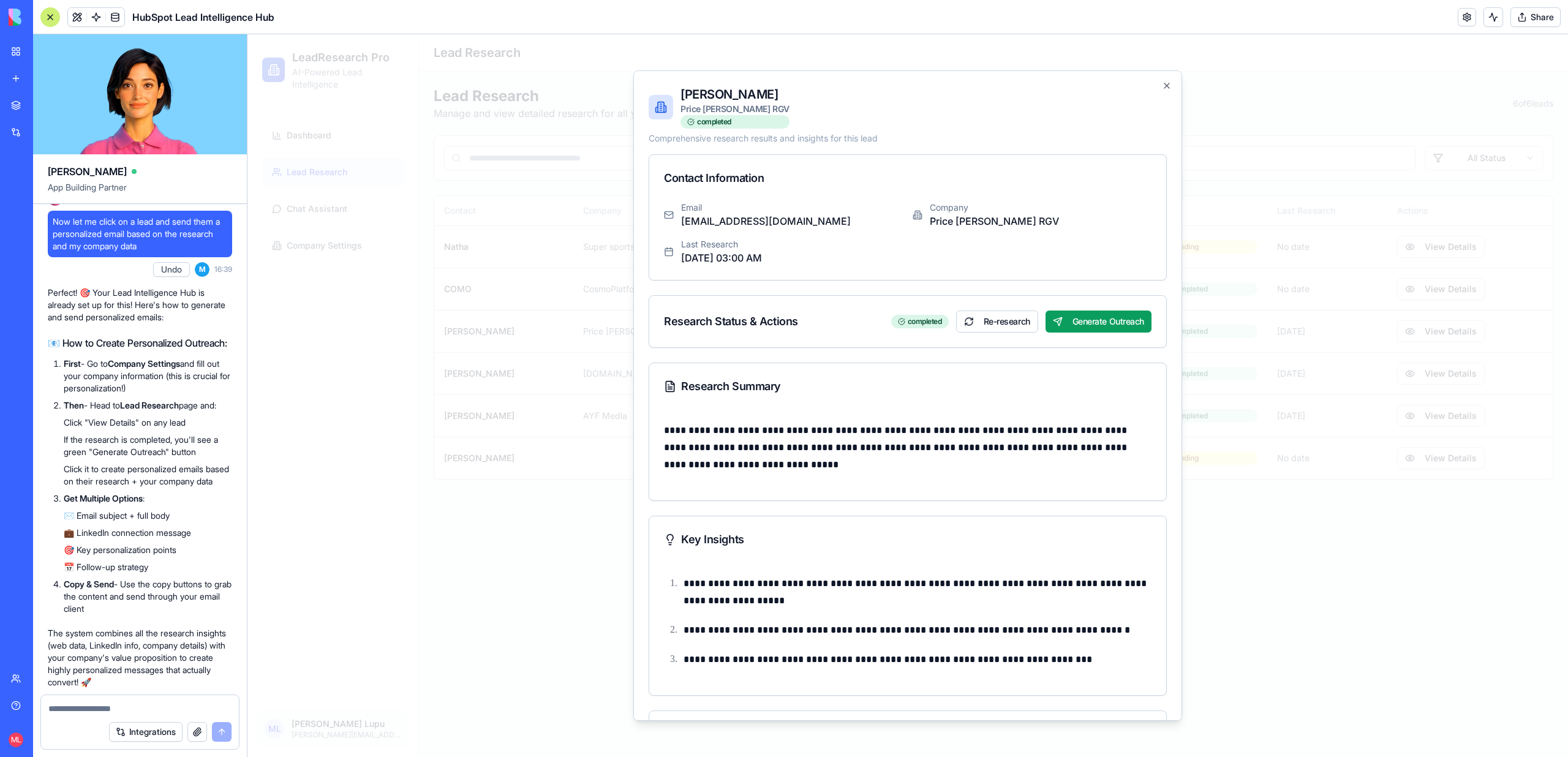
click at [1318, 419] on div at bounding box center [907, 395] width 1320 height 722
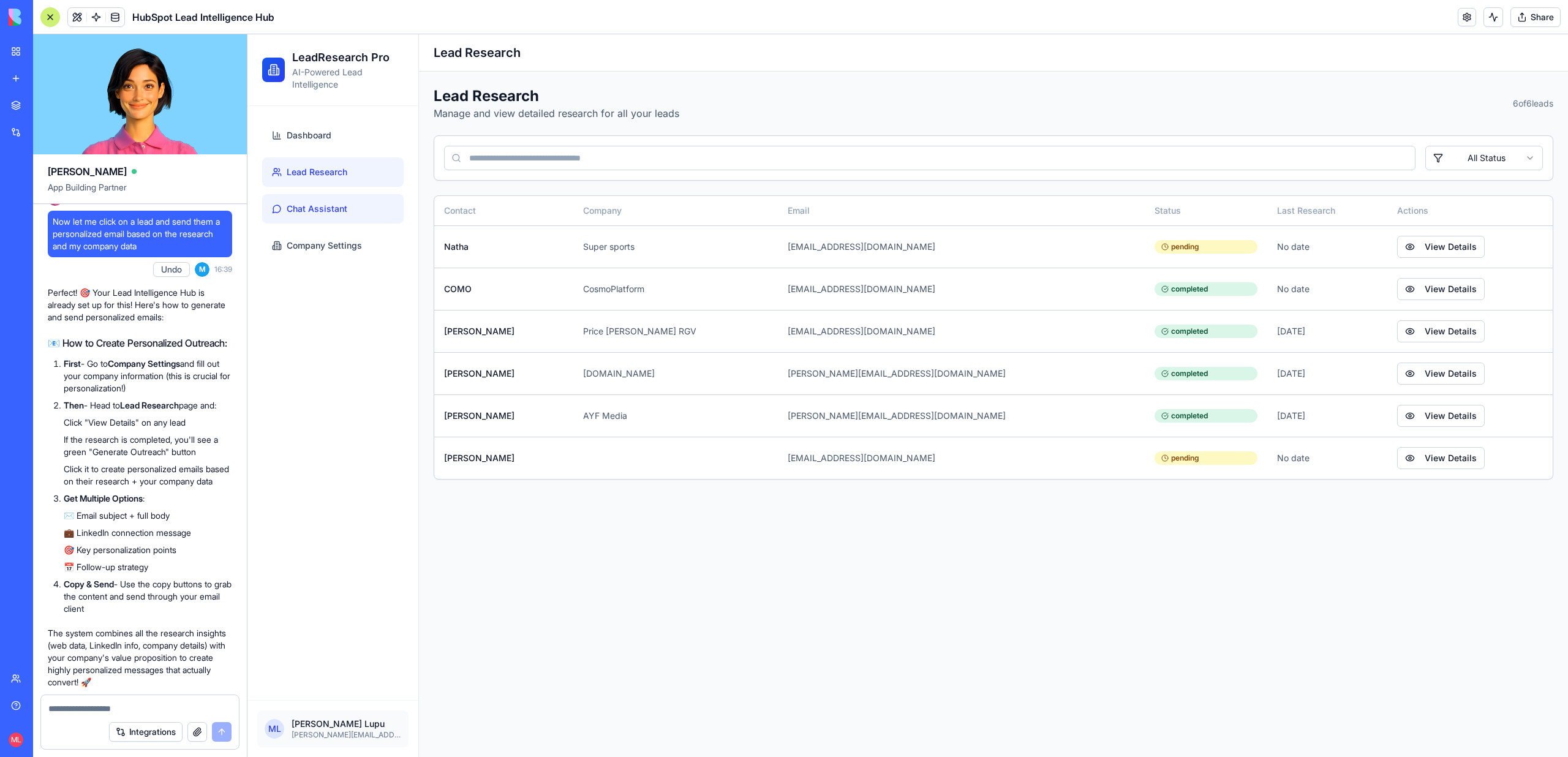
click at [343, 208] on span "Chat Assistant" at bounding box center [317, 208] width 60 height 12
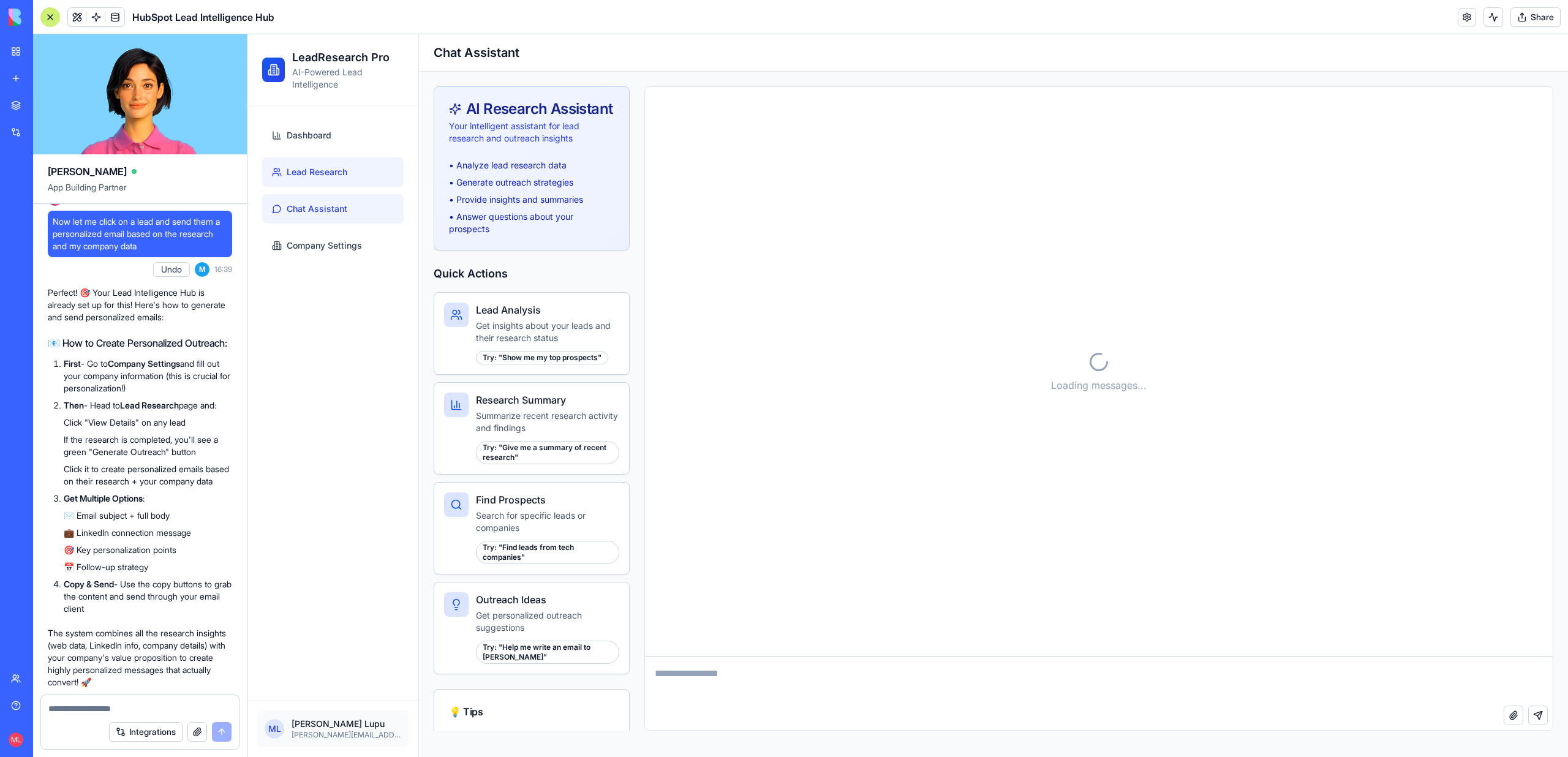
click at [335, 163] on link "Lead Research" at bounding box center [333, 172] width 142 height 29
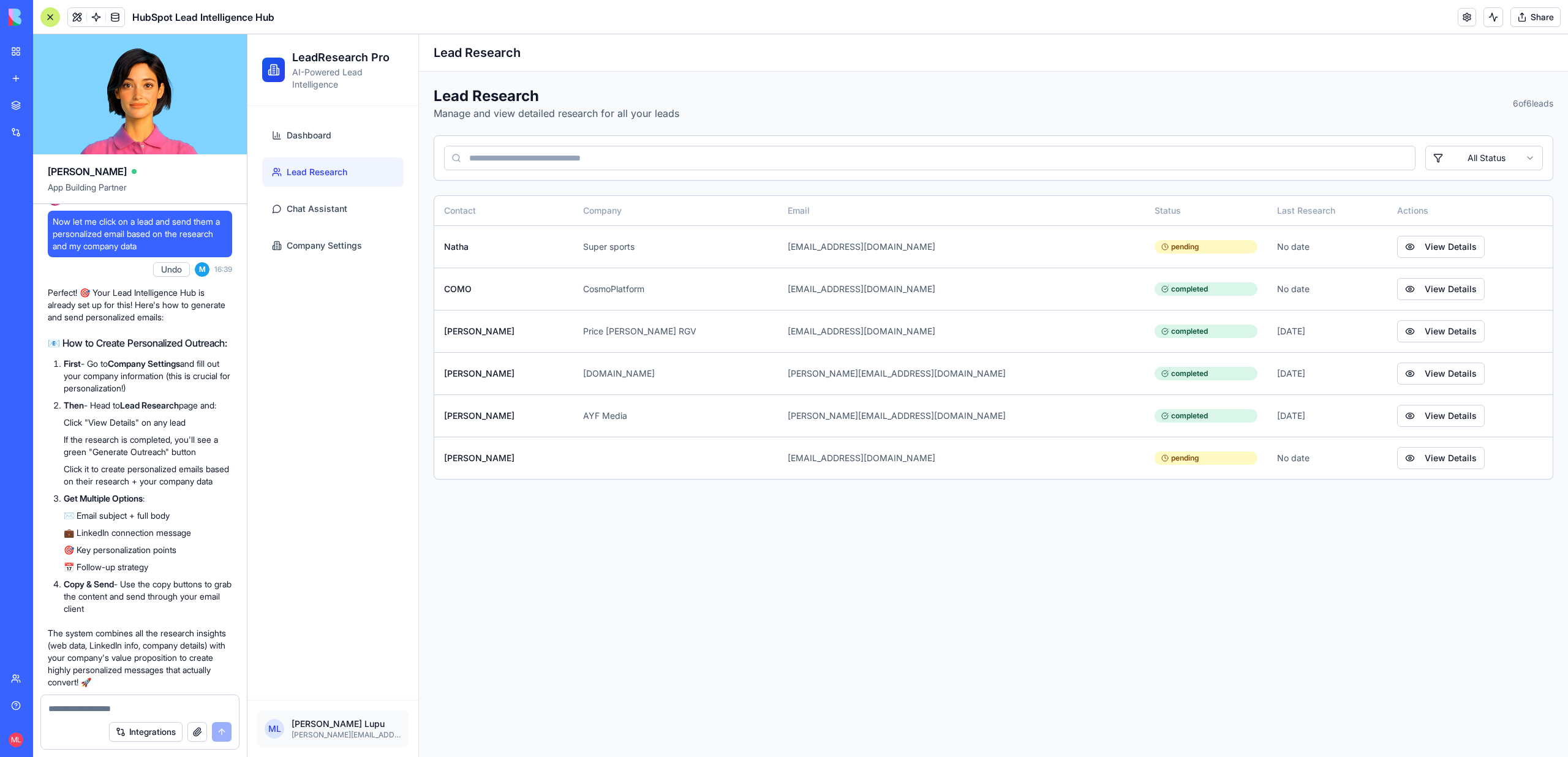
click at [335, 116] on div "Dashboard Lead Research Chat Assistant Company Settings" at bounding box center [332, 191] width 151 height 149
click at [333, 132] on link "Dashboard" at bounding box center [333, 135] width 142 height 29
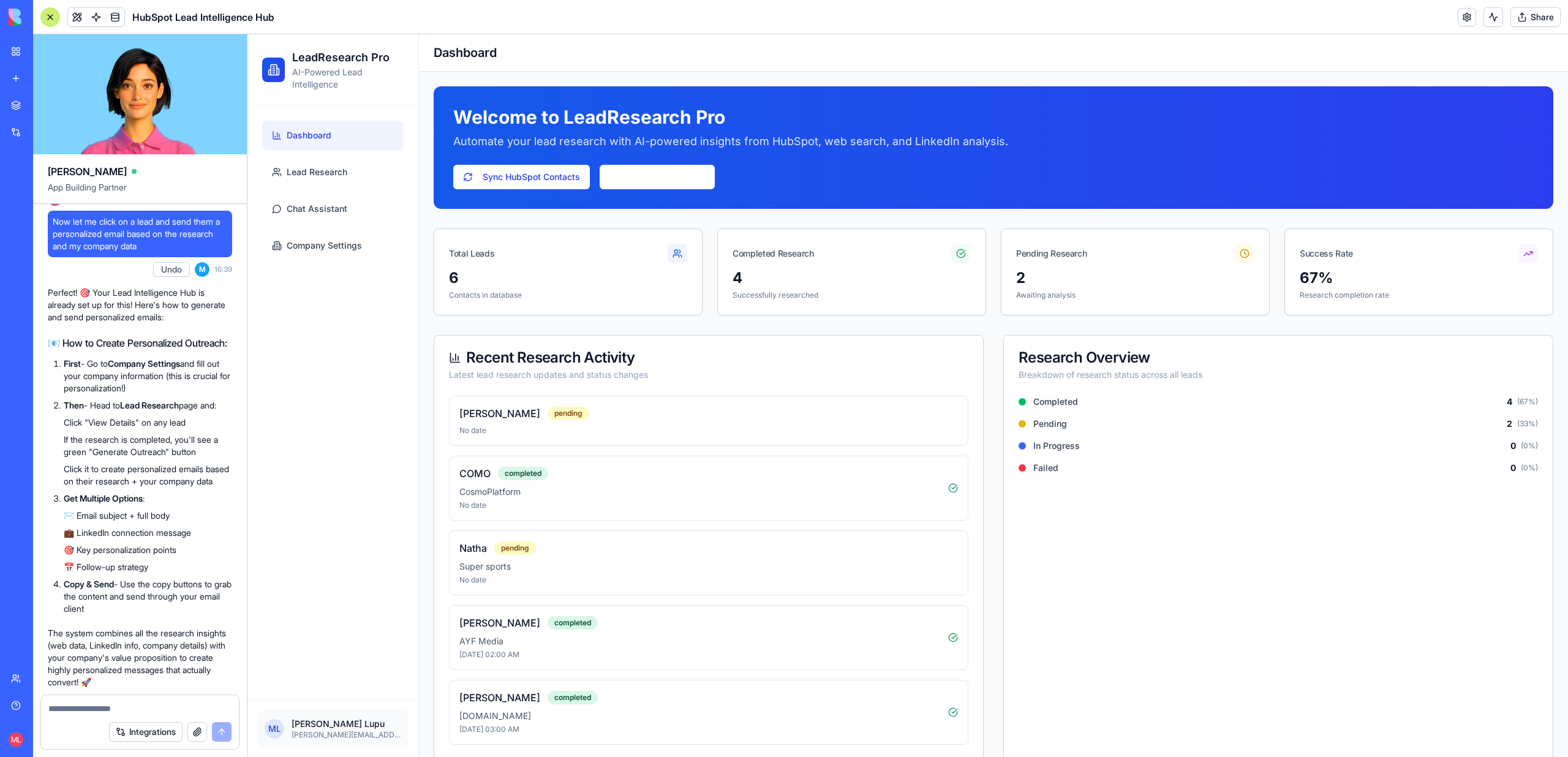
click at [90, 709] on textarea at bounding box center [140, 708] width 183 height 12
type textarea "**********"
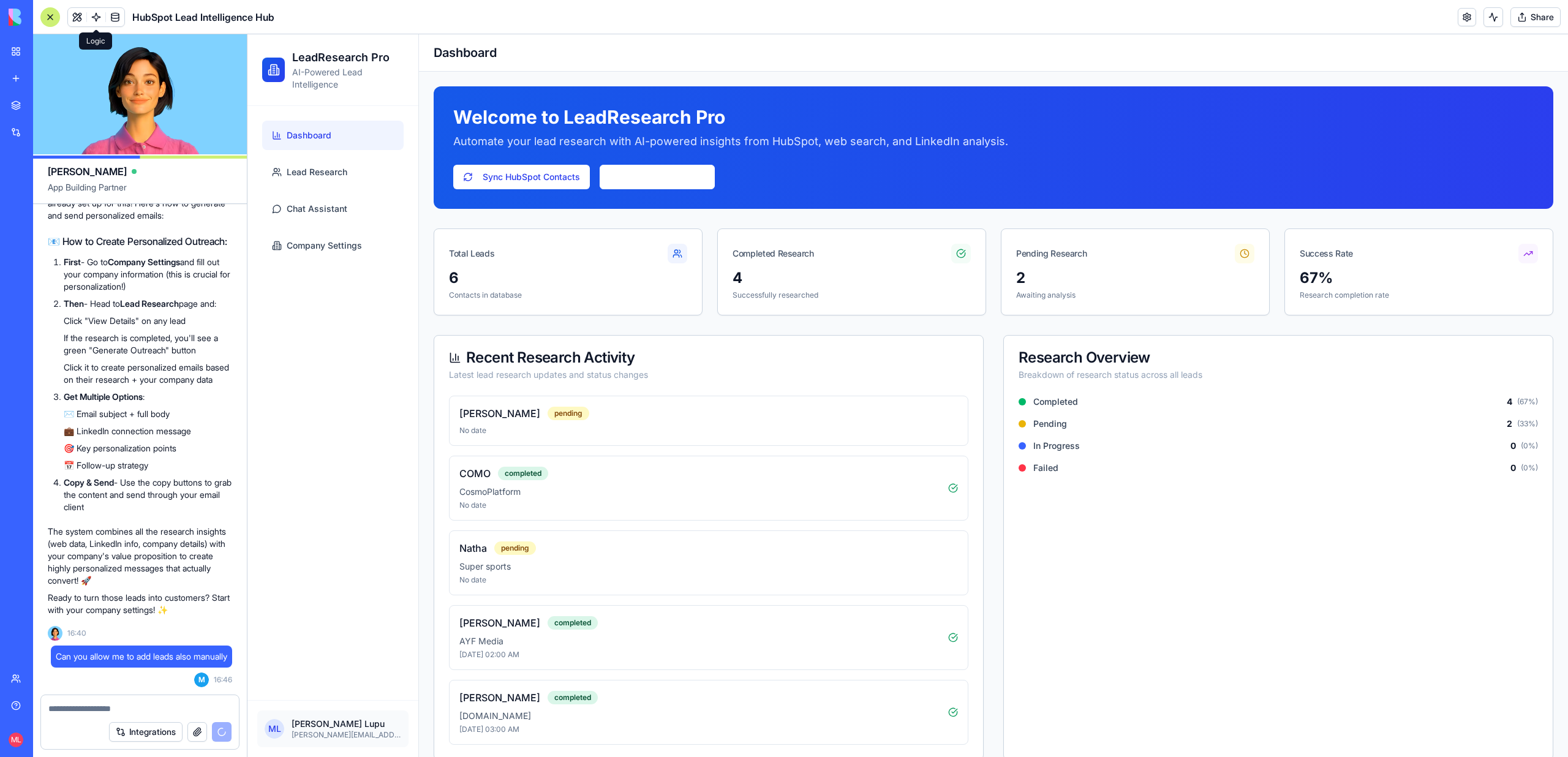
click at [92, 20] on link at bounding box center [96, 17] width 18 height 18
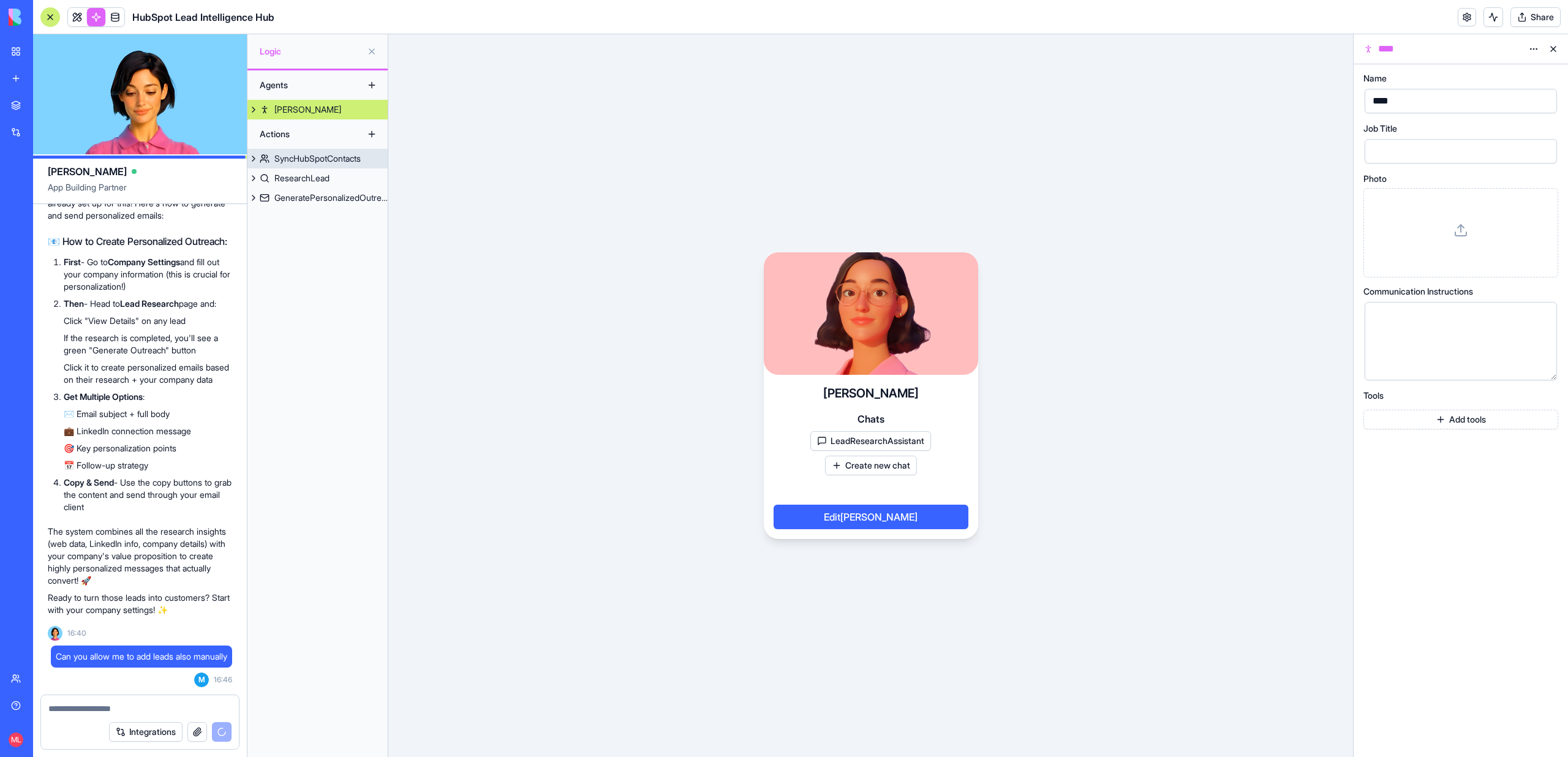
click at [321, 161] on div "SyncHubSpotContacts" at bounding box center [318, 159] width 87 height 12
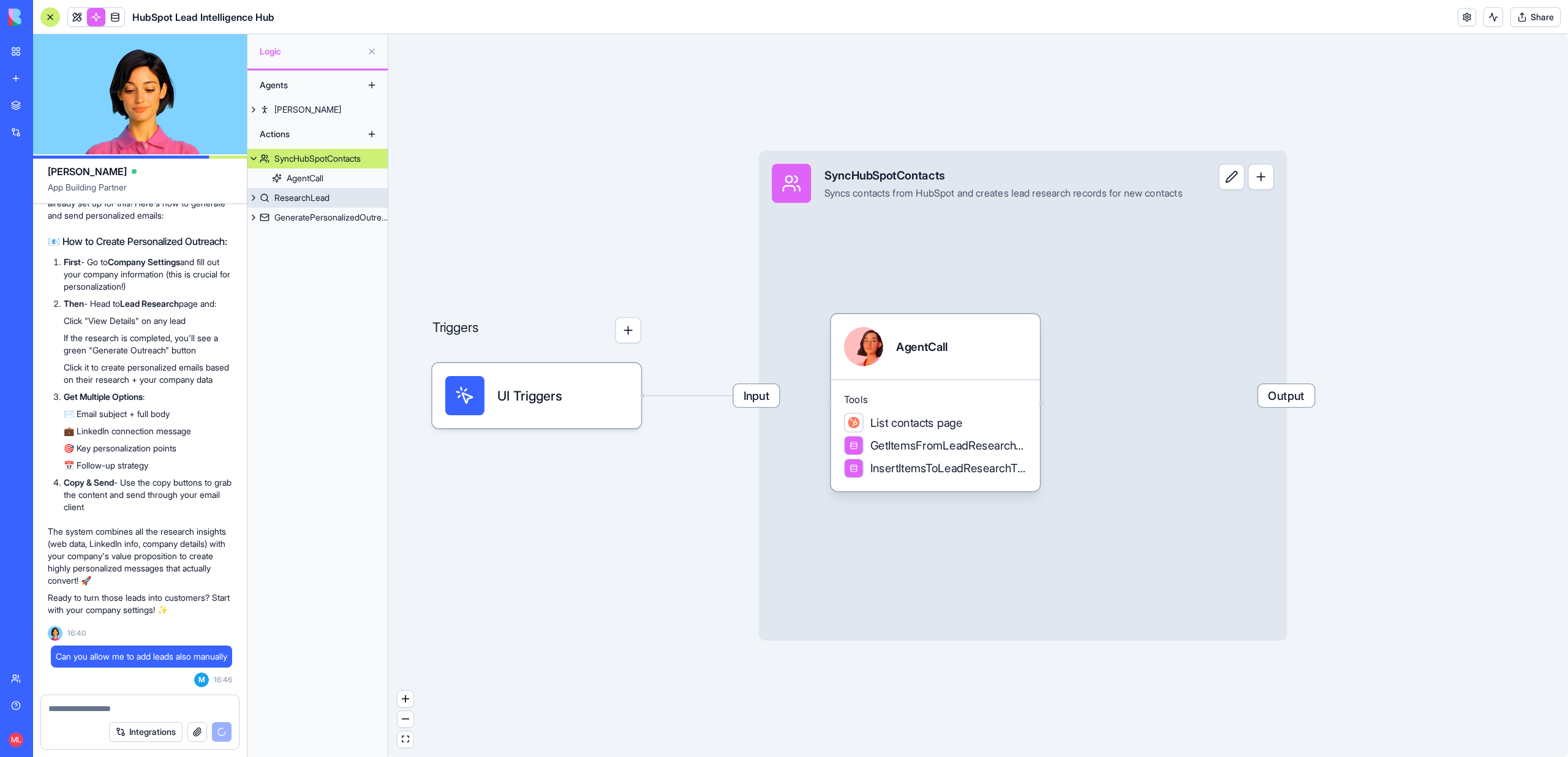
click at [315, 195] on div "ResearchLead" at bounding box center [302, 197] width 55 height 12
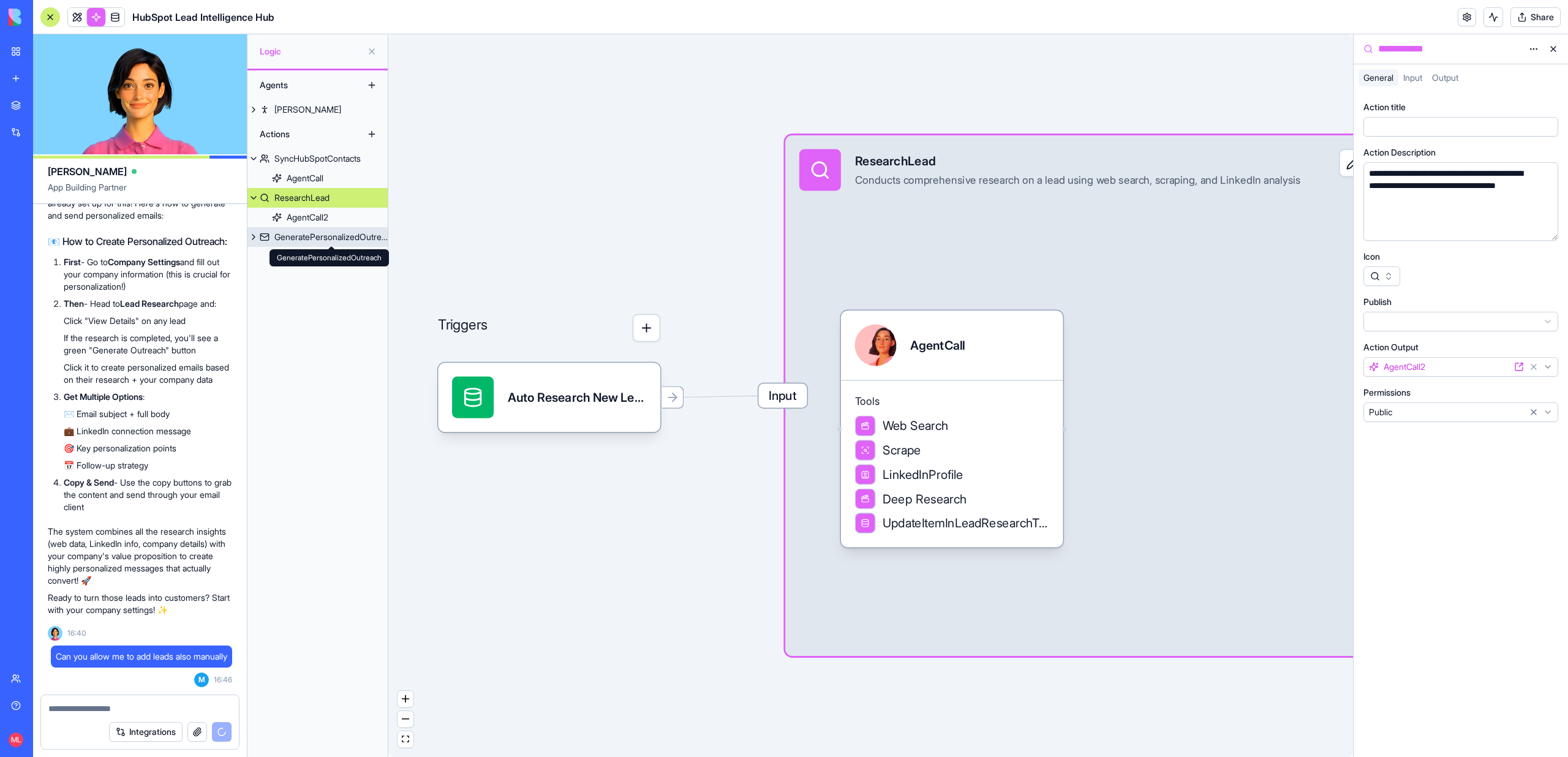
click at [311, 233] on div "GeneratePersonalizedOutreach" at bounding box center [331, 237] width 113 height 12
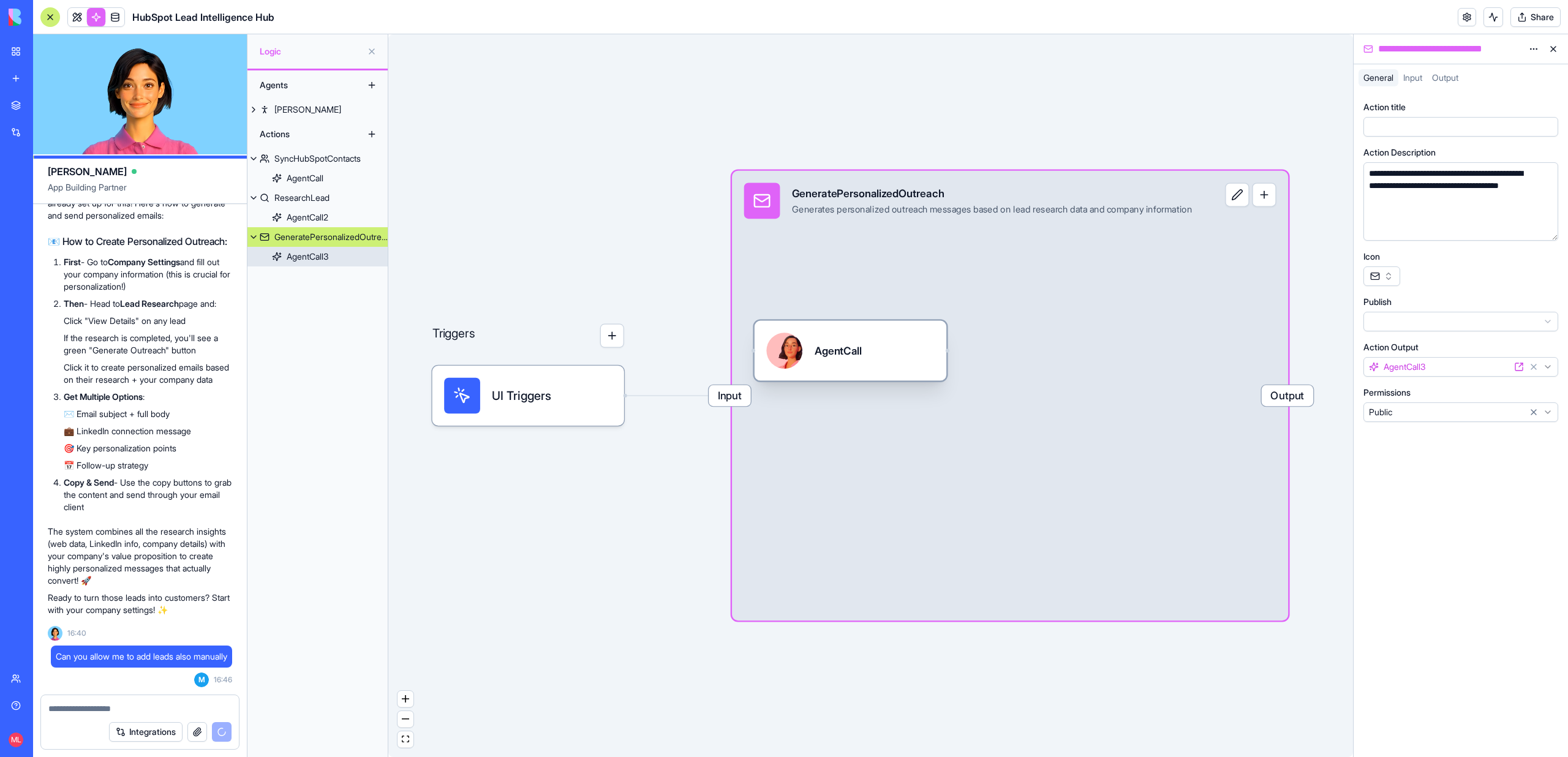
click at [880, 370] on div "AgentCall" at bounding box center [850, 351] width 191 height 60
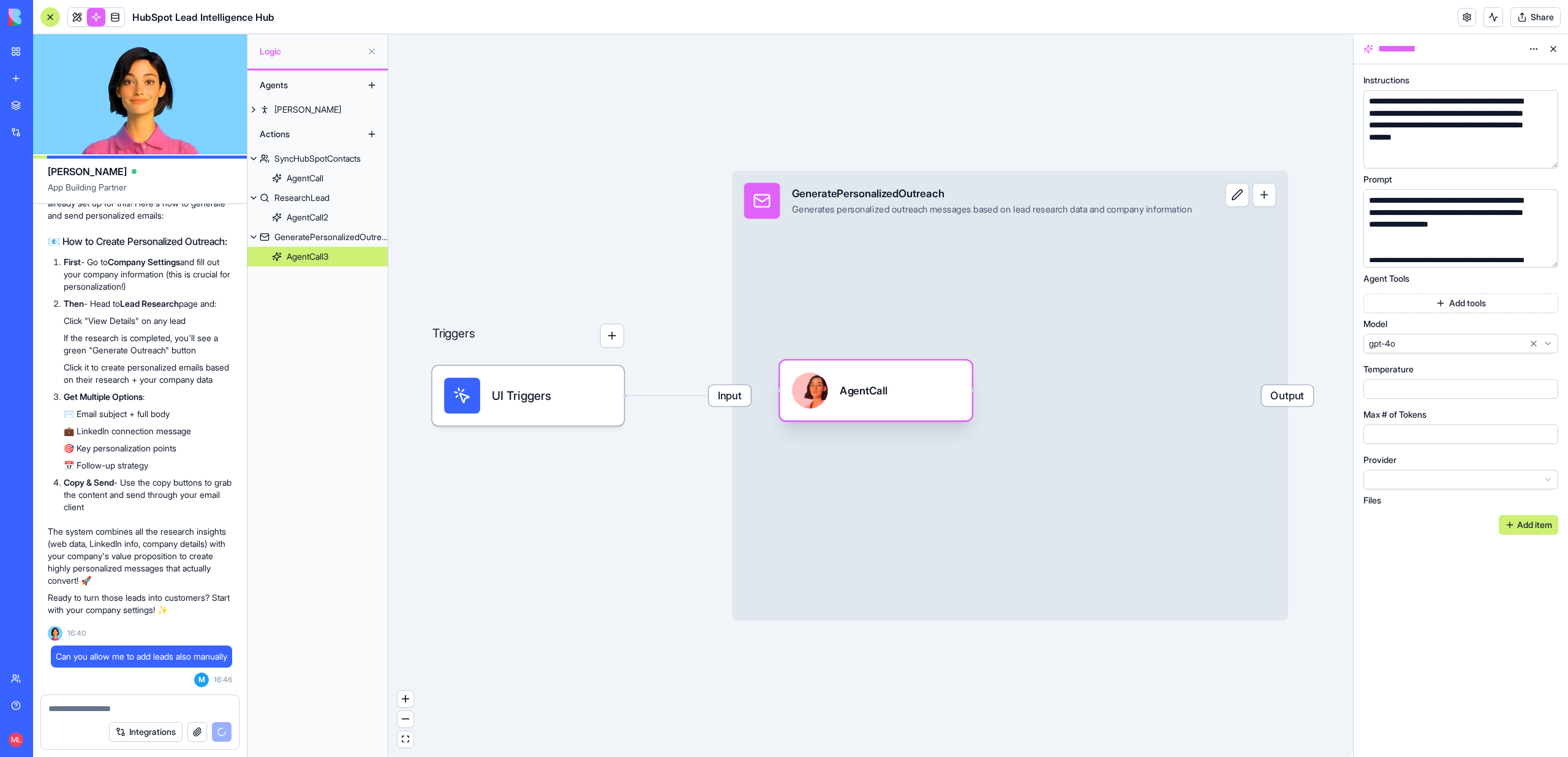
drag, startPoint x: 879, startPoint y: 359, endPoint x: 891, endPoint y: 401, distance: 43.7
click at [891, 401] on div "AgentCall" at bounding box center [876, 390] width 168 height 36
click at [323, 203] on div "ResearchLead" at bounding box center [302, 197] width 55 height 12
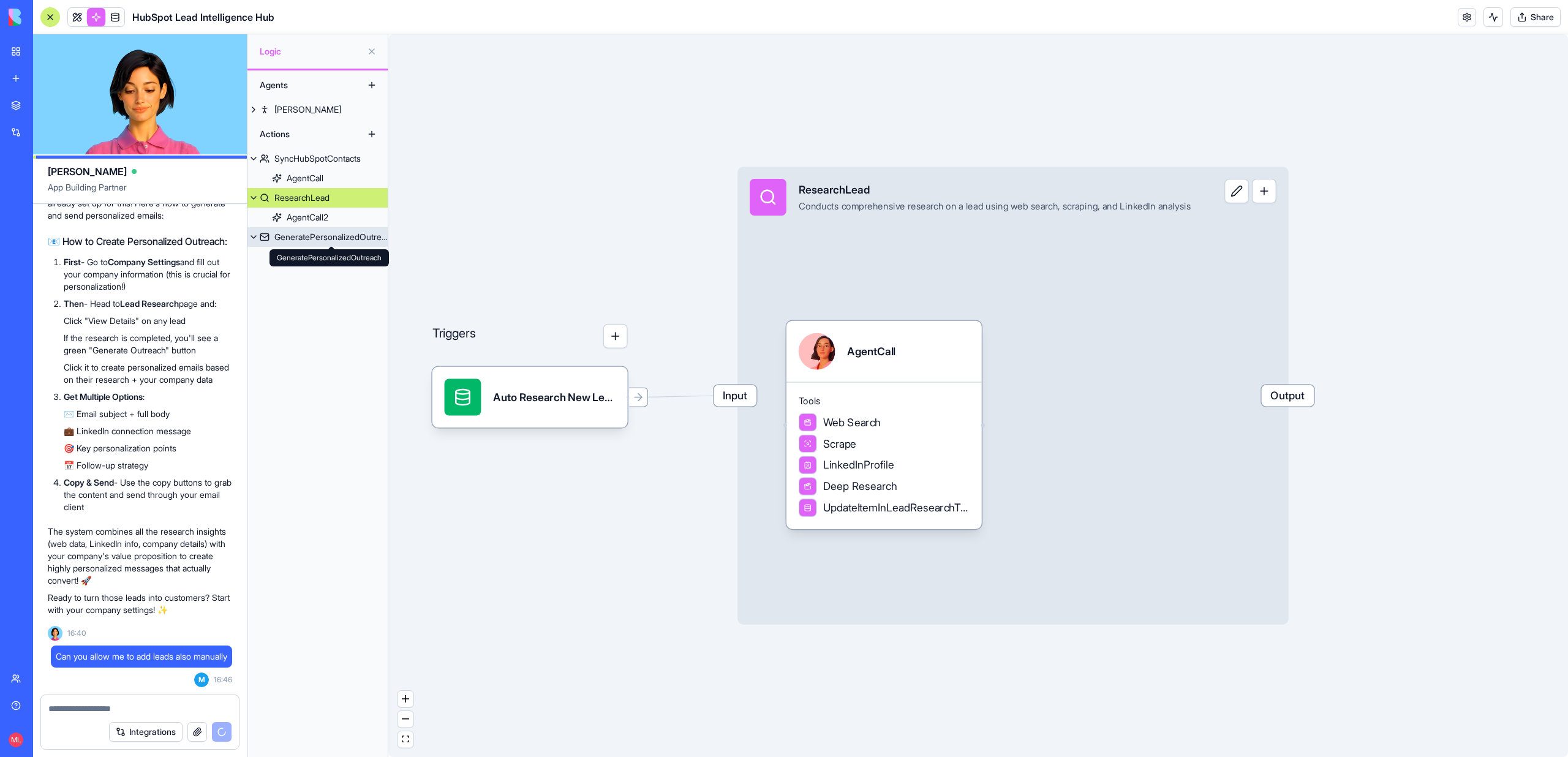
click at [323, 236] on div "GeneratePersonalizedOutreach" at bounding box center [331, 237] width 113 height 12
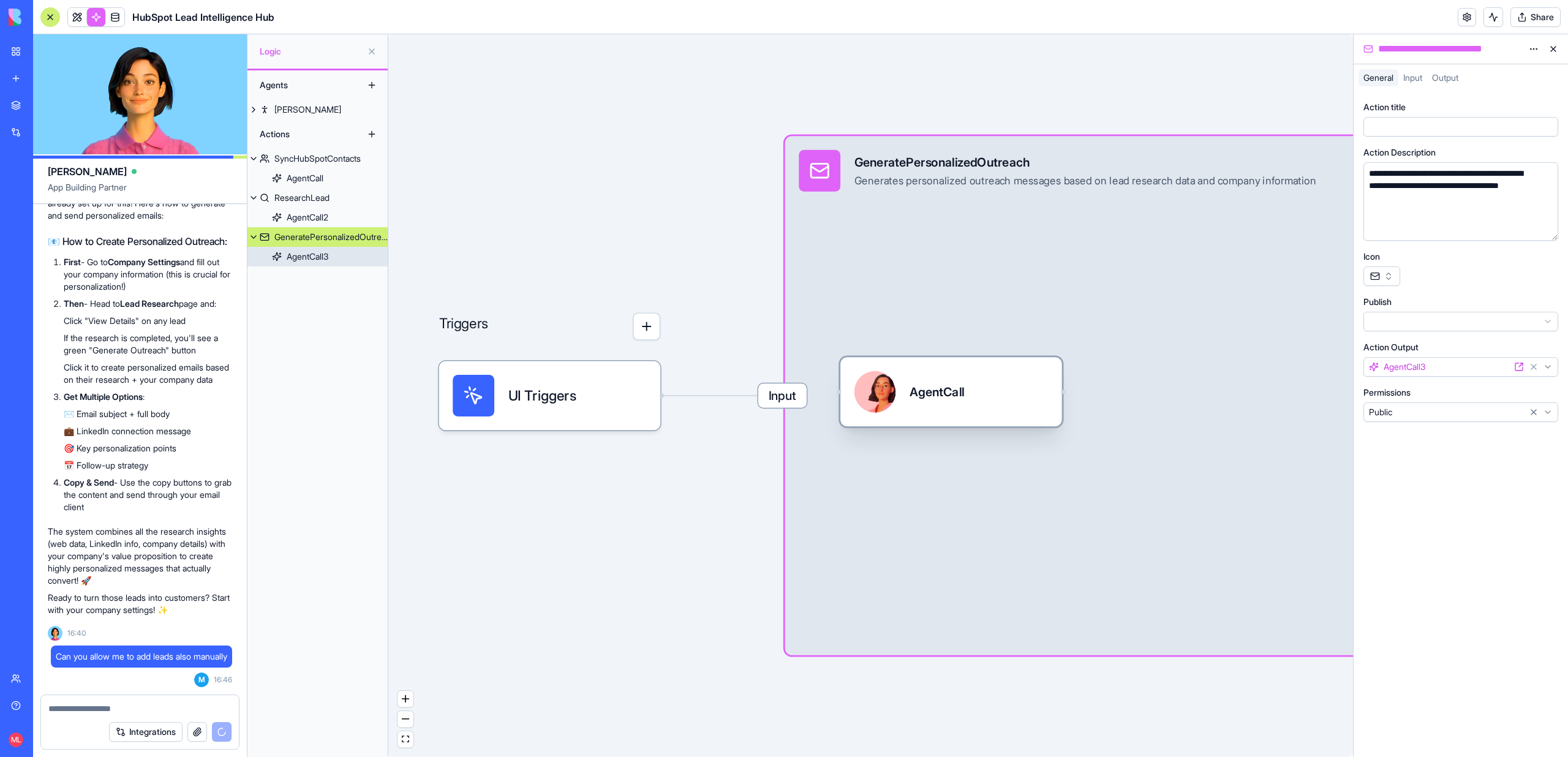
click at [902, 405] on div "AgentCall" at bounding box center [951, 392] width 193 height 42
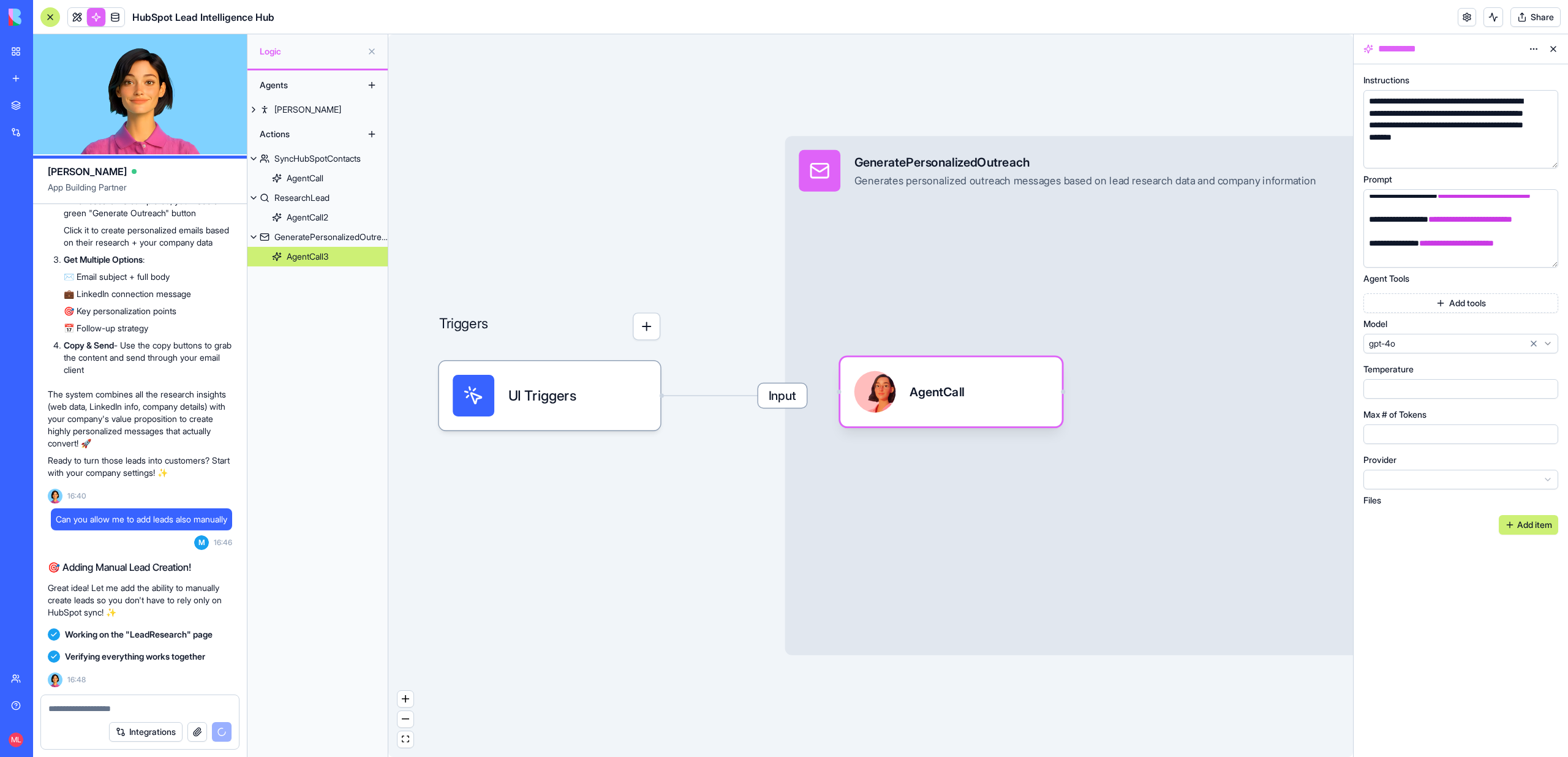
scroll to position [2223, 0]
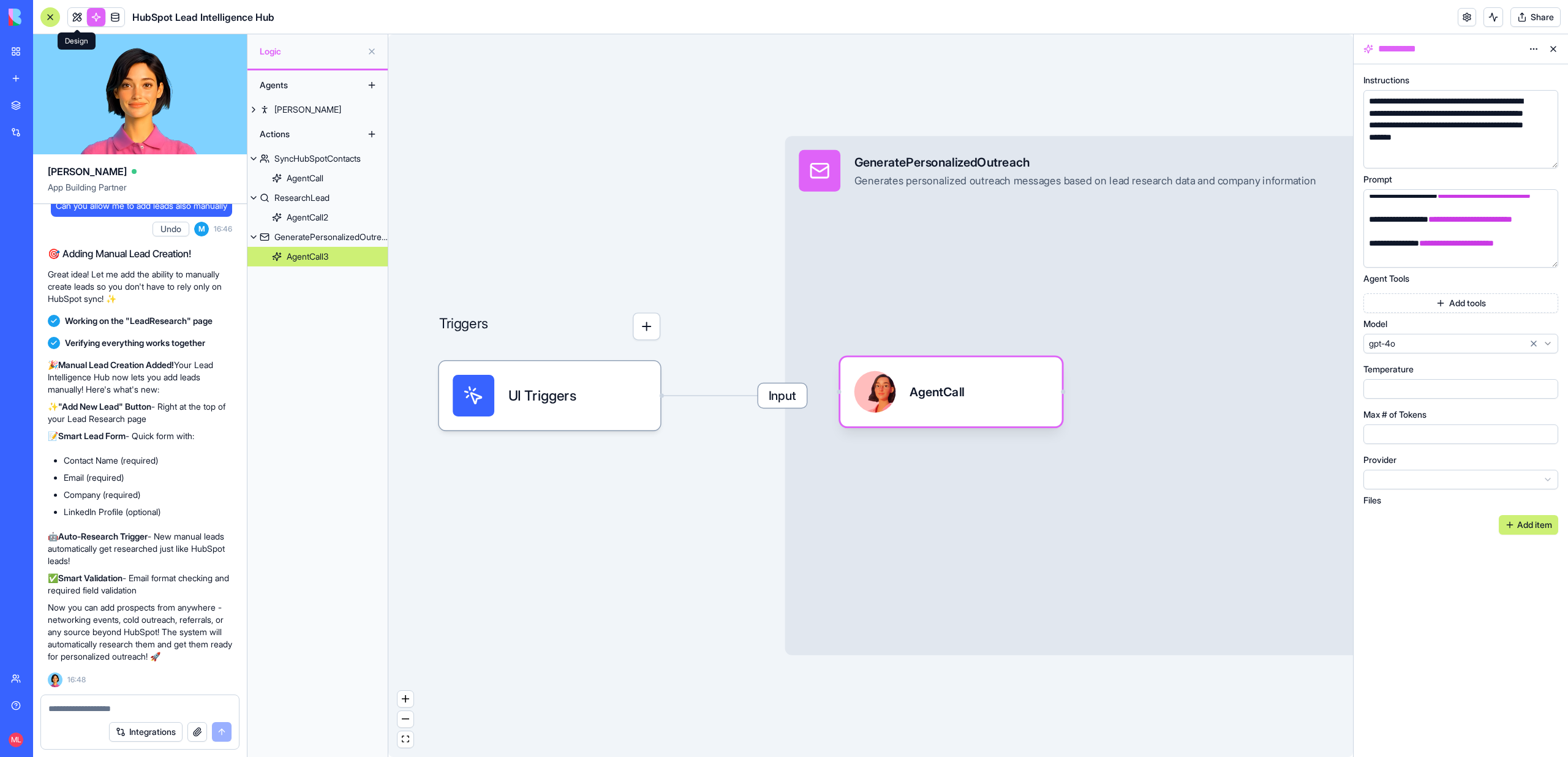
click at [79, 14] on link at bounding box center [77, 17] width 18 height 18
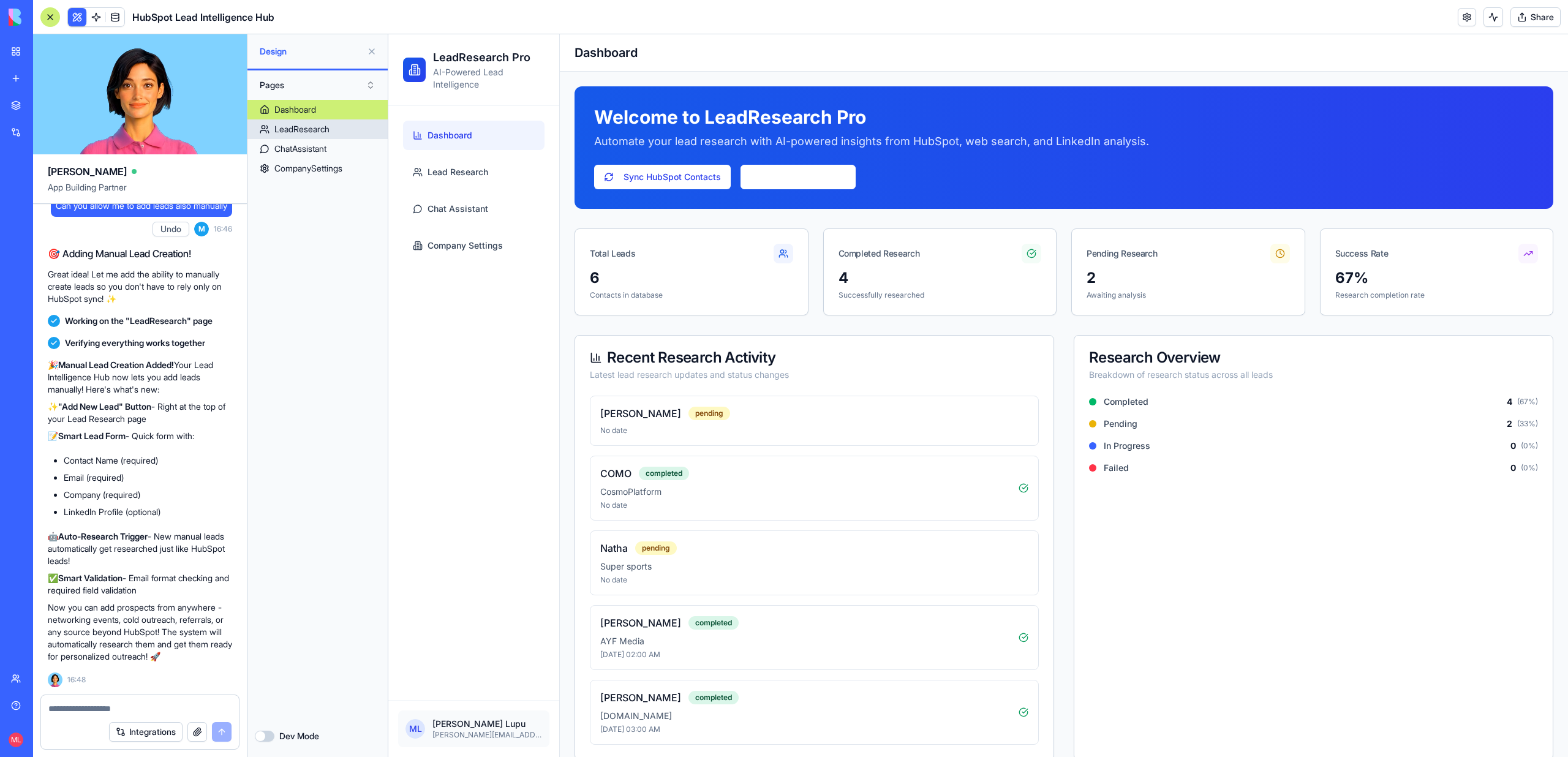
click at [297, 132] on div "LeadResearch" at bounding box center [302, 129] width 55 height 12
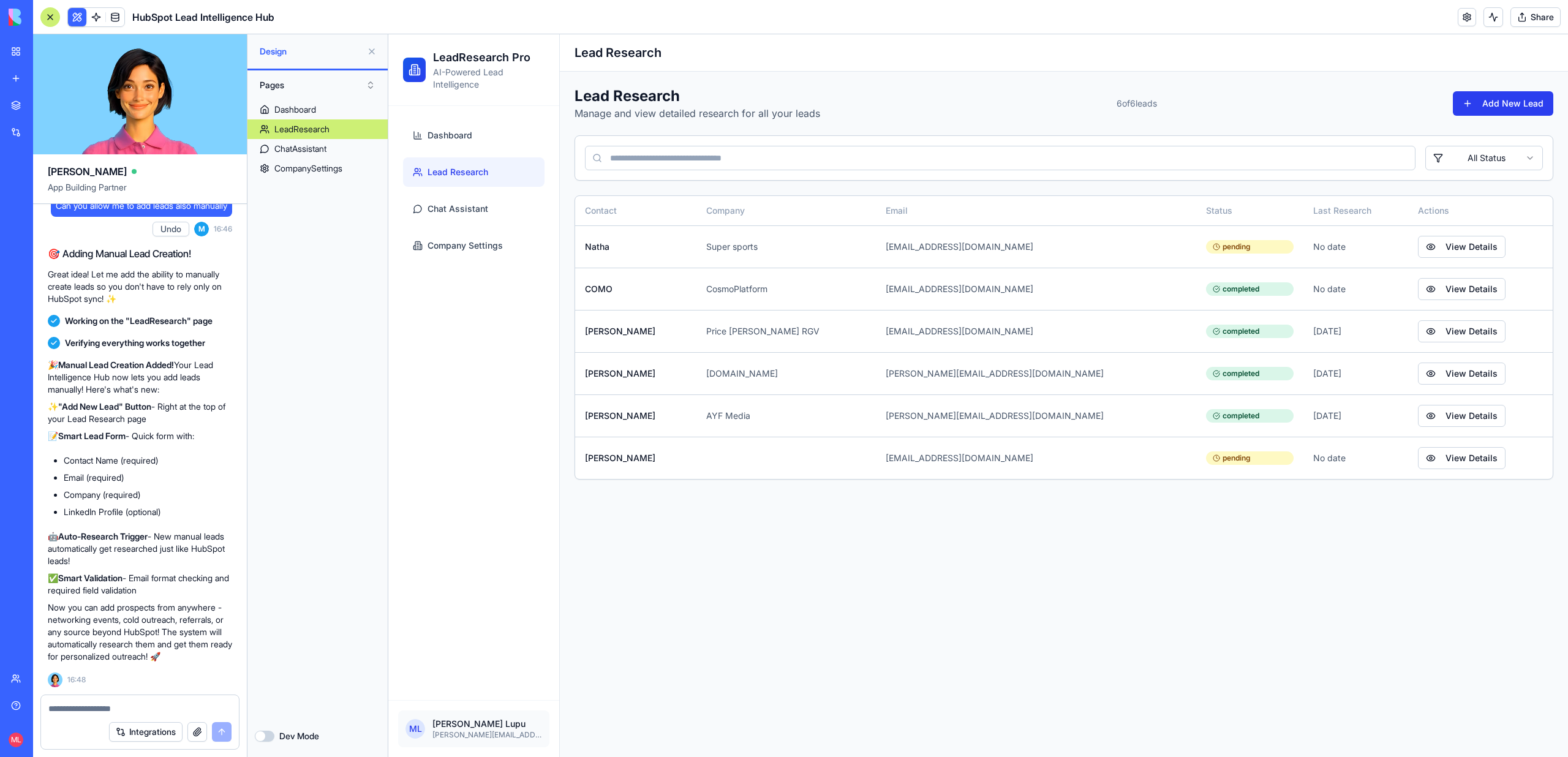
click at [1495, 94] on button "Add New Lead" at bounding box center [1502, 103] width 100 height 24
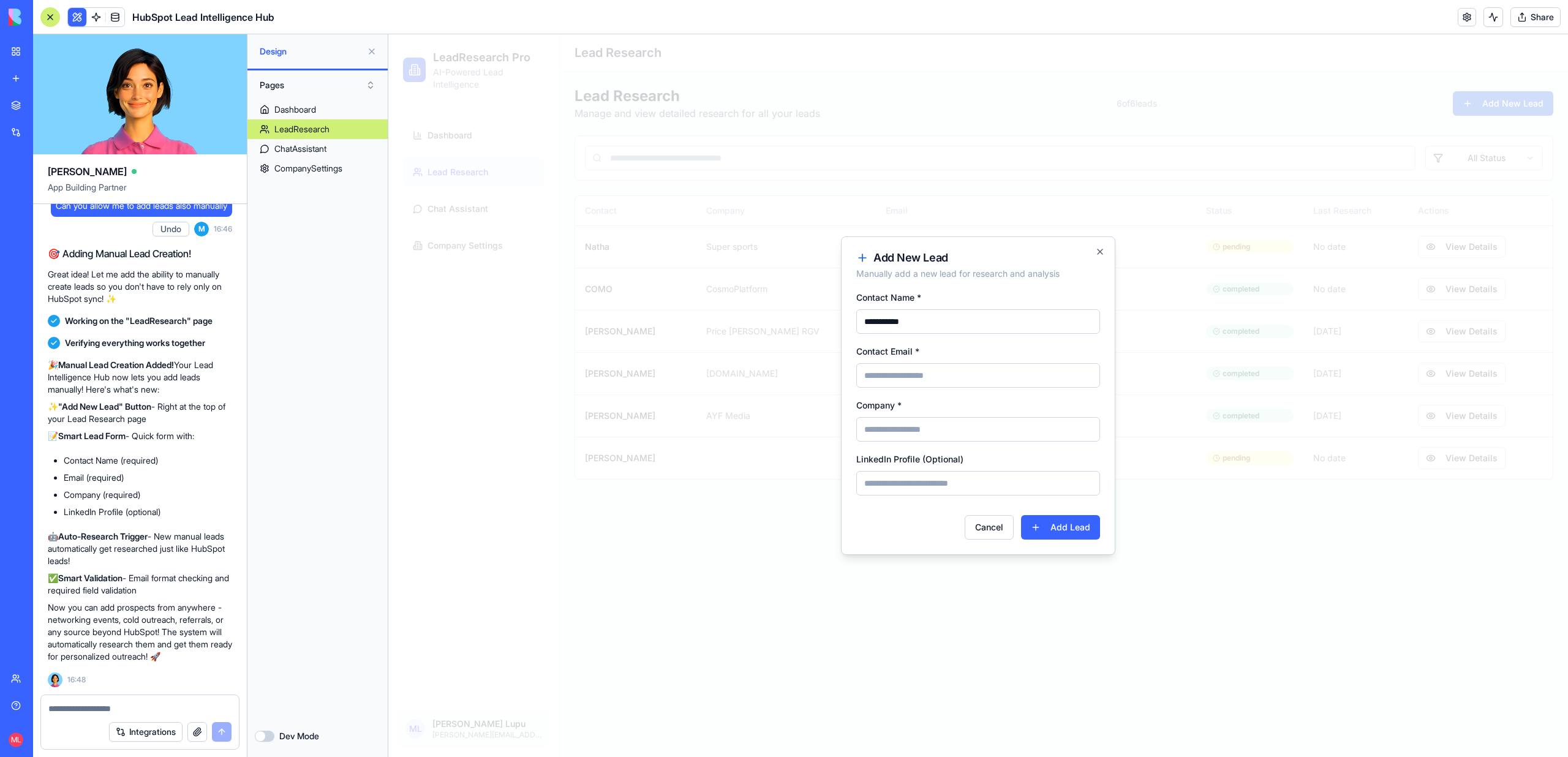
type input "**********"
click at [905, 426] on input "Company *" at bounding box center [978, 429] width 244 height 24
type input "******"
click at [1040, 526] on button "Add Lead" at bounding box center [1060, 527] width 79 height 24
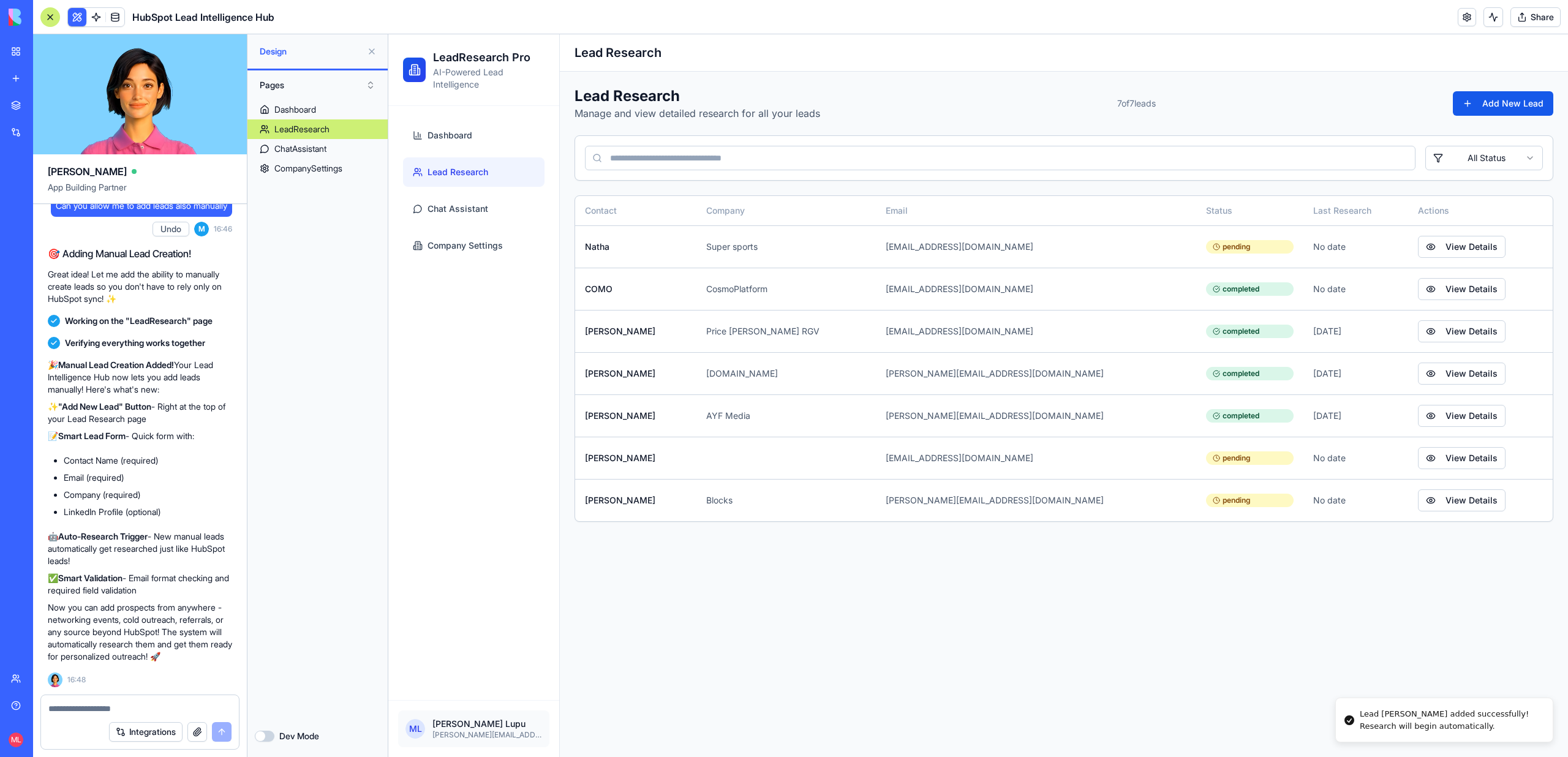
click at [1494, 18] on button at bounding box center [1493, 17] width 20 height 20
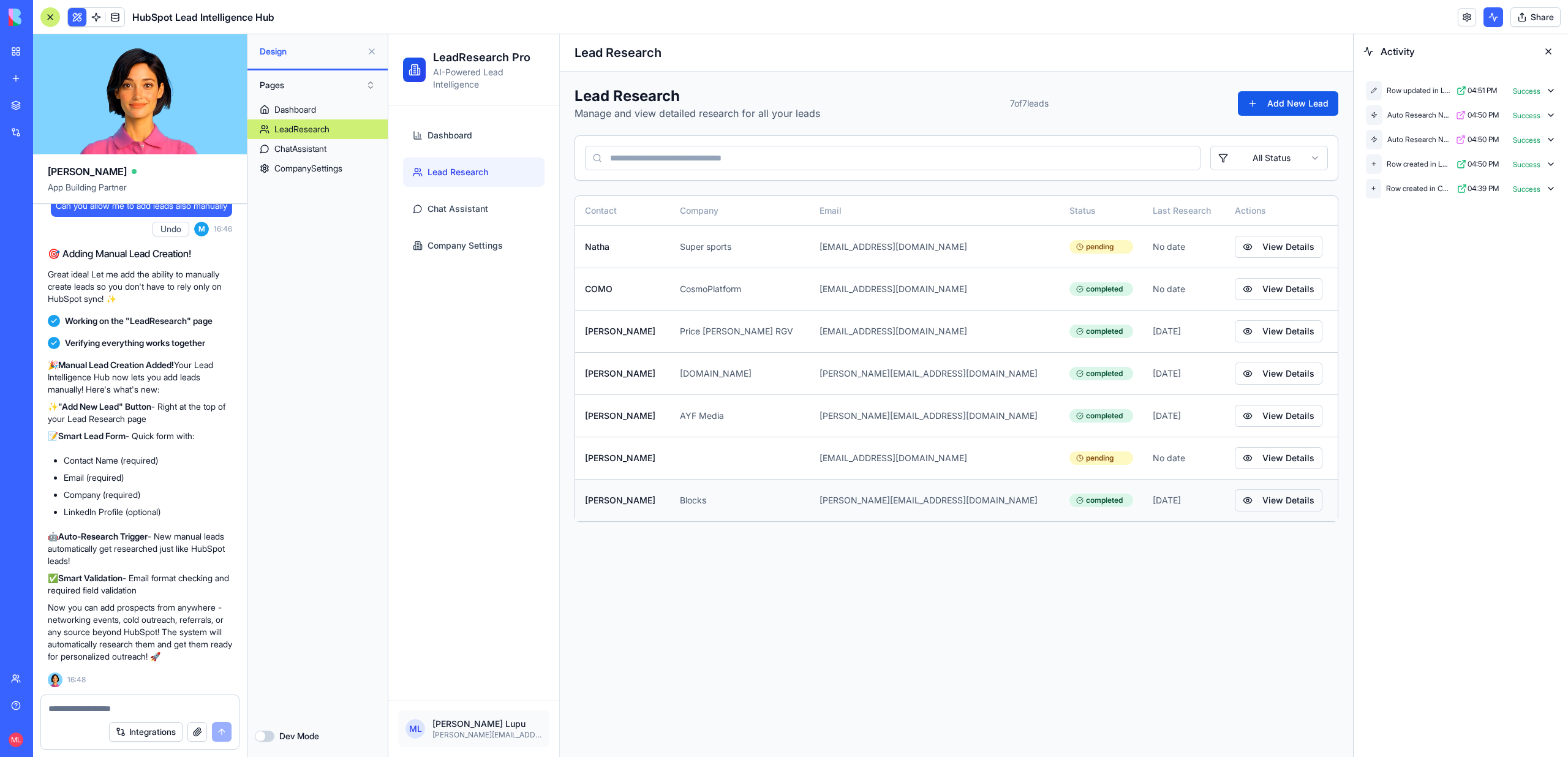
click at [1234, 493] on button "View Details" at bounding box center [1278, 500] width 88 height 22
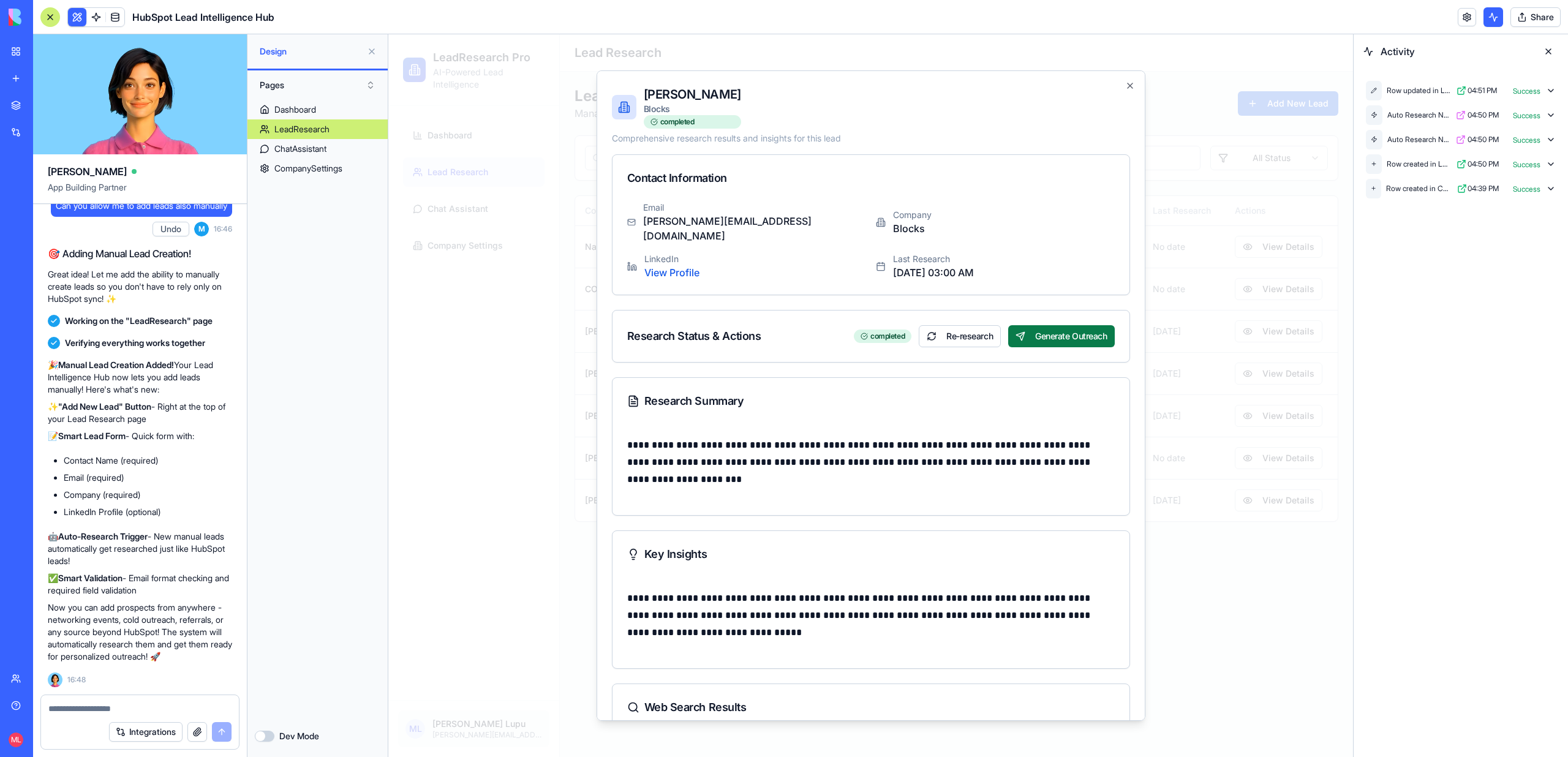
click at [1048, 328] on button "Generate Outreach" at bounding box center [1061, 336] width 106 height 22
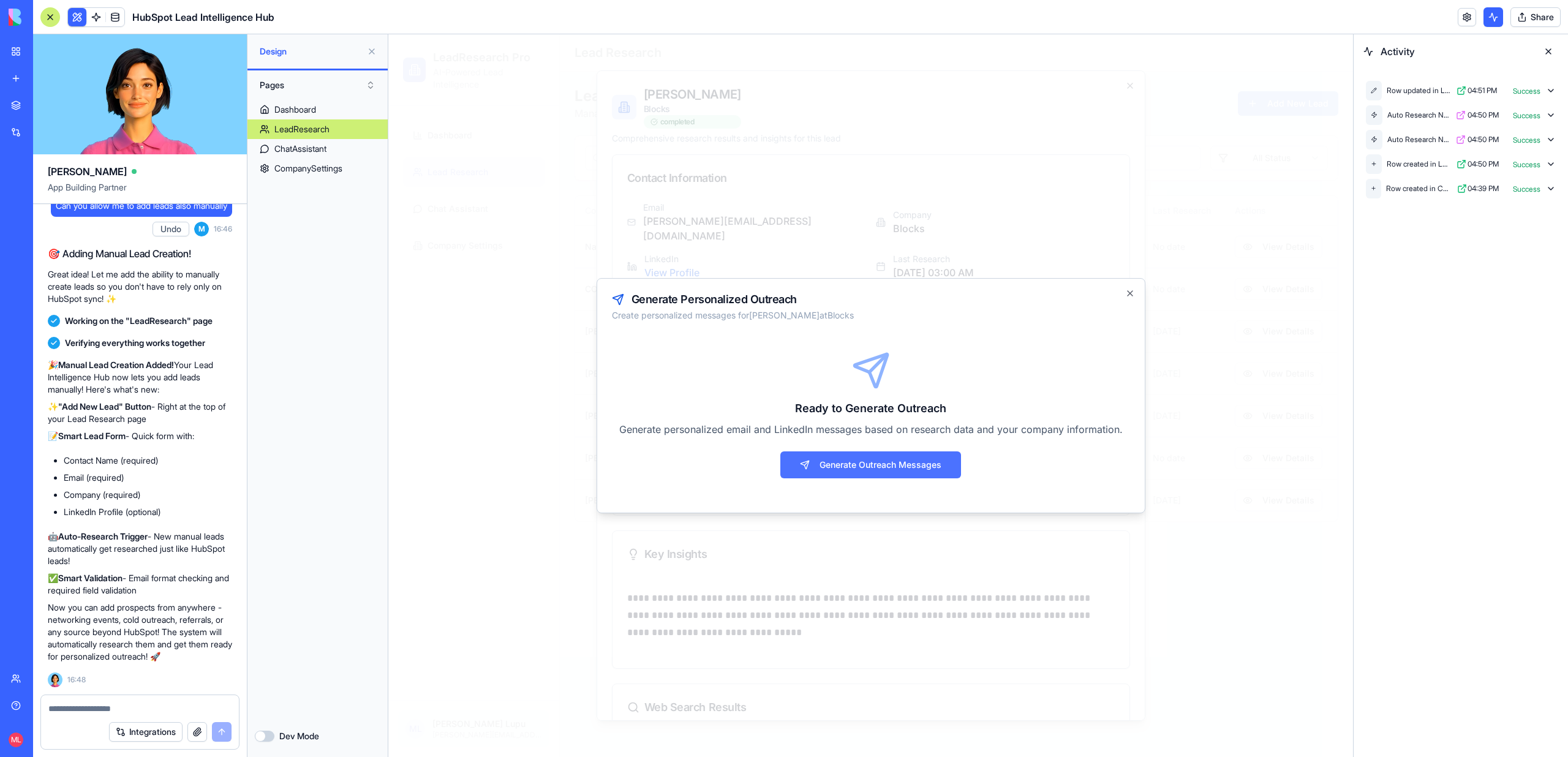
click at [834, 464] on button "Generate Outreach Messages" at bounding box center [871, 465] width 181 height 27
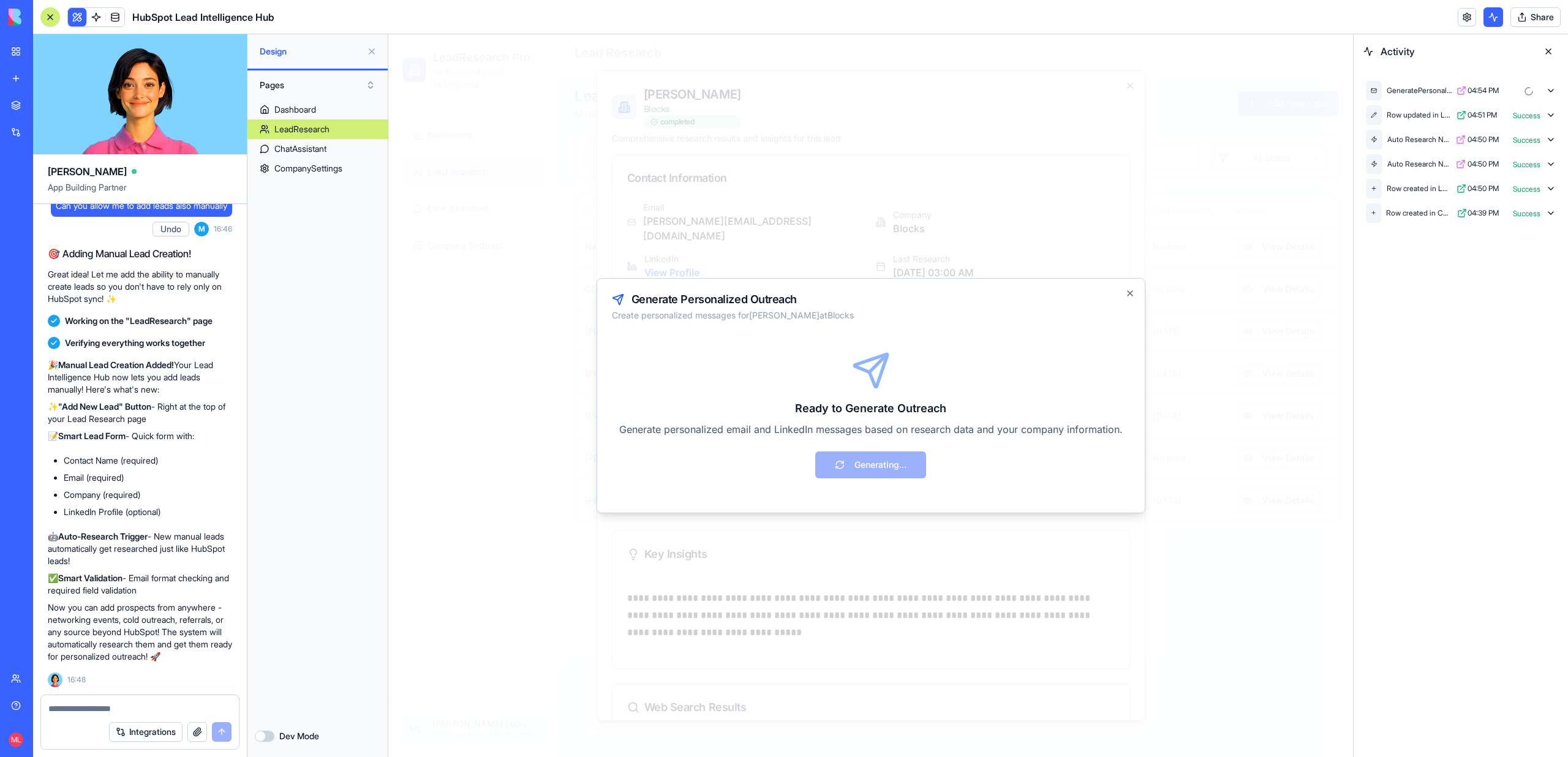
click at [1547, 92] on icon at bounding box center [1550, 90] width 10 height 10
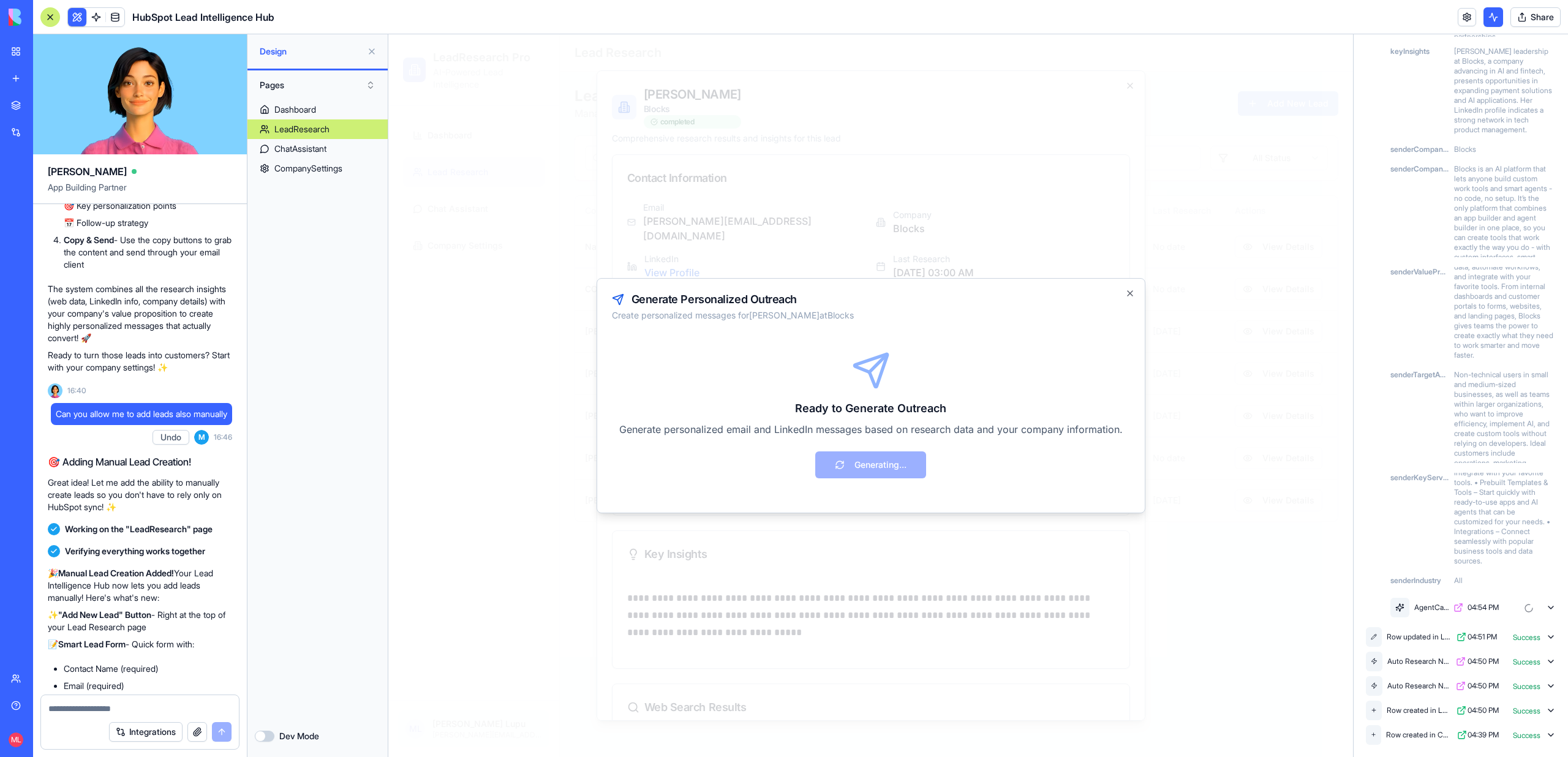
scroll to position [1923, 0]
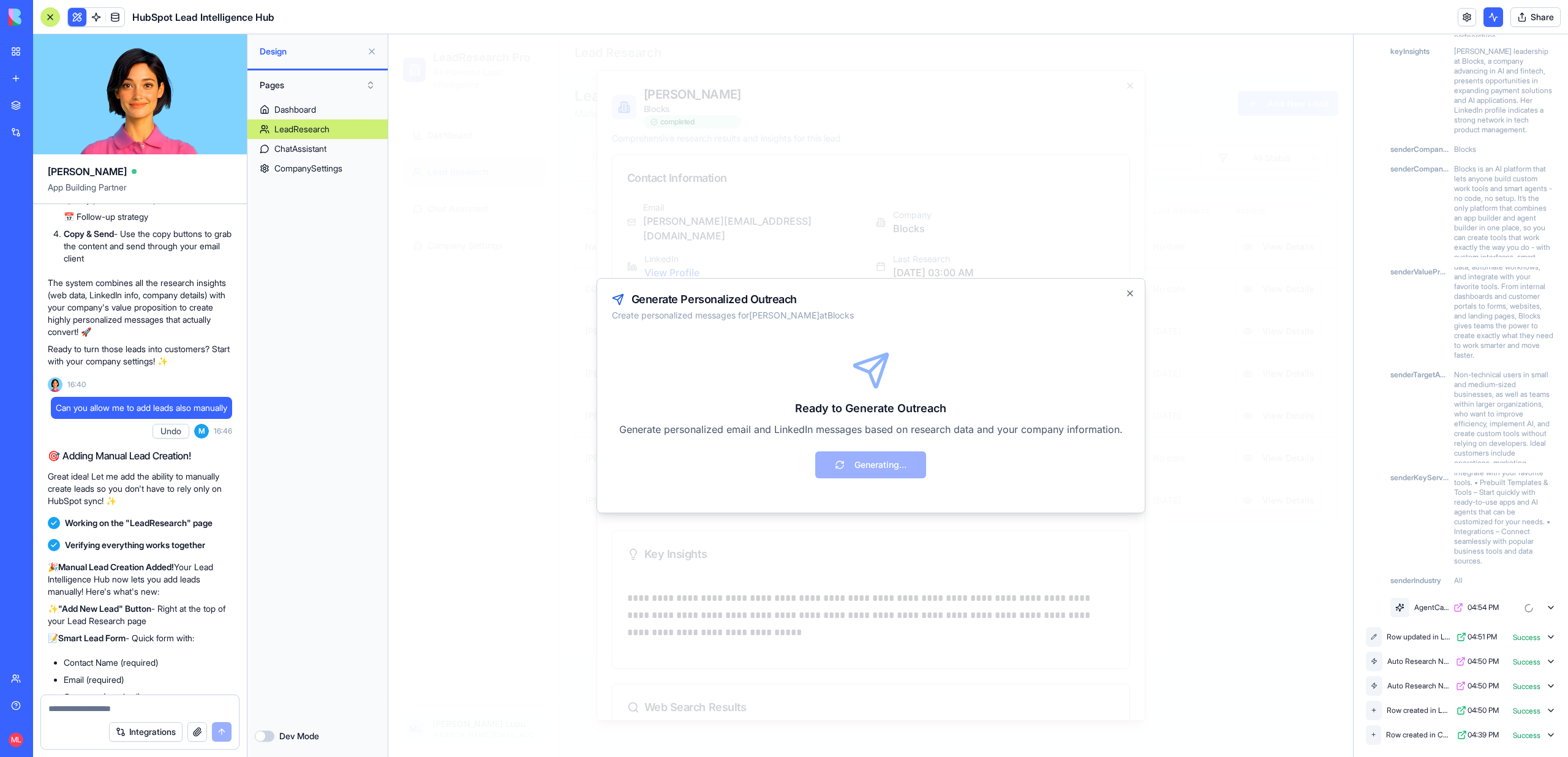
click at [87, 708] on textarea at bounding box center [140, 708] width 183 height 12
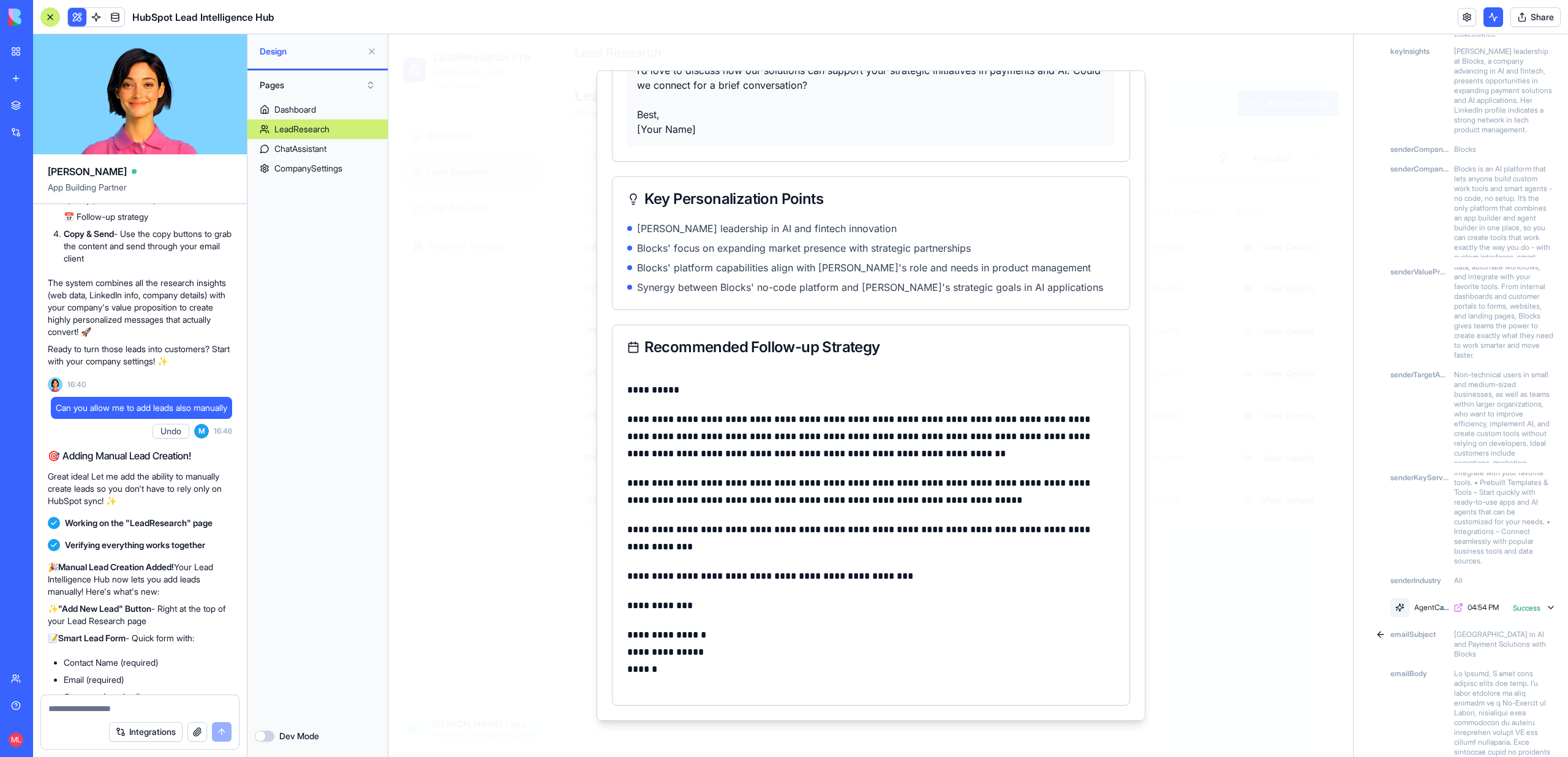
scroll to position [0, 0]
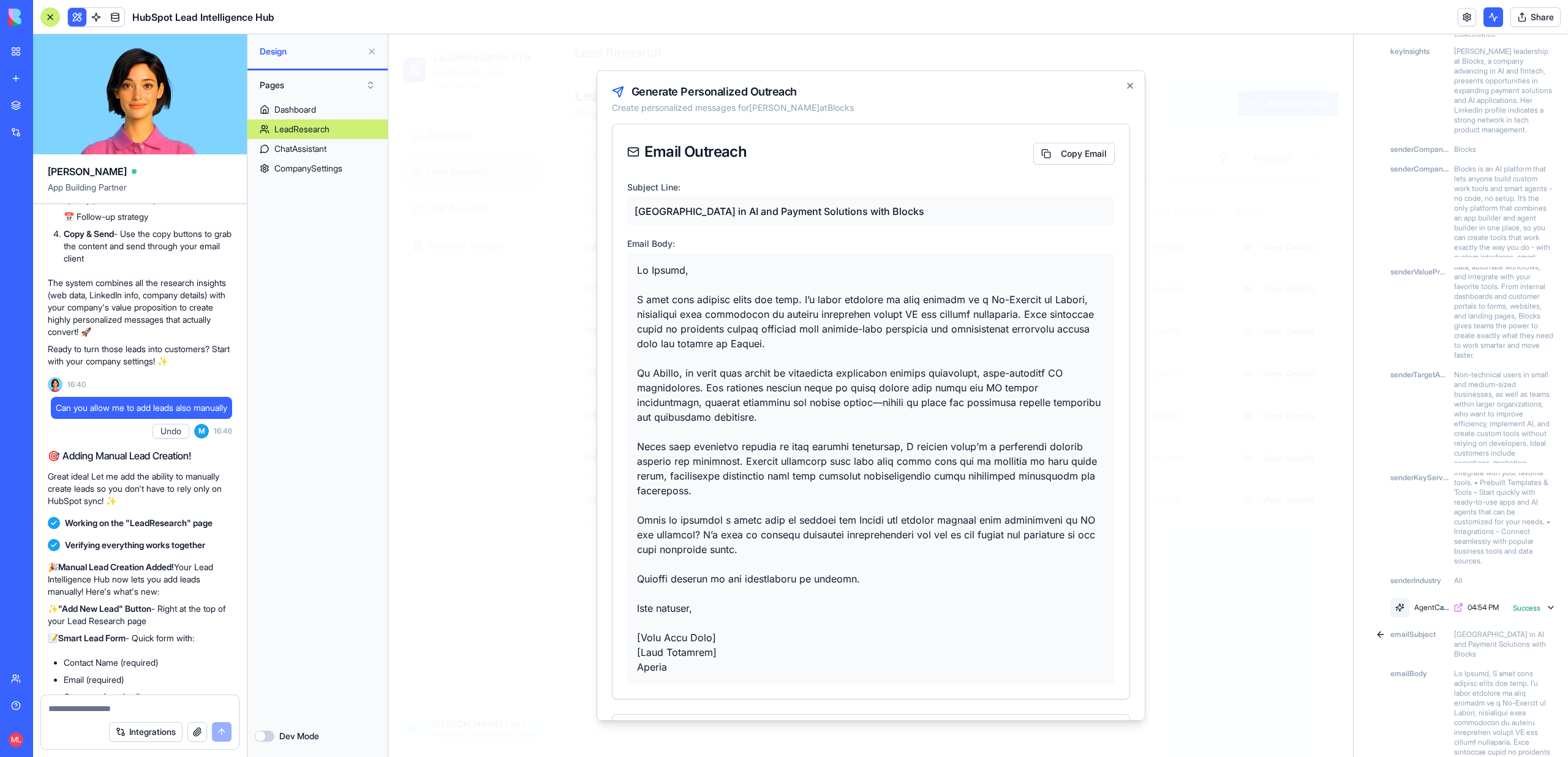
click at [725, 450] on div at bounding box center [871, 469] width 488 height 431
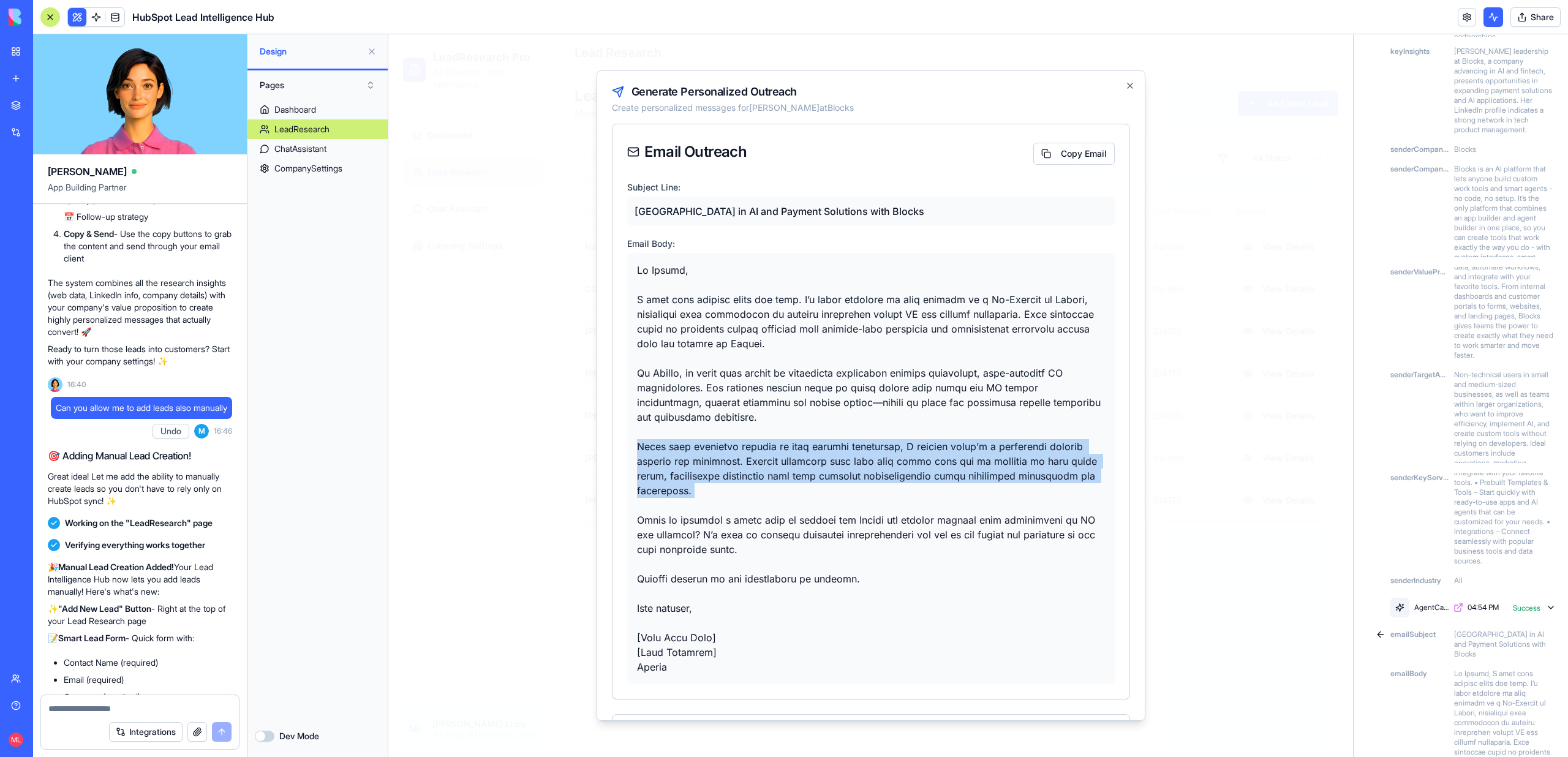
click at [725, 450] on div at bounding box center [871, 469] width 488 height 431
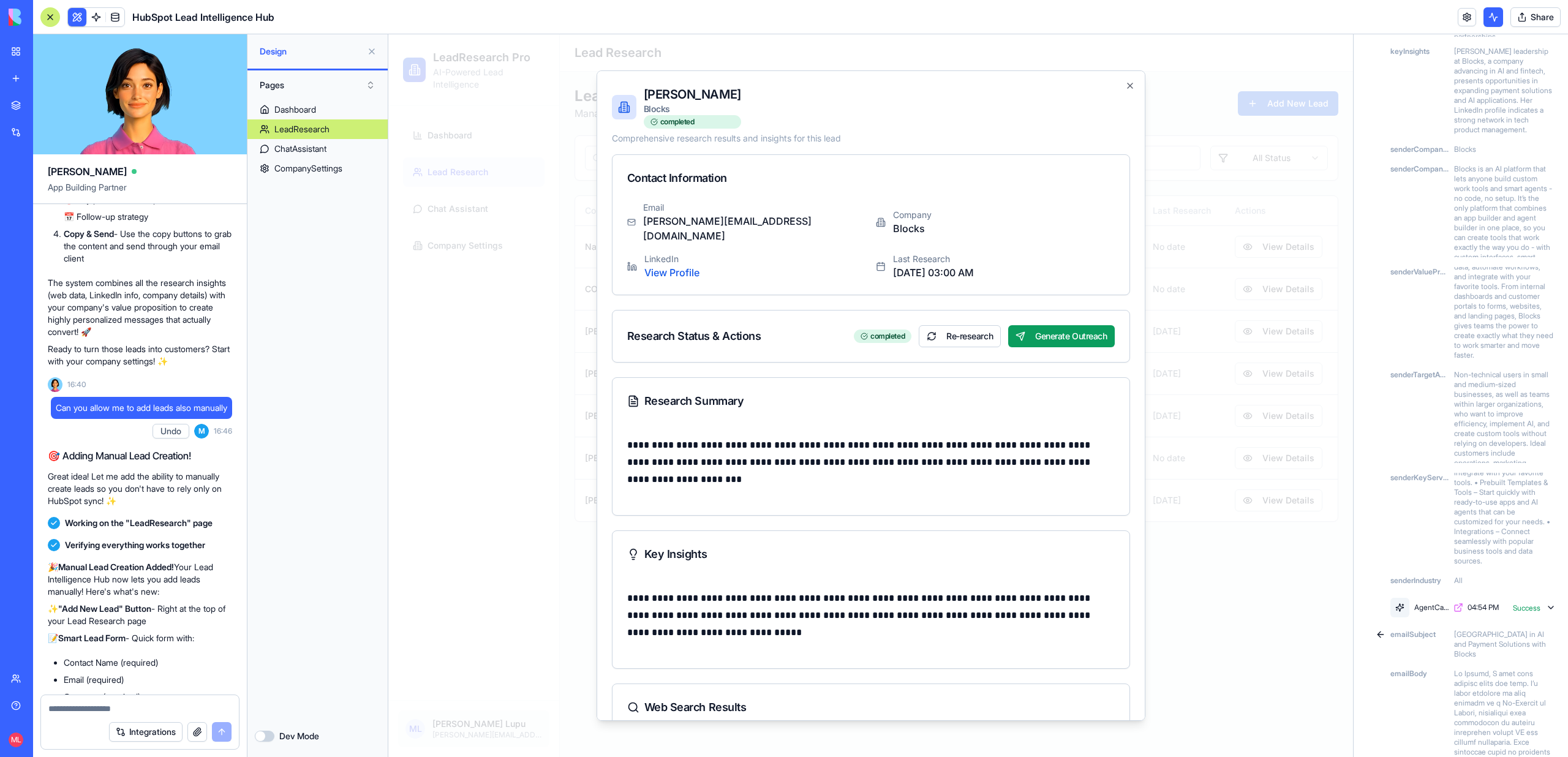
click at [77, 708] on textarea at bounding box center [140, 708] width 183 height 12
type textarea "**********"
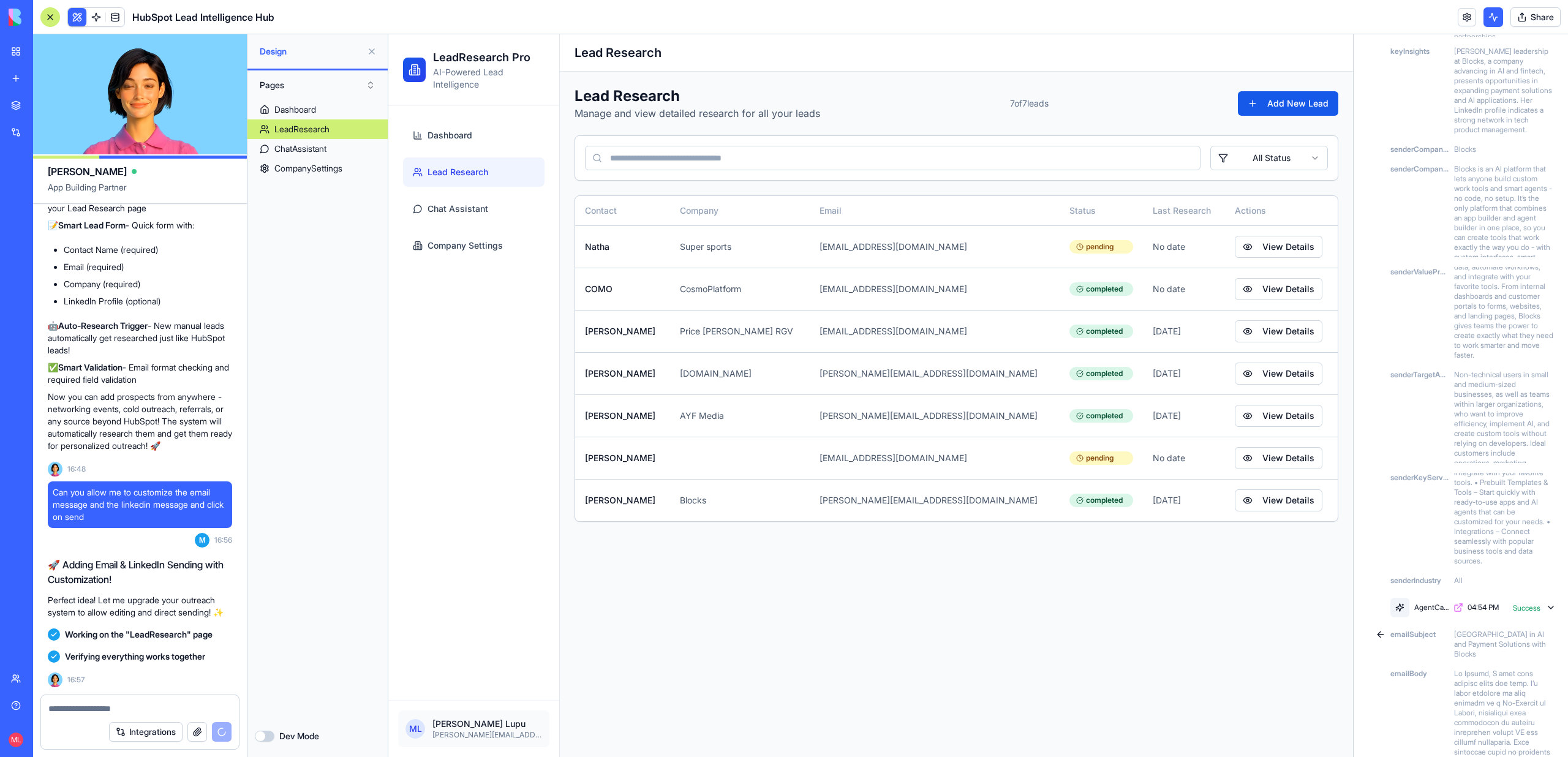
scroll to position [3078, 0]
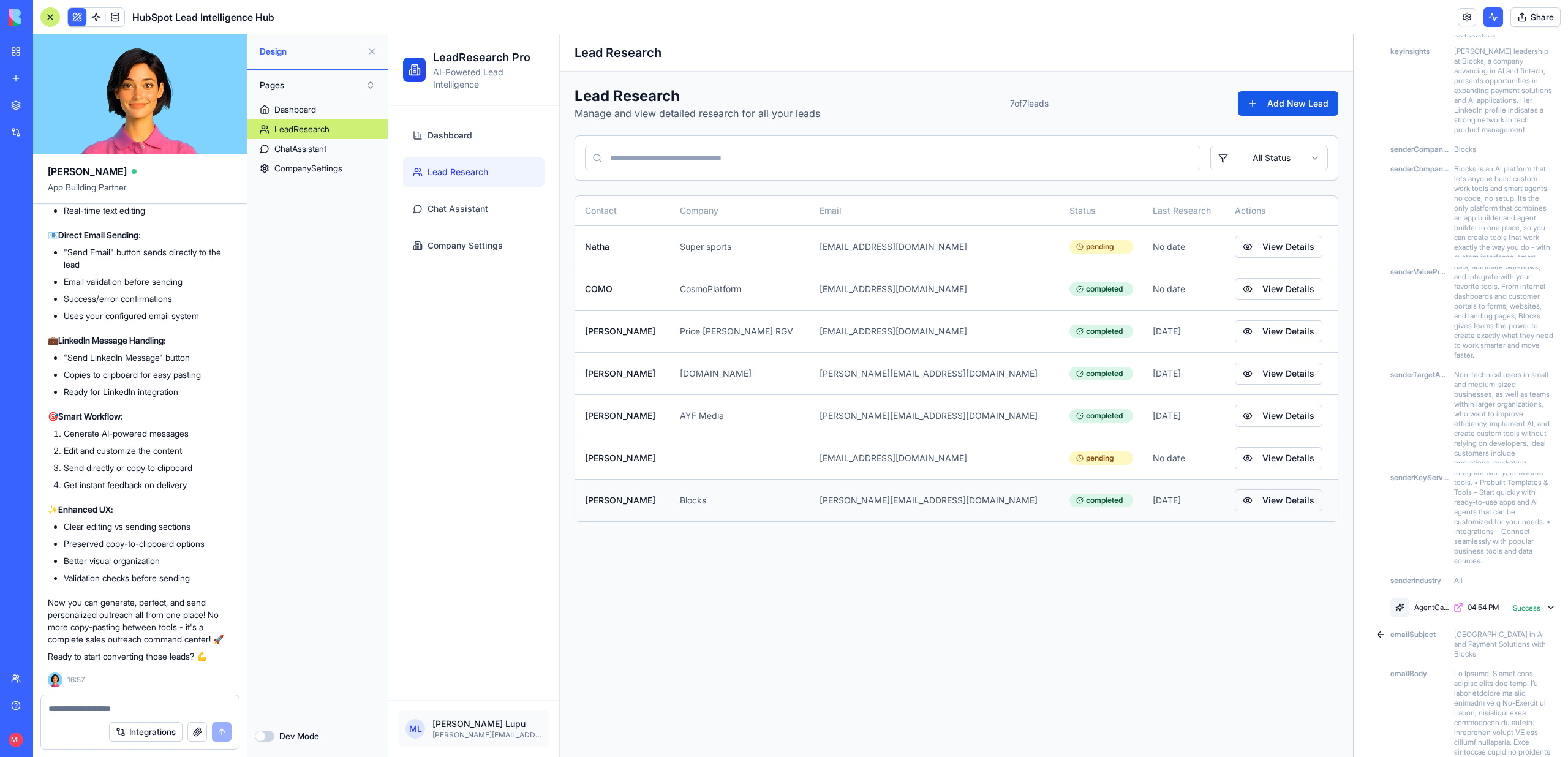
click at [1236, 489] on button "View Details" at bounding box center [1278, 500] width 88 height 22
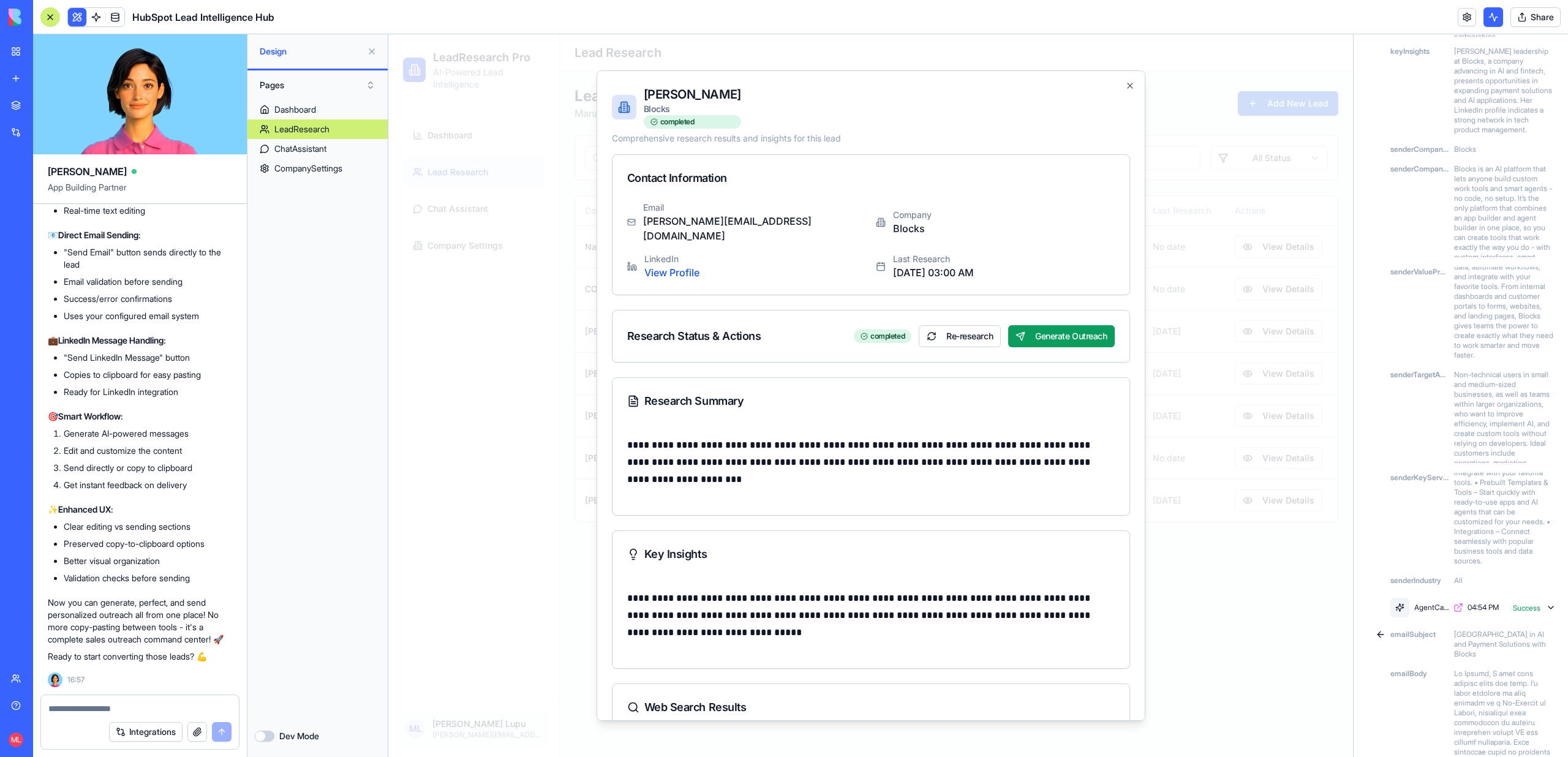
click at [1119, 325] on div "Research Status & Actions completed Re-research Generate Outreach" at bounding box center [871, 336] width 517 height 51
click at [1094, 325] on button "Generate Outreach" at bounding box center [1061, 336] width 106 height 22
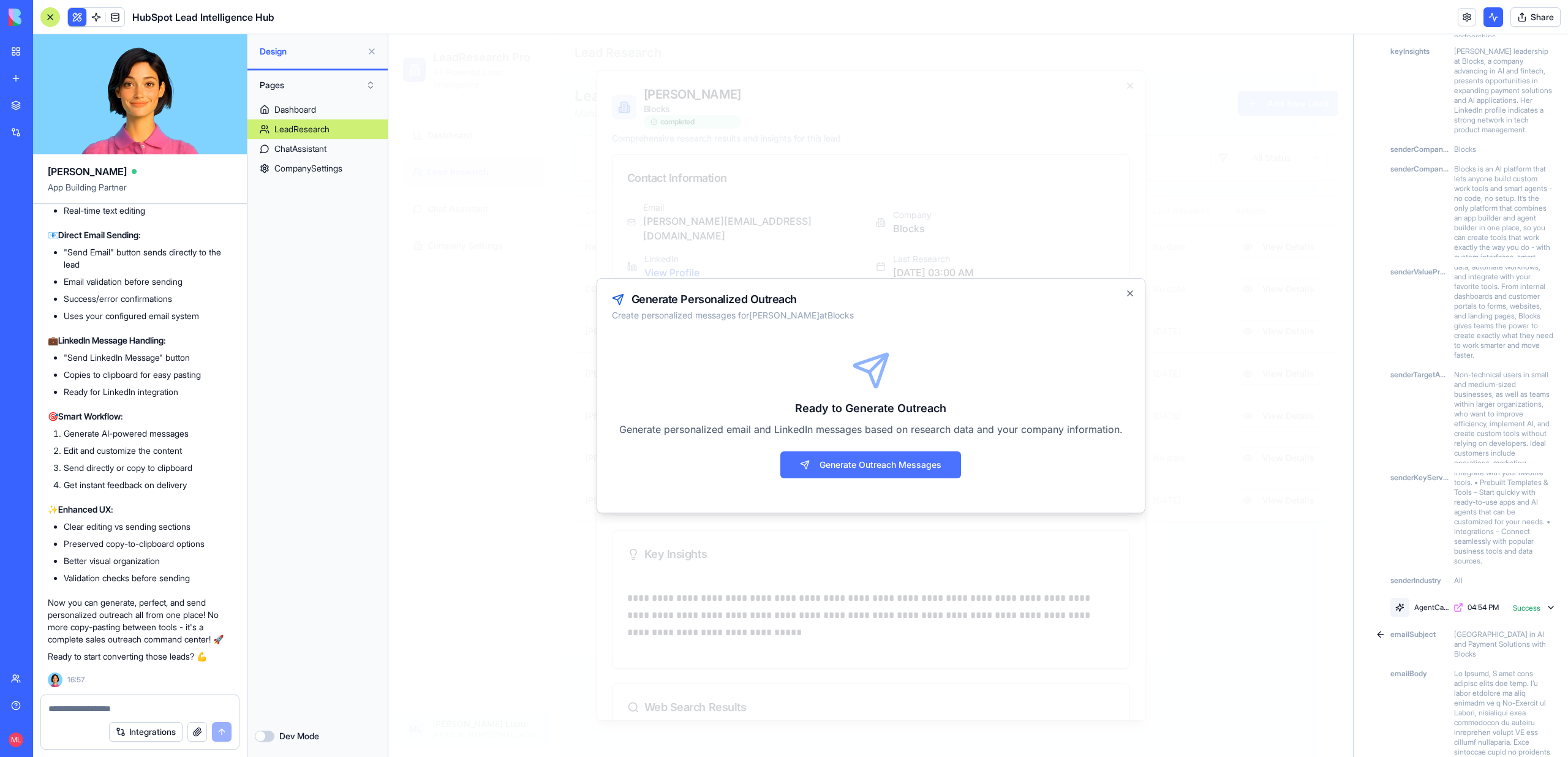
click at [917, 467] on button "Generate Outreach Messages" at bounding box center [871, 465] width 181 height 27
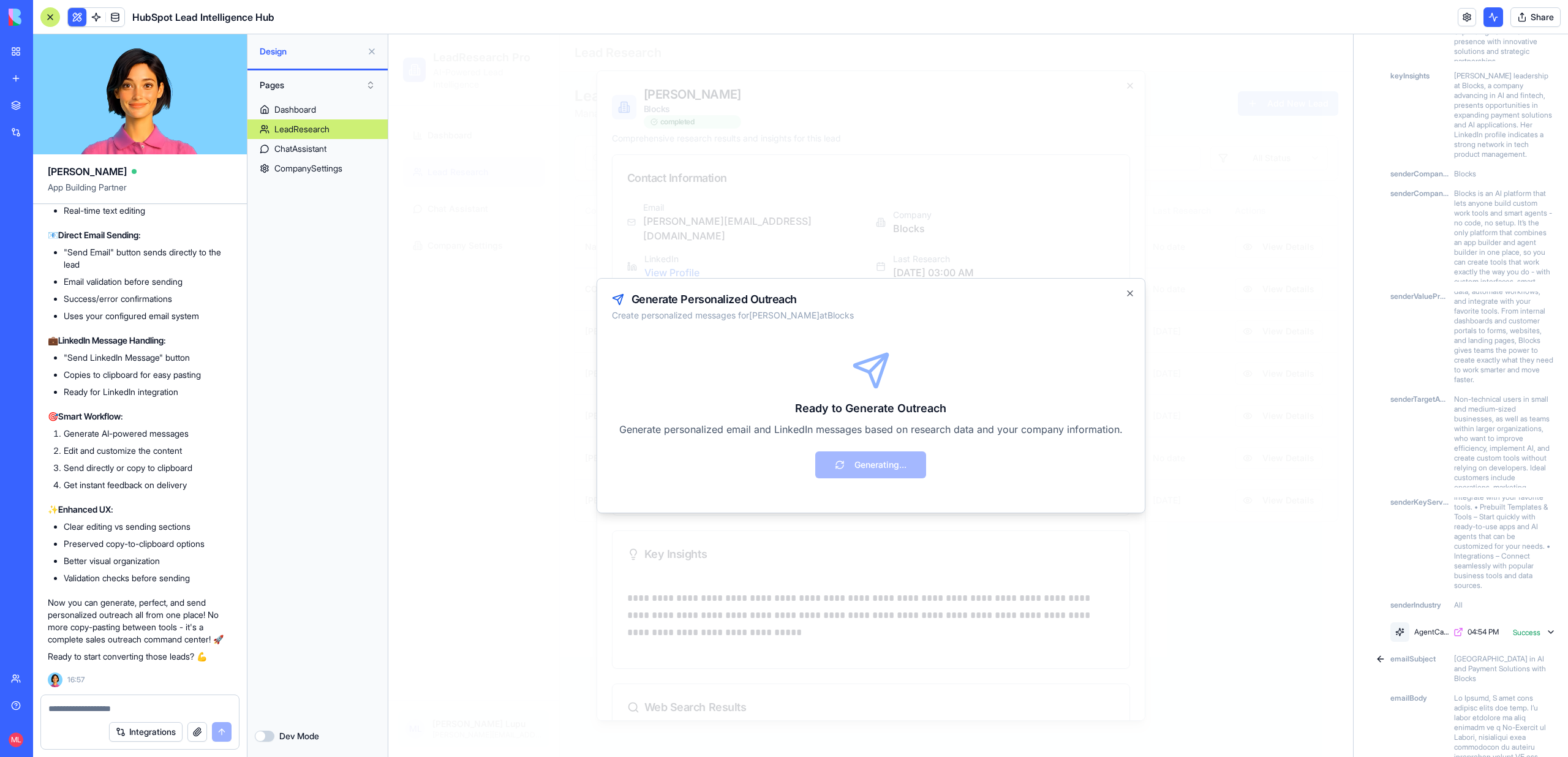
scroll to position [213, 0]
click at [114, 705] on textarea at bounding box center [140, 708] width 183 height 12
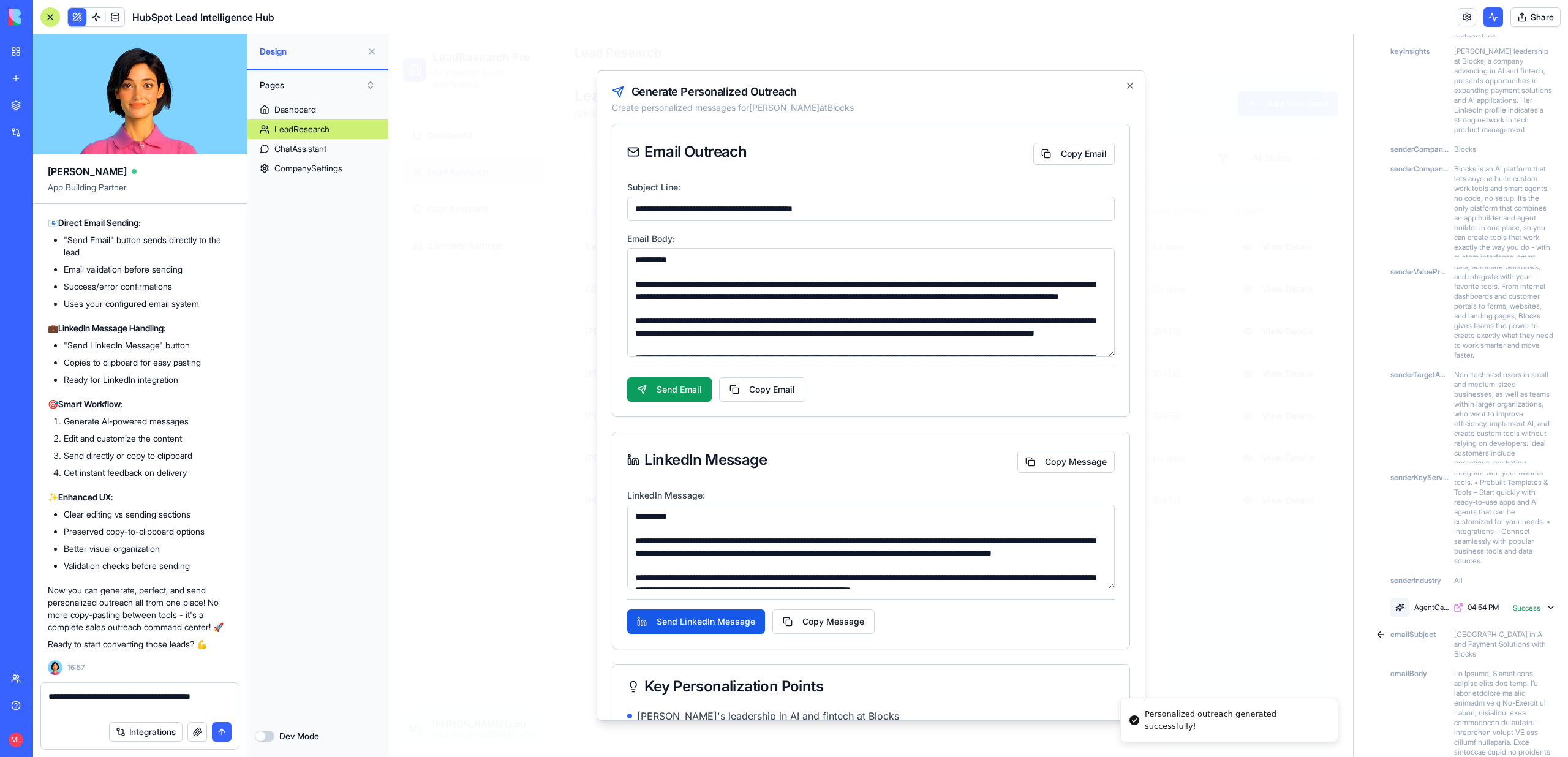
scroll to position [225, 0]
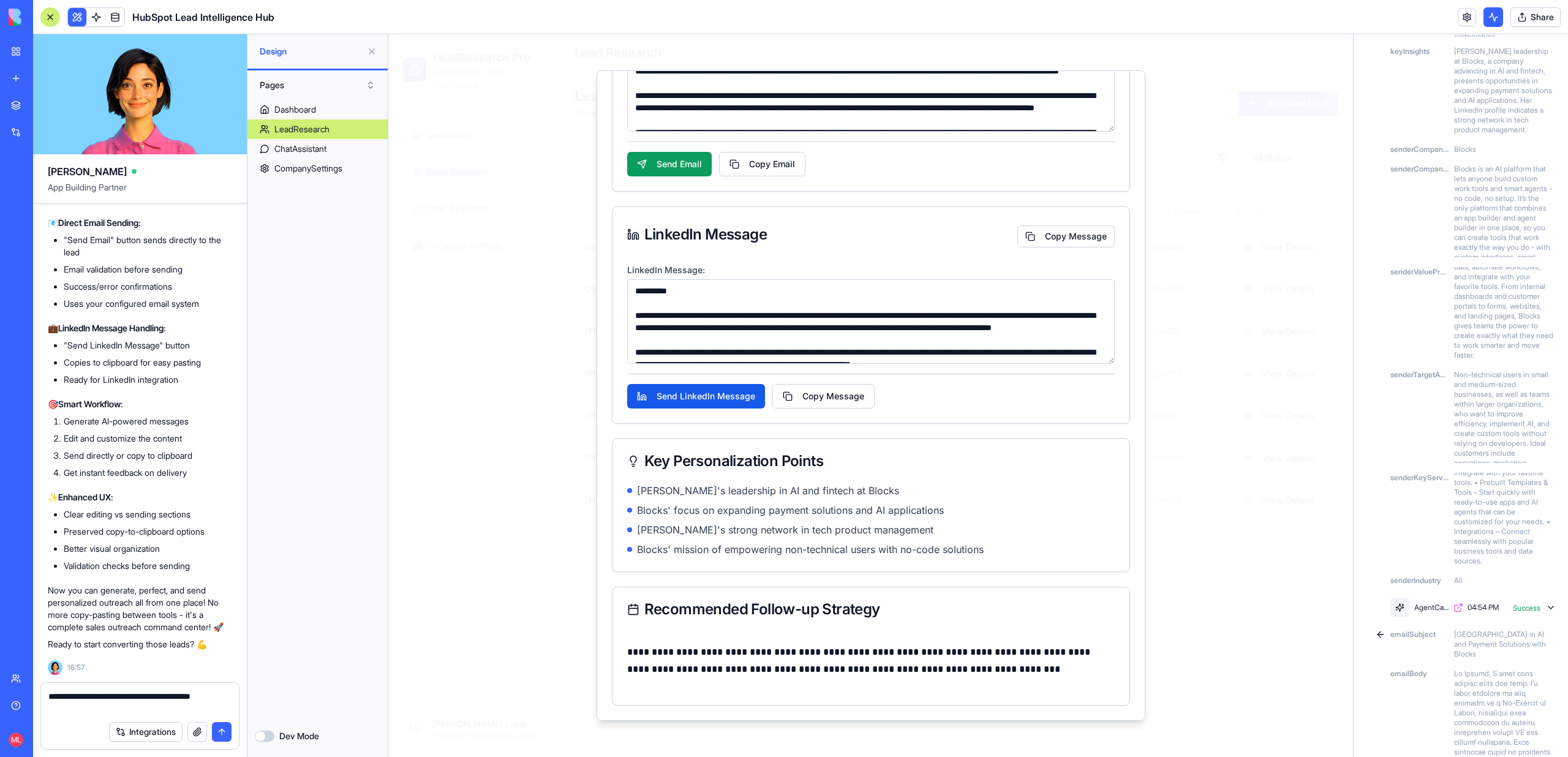
click at [104, 715] on div "Integrations" at bounding box center [140, 731] width 198 height 34
click at [97, 708] on textarea "**********" at bounding box center [140, 702] width 183 height 24
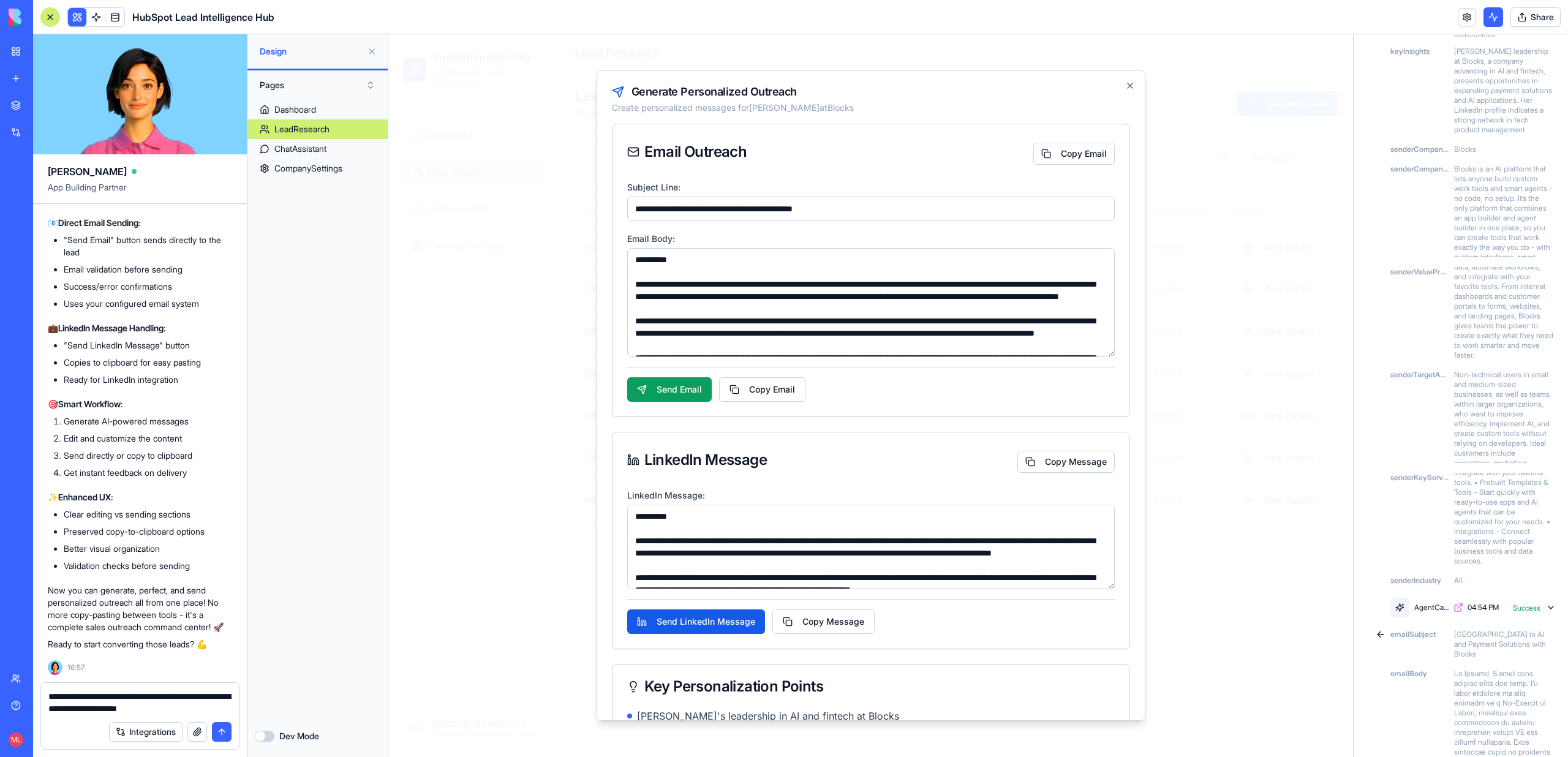
type textarea "**********"
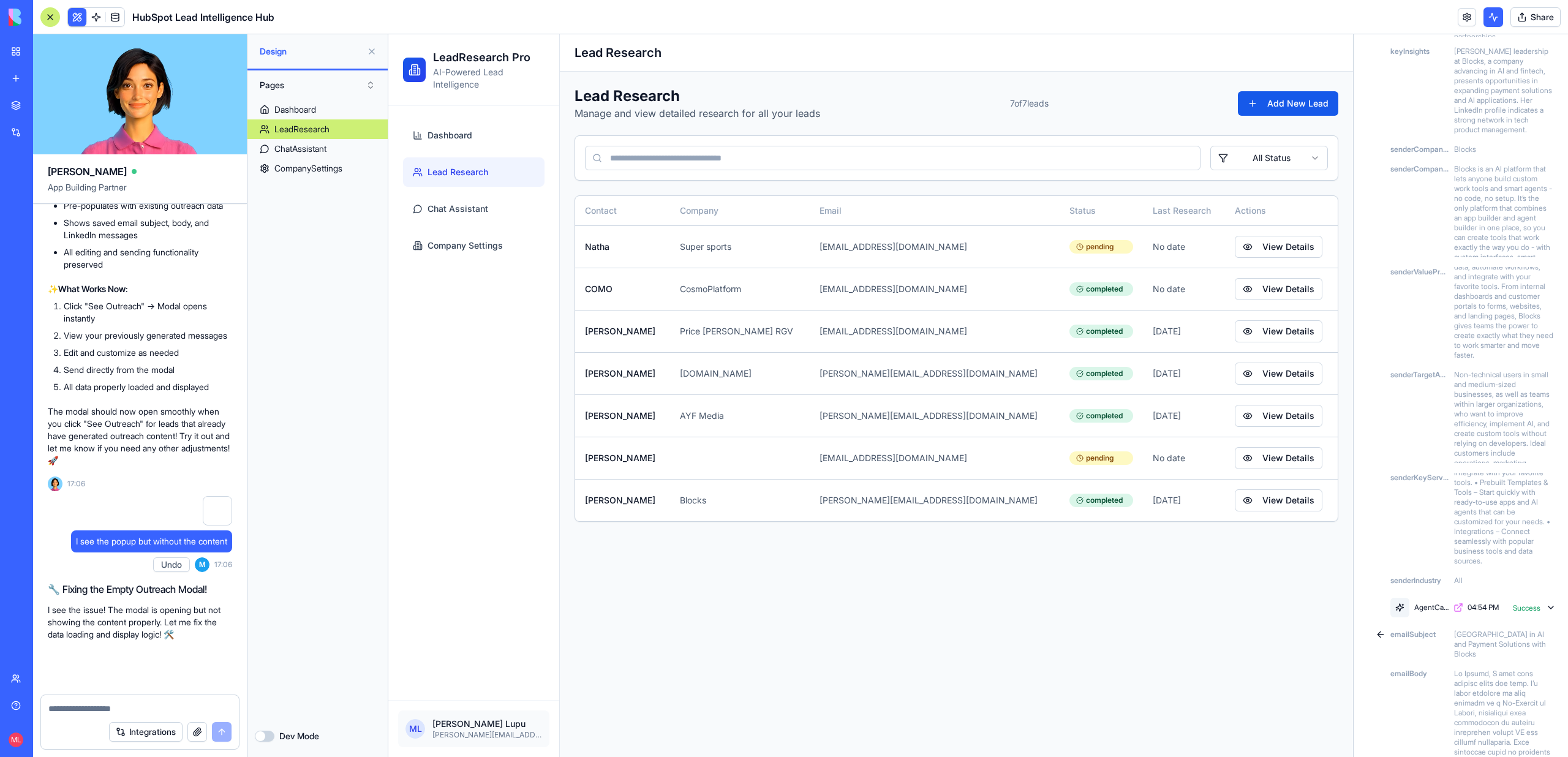
scroll to position [4893, 0]
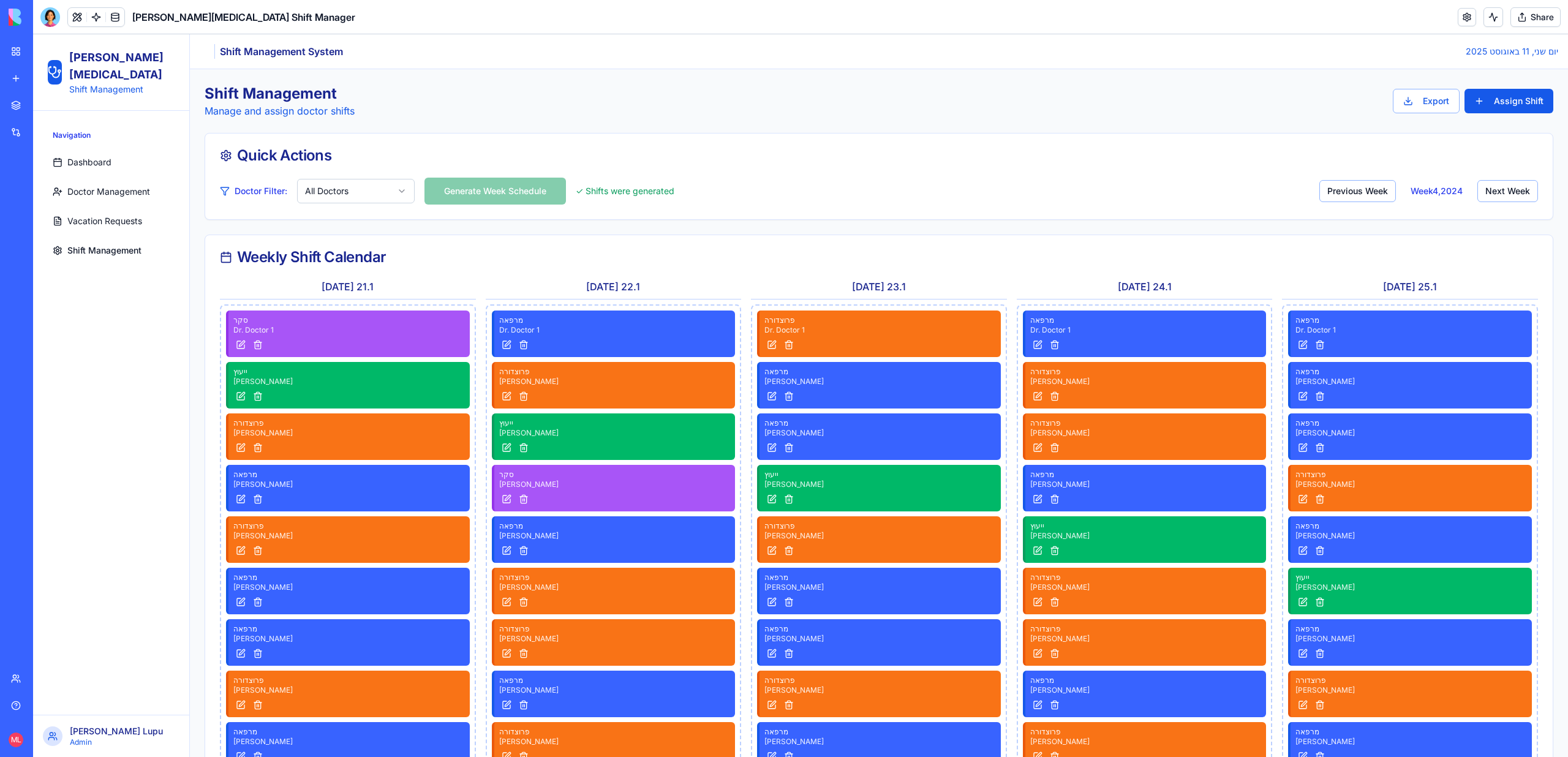
click at [96, 215] on span "Vacation Requests" at bounding box center [105, 221] width 75 height 12
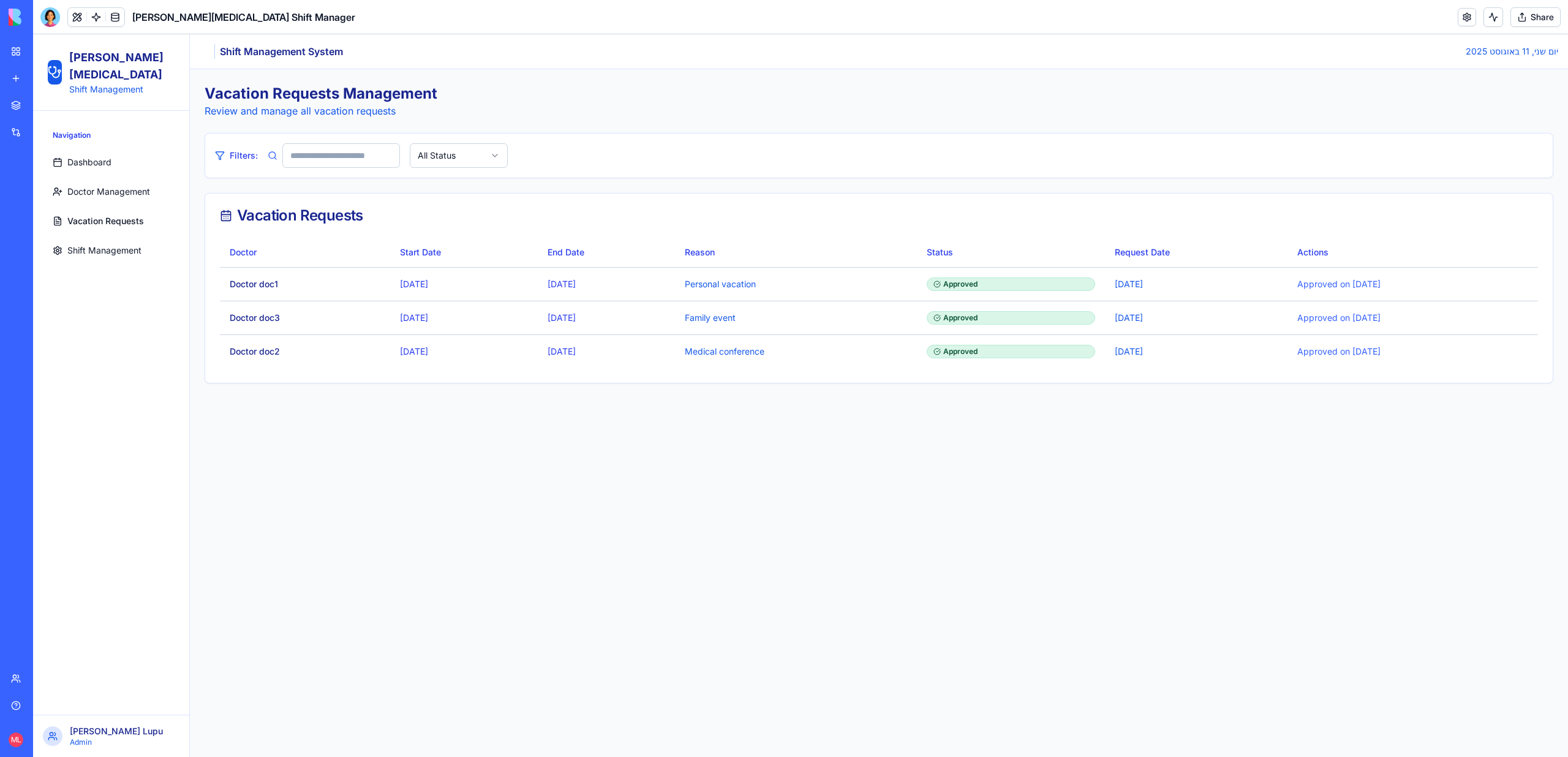
click at [95, 244] on span "Shift Management" at bounding box center [104, 250] width 74 height 12
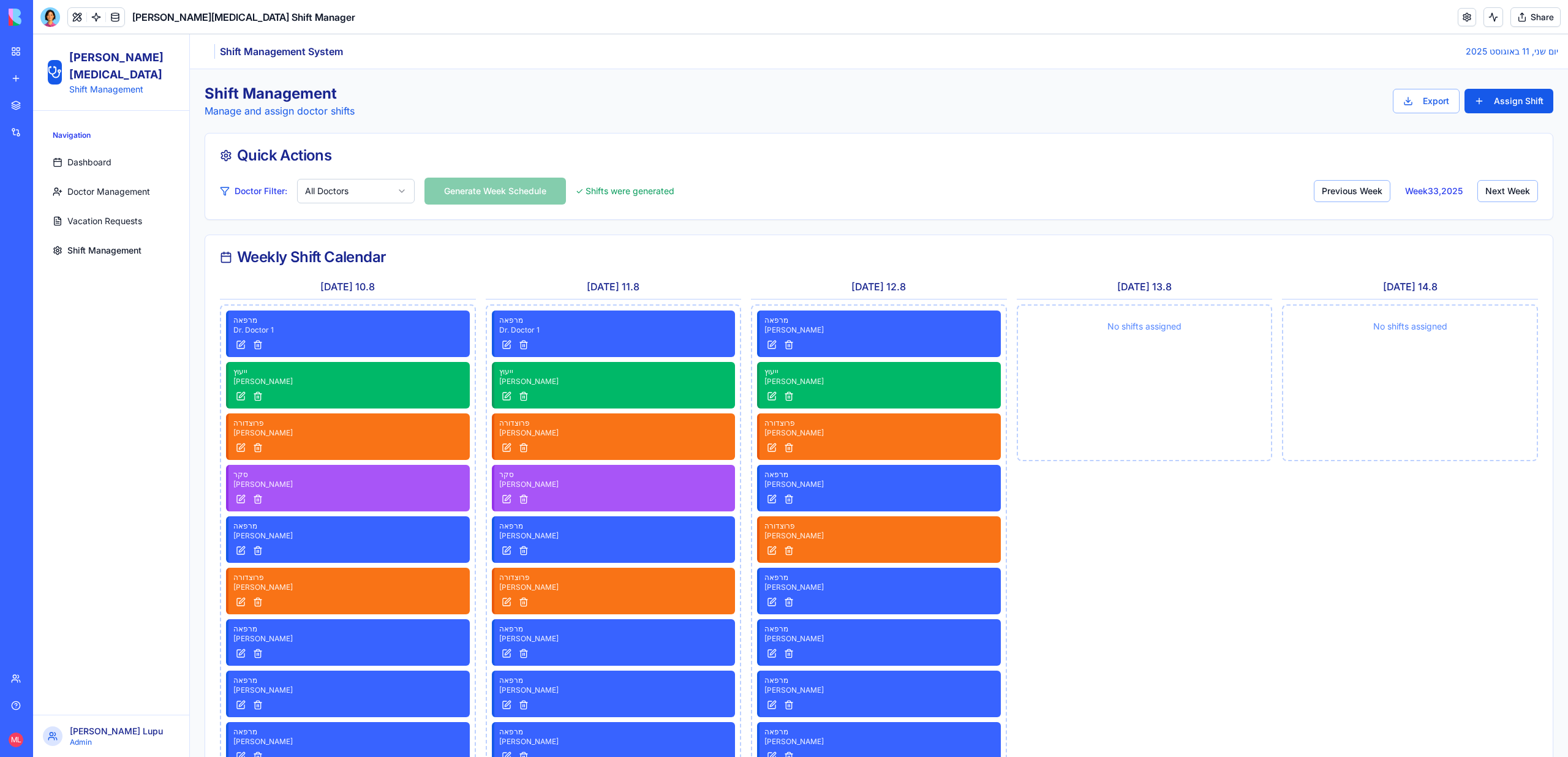
click at [94, 209] on link "Vacation Requests" at bounding box center [111, 221] width 127 height 24
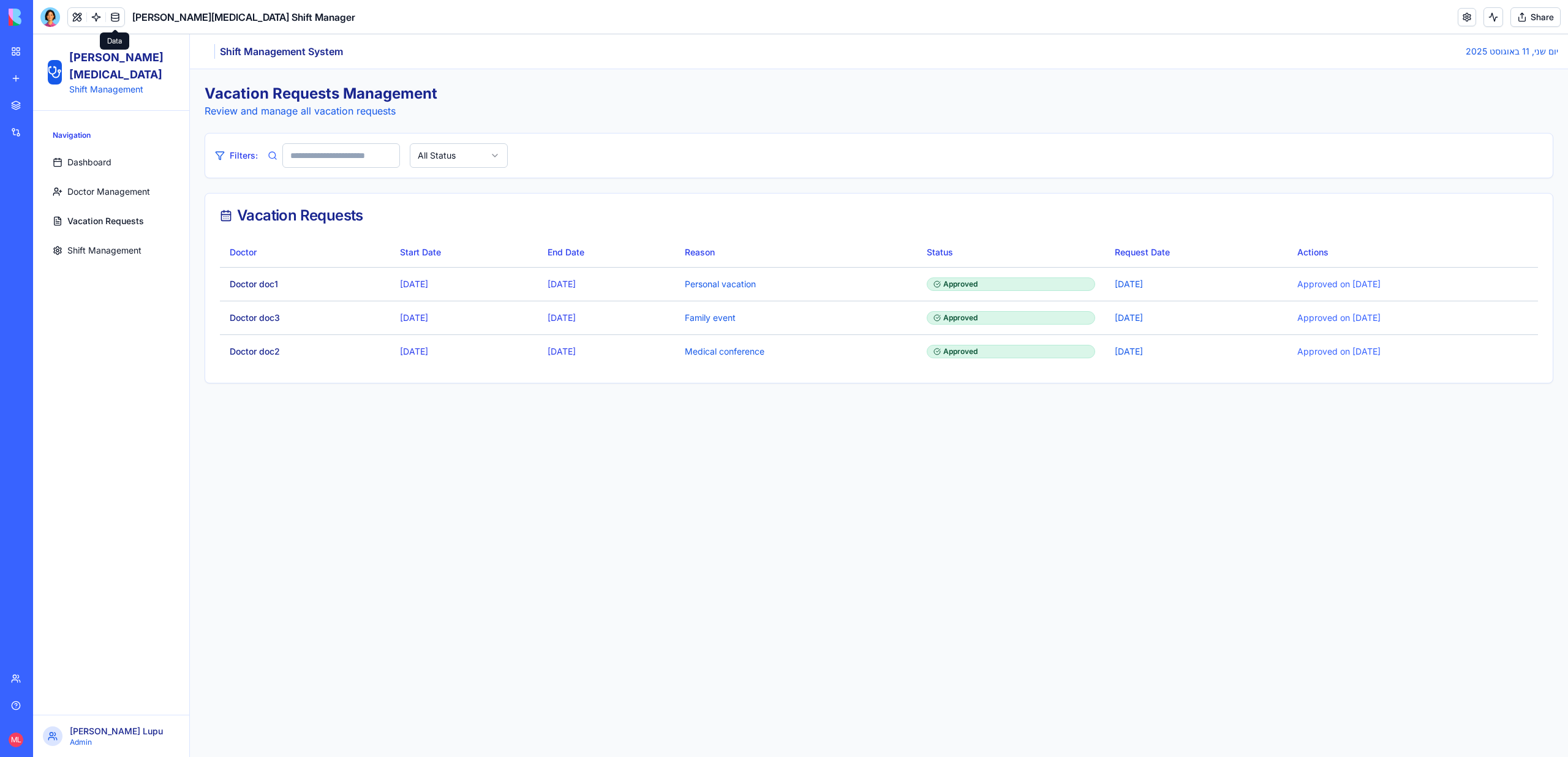
click at [109, 18] on link at bounding box center [115, 17] width 18 height 18
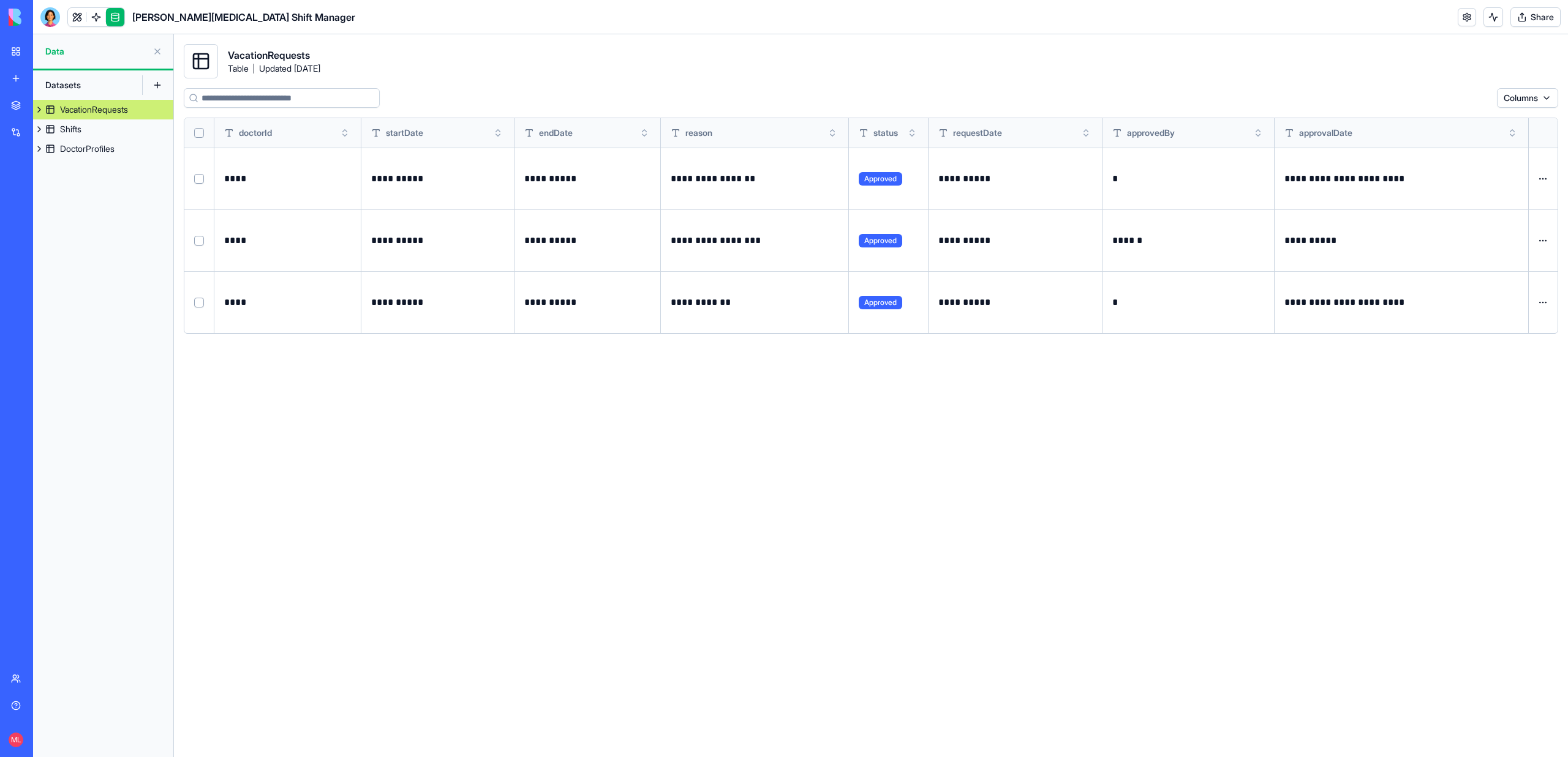
click at [198, 180] on button "Select row" at bounding box center [199, 178] width 10 height 10
click at [197, 138] on th at bounding box center [199, 132] width 30 height 29
click at [198, 134] on button "Select all" at bounding box center [199, 132] width 10 height 10
click at [1472, 98] on html "**********" at bounding box center [784, 378] width 1568 height 757
click at [1449, 126] on div "Delete" at bounding box center [1451, 123] width 72 height 20
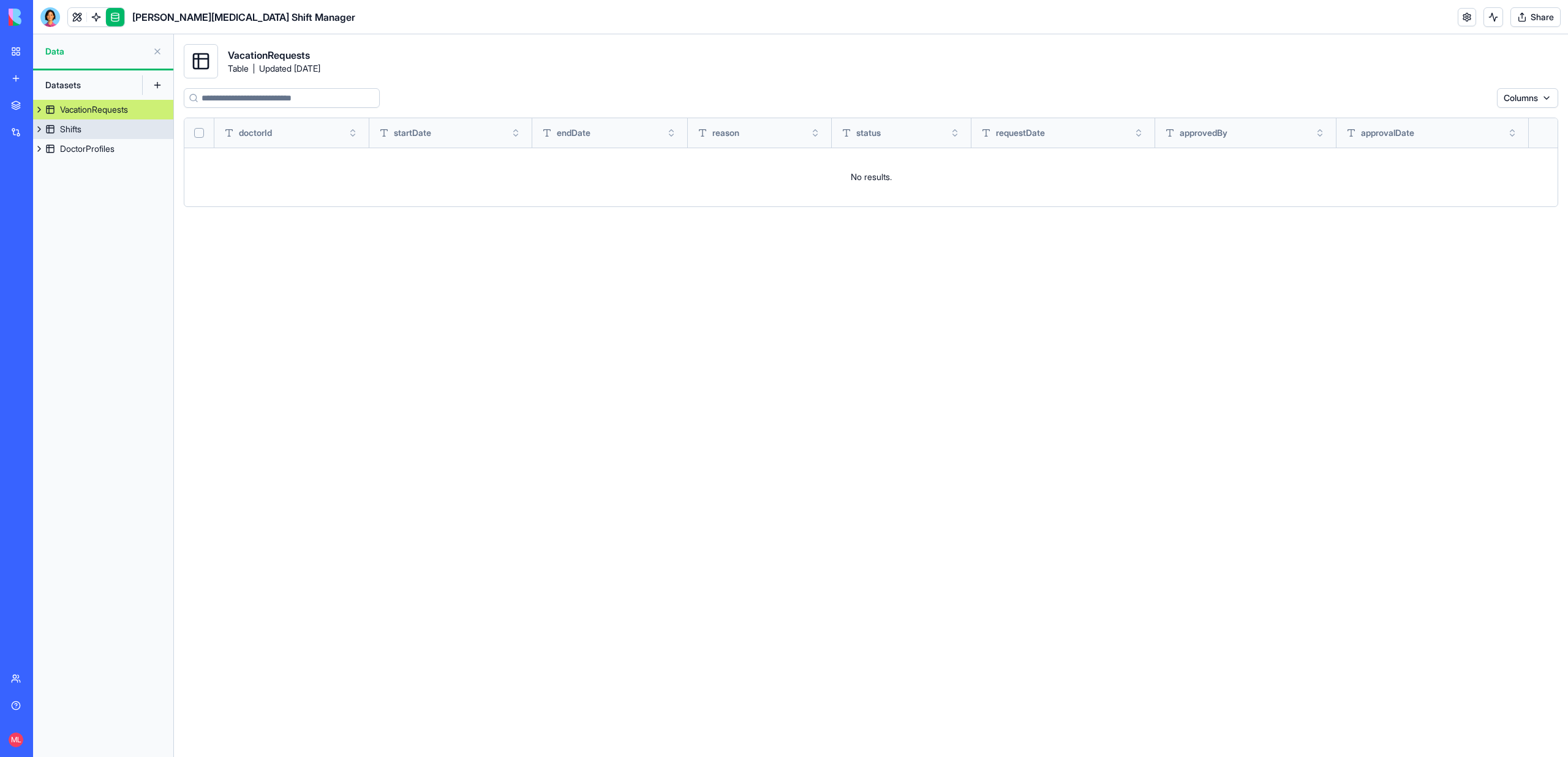
click at [96, 130] on link "Shifts" at bounding box center [103, 129] width 140 height 20
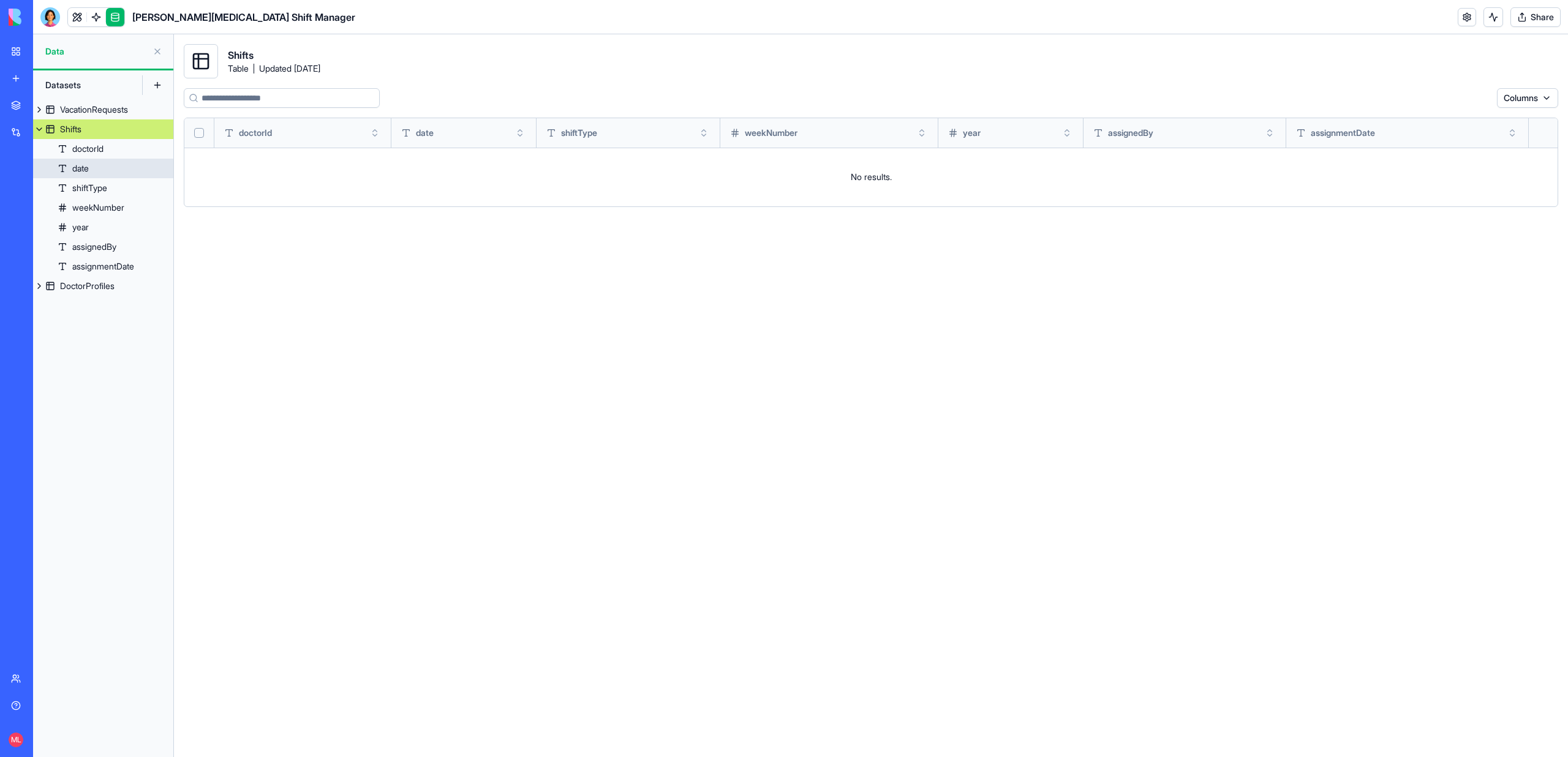
click at [83, 270] on div "assignmentDate" at bounding box center [103, 266] width 62 height 12
click at [83, 284] on div "DoctorProfiles" at bounding box center [87, 286] width 54 height 12
click at [65, 284] on div "DoctorProfiles" at bounding box center [87, 286] width 54 height 12
click at [77, 112] on div "VacationRequests" at bounding box center [94, 109] width 68 height 12
click at [71, 282] on div "DoctorProfiles" at bounding box center [87, 286] width 54 height 12
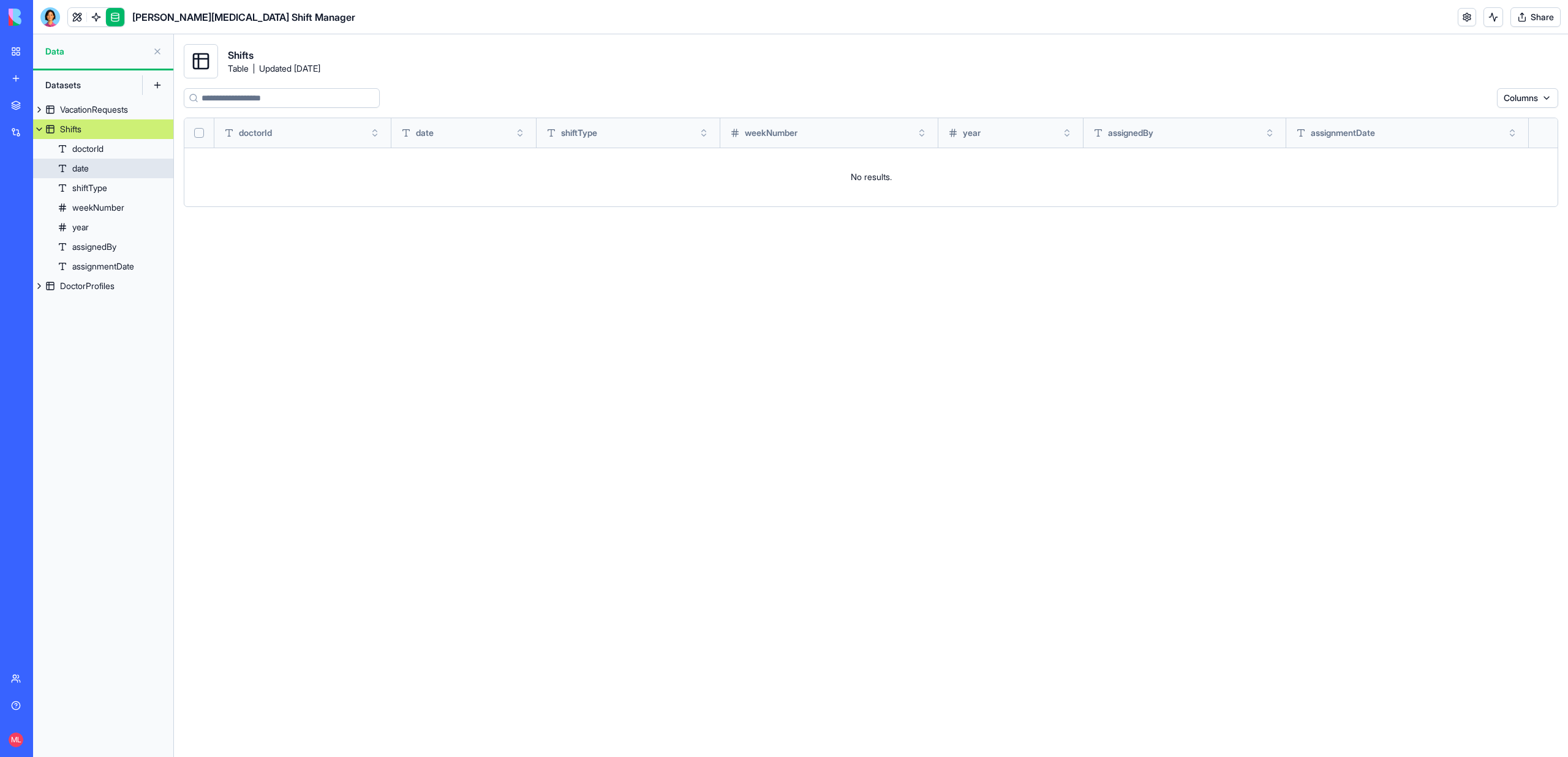
click at [78, 19] on link at bounding box center [77, 17] width 18 height 18
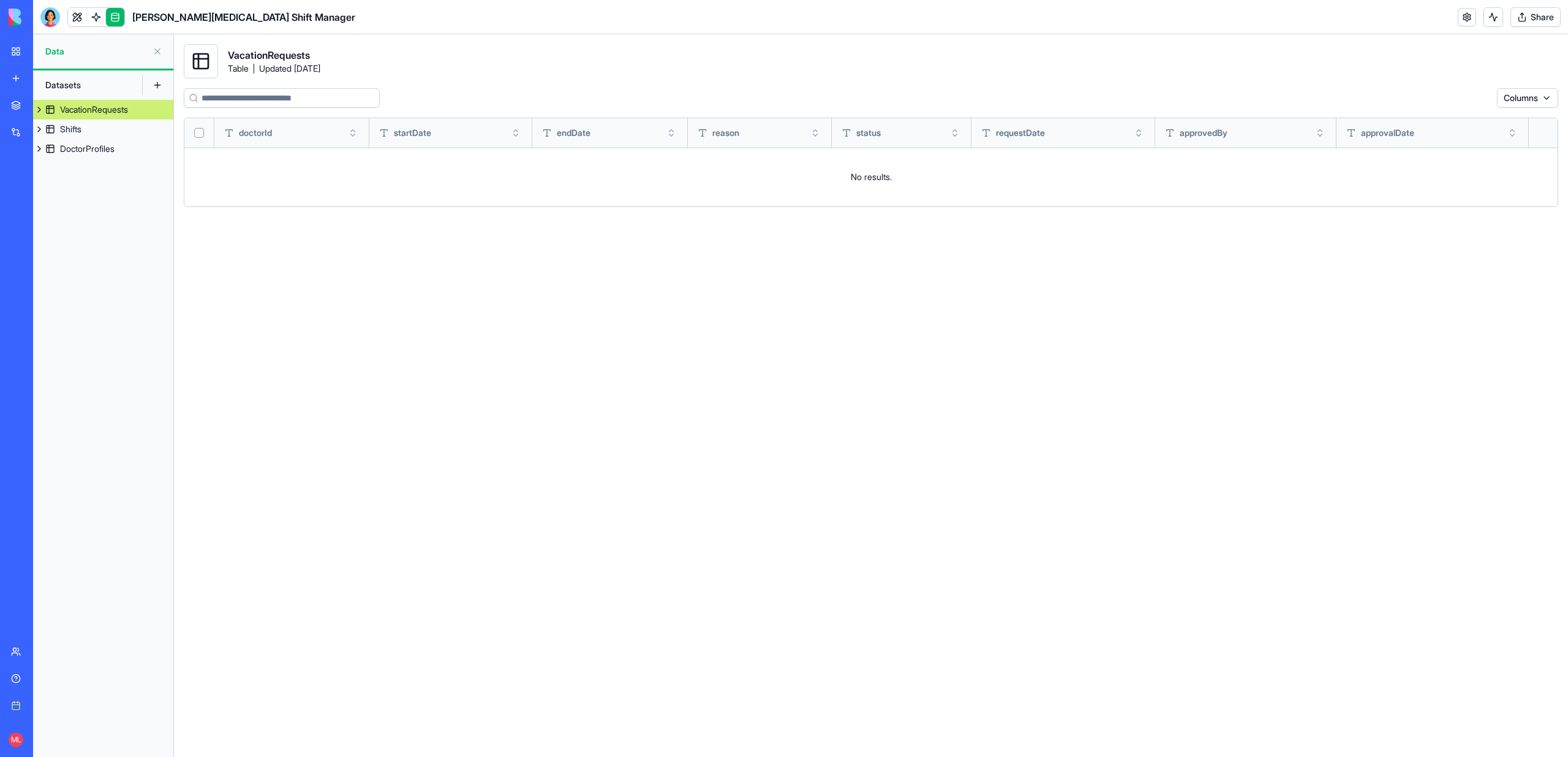
click at [89, 163] on div "VacationRequests Shifts DoctorProfiles" at bounding box center [103, 428] width 140 height 657
click at [85, 153] on div "DoctorProfiles" at bounding box center [87, 149] width 54 height 12
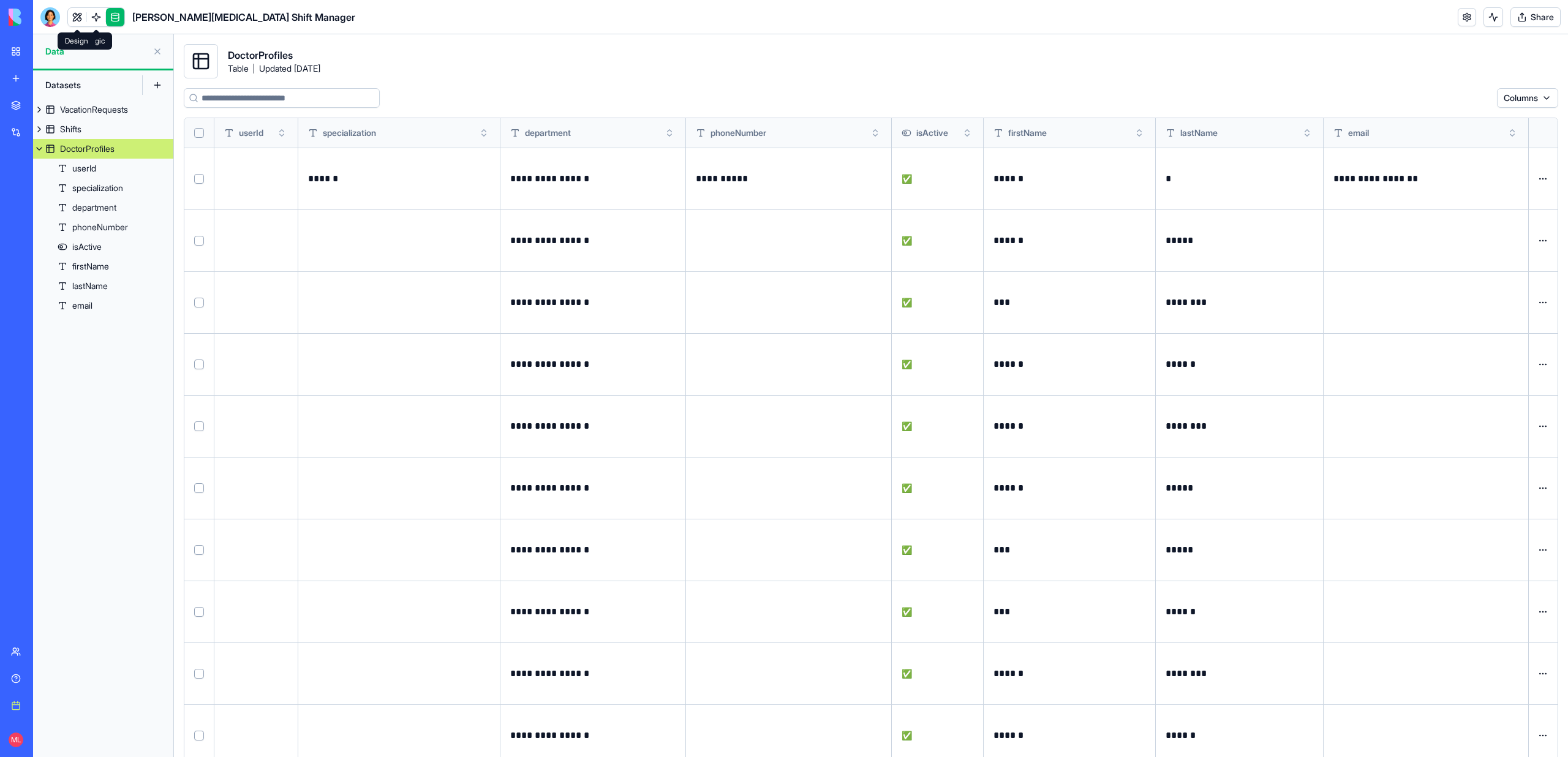
click at [77, 14] on link at bounding box center [77, 17] width 18 height 18
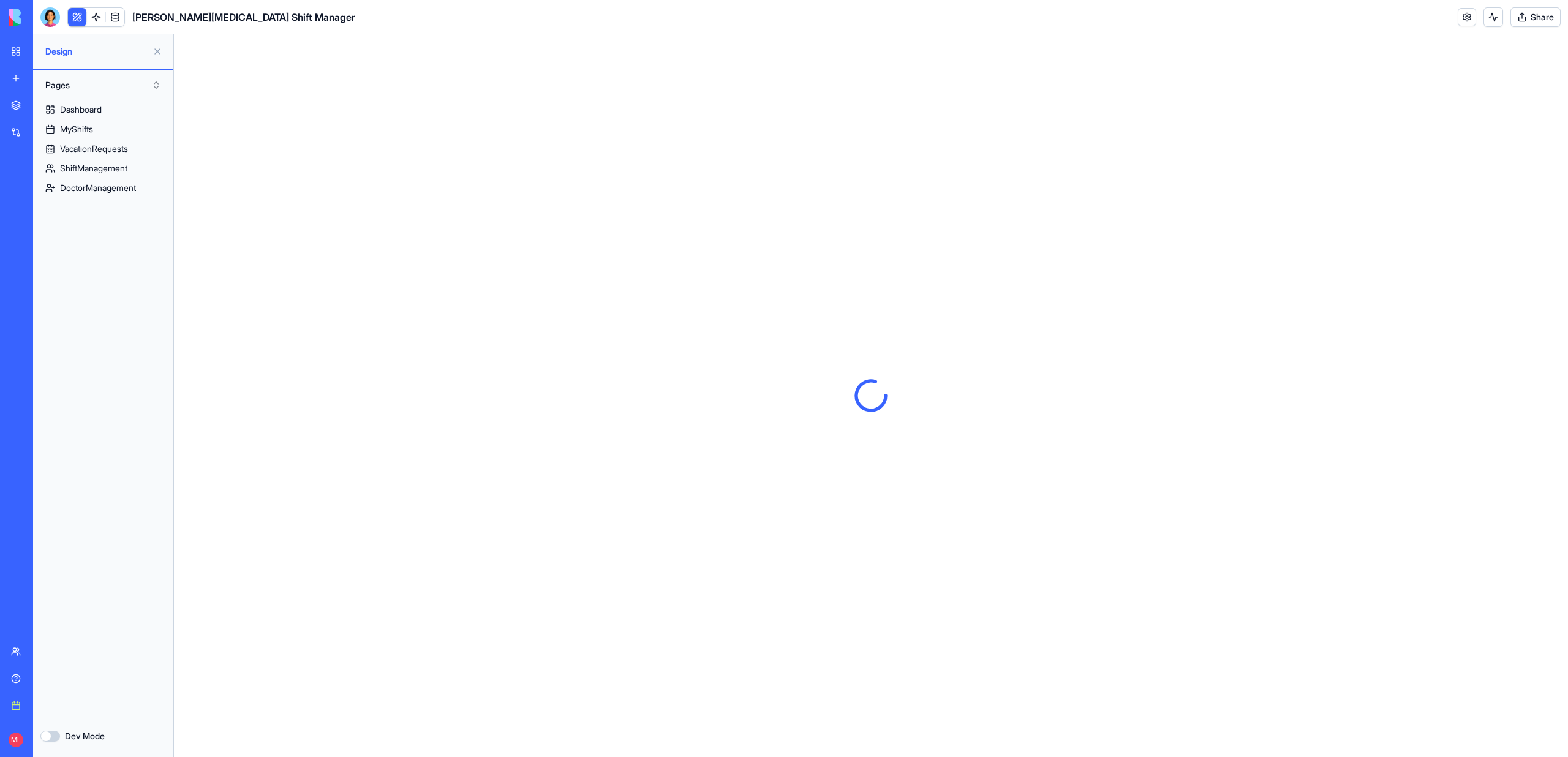
click at [159, 50] on button at bounding box center [157, 52] width 20 height 20
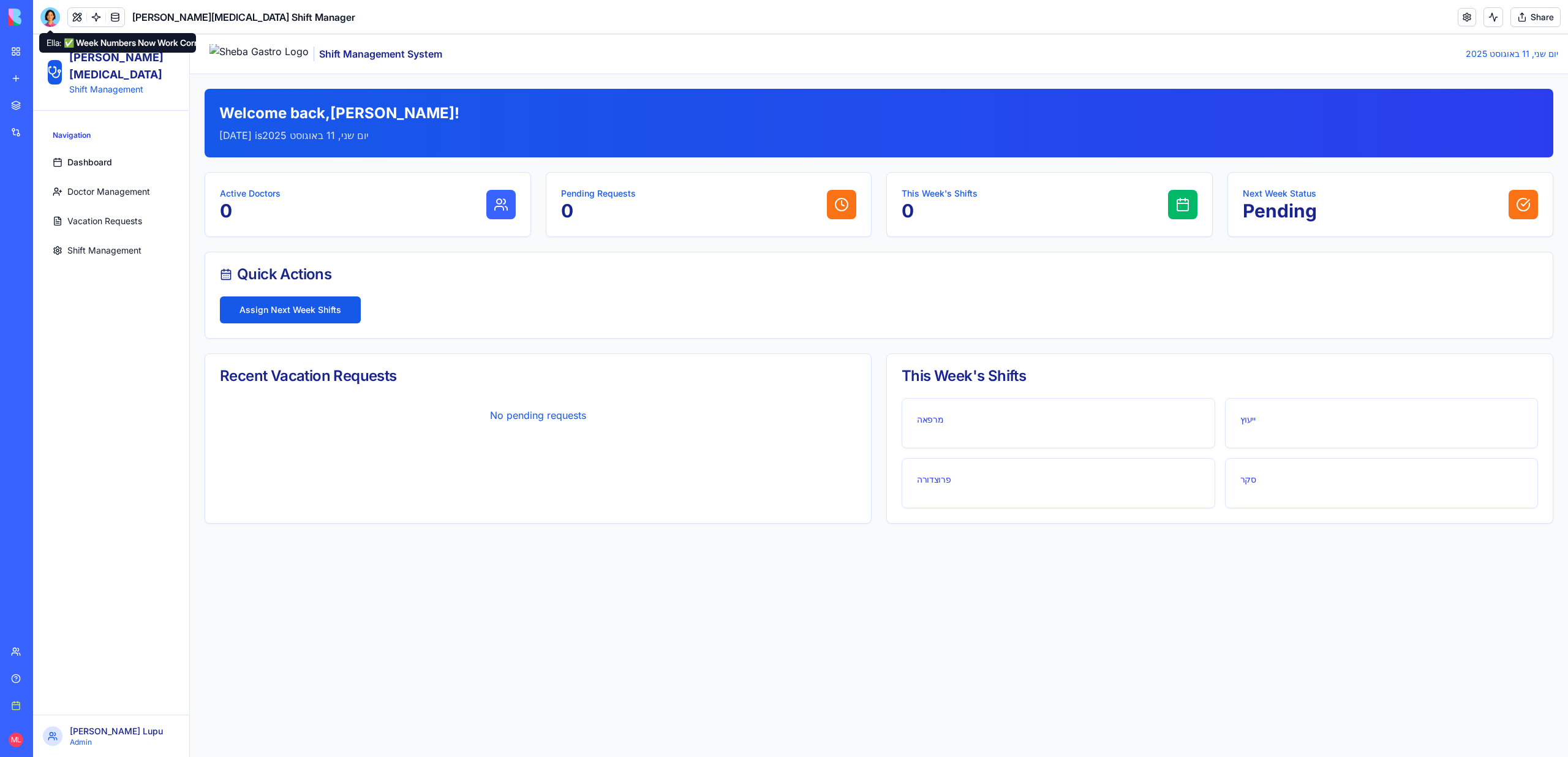
click at [52, 18] on div at bounding box center [50, 17] width 20 height 20
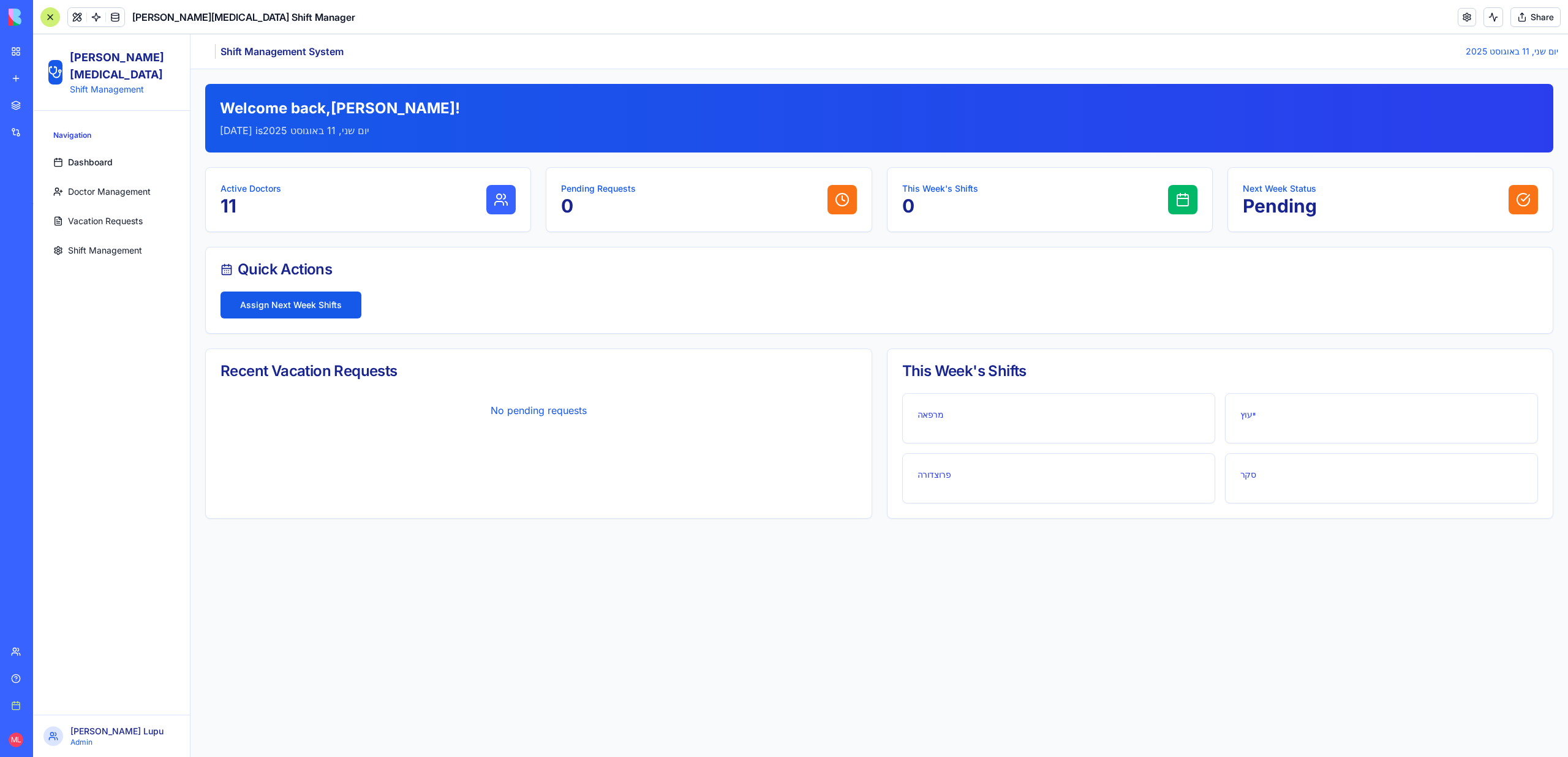
scroll to position [8145, 0]
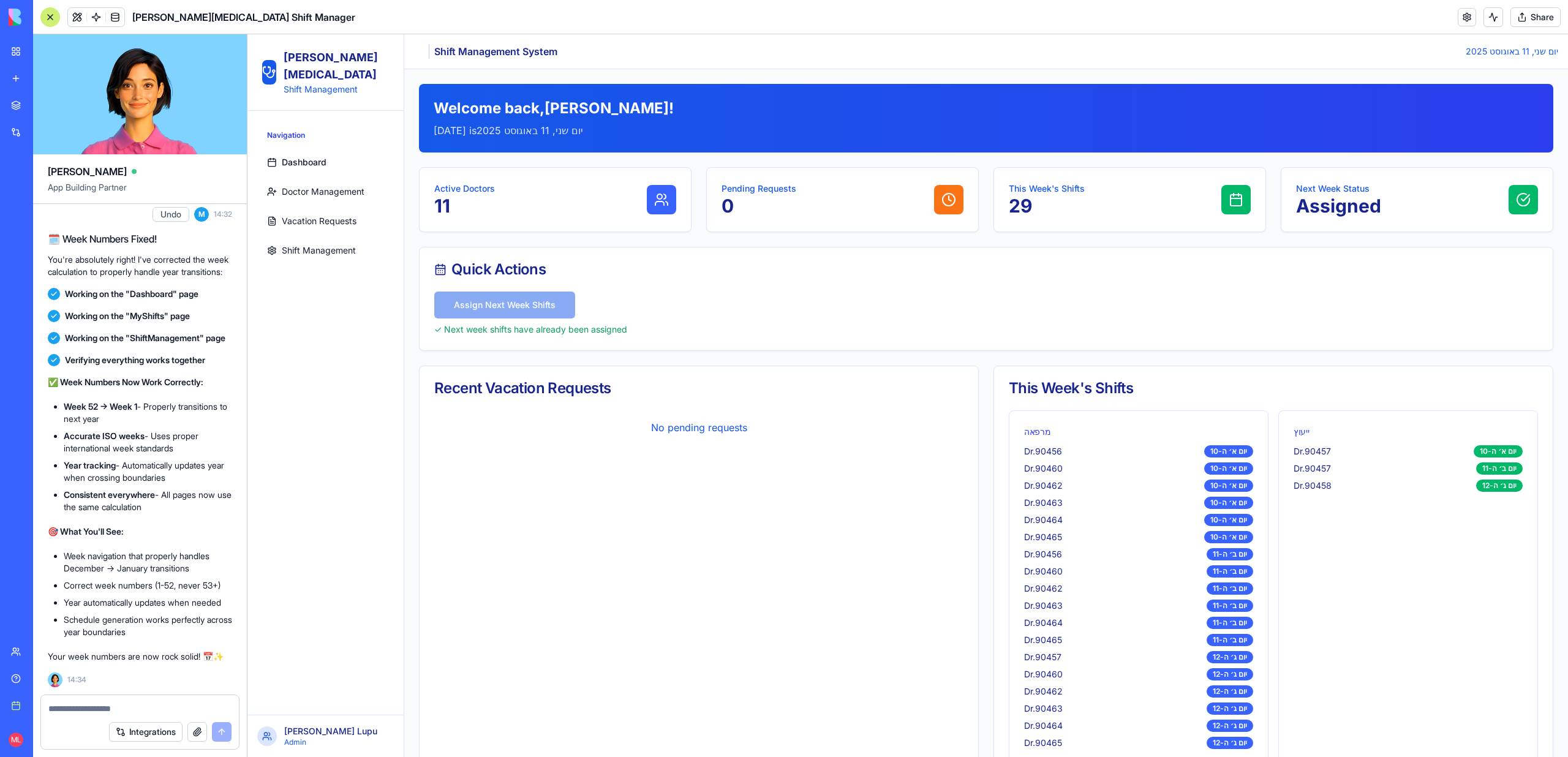
click at [1514, 19] on button "Share" at bounding box center [1535, 17] width 50 height 20
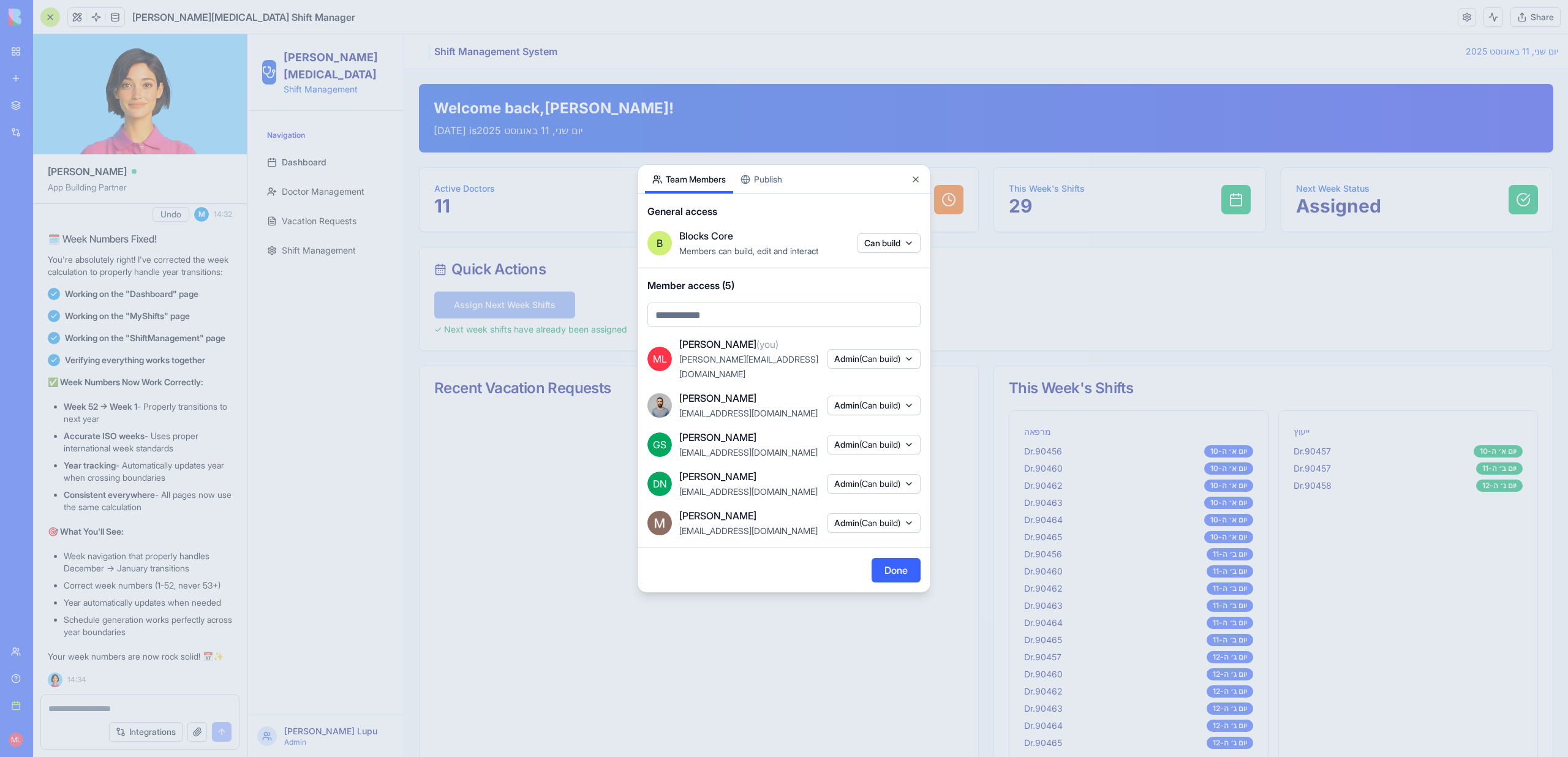
click at [841, 360] on span "Admin (Can build)" at bounding box center [867, 359] width 66 height 12
click at [741, 359] on div at bounding box center [784, 378] width 1568 height 757
click at [741, 366] on span "[PERSON_NAME][EMAIL_ADDRESS][DOMAIN_NAME]" at bounding box center [749, 366] width 139 height 25
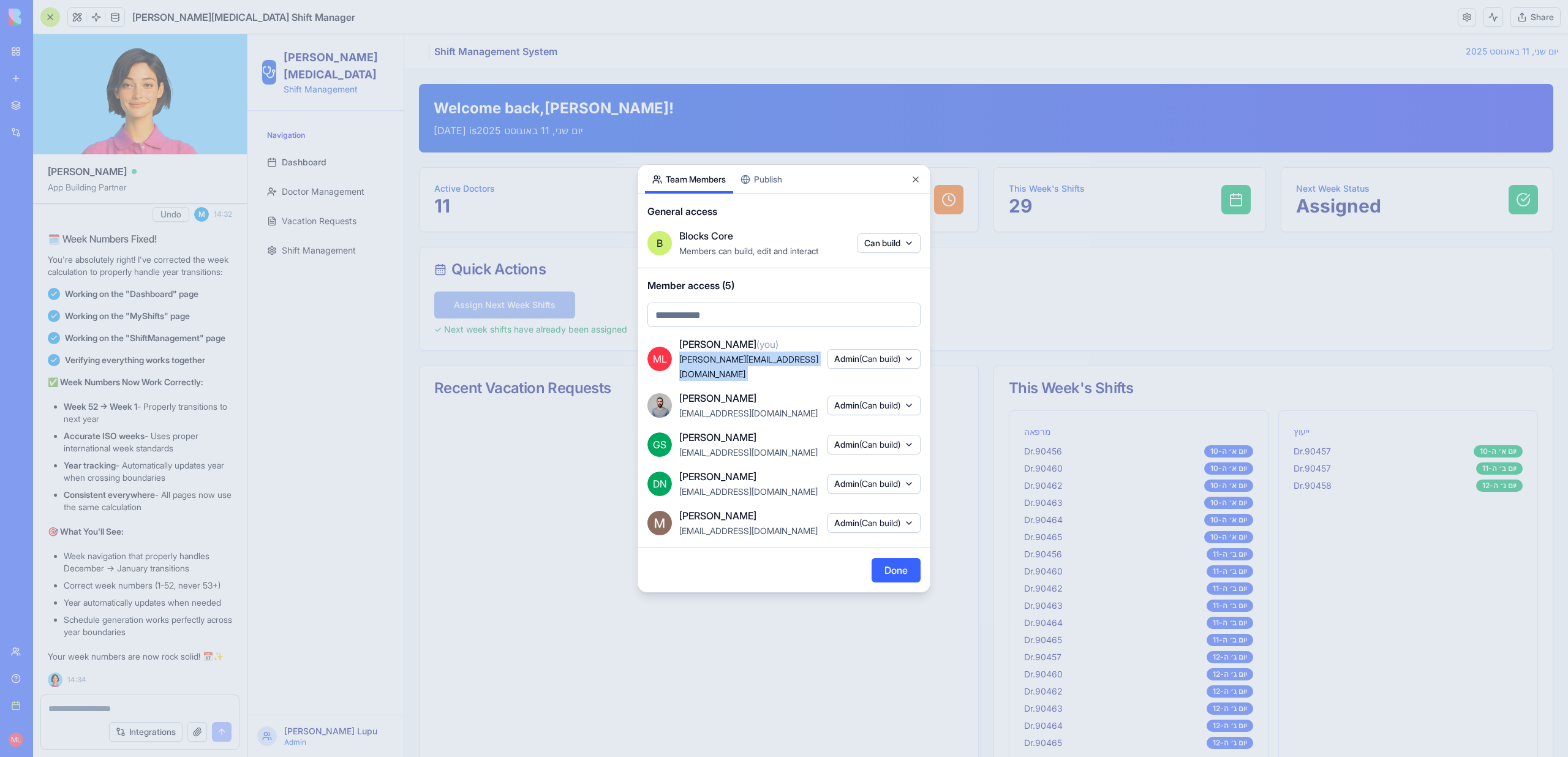
copy span "[PERSON_NAME][EMAIL_ADDRESS][DOMAIN_NAME]"
click at [317, 262] on div at bounding box center [784, 378] width 1568 height 757
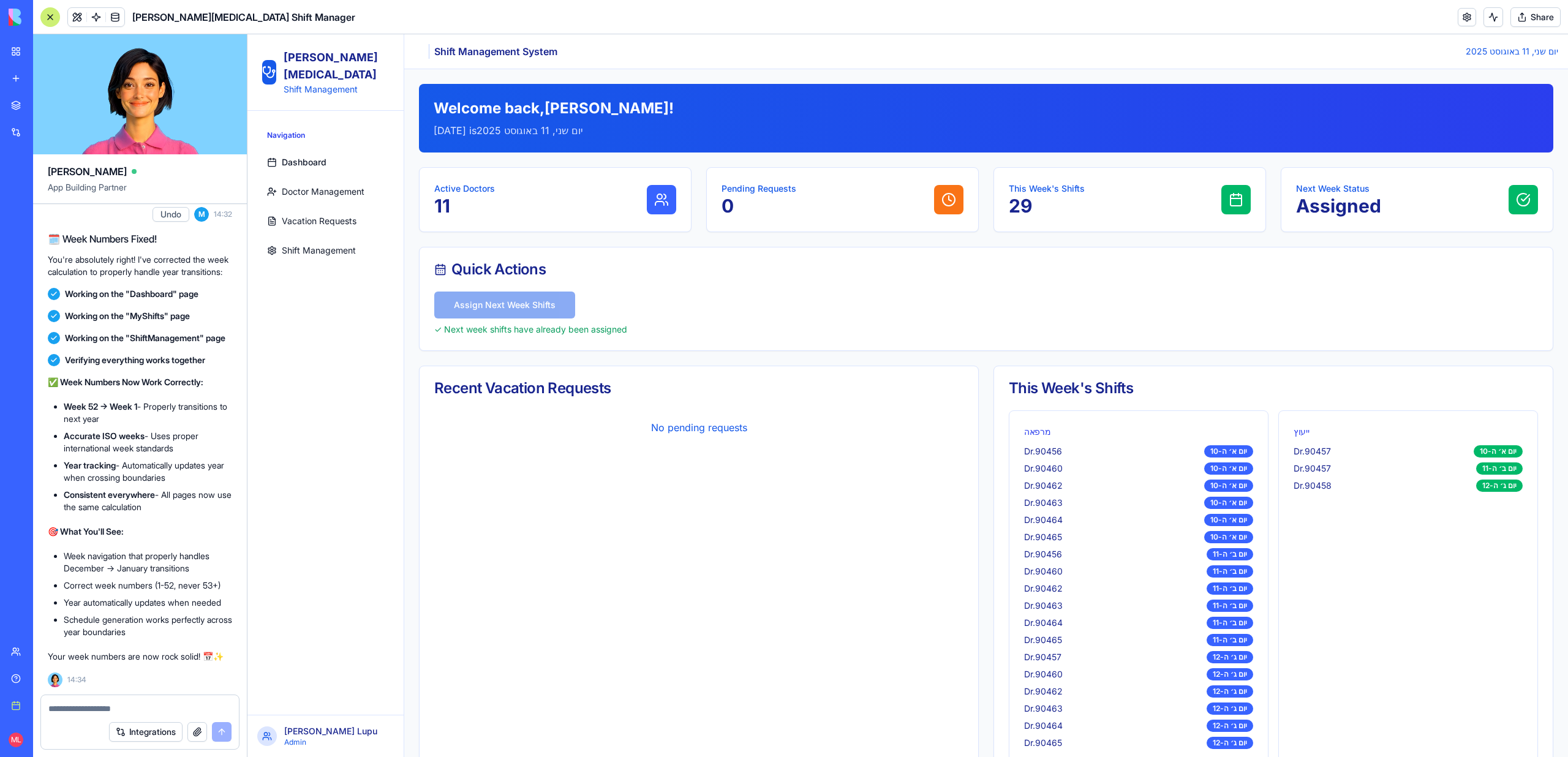
click at [304, 184] on link "Doctor Management" at bounding box center [325, 191] width 127 height 24
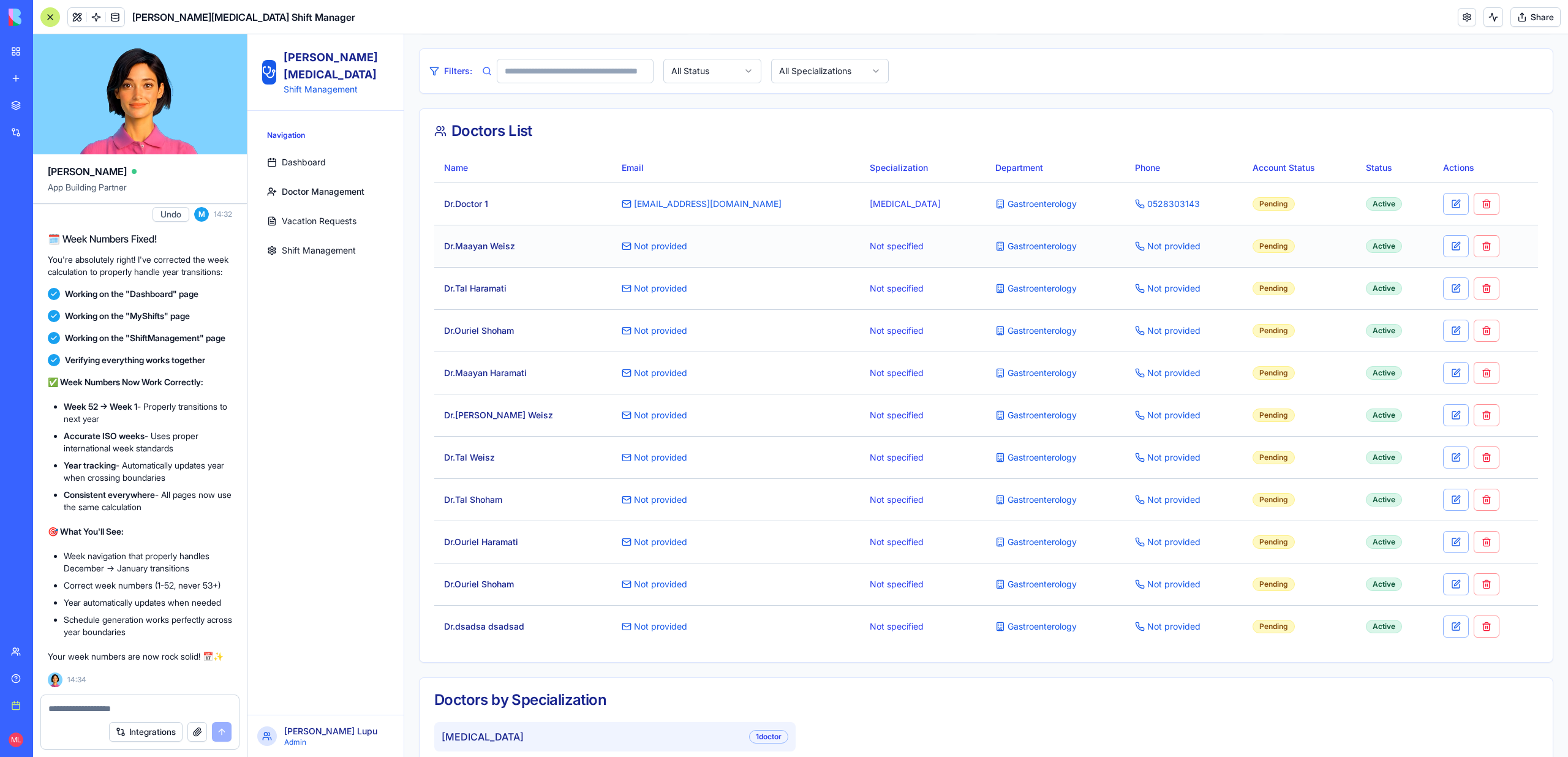
scroll to position [189, 0]
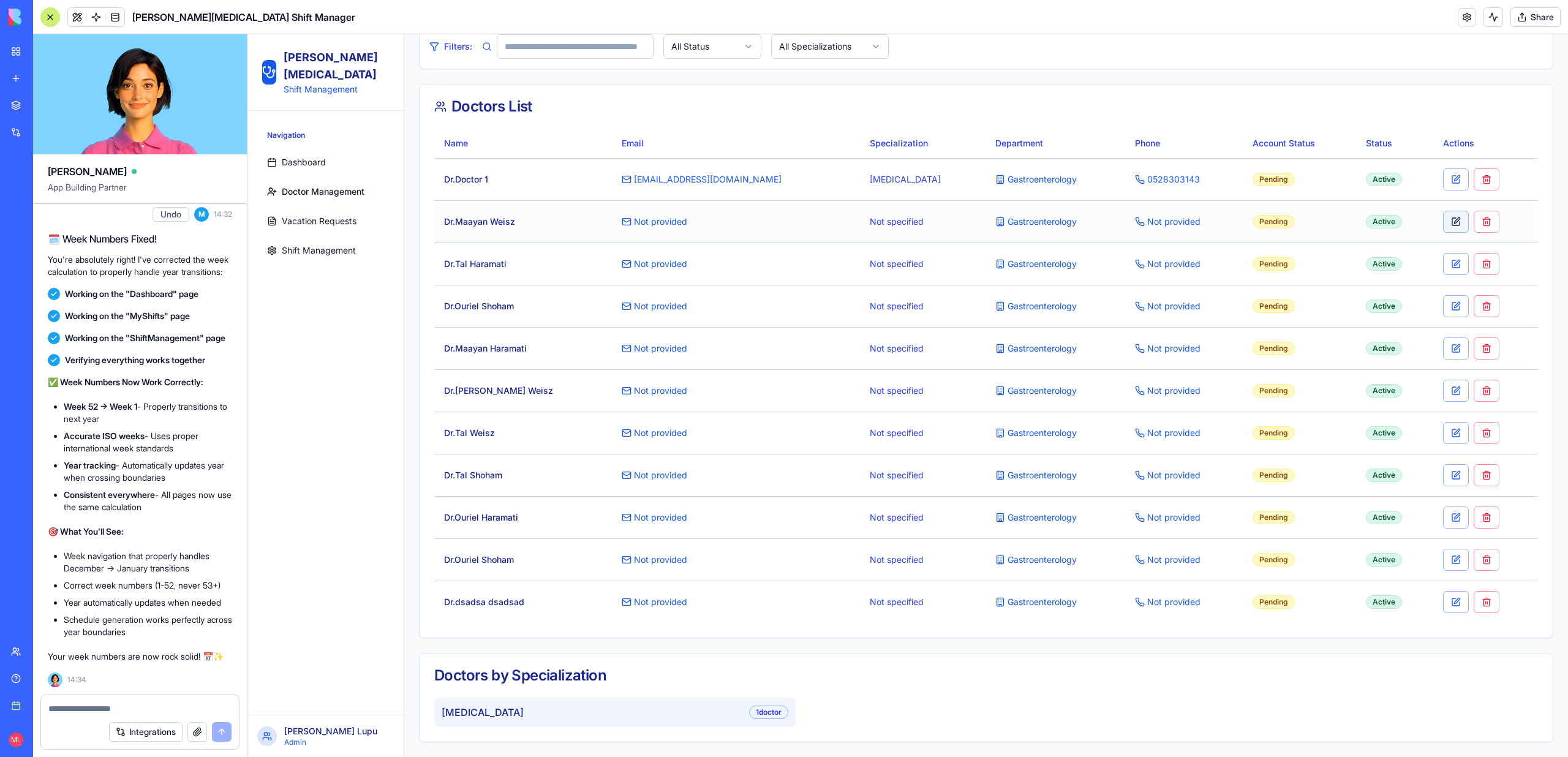
click at [1443, 224] on button at bounding box center [1455, 222] width 26 height 22
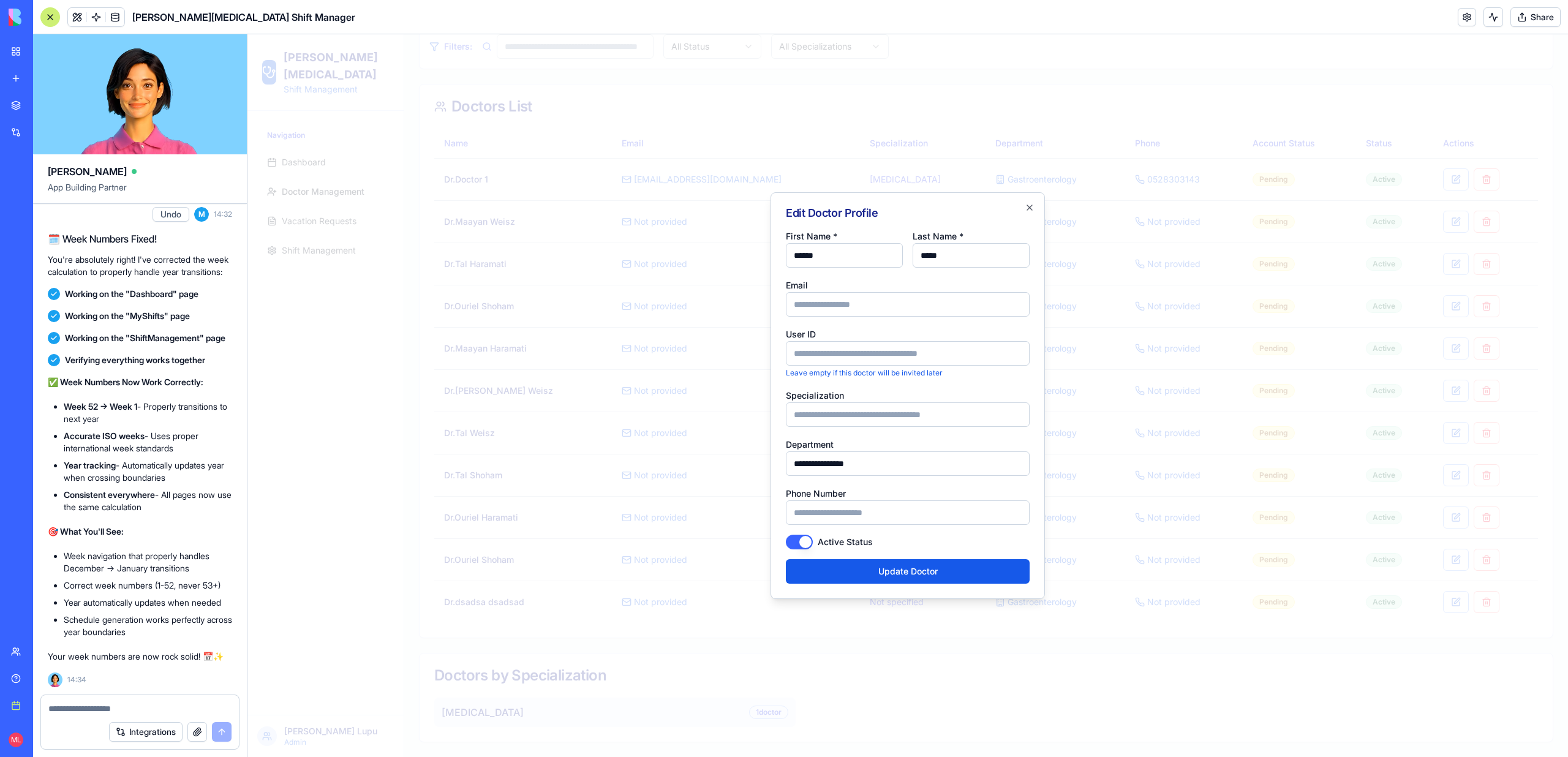
click at [827, 358] on input "User ID" at bounding box center [908, 353] width 244 height 24
paste input "**********"
type input "**********"
click at [884, 560] on button "Update Doctor" at bounding box center [908, 571] width 244 height 24
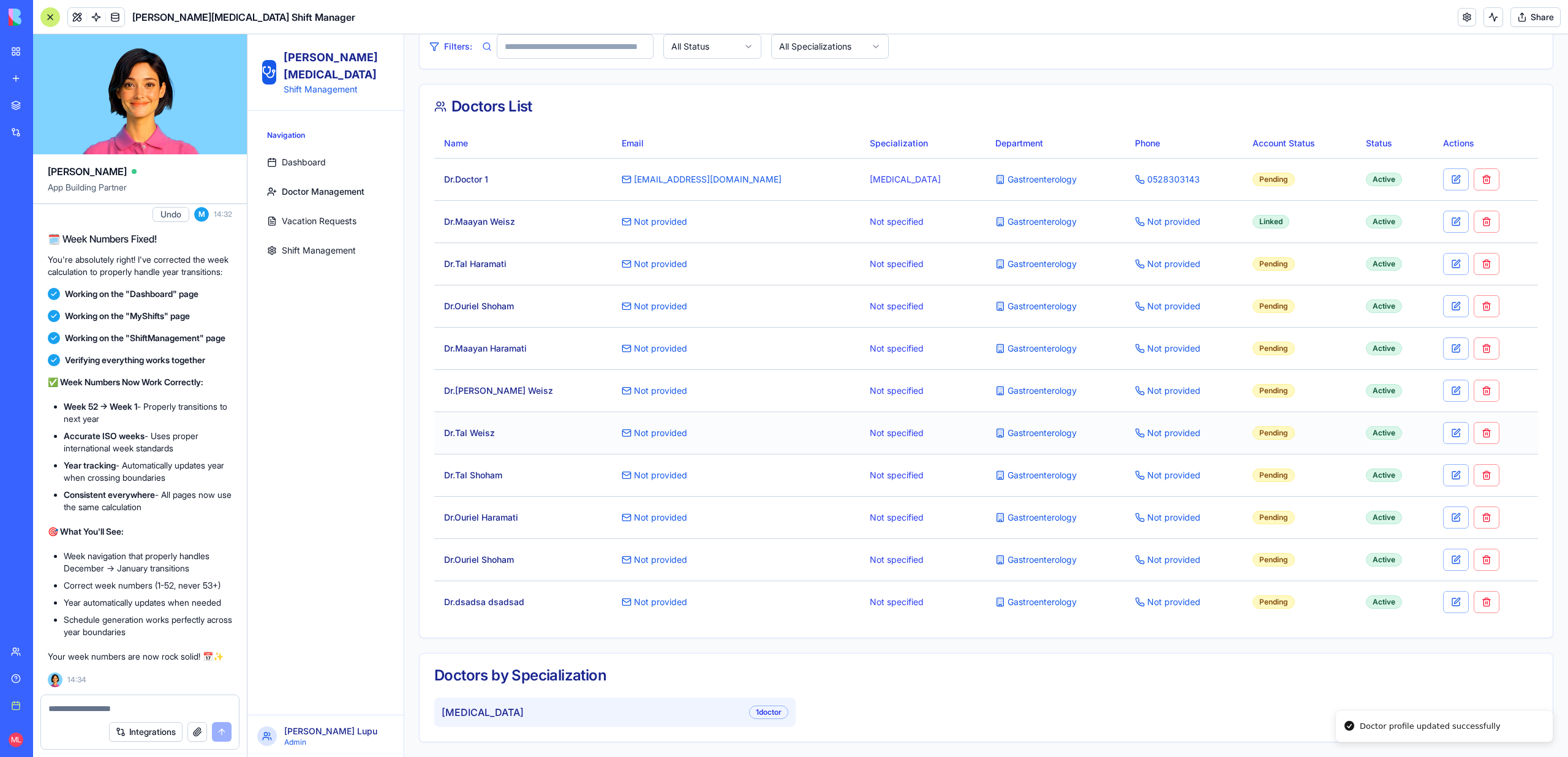
scroll to position [0, 0]
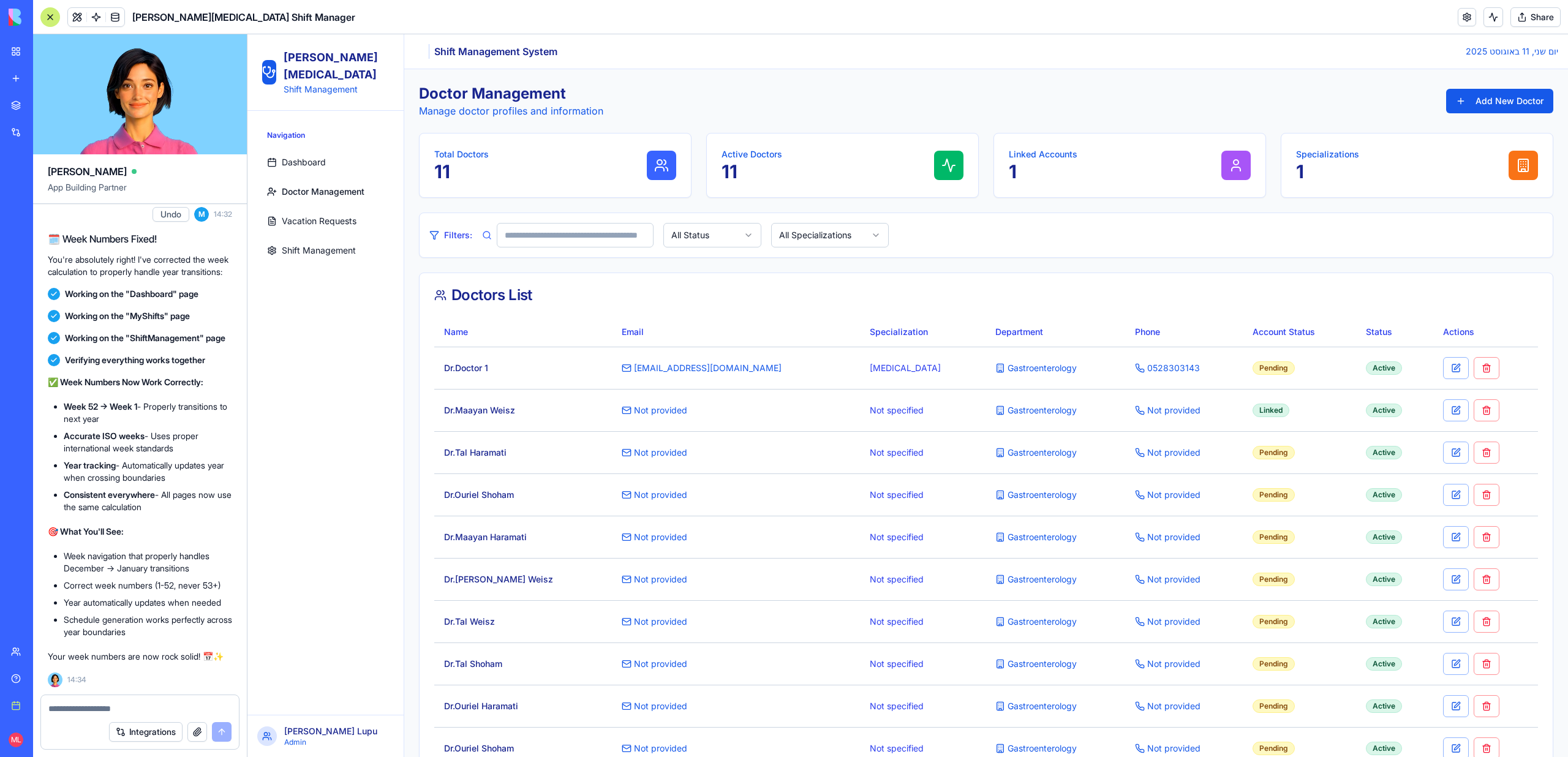
click at [1527, 24] on button "Share" at bounding box center [1535, 17] width 50 height 20
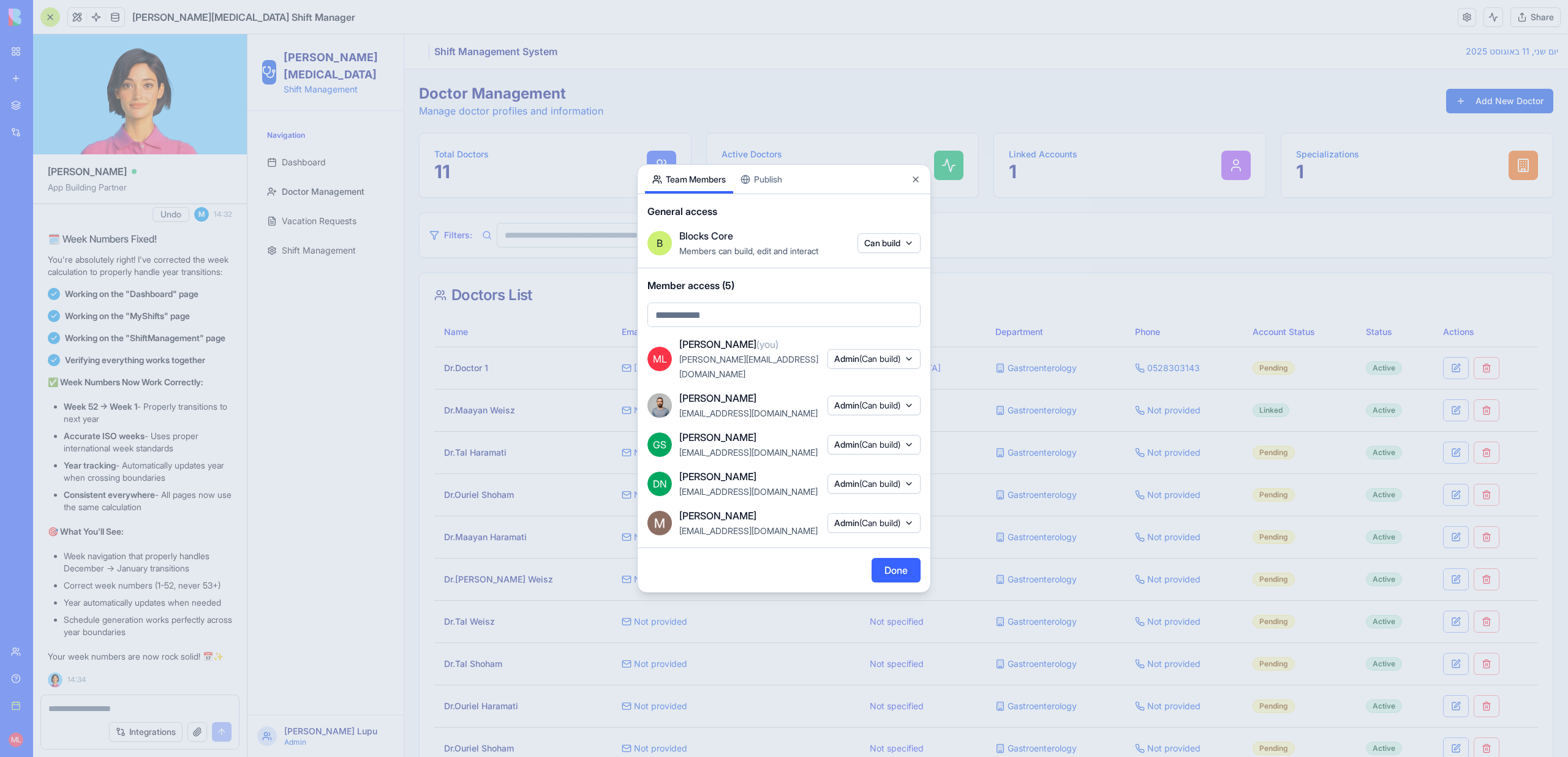
click at [869, 356] on span "(Can build)" at bounding box center [880, 359] width 41 height 10
click at [850, 423] on div "Doctor" at bounding box center [870, 423] width 92 height 20
click at [897, 573] on div at bounding box center [784, 378] width 1568 height 757
click at [896, 573] on button "Done" at bounding box center [895, 570] width 49 height 24
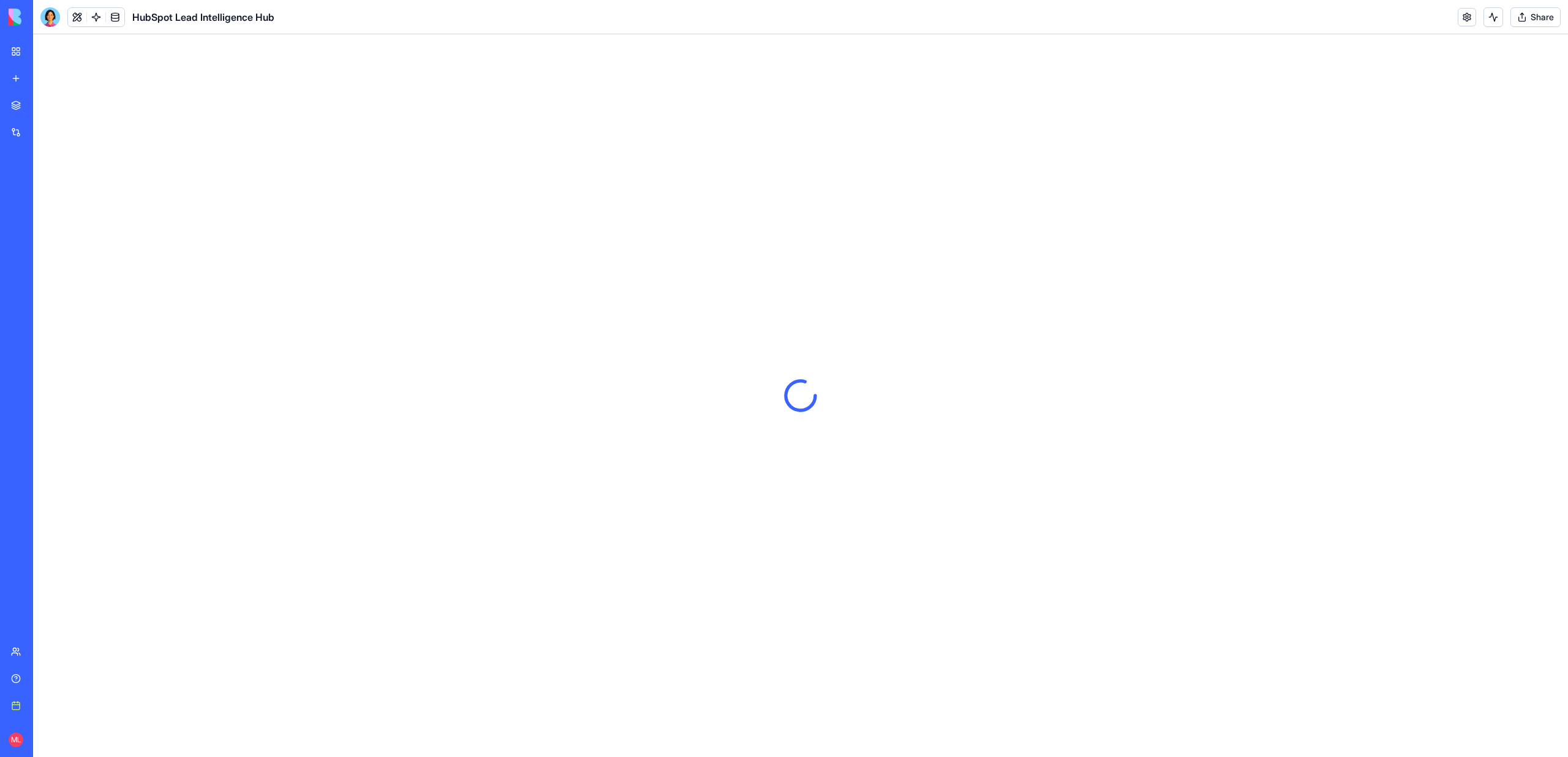
click at [56, 21] on div at bounding box center [50, 17] width 20 height 20
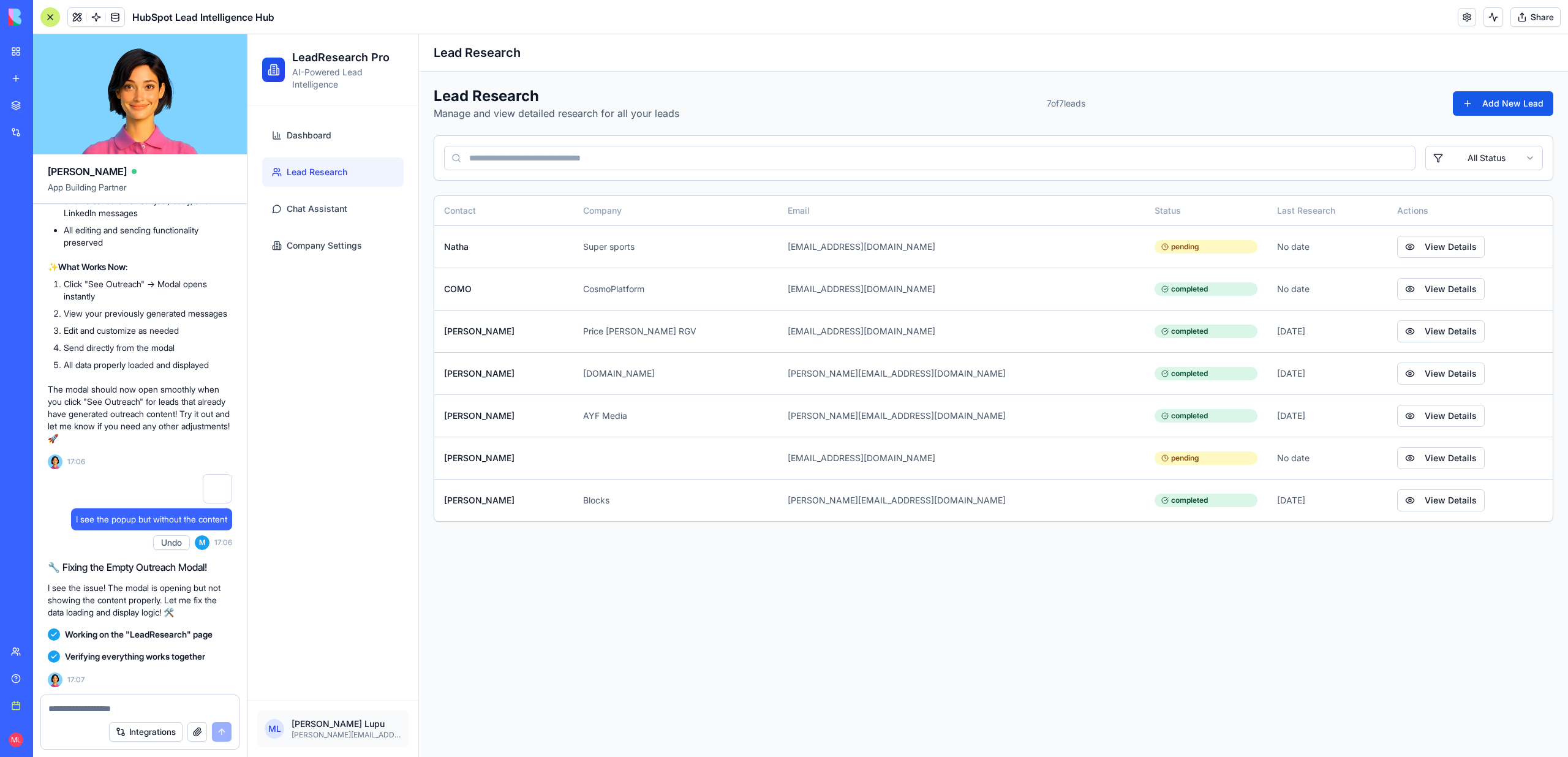
scroll to position [5420, 0]
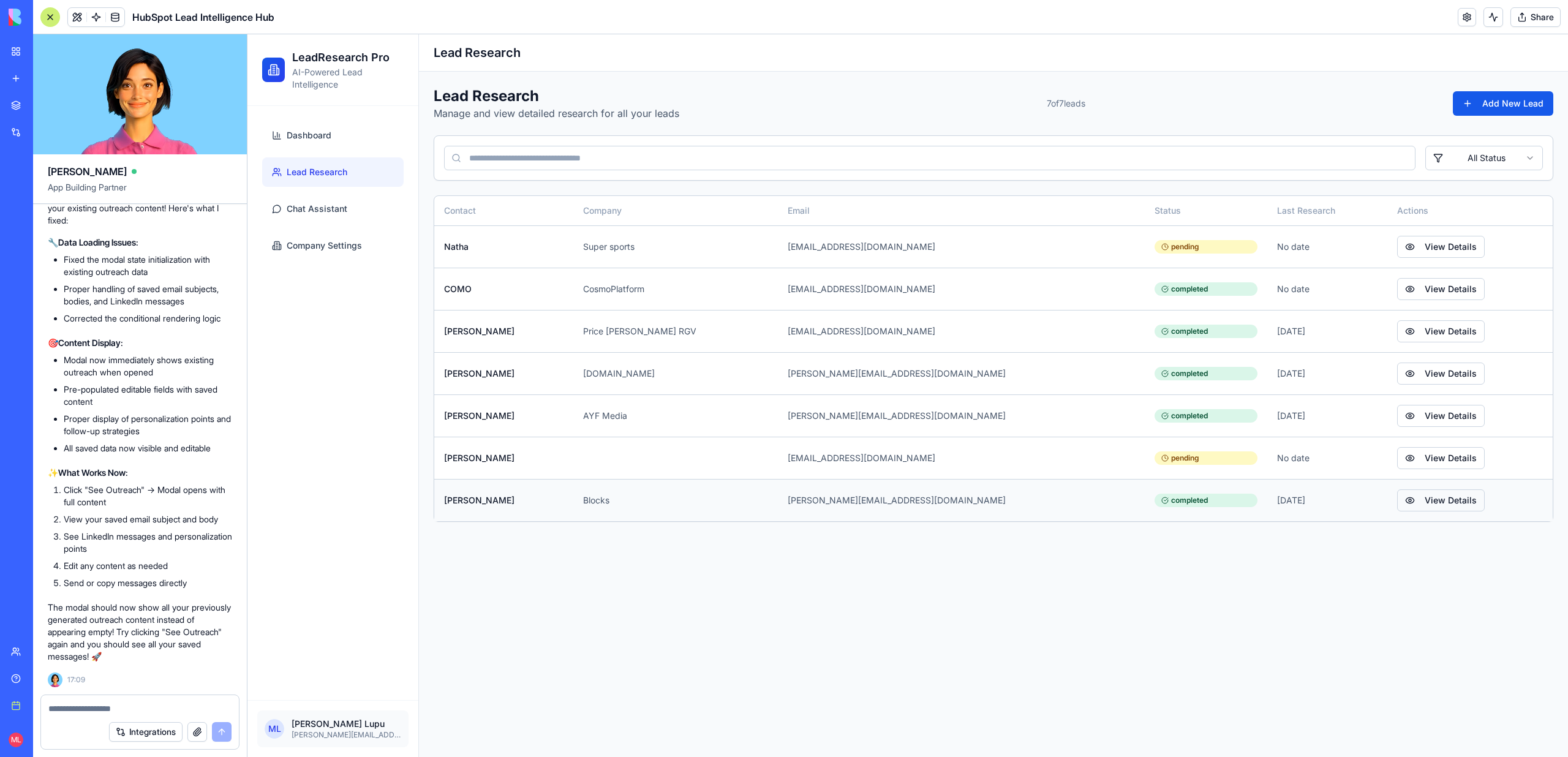
click at [1397, 494] on button "View Details" at bounding box center [1441, 500] width 88 height 22
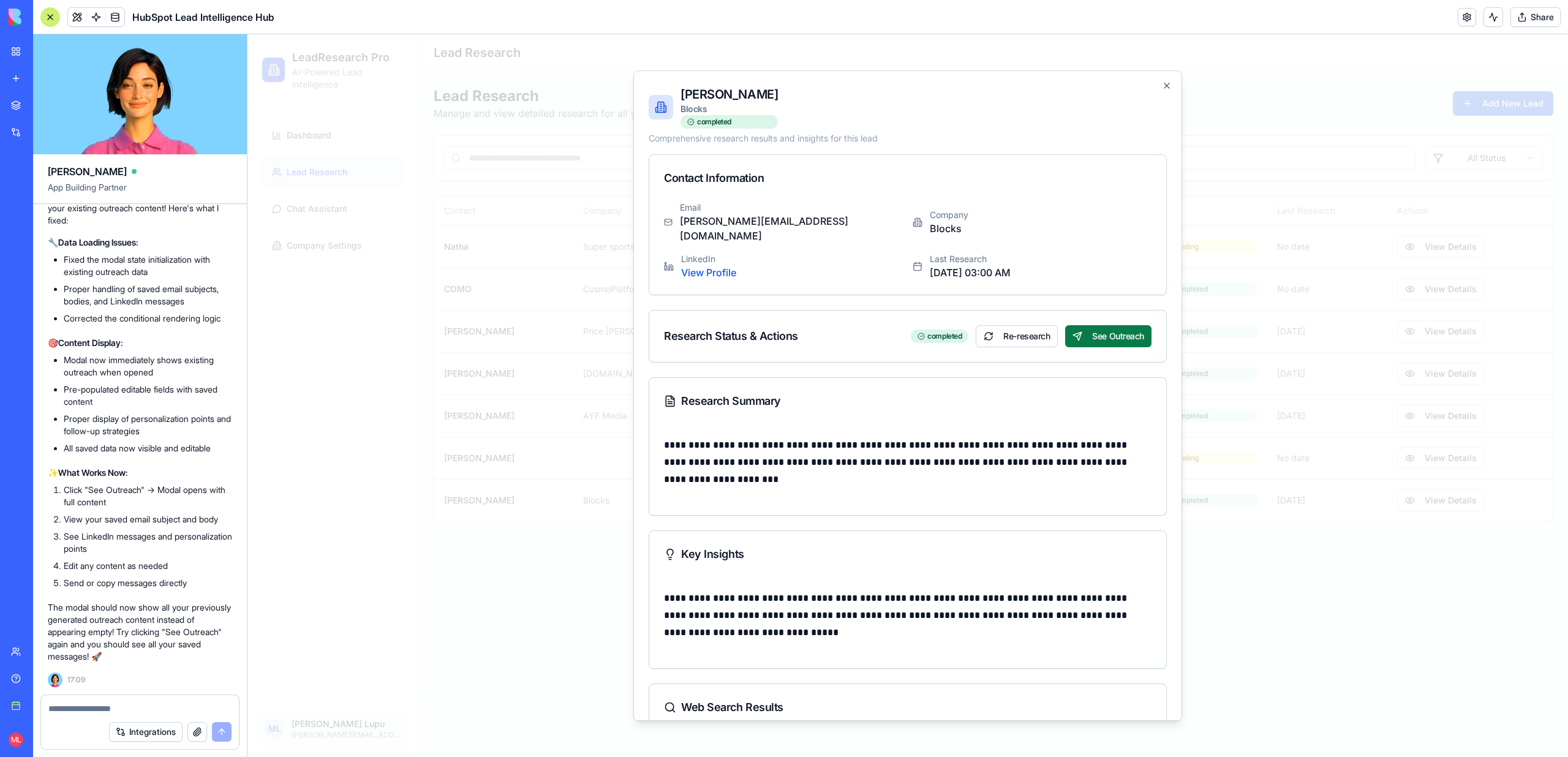
click at [1101, 325] on button "See Outreach" at bounding box center [1108, 336] width 87 height 22
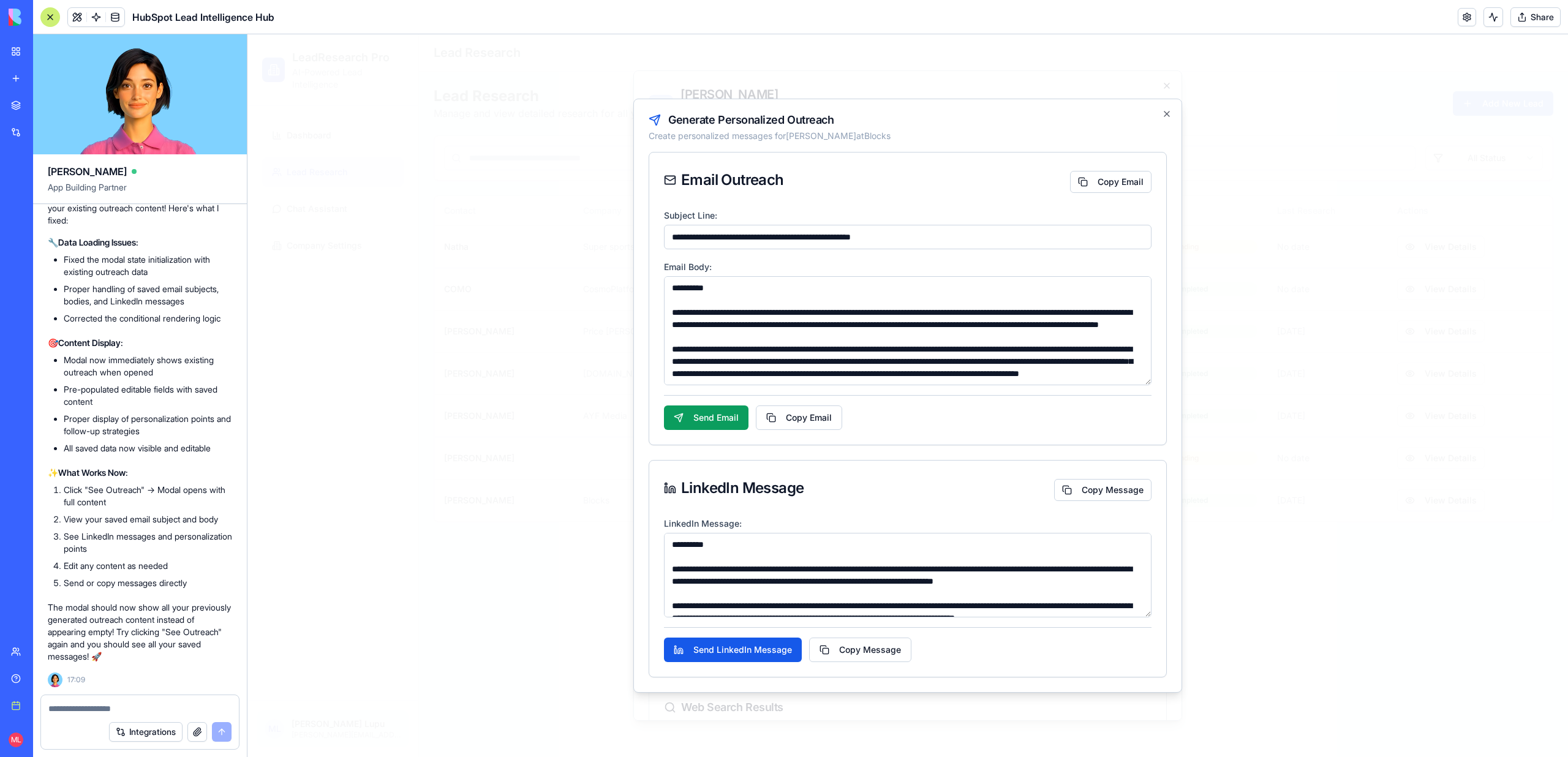
click at [876, 325] on textarea "Email Body:" at bounding box center [908, 330] width 488 height 109
click at [961, 375] on textarea "Email Body:" at bounding box center [908, 330] width 488 height 109
click at [958, 343] on textarea "Email Body:" at bounding box center [908, 330] width 488 height 109
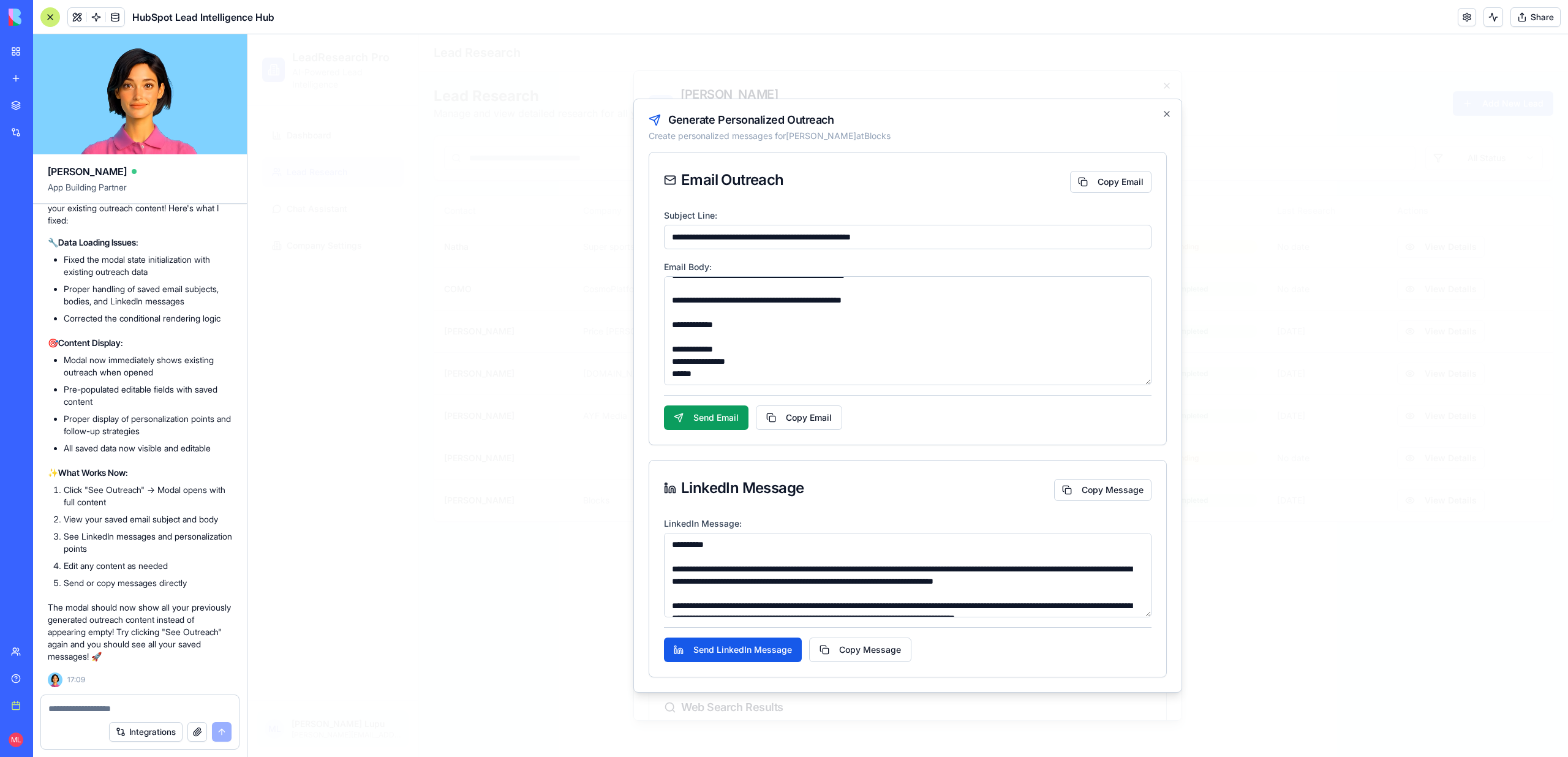
scroll to position [208, 0]
click at [730, 349] on textarea "Email Body:" at bounding box center [908, 330] width 488 height 109
drag, startPoint x: 737, startPoint y: 362, endPoint x: 657, endPoint y: 341, distance: 82.7
click at [657, 344] on div "**********" at bounding box center [907, 326] width 517 height 237
click at [774, 345] on textarea "Email Body:" at bounding box center [908, 330] width 488 height 109
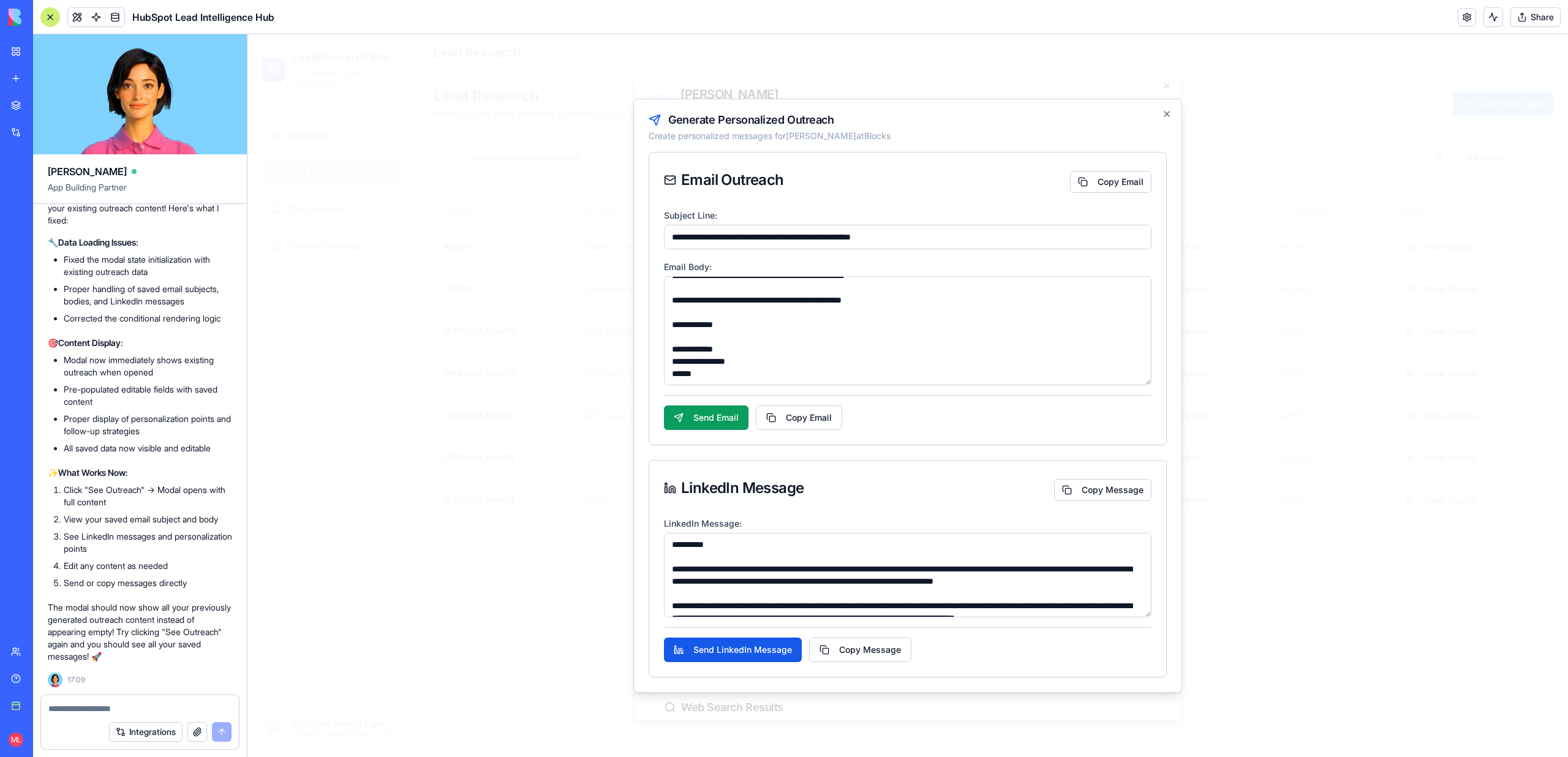
click at [93, 705] on textarea at bounding box center [140, 708] width 183 height 12
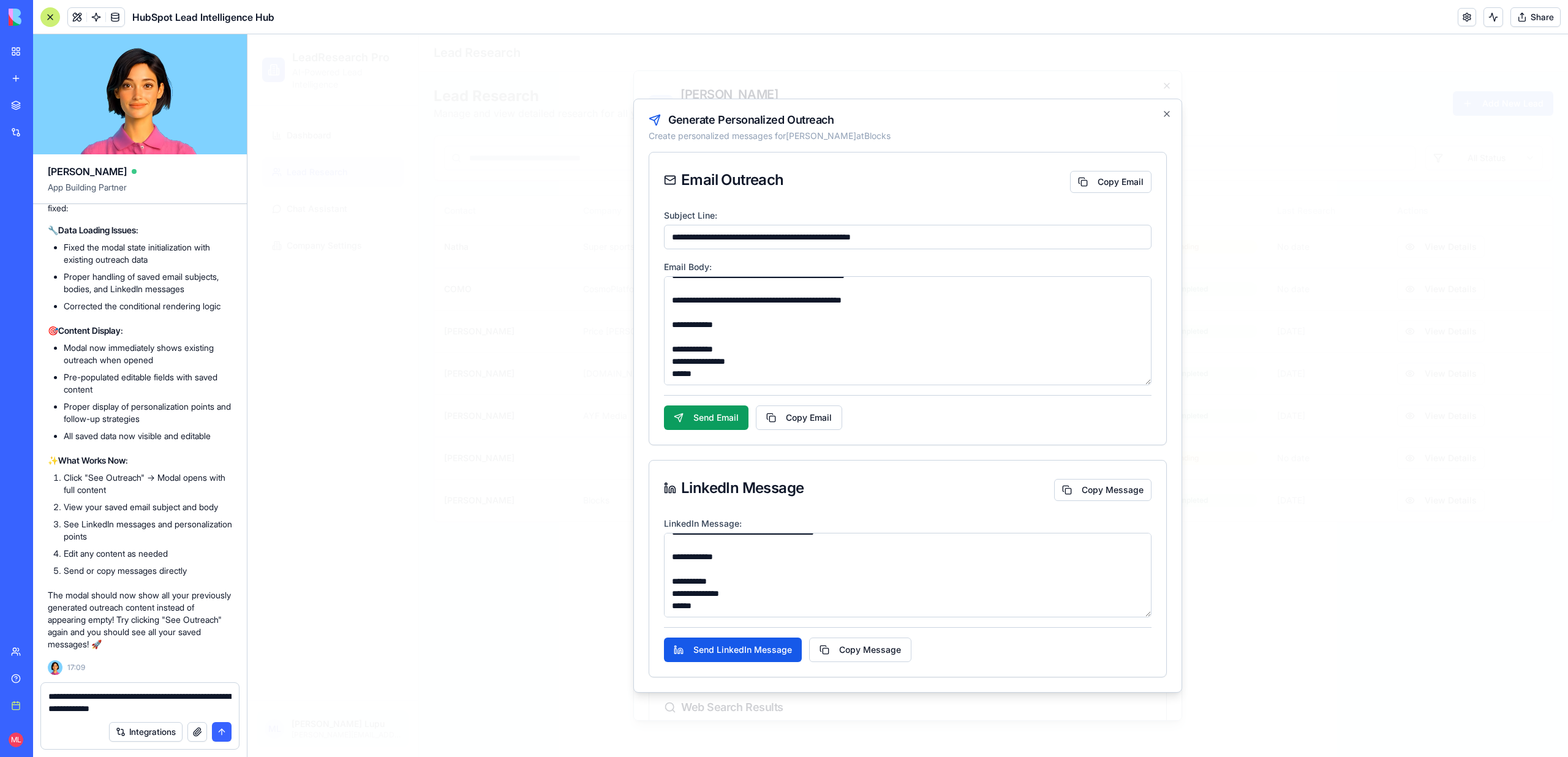
type textarea "**********"
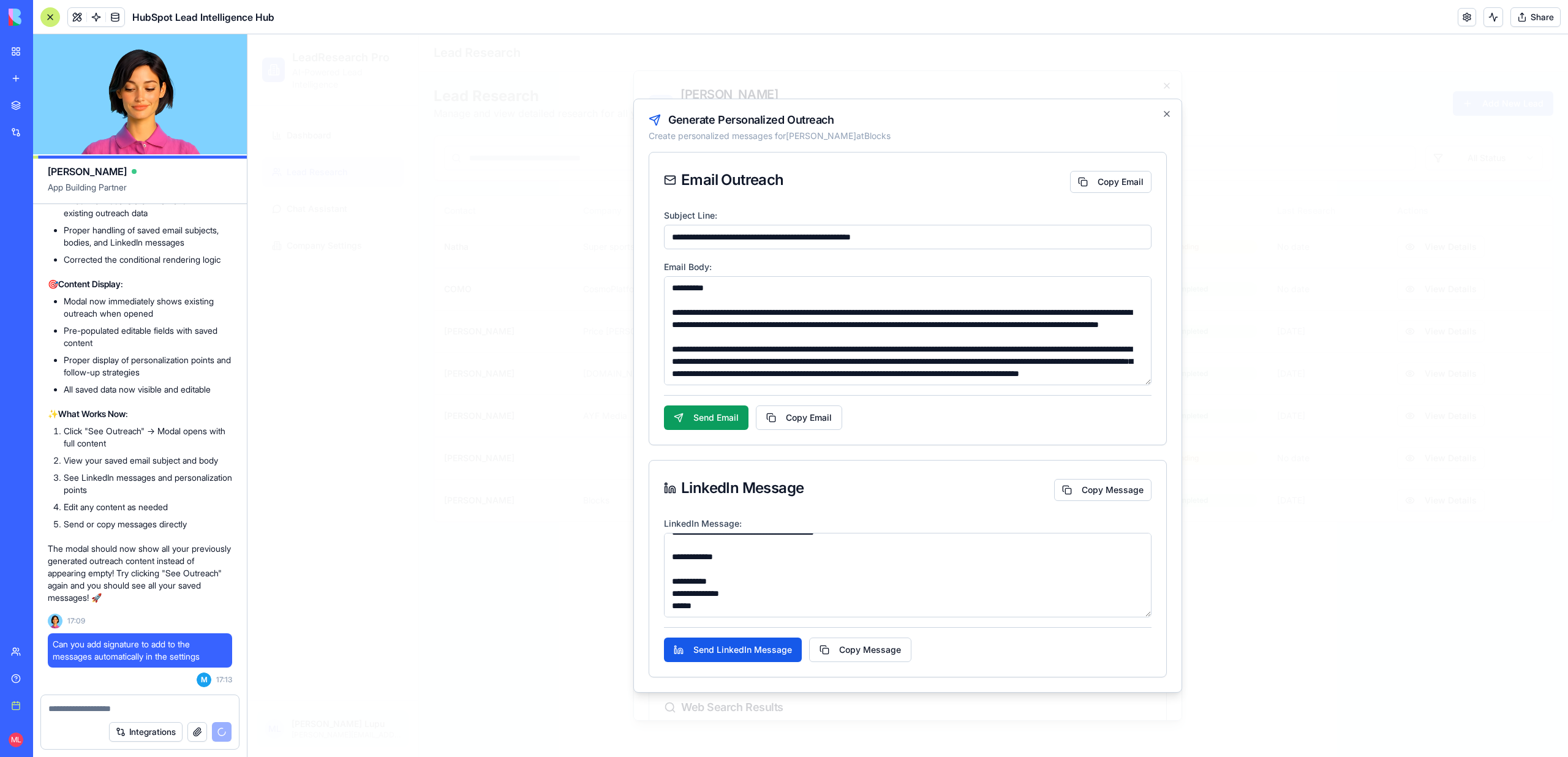
scroll to position [208, 0]
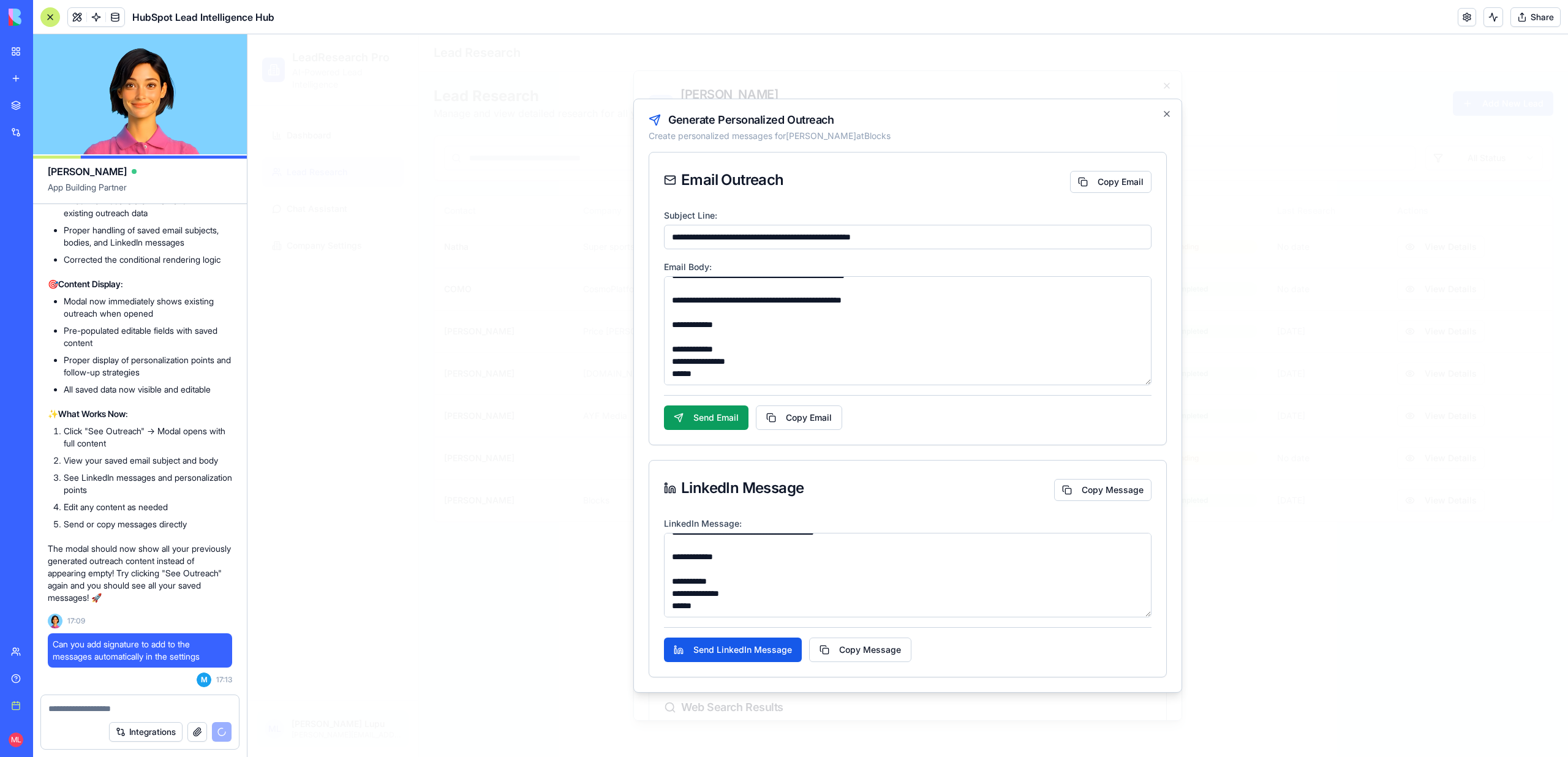
drag, startPoint x: 757, startPoint y: 363, endPoint x: 649, endPoint y: 341, distance: 110.2
click at [649, 341] on div "**********" at bounding box center [907, 326] width 517 height 237
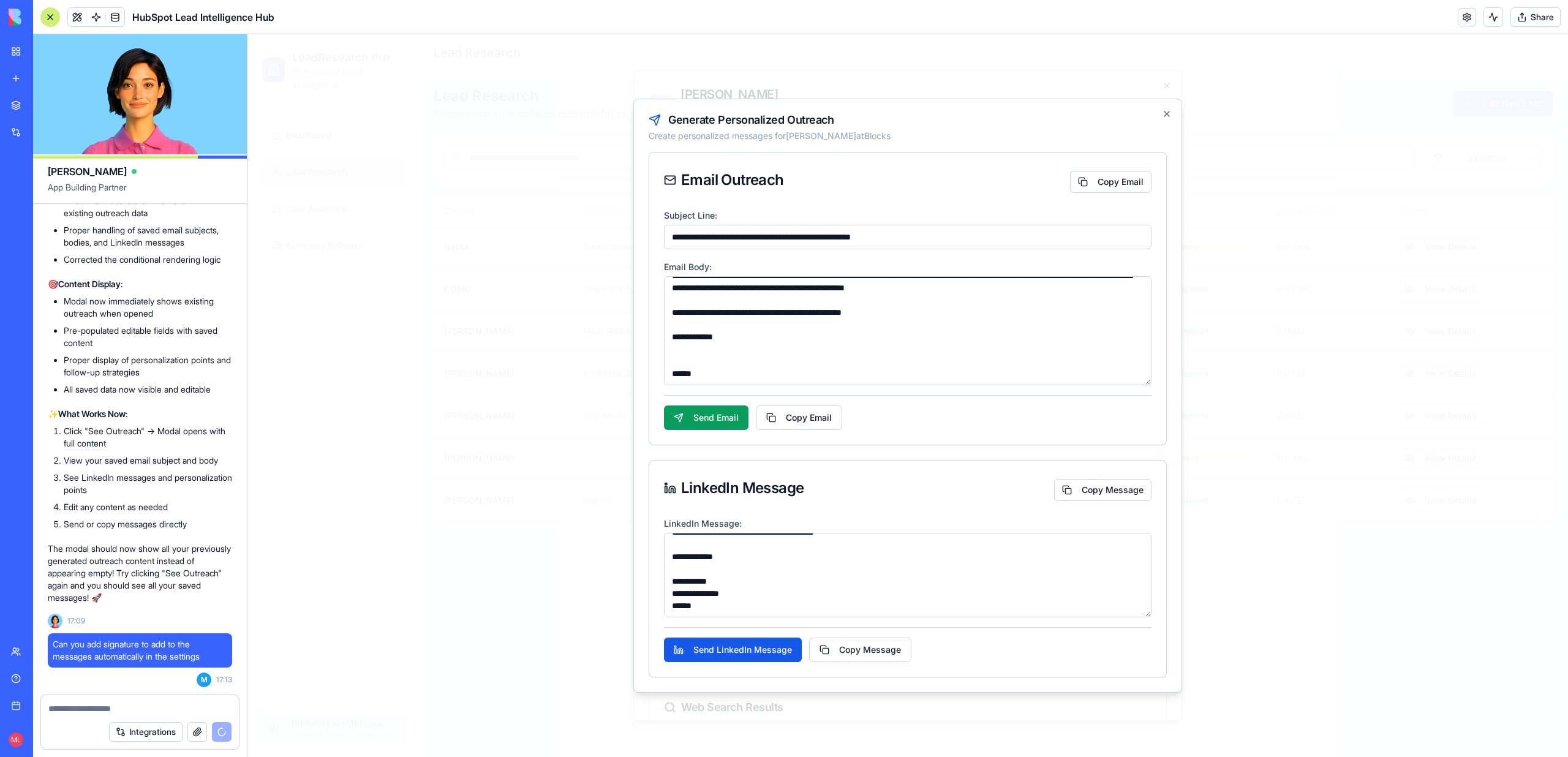
scroll to position [196, 0]
type textarea "**********"
click at [713, 417] on button "Send Email" at bounding box center [706, 417] width 85 height 24
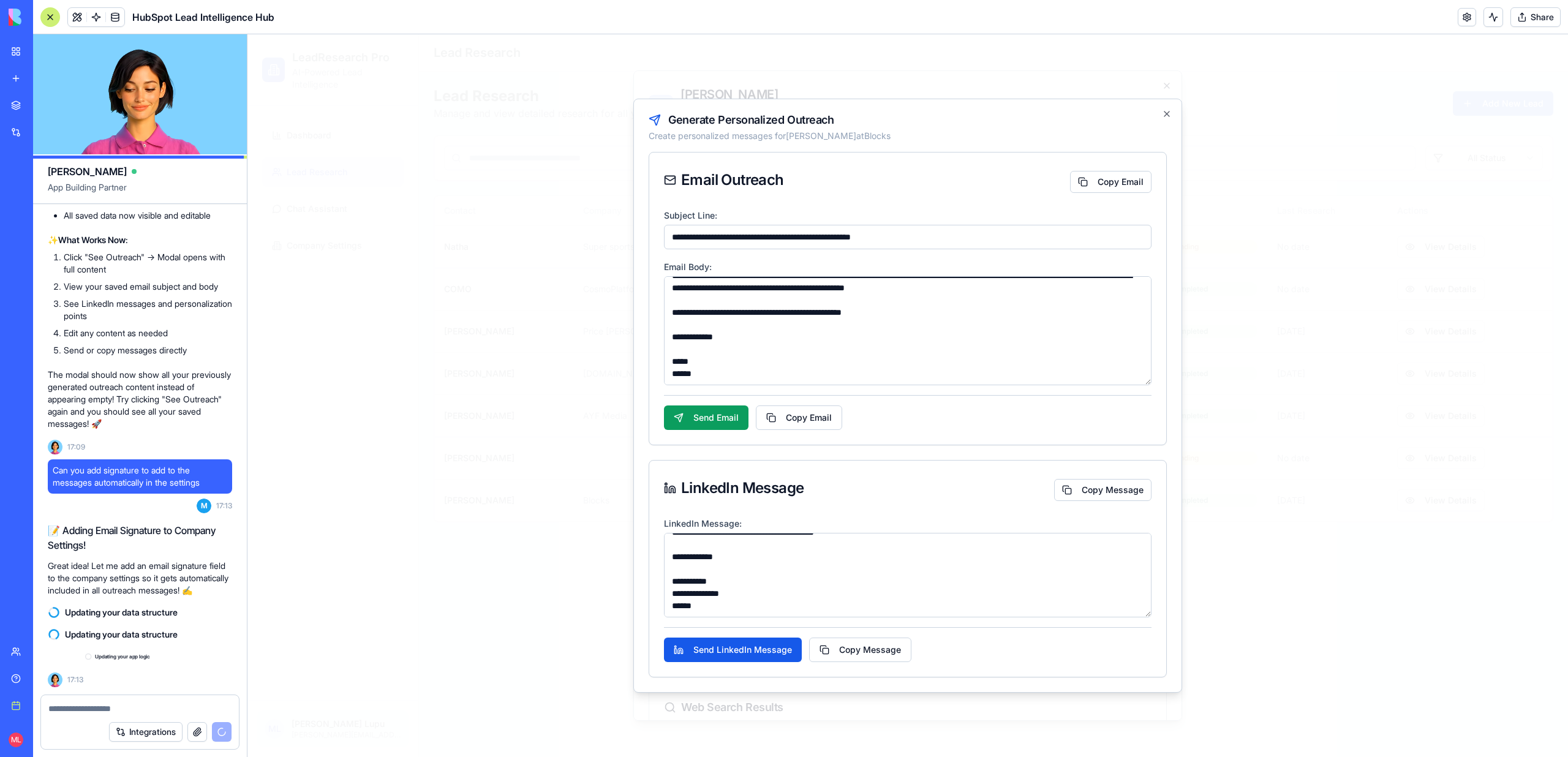
scroll to position [5665, 0]
click at [98, 16] on link at bounding box center [96, 17] width 18 height 18
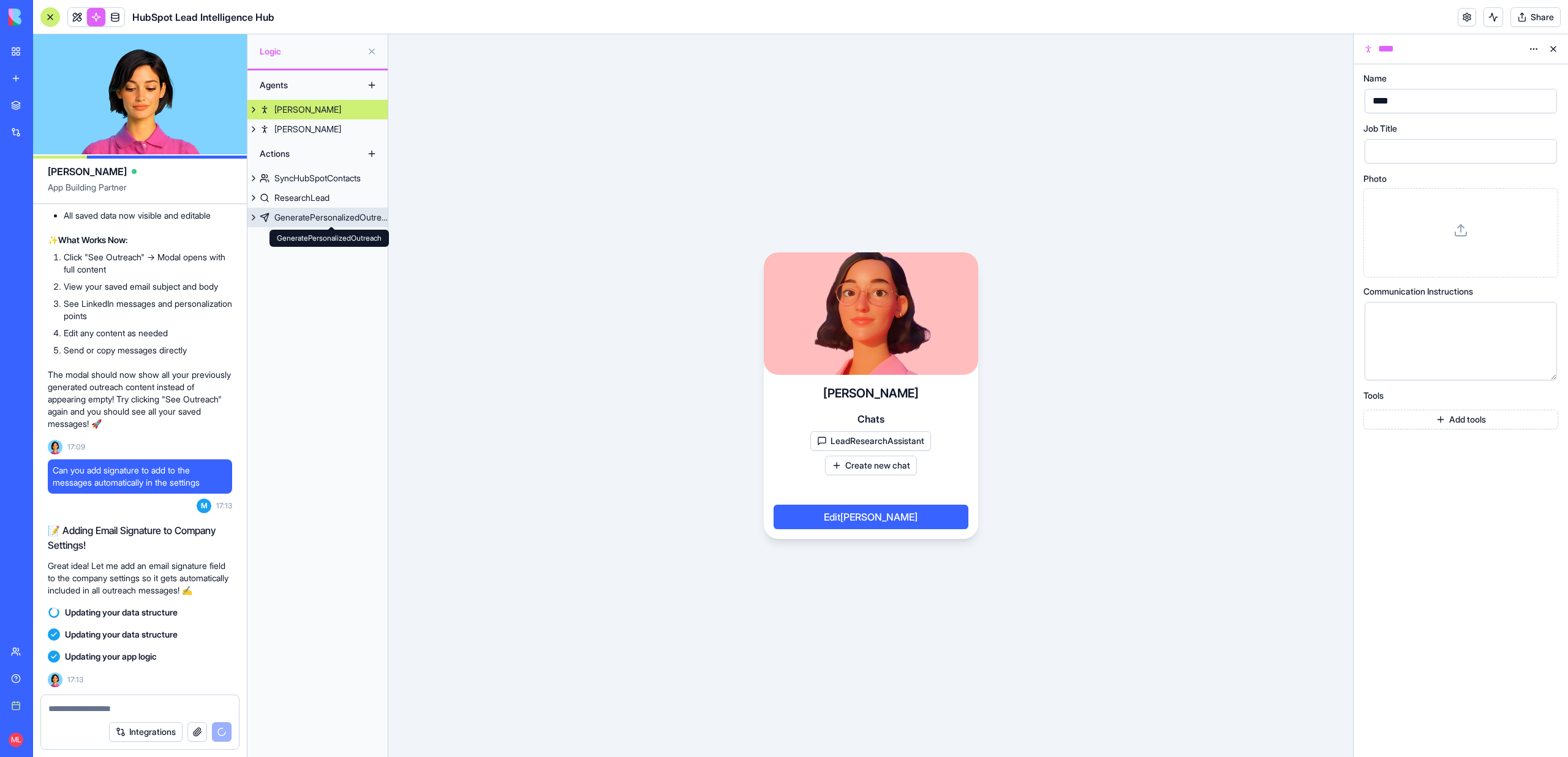
click at [347, 221] on div "GeneratePersonalizedOutreach" at bounding box center [331, 217] width 113 height 12
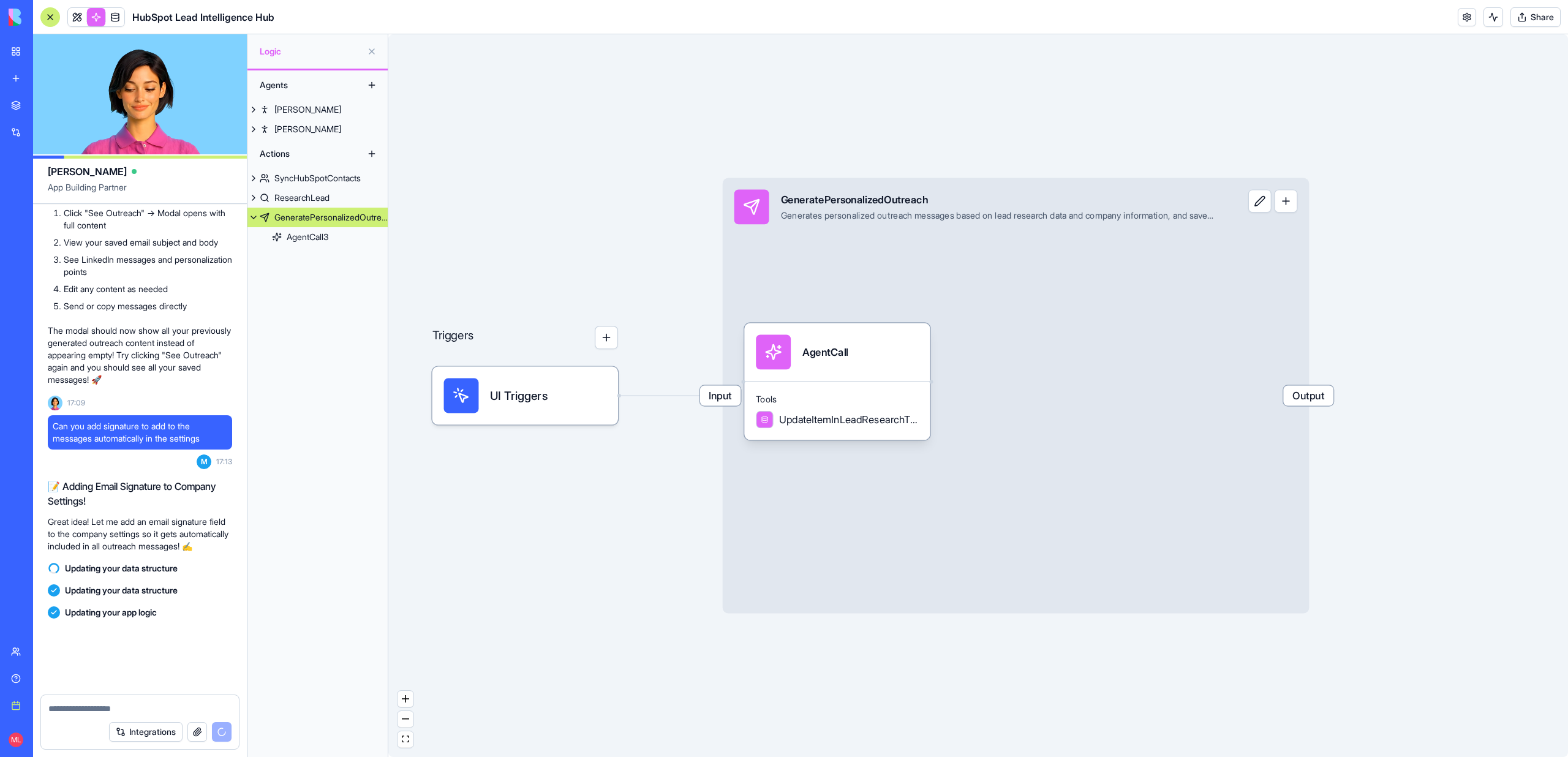
scroll to position [5721, 0]
click at [141, 707] on textarea at bounding box center [140, 708] width 183 height 12
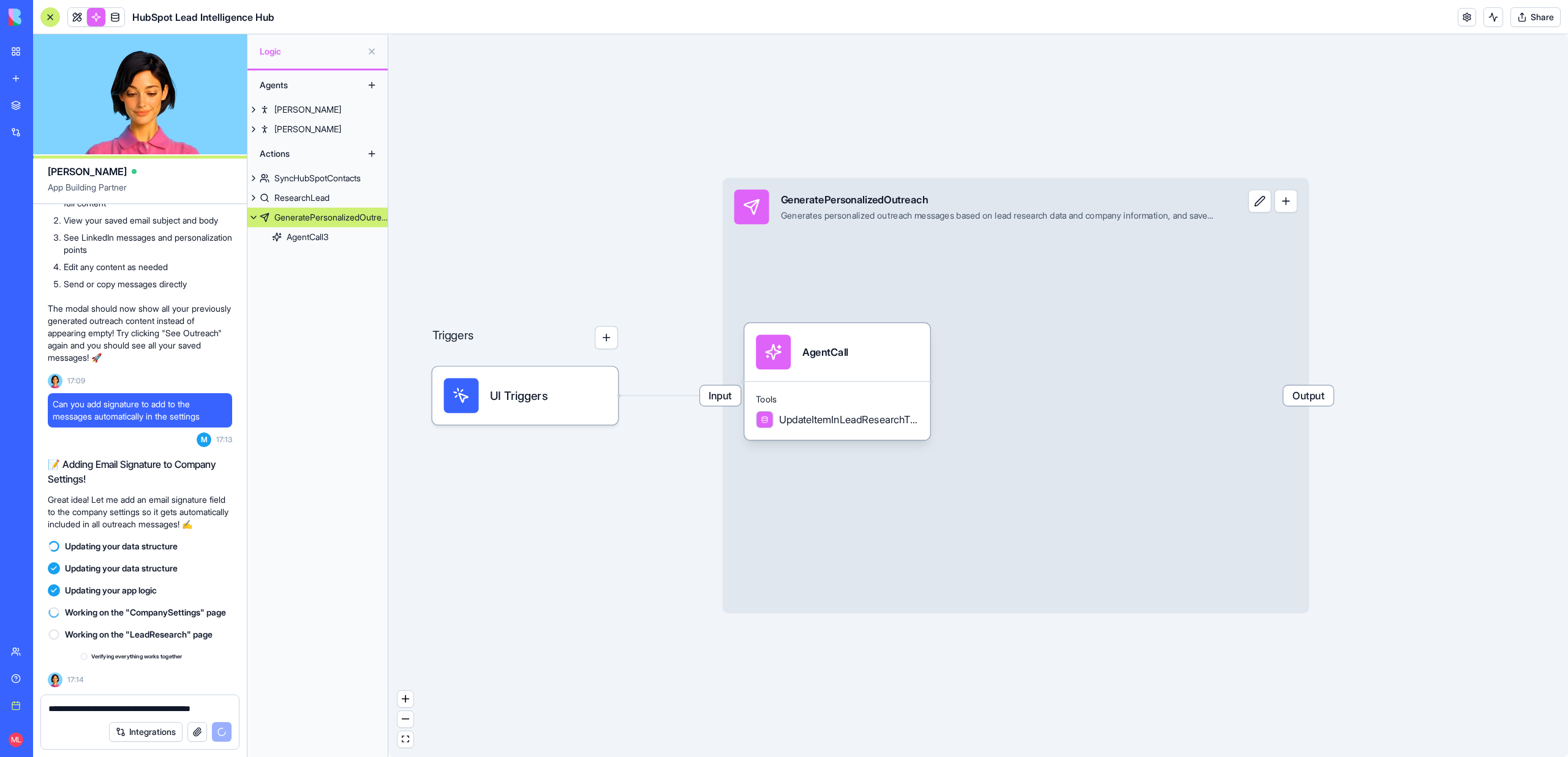
scroll to position [5743, 0]
type textarea "**********"
click at [231, 708] on div "**********" at bounding box center [140, 705] width 198 height 20
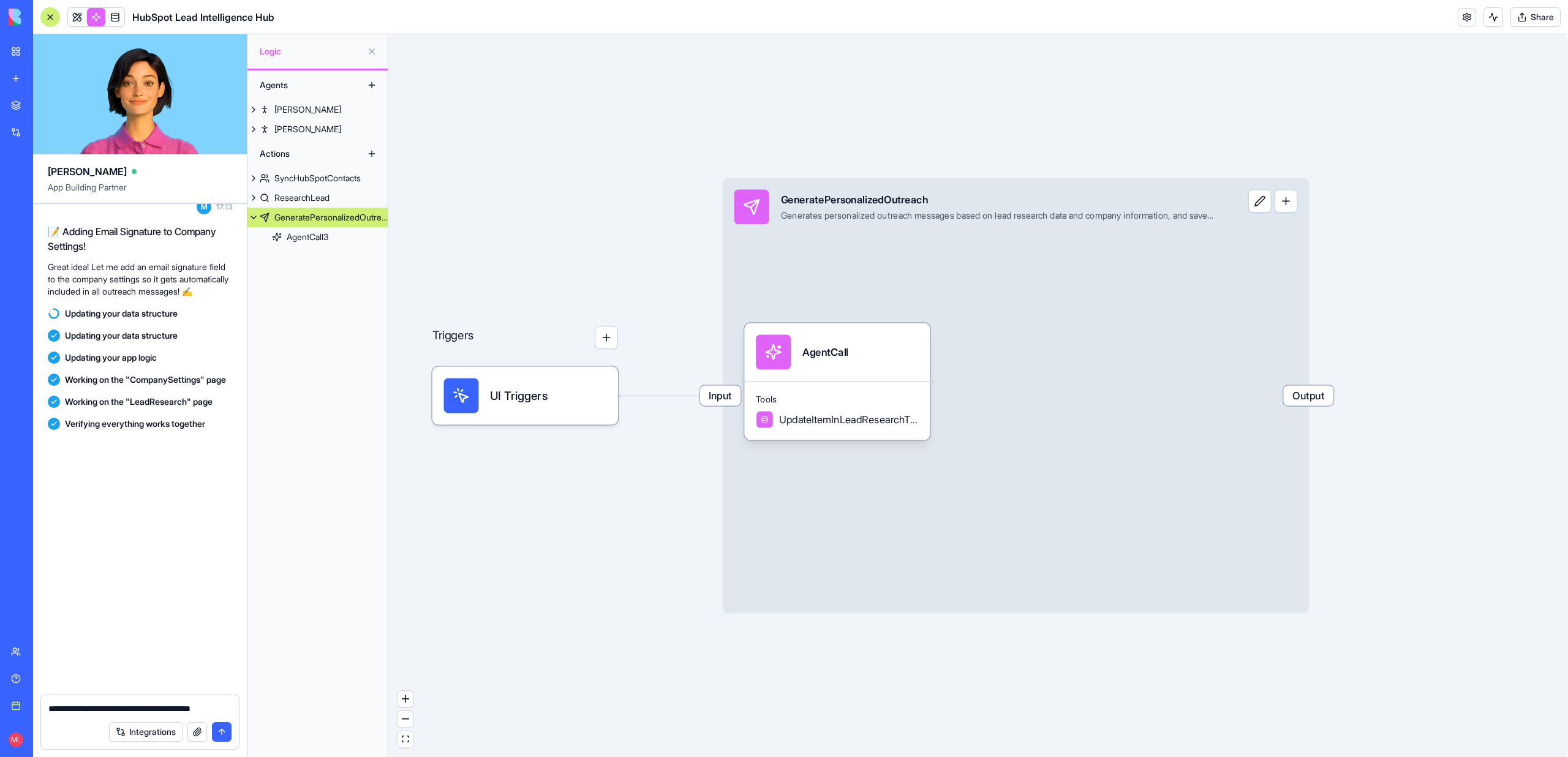
scroll to position [6401, 0]
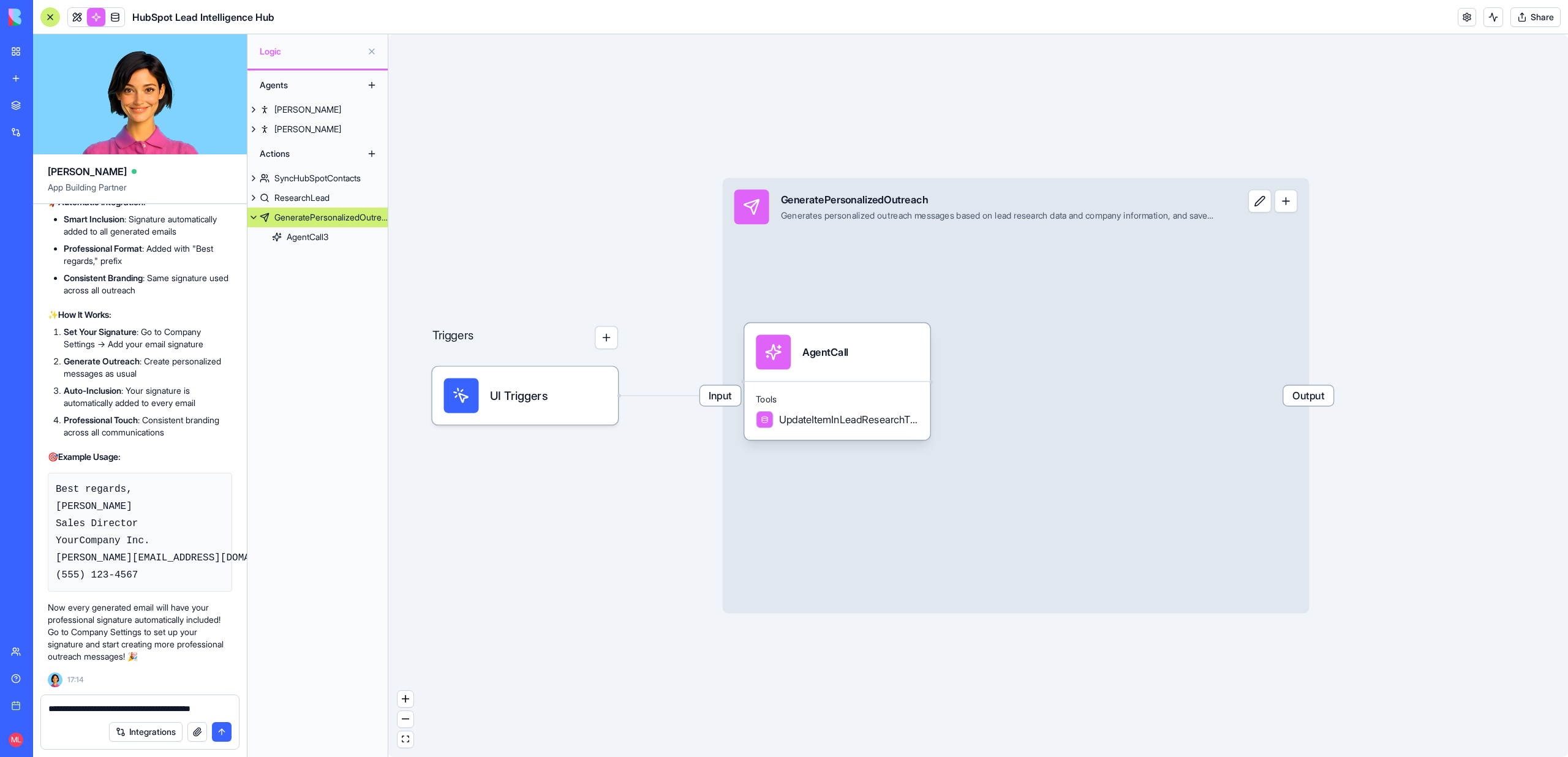
click at [231, 708] on div "**********" at bounding box center [140, 705] width 198 height 20
click at [213, 708] on textarea "**********" at bounding box center [140, 708] width 183 height 12
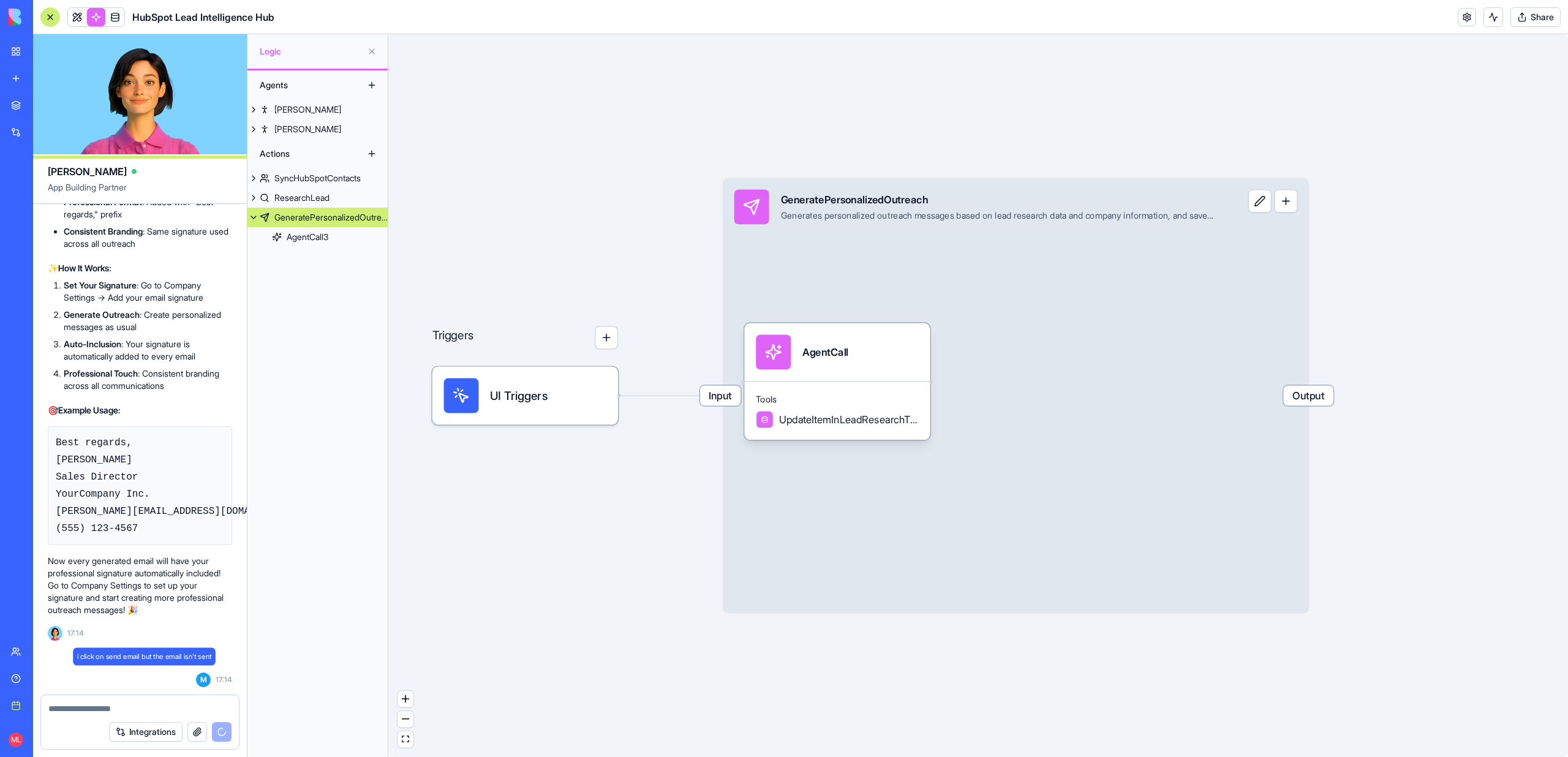
scroll to position [6459, 0]
click at [81, 16] on link at bounding box center [77, 17] width 18 height 18
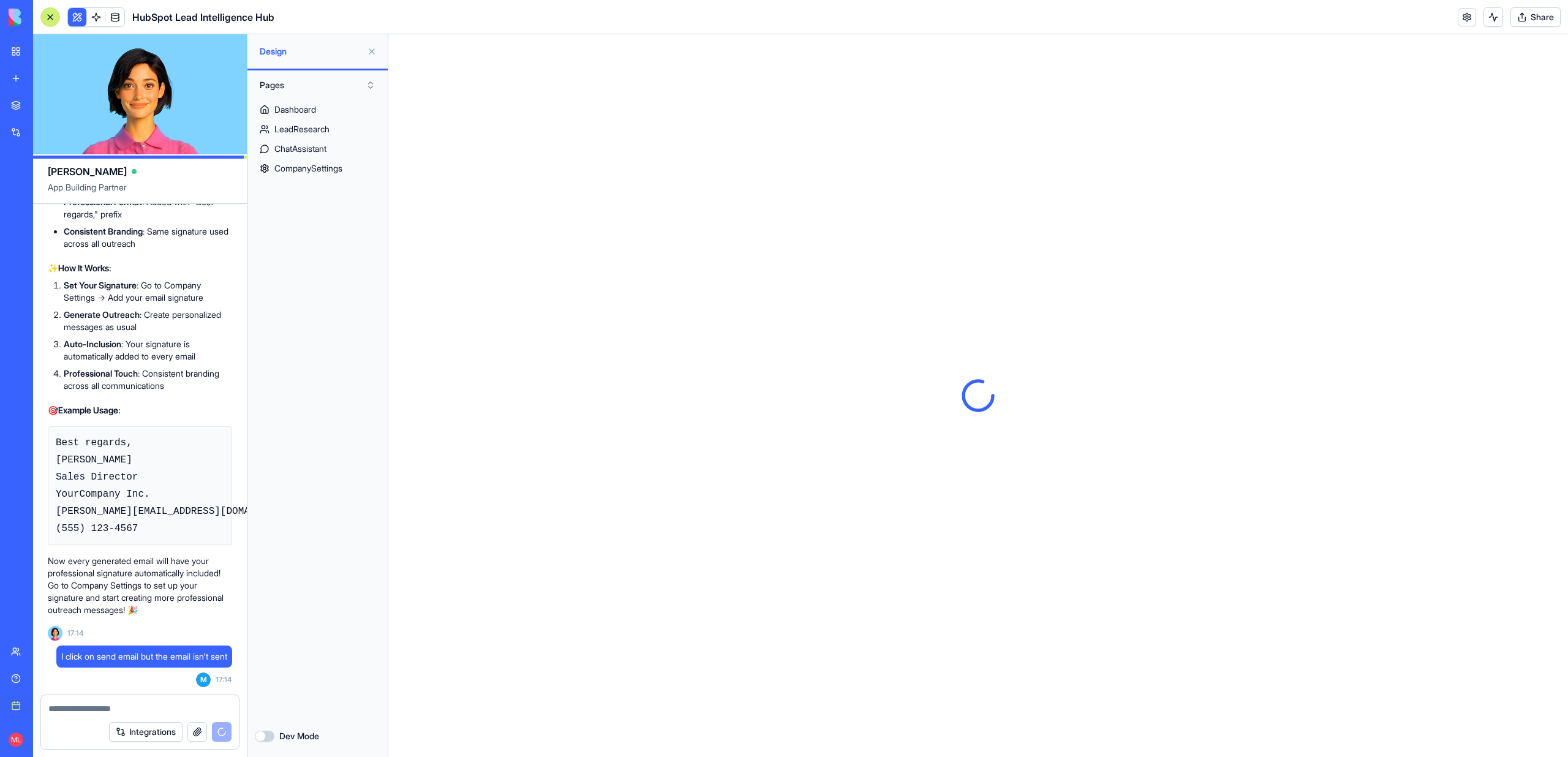
click at [373, 50] on button at bounding box center [372, 52] width 20 height 20
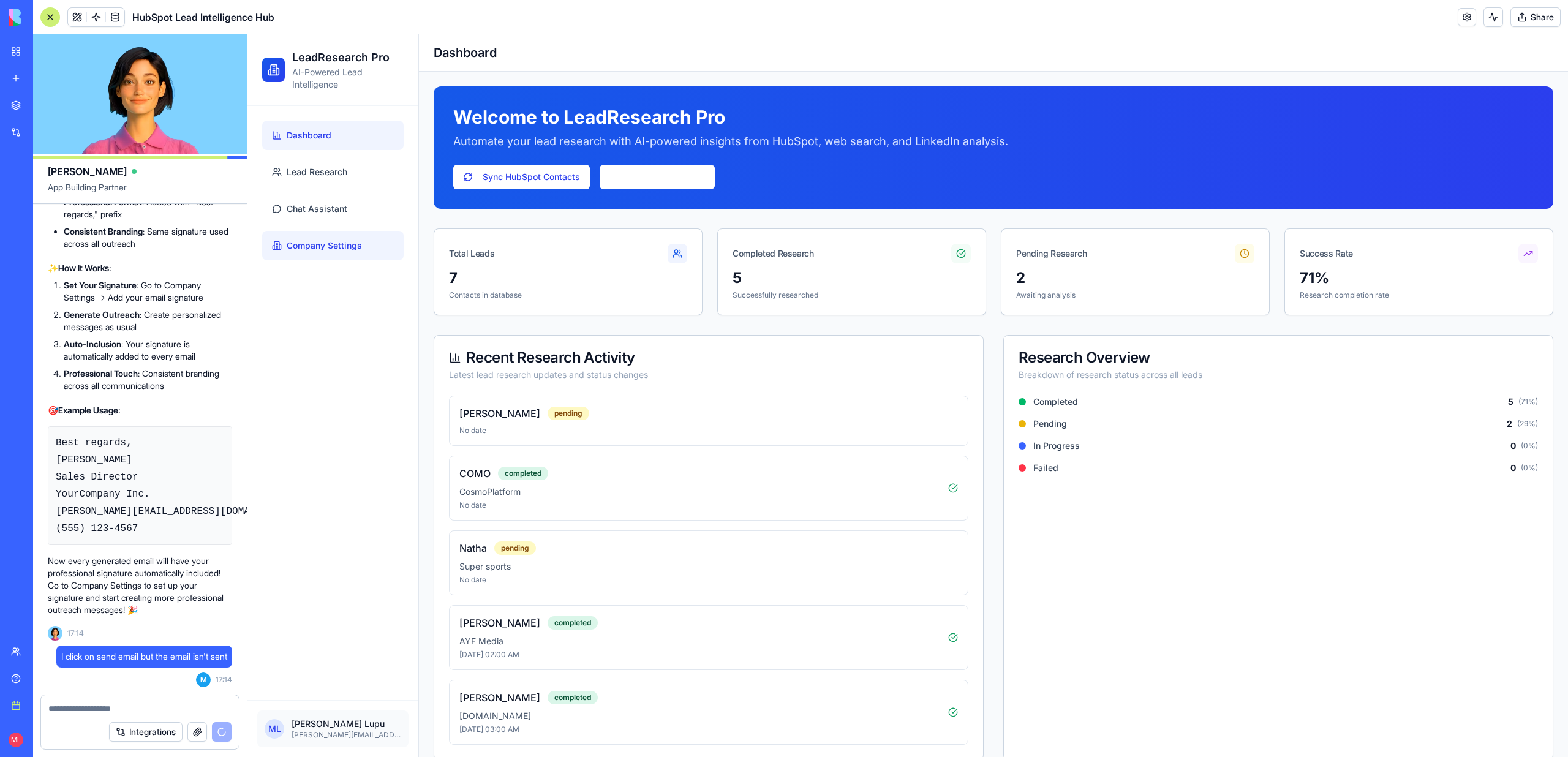
click at [341, 252] on link "Company Settings" at bounding box center [333, 245] width 142 height 29
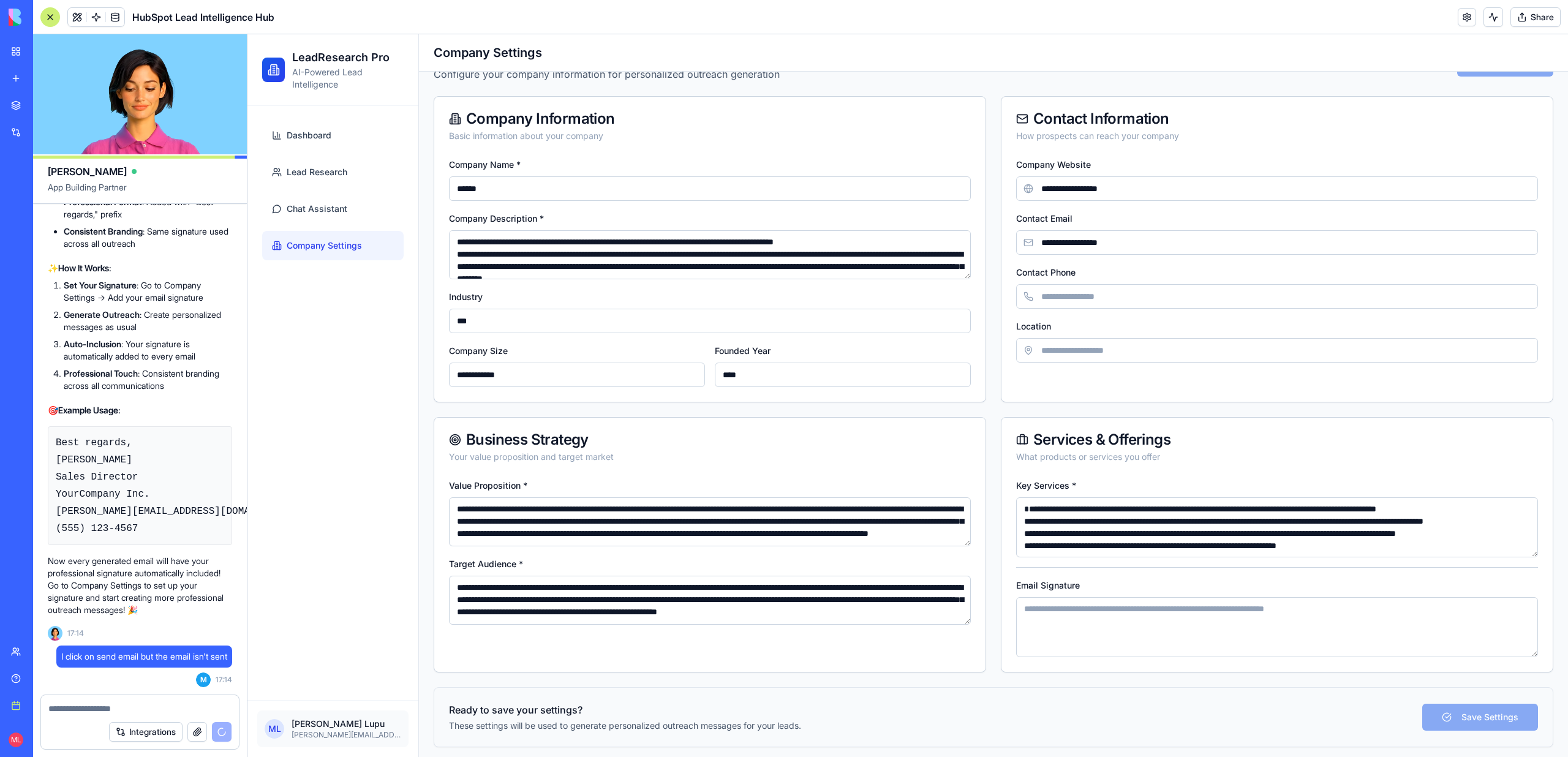
scroll to position [44, 0]
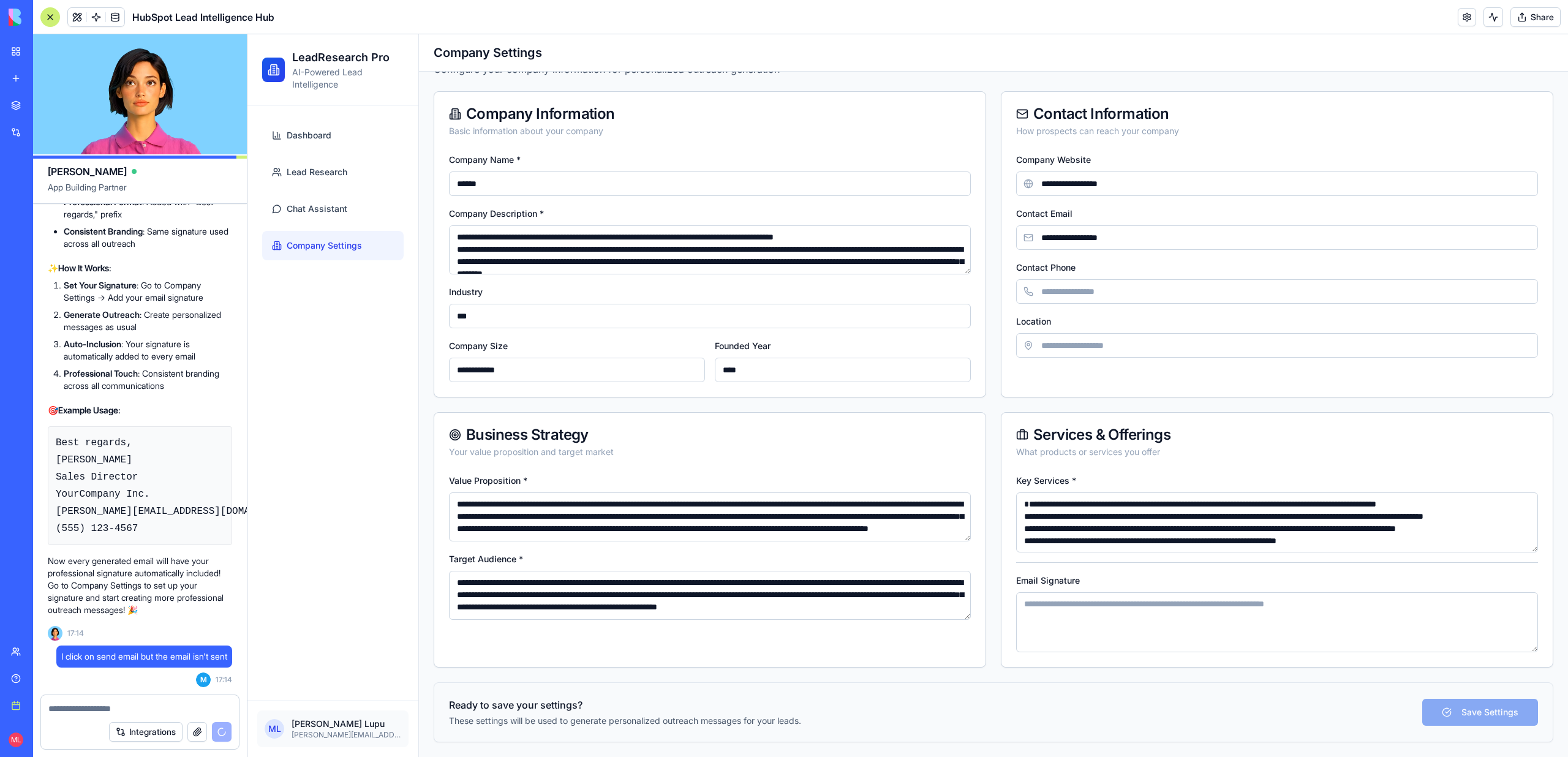
click at [1103, 611] on textarea "Email Signature" at bounding box center [1277, 622] width 522 height 60
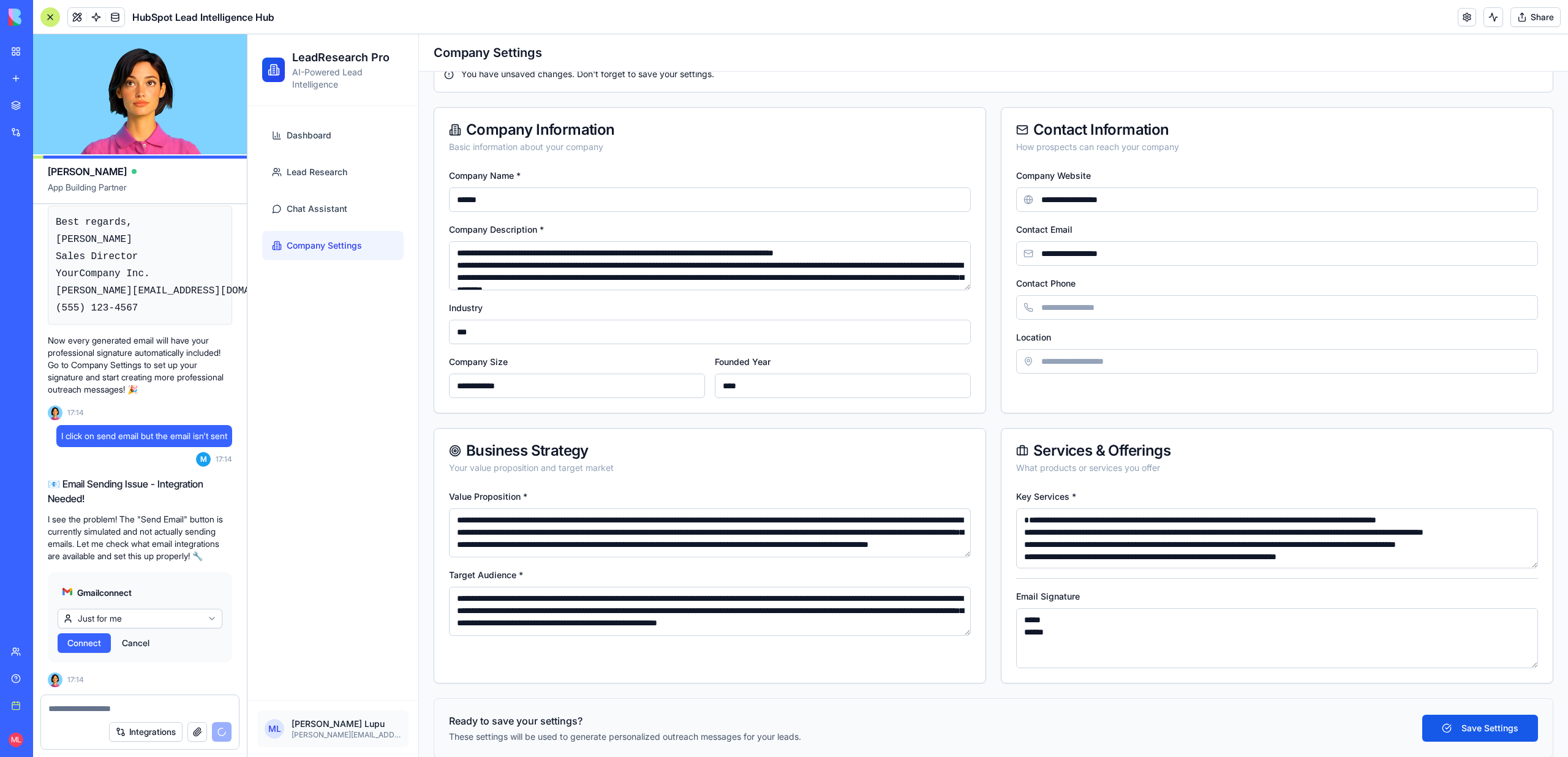
scroll to position [92, 0]
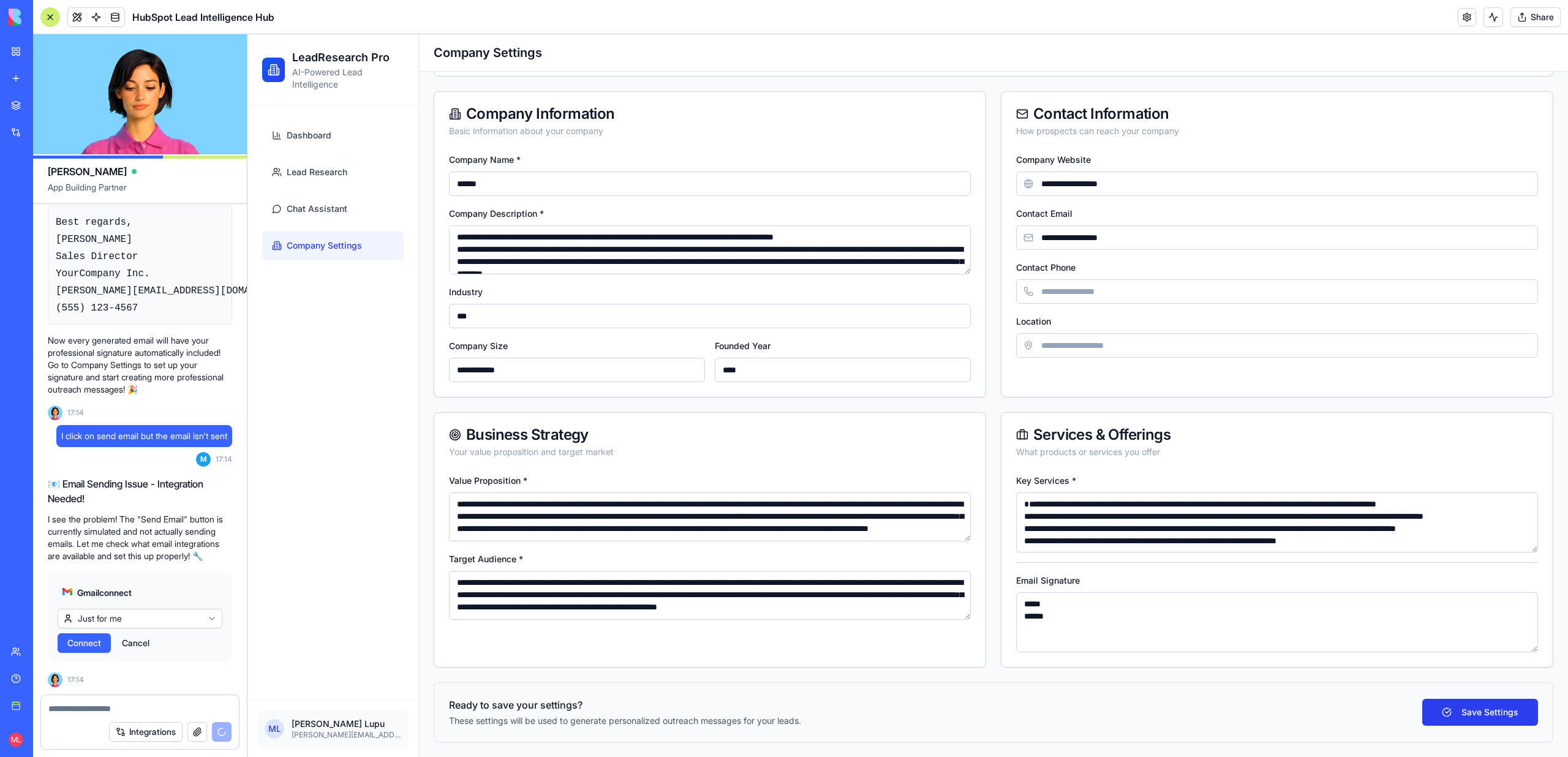
type textarea "***** ******"
click at [1493, 716] on button "Save Settings" at bounding box center [1480, 712] width 116 height 27
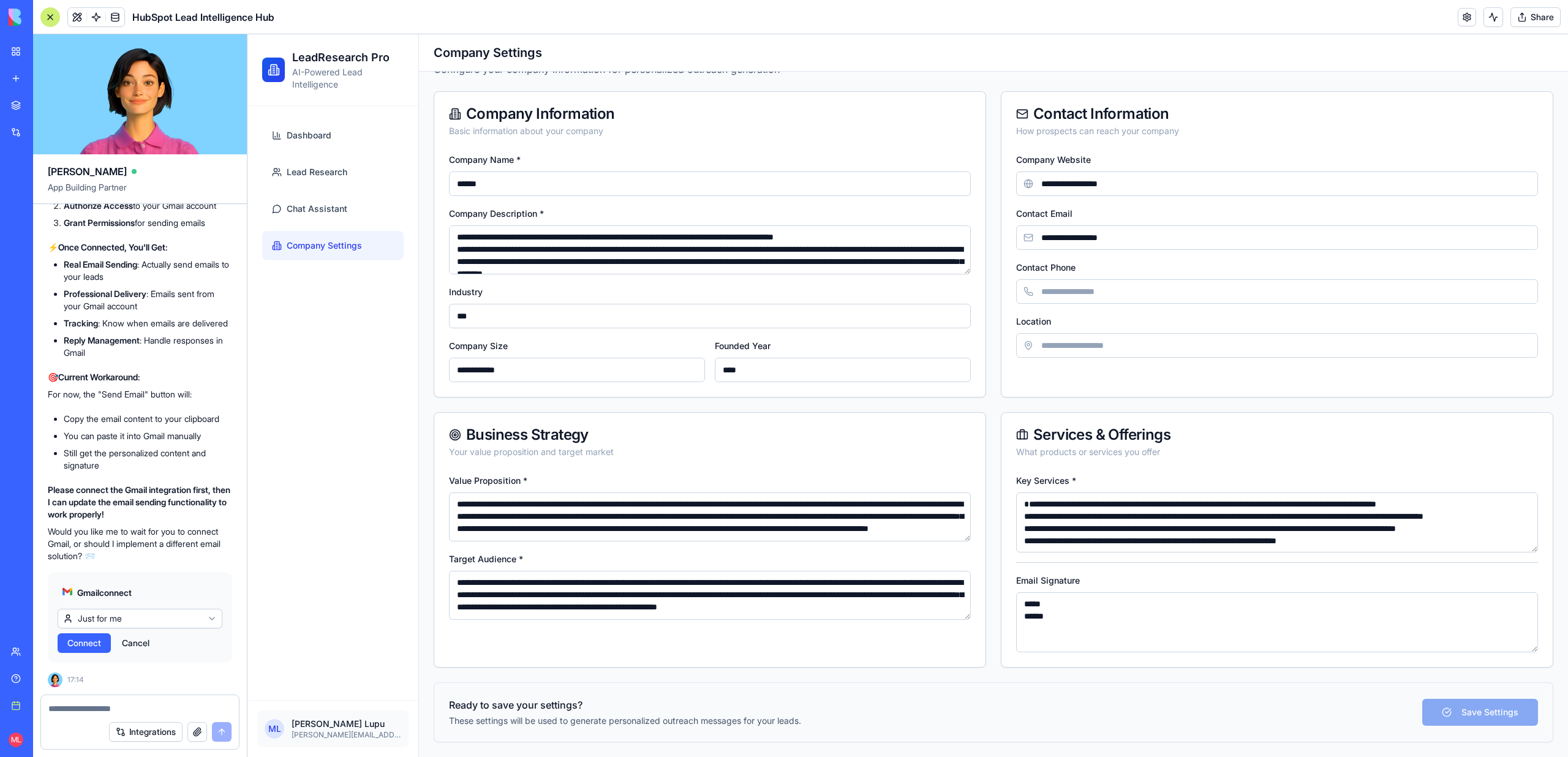
click at [85, 653] on div "Connect Cancel" at bounding box center [140, 643] width 165 height 20
click at [87, 644] on span "Connect" at bounding box center [84, 643] width 33 height 12
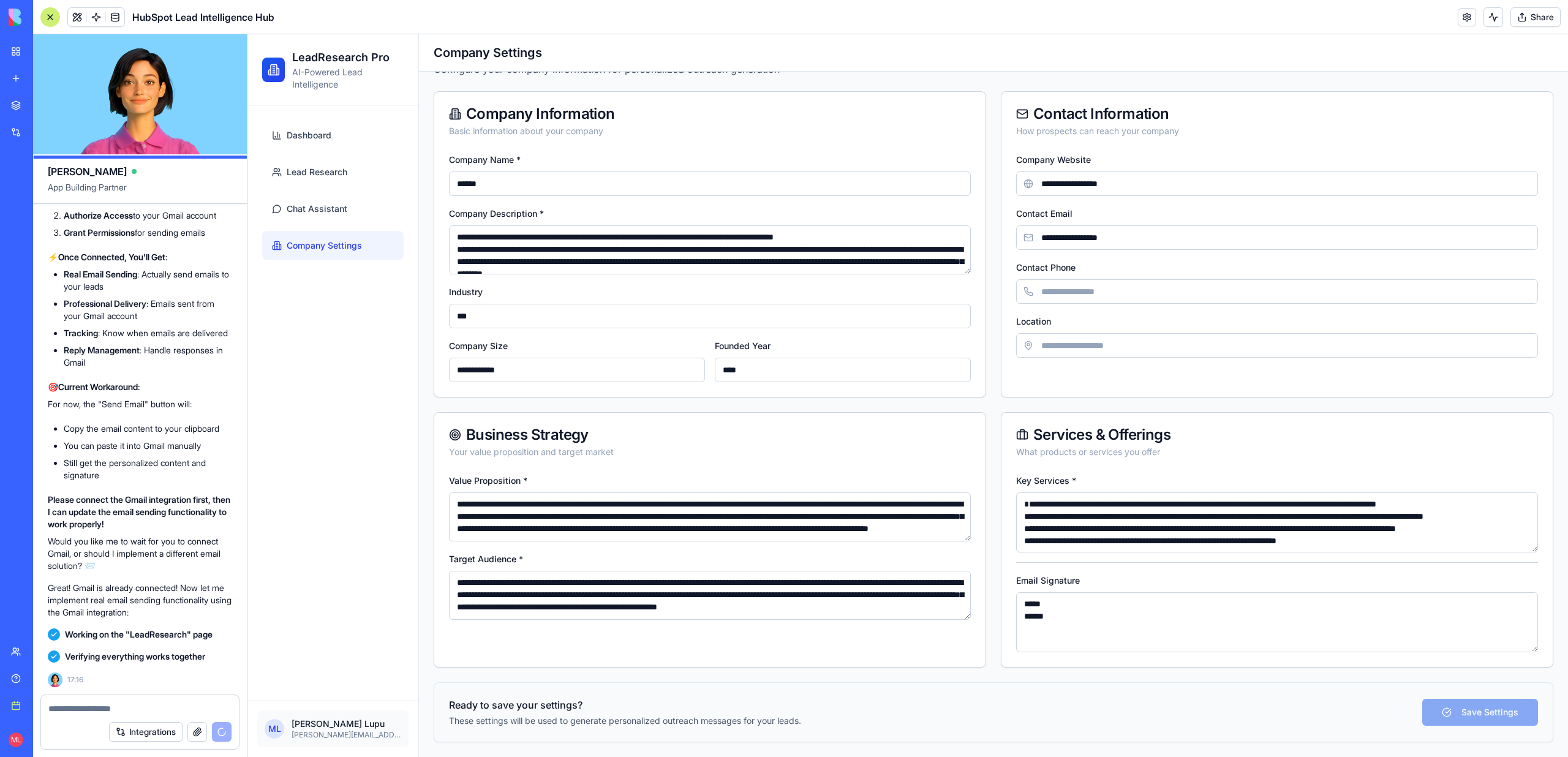
scroll to position [7892, 0]
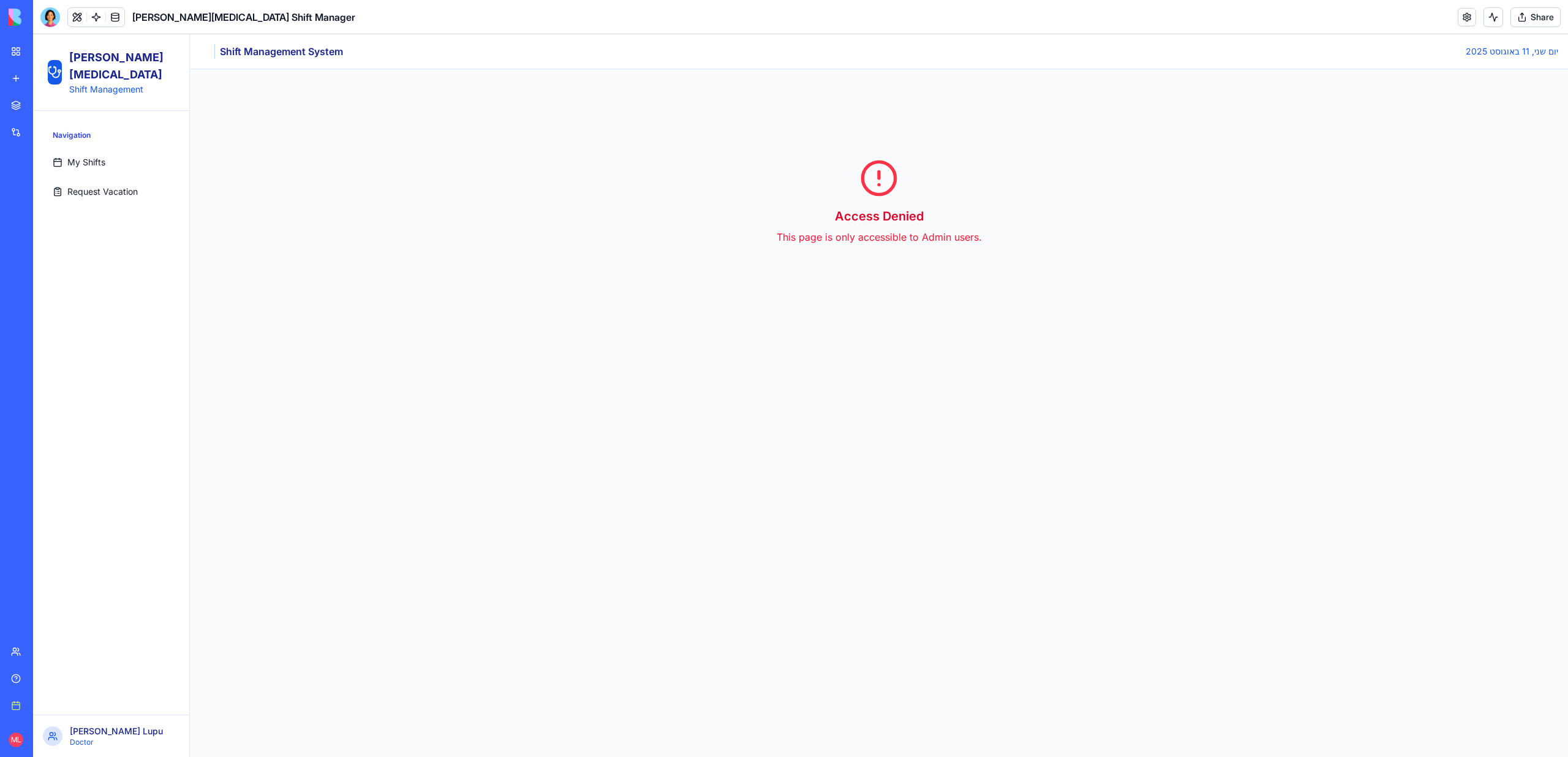
click at [89, 156] on span "My Shifts" at bounding box center [87, 162] width 38 height 12
click at [85, 185] on span "Request Vacation" at bounding box center [102, 191] width 70 height 12
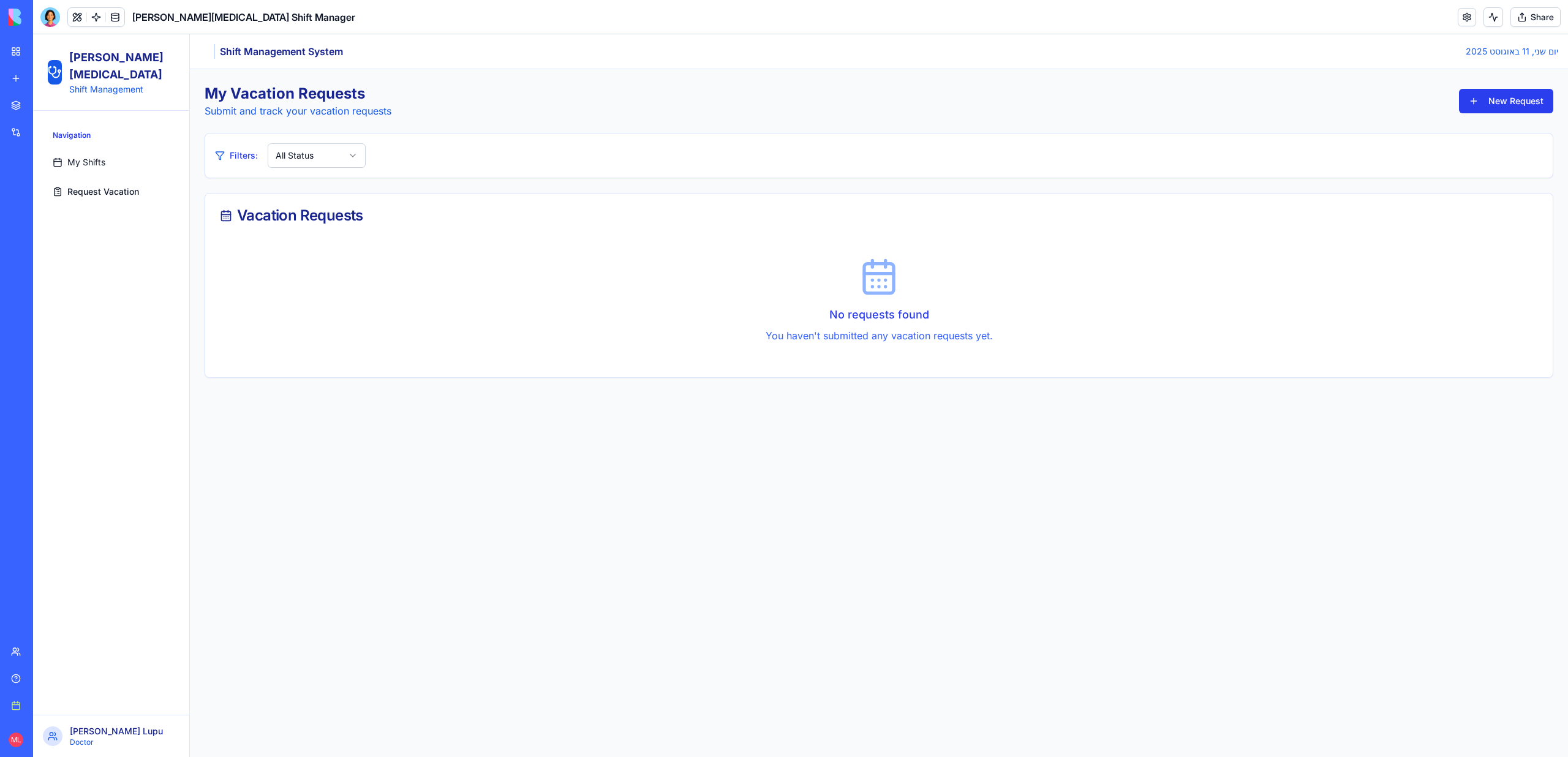
click at [1510, 100] on button "New Request" at bounding box center [1506, 100] width 94 height 24
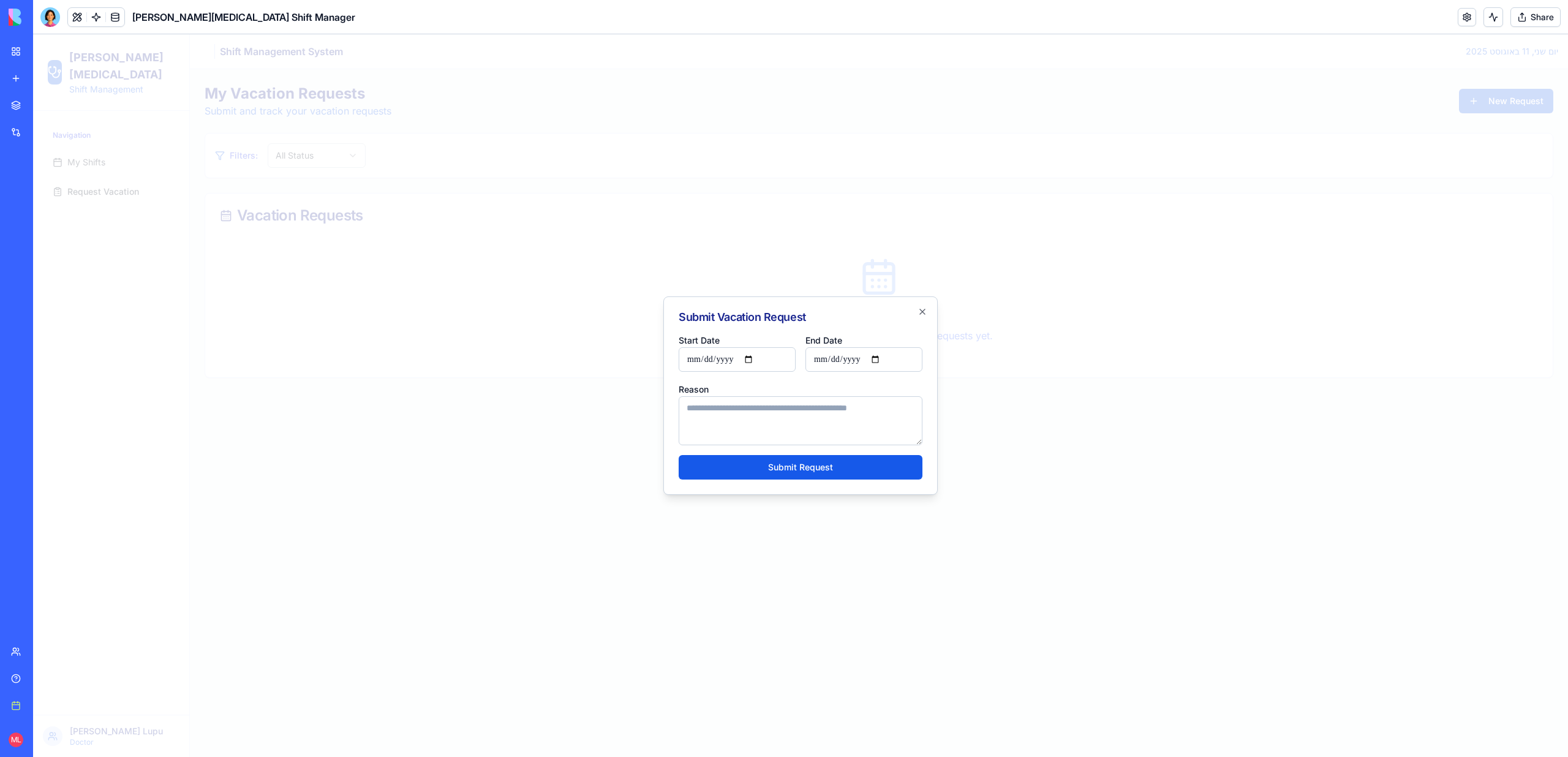
click at [752, 359] on input "Start Date" at bounding box center [737, 359] width 117 height 24
type input "**********"
click at [880, 355] on input "End Date" at bounding box center [864, 359] width 117 height 24
type input "**********"
click at [792, 473] on button "Submit Request" at bounding box center [800, 467] width 244 height 24
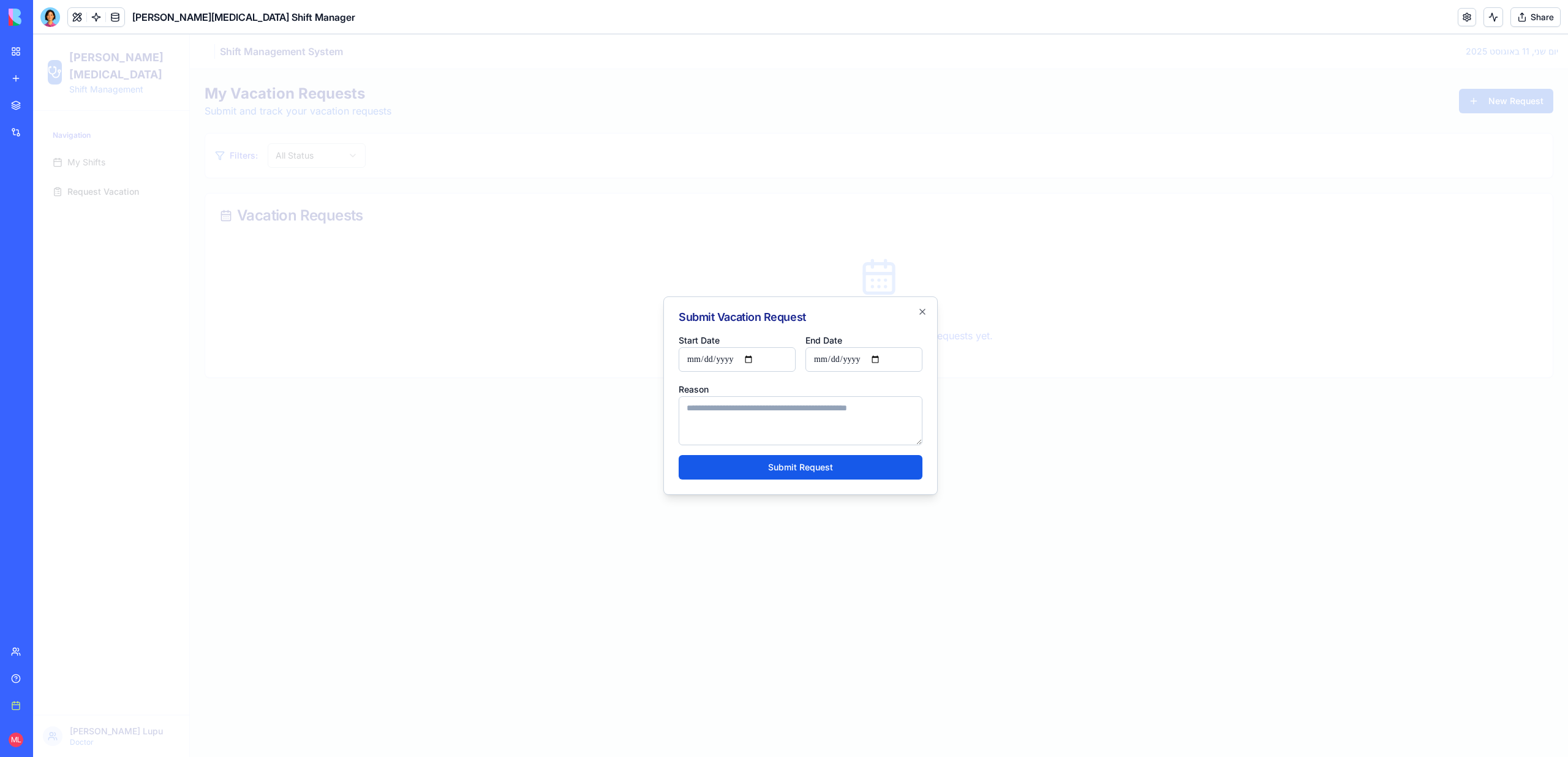
click at [785, 437] on textarea "Reason" at bounding box center [800, 420] width 244 height 49
type textarea "********"
click at [804, 470] on button "Submit Request" at bounding box center [800, 467] width 244 height 24
click at [478, 305] on div at bounding box center [800, 395] width 1535 height 722
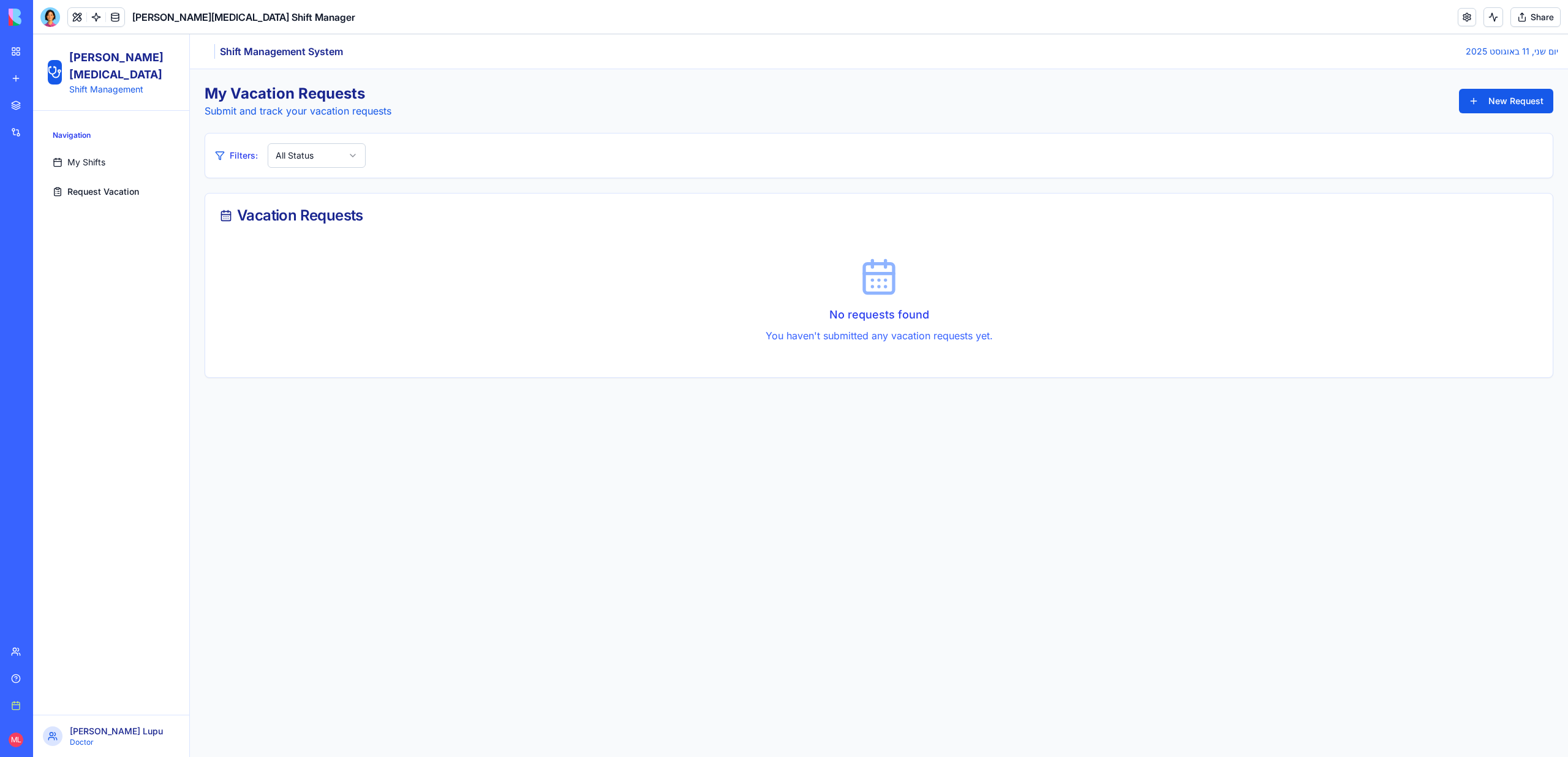
click at [70, 150] on link "My Shifts" at bounding box center [111, 162] width 127 height 24
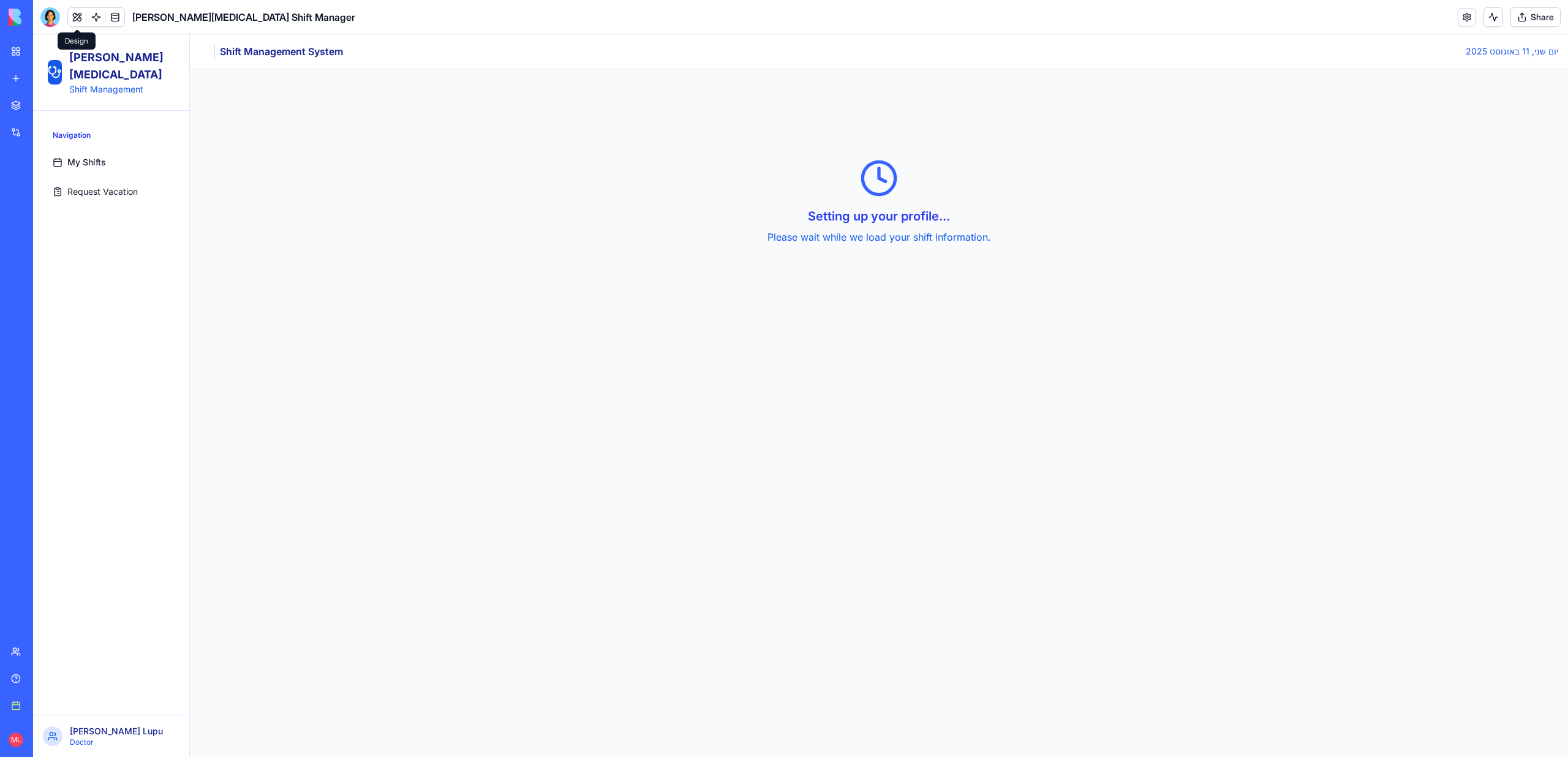
click at [82, 14] on button at bounding box center [77, 17] width 18 height 18
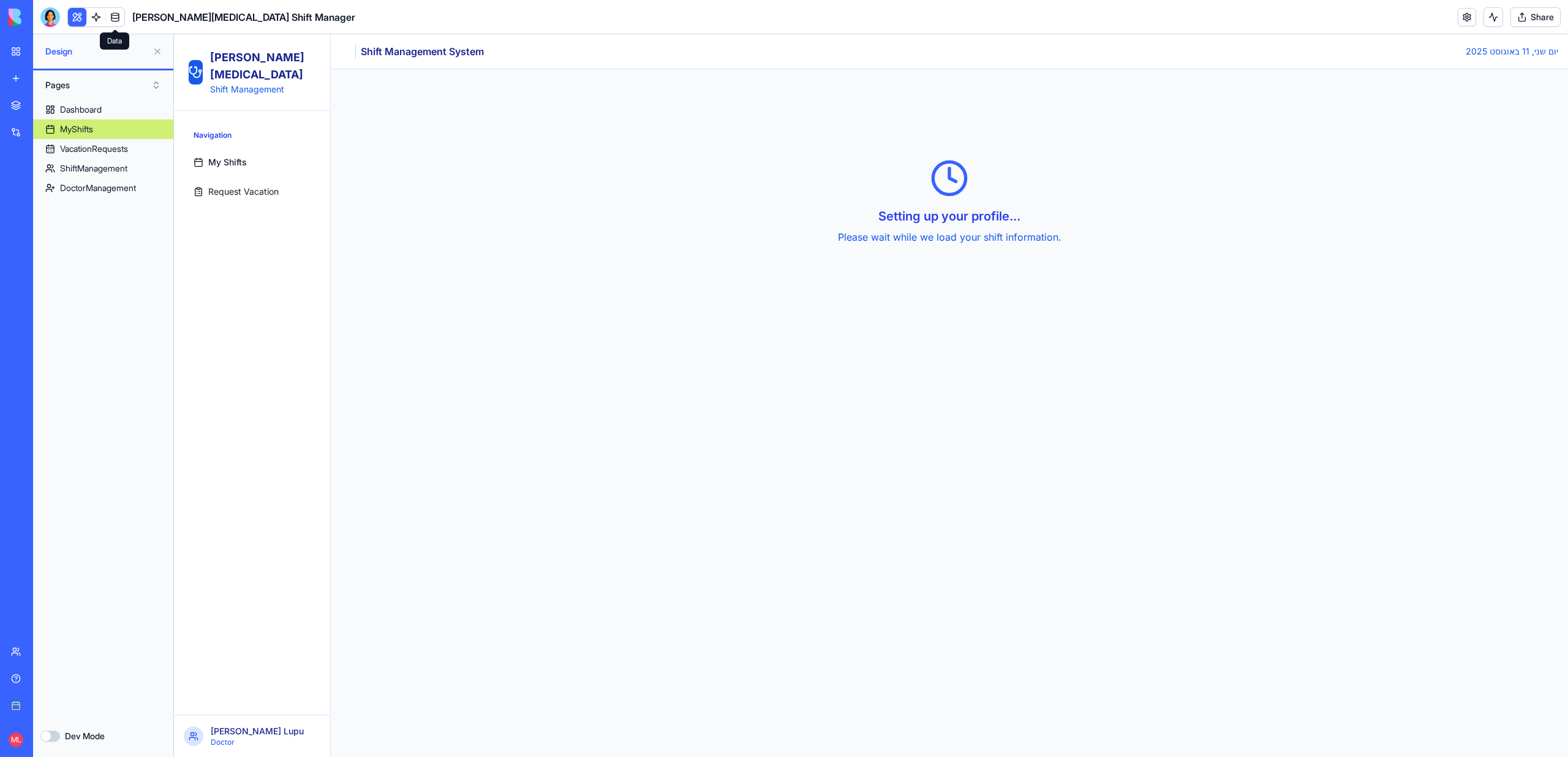
click at [119, 14] on link at bounding box center [115, 17] width 18 height 18
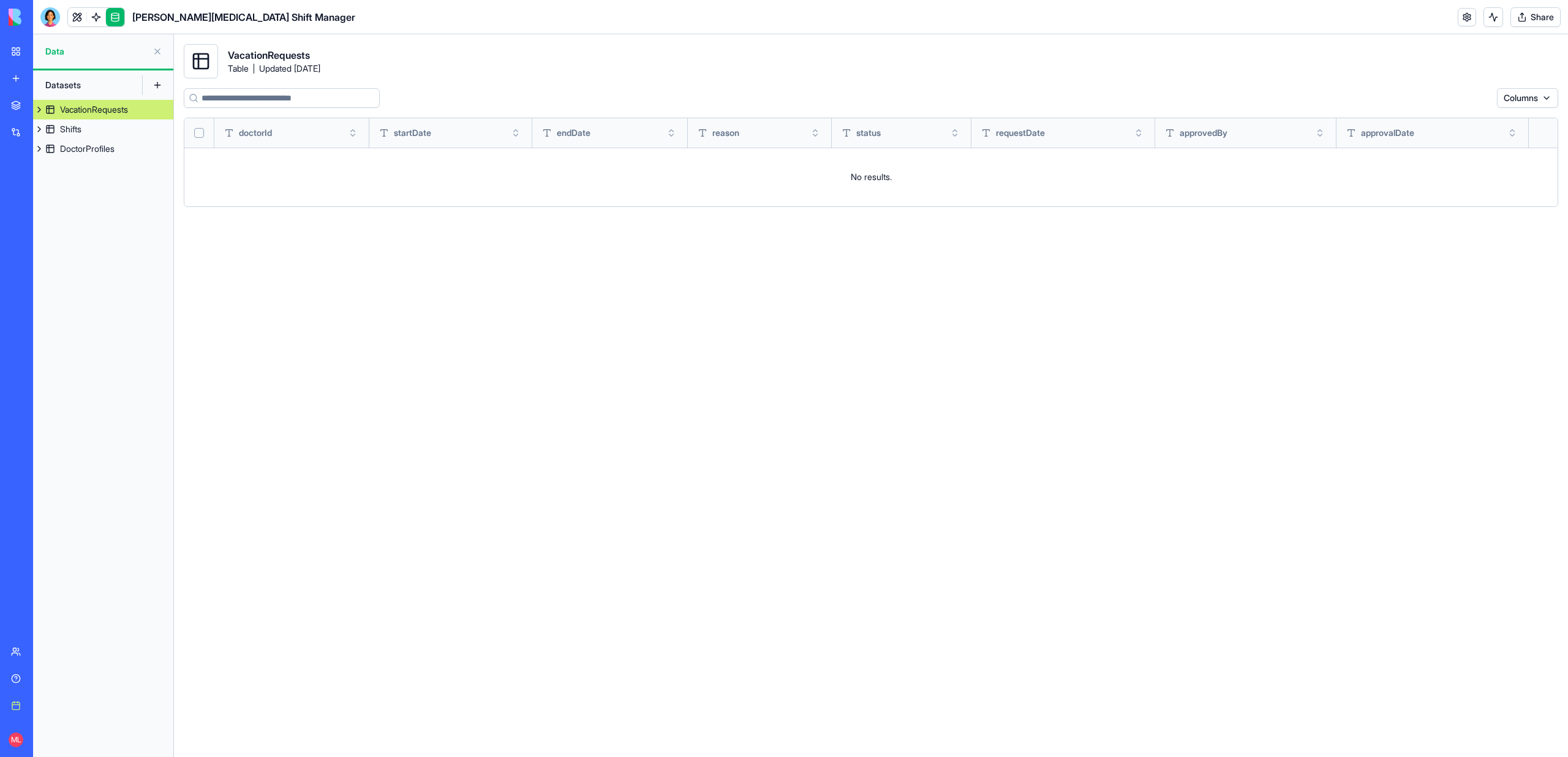
click at [83, 159] on div "VacationRequests Shifts DoctorProfiles" at bounding box center [103, 428] width 140 height 657
click at [83, 152] on div "DoctorProfiles" at bounding box center [87, 149] width 54 height 12
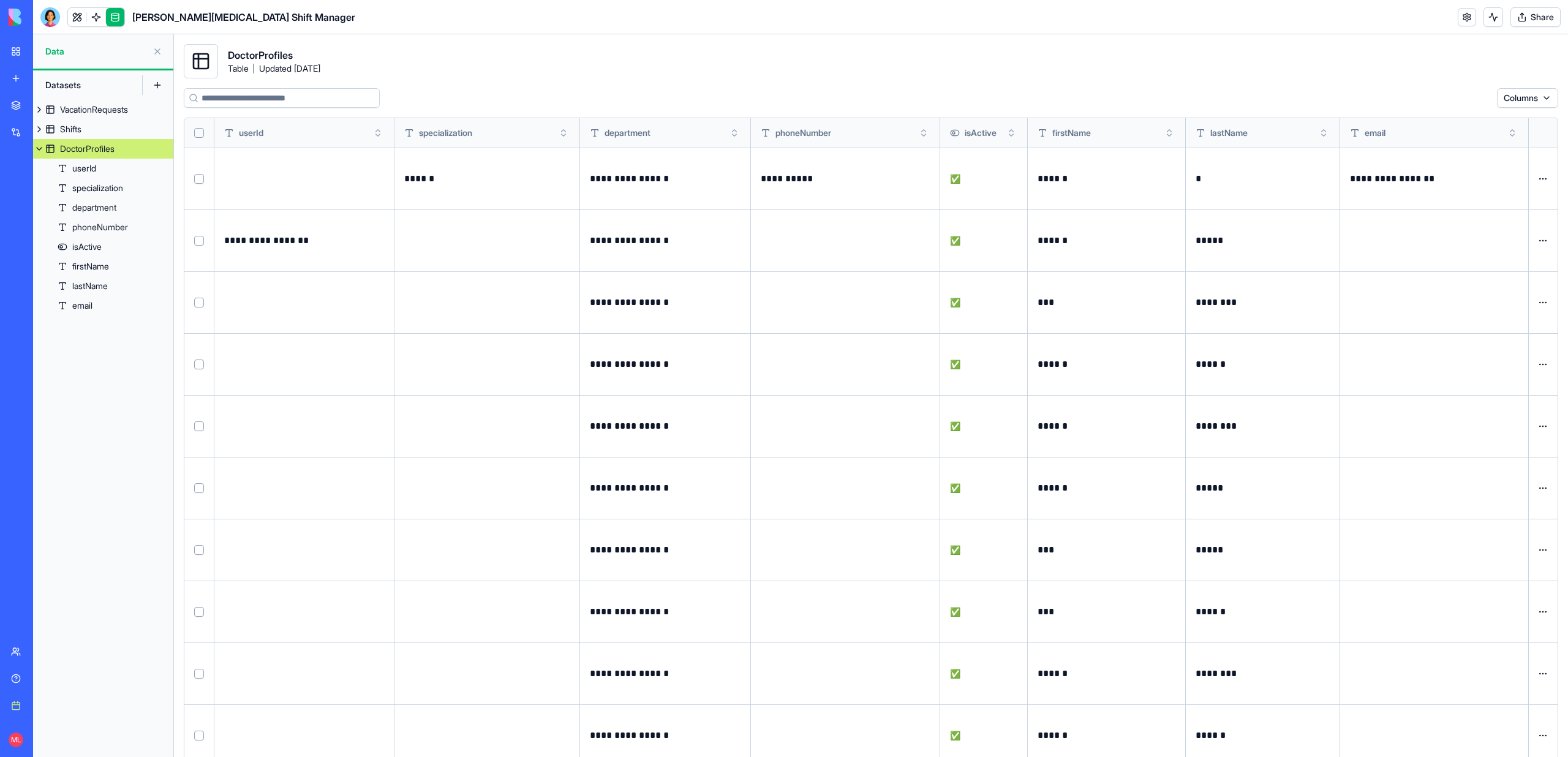
click at [281, 244] on p "**********" at bounding box center [300, 241] width 153 height 17
copy p "**********"
click at [1416, 266] on td at bounding box center [1434, 241] width 188 height 62
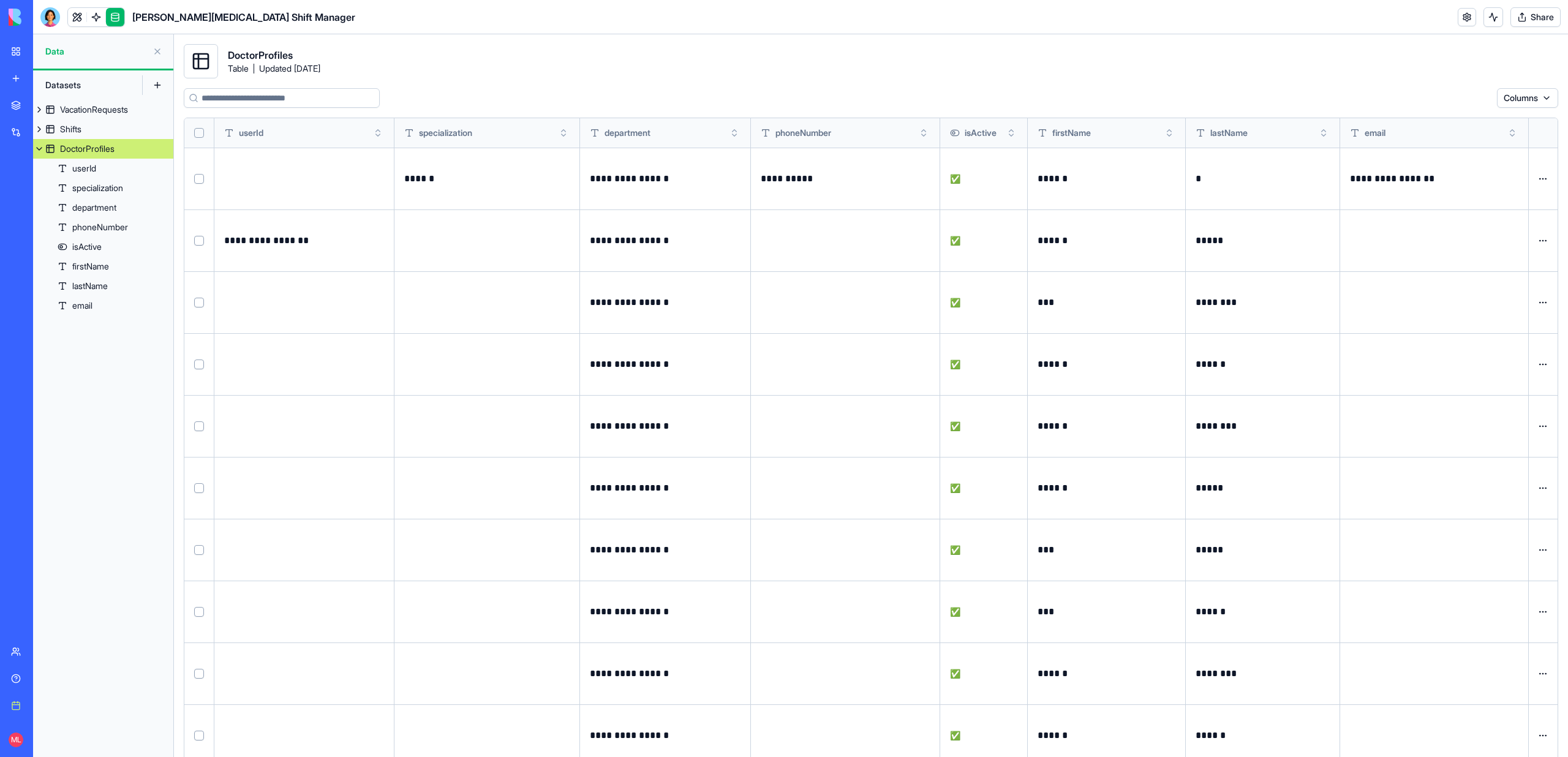
click at [0, 0] on button at bounding box center [0, 0] width 0 height 0
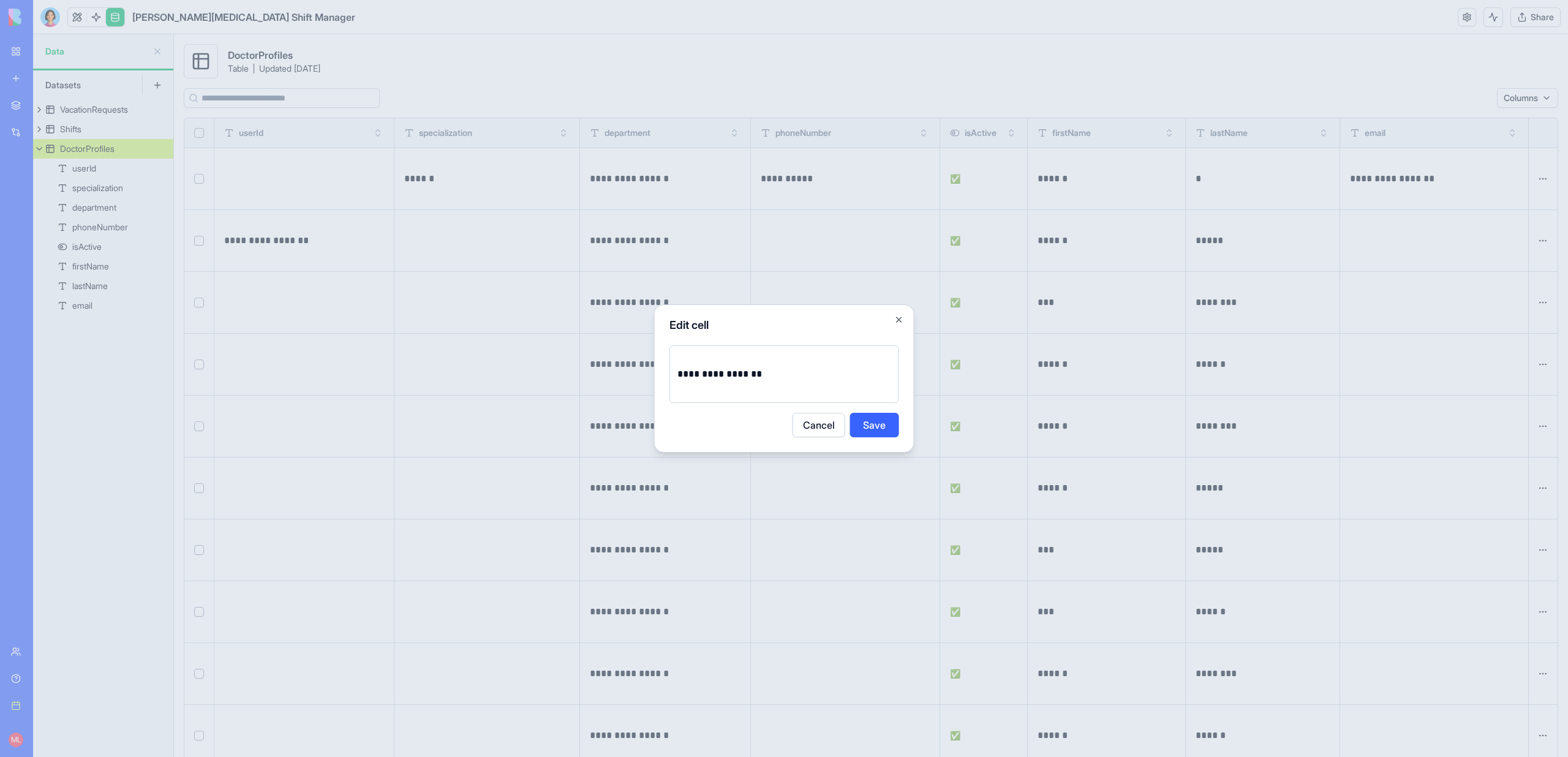
click at [867, 423] on button "Save" at bounding box center [874, 425] width 49 height 24
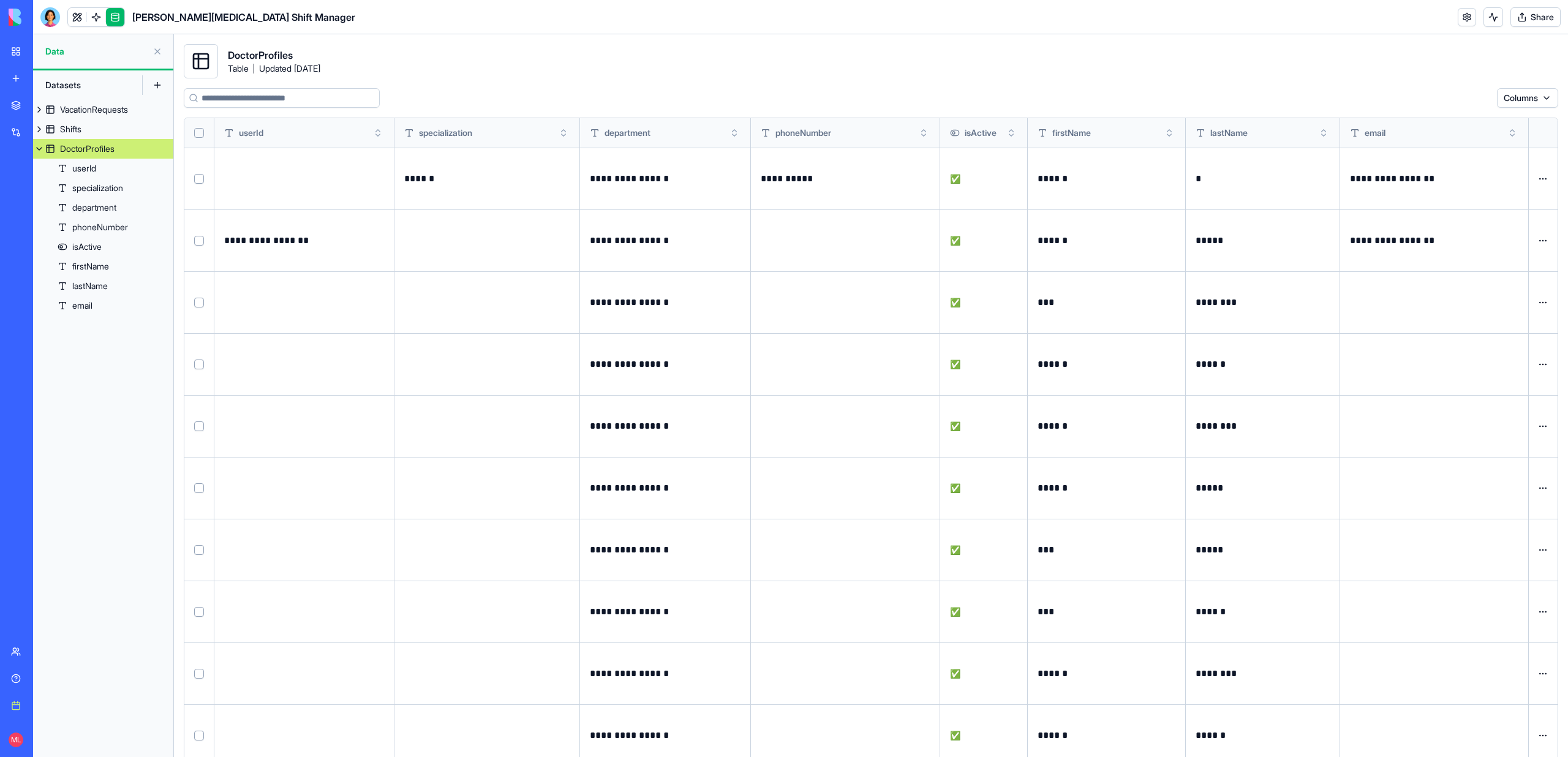
click at [1533, 10] on button "Share" at bounding box center [1535, 17] width 50 height 20
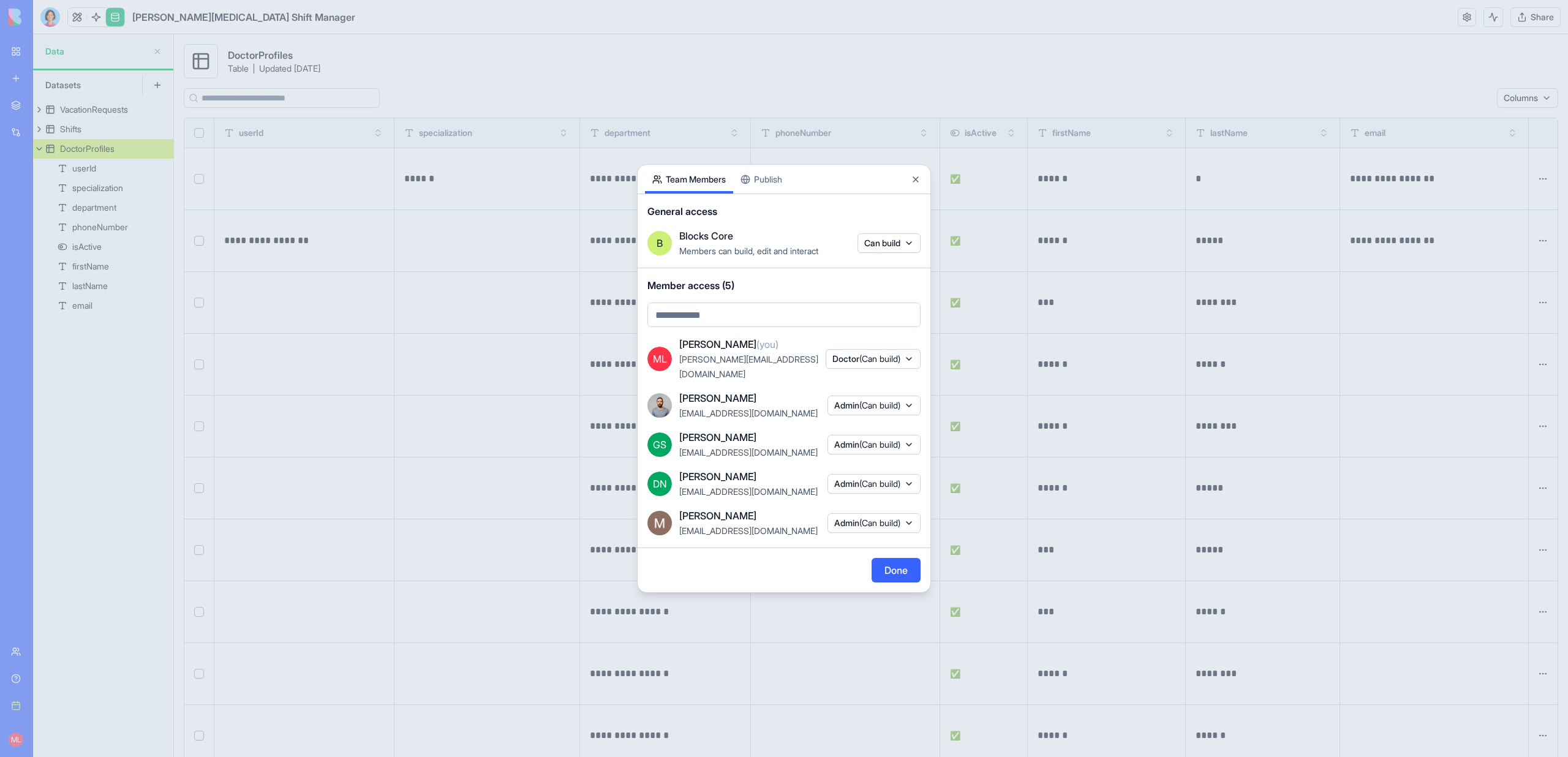
click at [342, 494] on div at bounding box center [784, 378] width 1568 height 757
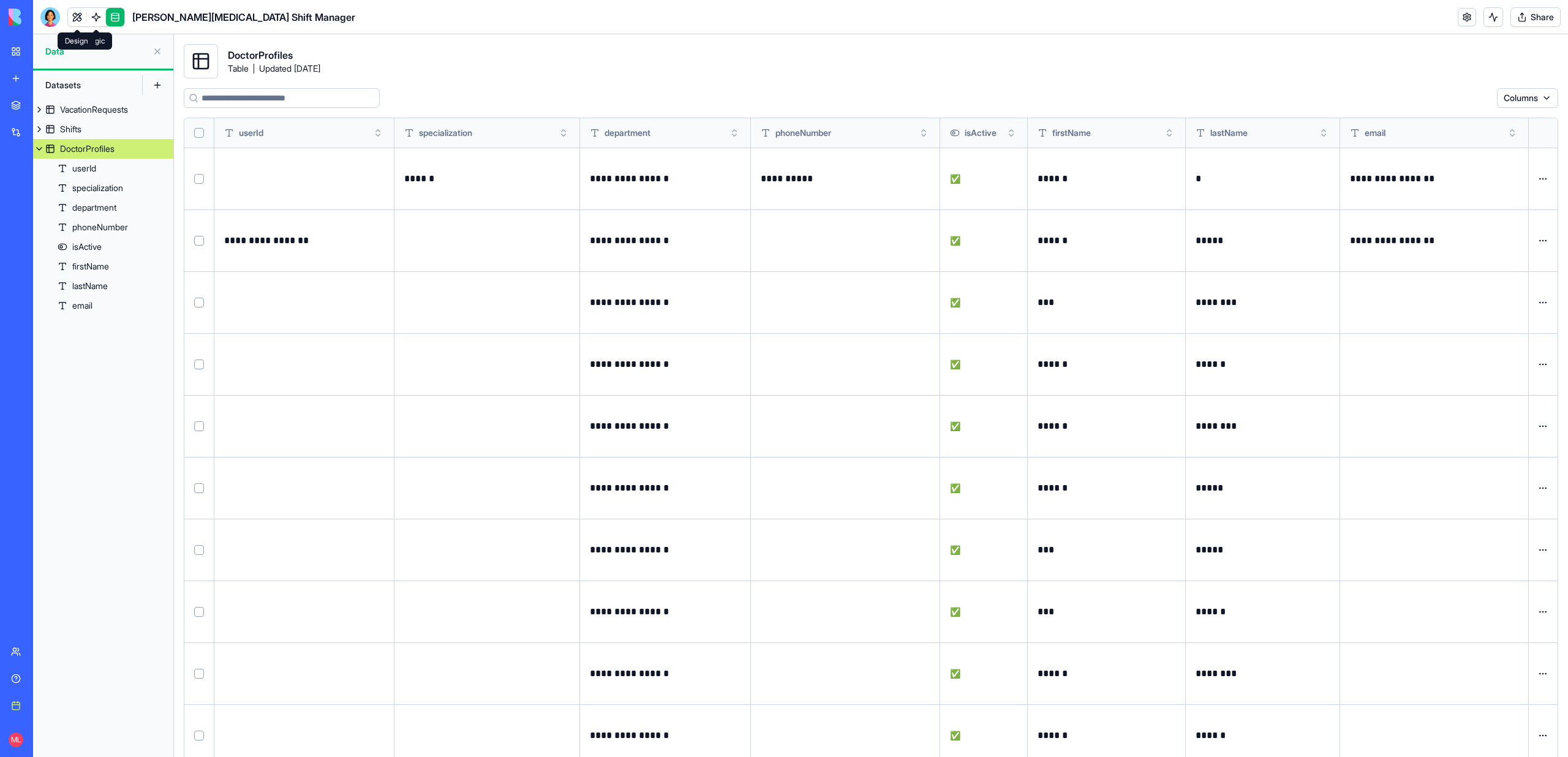
click at [79, 18] on link at bounding box center [77, 17] width 18 height 18
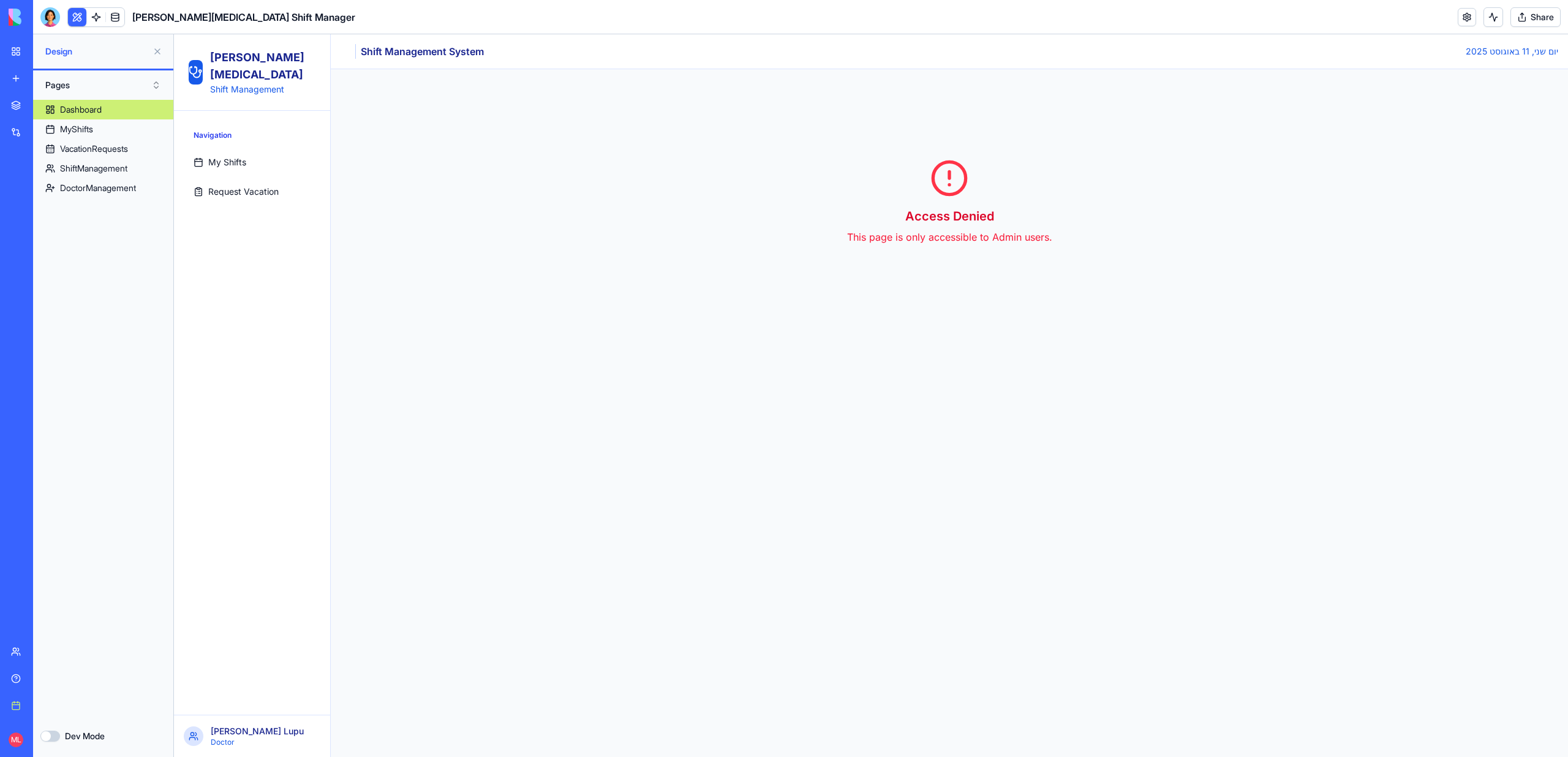
click at [210, 156] on span "My Shifts" at bounding box center [227, 162] width 38 height 12
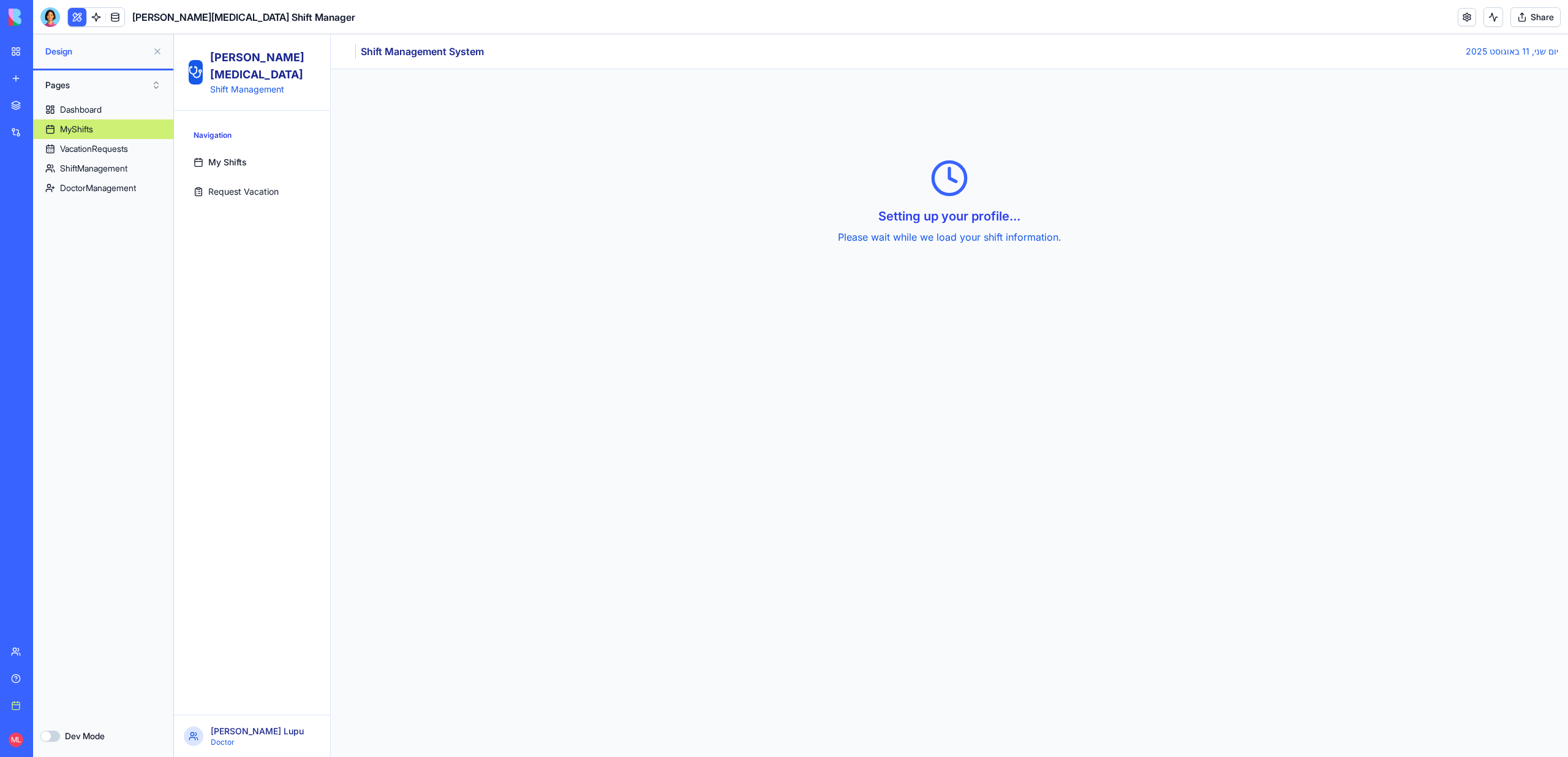
click at [229, 185] on span "Request Vacation" at bounding box center [243, 191] width 70 height 12
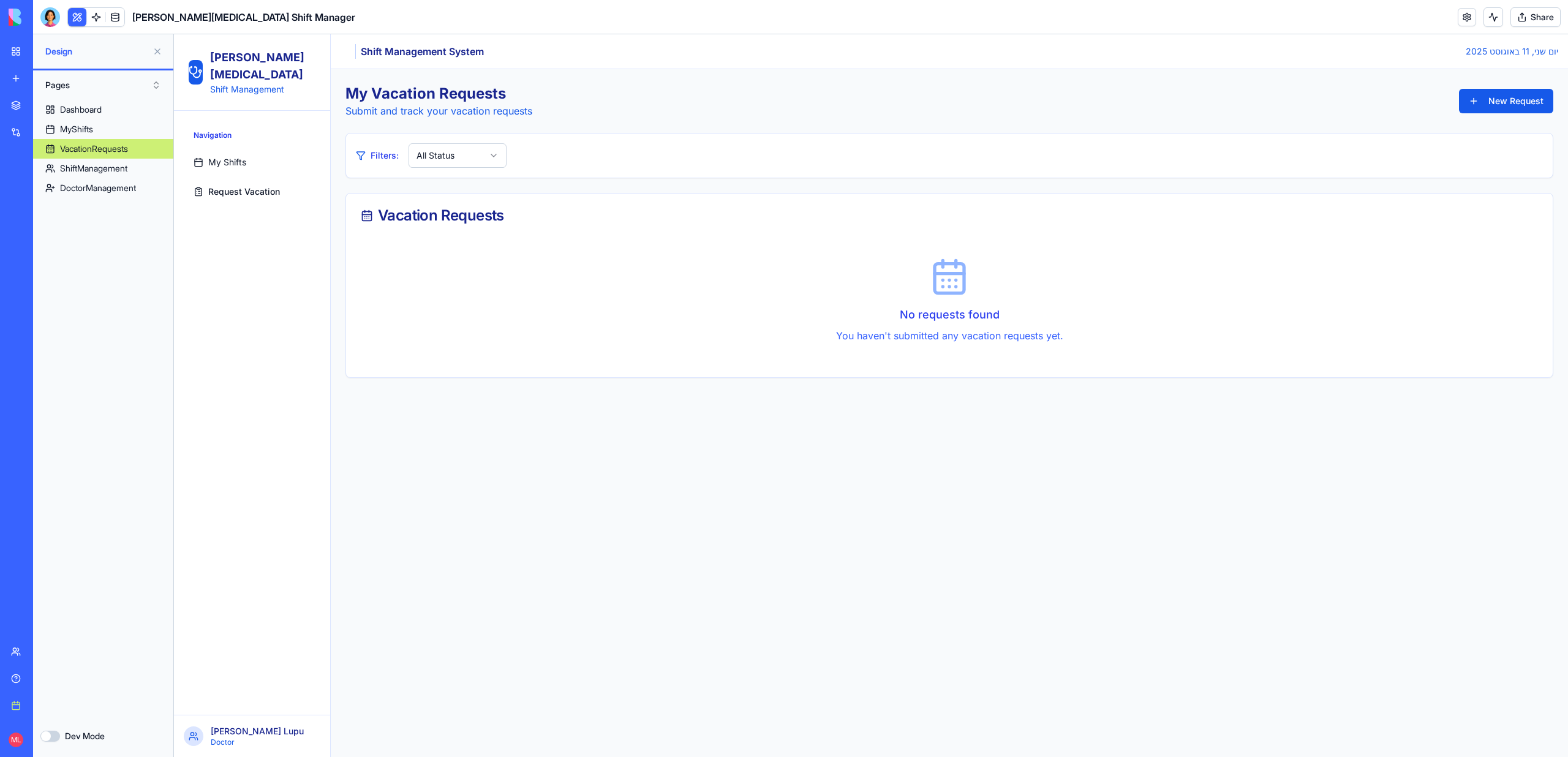
click at [1439, 107] on div "My Vacation Requests Submit and track your vacation requests New Request" at bounding box center [949, 101] width 1207 height 34
click at [1505, 107] on button "New Request" at bounding box center [1506, 100] width 94 height 24
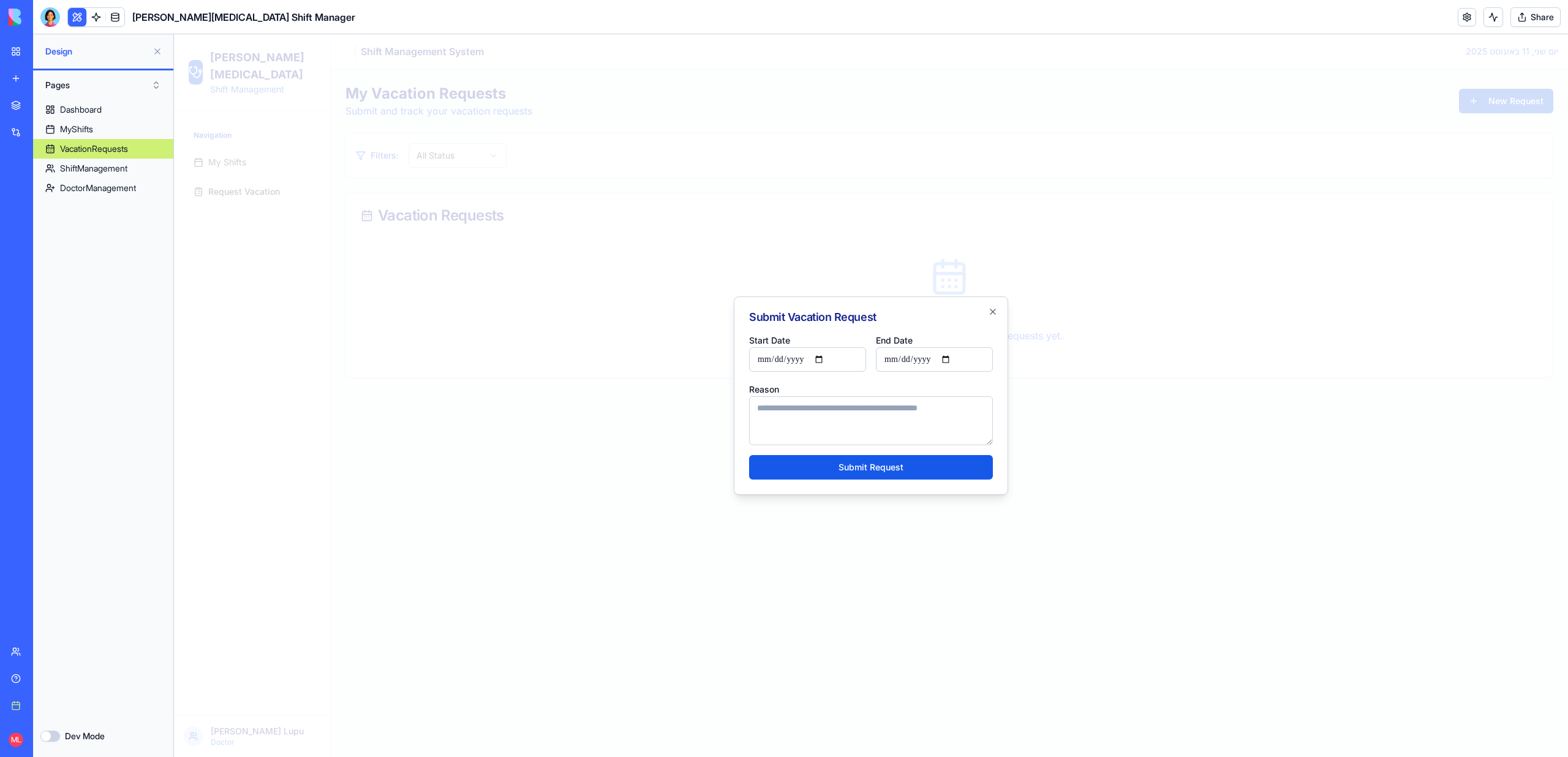
click at [829, 360] on input "Start Date" at bounding box center [808, 359] width 117 height 24
type input "**********"
click at [960, 359] on input "End Date" at bounding box center [934, 359] width 117 height 24
type input "**********"
click at [802, 427] on textarea "Reason" at bounding box center [871, 420] width 244 height 49
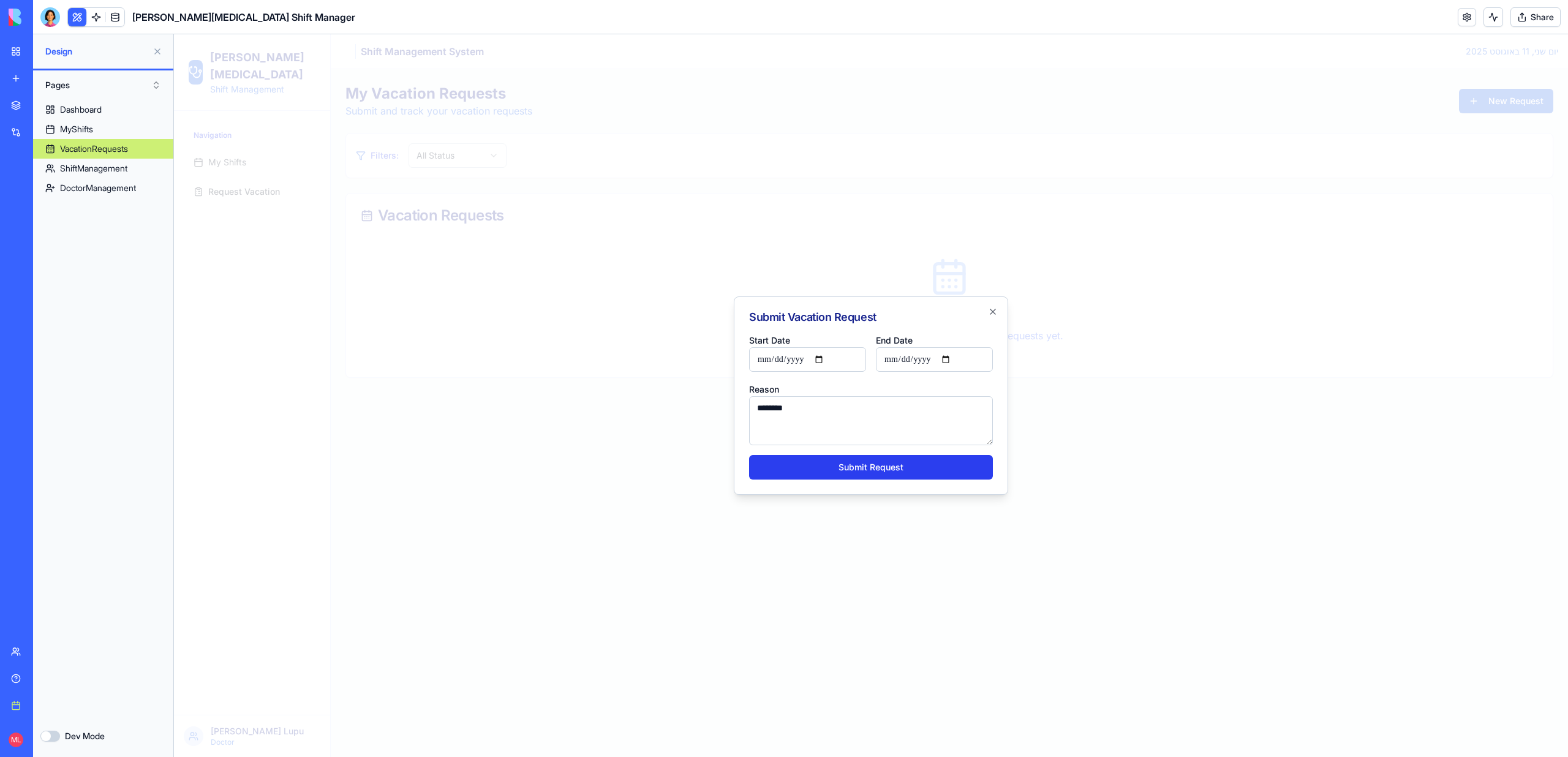
type textarea "********"
click at [853, 467] on button "Submit Request" at bounding box center [871, 467] width 244 height 24
click at [942, 347] on input "**********" at bounding box center [934, 359] width 117 height 24
click at [950, 357] on input "**********" at bounding box center [934, 359] width 117 height 24
type input "**********"
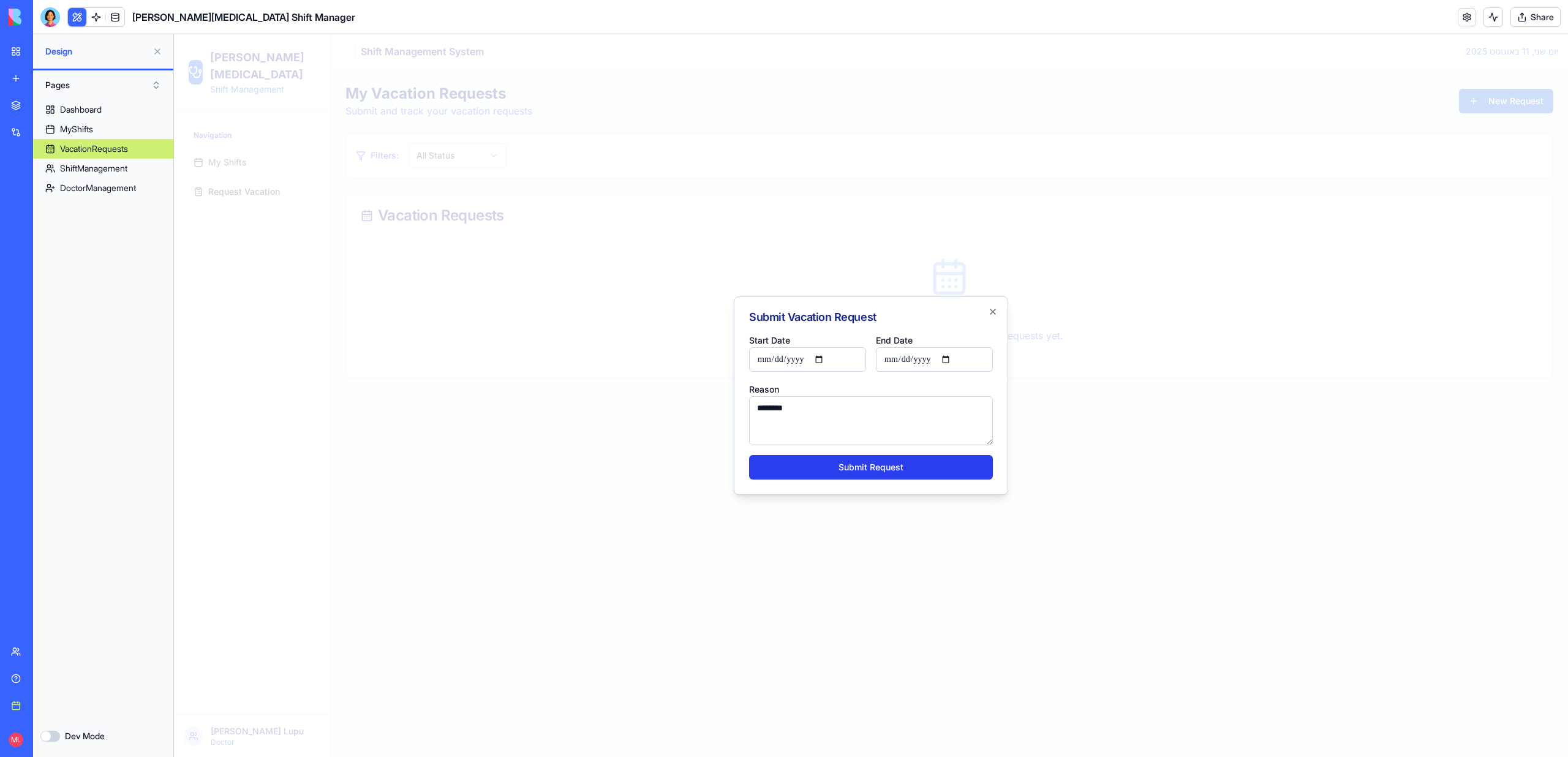
click at [812, 475] on button "Submit Request" at bounding box center [871, 467] width 244 height 24
click at [378, 442] on div at bounding box center [871, 395] width 1394 height 722
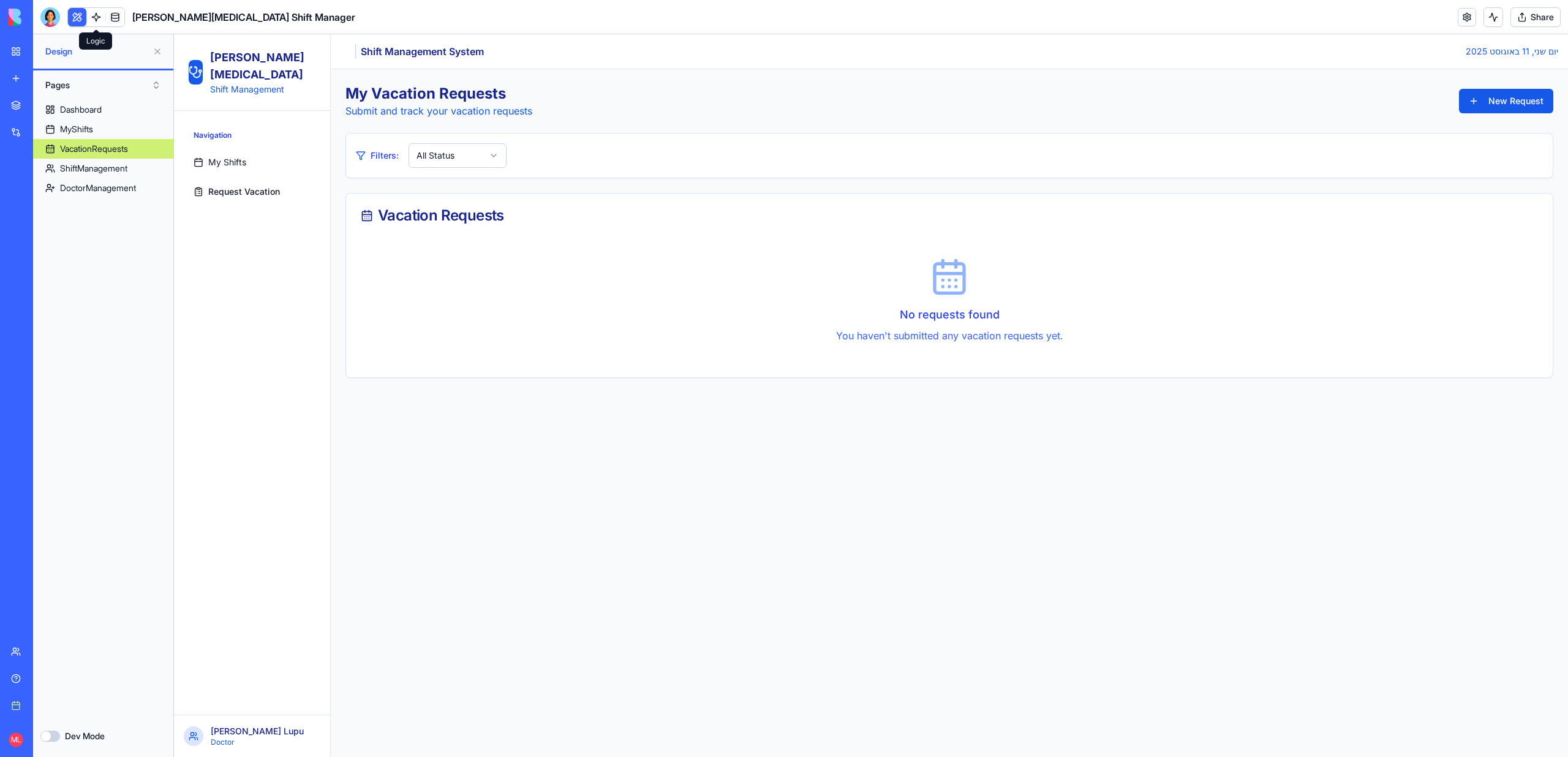
click at [127, 13] on div "[PERSON_NAME][MEDICAL_DATA] Shift Manager" at bounding box center [198, 17] width 315 height 20
click at [117, 17] on link at bounding box center [115, 17] width 18 height 18
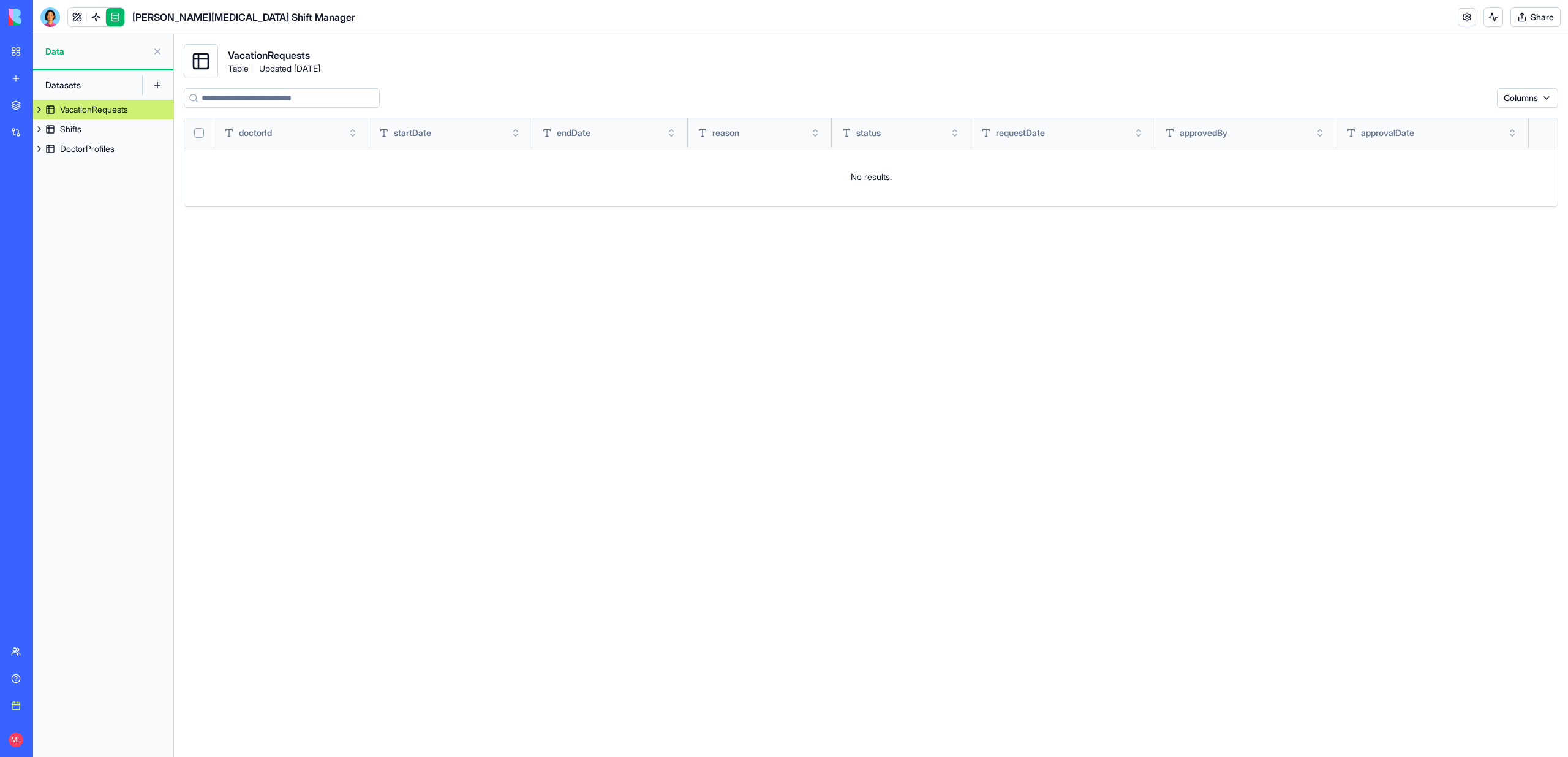
click at [117, 18] on link at bounding box center [115, 17] width 18 height 18
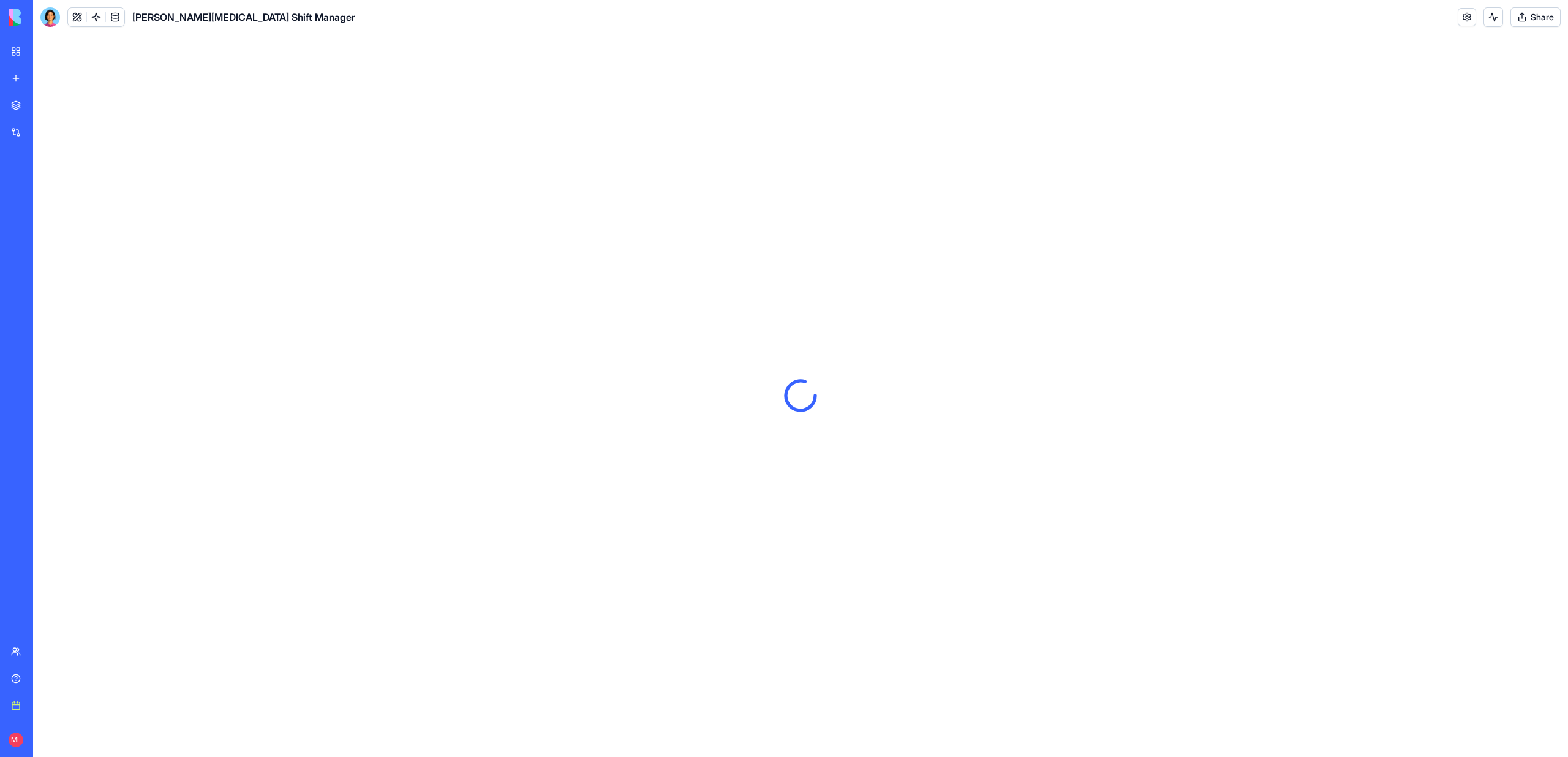
click at [117, 18] on link at bounding box center [115, 17] width 18 height 18
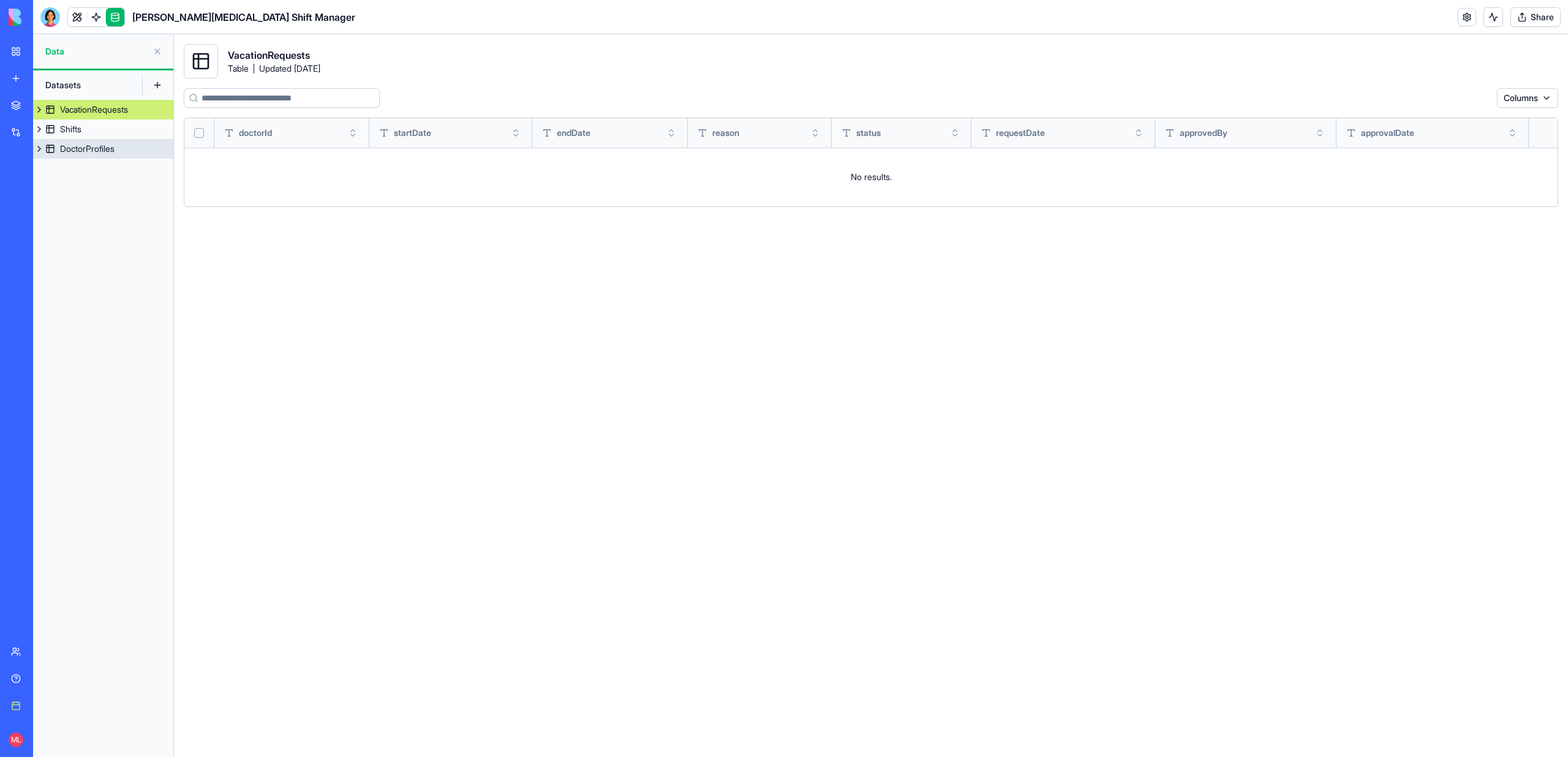
click at [98, 147] on div "DoctorProfiles" at bounding box center [87, 149] width 54 height 12
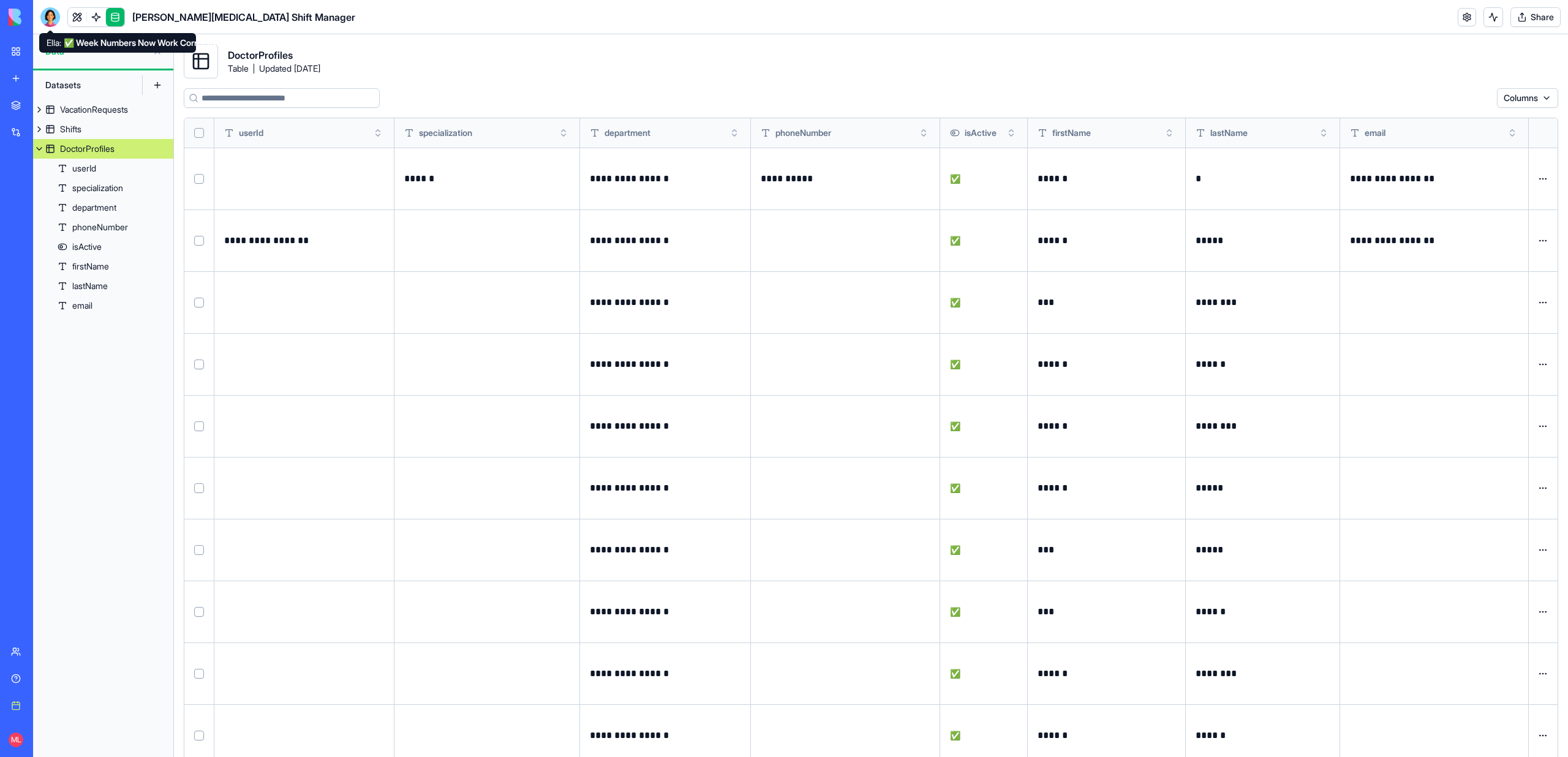
click at [51, 9] on div at bounding box center [50, 17] width 20 height 20
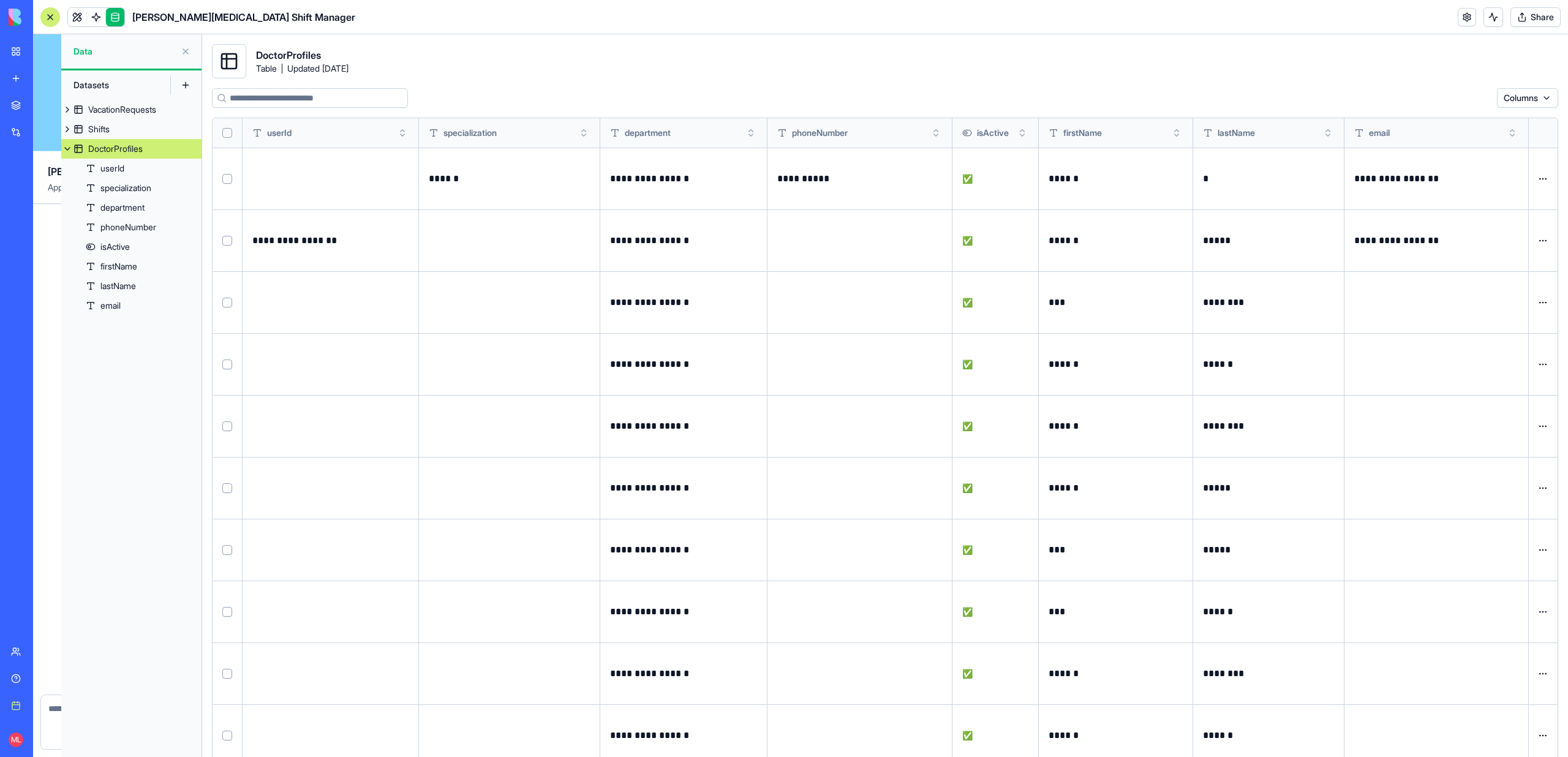
scroll to position [8145, 0]
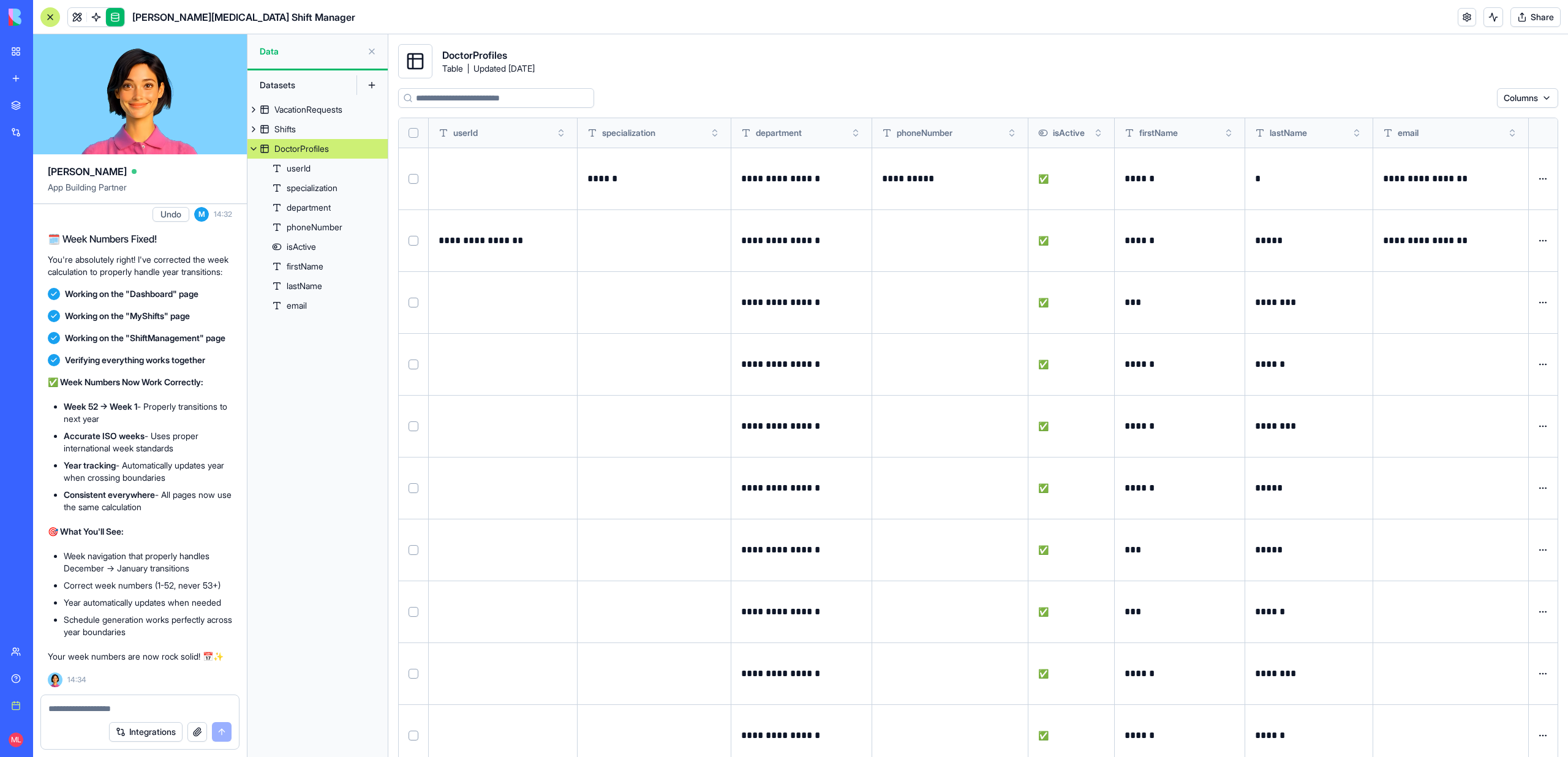
click at [124, 703] on textarea at bounding box center [140, 708] width 183 height 12
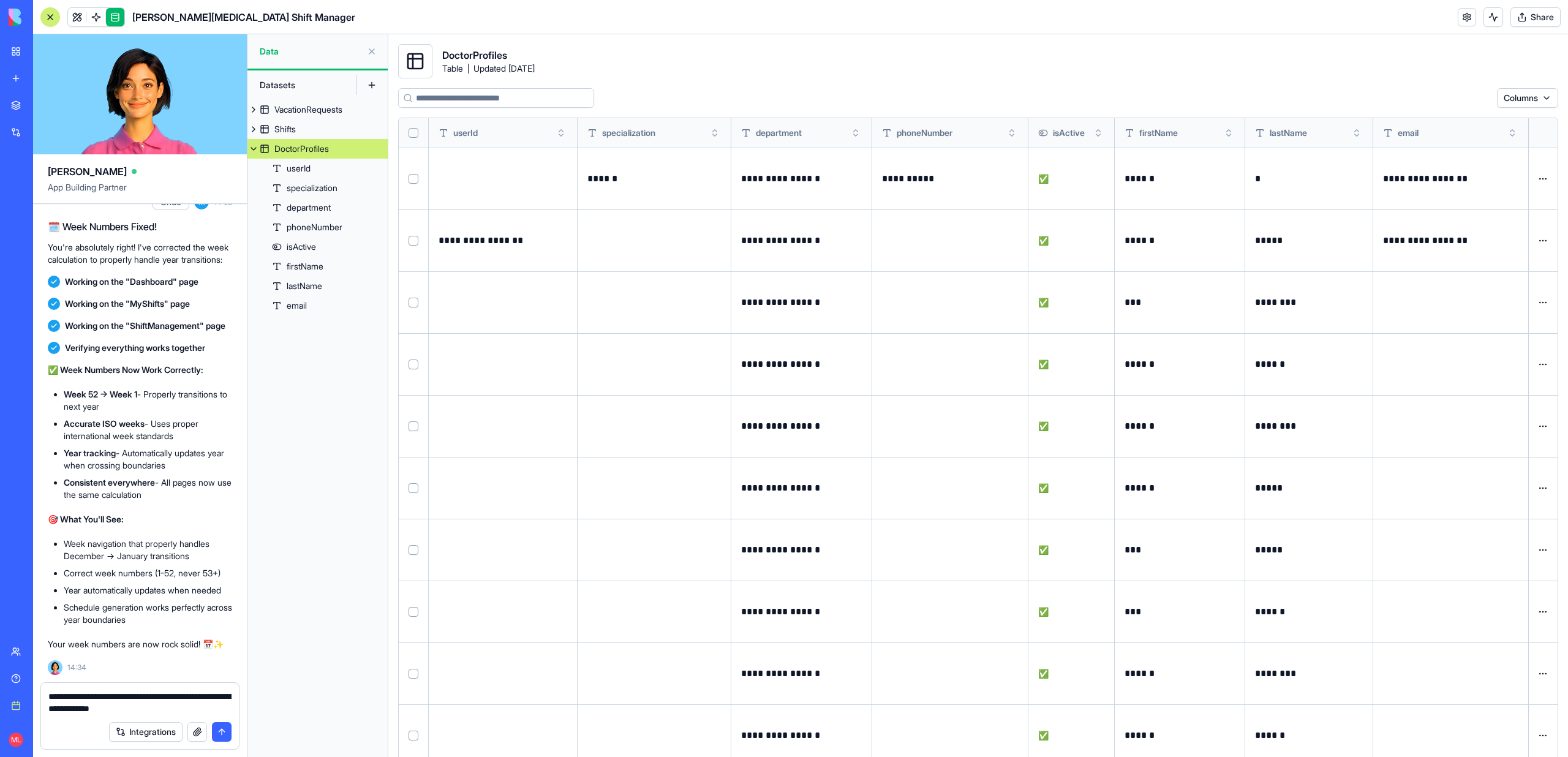
type textarea "**********"
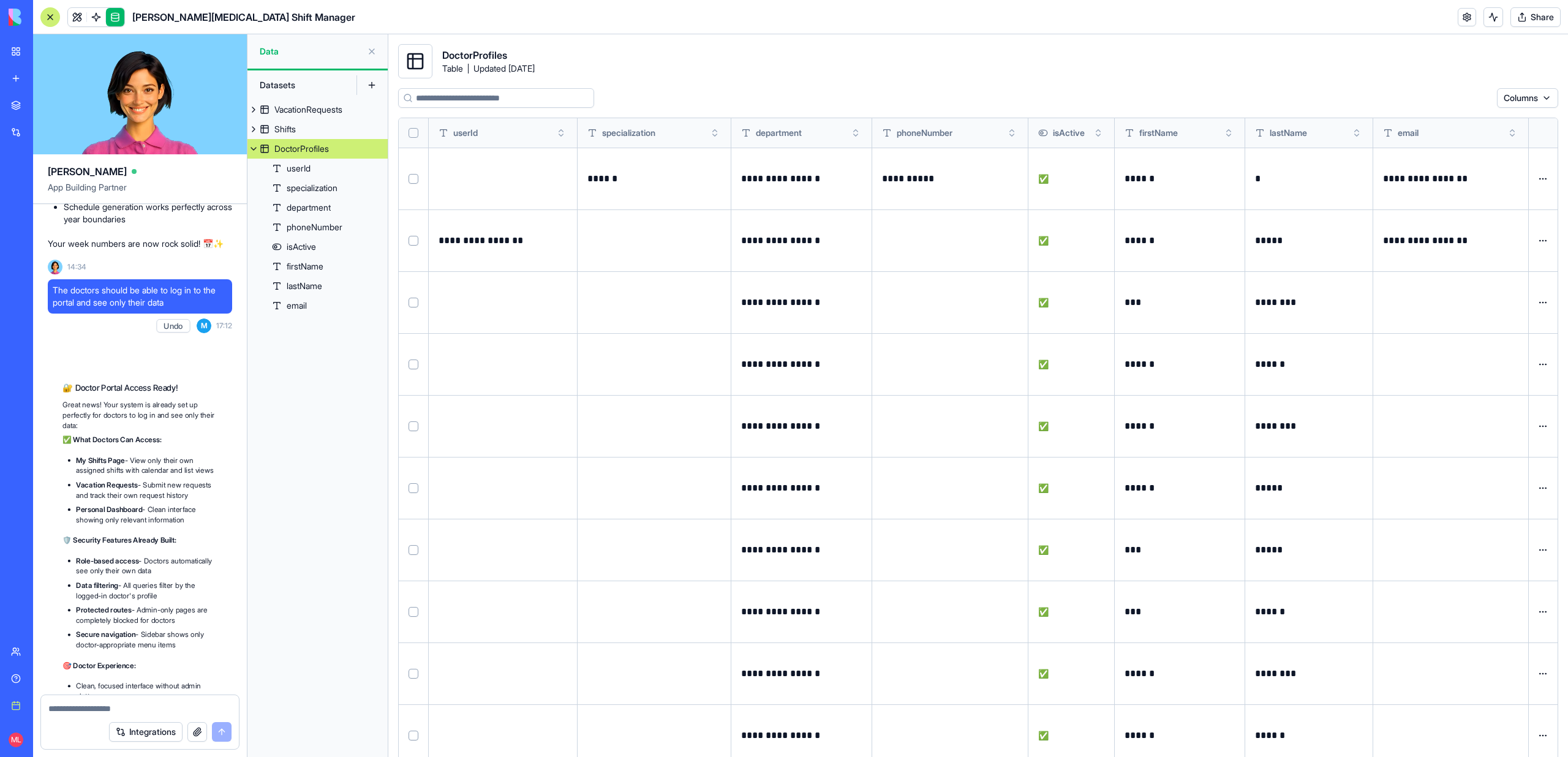
scroll to position [8746, 0]
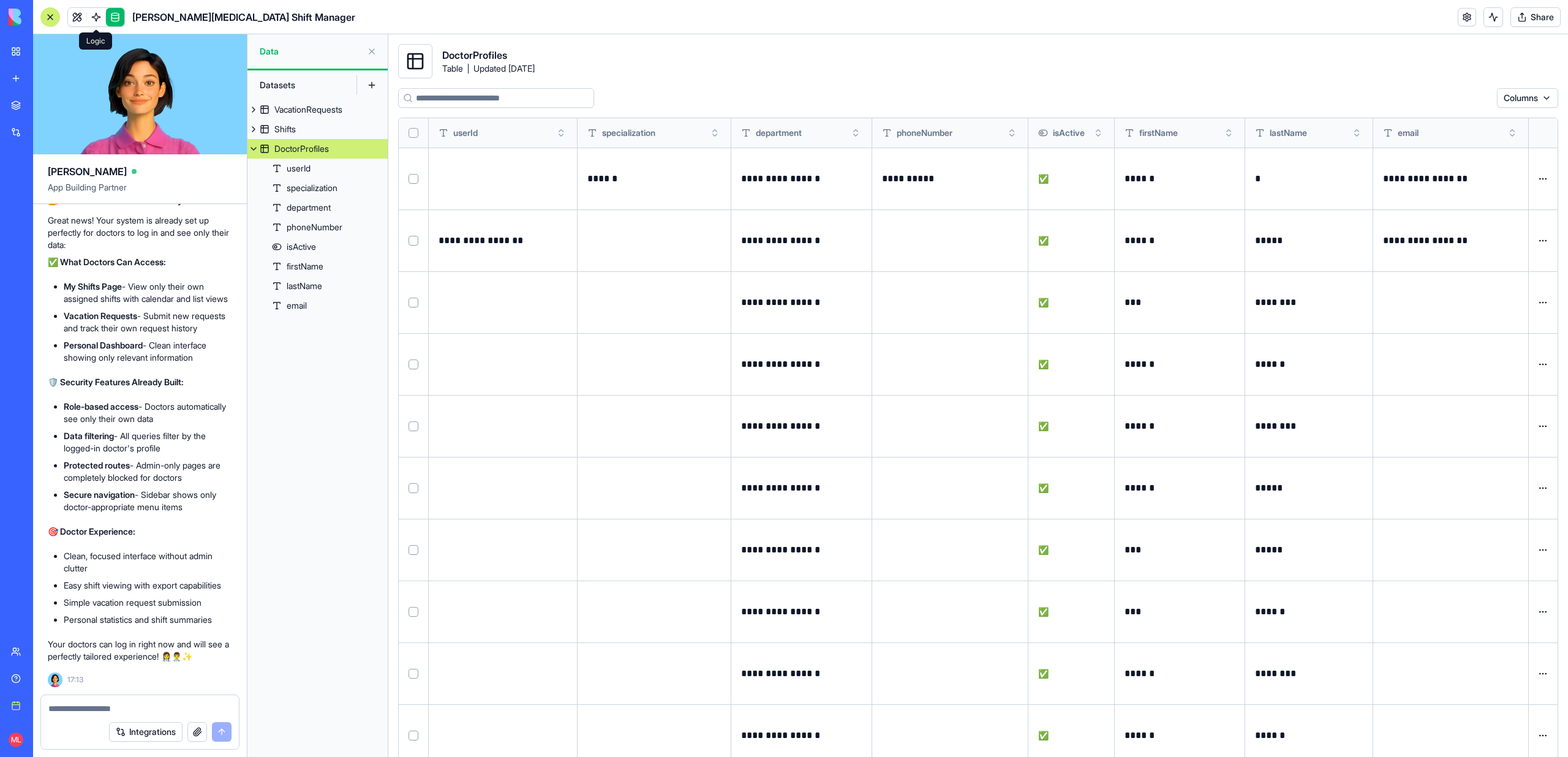
click at [96, 16] on link at bounding box center [96, 17] width 18 height 18
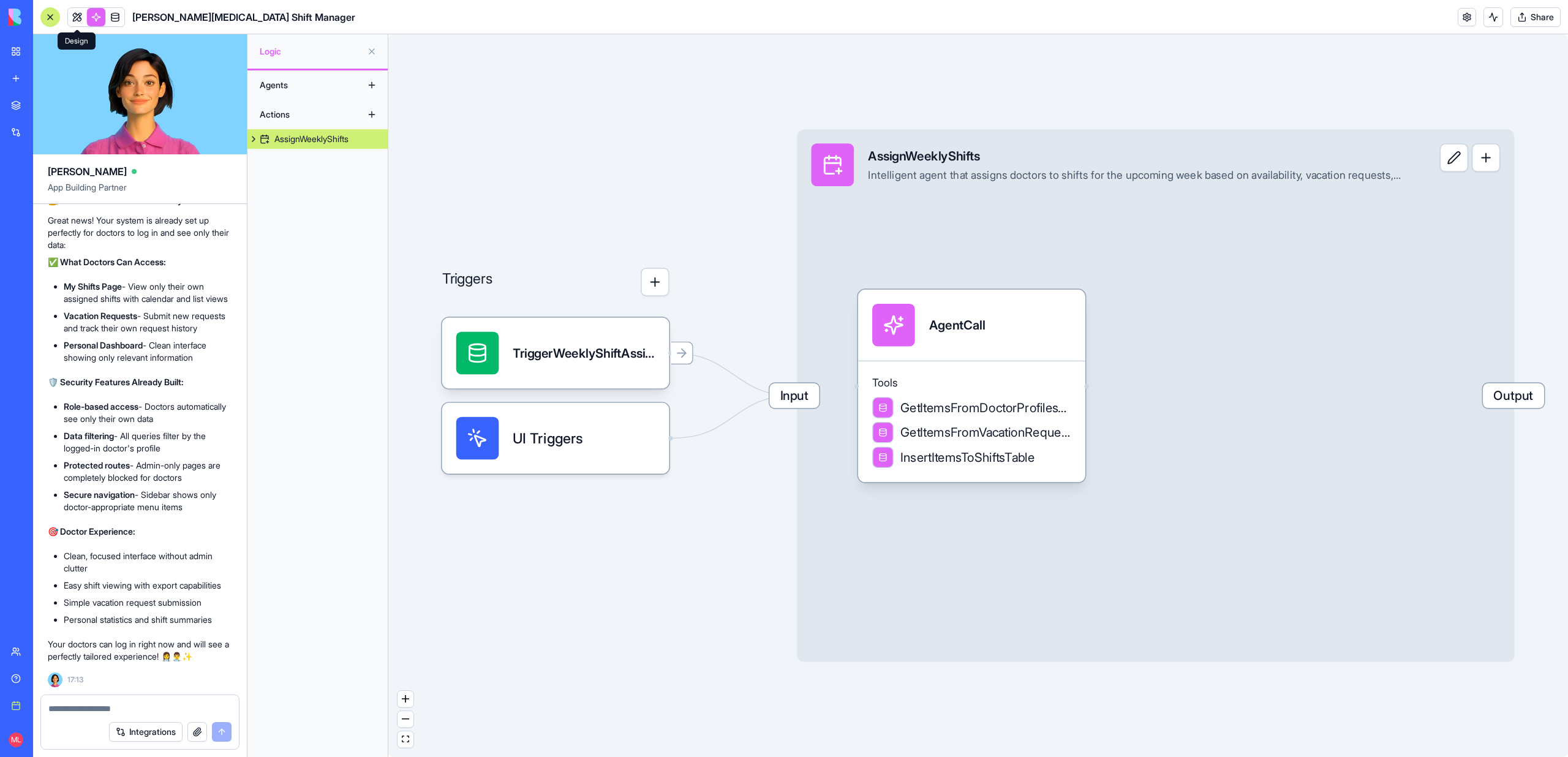
click at [72, 18] on link at bounding box center [77, 17] width 18 height 18
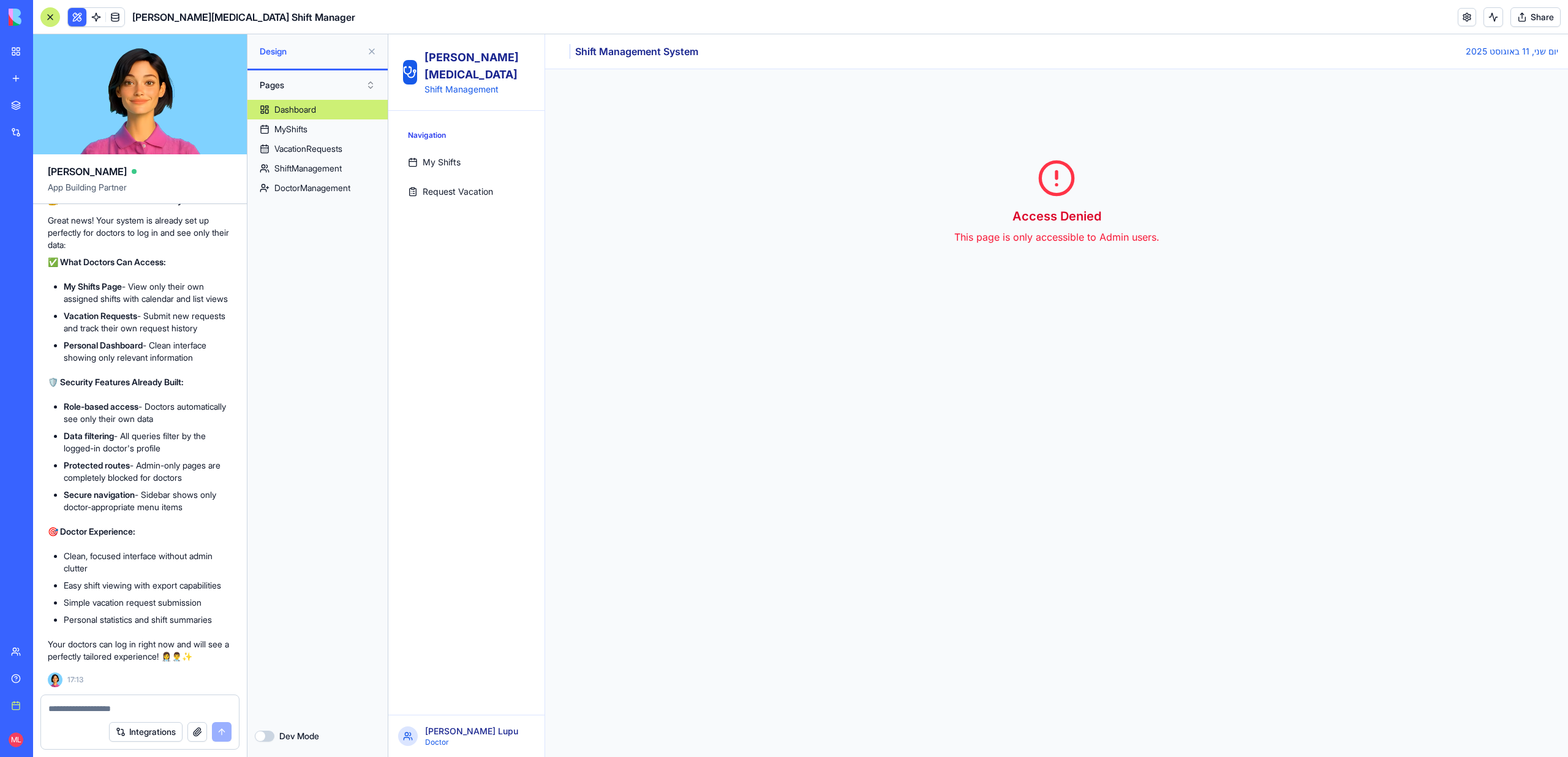
click at [450, 185] on span "Request Vacation" at bounding box center [458, 191] width 70 height 12
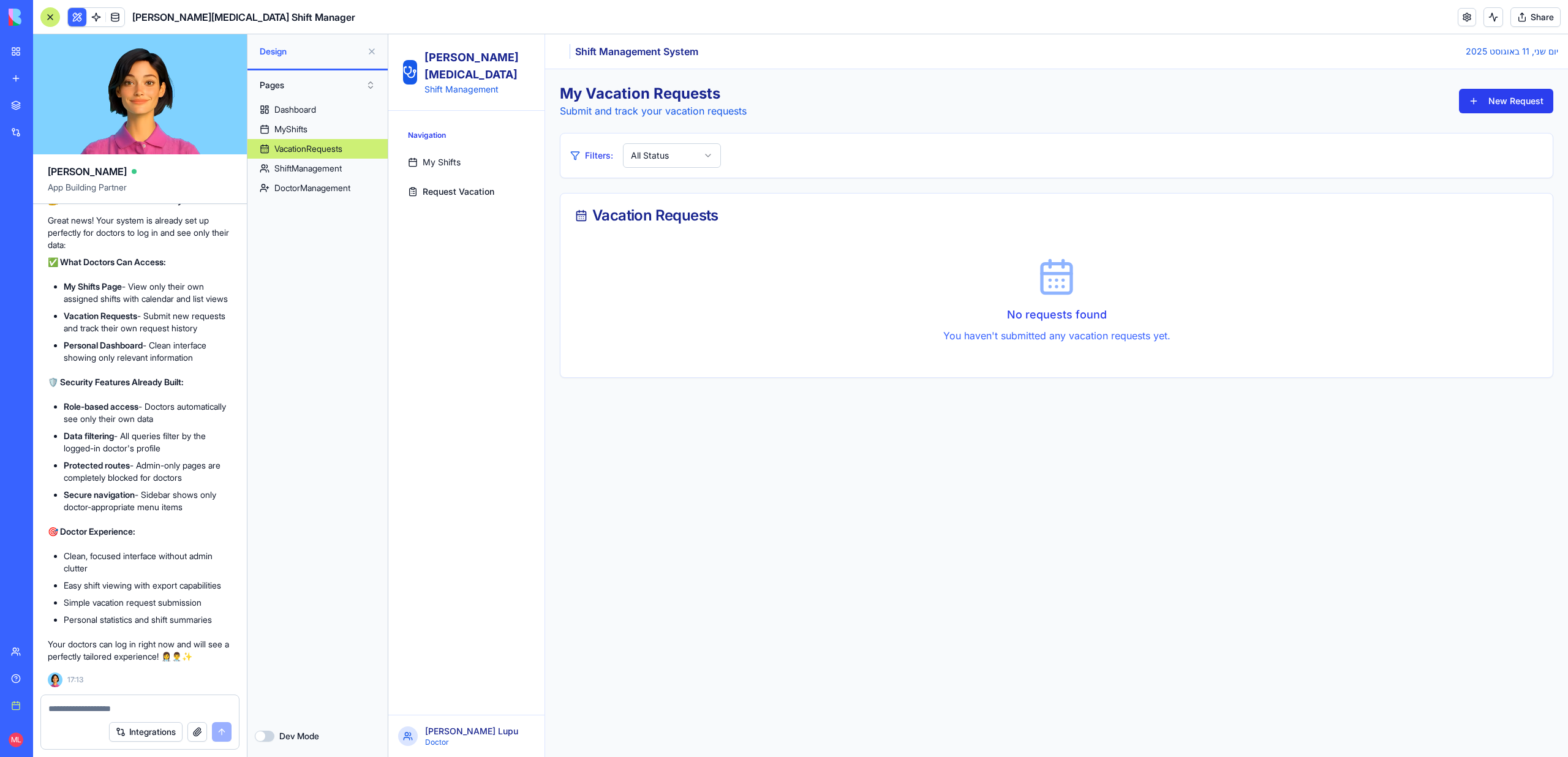
click at [1524, 100] on button "New Request" at bounding box center [1506, 100] width 94 height 24
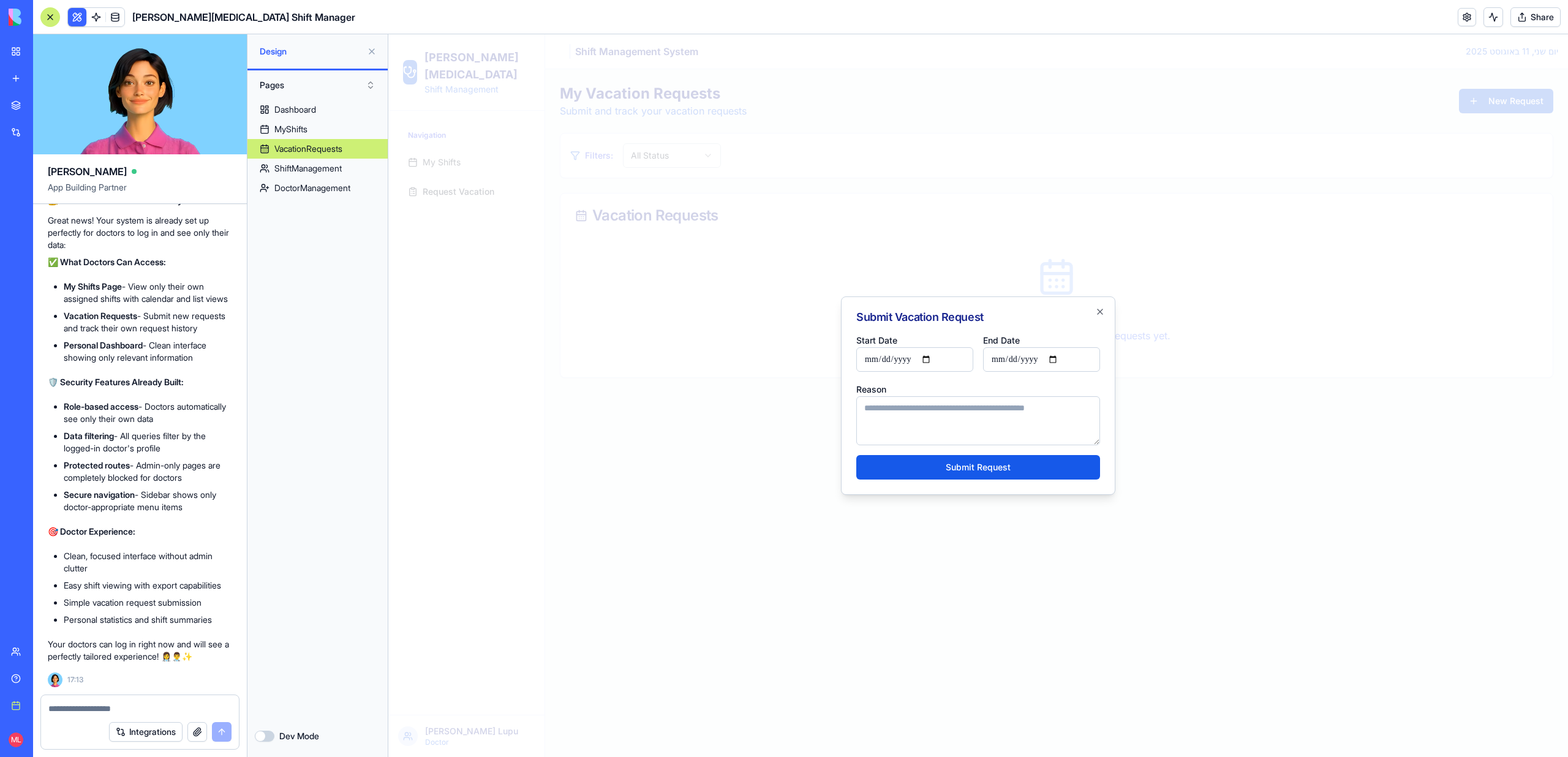
click at [938, 360] on input "Start Date" at bounding box center [914, 359] width 117 height 24
type input "**********"
click at [1065, 351] on input "End Date" at bounding box center [1041, 359] width 117 height 24
click at [1063, 358] on input "End Date" at bounding box center [1041, 359] width 117 height 24
type input "**********"
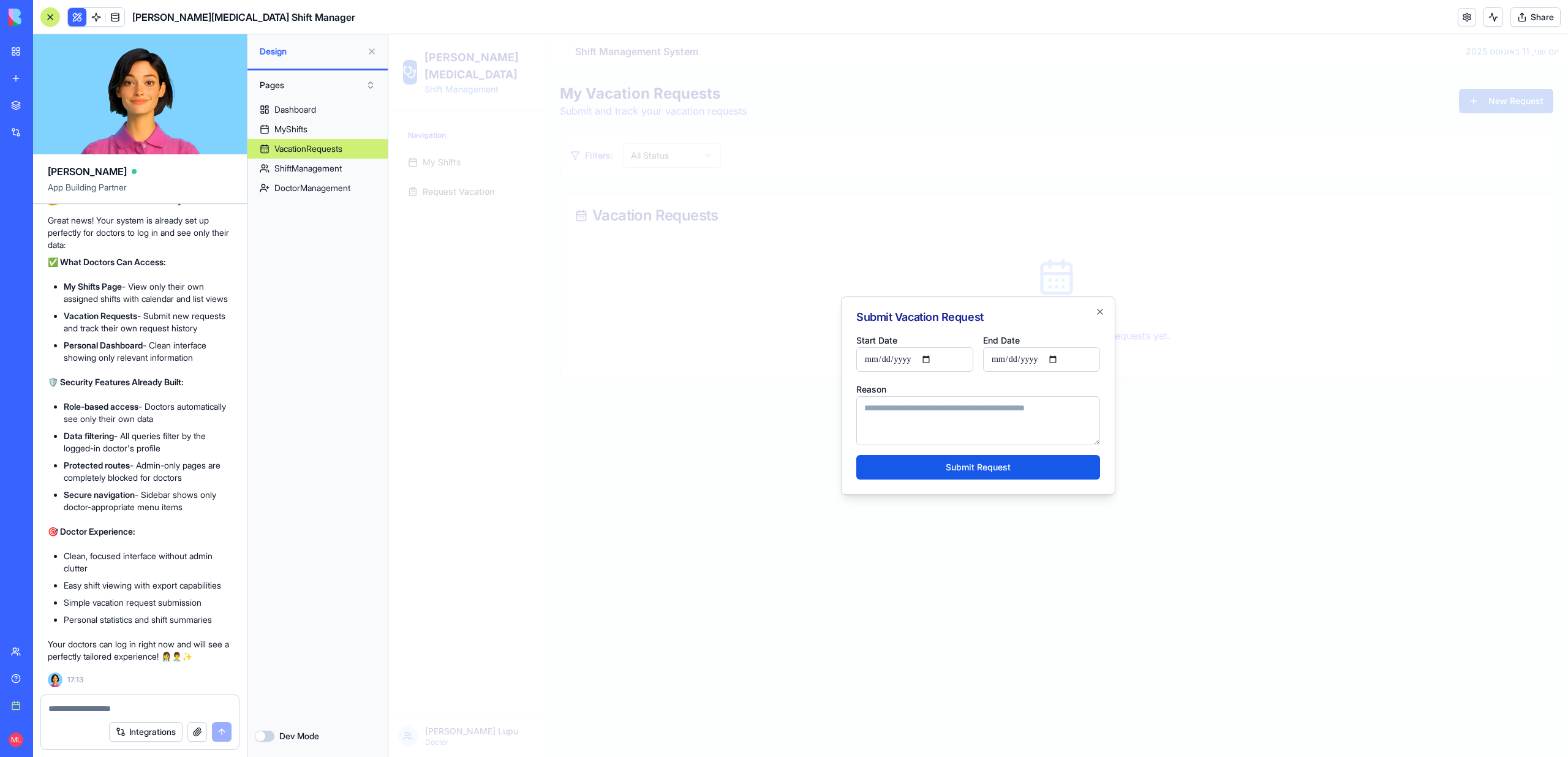
click at [933, 429] on textarea "Reason" at bounding box center [978, 420] width 244 height 49
type textarea "*****"
click at [945, 468] on button "Submit Request" at bounding box center [978, 467] width 244 height 24
